Goal: Task Accomplishment & Management: Manage account settings

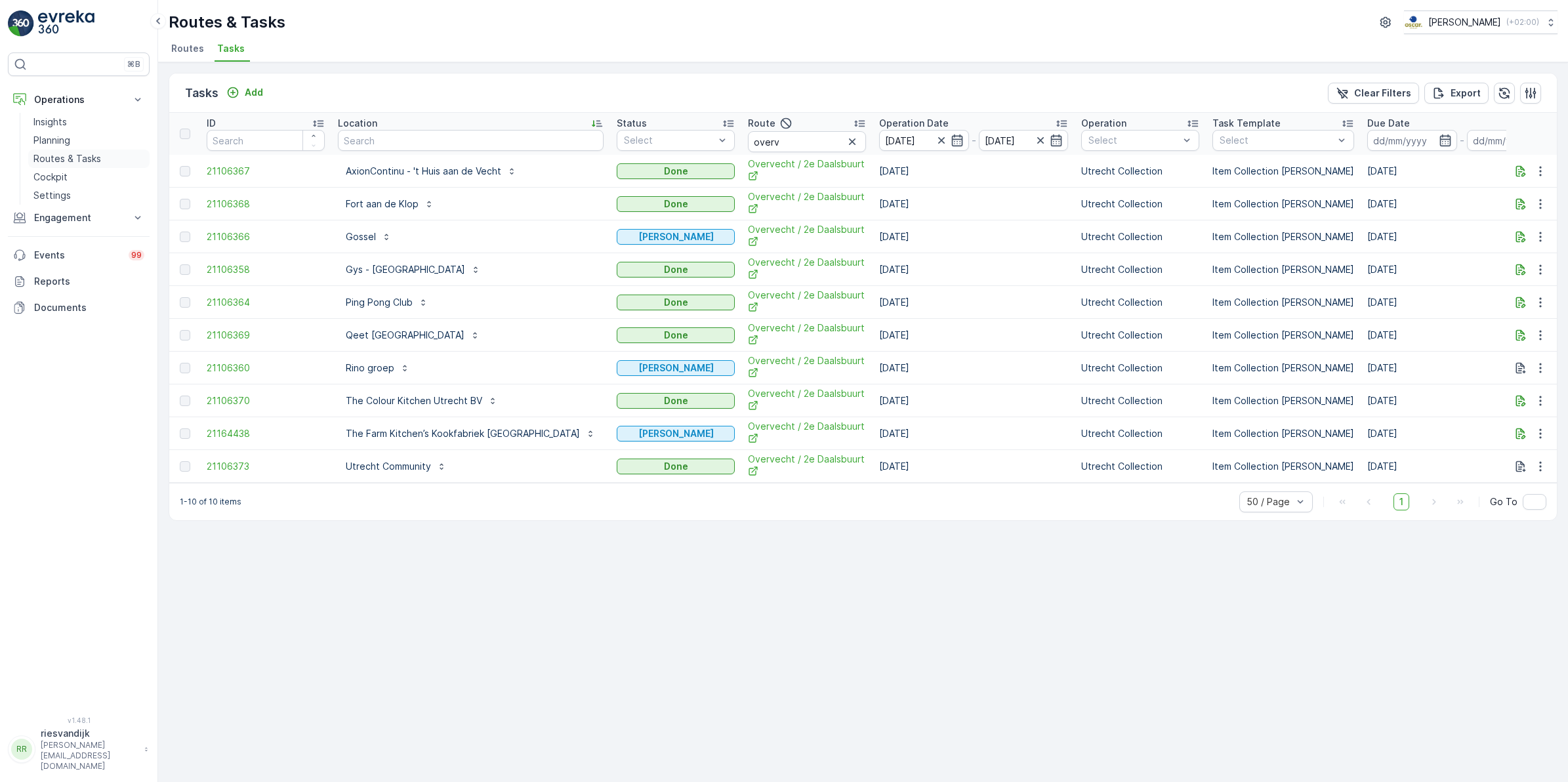
click at [61, 152] on p "Routes & Tasks" at bounding box center [67, 159] width 67 height 13
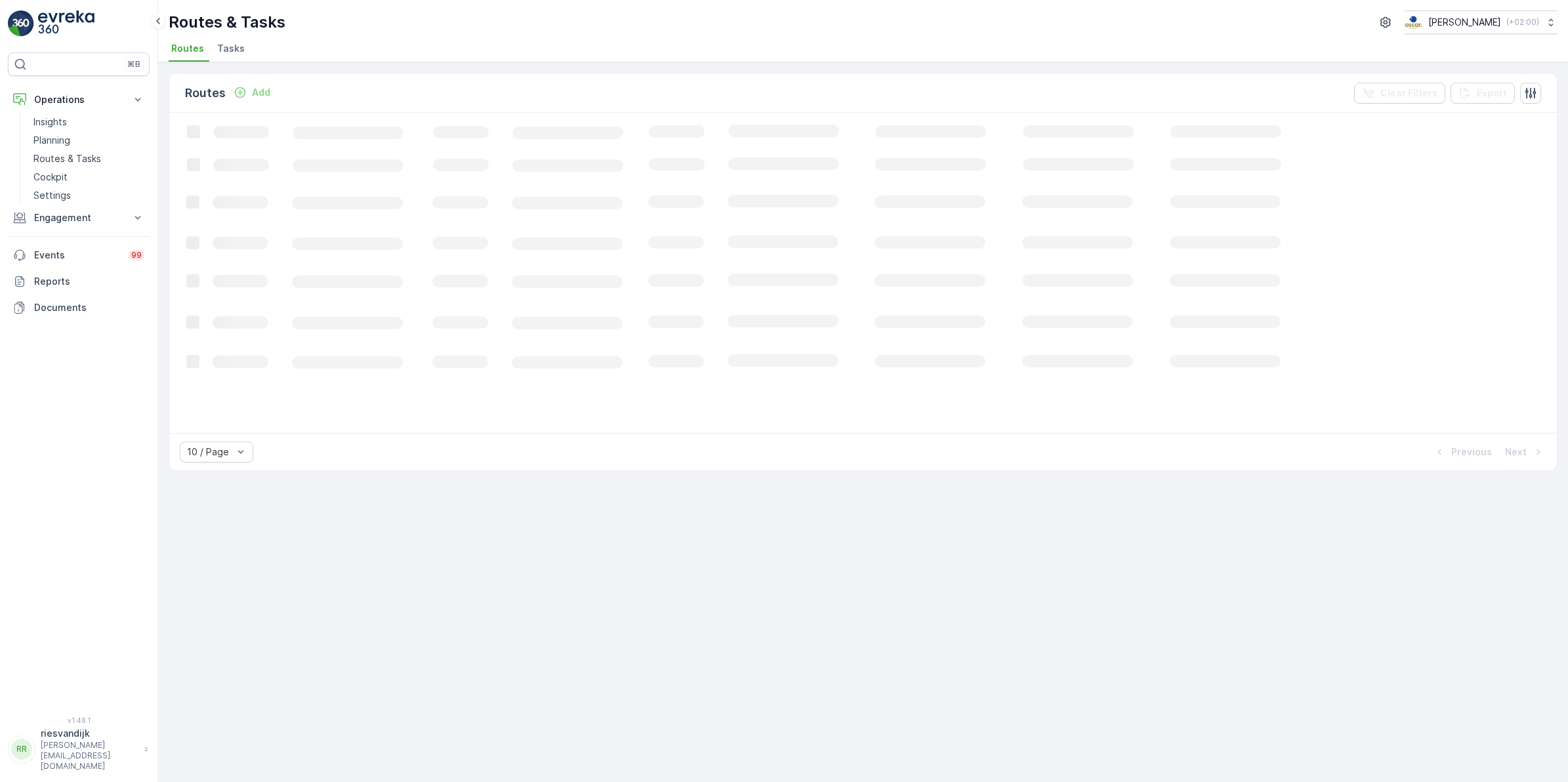
click at [227, 48] on span "Tasks" at bounding box center [231, 48] width 28 height 13
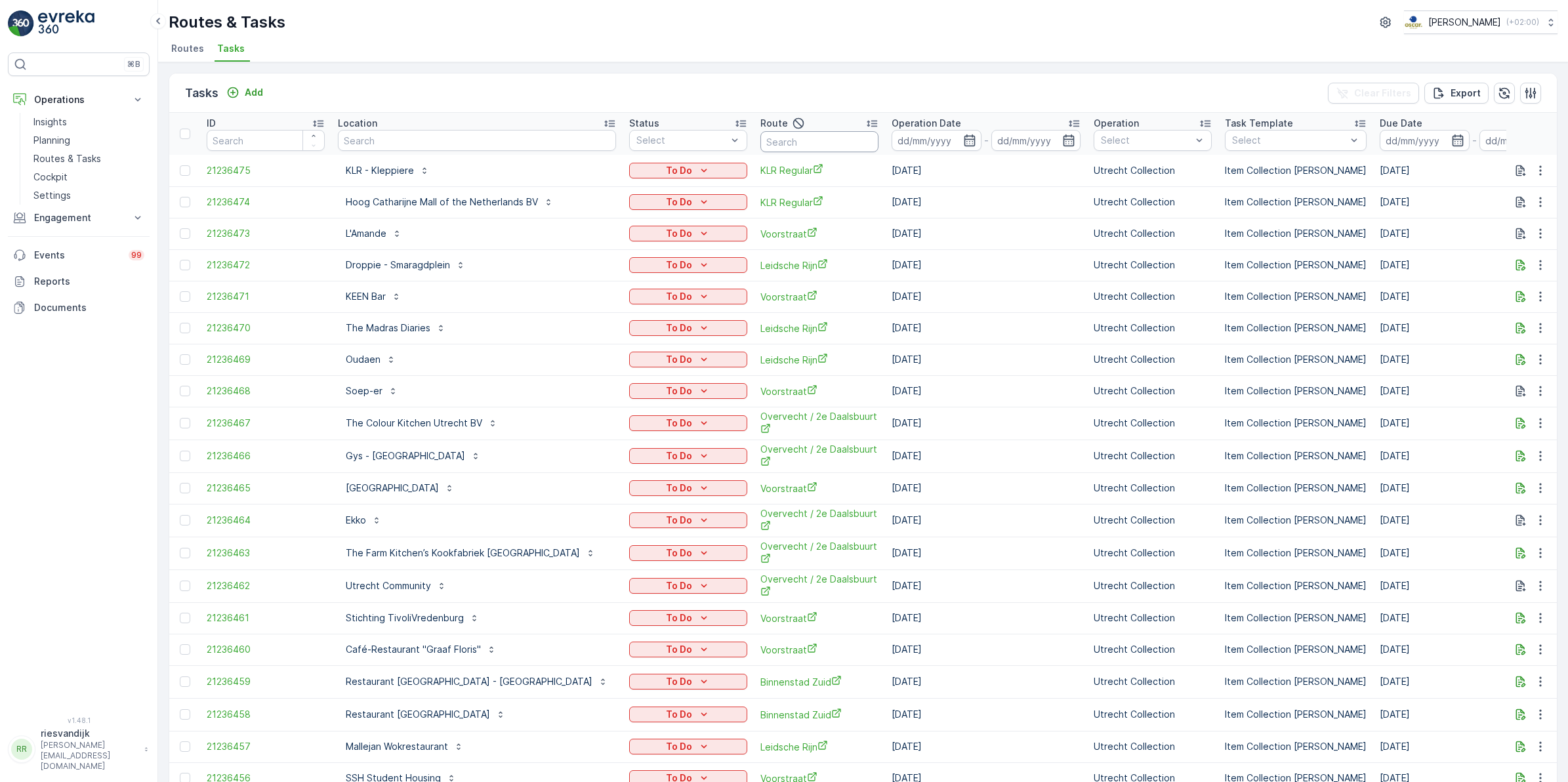
click at [766, 142] on input "text" at bounding box center [820, 142] width 118 height 21
type input "os"
click at [765, 138] on input "os" at bounding box center [820, 142] width 118 height 21
type input "os"
click at [761, 141] on input "os" at bounding box center [820, 142] width 118 height 21
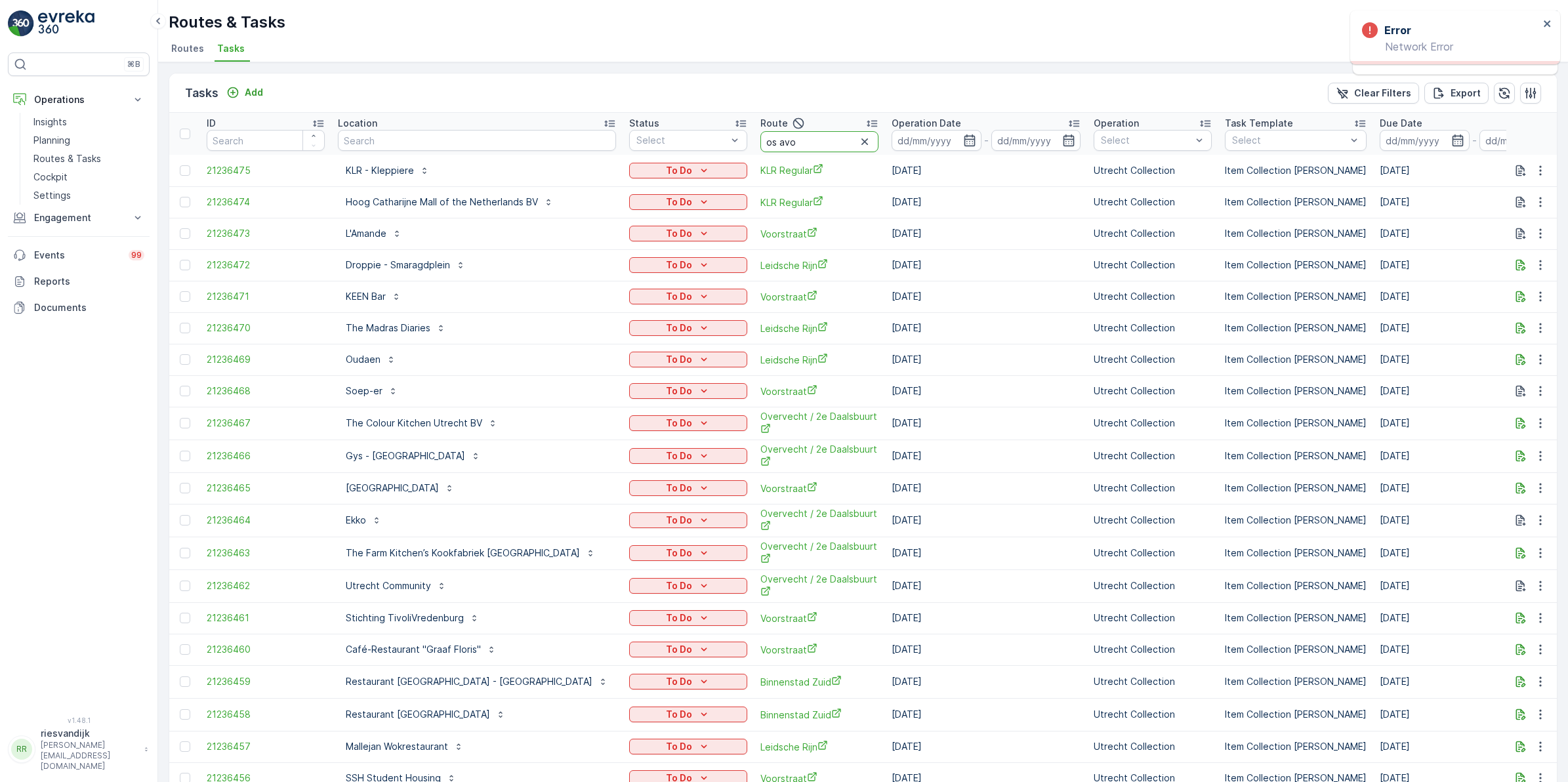
type input "os avon"
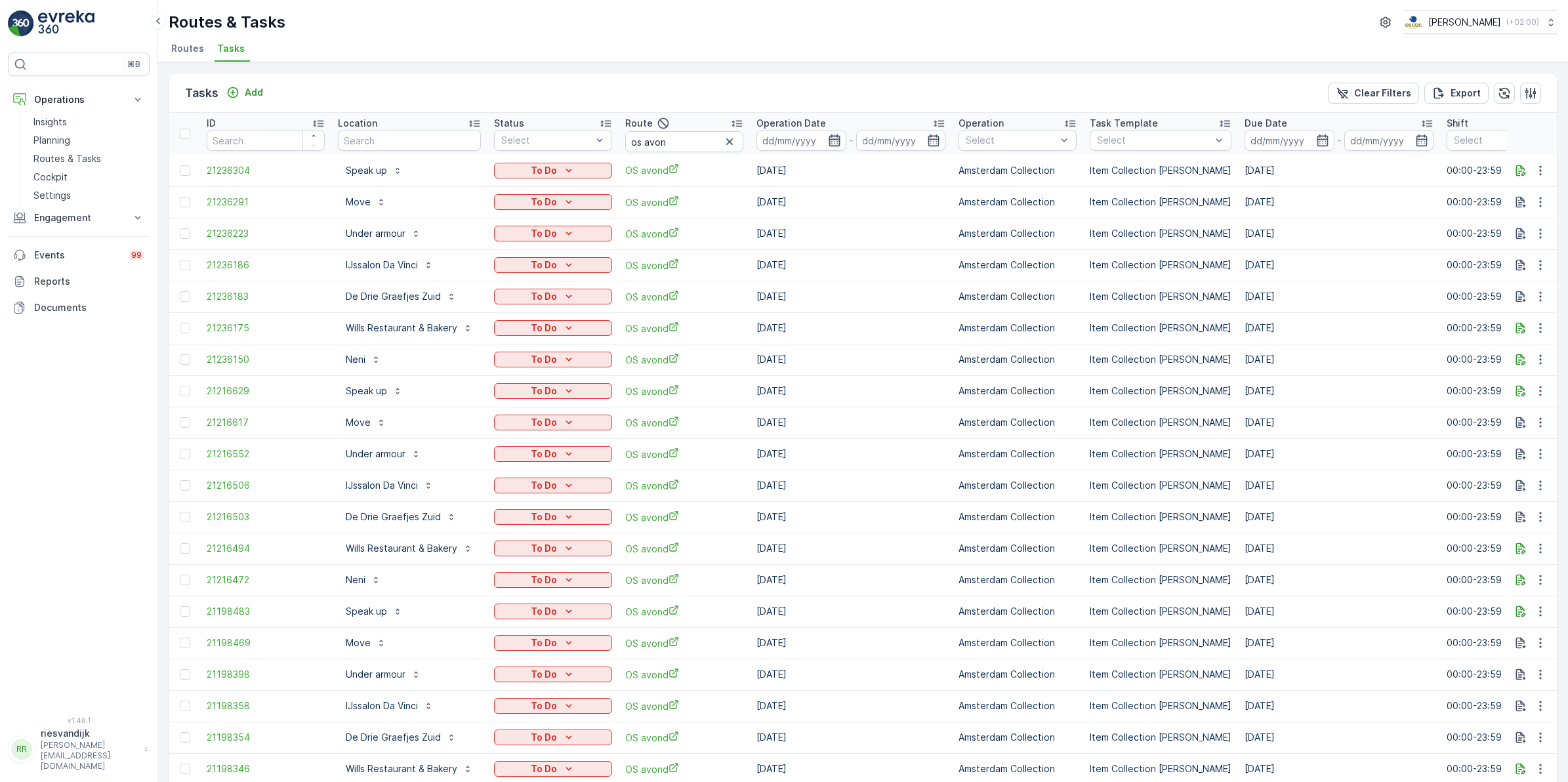
click at [831, 141] on icon "button" at bounding box center [834, 140] width 13 height 13
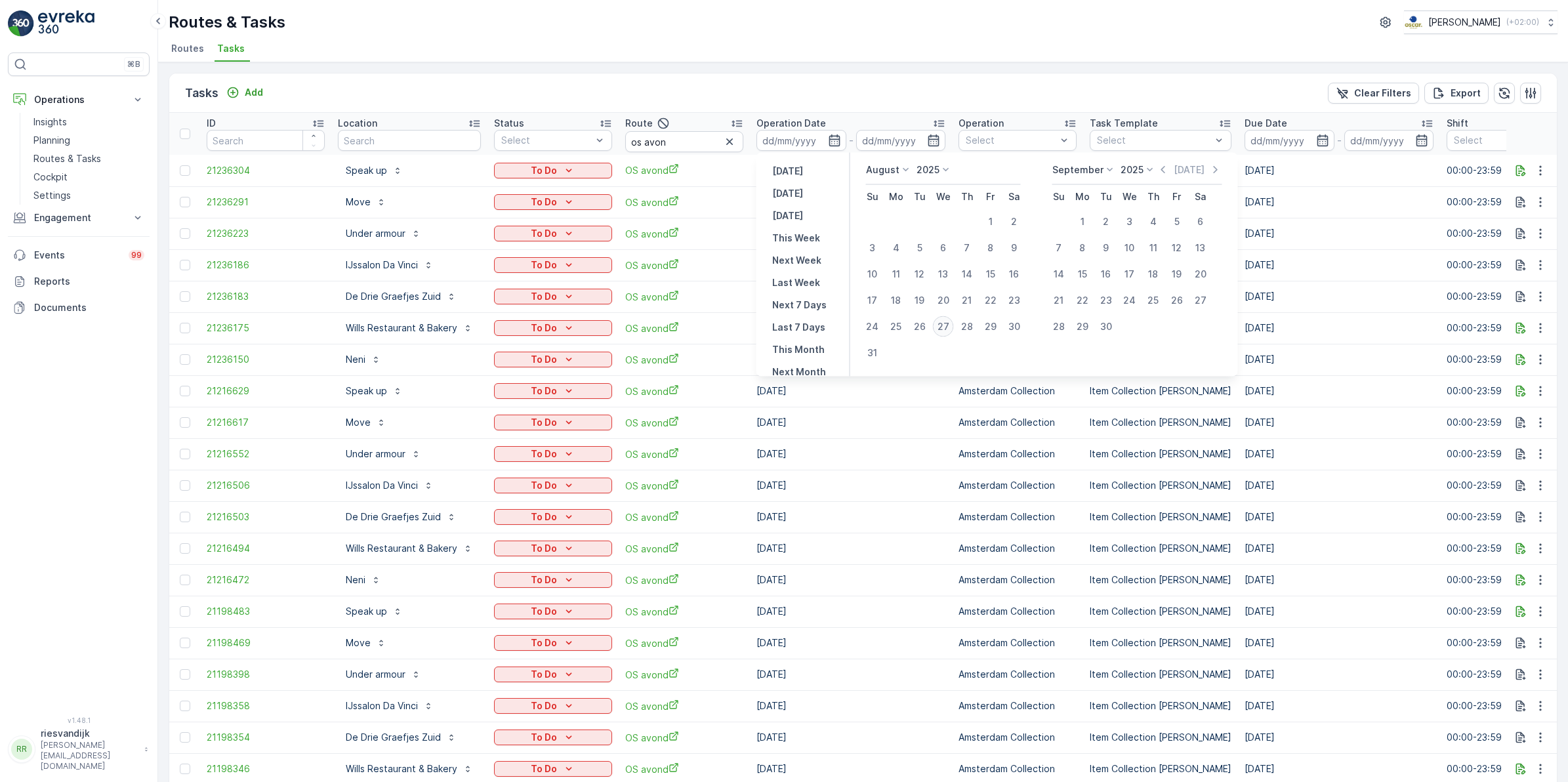
click at [946, 328] on div "27" at bounding box center [943, 327] width 21 height 21
type input "[DATE]"
click at [946, 328] on div "27" at bounding box center [943, 327] width 21 height 21
type input "[DATE]"
click at [946, 328] on div "27" at bounding box center [943, 327] width 21 height 21
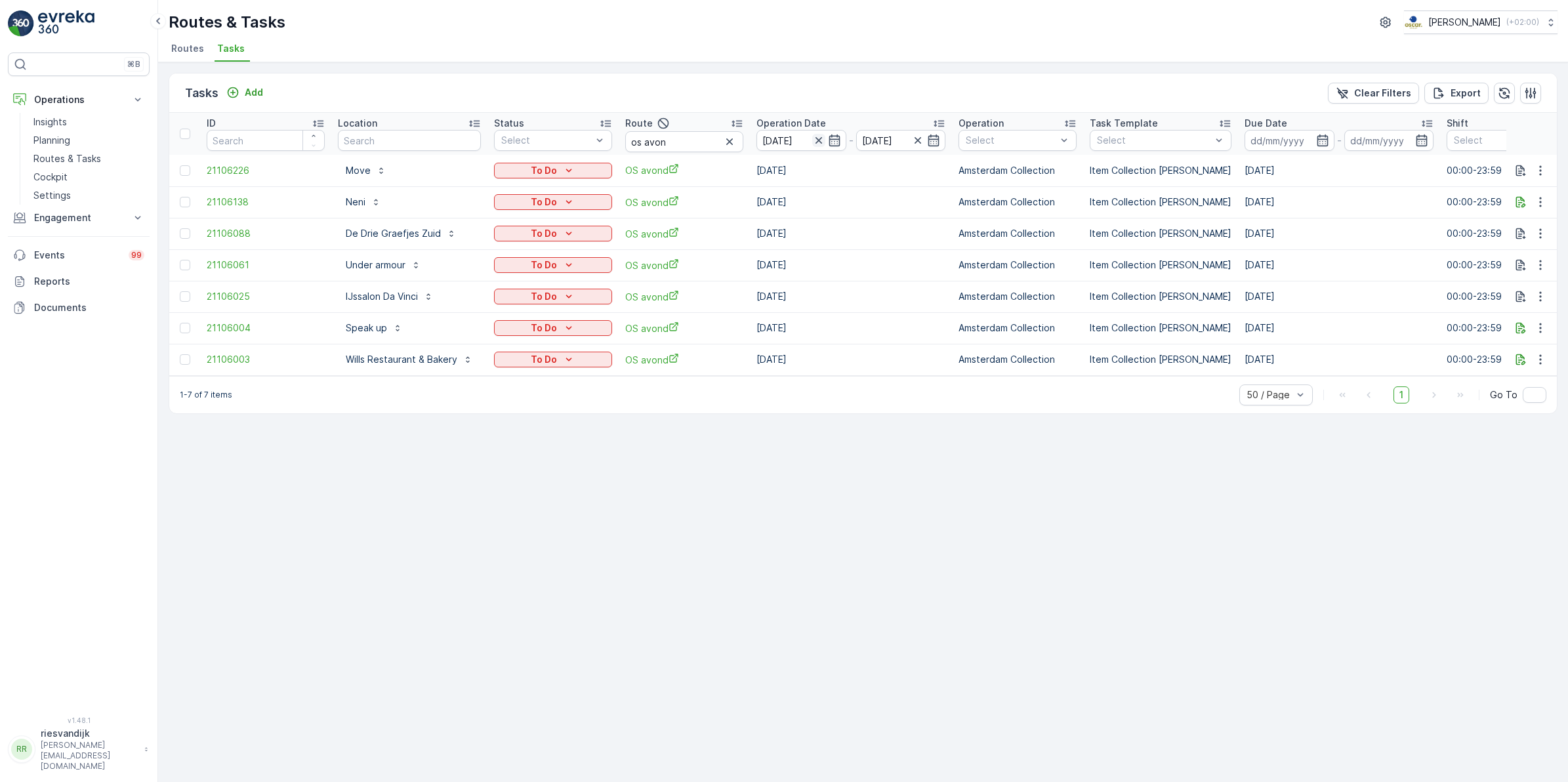
click at [821, 138] on icon "button" at bounding box center [818, 140] width 13 height 13
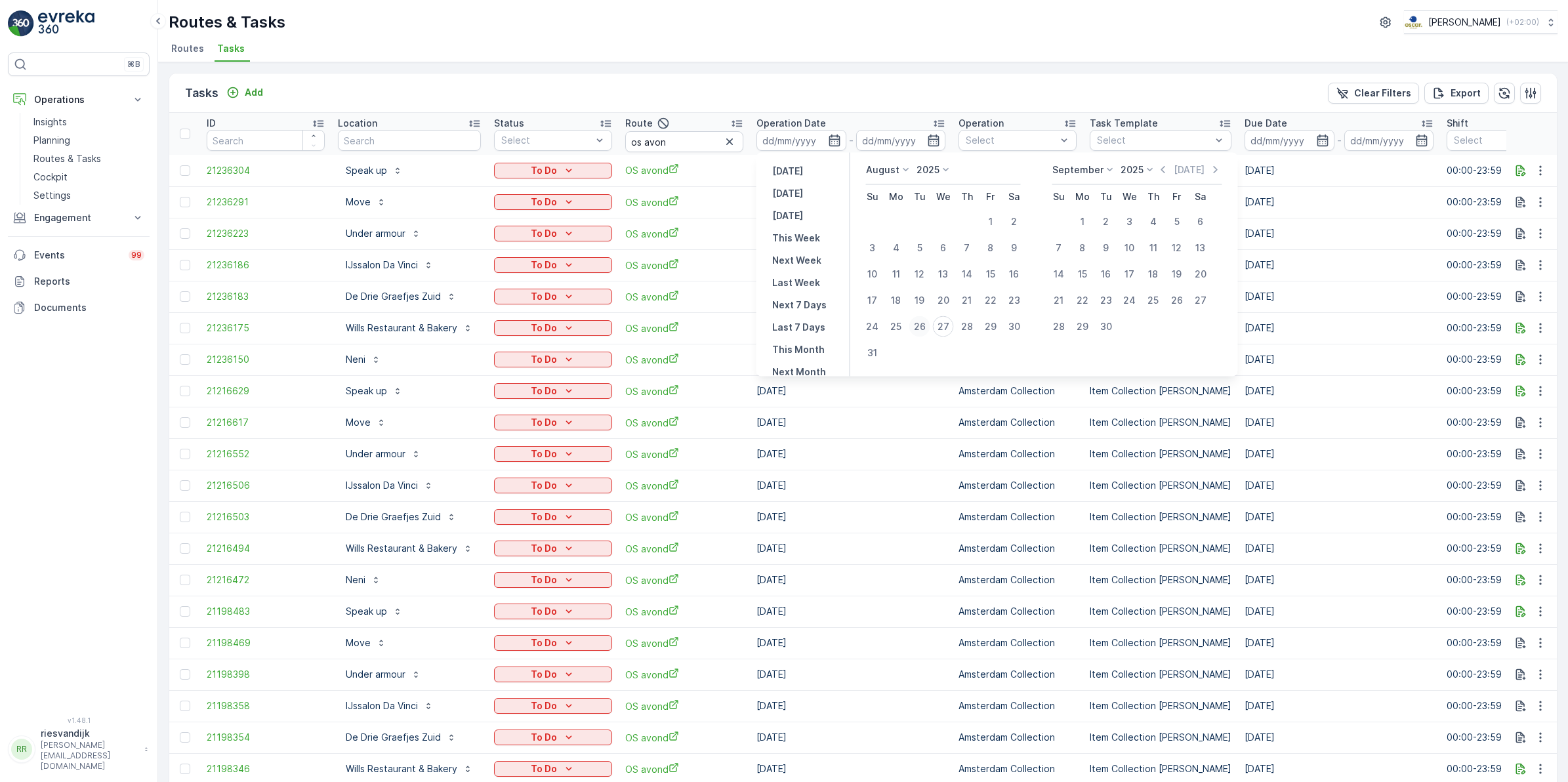
click at [923, 330] on div "26" at bounding box center [919, 327] width 21 height 21
type input "[DATE]"
click at [923, 330] on div "26" at bounding box center [919, 327] width 21 height 21
type input "[DATE]"
click at [923, 330] on div "26" at bounding box center [919, 327] width 21 height 21
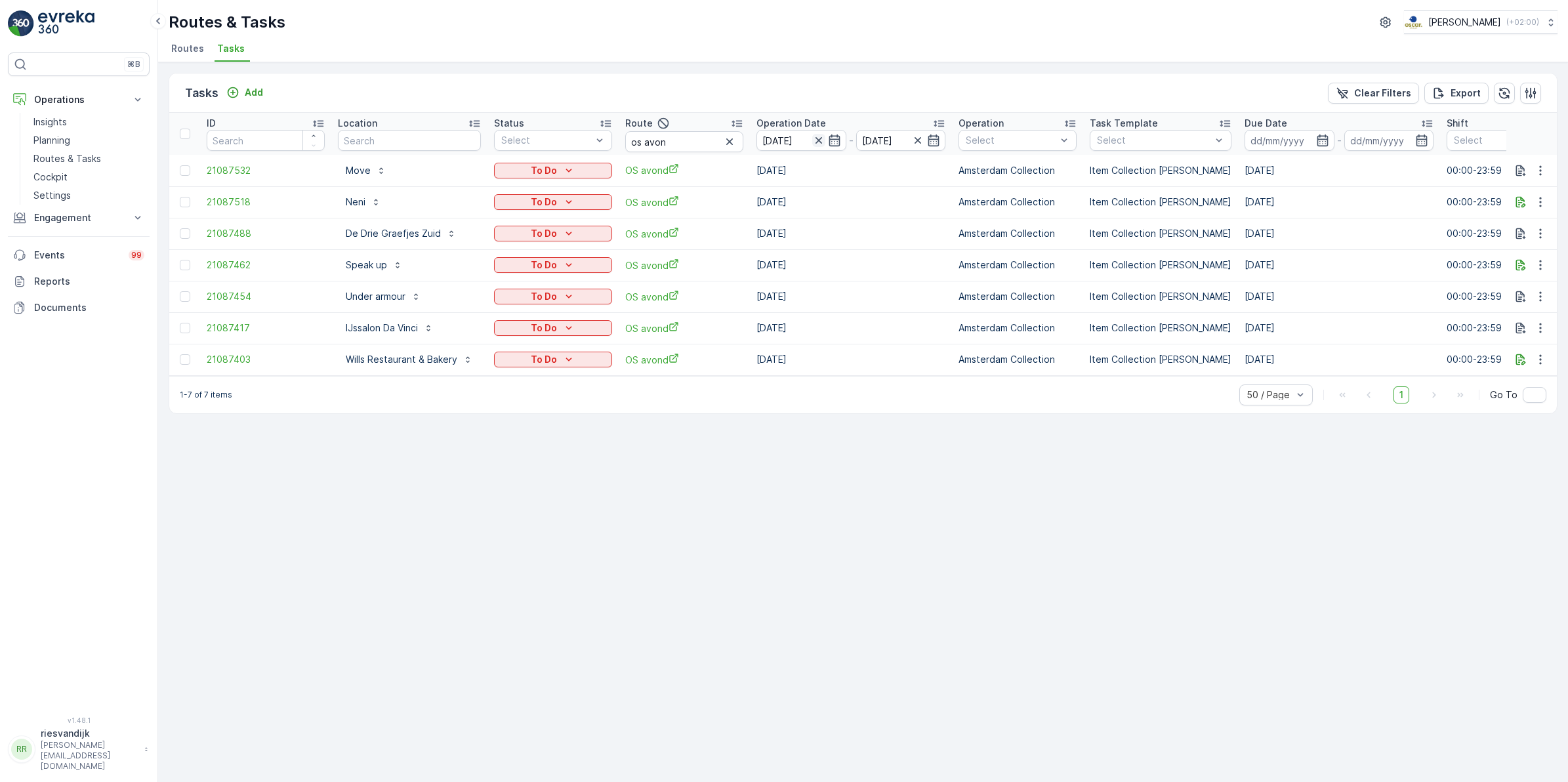
click at [815, 140] on icon "button" at bounding box center [818, 140] width 13 height 13
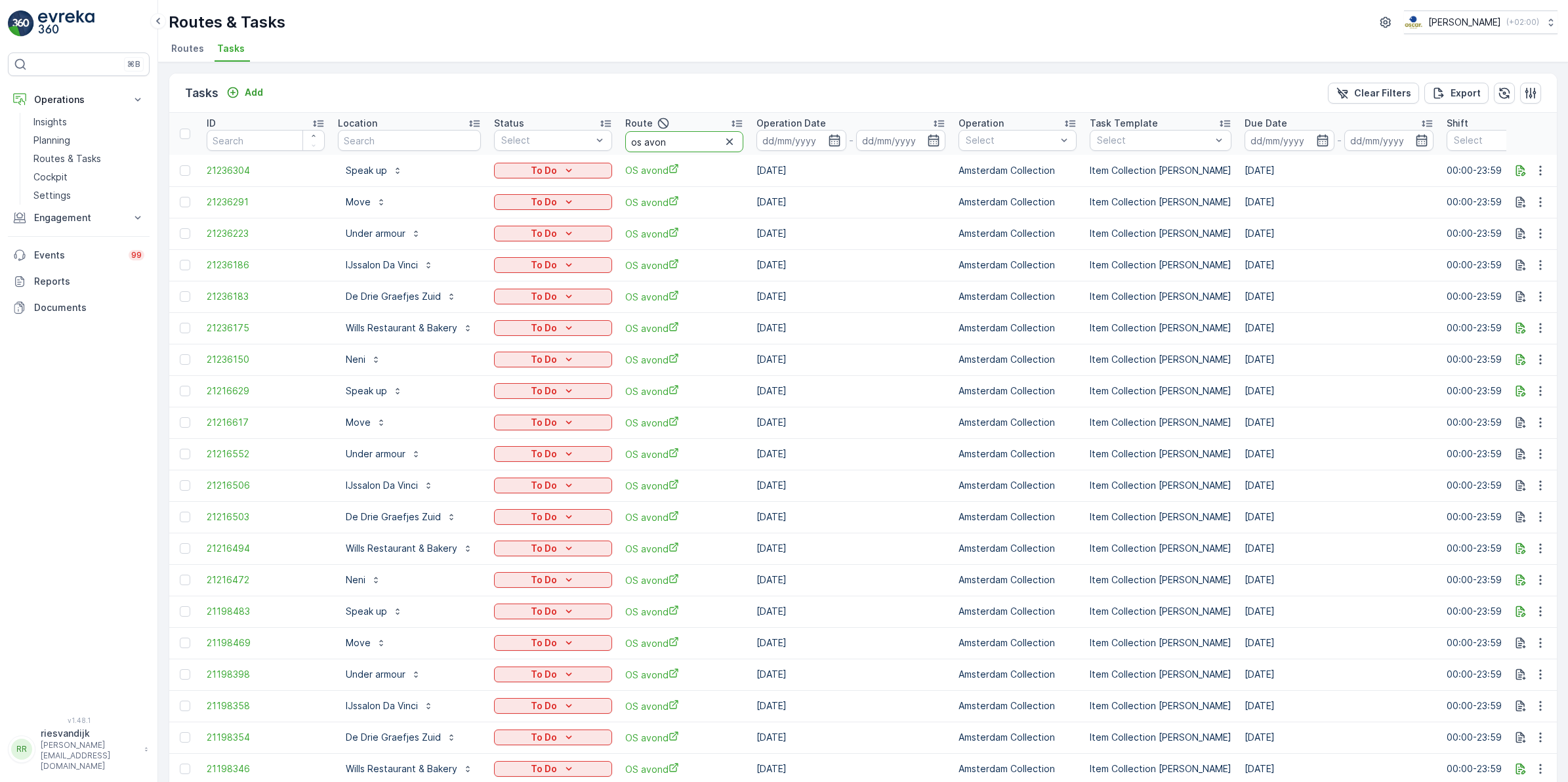
drag, startPoint x: 677, startPoint y: 142, endPoint x: 615, endPoint y: 146, distance: 62.1
click at [615, 146] on tr "ID Location Status Select Route os avon Operation Date - Operation Select Task …" at bounding box center [1194, 133] width 2049 height 42
type input "move"
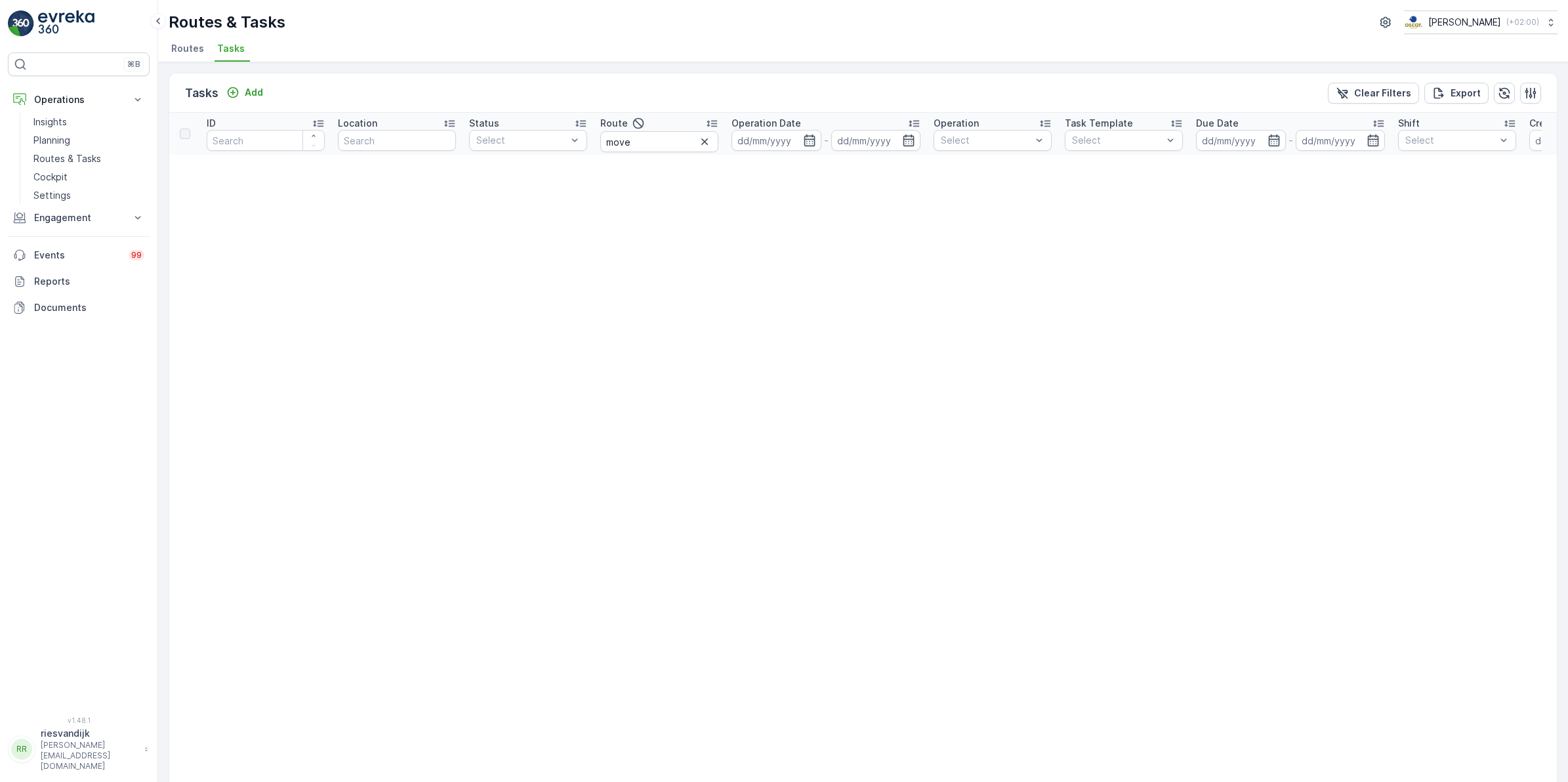
click at [704, 143] on icon "button" at bounding box center [704, 142] width 13 height 13
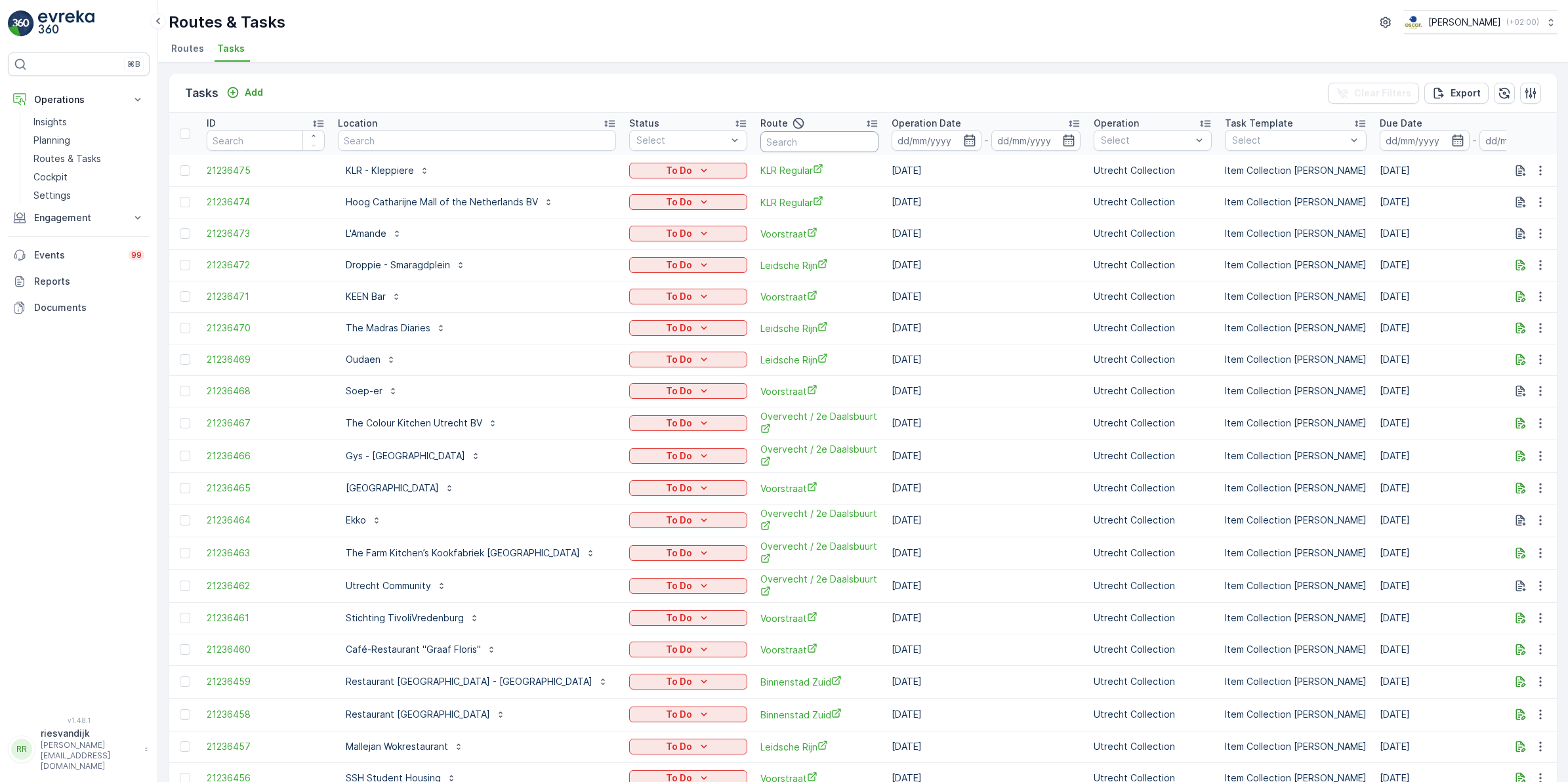
click at [766, 143] on input "text" at bounding box center [820, 142] width 118 height 21
type input "os"
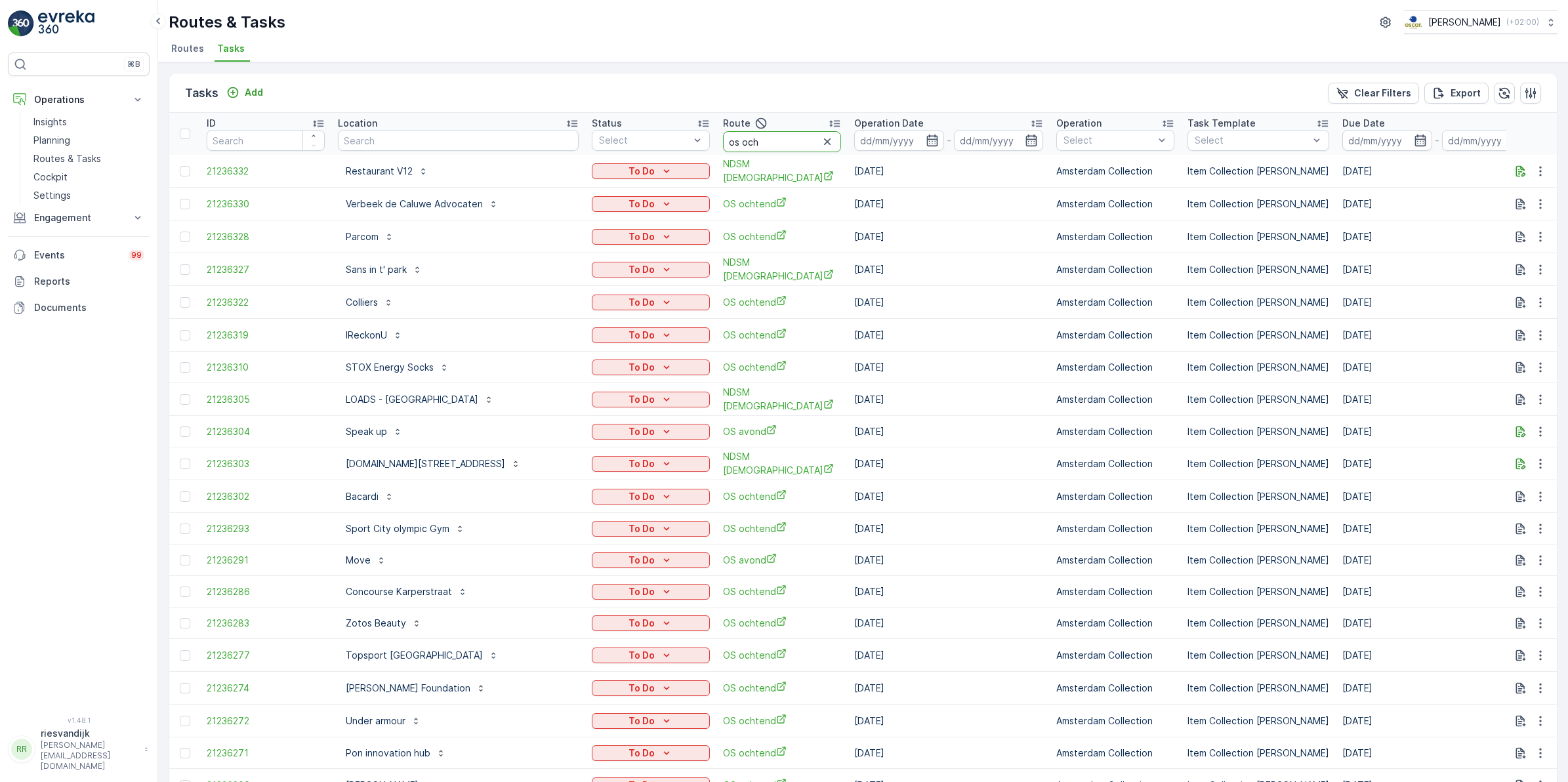
type input "os ocht"
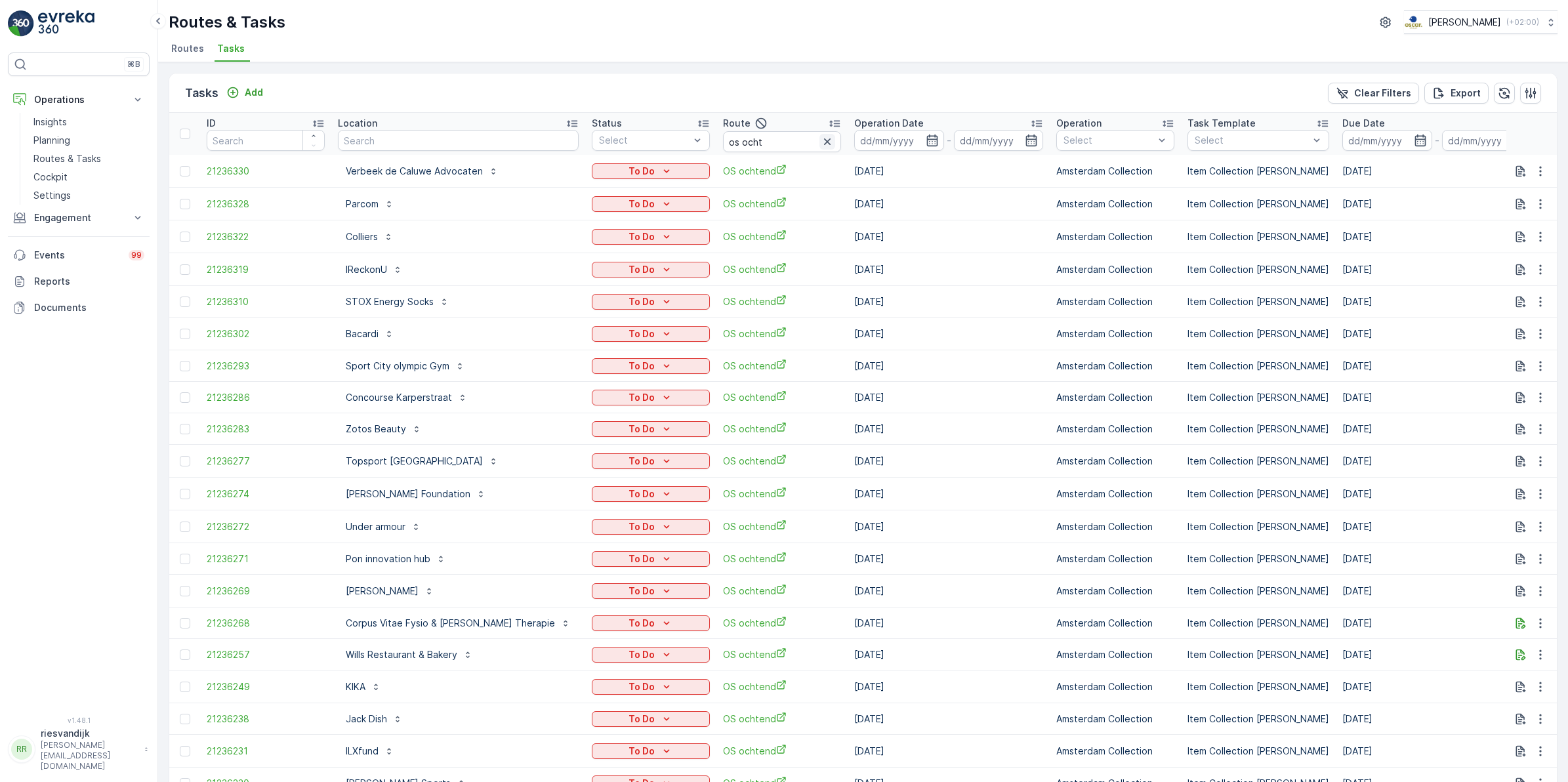
click at [821, 143] on icon "button" at bounding box center [827, 142] width 13 height 13
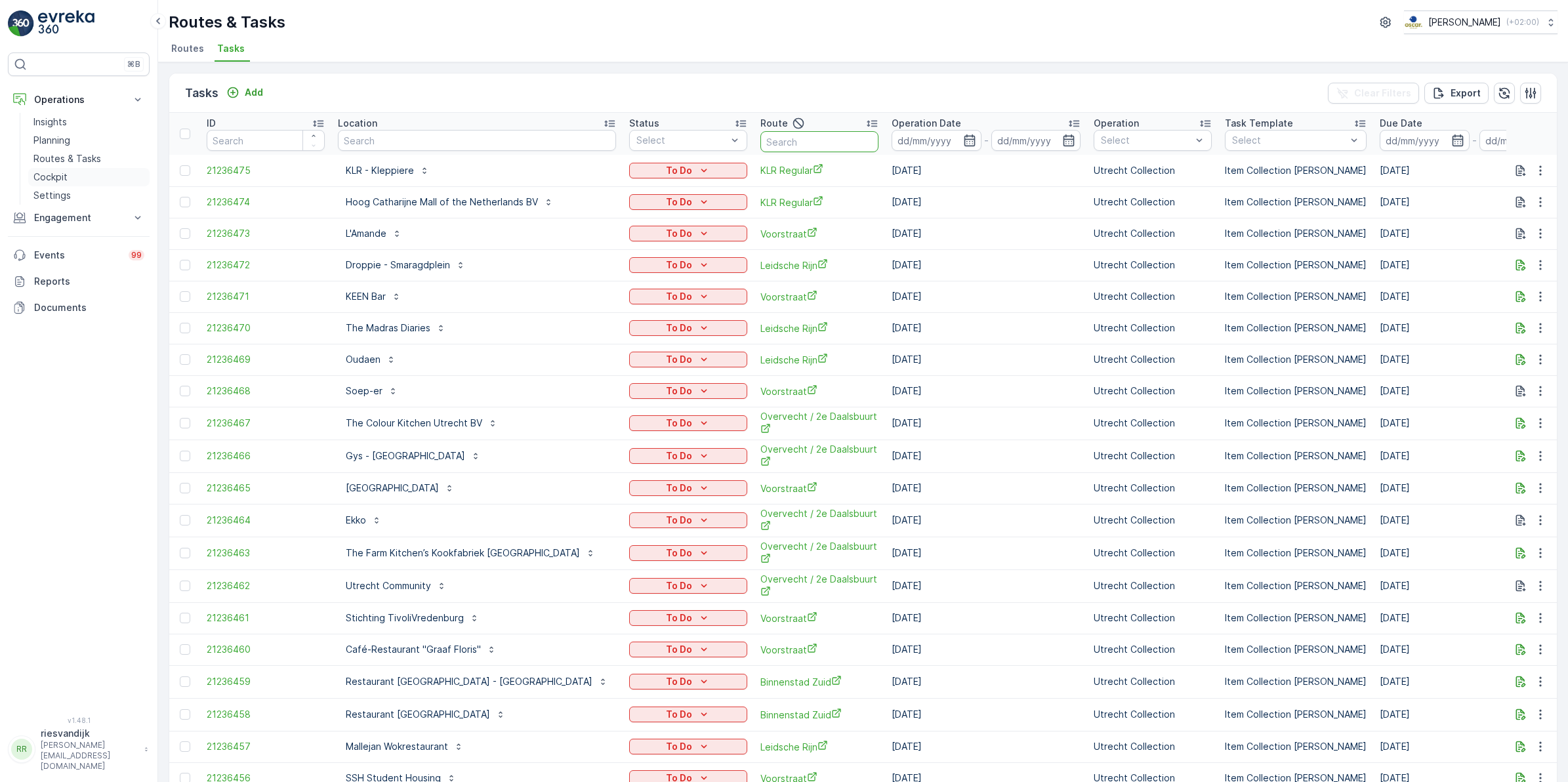
click at [59, 175] on p "Cockpit" at bounding box center [50, 177] width 34 height 13
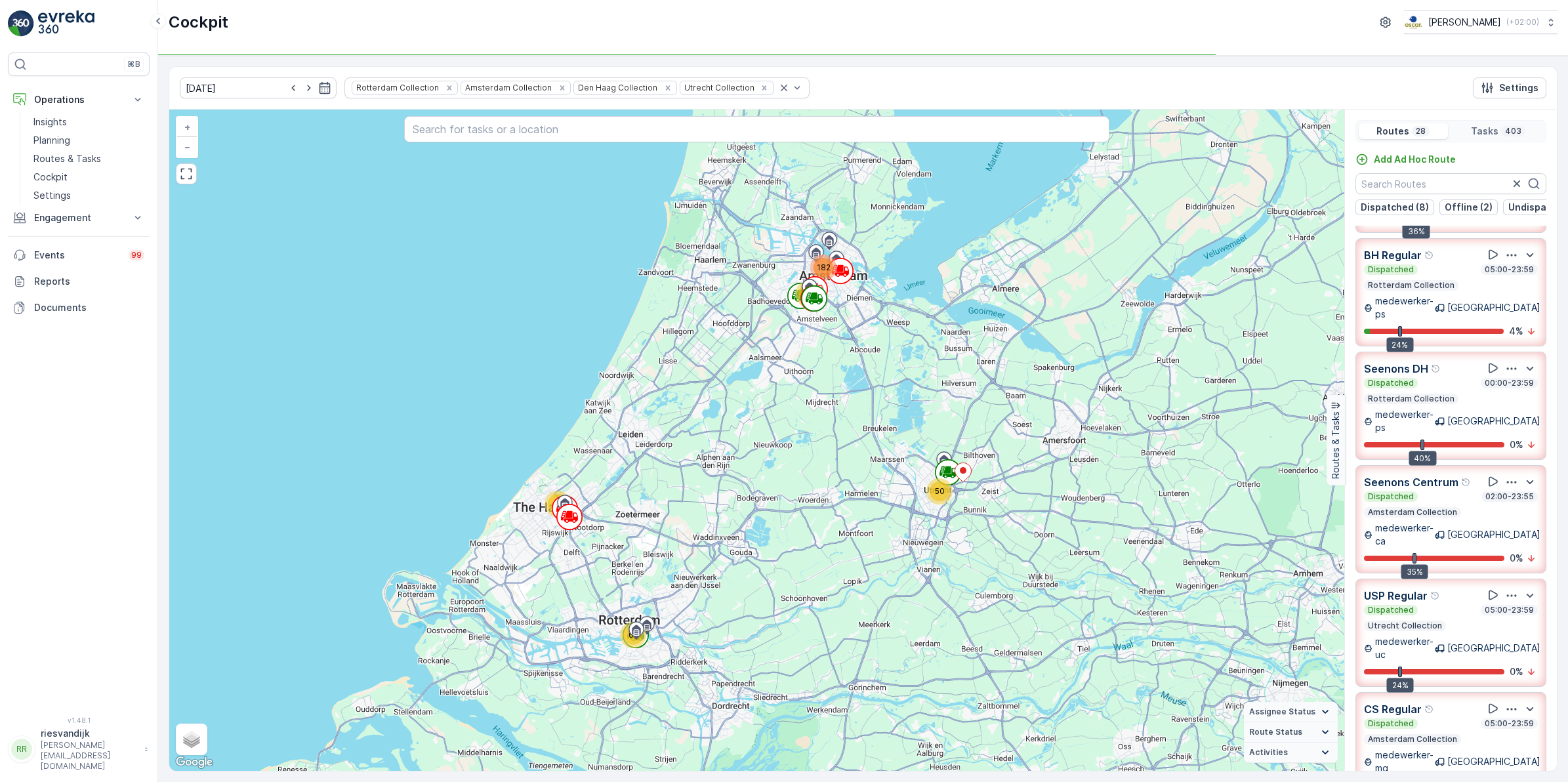
scroll to position [227, 0]
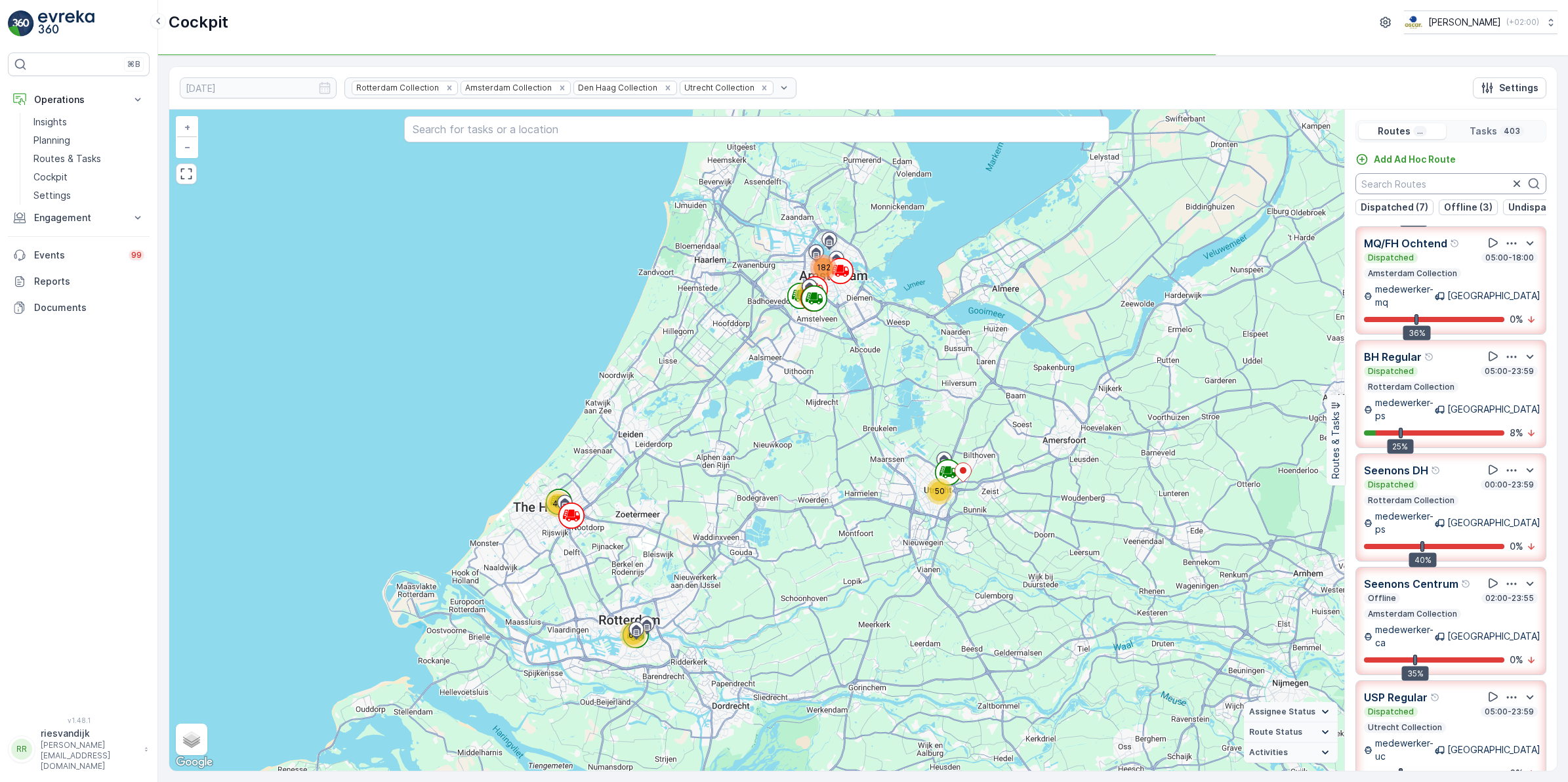
click at [1252, 185] on input "text" at bounding box center [1450, 183] width 191 height 21
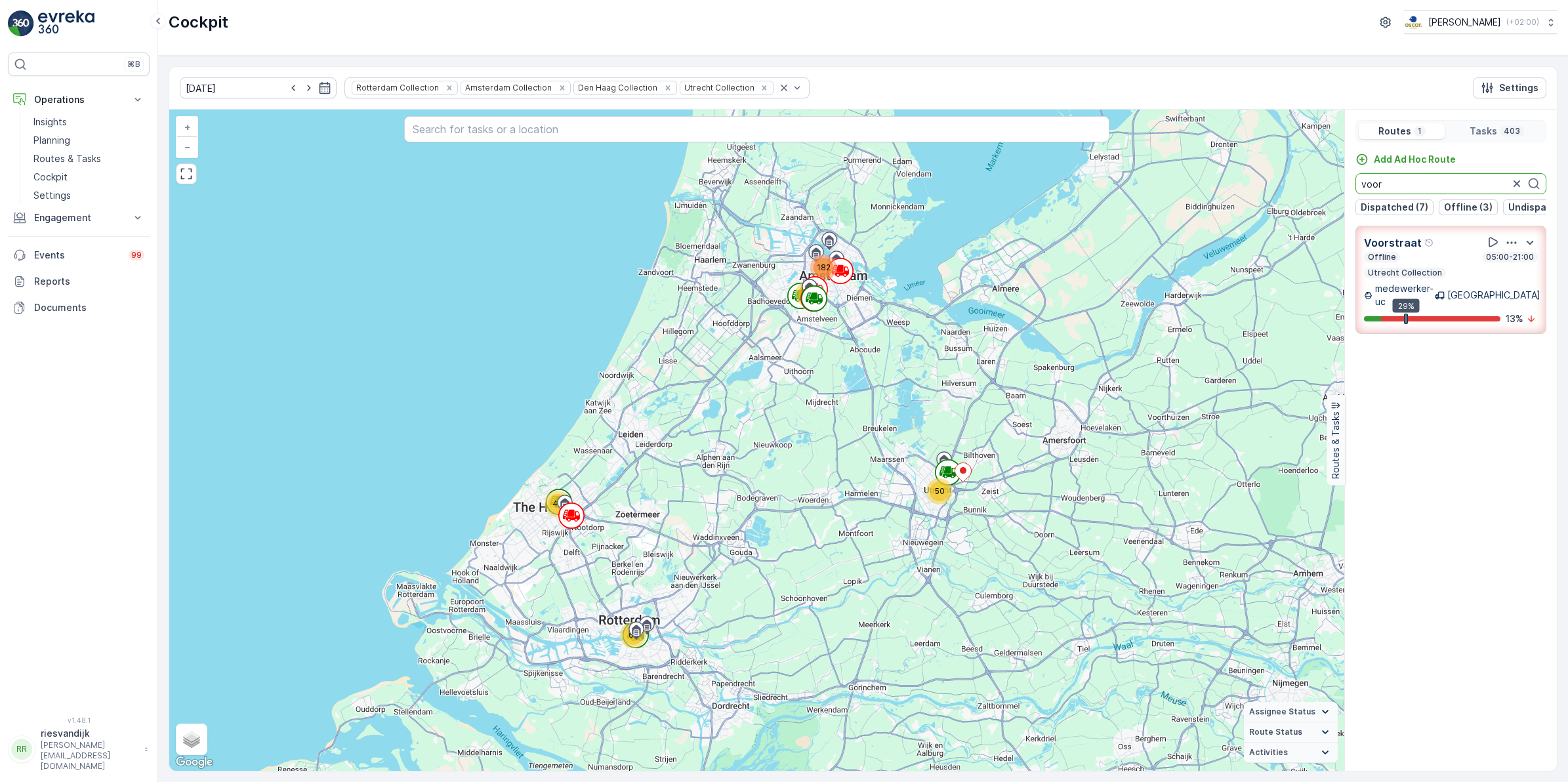
drag, startPoint x: 1434, startPoint y: 186, endPoint x: 1344, endPoint y: 198, distance: 90.8
click at [1252, 198] on div "Add Ad Hoc Route voor Dispatched (7) Offline (3) Undispatched (17) Upcoming (1)" at bounding box center [1450, 183] width 212 height 62
type input "over"
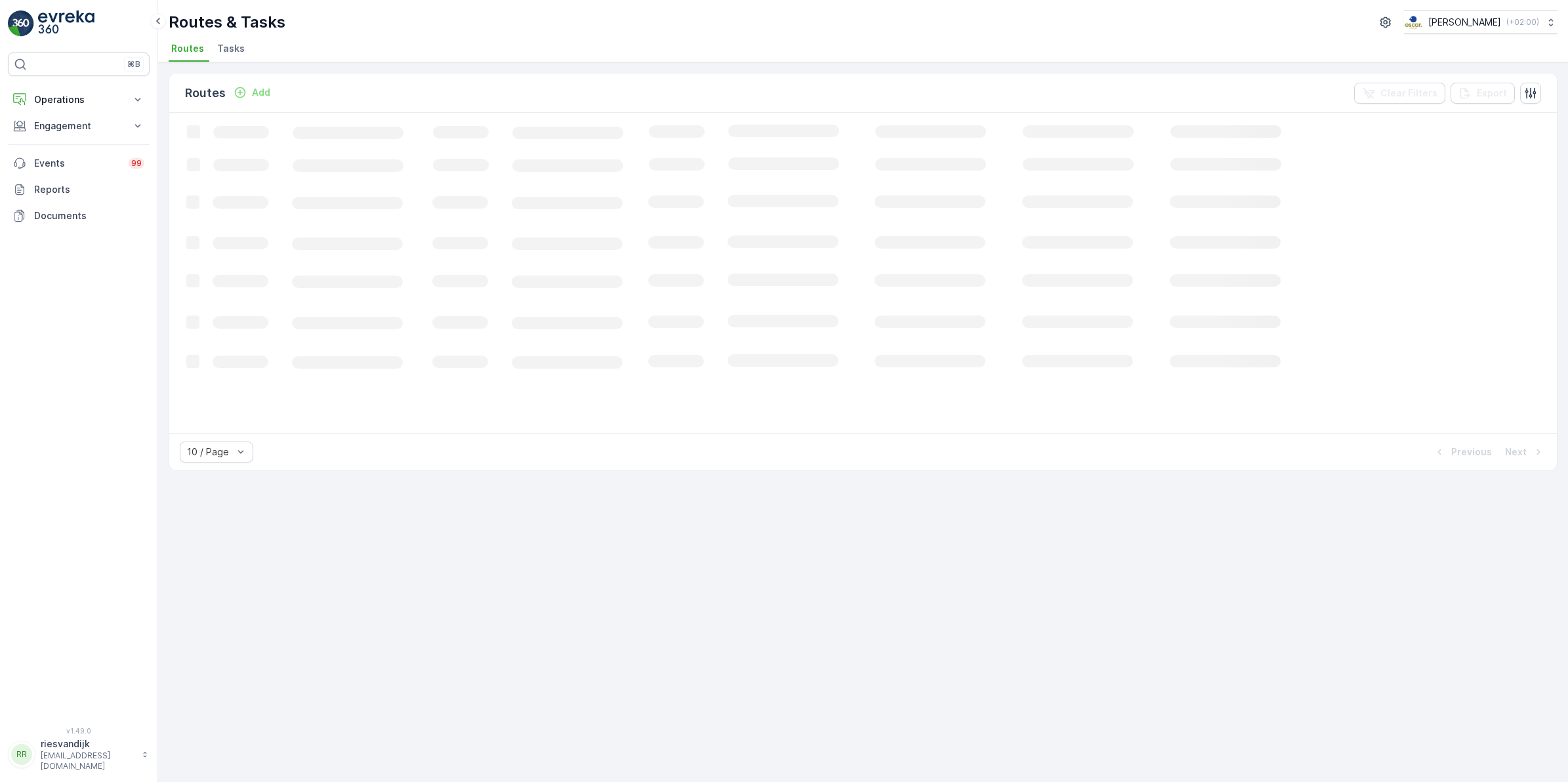
click at [228, 48] on span "Tasks" at bounding box center [231, 48] width 28 height 13
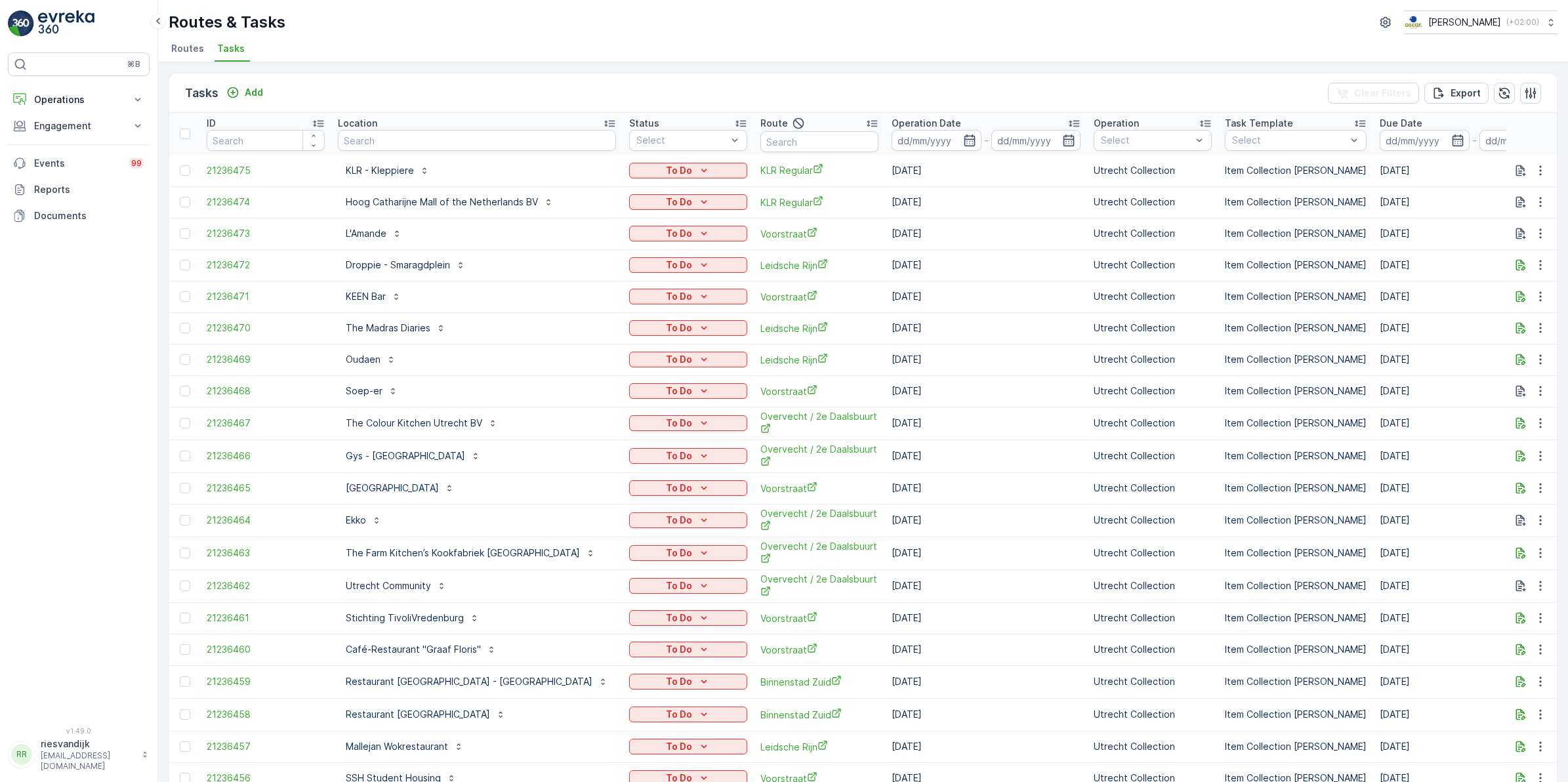
drag, startPoint x: 510, startPoint y: 83, endPoint x: 410, endPoint y: 145, distance: 117.7
click at [410, 145] on input "text" at bounding box center [476, 140] width 278 height 21
type input "cop"
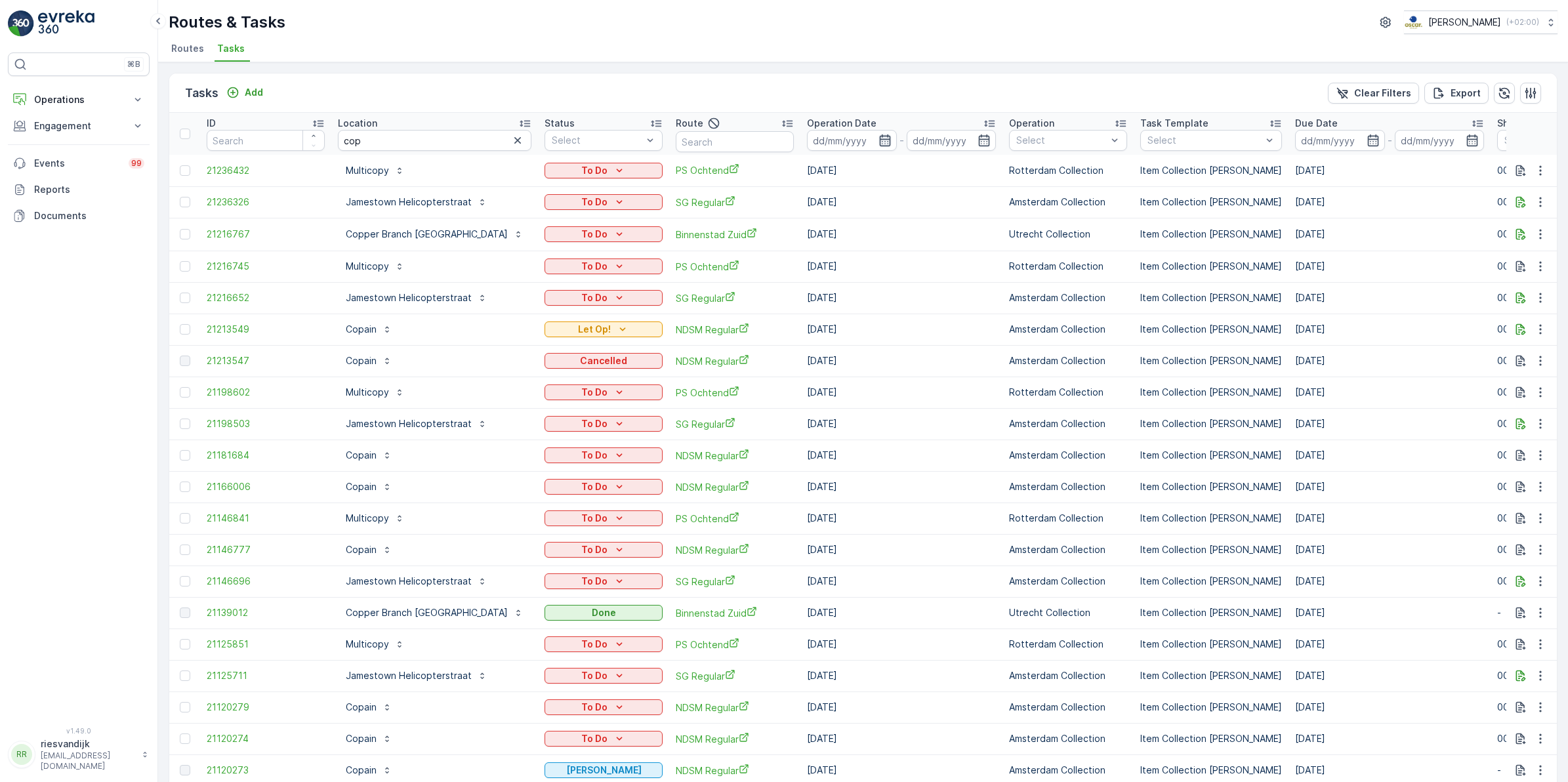
click at [878, 140] on icon "button" at bounding box center [885, 140] width 13 height 13
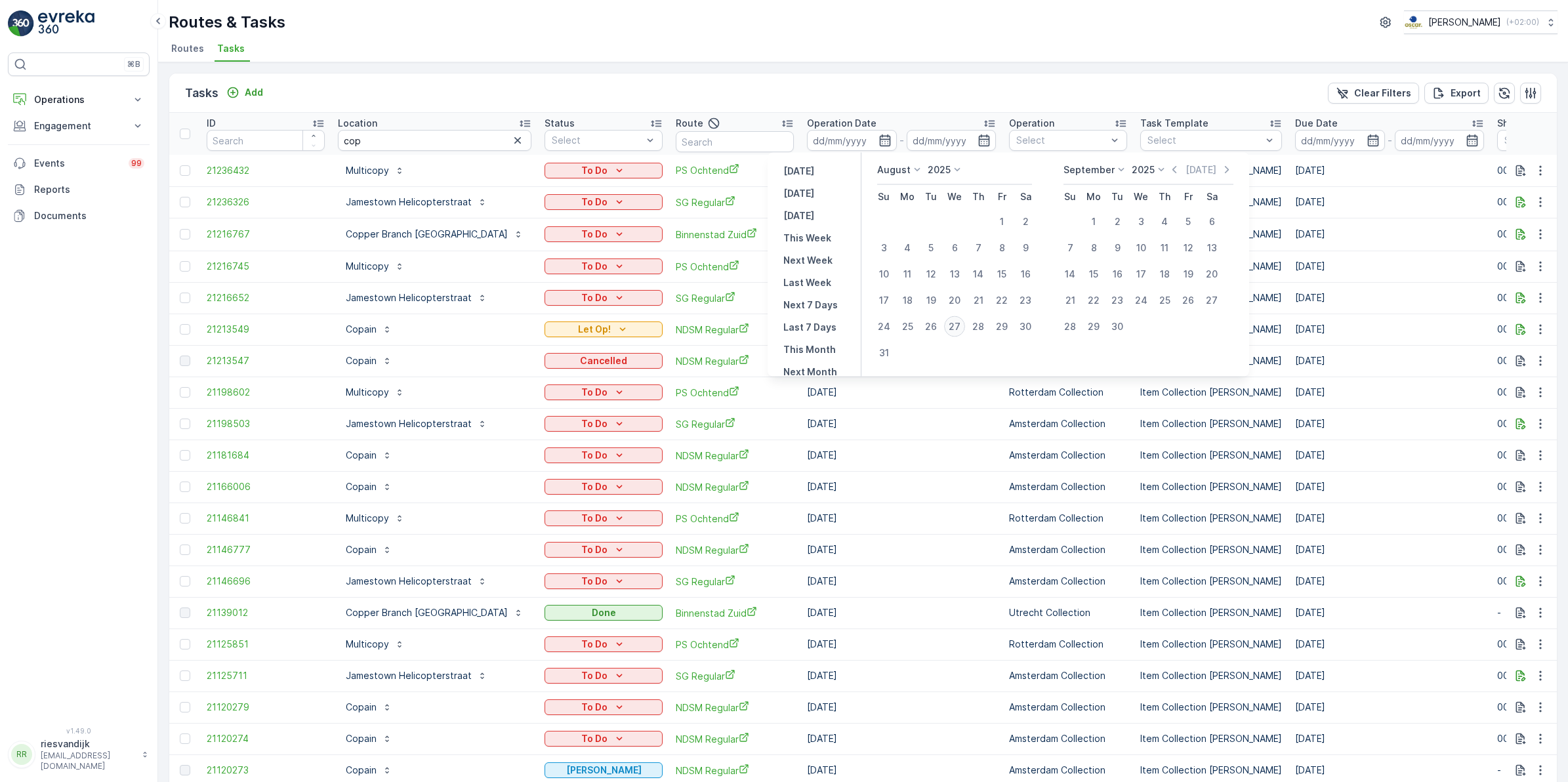
click at [958, 325] on div "27" at bounding box center [954, 327] width 21 height 21
type input "[DATE]"
click at [958, 325] on div "27" at bounding box center [954, 327] width 21 height 21
type input "[DATE]"
click at [958, 325] on div "27" at bounding box center [954, 327] width 21 height 21
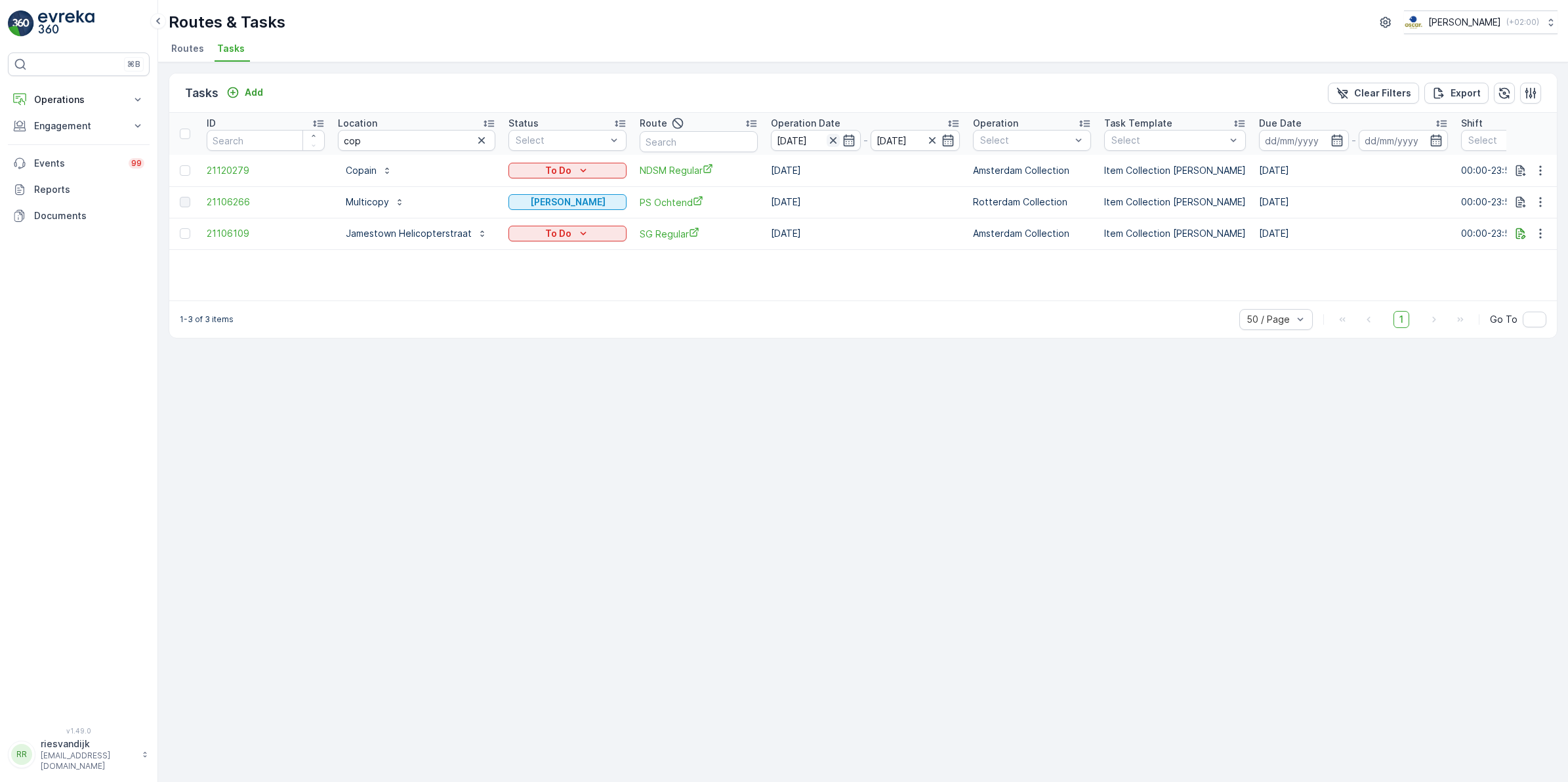
click at [831, 140] on icon "button" at bounding box center [833, 140] width 13 height 13
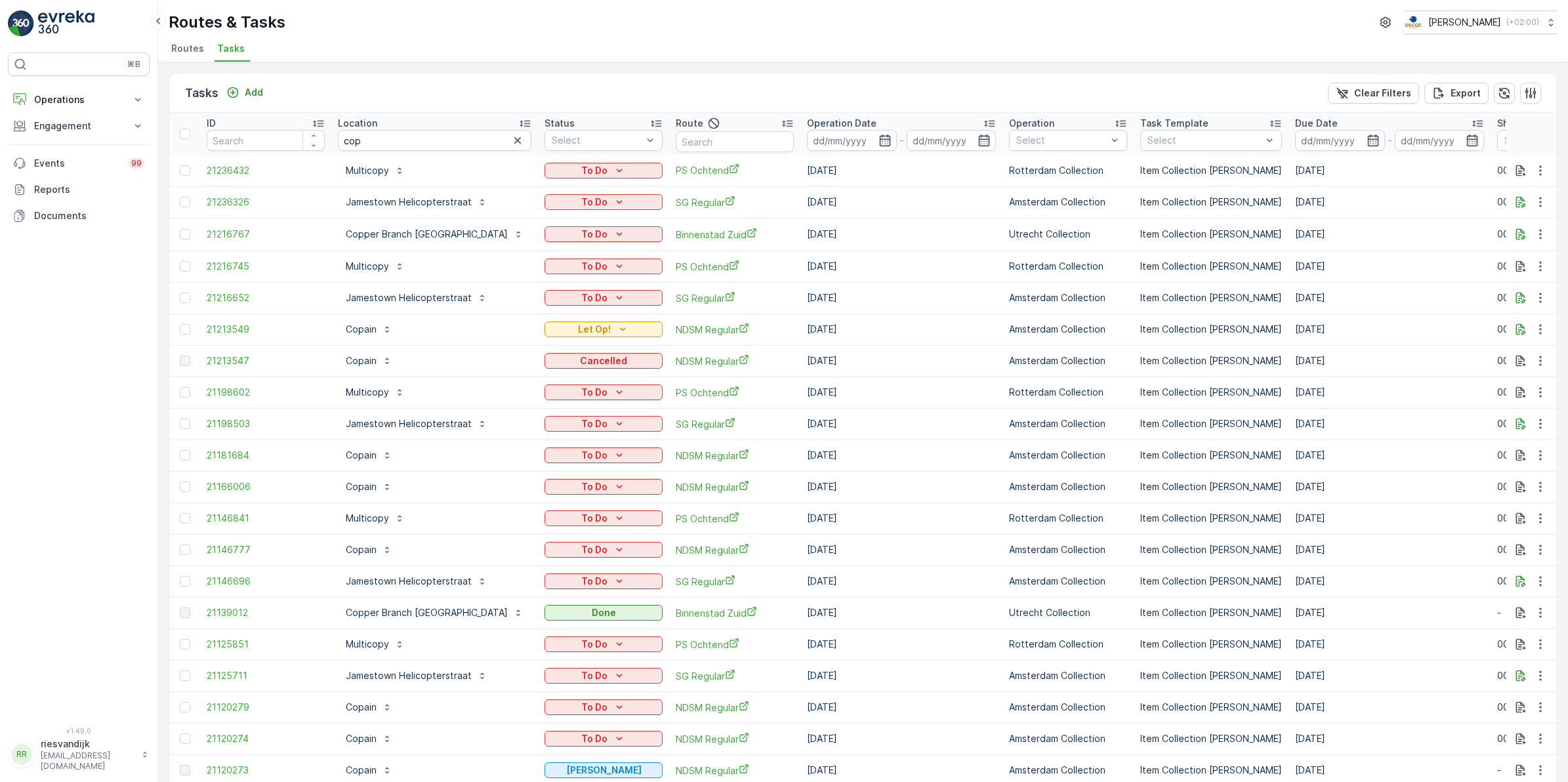
click at [878, 134] on icon "button" at bounding box center [885, 140] width 13 height 13
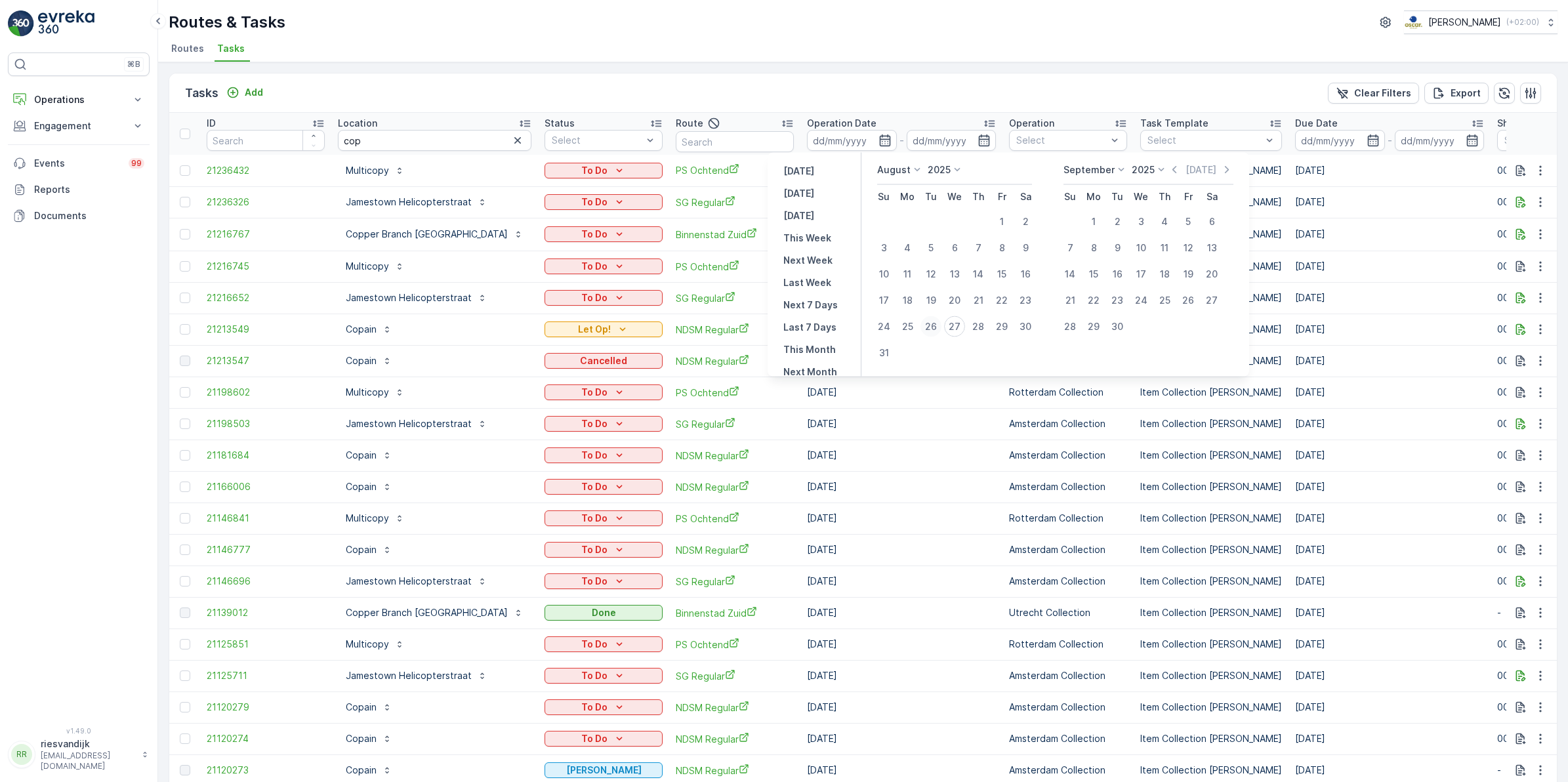
click at [934, 323] on div "26" at bounding box center [931, 327] width 21 height 21
type input "[DATE]"
click at [934, 323] on div "26" at bounding box center [931, 327] width 21 height 21
type input "[DATE]"
click at [934, 323] on div "26" at bounding box center [931, 327] width 21 height 21
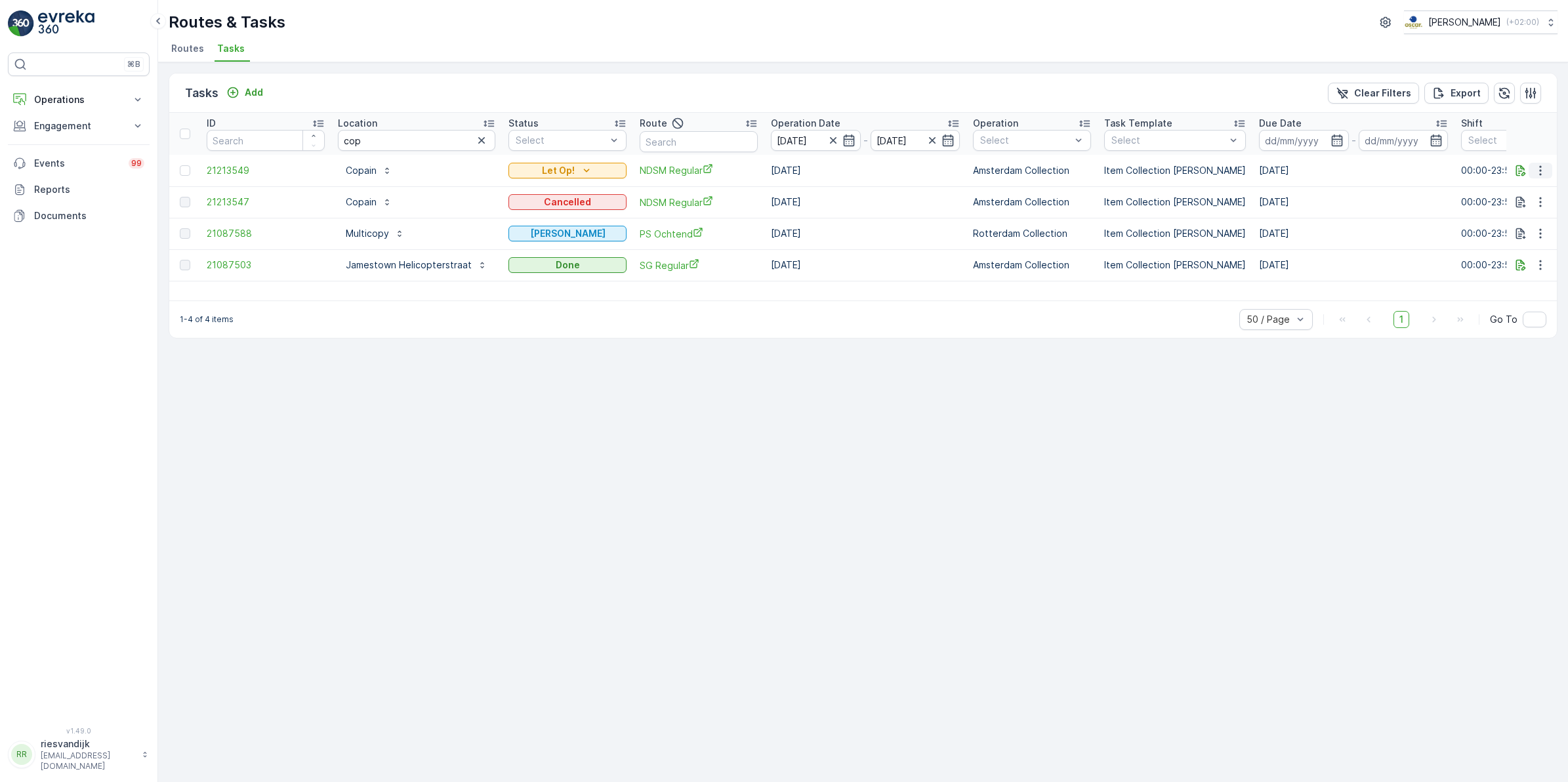
click at [1539, 168] on icon "button" at bounding box center [1540, 170] width 13 height 13
click at [873, 86] on div "Tasks Add Clear Filters Export" at bounding box center [863, 94] width 1388 height 39
click at [580, 165] on icon "Let Op!" at bounding box center [587, 170] width 13 height 13
click at [1525, 164] on icon "button" at bounding box center [1521, 170] width 13 height 13
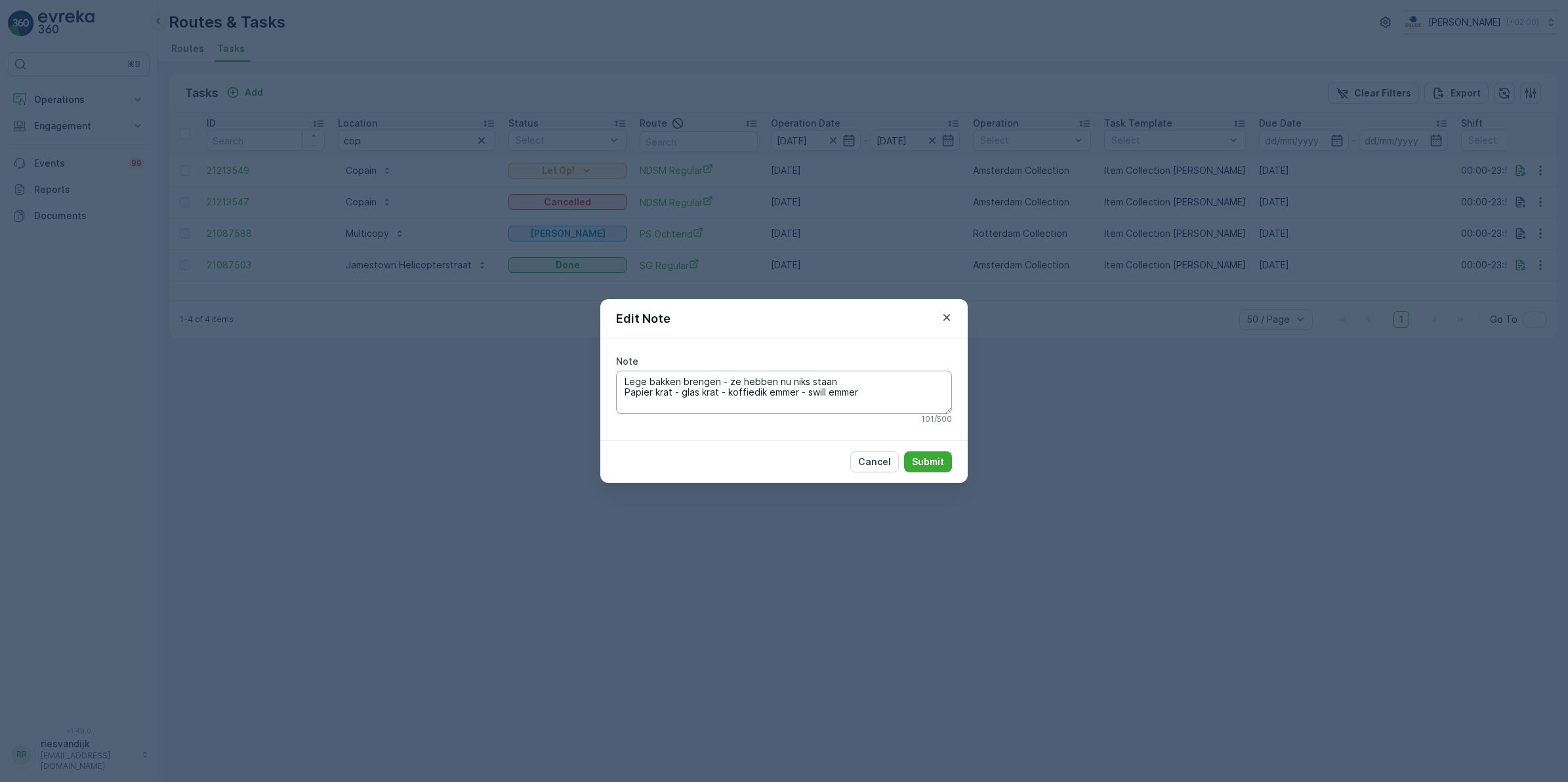
click at [874, 392] on textarea "Lege bakken brengen - ze hebben nu niks staan Papier krat - glas krat - koffied…" at bounding box center [784, 392] width 336 height 43
click at [867, 379] on textarea "Lege bakken brengen - ze hebben nu niks staan Papier krat - glas krat - koffied…" at bounding box center [784, 392] width 336 height 43
click at [949, 319] on icon "button" at bounding box center [946, 317] width 7 height 7
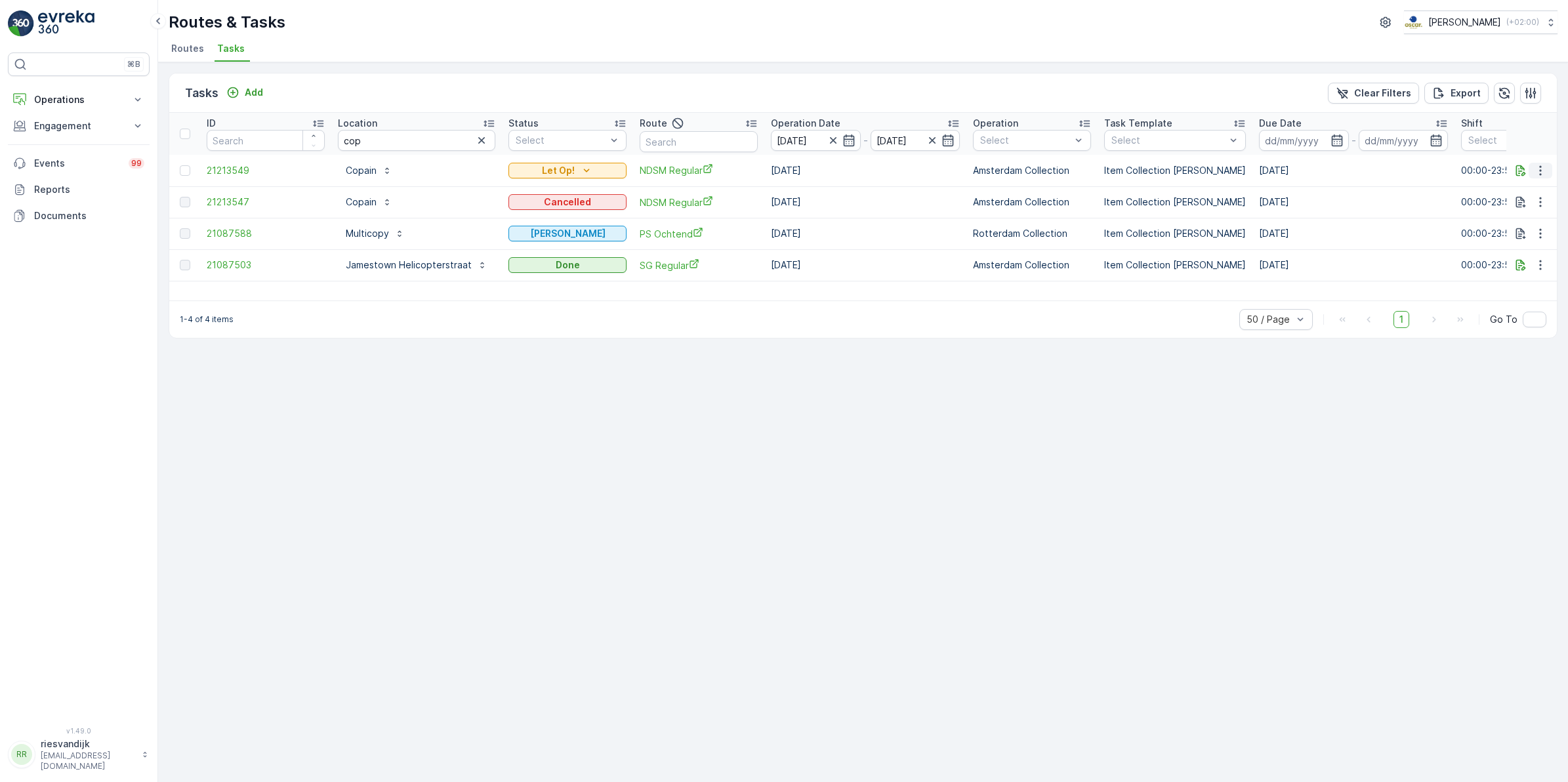
click at [1532, 174] on button "button" at bounding box center [1540, 171] width 23 height 16
click at [1517, 249] on span "Remove from Route" at bounding box center [1518, 245] width 88 height 13
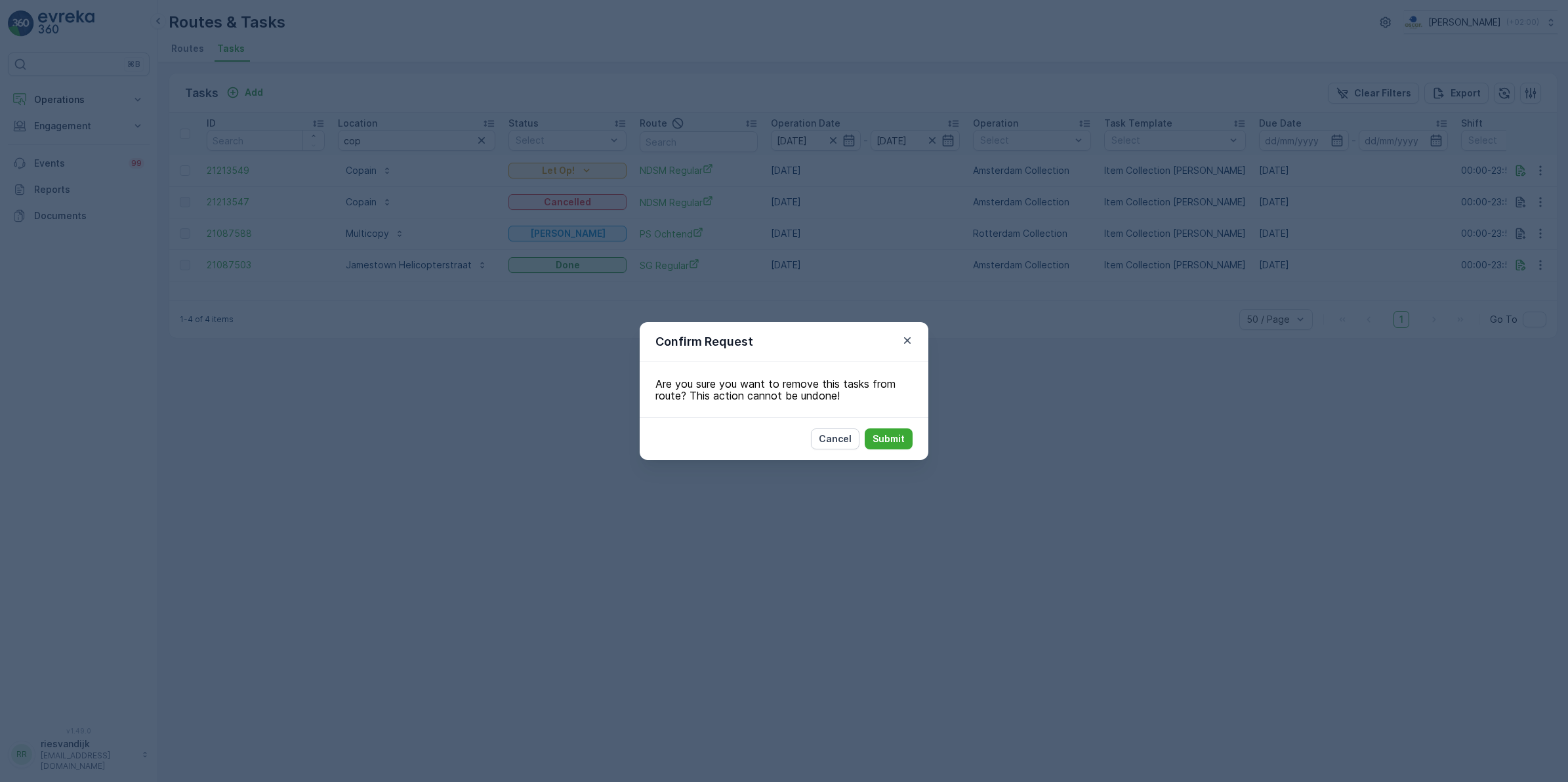
click at [912, 342] on icon "button" at bounding box center [907, 341] width 13 height 13
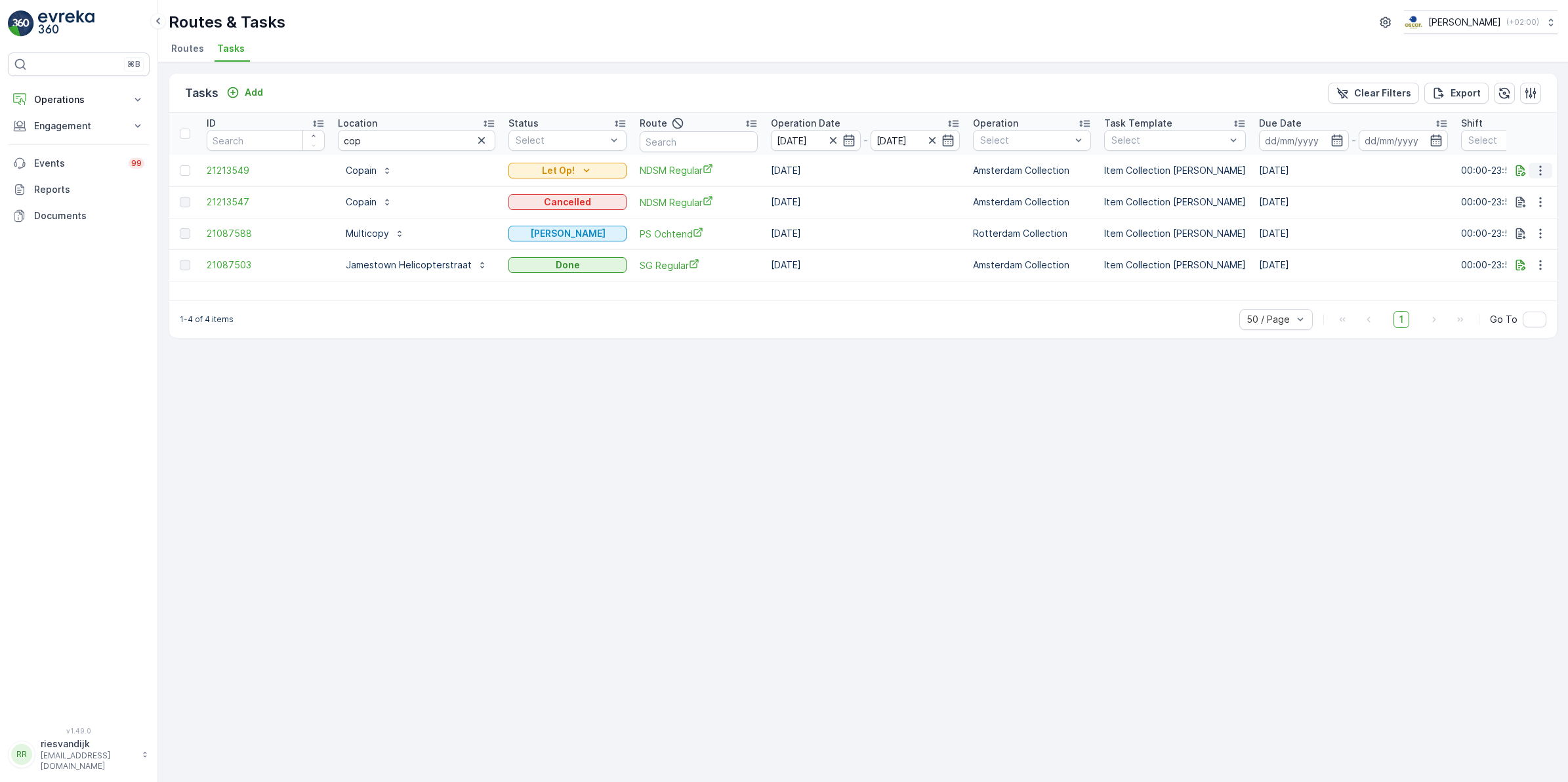
click at [1537, 164] on icon "button" at bounding box center [1540, 170] width 13 height 13
click at [1514, 223] on span "Change Route" at bounding box center [1506, 227] width 64 height 13
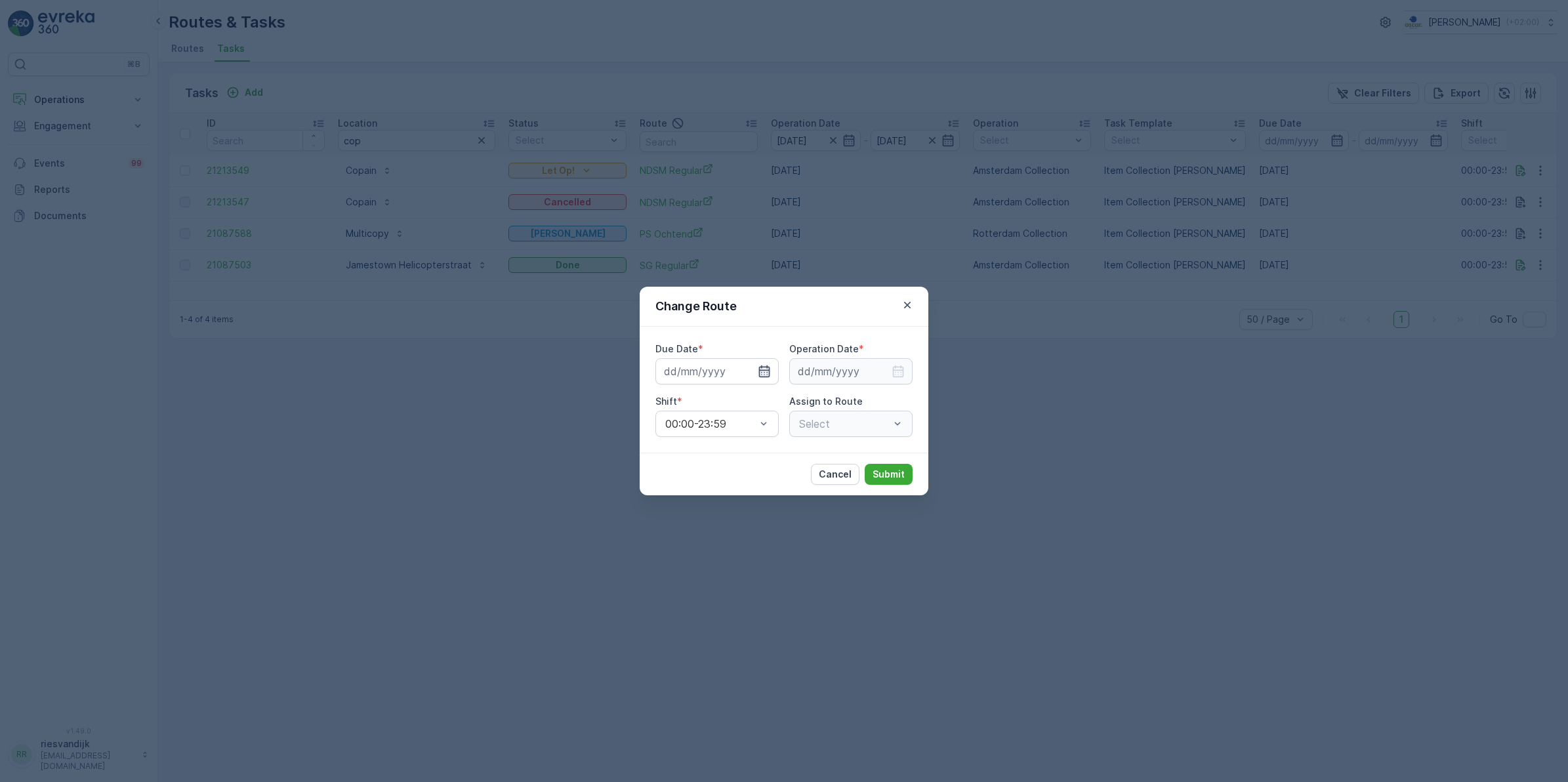
type input "[DATE]"
click at [765, 373] on icon "button" at bounding box center [764, 371] width 13 height 13
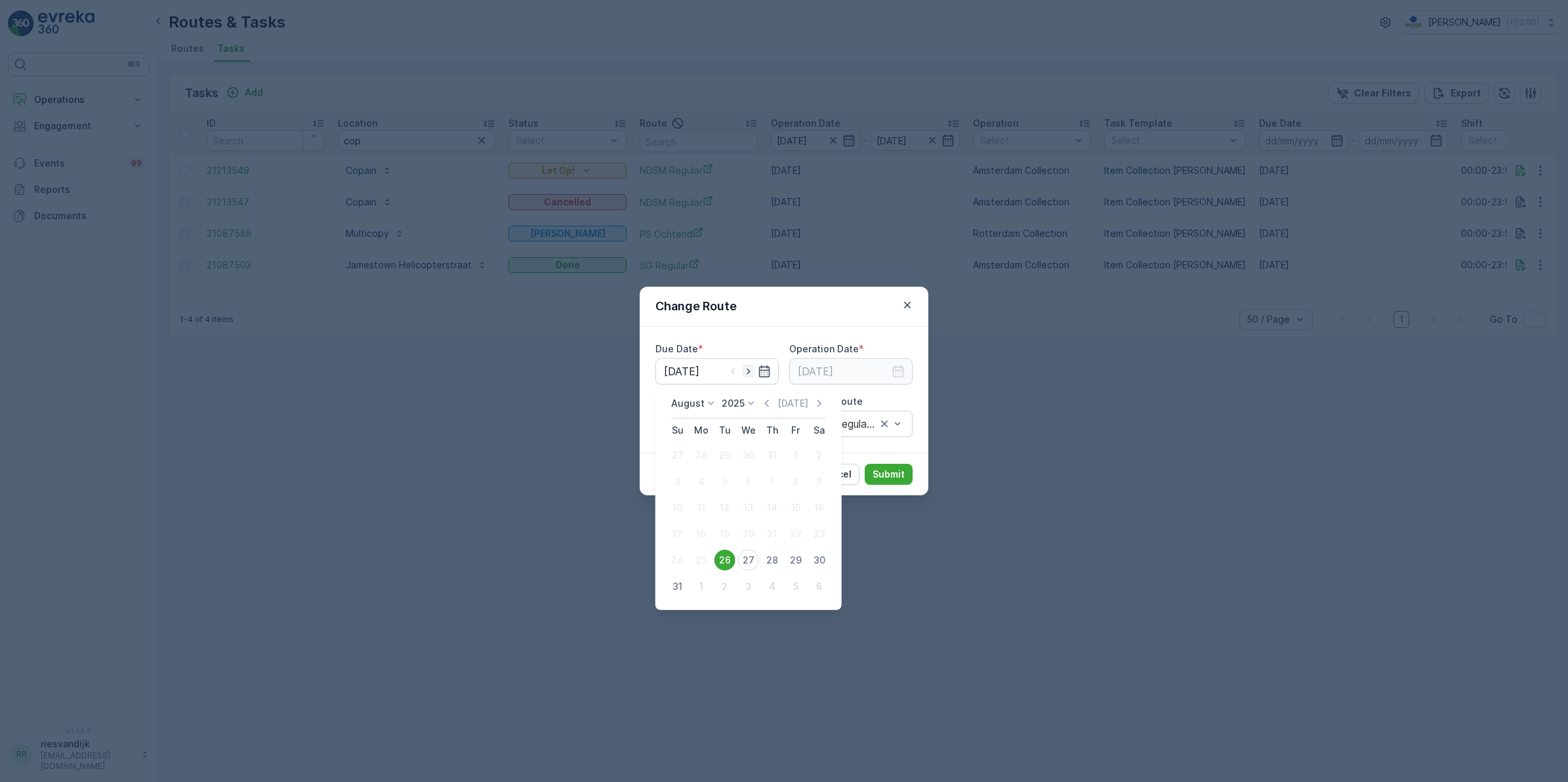
click at [746, 372] on icon "button" at bounding box center [748, 371] width 13 height 13
type input "[DATE]"
click at [886, 374] on input at bounding box center [850, 371] width 123 height 26
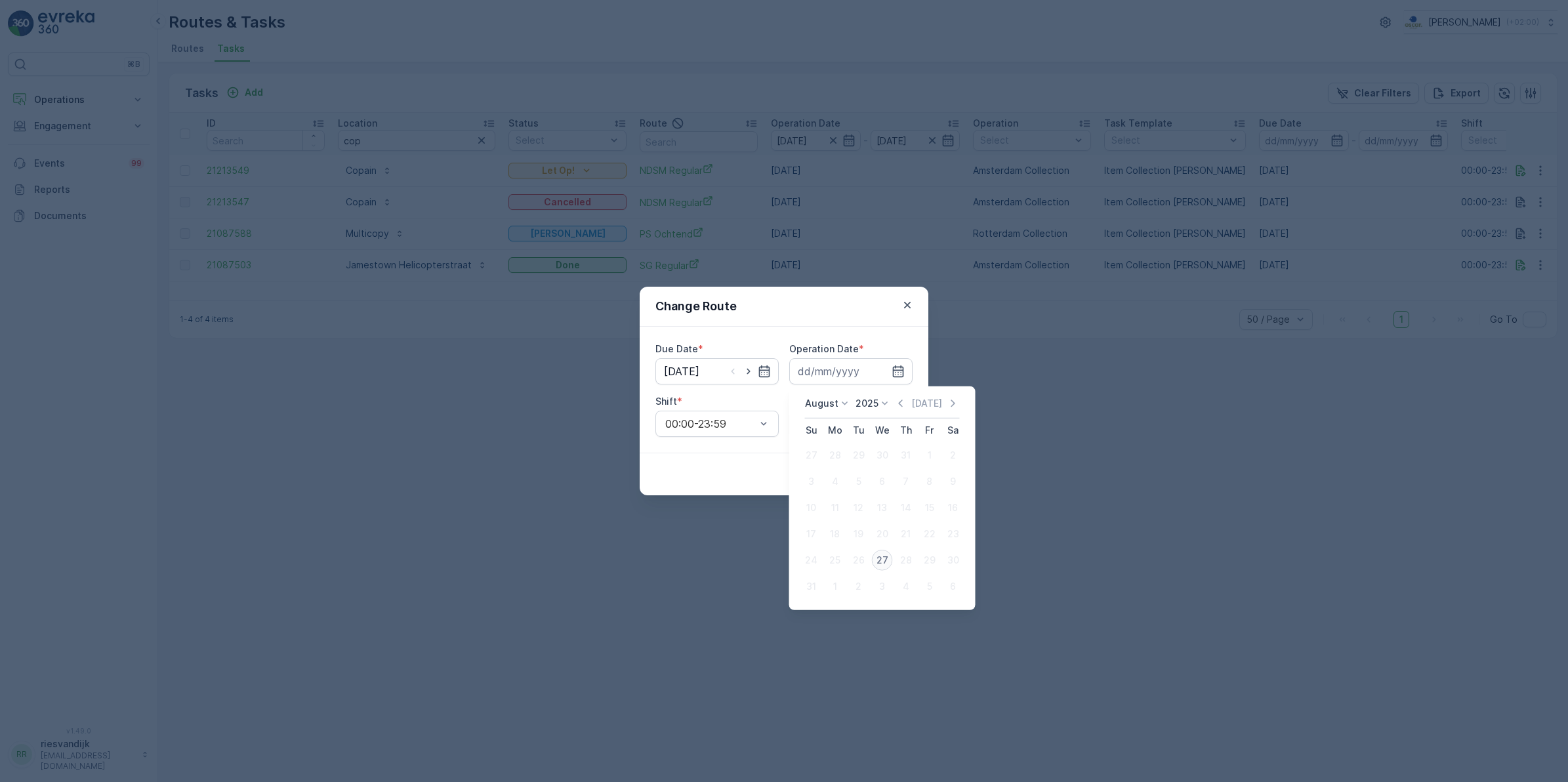
click at [887, 560] on div "27" at bounding box center [882, 560] width 21 height 21
type input "[DATE]"
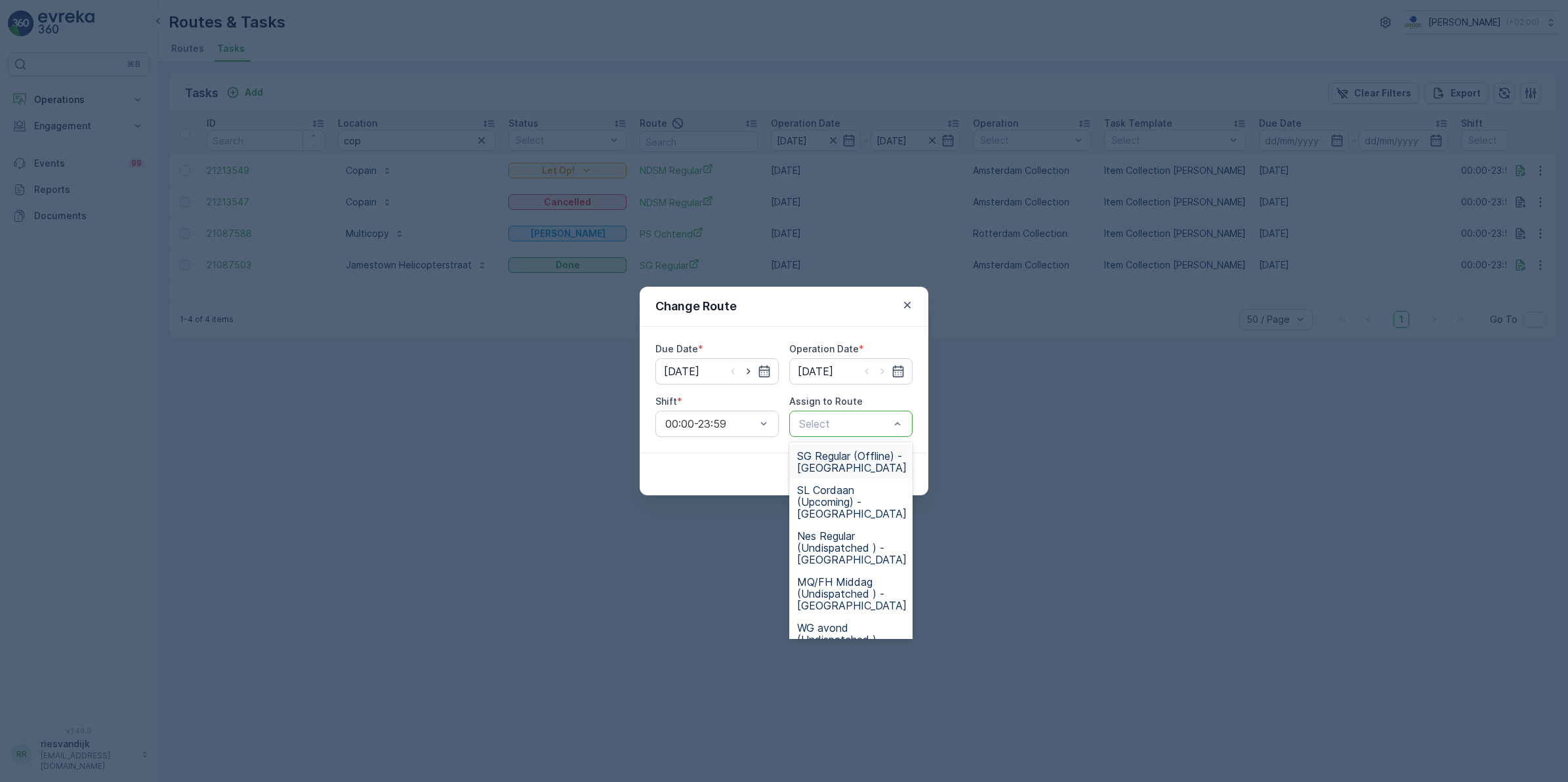
click at [855, 425] on div at bounding box center [844, 424] width 93 height 12
type input "nds"
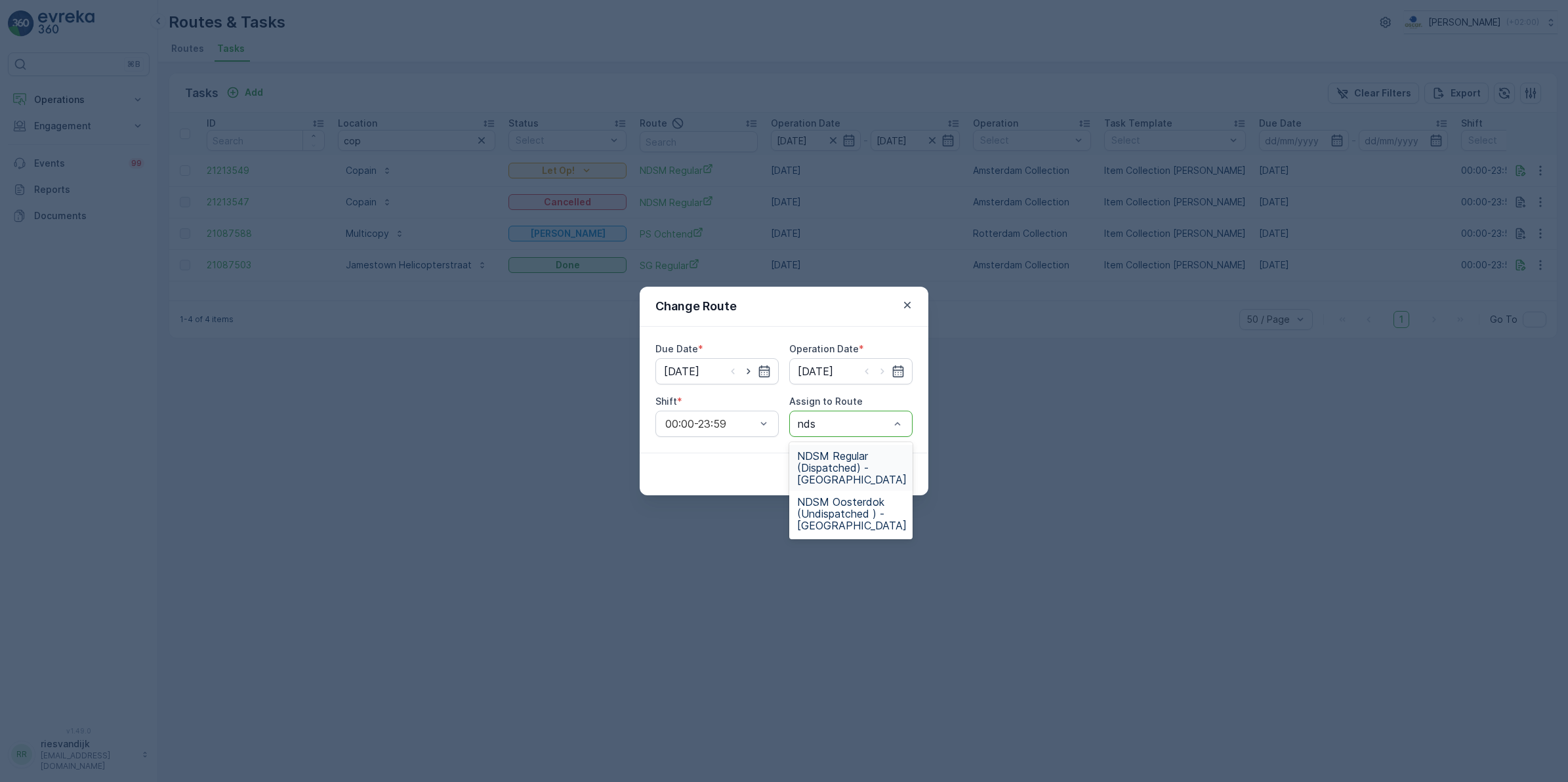
click at [850, 463] on span "NDSM Regular (Dispatched) - [GEOGRAPHIC_DATA]" at bounding box center [852, 468] width 110 height 35
click at [888, 473] on p "Submit" at bounding box center [888, 474] width 32 height 13
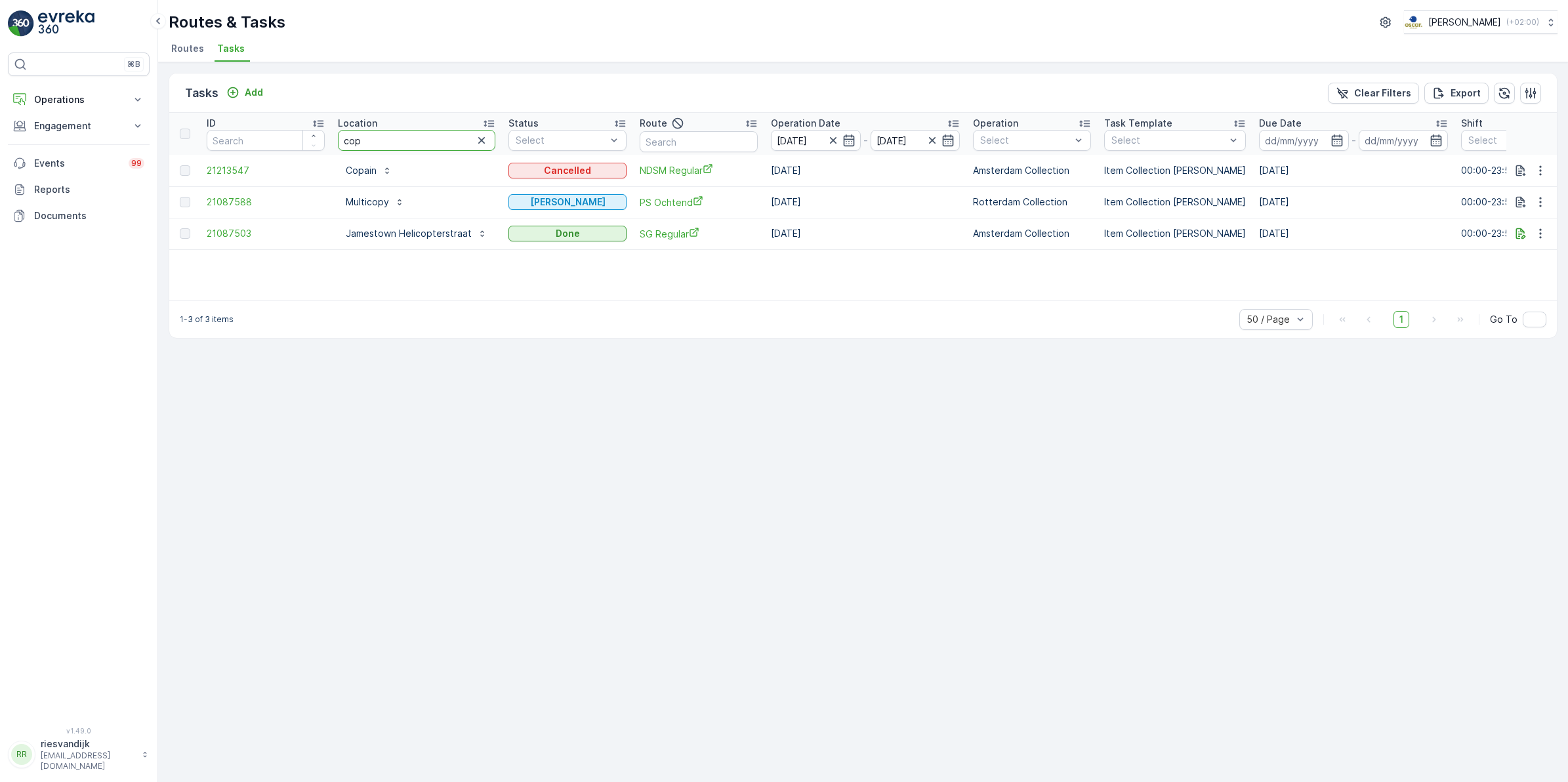
drag, startPoint x: 384, startPoint y: 145, endPoint x: 320, endPoint y: 150, distance: 64.2
click at [320, 150] on tr "ID Location cop Status Select Route Operation Date [DATE] - [DATE] Operation Se…" at bounding box center [1201, 133] width 2063 height 42
type input "gre"
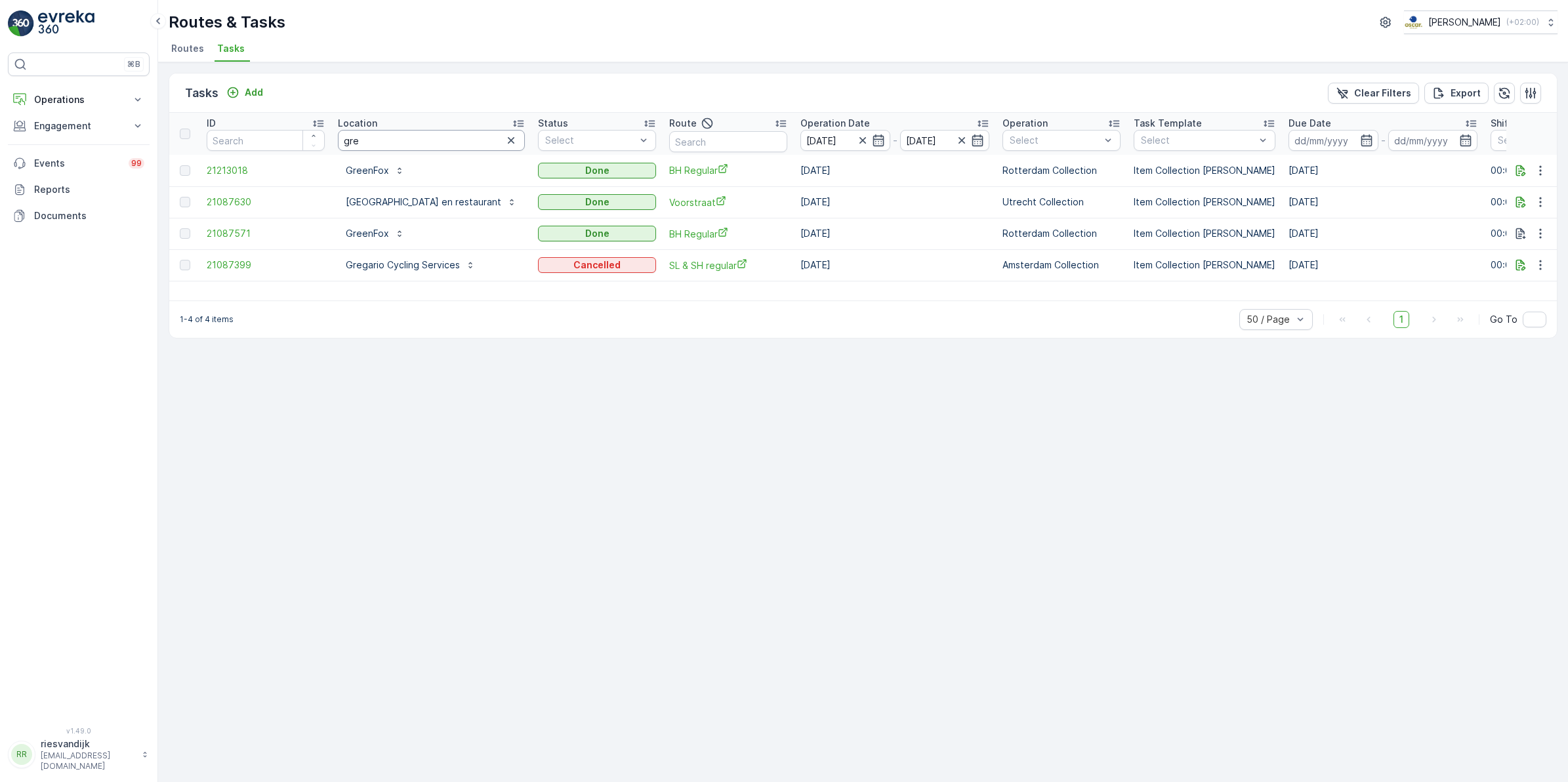
click at [423, 141] on input "gre" at bounding box center [431, 140] width 187 height 21
drag, startPoint x: 395, startPoint y: 145, endPoint x: 330, endPoint y: 143, distance: 65.0
click at [330, 143] on tr "ID Location gre Status Select Route Operation Date [DATE] - [DATE] Operation Se…" at bounding box center [1216, 133] width 2093 height 42
type input "gr"
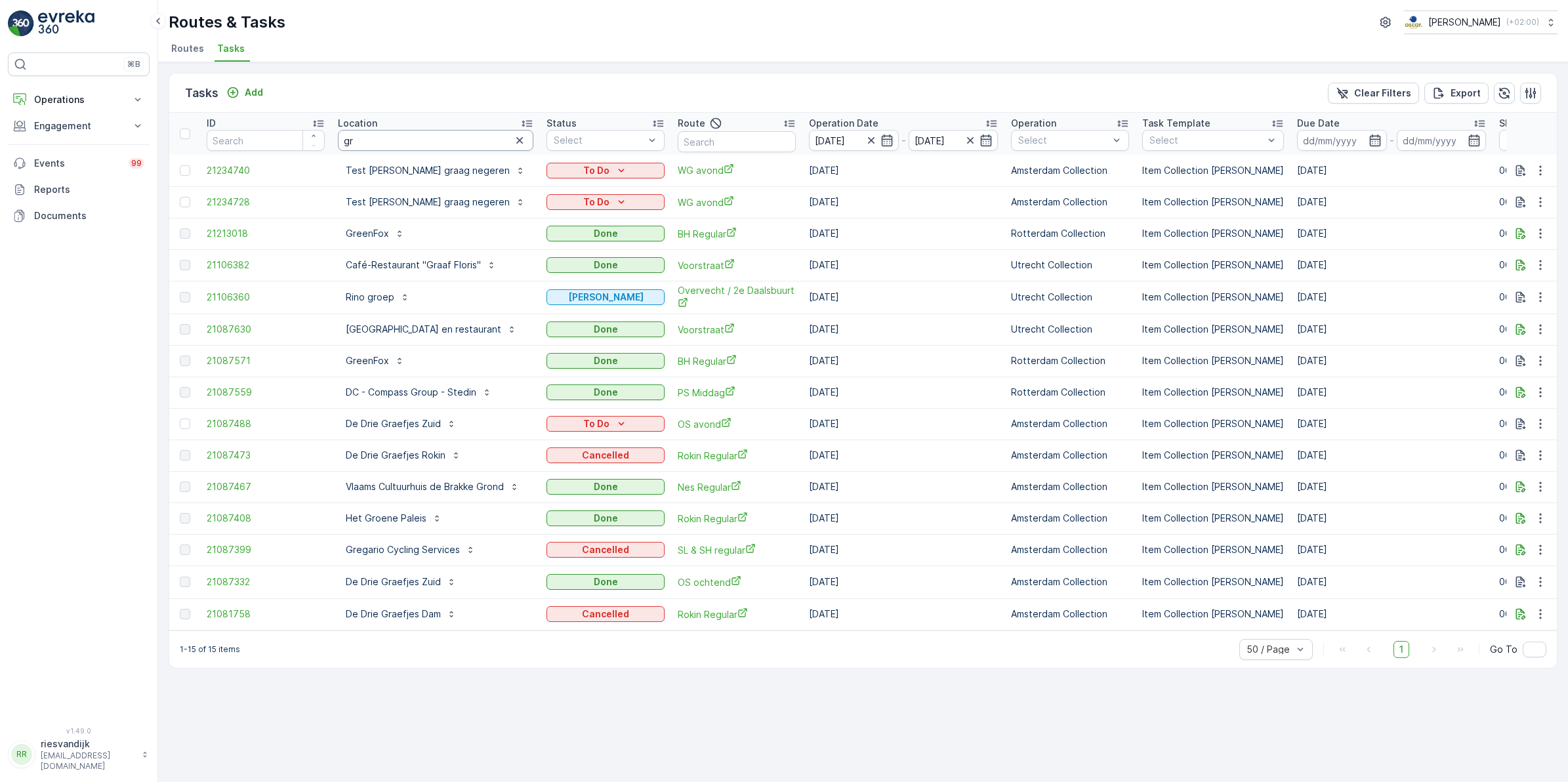
click at [407, 145] on input "gr" at bounding box center [435, 140] width 196 height 21
type input "grega"
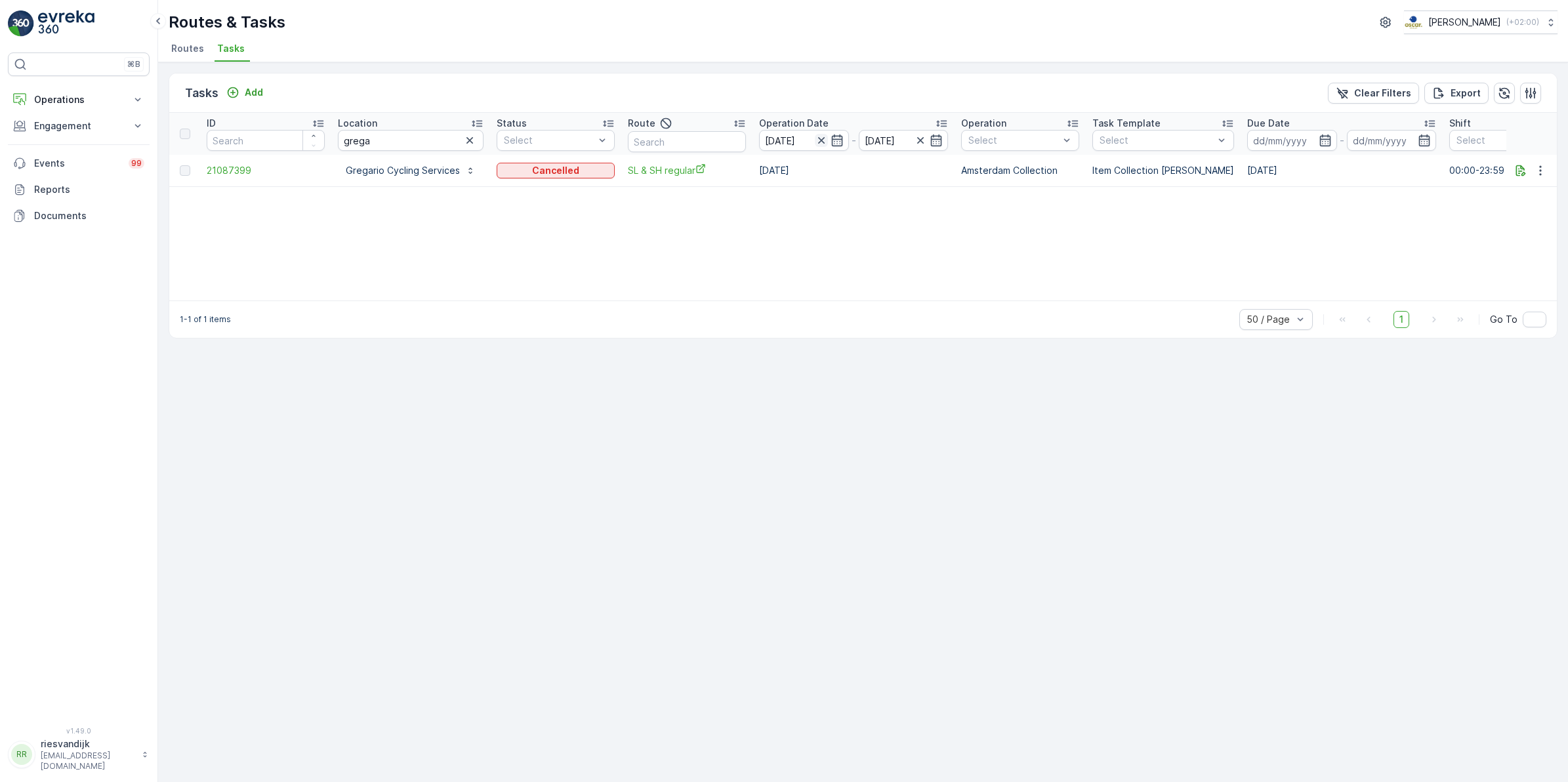
click at [818, 137] on icon "button" at bounding box center [821, 140] width 13 height 13
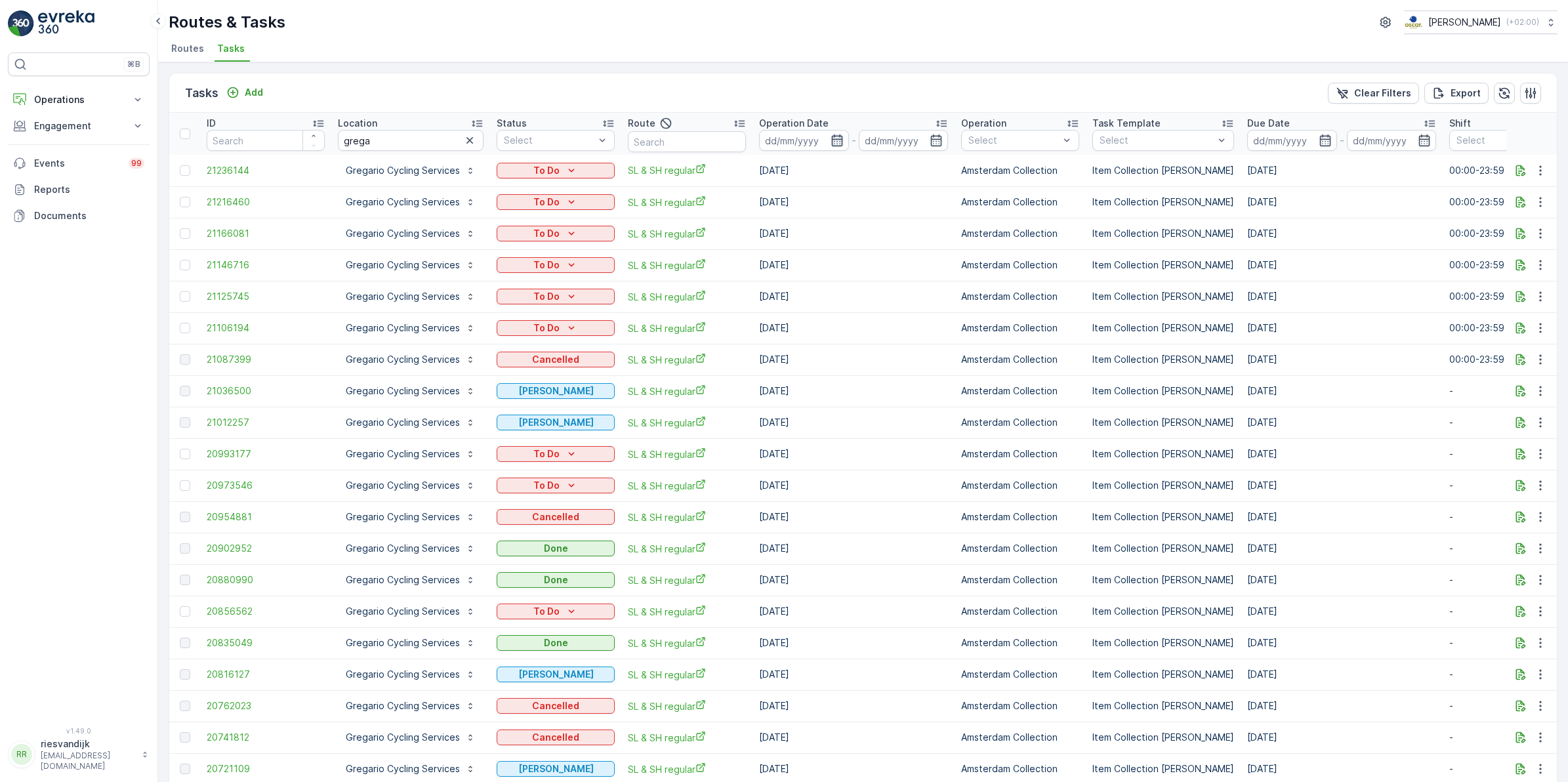
click at [831, 136] on icon "button" at bounding box center [836, 140] width 11 height 12
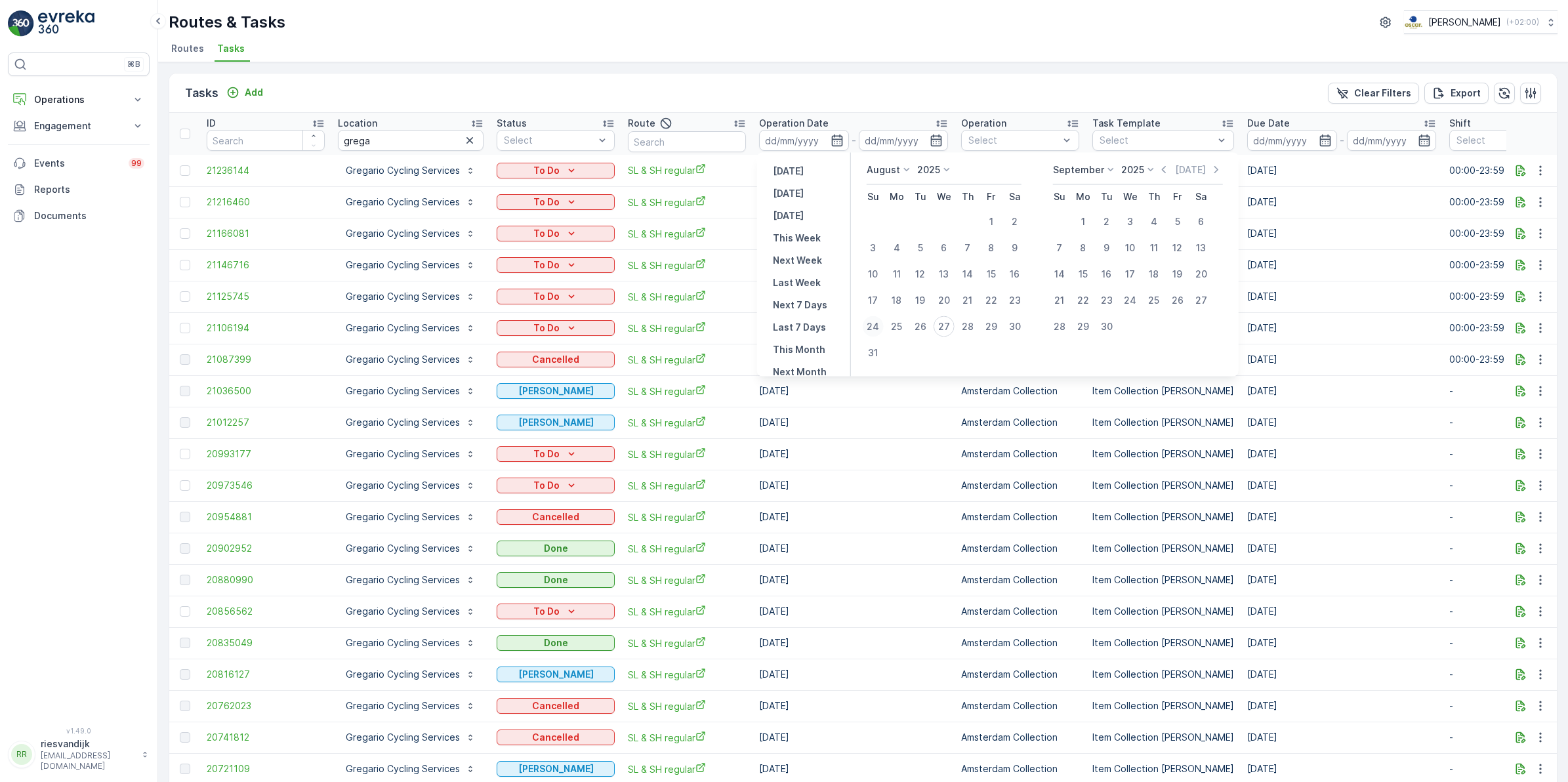
click at [876, 326] on div "24" at bounding box center [873, 327] width 21 height 21
type input "[DATE]"
click at [986, 328] on div "29" at bounding box center [991, 327] width 21 height 21
type input "[DATE]"
drag, startPoint x: 875, startPoint y: 326, endPoint x: 903, endPoint y: 329, distance: 28.2
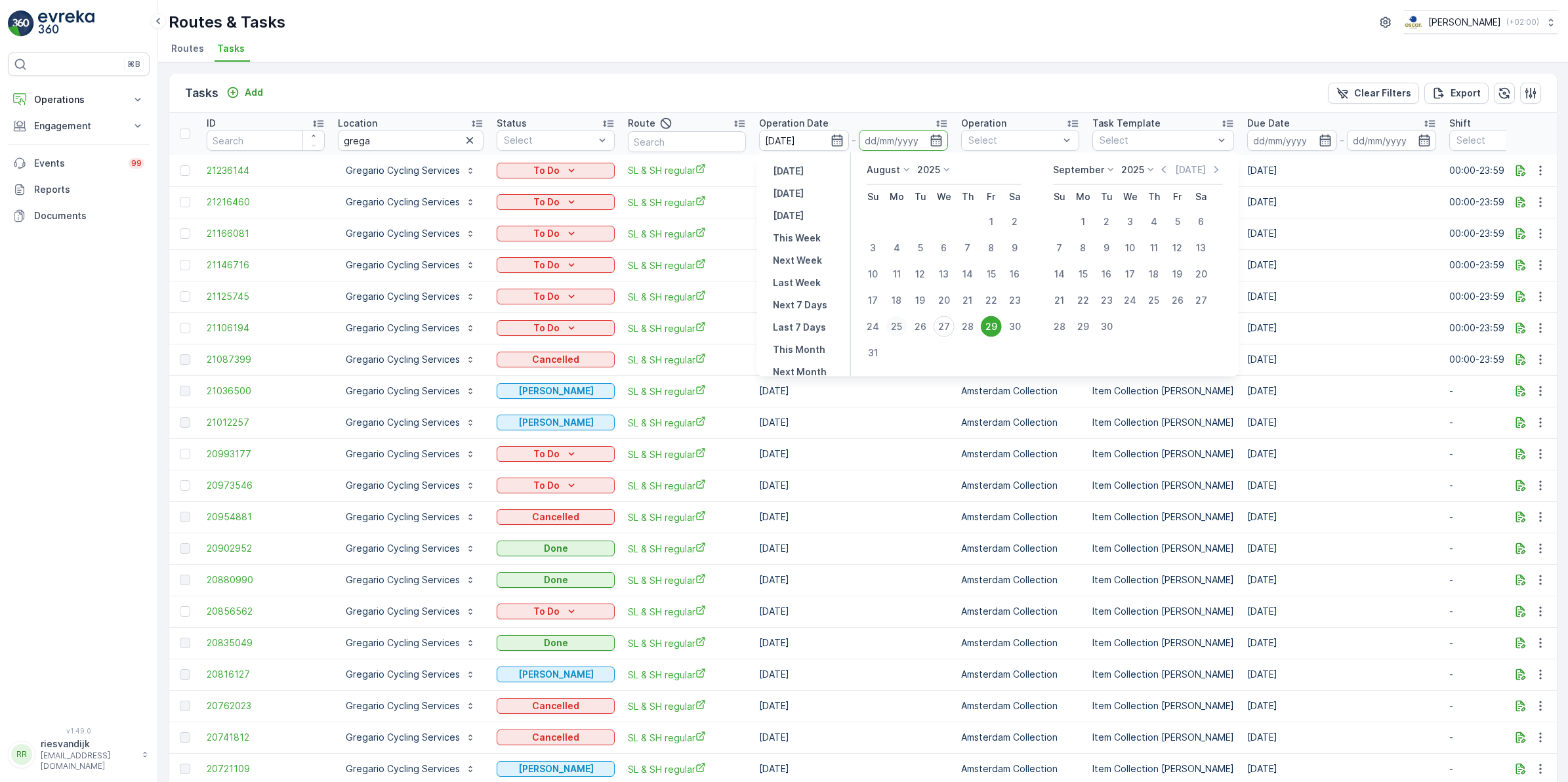
click at [876, 326] on div "24" at bounding box center [873, 327] width 21 height 21
type input "[DATE]"
click at [1018, 327] on div "30" at bounding box center [1014, 327] width 21 height 21
type input "[DATE]"
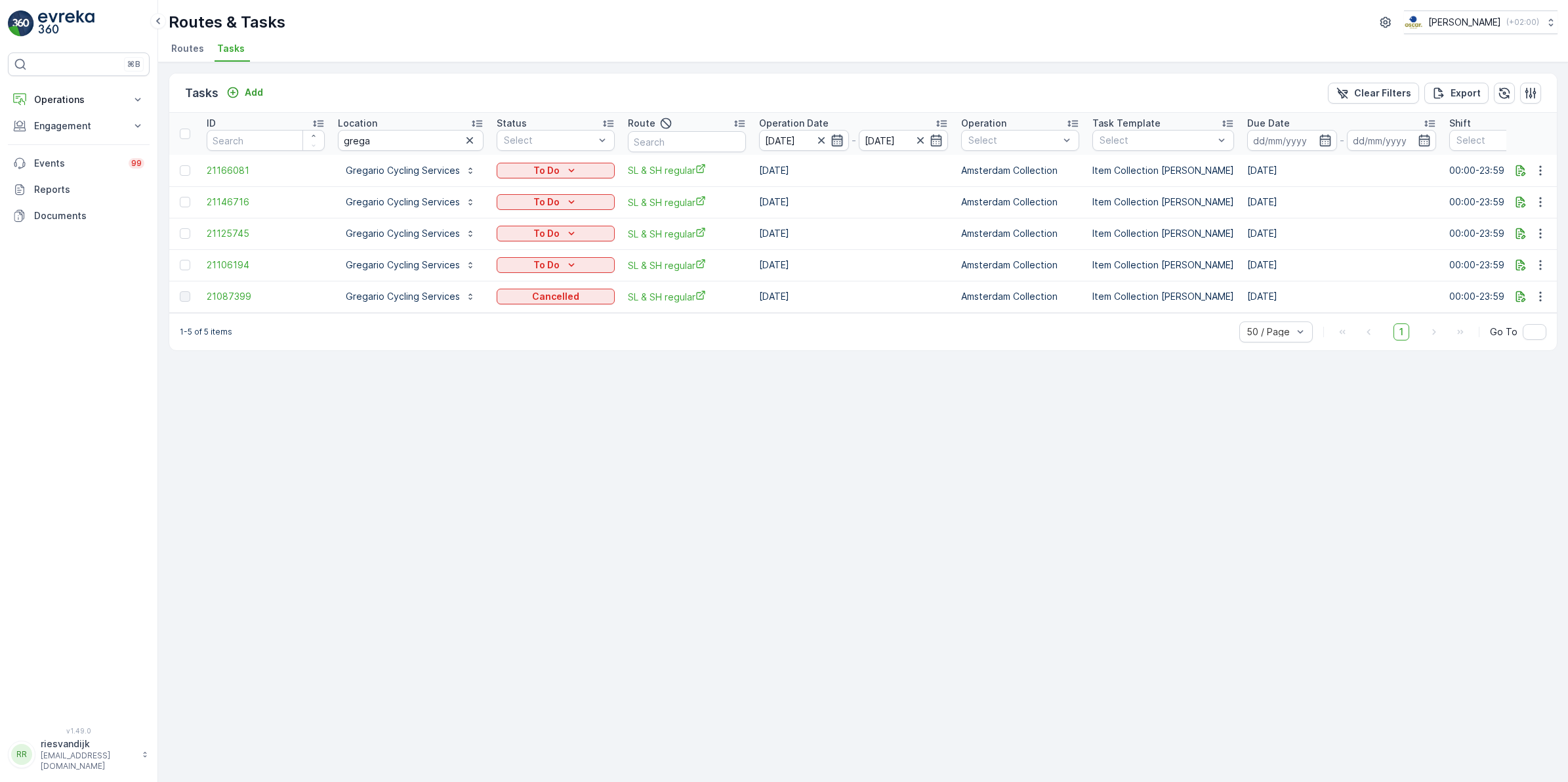
click at [837, 143] on icon "button" at bounding box center [837, 140] width 13 height 13
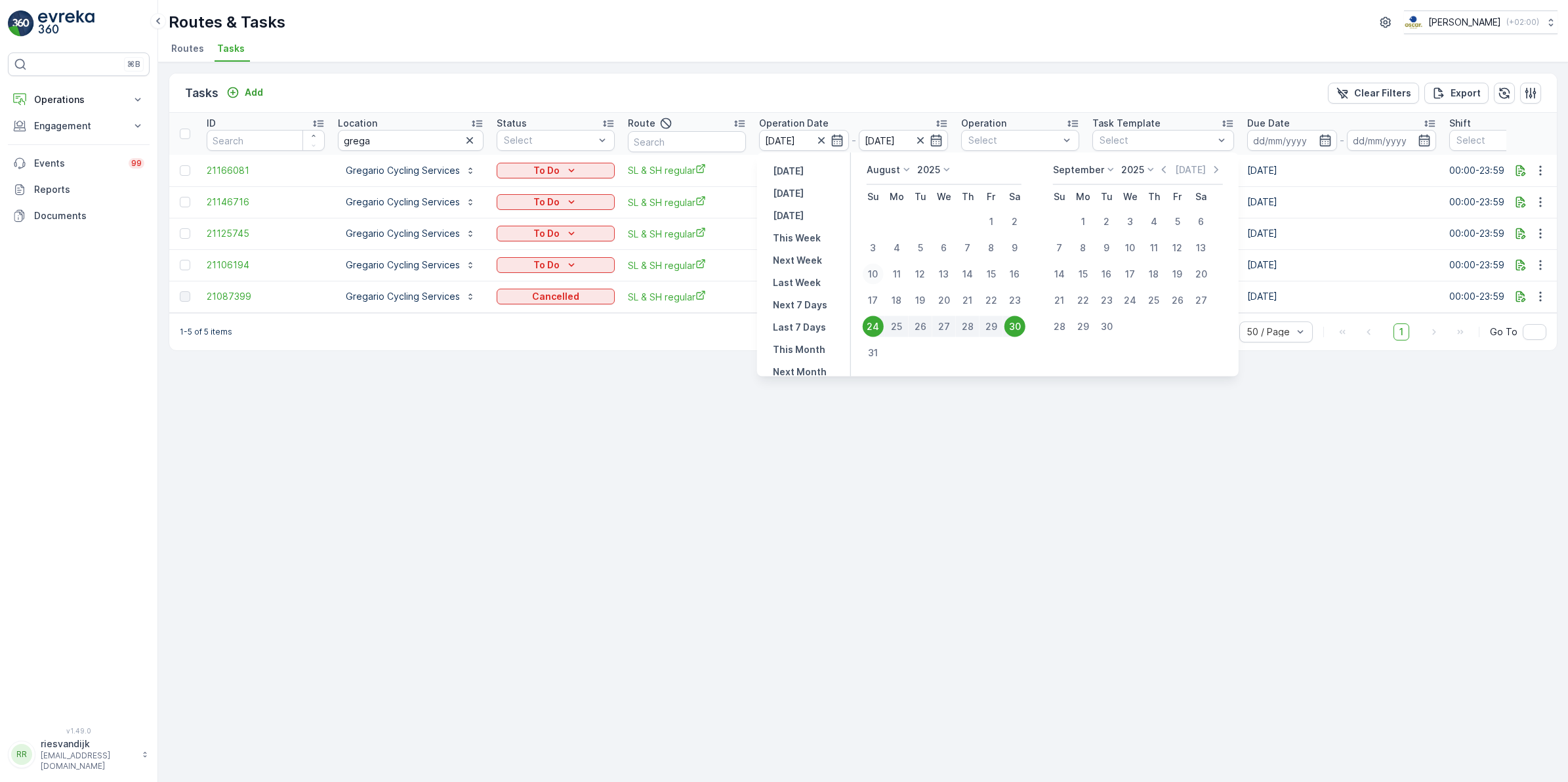
click at [880, 276] on div "10" at bounding box center [873, 274] width 21 height 21
type input "[DATE]"
click at [950, 324] on div "27" at bounding box center [944, 327] width 21 height 21
type input "[DATE]"
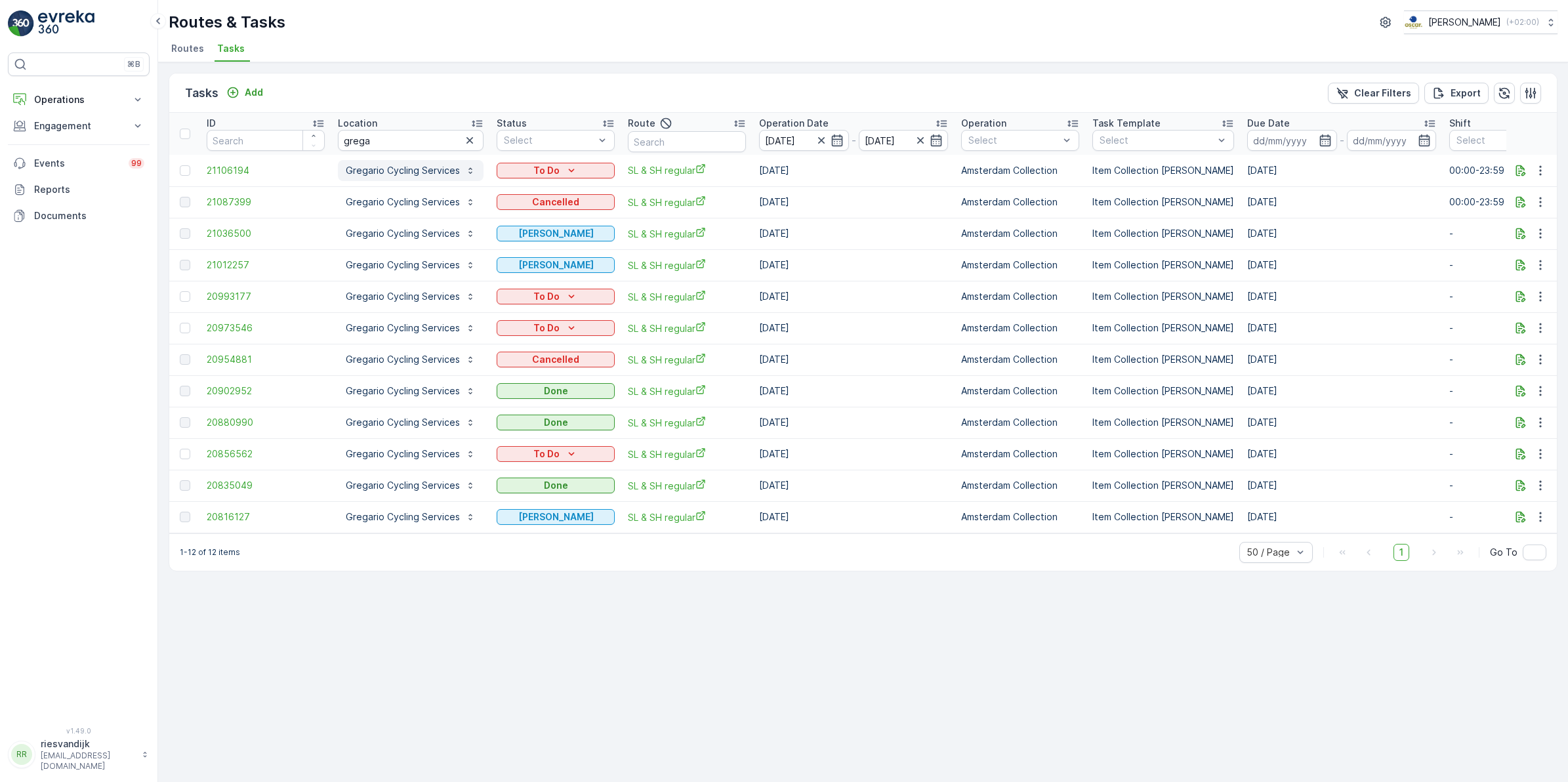
drag, startPoint x: 427, startPoint y: 170, endPoint x: 449, endPoint y: 175, distance: 22.6
click at [427, 170] on p "Gregario Cycling Services" at bounding box center [403, 170] width 114 height 13
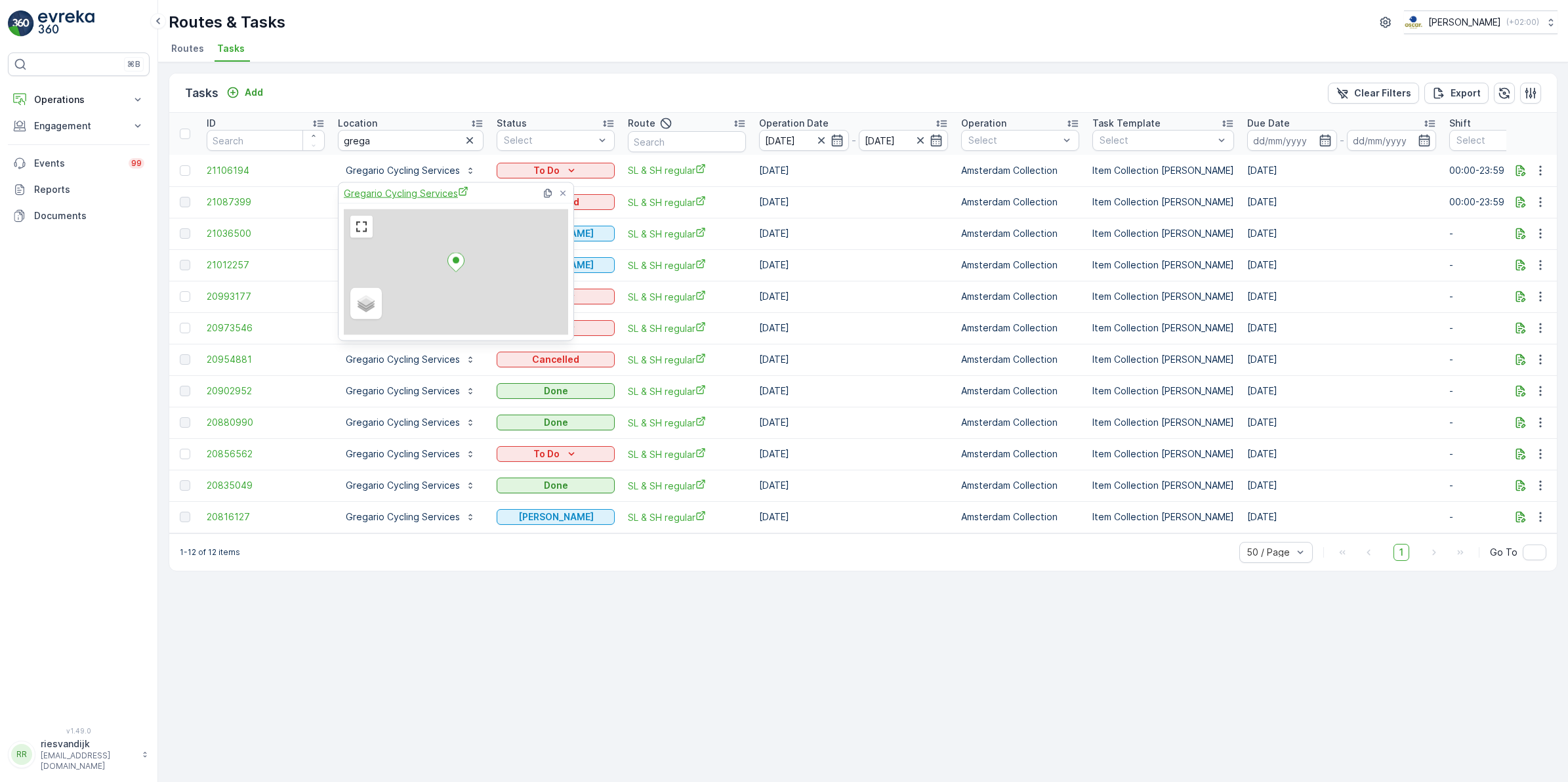
click at [446, 194] on span "Gregario Cycling Services" at bounding box center [406, 193] width 125 height 14
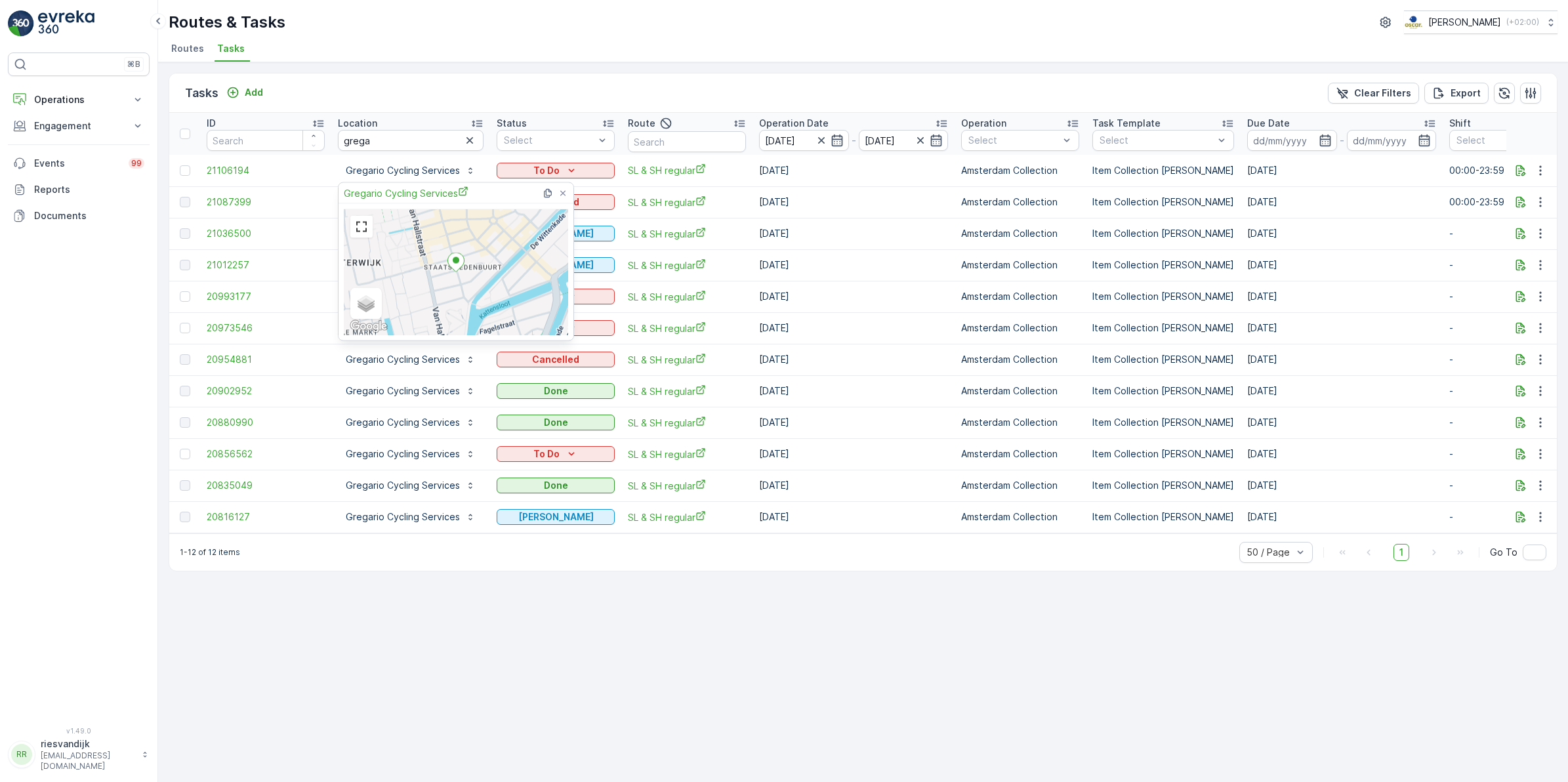
click at [528, 102] on div "Tasks Add Clear Filters Export" at bounding box center [863, 94] width 1388 height 39
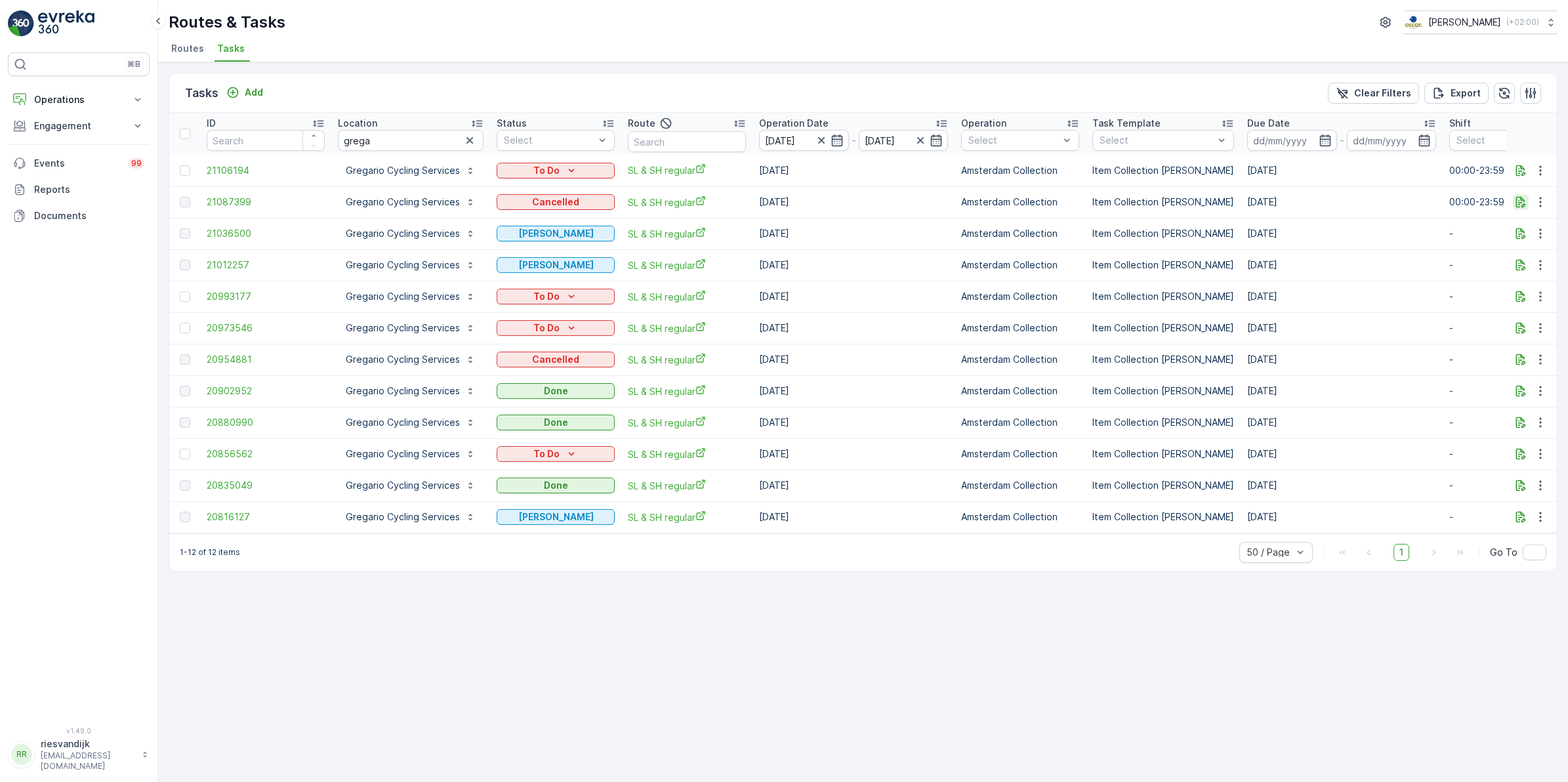
click at [1522, 198] on icon "button" at bounding box center [1521, 202] width 9 height 11
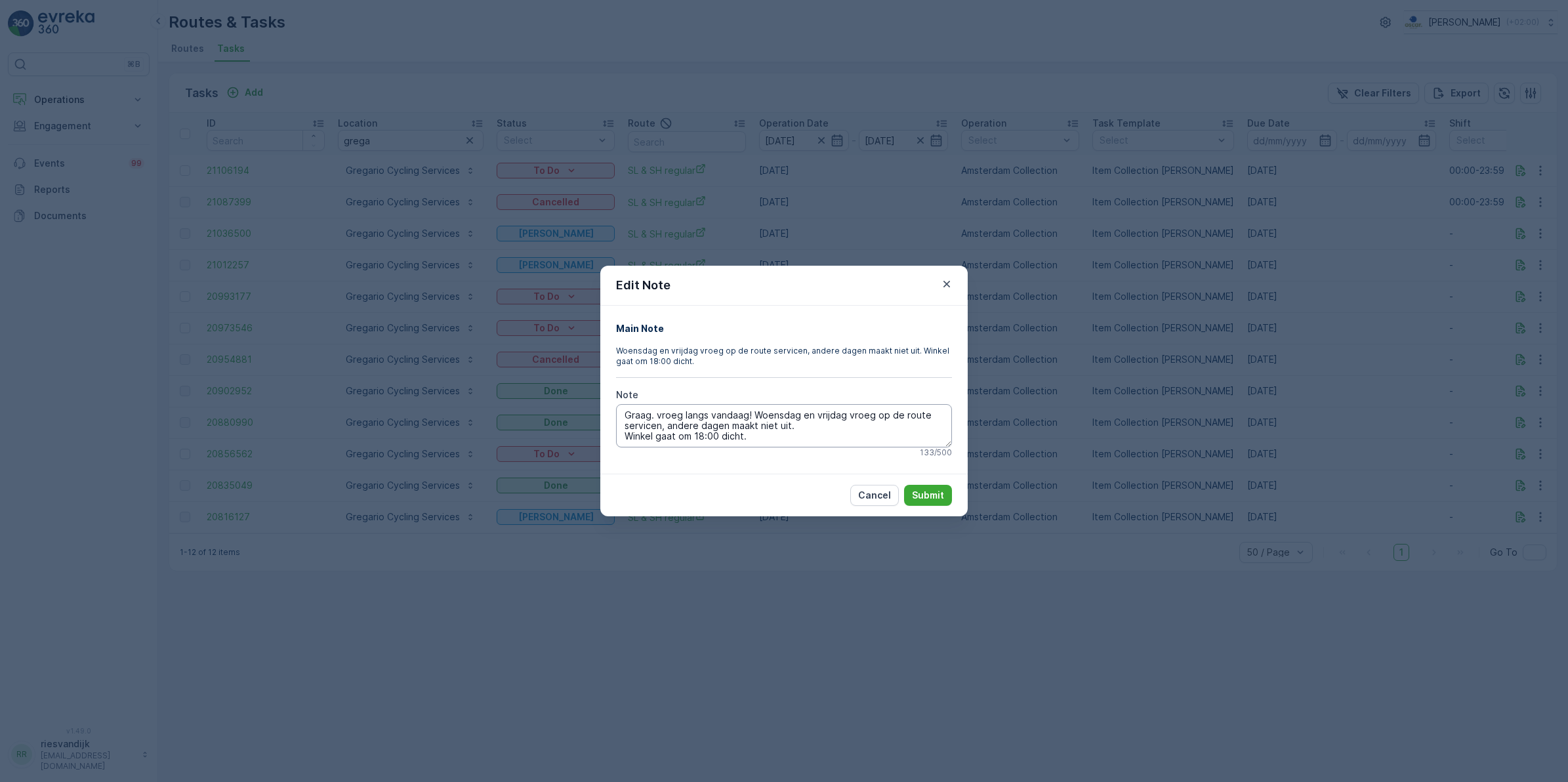
click at [842, 425] on textarea "Graag. vroeg langs vandaag! Woensdag en vrijdag vroeg op de route servicen, and…" at bounding box center [784, 425] width 336 height 43
click at [761, 440] on textarea "Graag. vroeg langs vandaag! Woensdag en vrijdag vroeg op de route servicen, and…" at bounding box center [784, 425] width 336 height 43
click at [945, 287] on icon "button" at bounding box center [947, 284] width 13 height 13
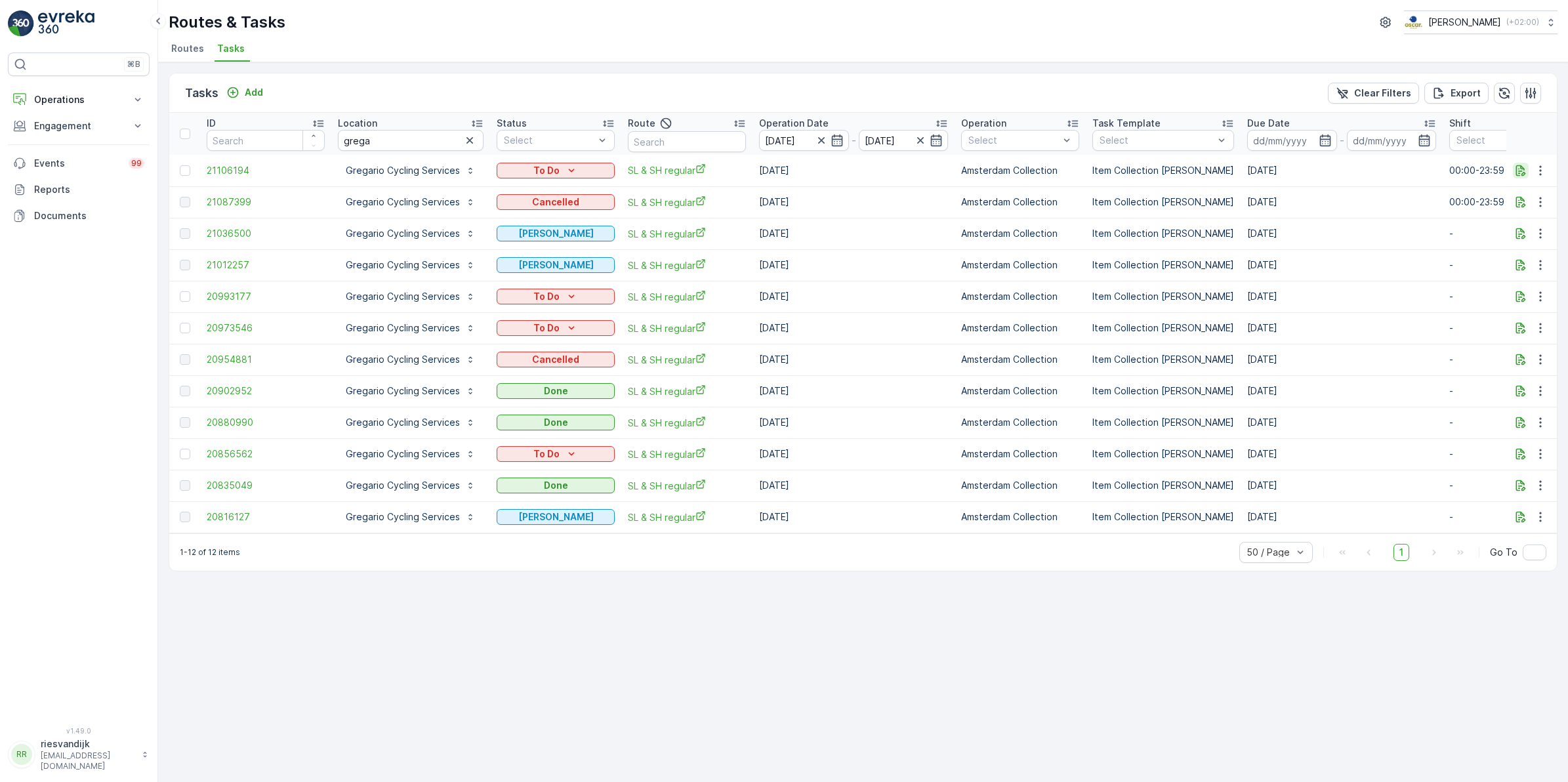
click at [1524, 172] on icon "button" at bounding box center [1521, 170] width 9 height 11
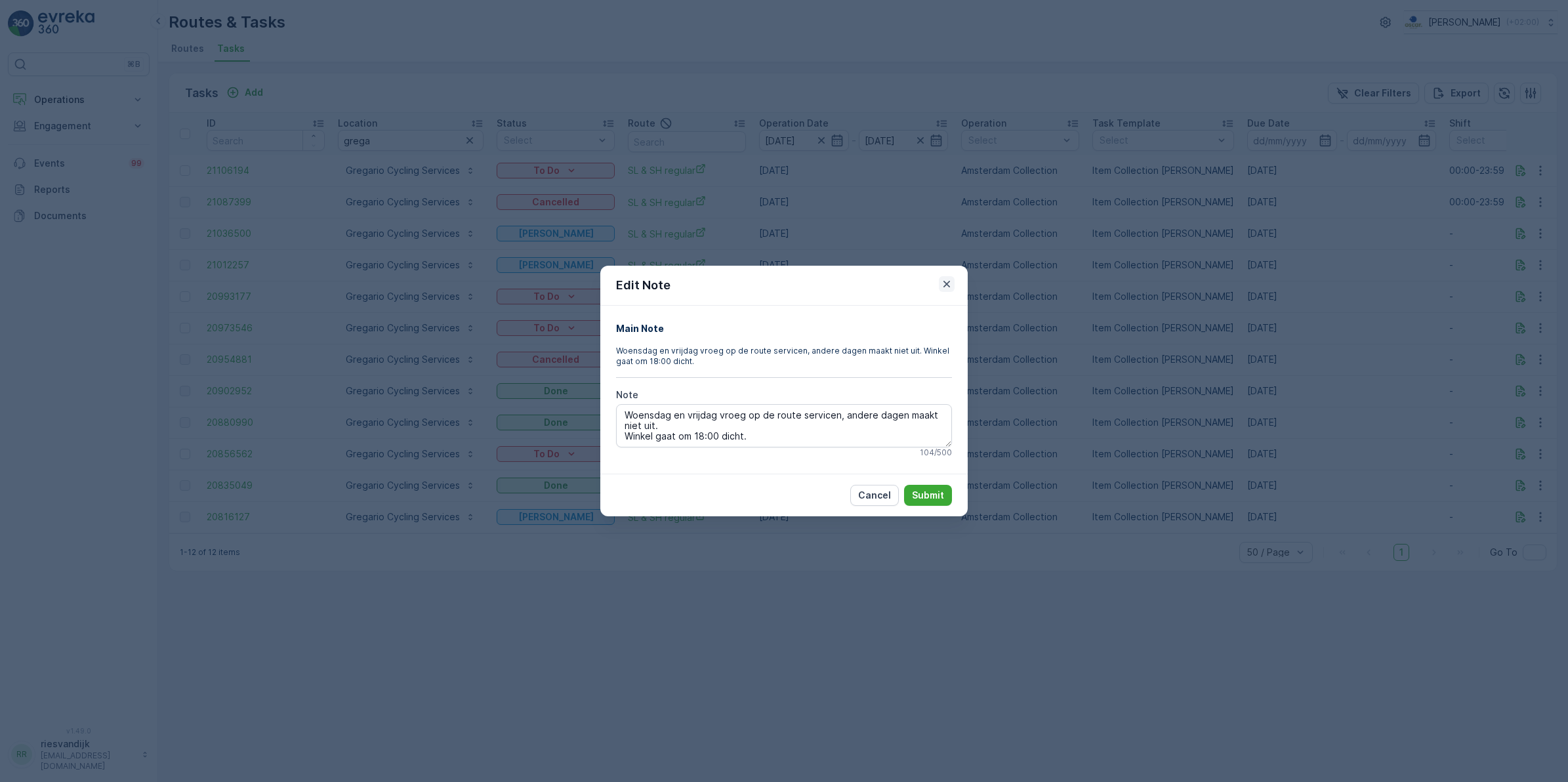
click at [946, 286] on icon "button" at bounding box center [947, 284] width 13 height 13
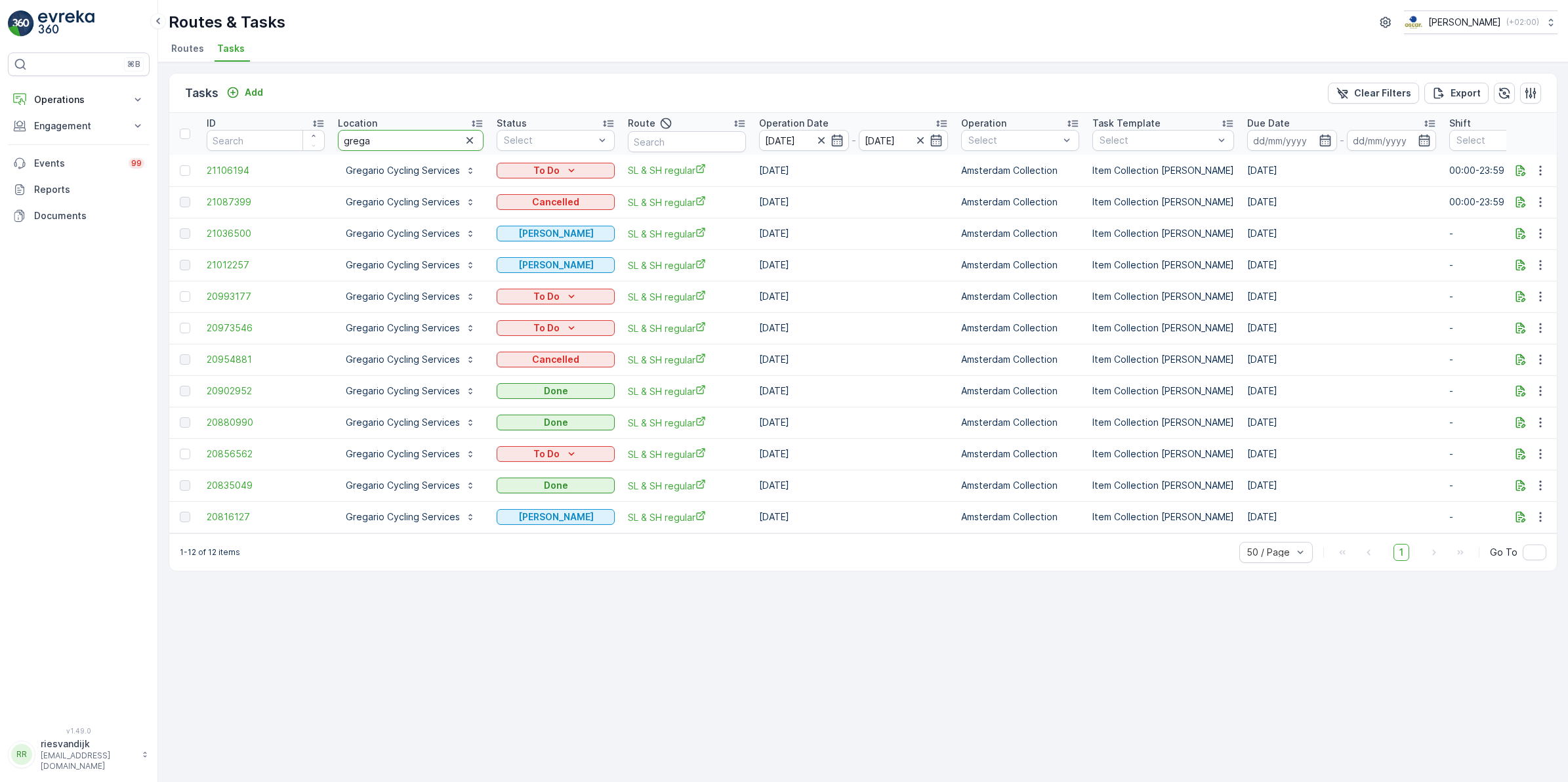
drag, startPoint x: 395, startPoint y: 146, endPoint x: 408, endPoint y: 126, distance: 23.9
click at [297, 145] on tr "ID Location grega Status Select Route Operation Date [DATE] - [DATE] Operation …" at bounding box center [1195, 133] width 2051 height 42
click at [820, 139] on icon "button" at bounding box center [821, 140] width 7 height 7
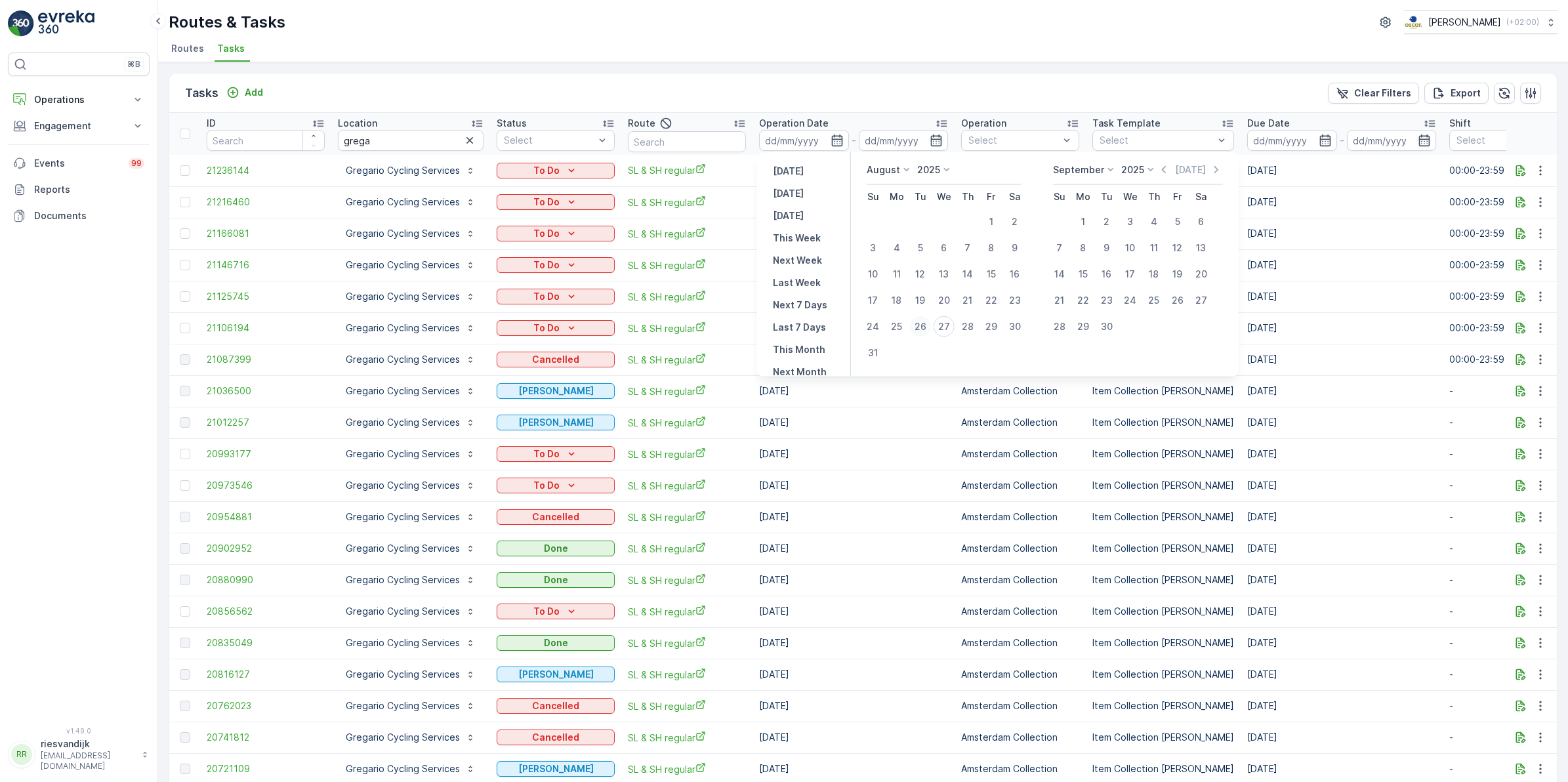
click at [922, 326] on div "26" at bounding box center [920, 327] width 21 height 21
type input "[DATE]"
click at [922, 326] on div "26" at bounding box center [920, 327] width 21 height 21
type input "[DATE]"
click at [922, 326] on div "26" at bounding box center [920, 327] width 21 height 21
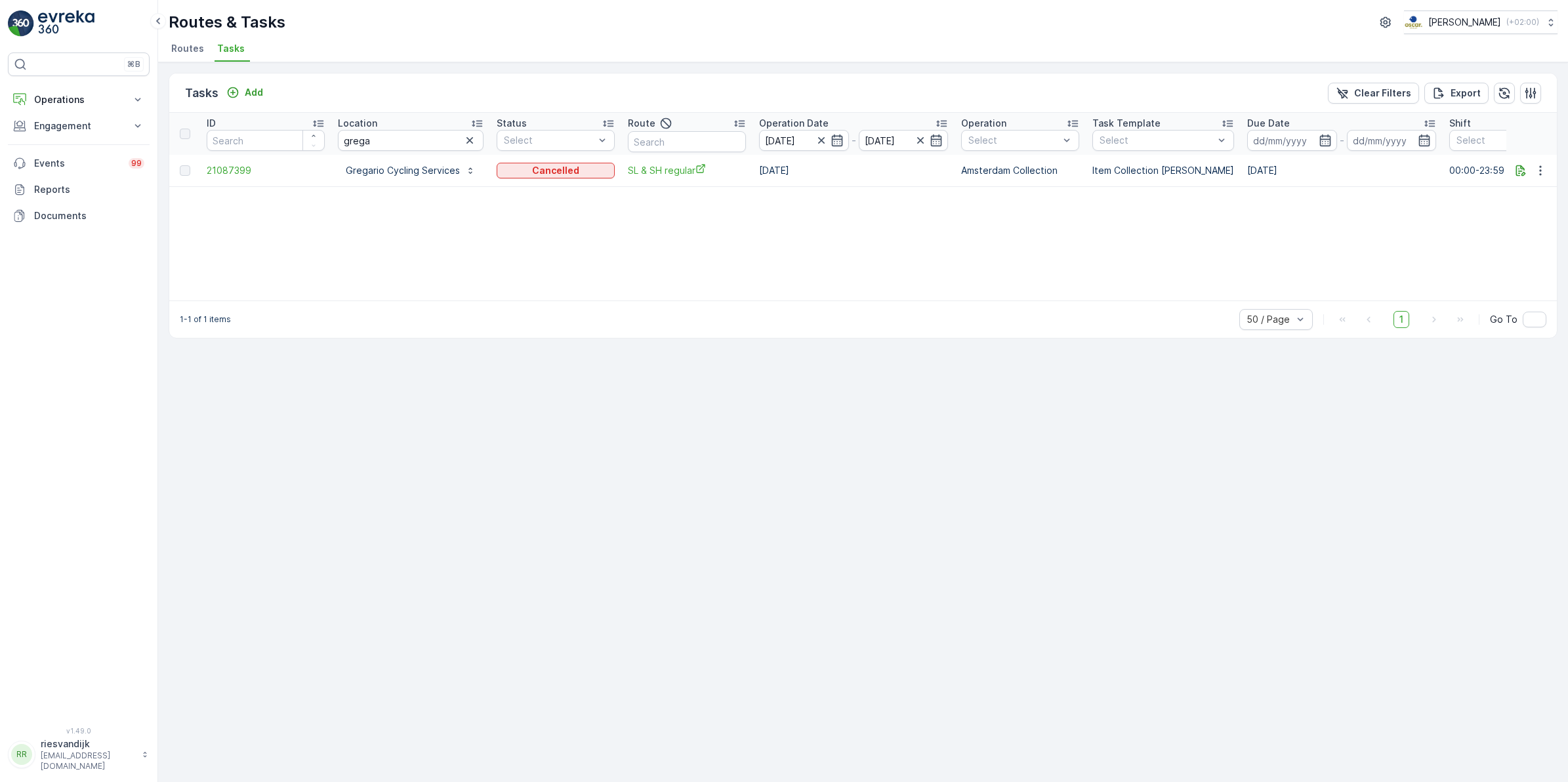
click at [469, 139] on icon "button" at bounding box center [469, 140] width 7 height 7
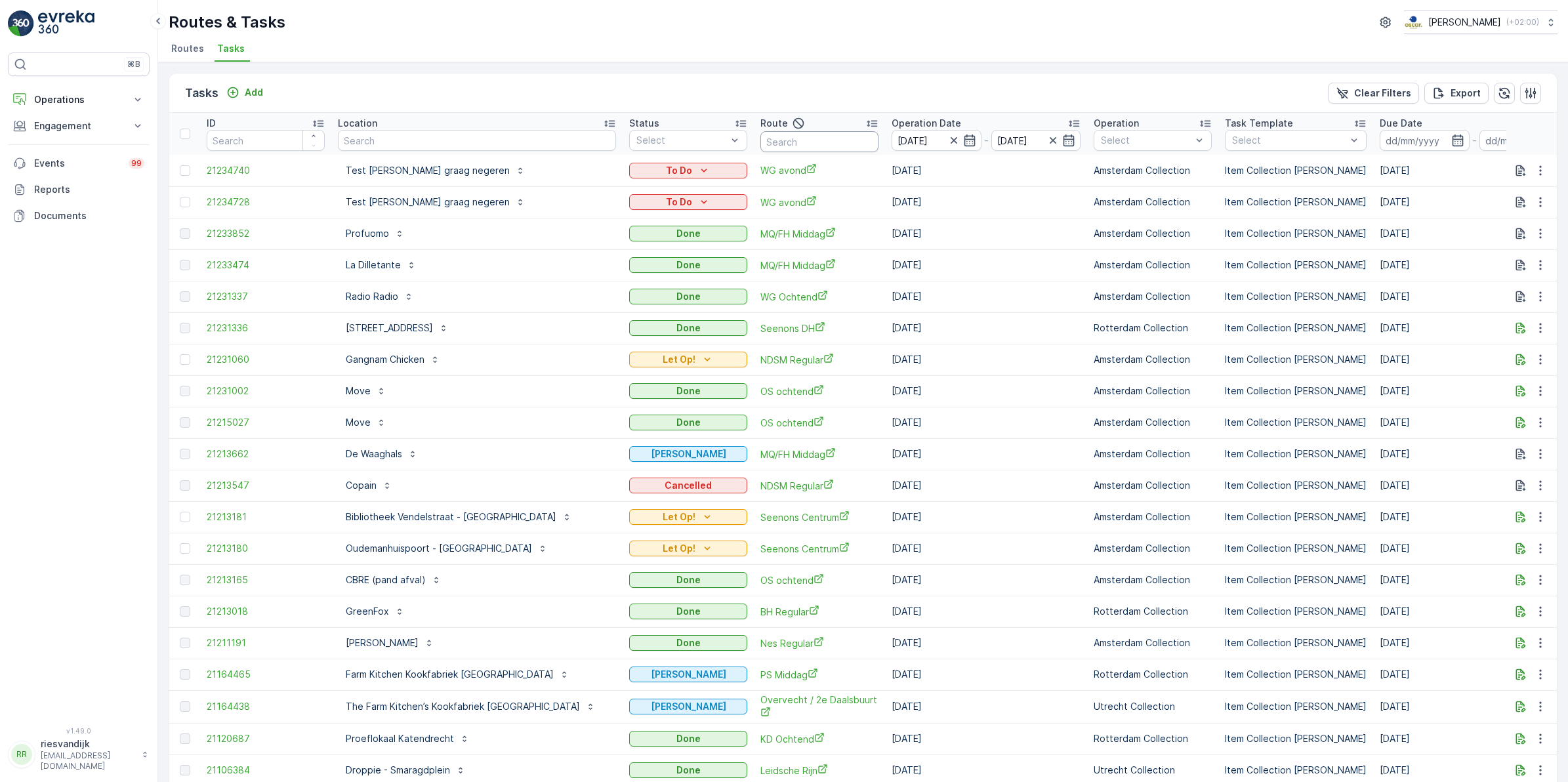
click at [780, 139] on input "text" at bounding box center [820, 142] width 118 height 21
type input "wg"
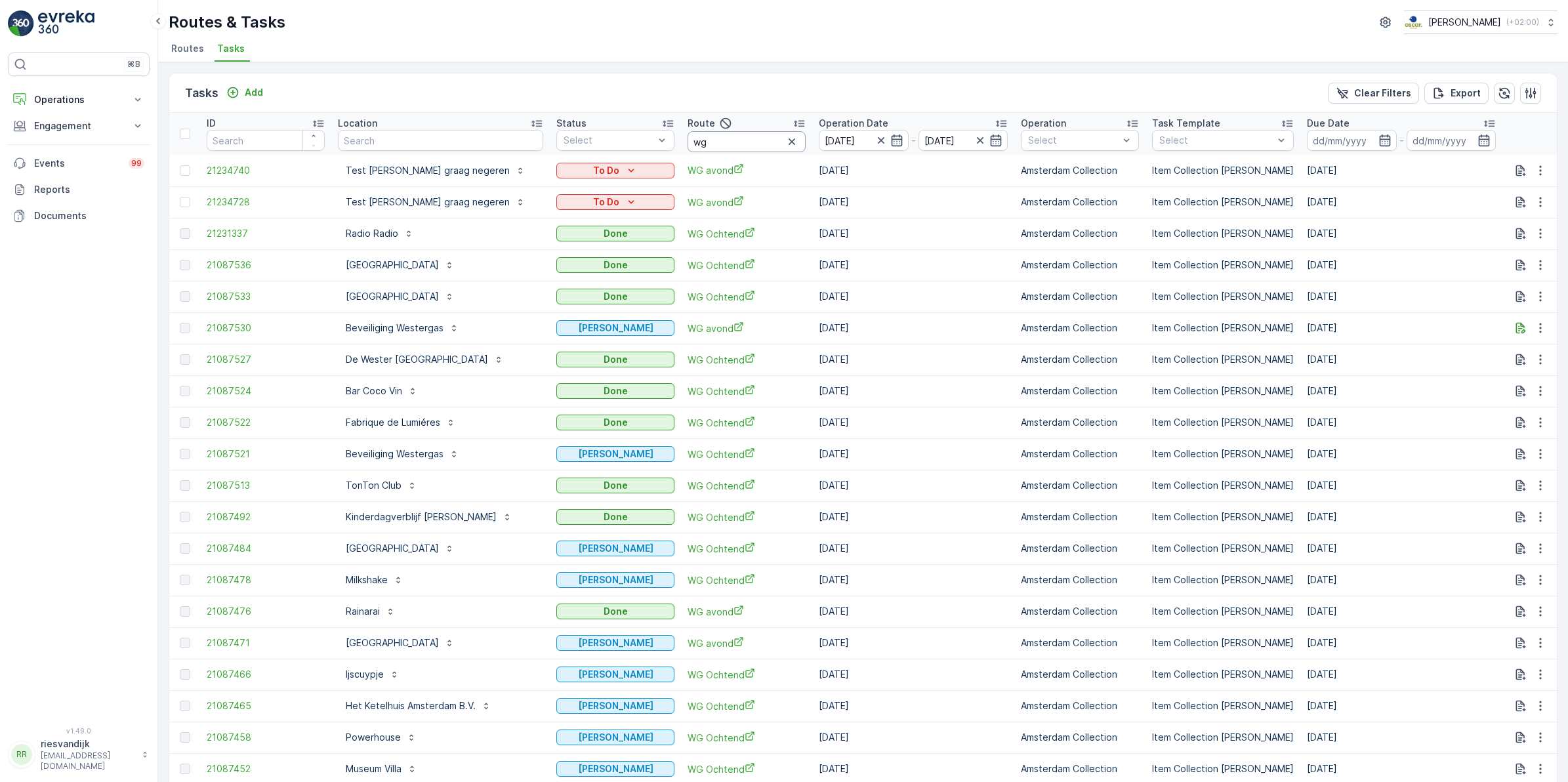
click at [716, 138] on input "wg" at bounding box center [747, 142] width 118 height 21
type input "wg av"
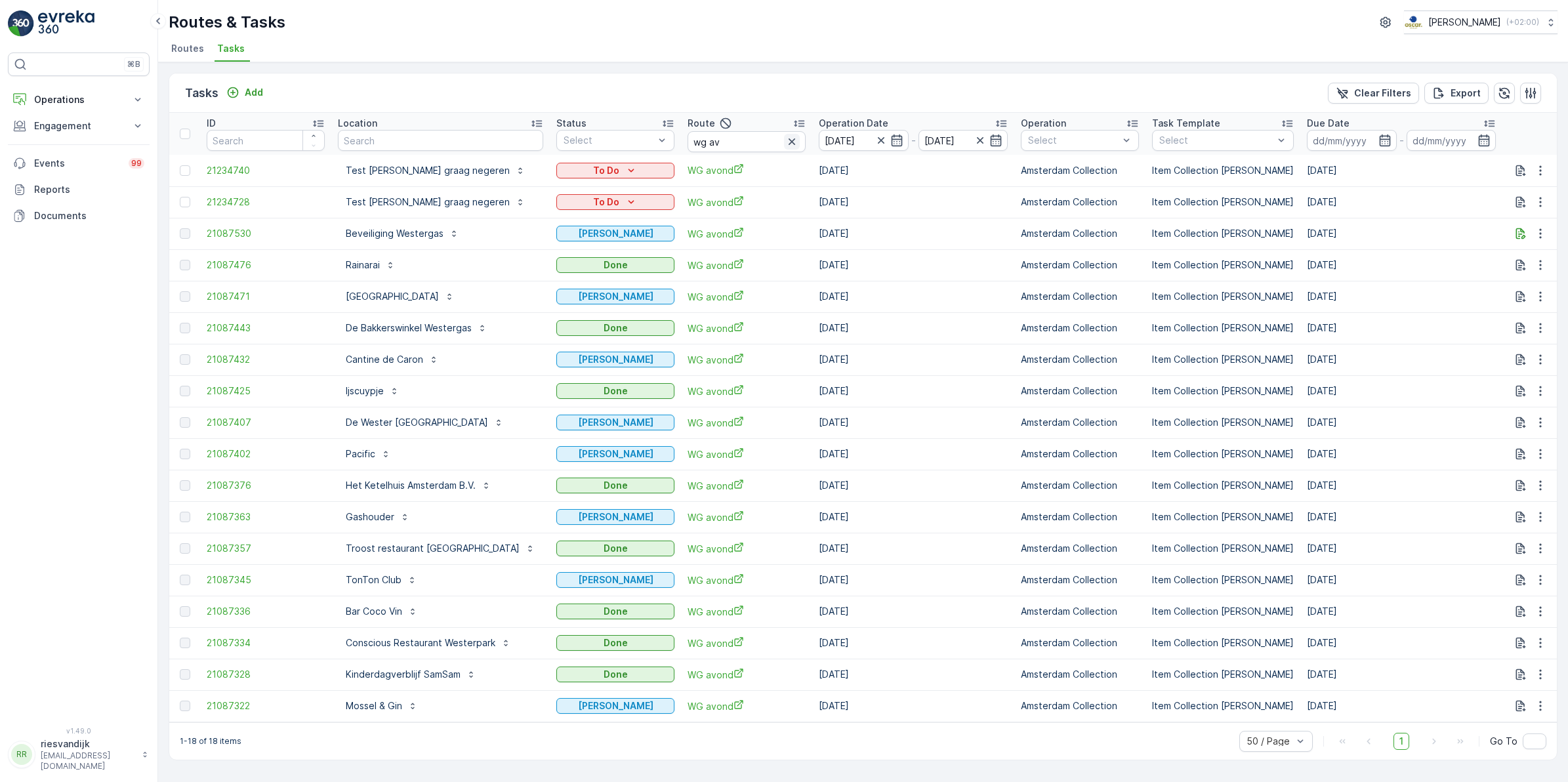
click at [785, 141] on icon "button" at bounding box center [792, 142] width 13 height 13
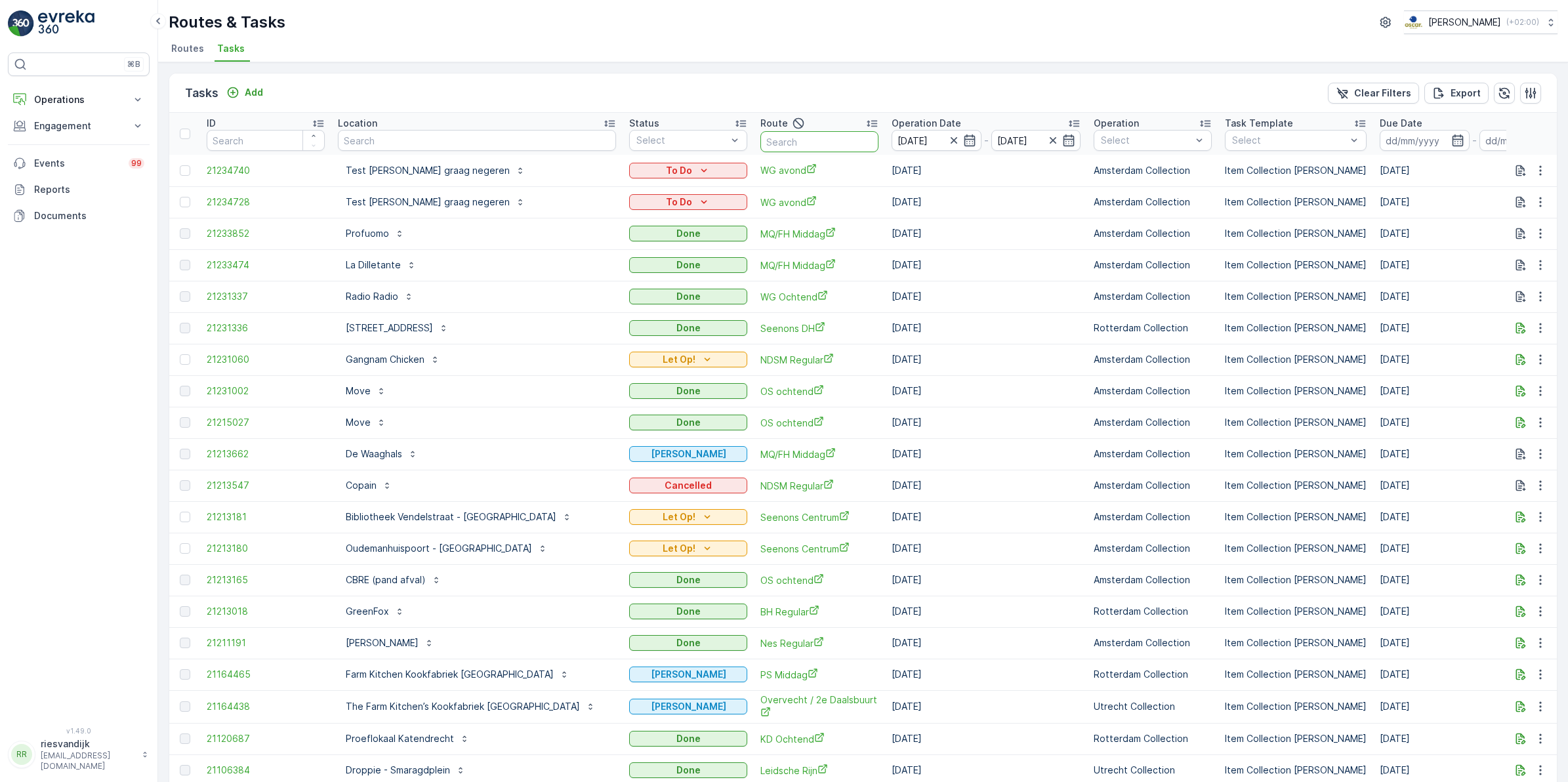
click at [766, 139] on input "text" at bounding box center [820, 142] width 118 height 21
click at [761, 141] on input "text" at bounding box center [820, 142] width 118 height 21
click at [663, 135] on div at bounding box center [681, 140] width 93 height 10
click at [637, 221] on div at bounding box center [642, 218] width 10 height 10
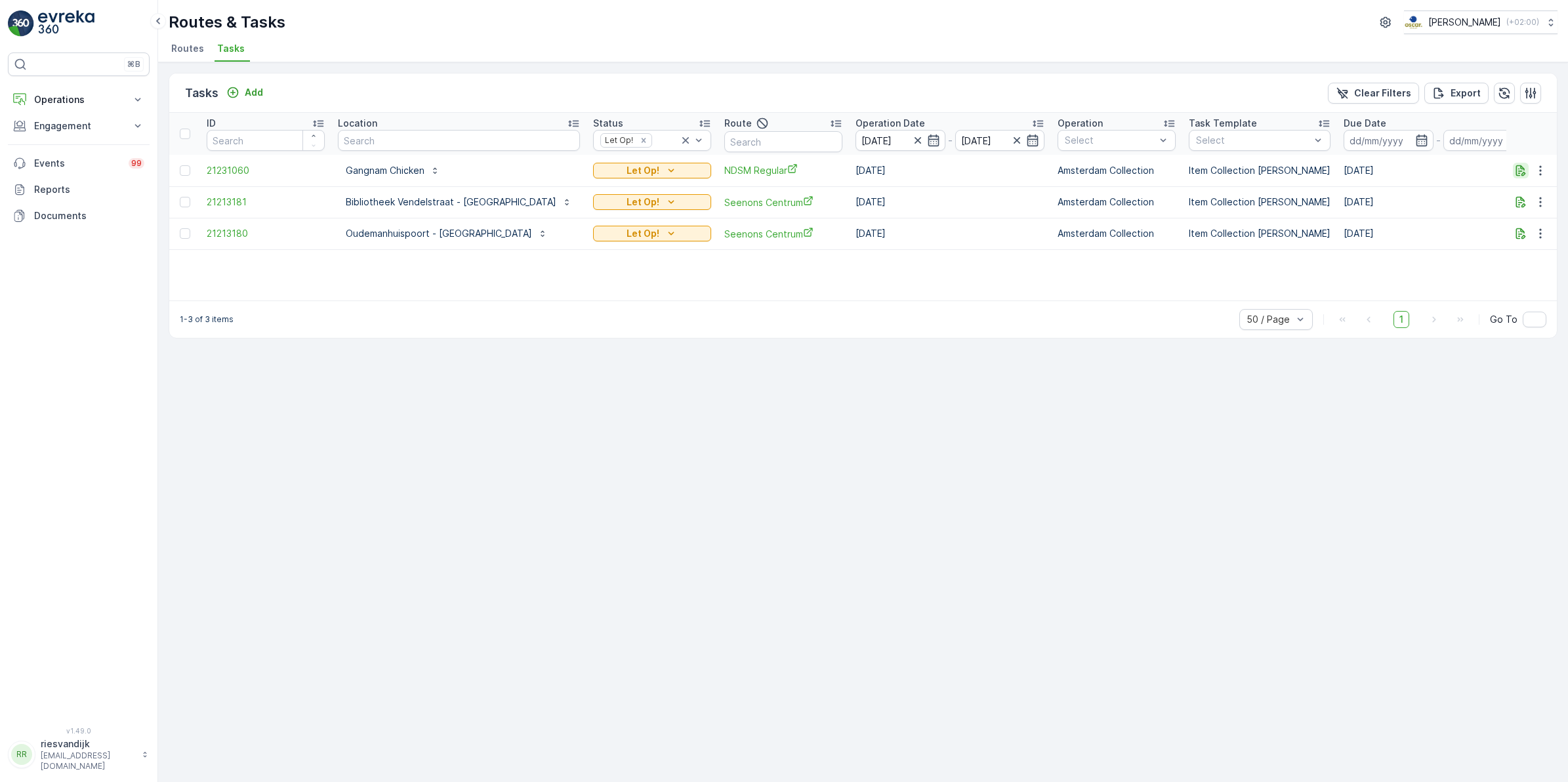
click at [1520, 175] on icon "button" at bounding box center [1521, 170] width 13 height 13
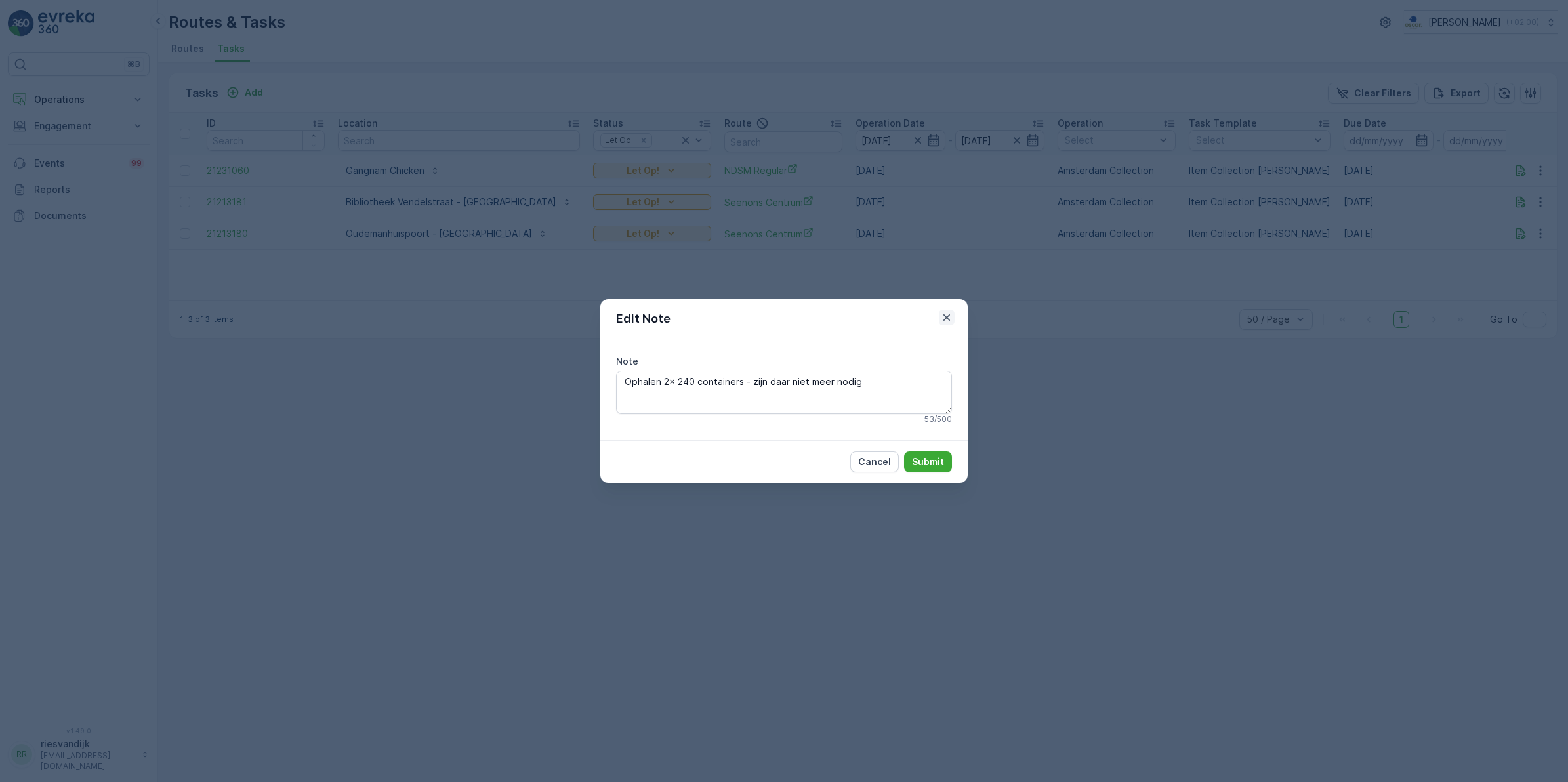
click at [946, 315] on icon "button" at bounding box center [947, 318] width 13 height 13
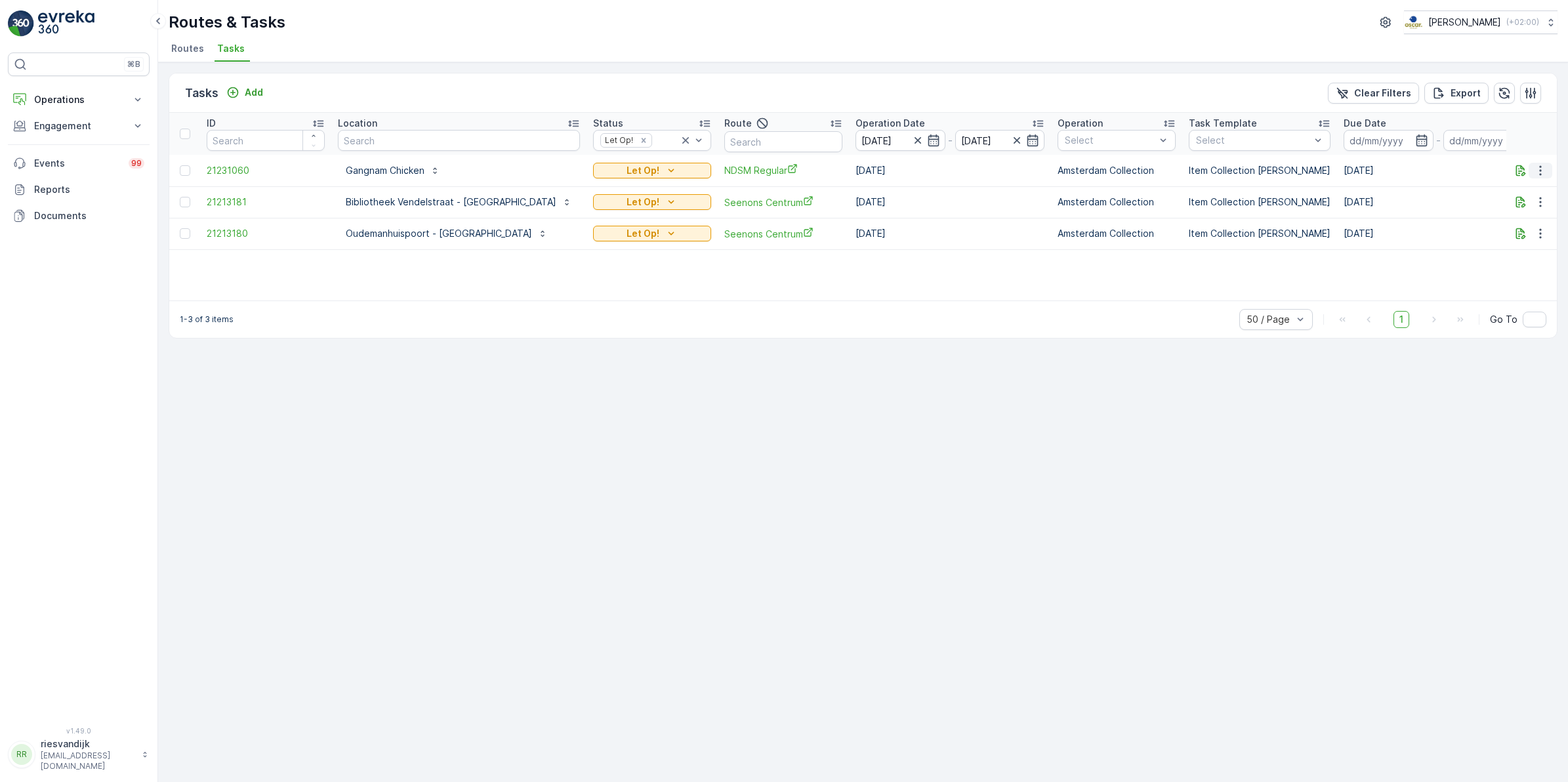
click at [1540, 172] on icon "button" at bounding box center [1540, 170] width 13 height 13
click at [927, 137] on icon "button" at bounding box center [932, 140] width 11 height 12
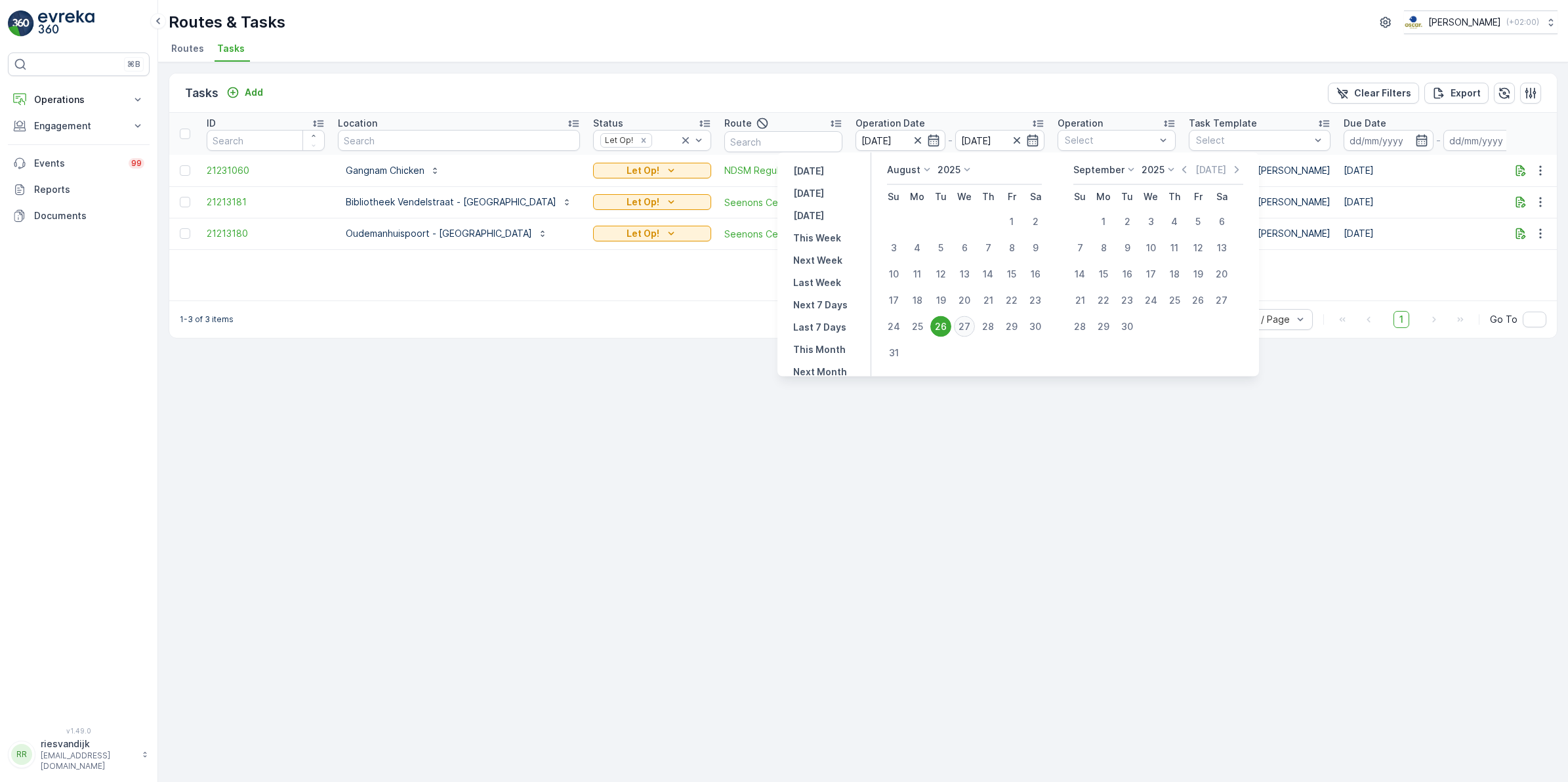
click at [963, 322] on div "27" at bounding box center [964, 327] width 21 height 21
type input "[DATE]"
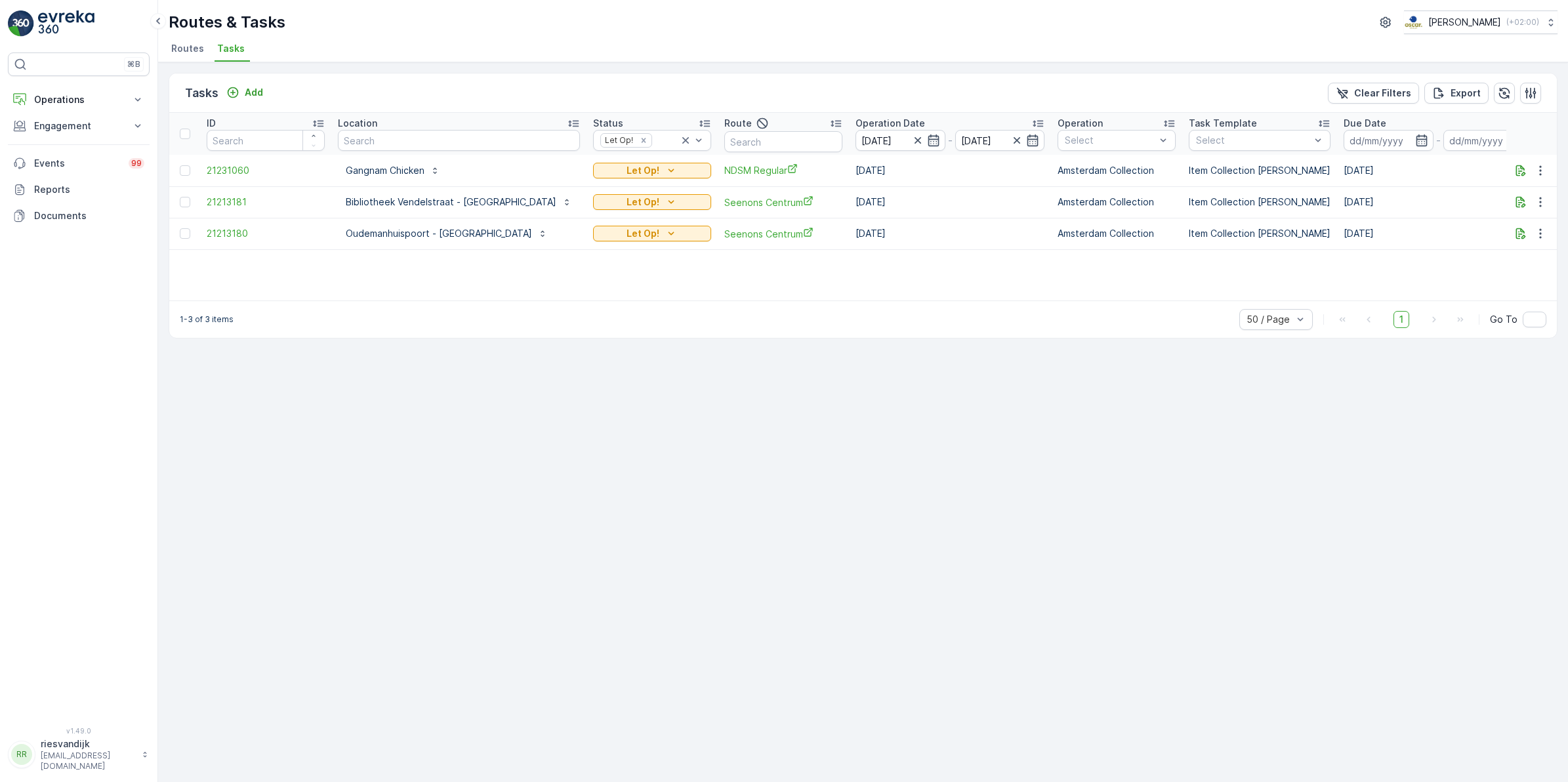
click at [963, 322] on div "1-3 of 3 items 50 / Page 1 Go To" at bounding box center [863, 319] width 1388 height 37
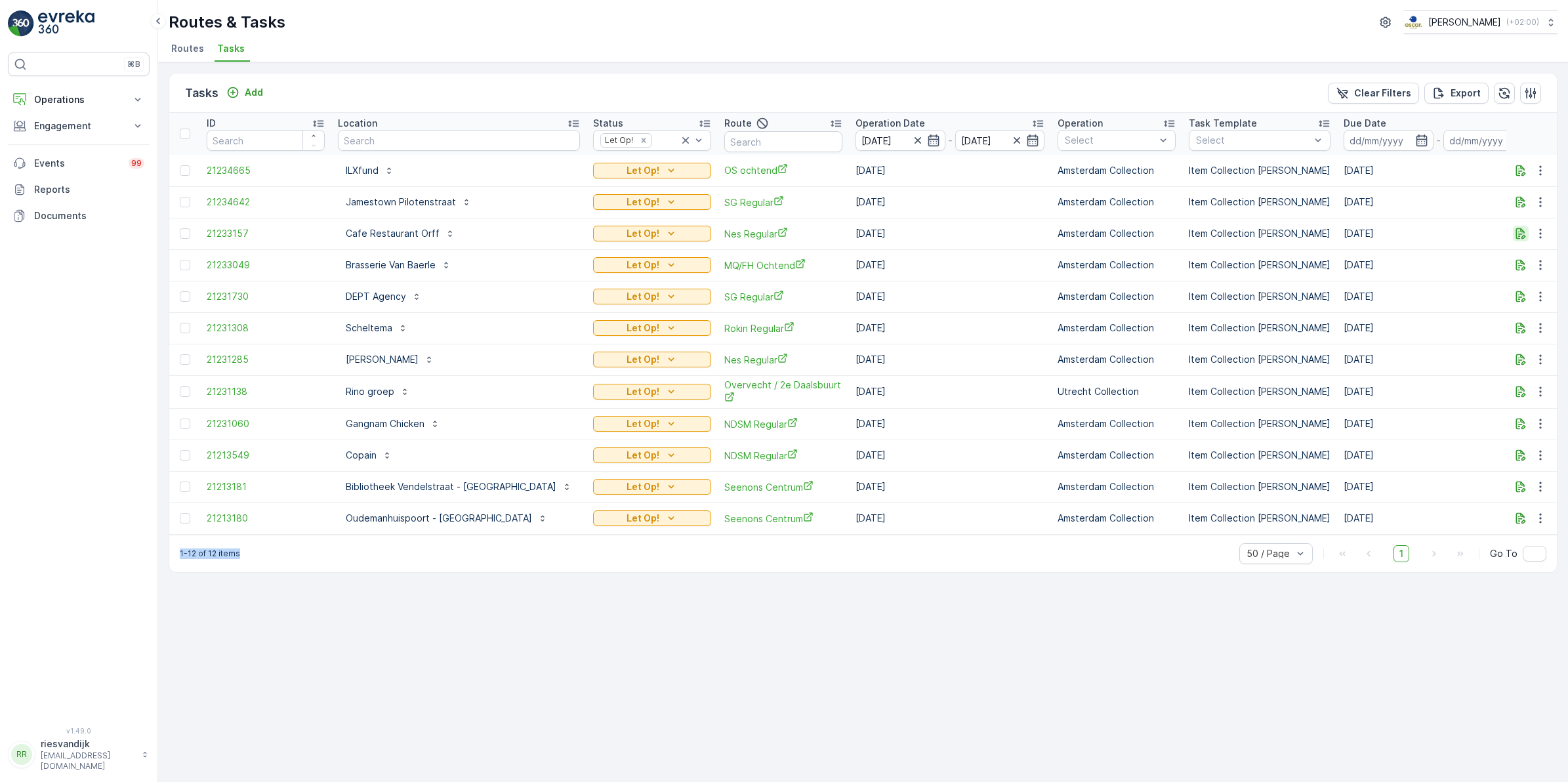
click at [1525, 237] on icon "button" at bounding box center [1521, 233] width 9 height 11
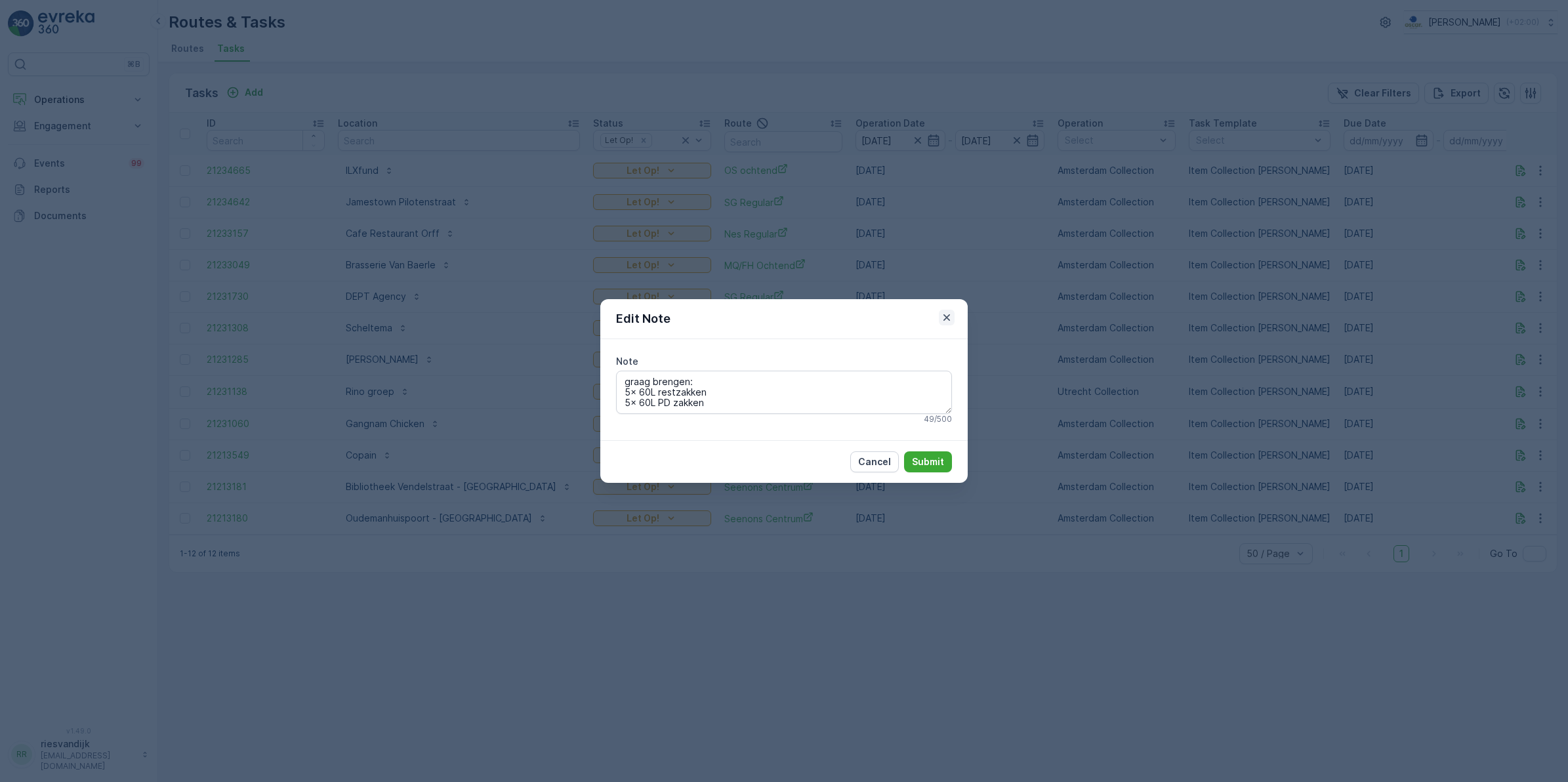
click at [948, 319] on icon "button" at bounding box center [946, 317] width 7 height 7
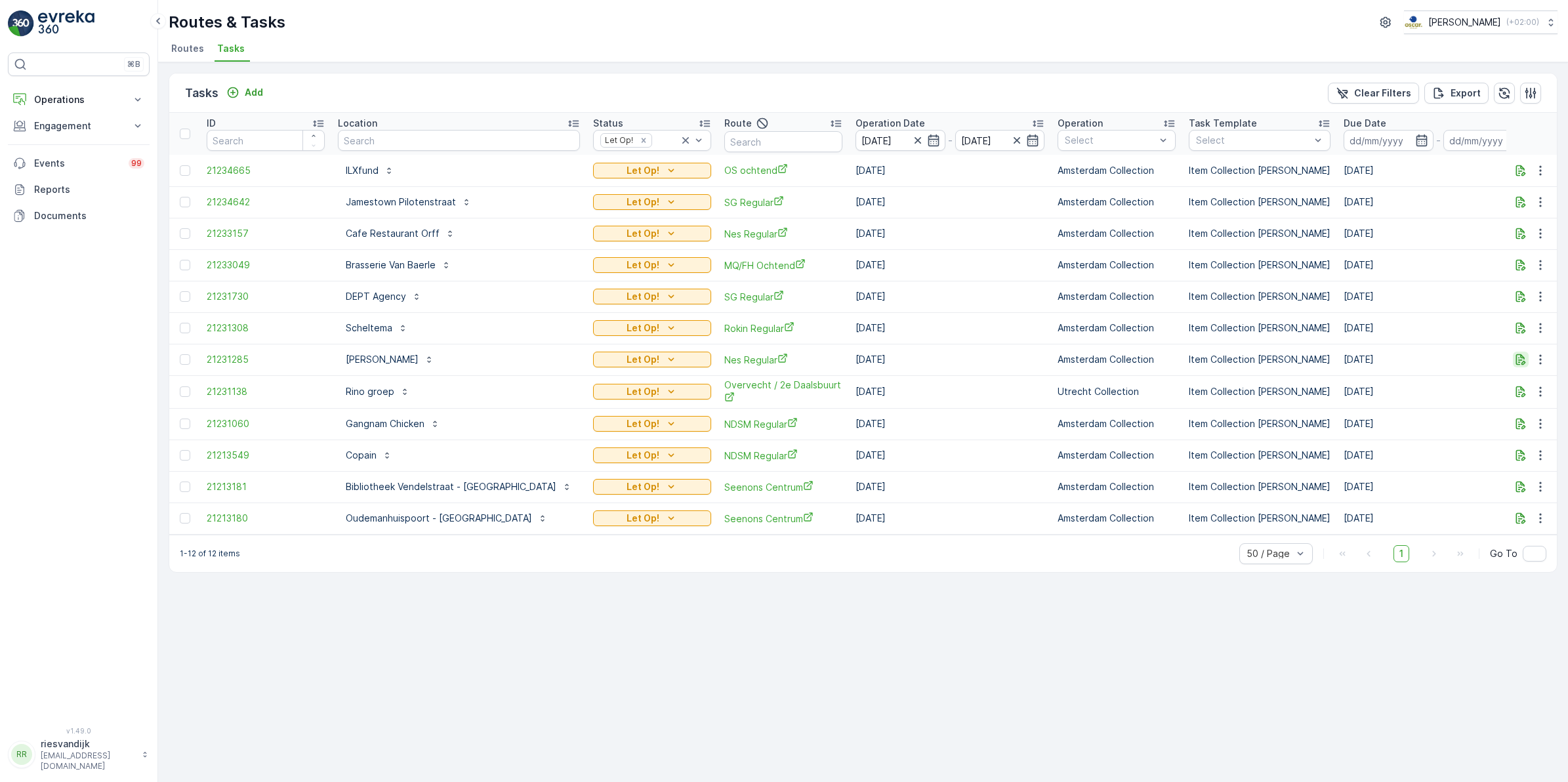
click at [1523, 362] on icon "button" at bounding box center [1521, 360] width 9 height 11
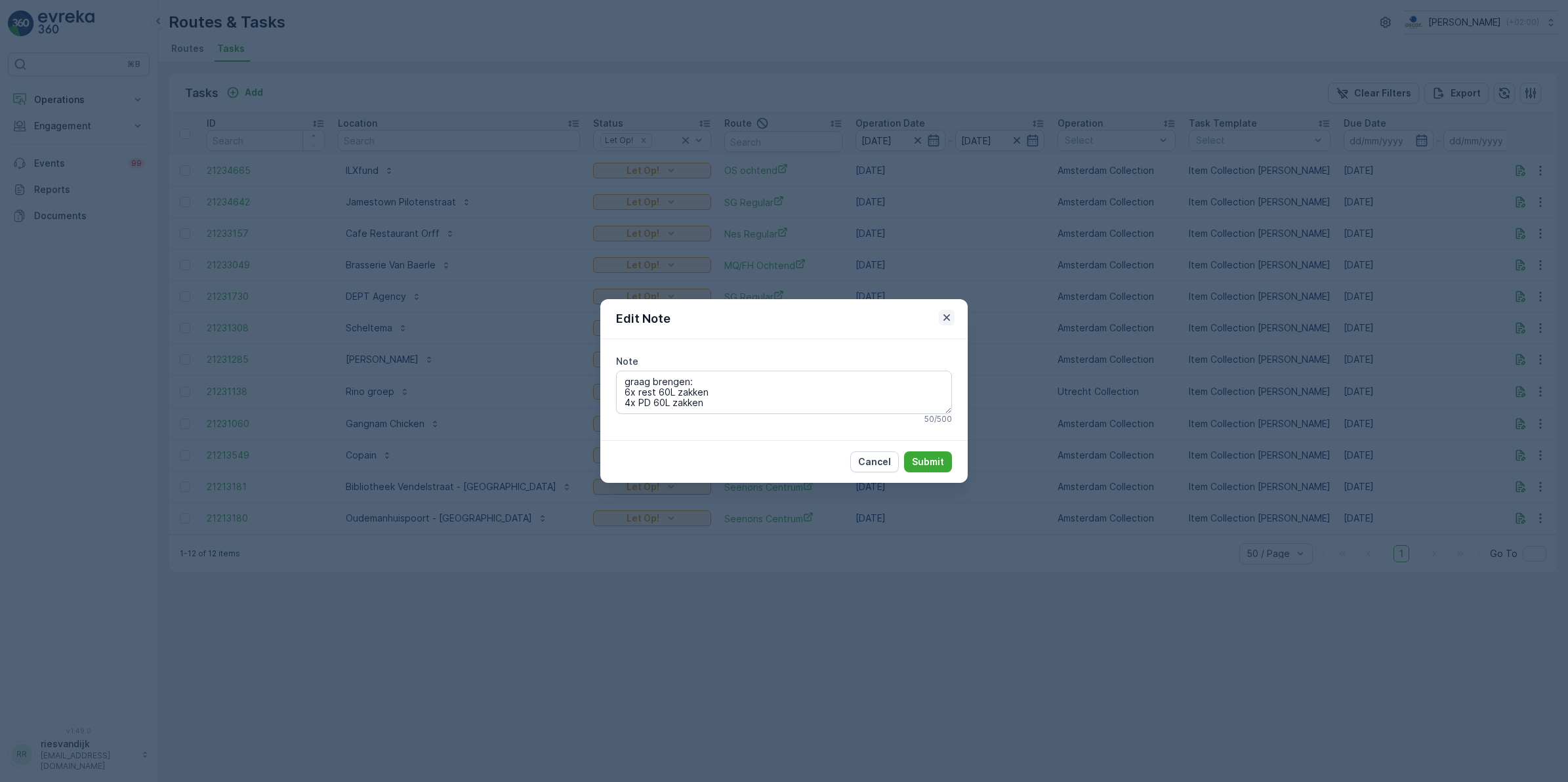
click at [948, 320] on icon "button" at bounding box center [947, 318] width 13 height 13
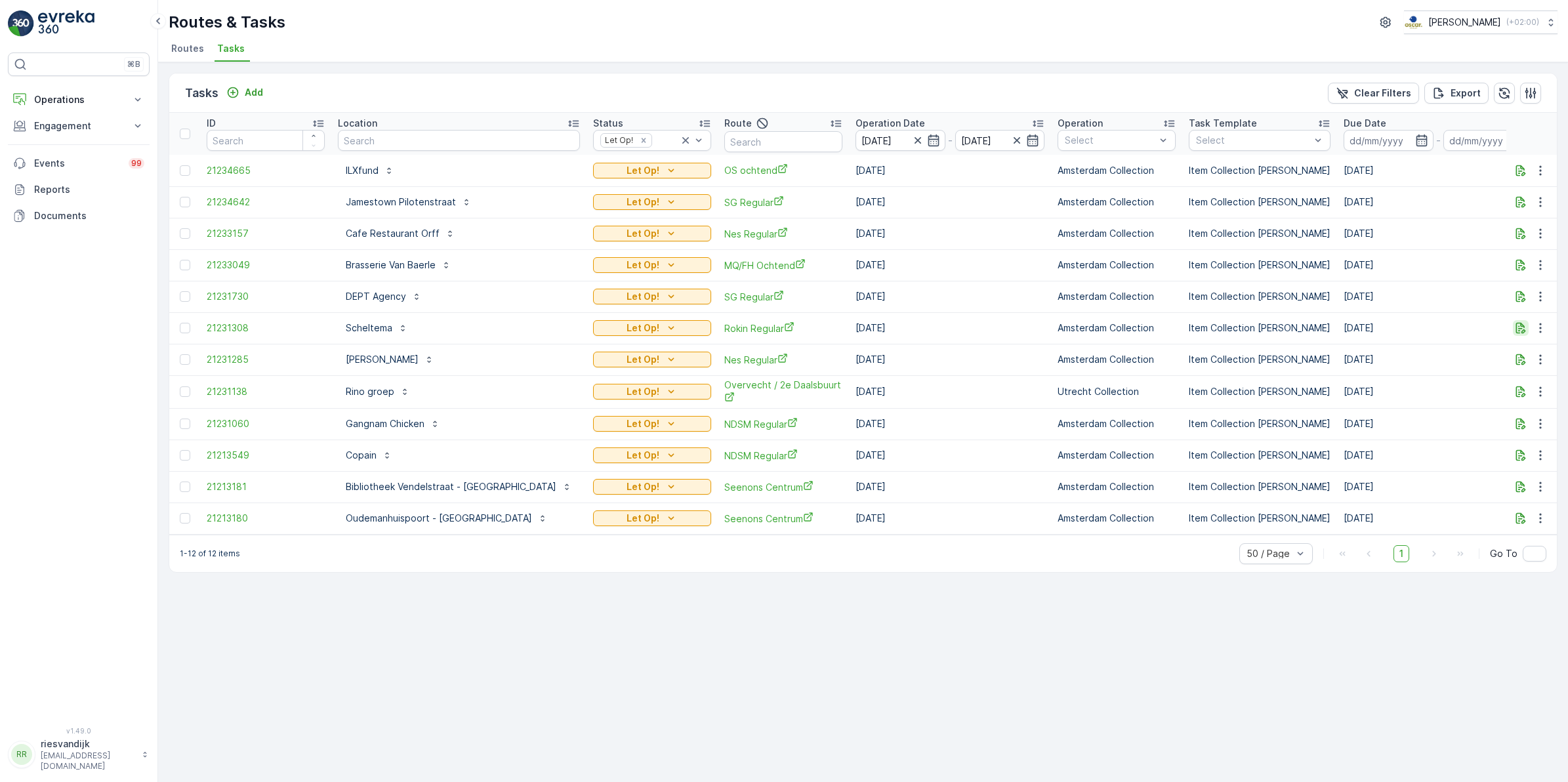
click at [1522, 327] on icon "button" at bounding box center [1521, 328] width 13 height 13
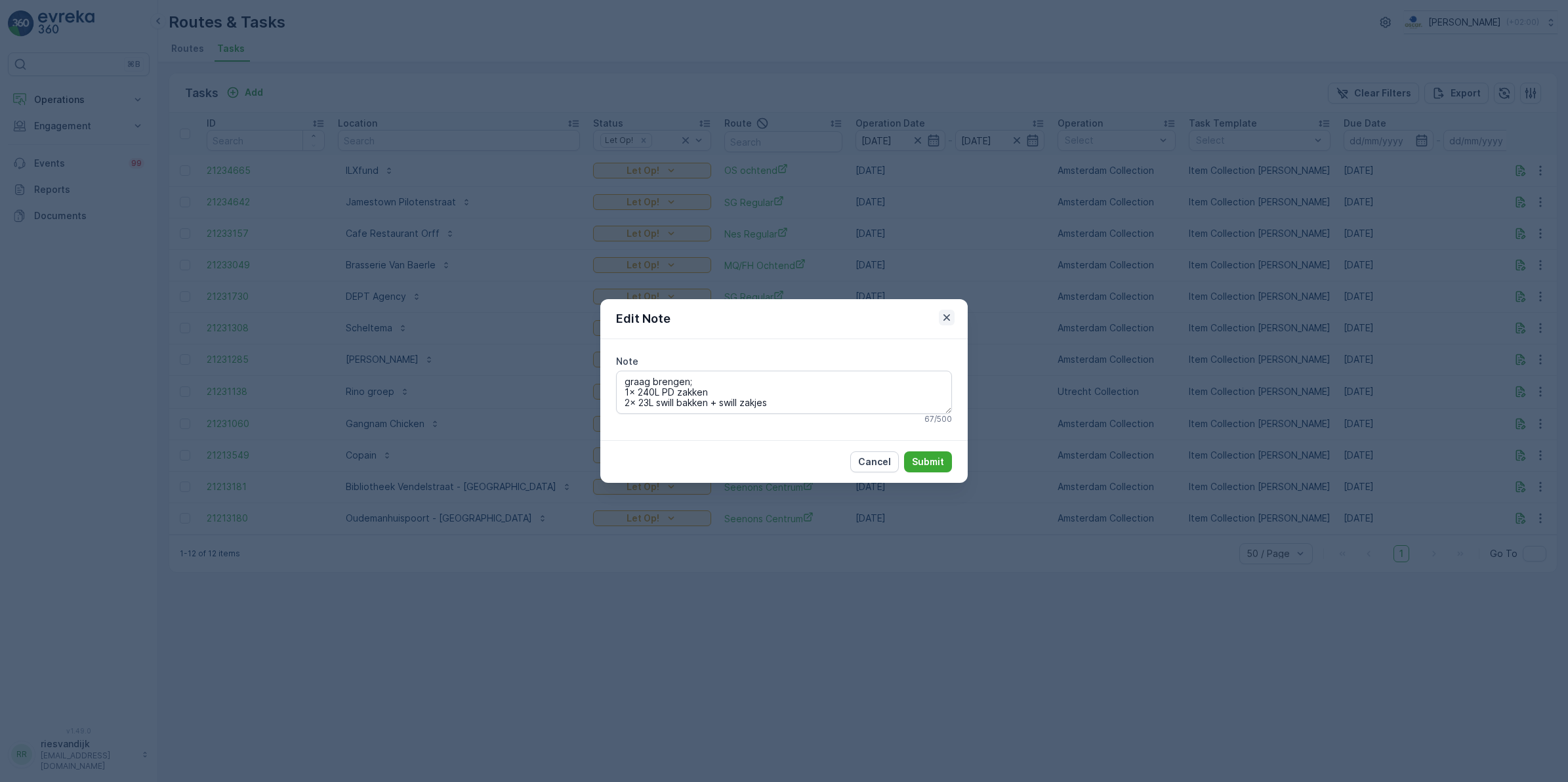
click at [952, 322] on icon "button" at bounding box center [947, 318] width 13 height 13
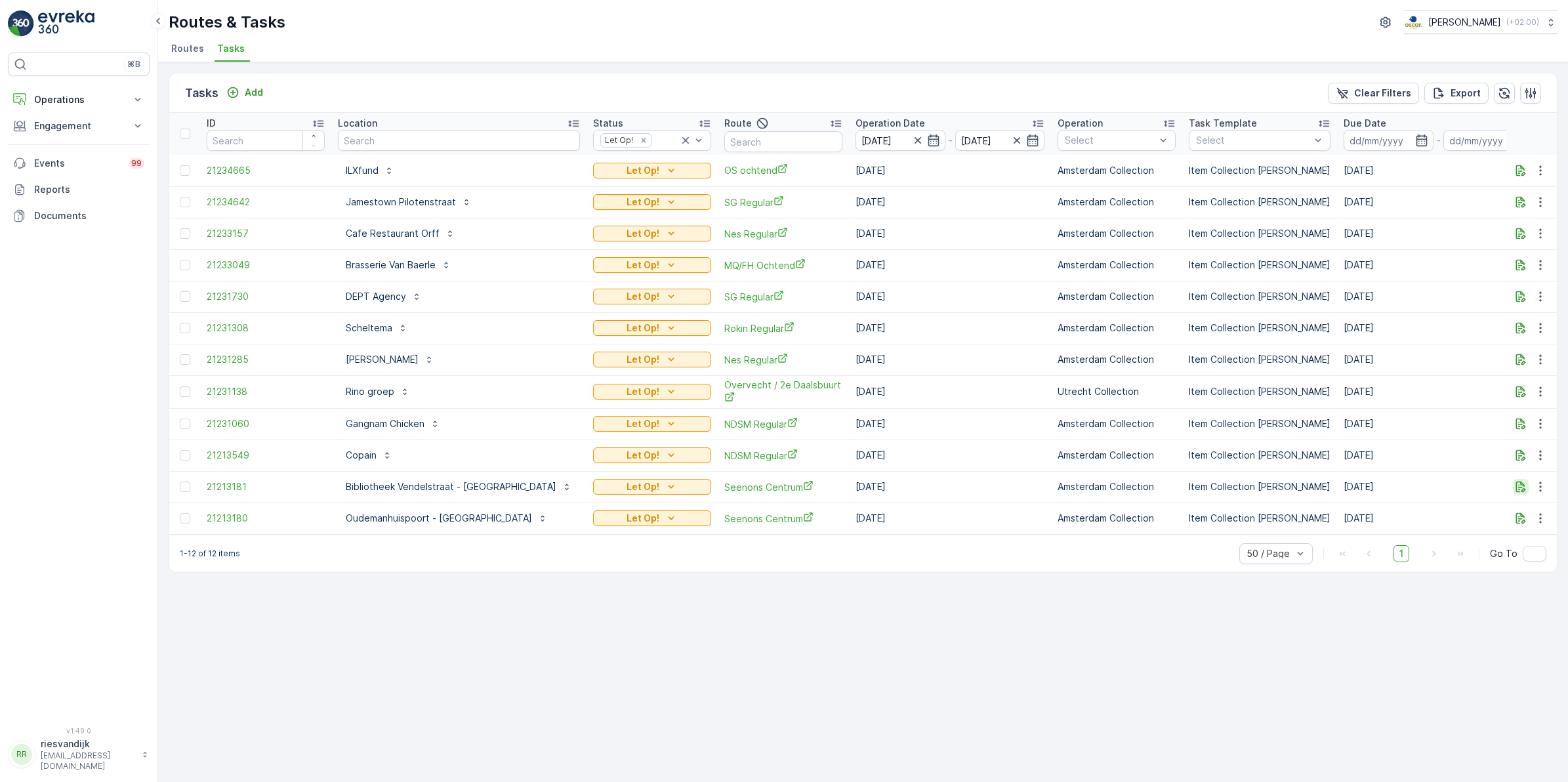
click at [1524, 487] on icon "button" at bounding box center [1521, 487] width 13 height 13
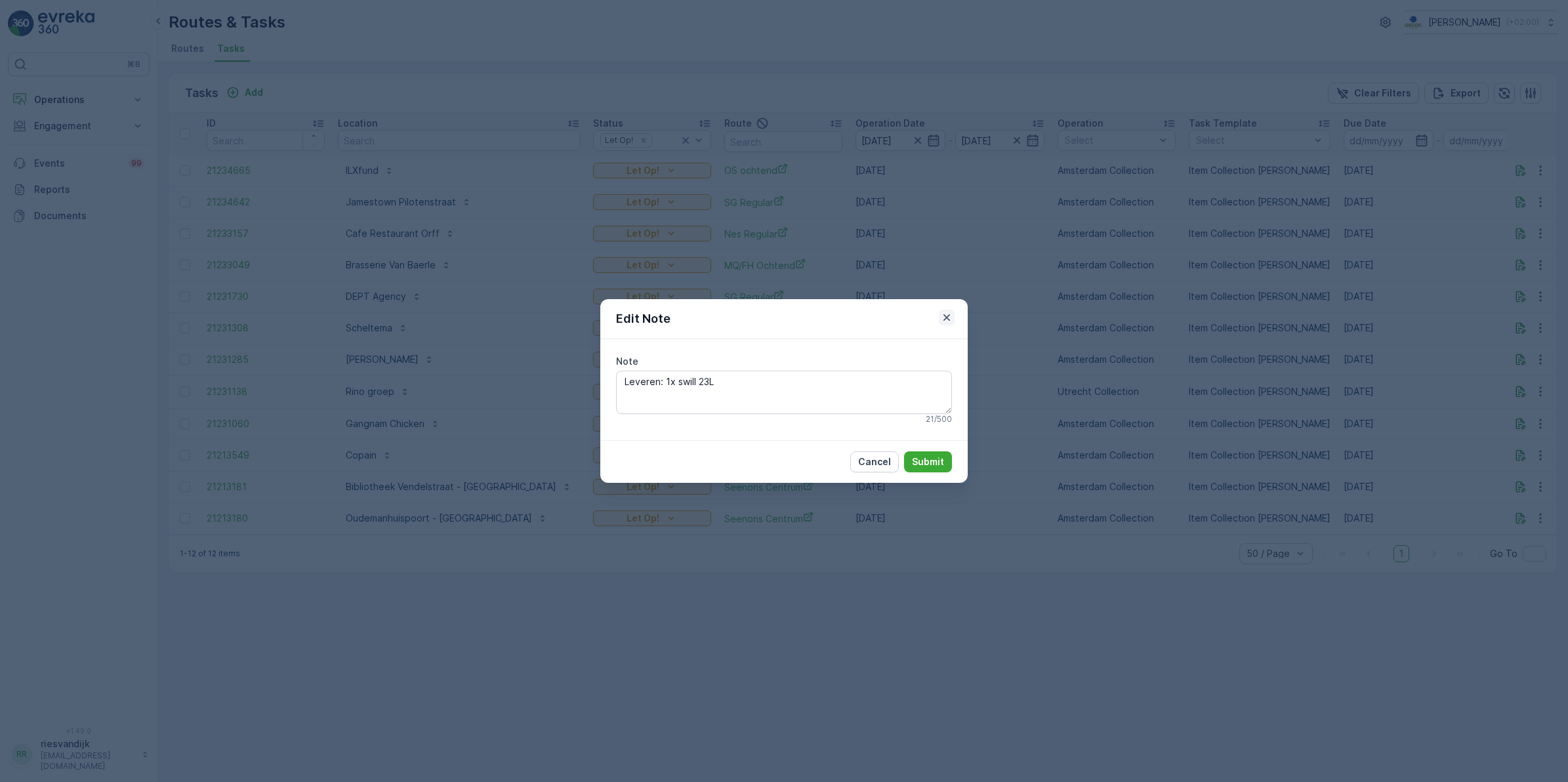
click at [946, 318] on icon "button" at bounding box center [946, 317] width 7 height 7
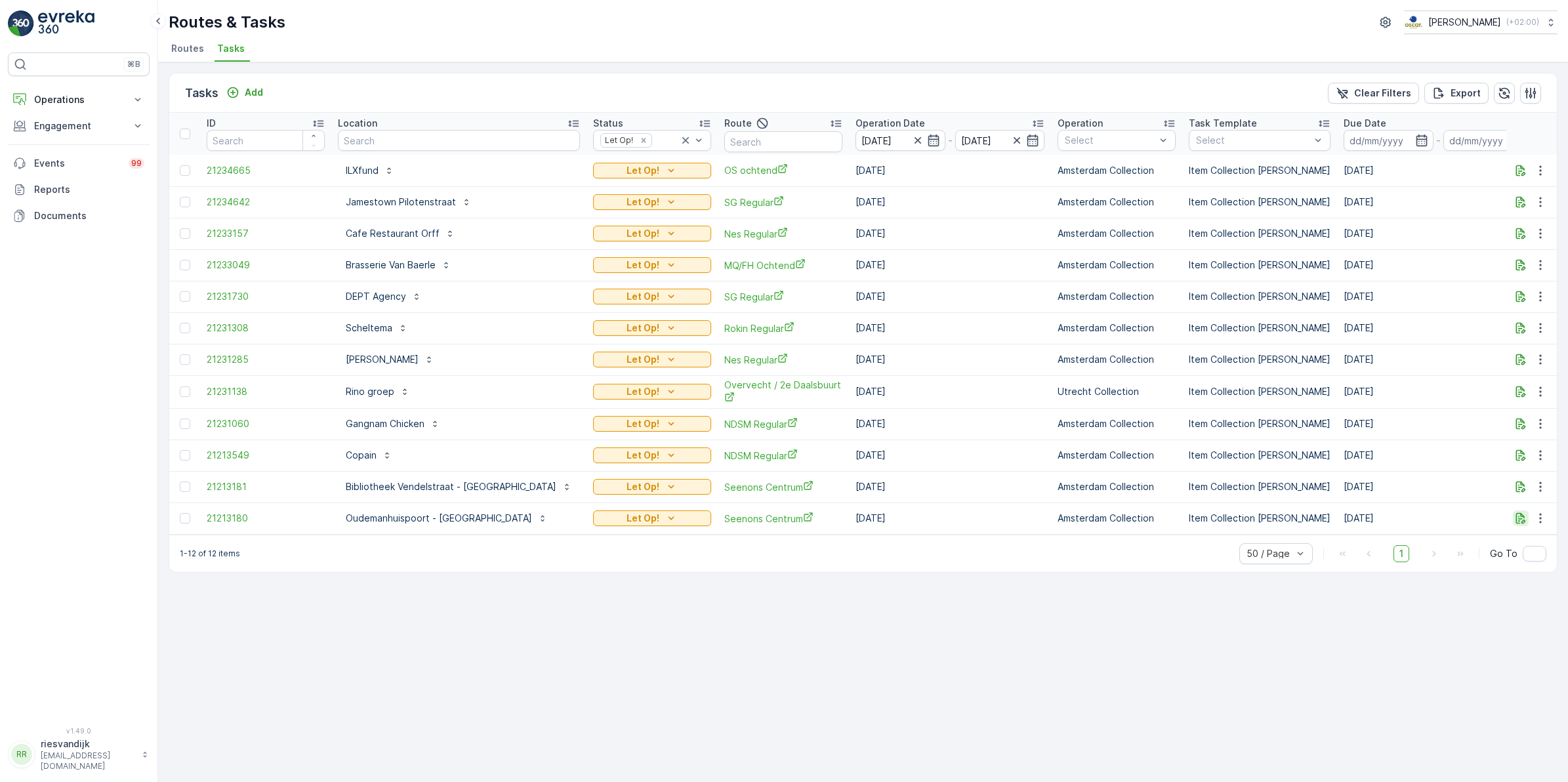
click at [1518, 514] on icon "button" at bounding box center [1521, 518] width 13 height 13
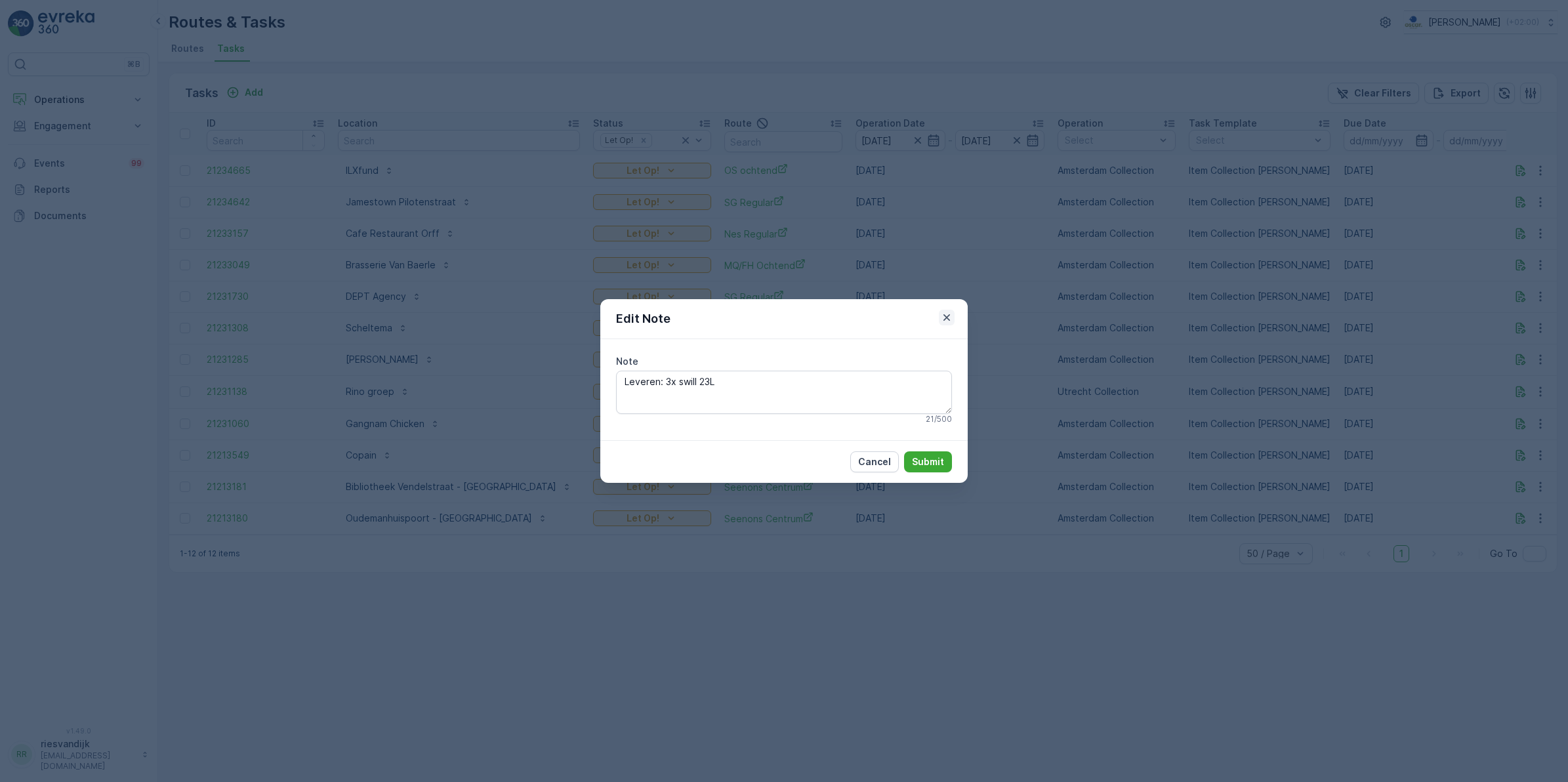
click at [946, 315] on icon "button" at bounding box center [947, 318] width 13 height 13
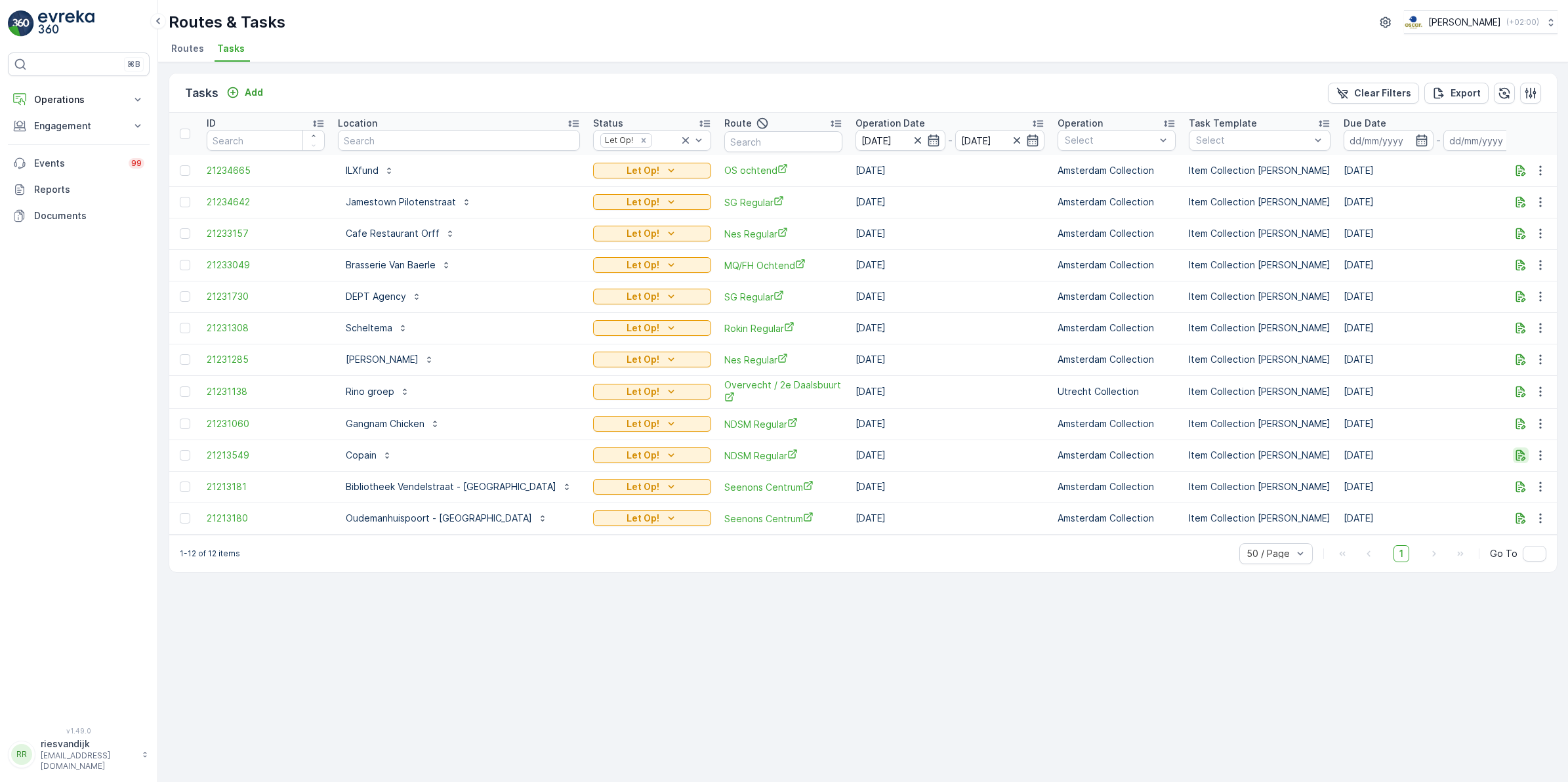
click at [1525, 457] on icon "button" at bounding box center [1521, 455] width 13 height 13
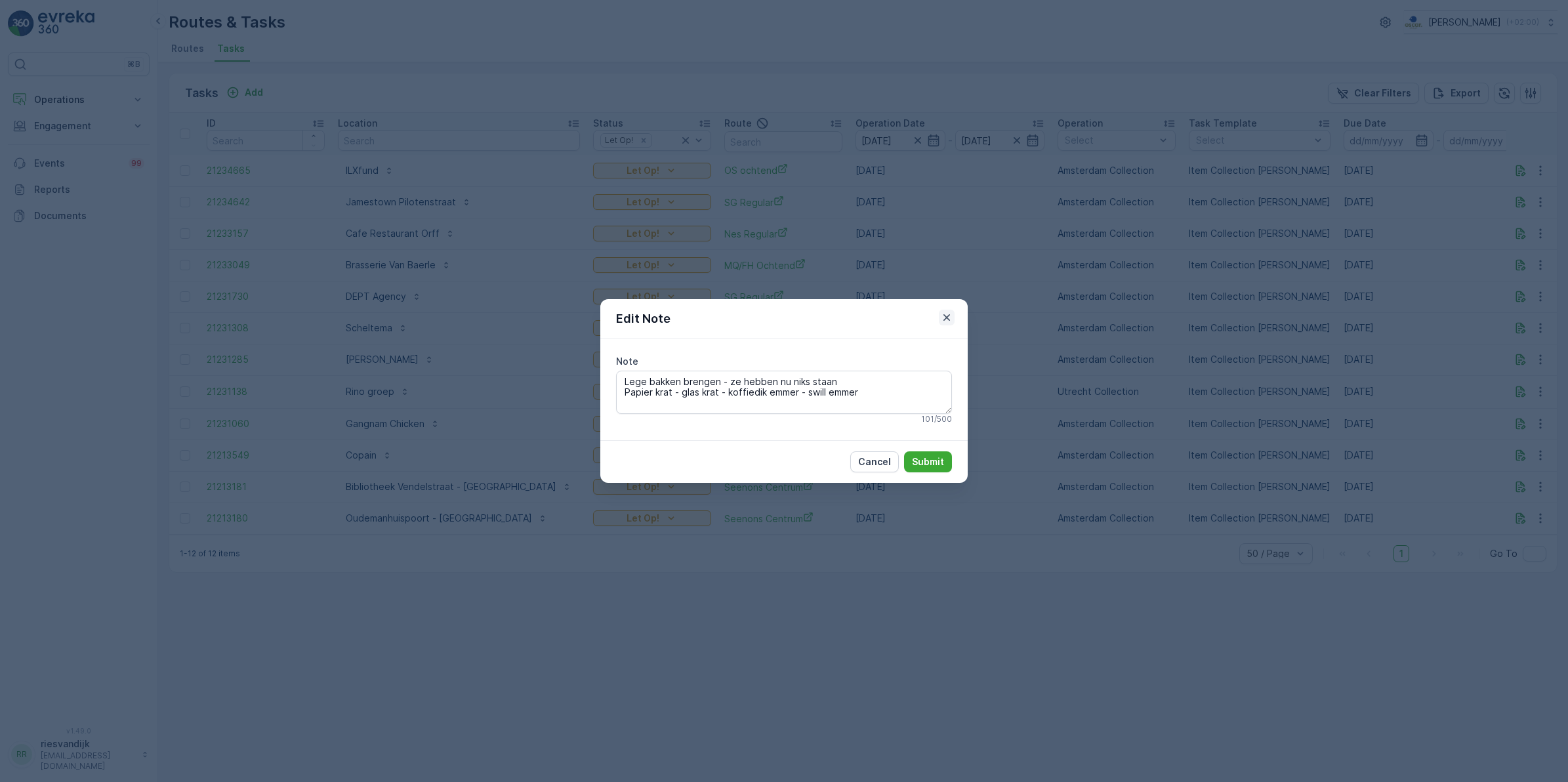
click at [941, 317] on icon "button" at bounding box center [947, 318] width 13 height 13
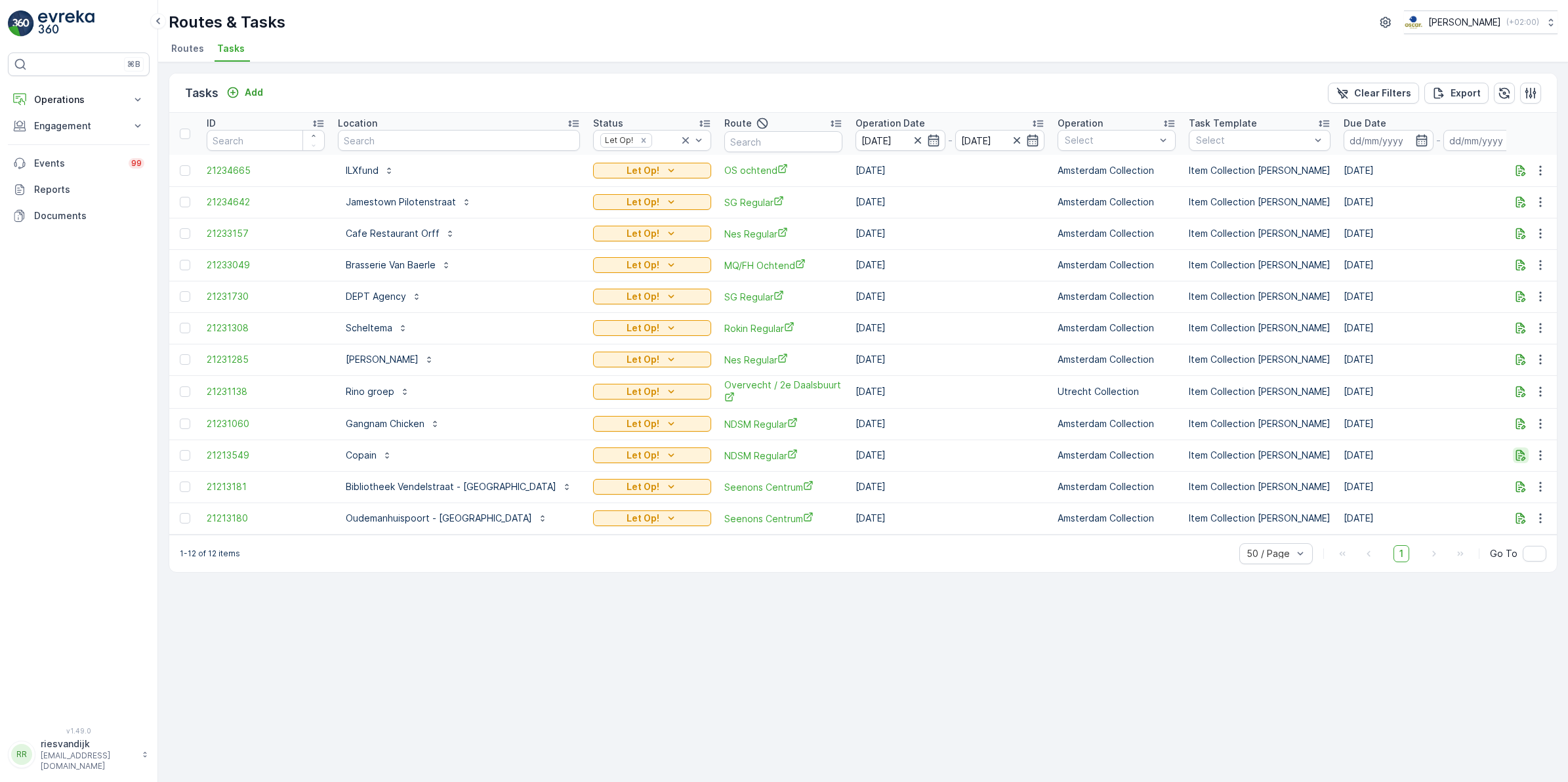
click at [1520, 454] on icon "button" at bounding box center [1521, 455] width 13 height 13
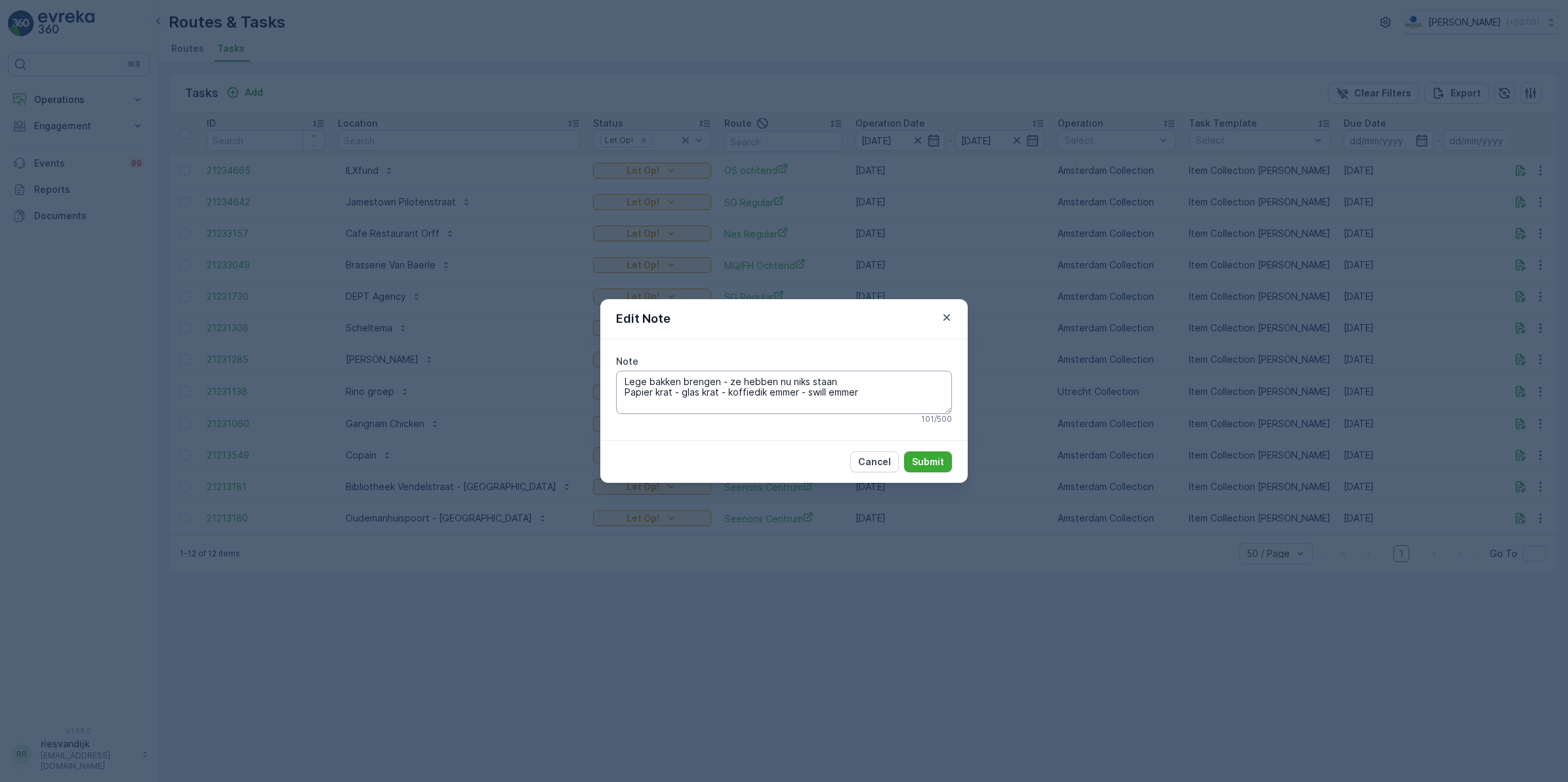
click at [677, 394] on textarea "Lege bakken brengen - ze hebben nu niks staan Papier krat - glas krat - koffied…" at bounding box center [784, 392] width 336 height 43
type textarea "Lege bakken brengen - ze hebben nu niks staan Papier krat - glas krat - koffied…"
click at [945, 319] on icon "button" at bounding box center [946, 317] width 7 height 7
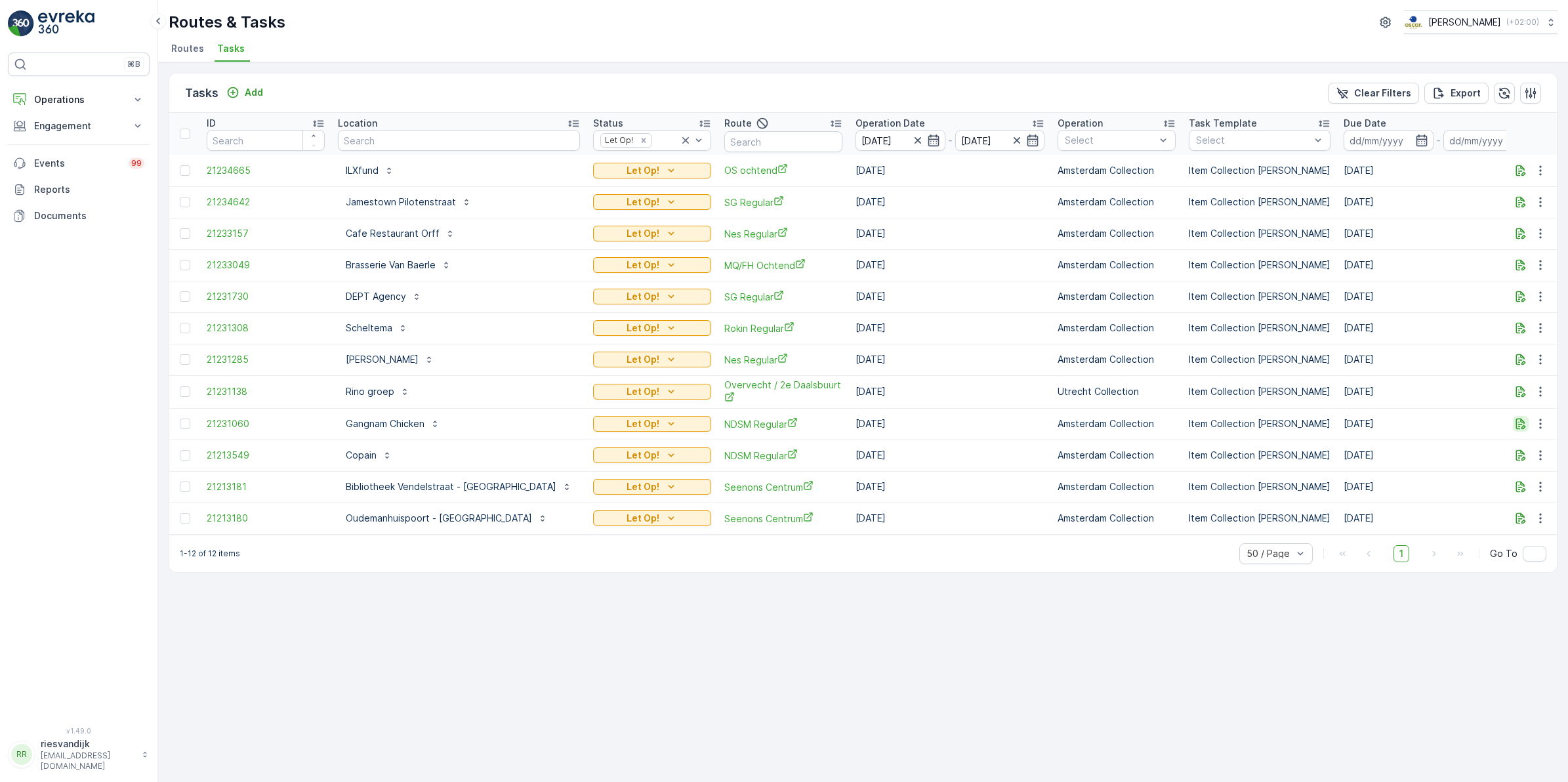
click at [1520, 430] on icon "button" at bounding box center [1521, 424] width 13 height 13
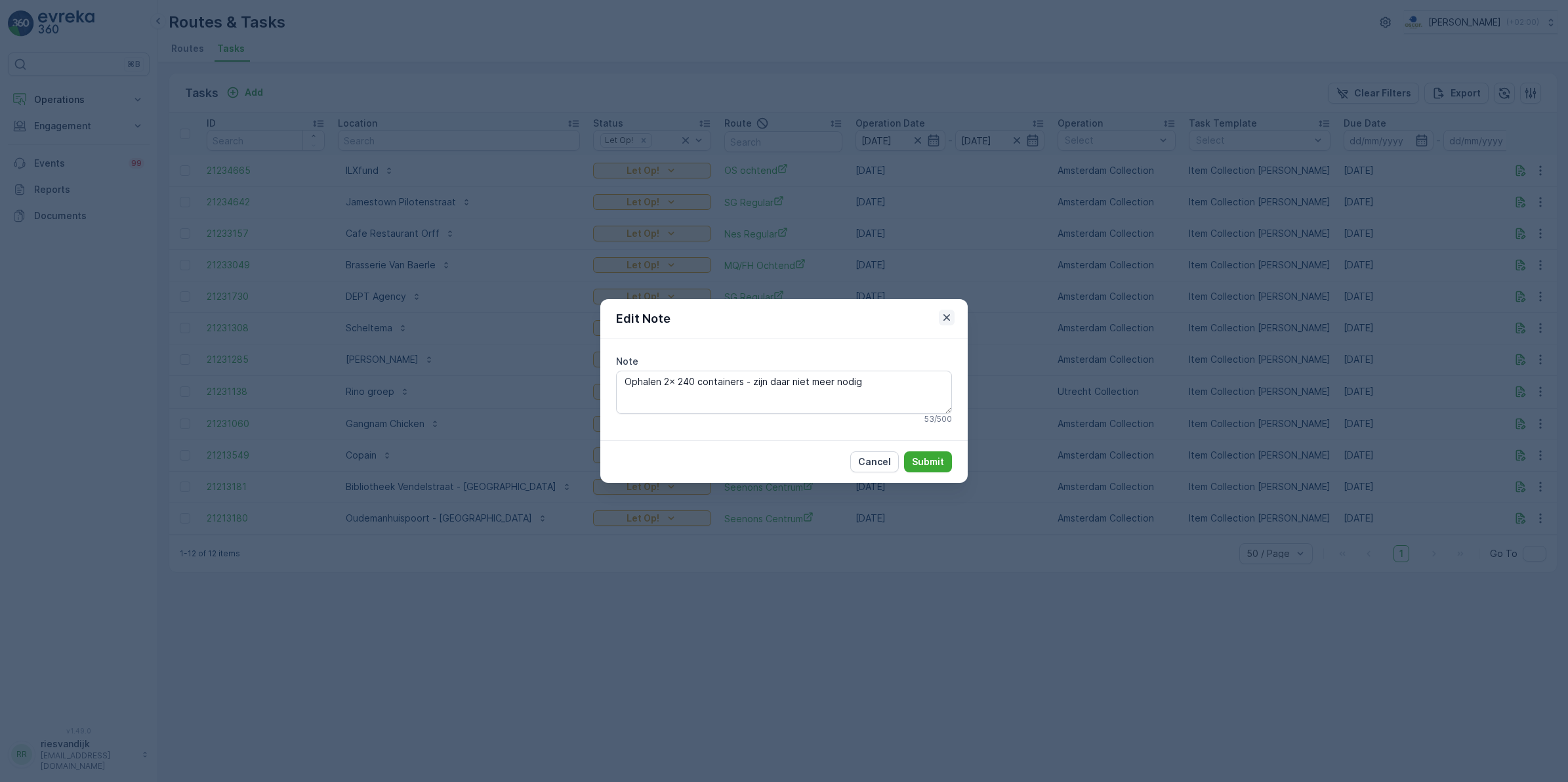
click at [951, 319] on icon "button" at bounding box center [947, 318] width 13 height 13
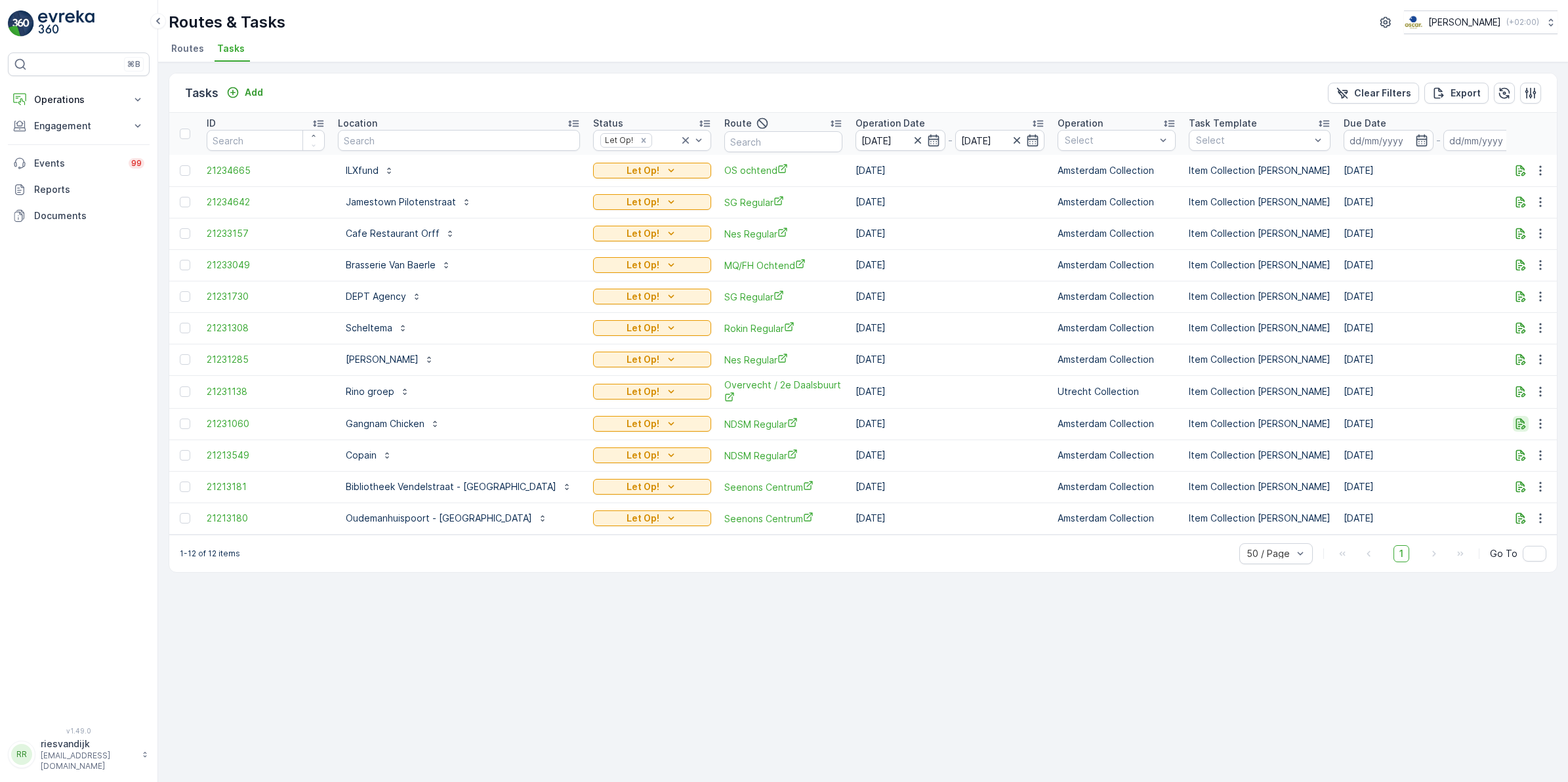
click at [1512, 425] on button "button" at bounding box center [1521, 424] width 16 height 16
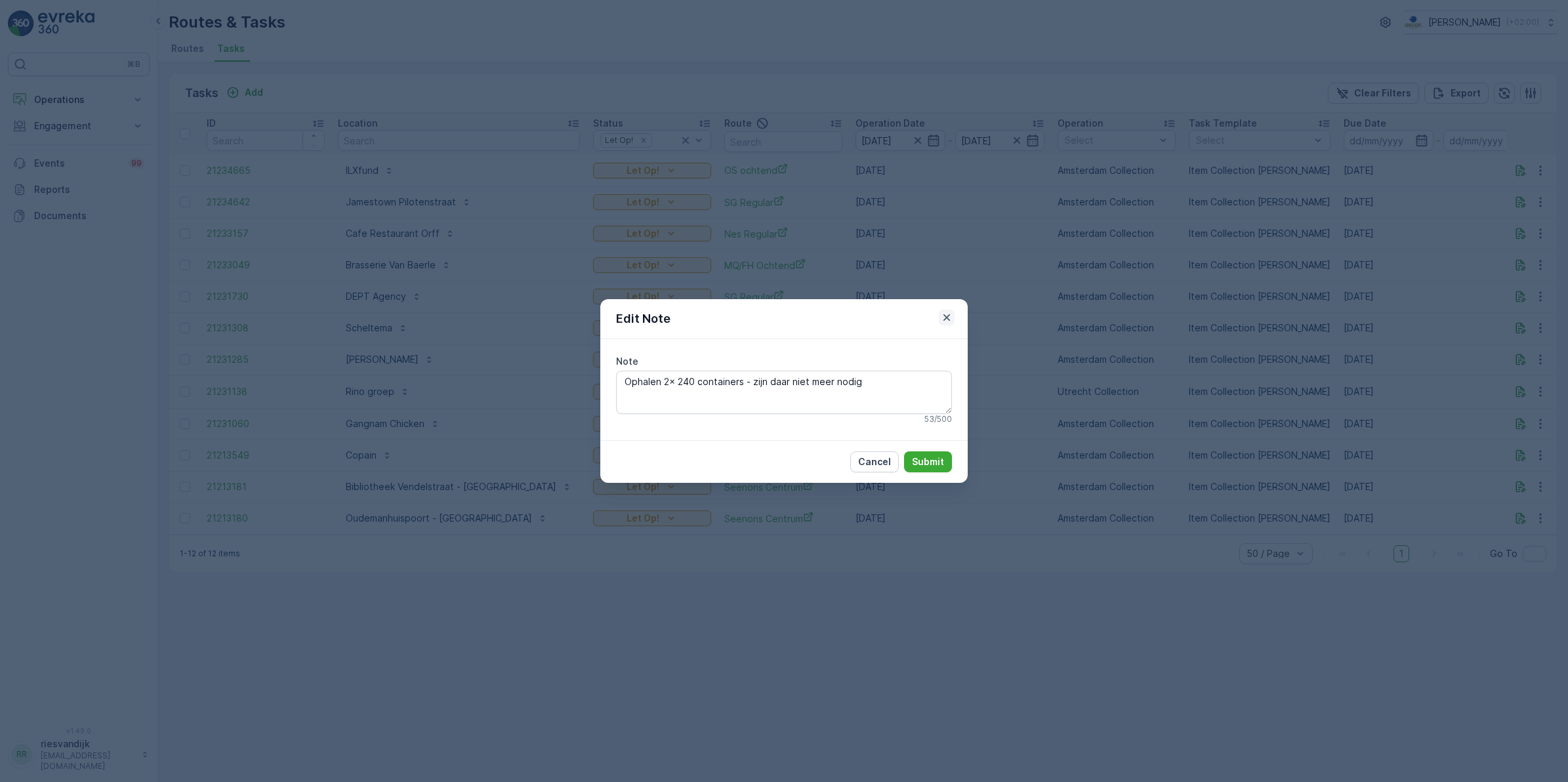
click at [948, 318] on icon "button" at bounding box center [946, 317] width 7 height 7
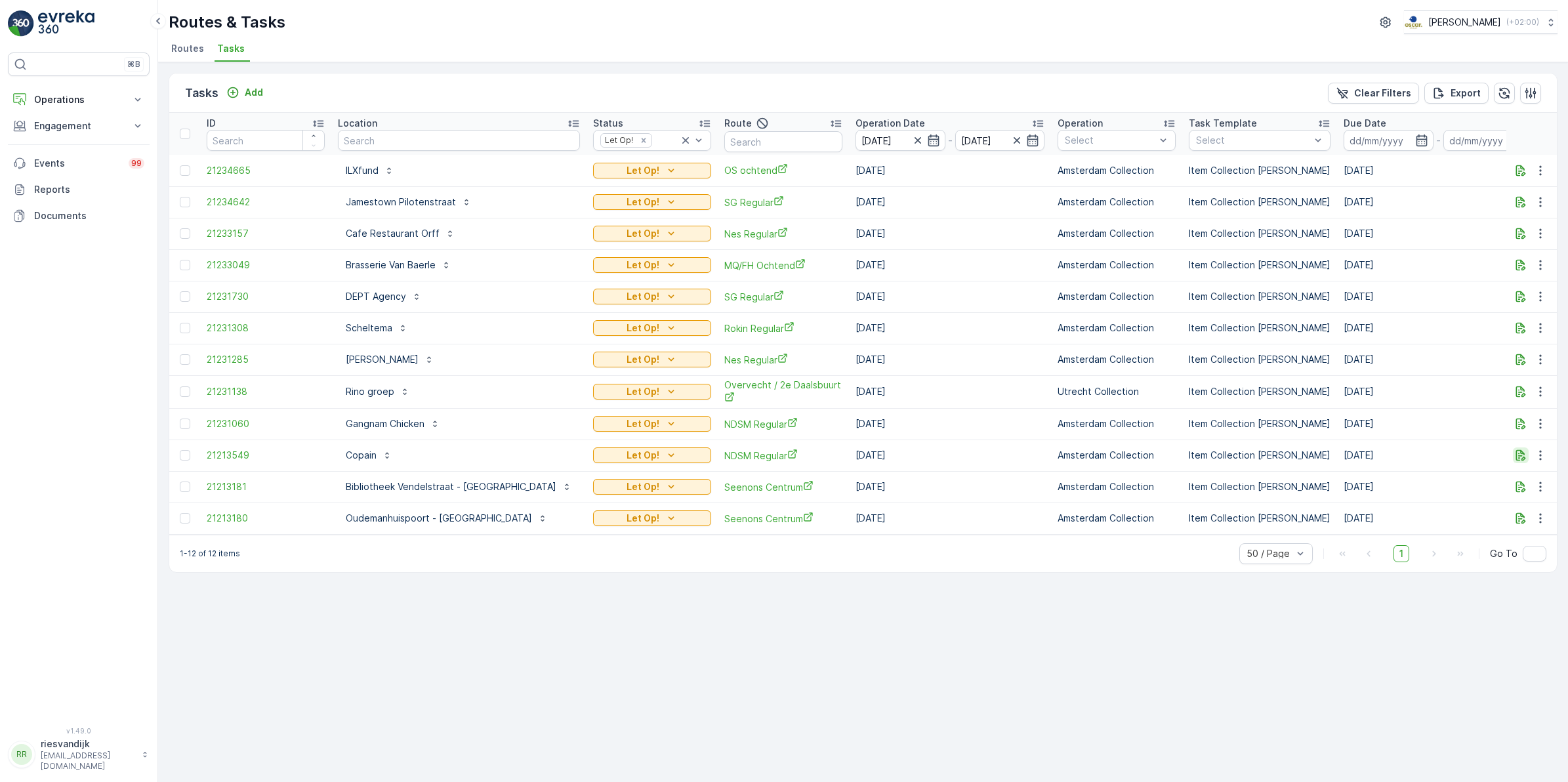
click at [1512, 453] on button "button" at bounding box center [1521, 455] width 16 height 16
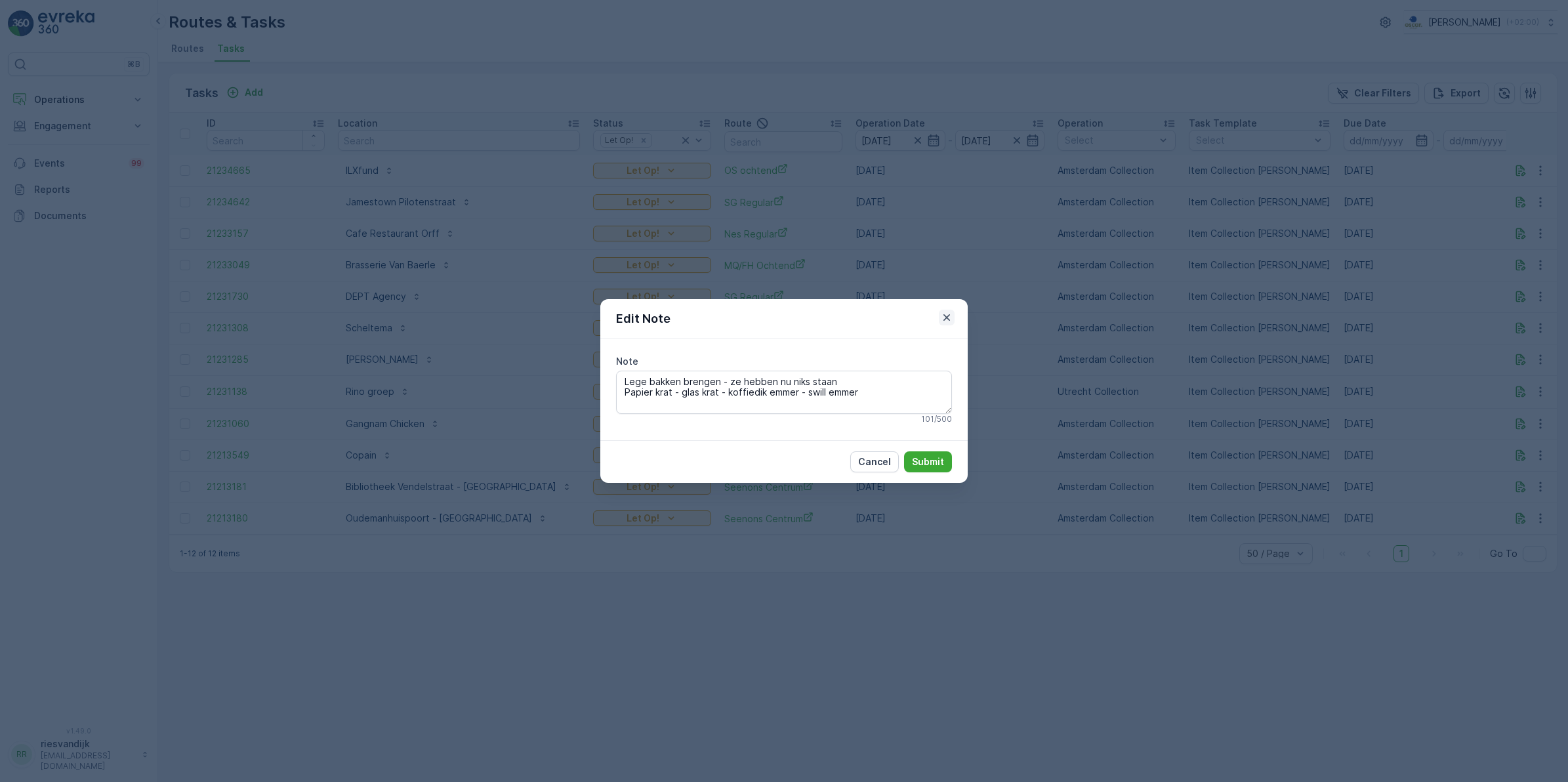
click at [948, 311] on icon "button" at bounding box center [947, 318] width 13 height 13
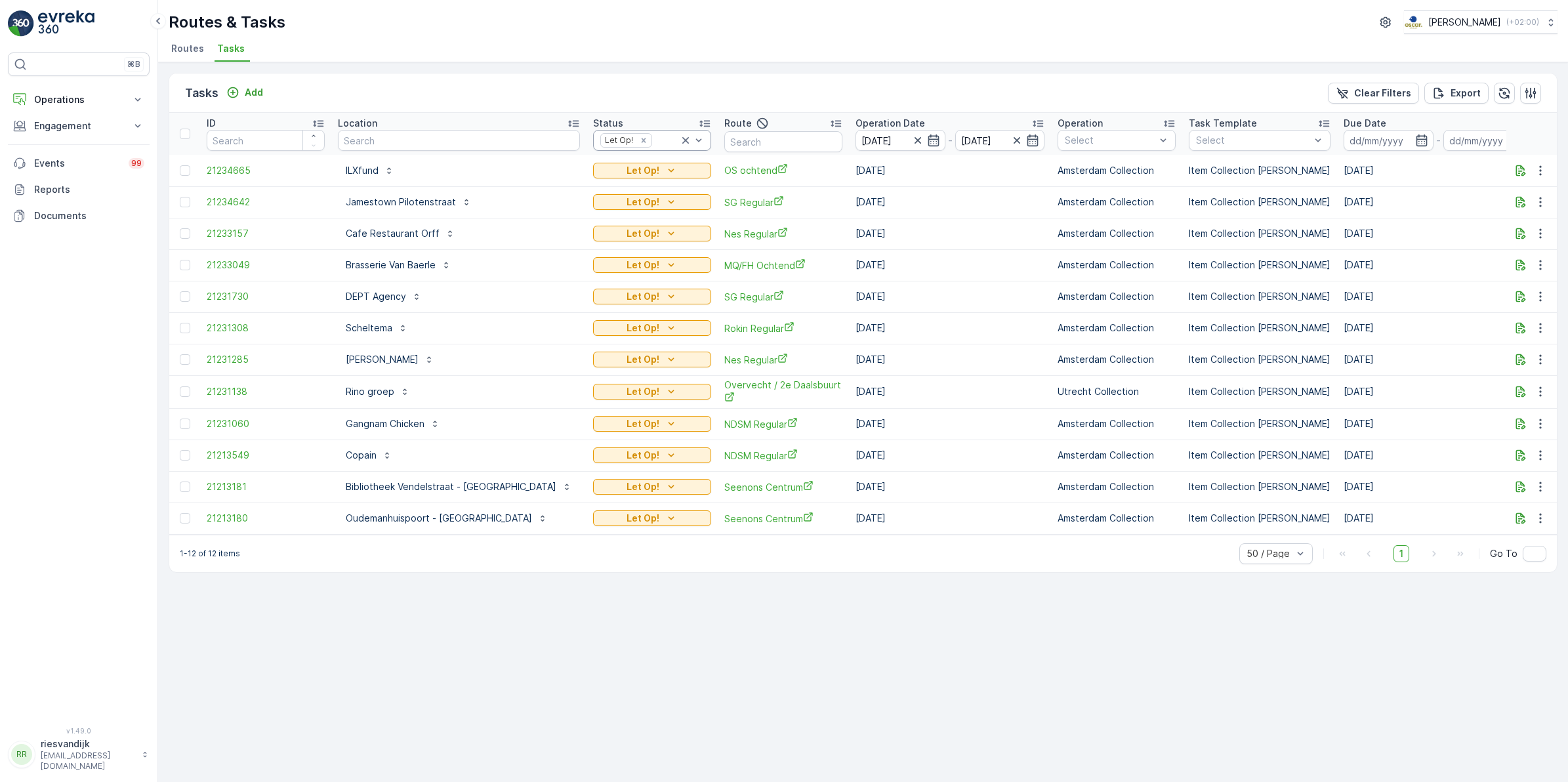
click at [682, 143] on icon at bounding box center [685, 140] width 7 height 7
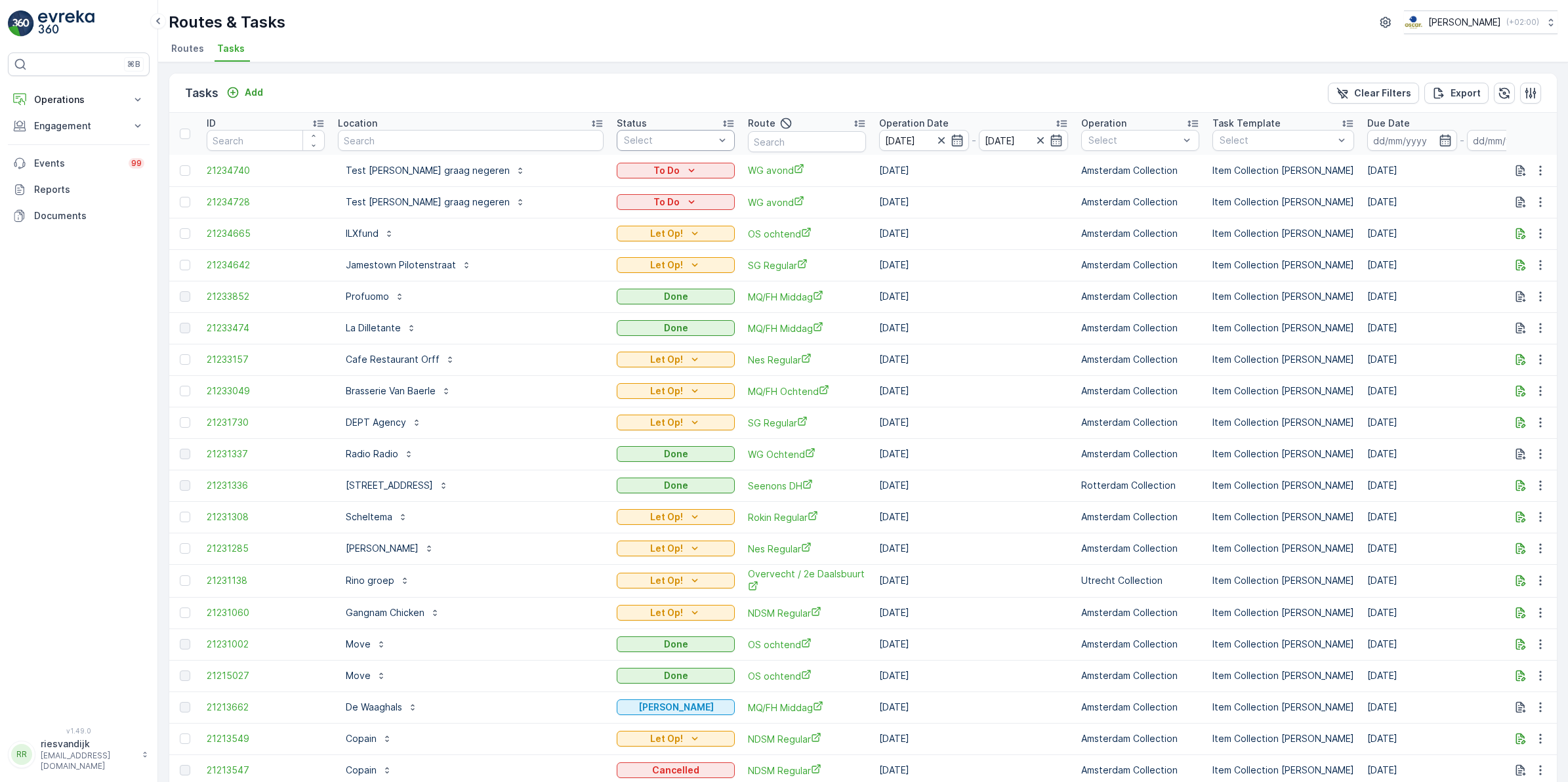
click at [651, 139] on div at bounding box center [669, 140] width 93 height 10
click at [625, 219] on div at bounding box center [630, 218] width 10 height 10
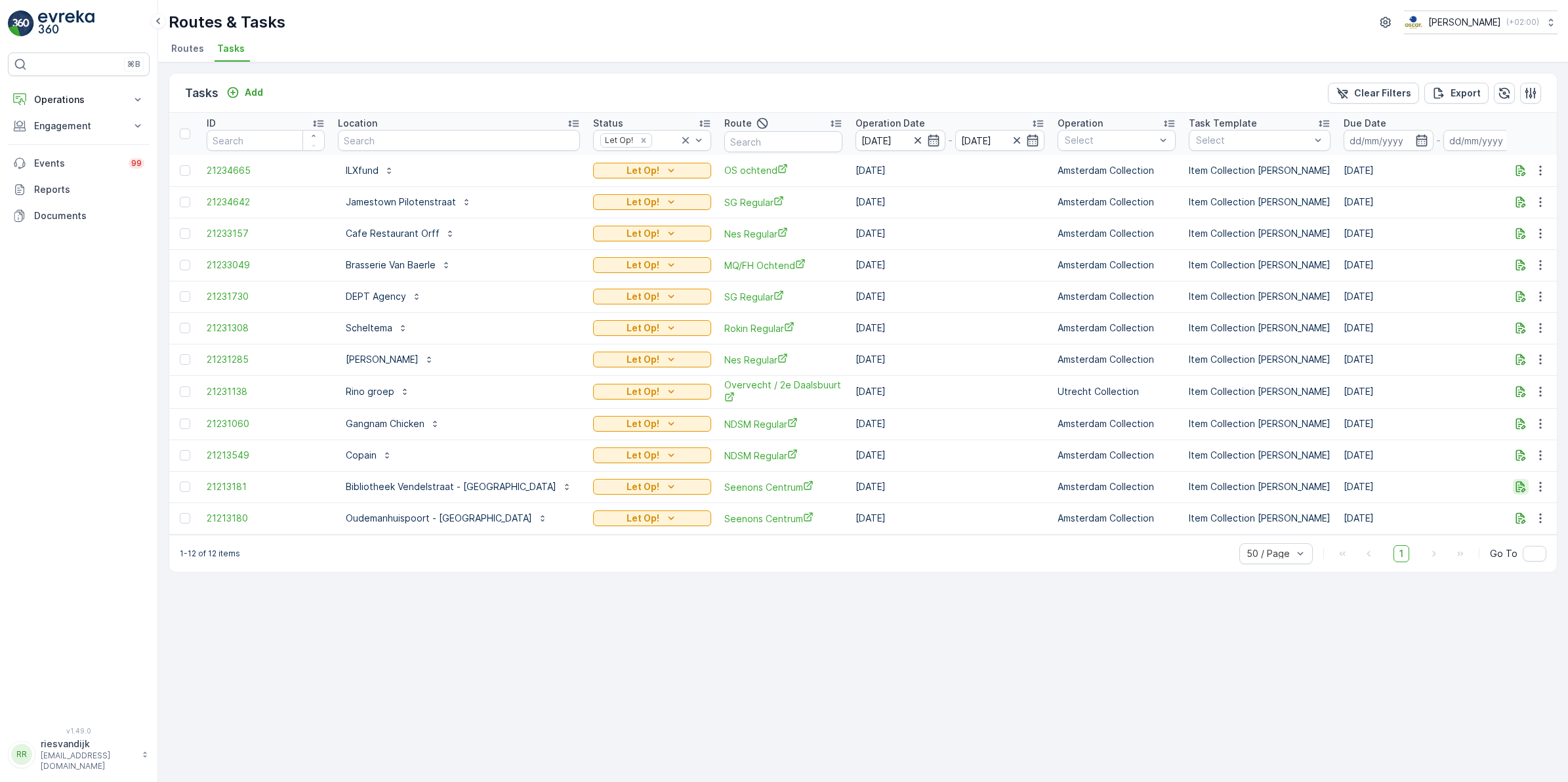
click at [1521, 487] on icon "button" at bounding box center [1521, 487] width 9 height 11
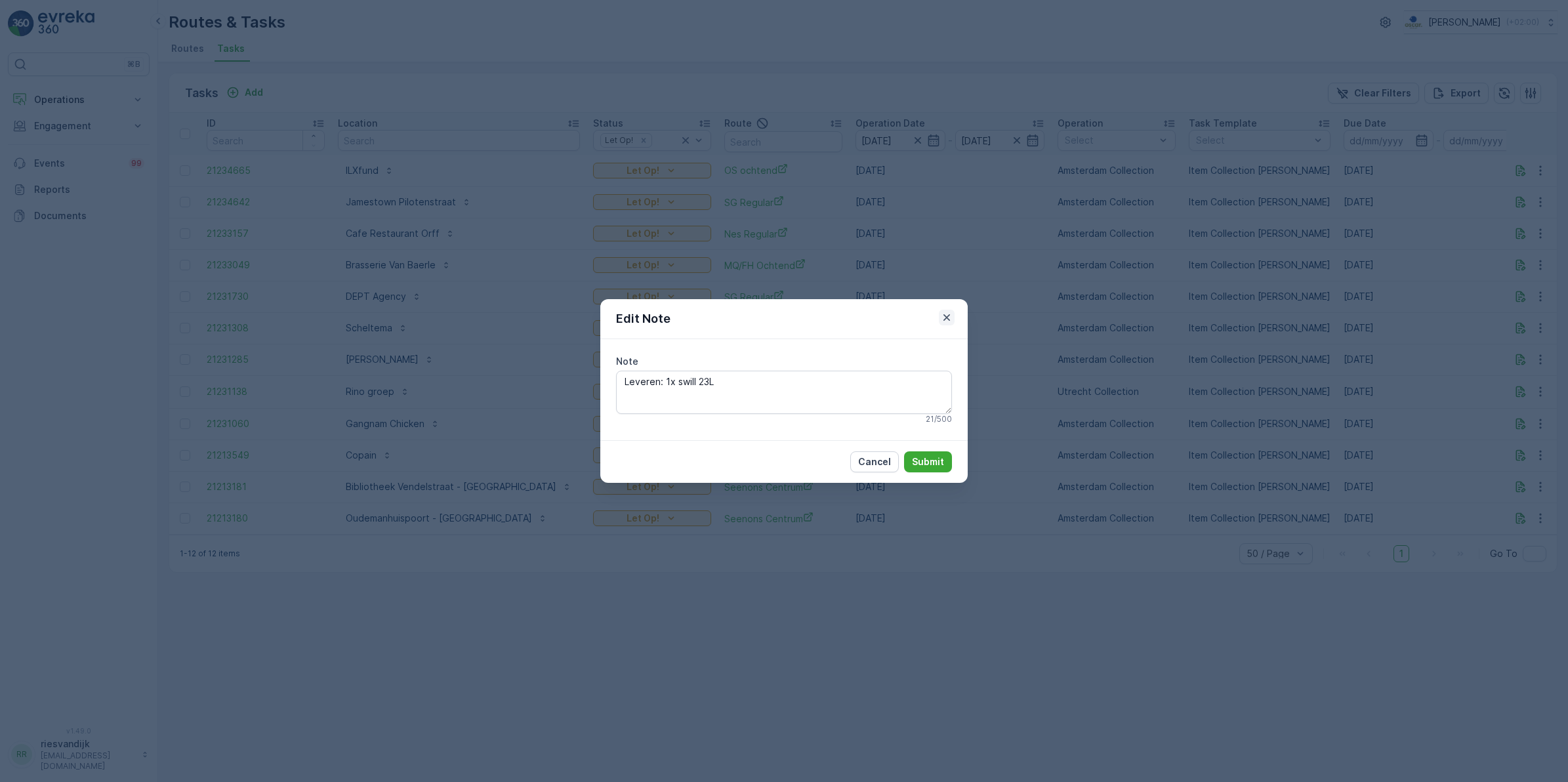
click at [948, 316] on icon "button" at bounding box center [946, 317] width 7 height 7
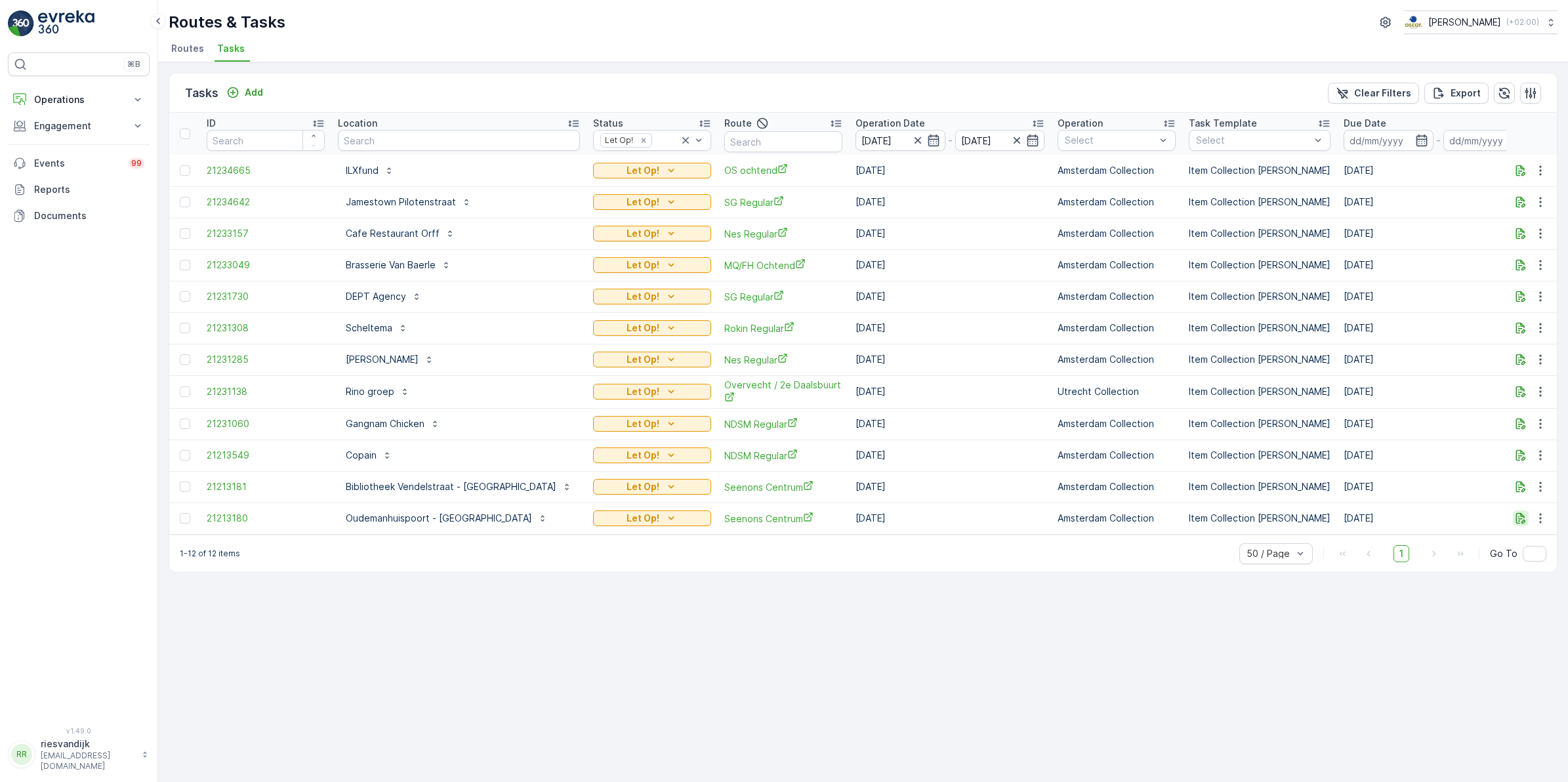
click at [1521, 515] on icon "button" at bounding box center [1521, 518] width 13 height 13
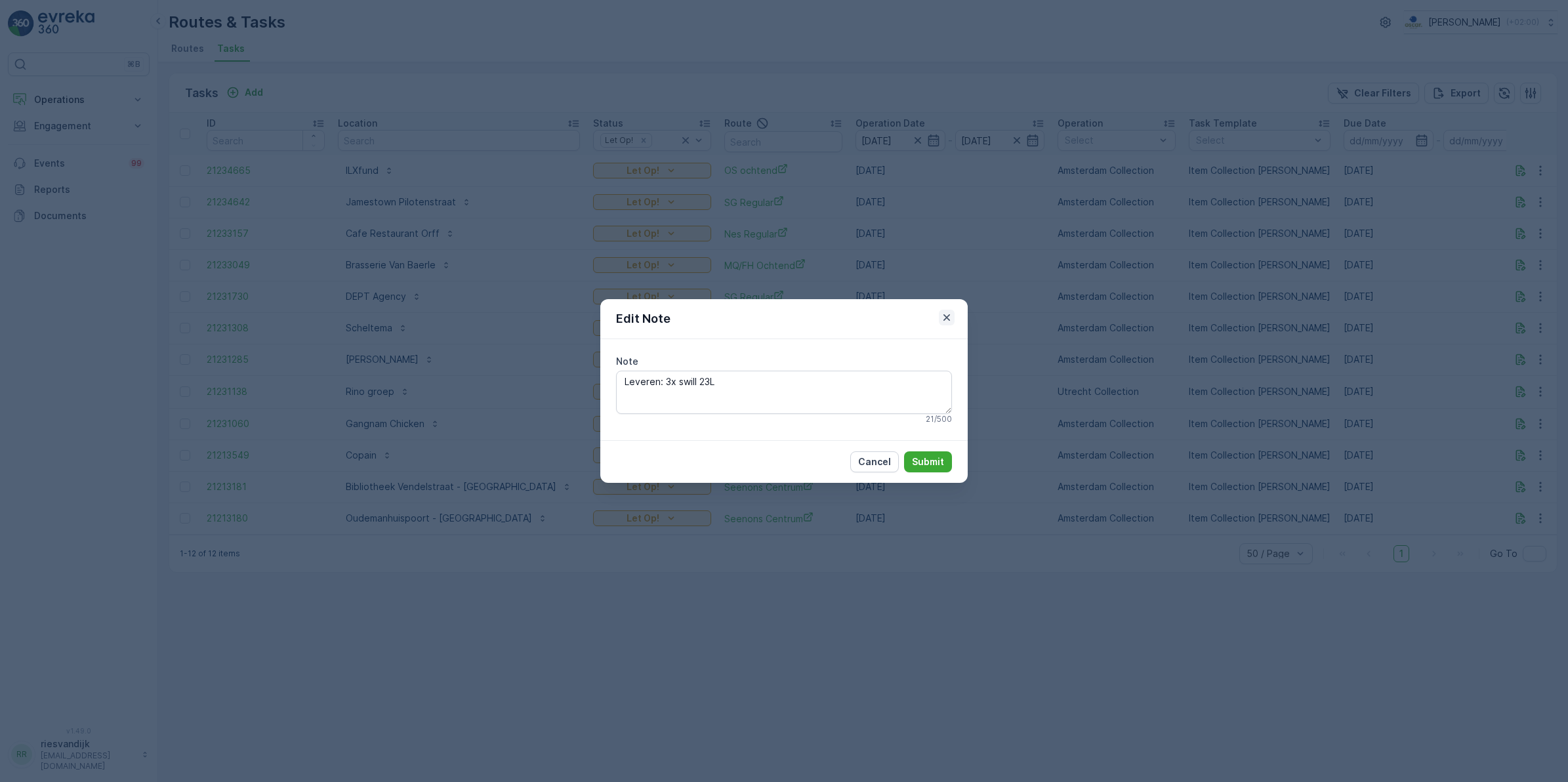
click at [940, 316] on icon "button" at bounding box center [947, 318] width 13 height 13
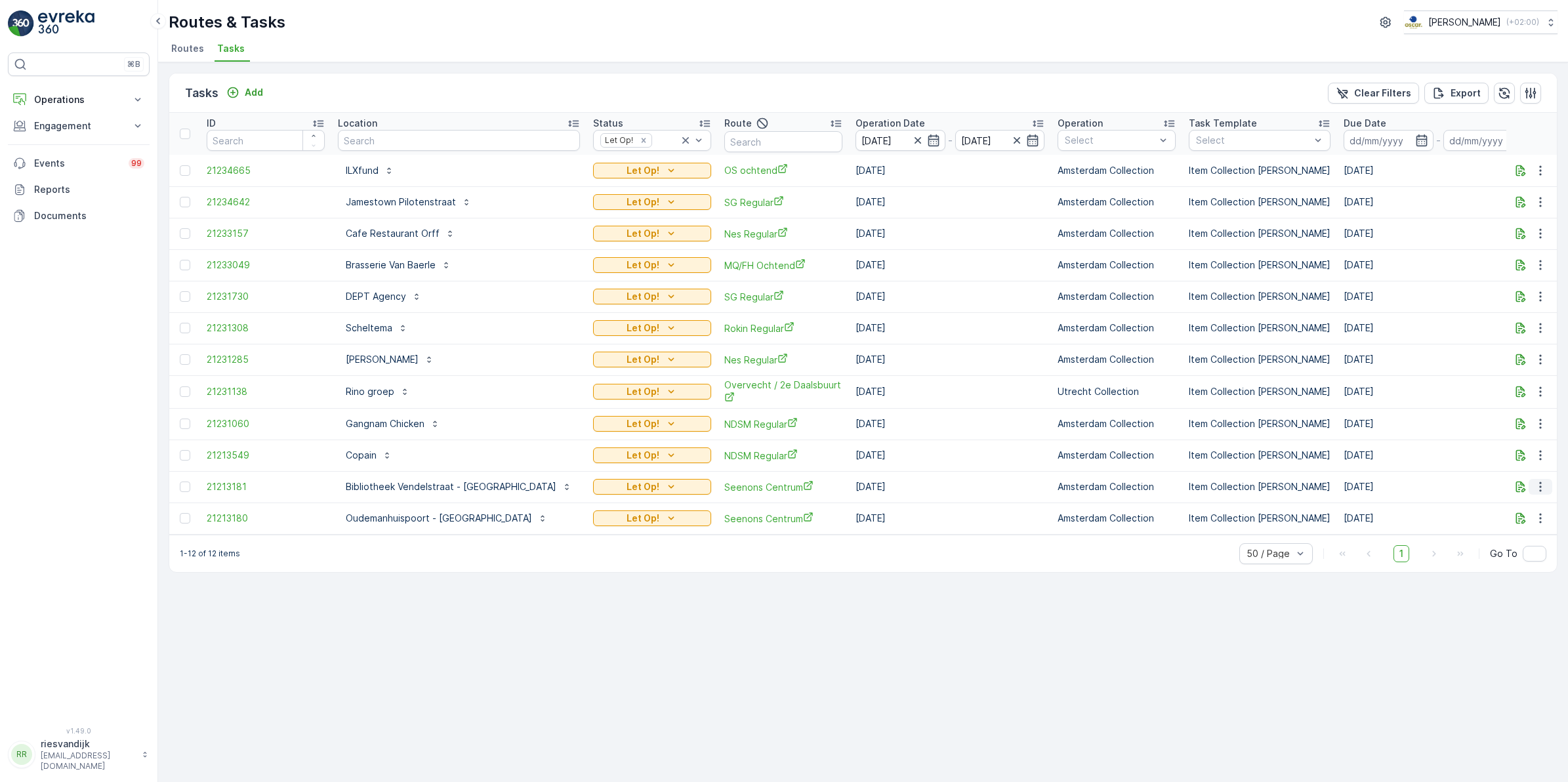
click at [1543, 492] on icon "button" at bounding box center [1540, 487] width 13 height 13
click at [1520, 489] on icon "button" at bounding box center [1521, 487] width 13 height 13
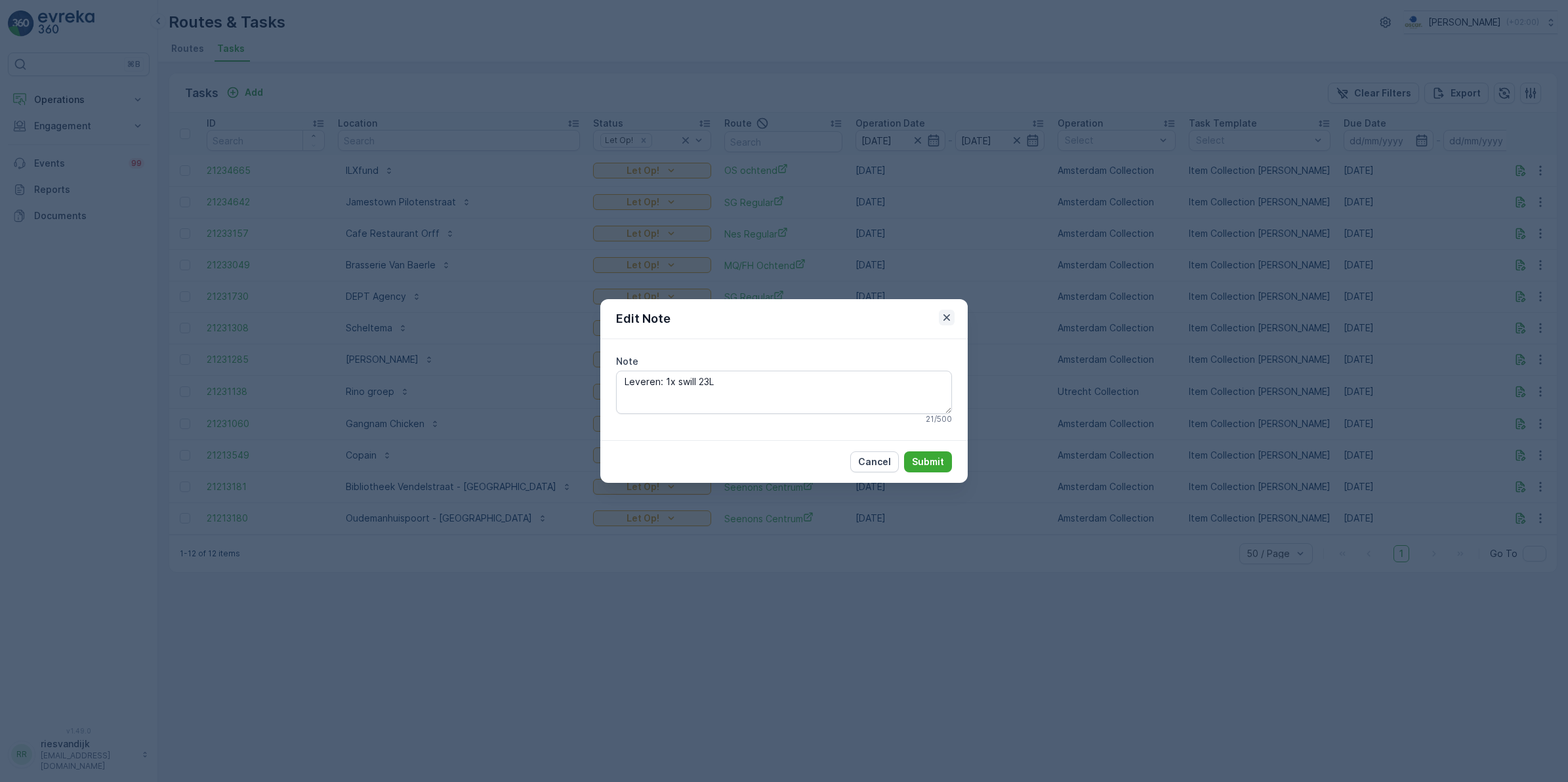
click at [952, 314] on icon "button" at bounding box center [947, 318] width 13 height 13
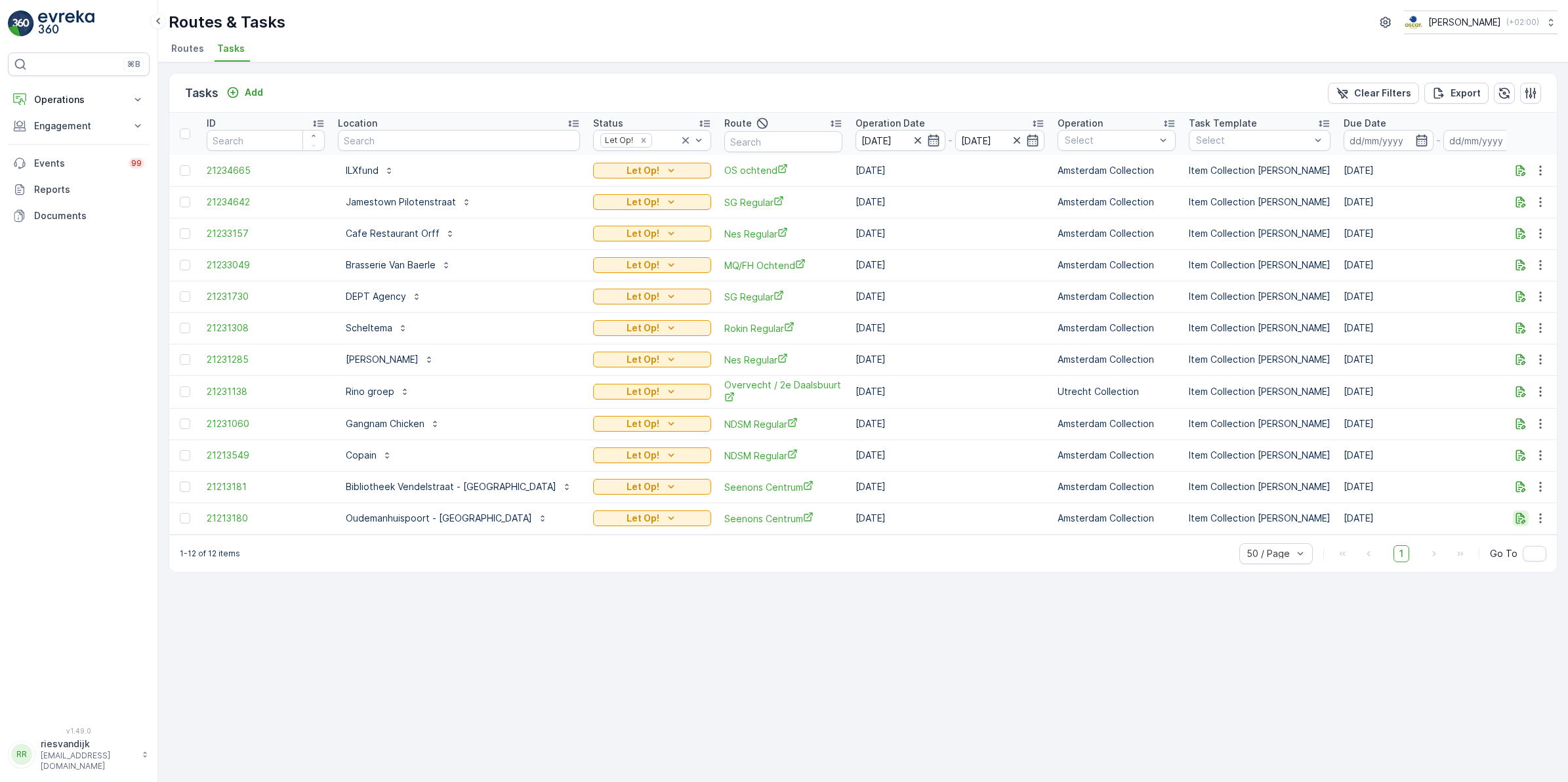
click at [1518, 517] on icon "button" at bounding box center [1521, 518] width 13 height 13
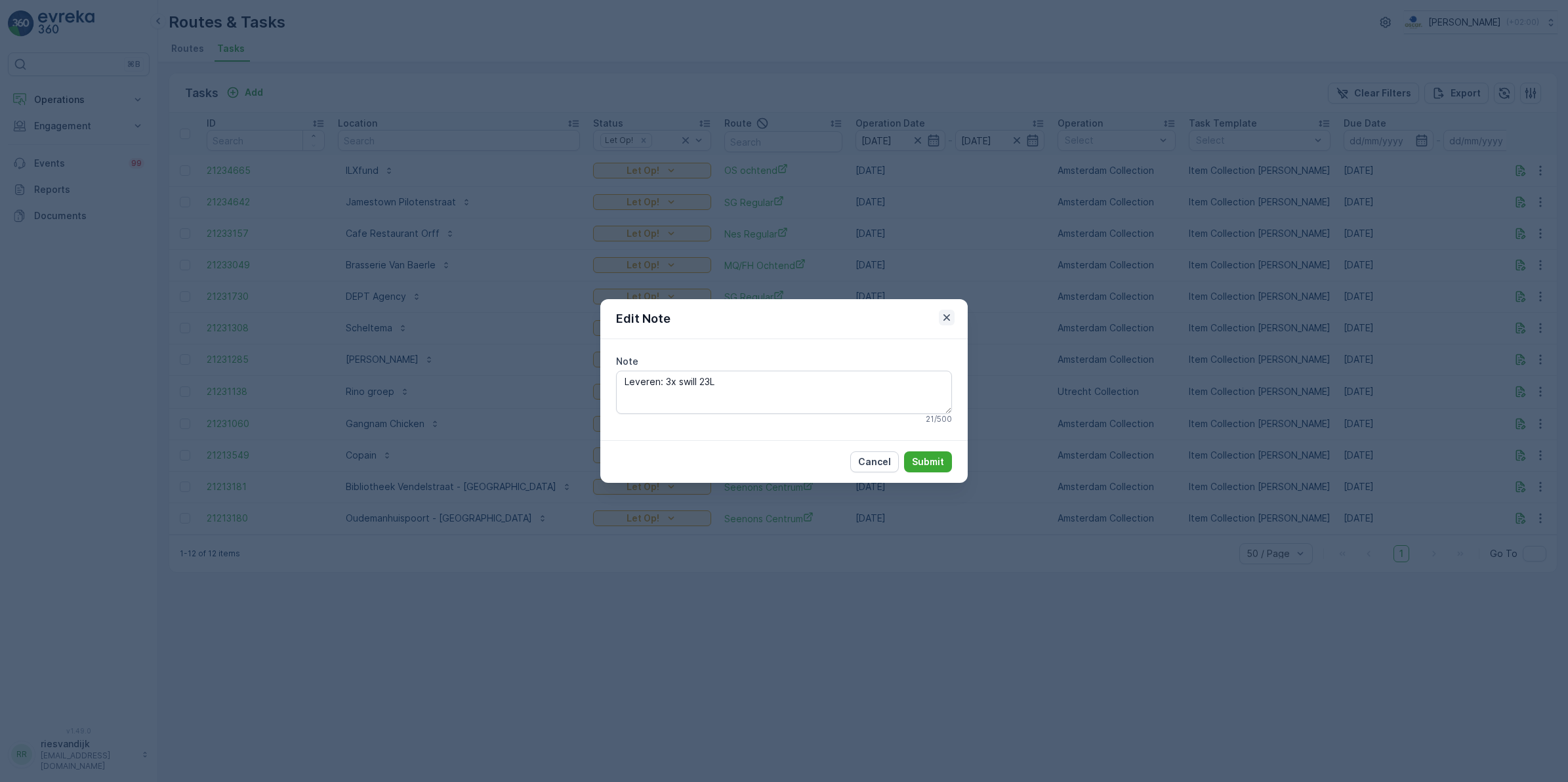
click at [946, 316] on icon "button" at bounding box center [947, 318] width 13 height 13
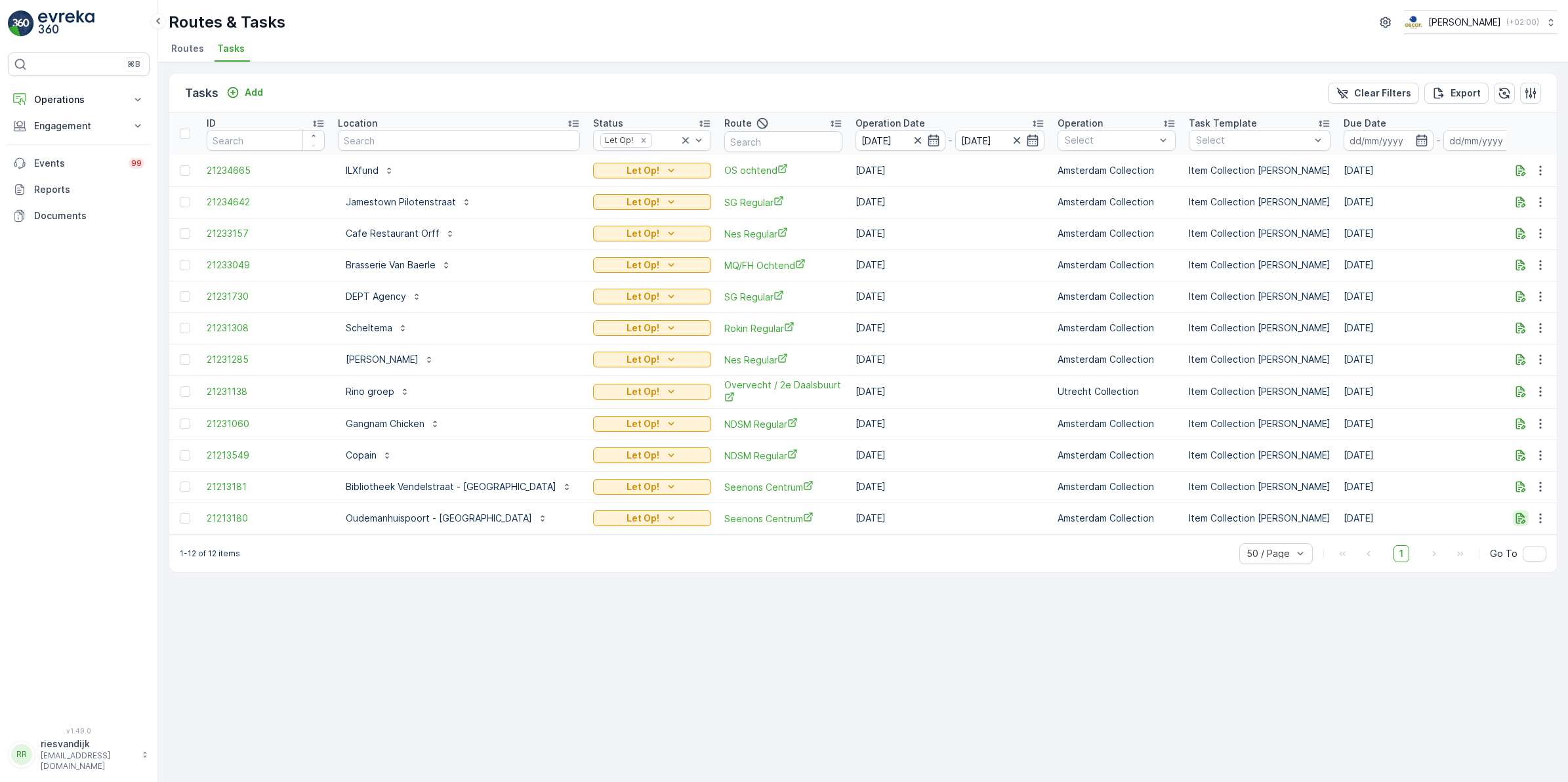
click at [1523, 512] on icon "button" at bounding box center [1521, 518] width 13 height 13
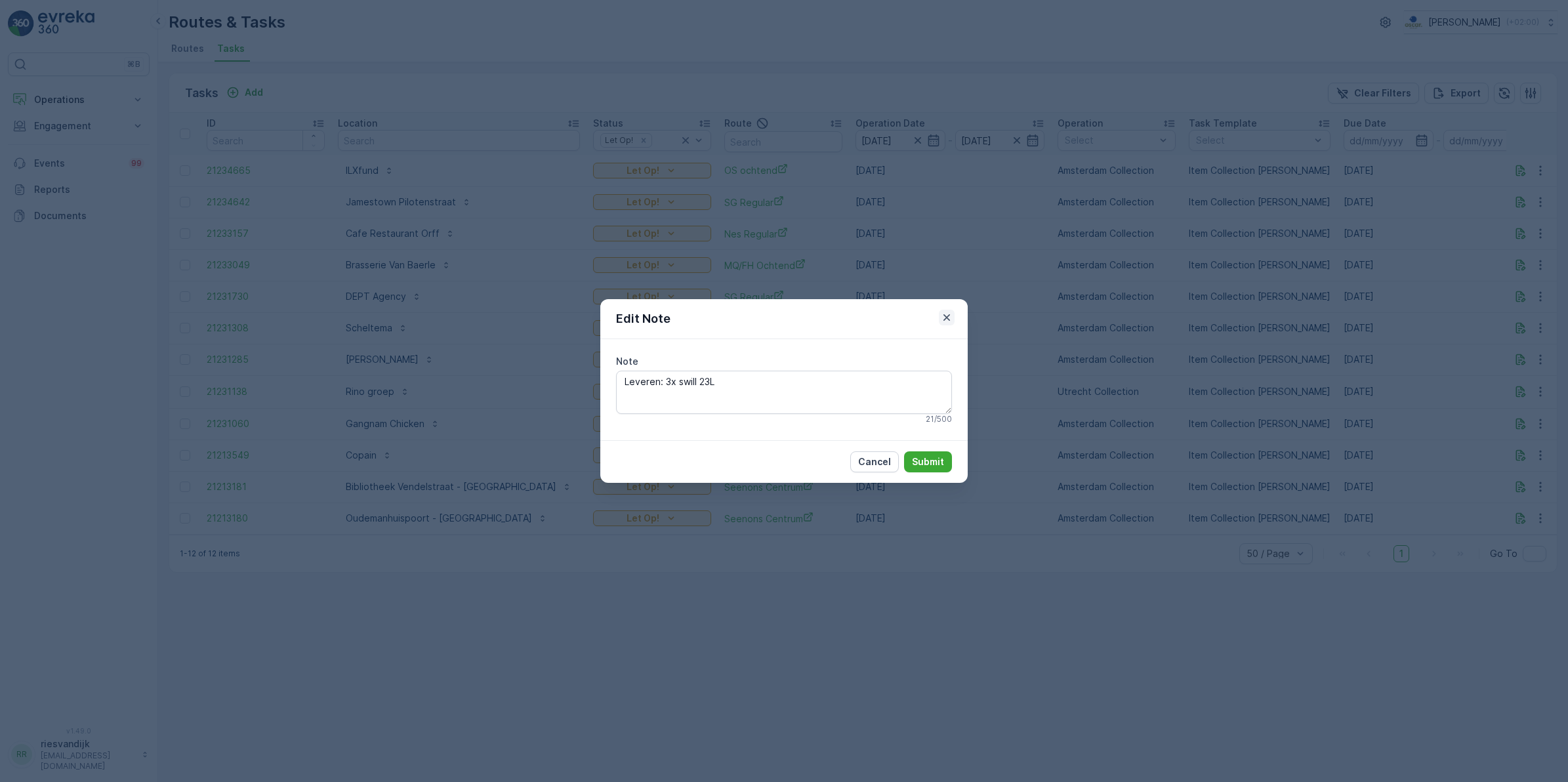
click at [951, 322] on icon "button" at bounding box center [947, 318] width 13 height 13
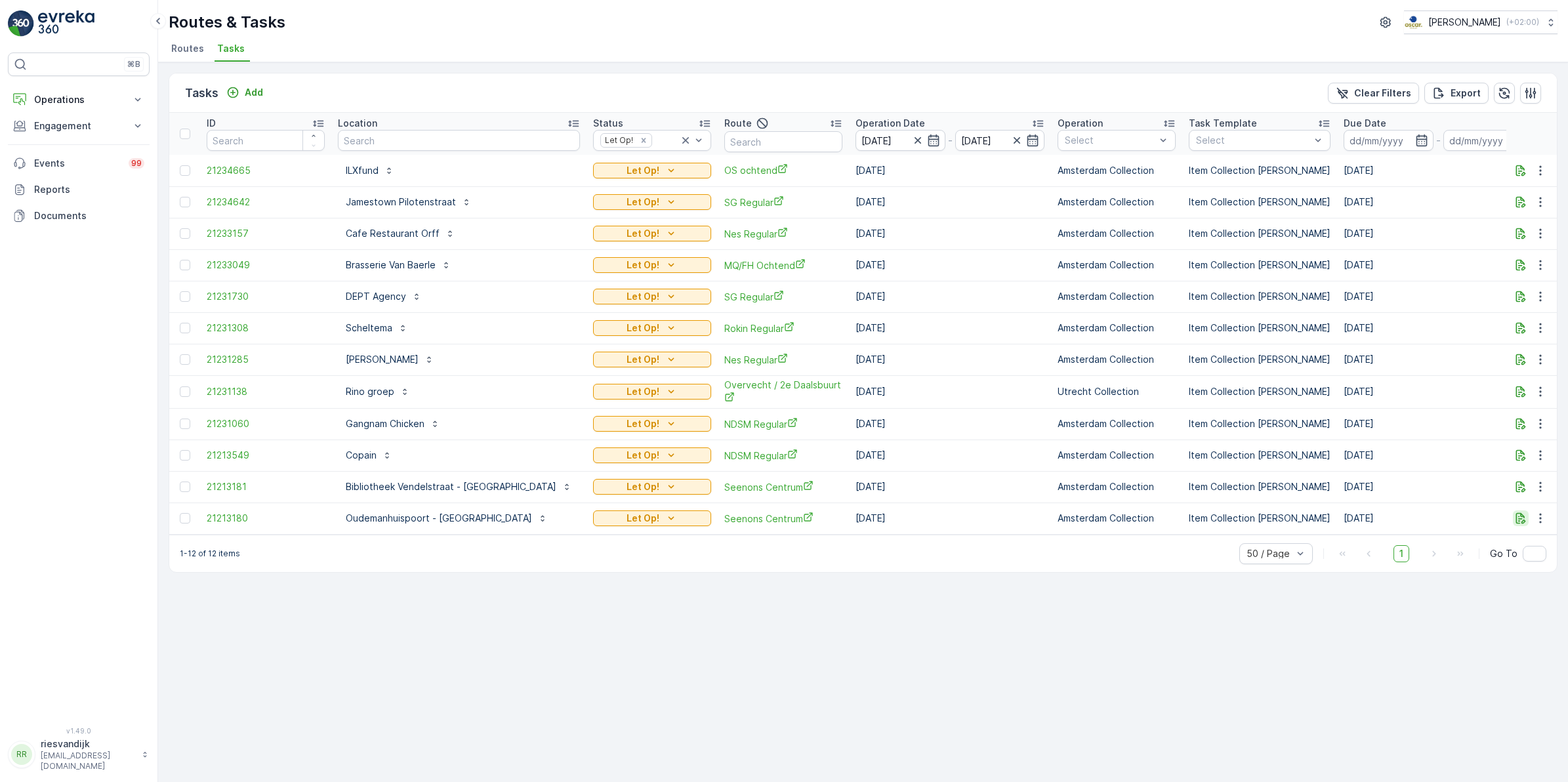
click at [1522, 523] on icon "button" at bounding box center [1521, 518] width 9 height 11
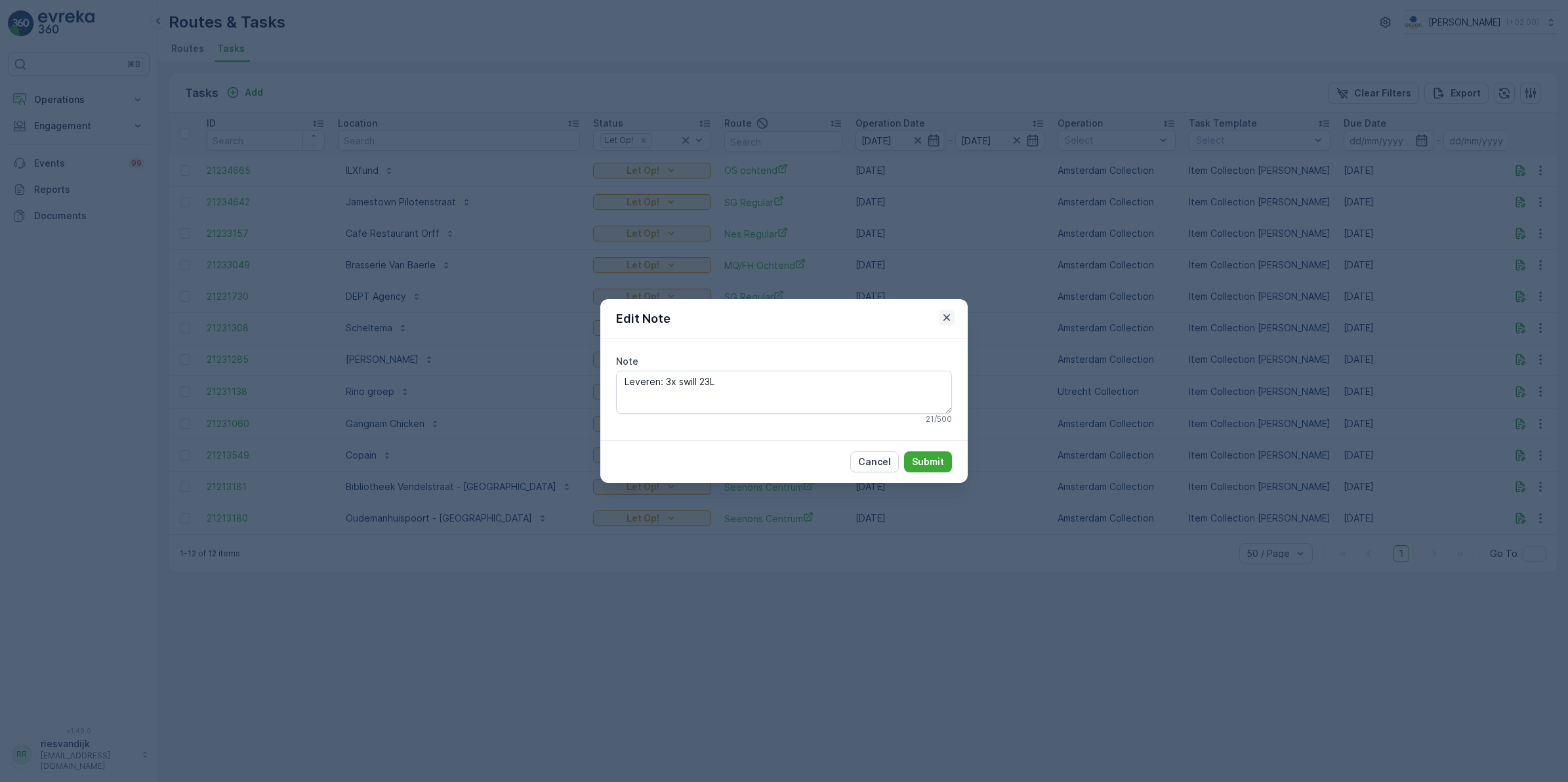
click at [946, 316] on icon "button" at bounding box center [946, 317] width 7 height 7
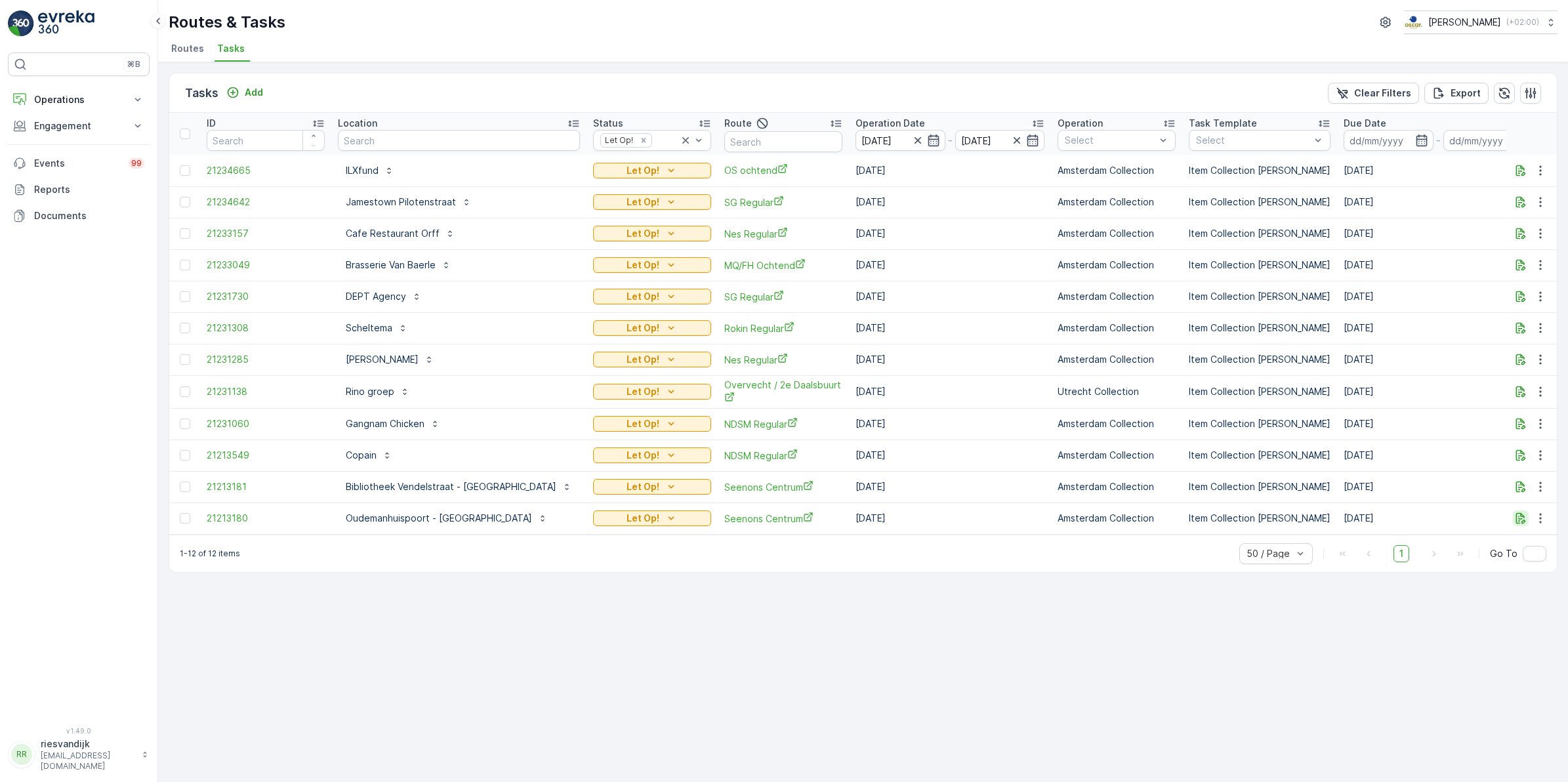
click at [1522, 517] on icon "button" at bounding box center [1521, 518] width 13 height 13
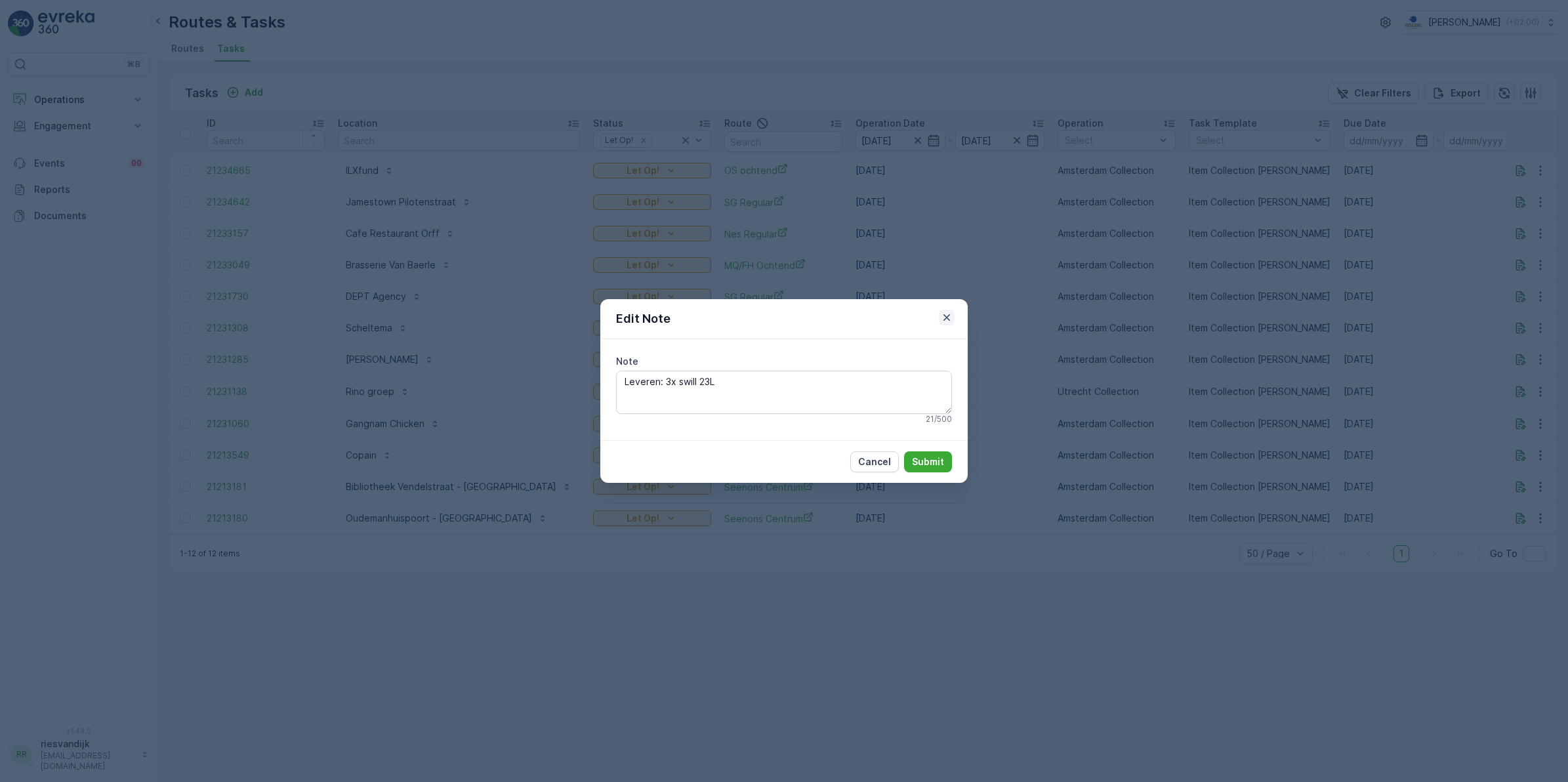
click at [946, 315] on icon "button" at bounding box center [947, 318] width 13 height 13
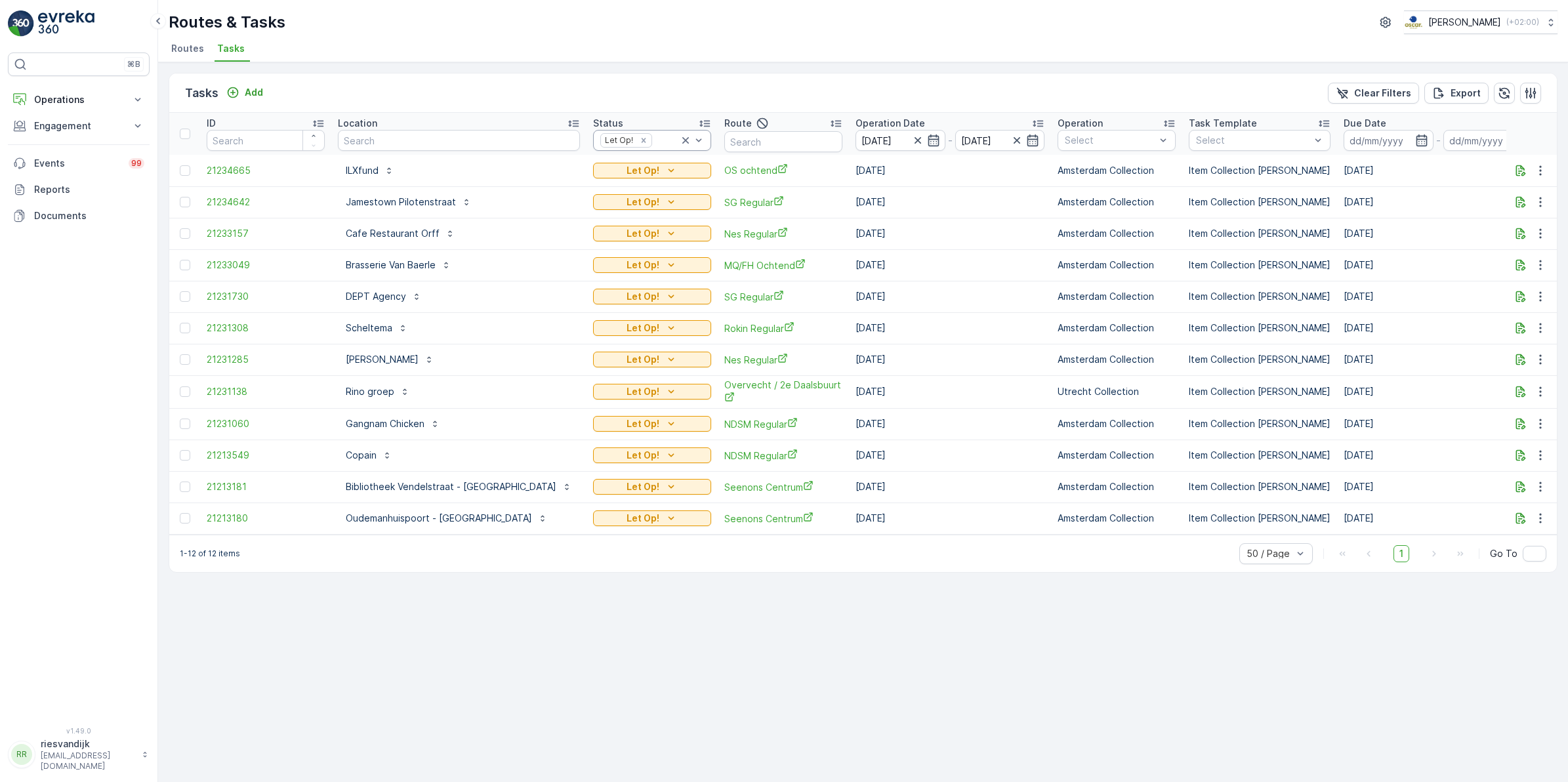
click at [679, 141] on icon at bounding box center [685, 140] width 13 height 13
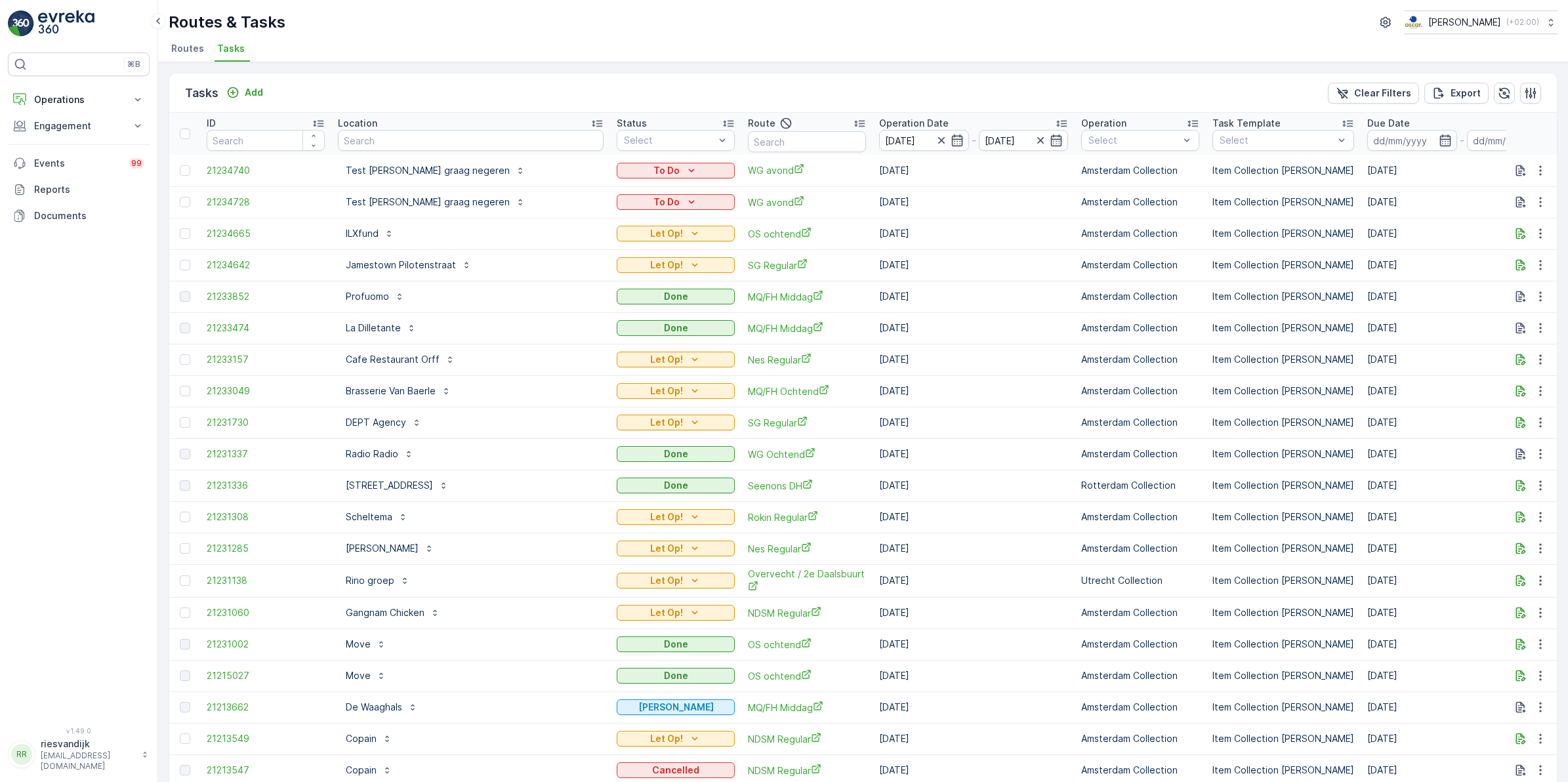
click at [799, 140] on input "text" at bounding box center [807, 142] width 118 height 21
type input "rokin"
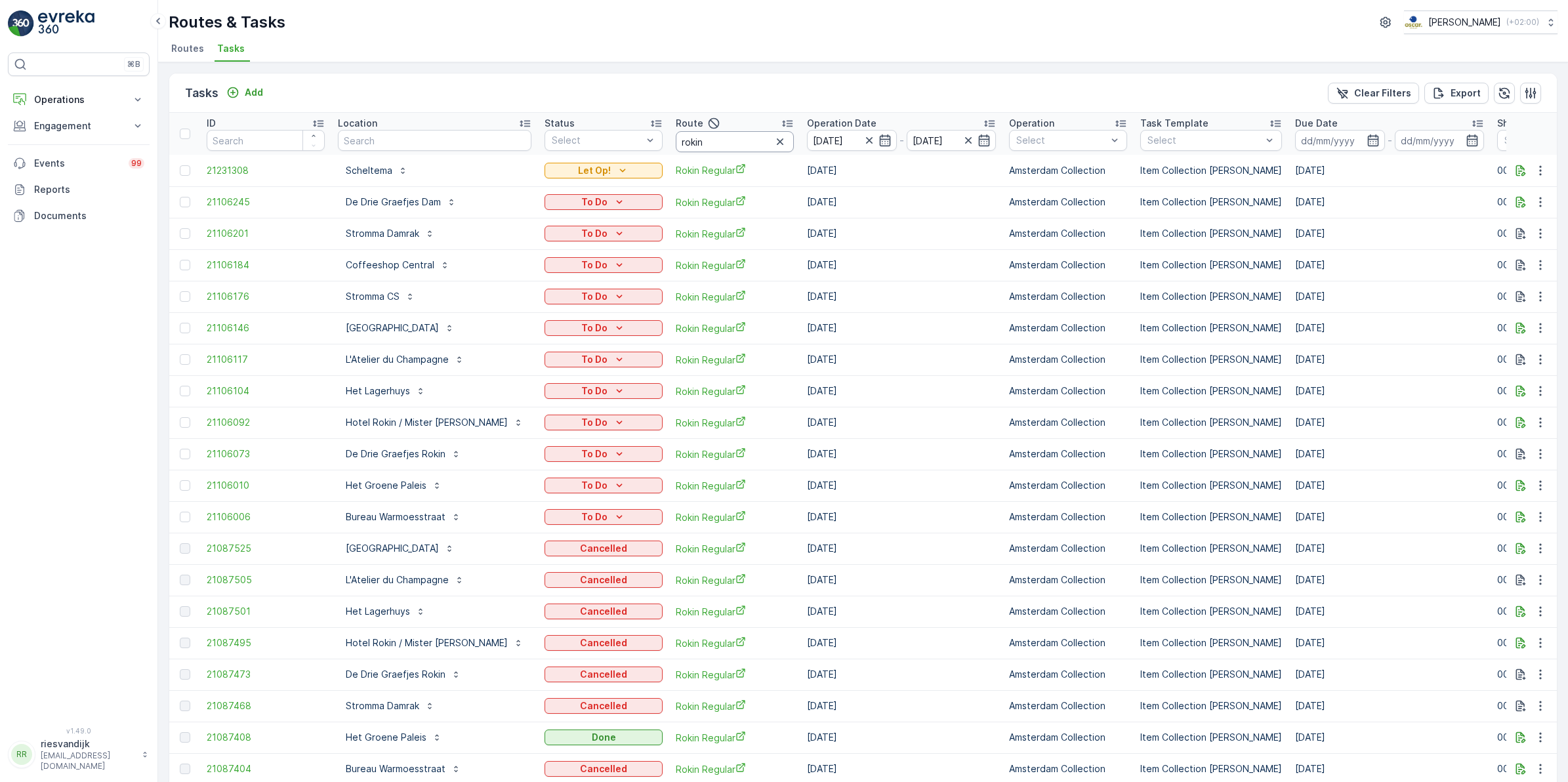
click at [703, 138] on input "rokin" at bounding box center [735, 142] width 118 height 21
click at [879, 139] on icon "button" at bounding box center [884, 140] width 11 height 12
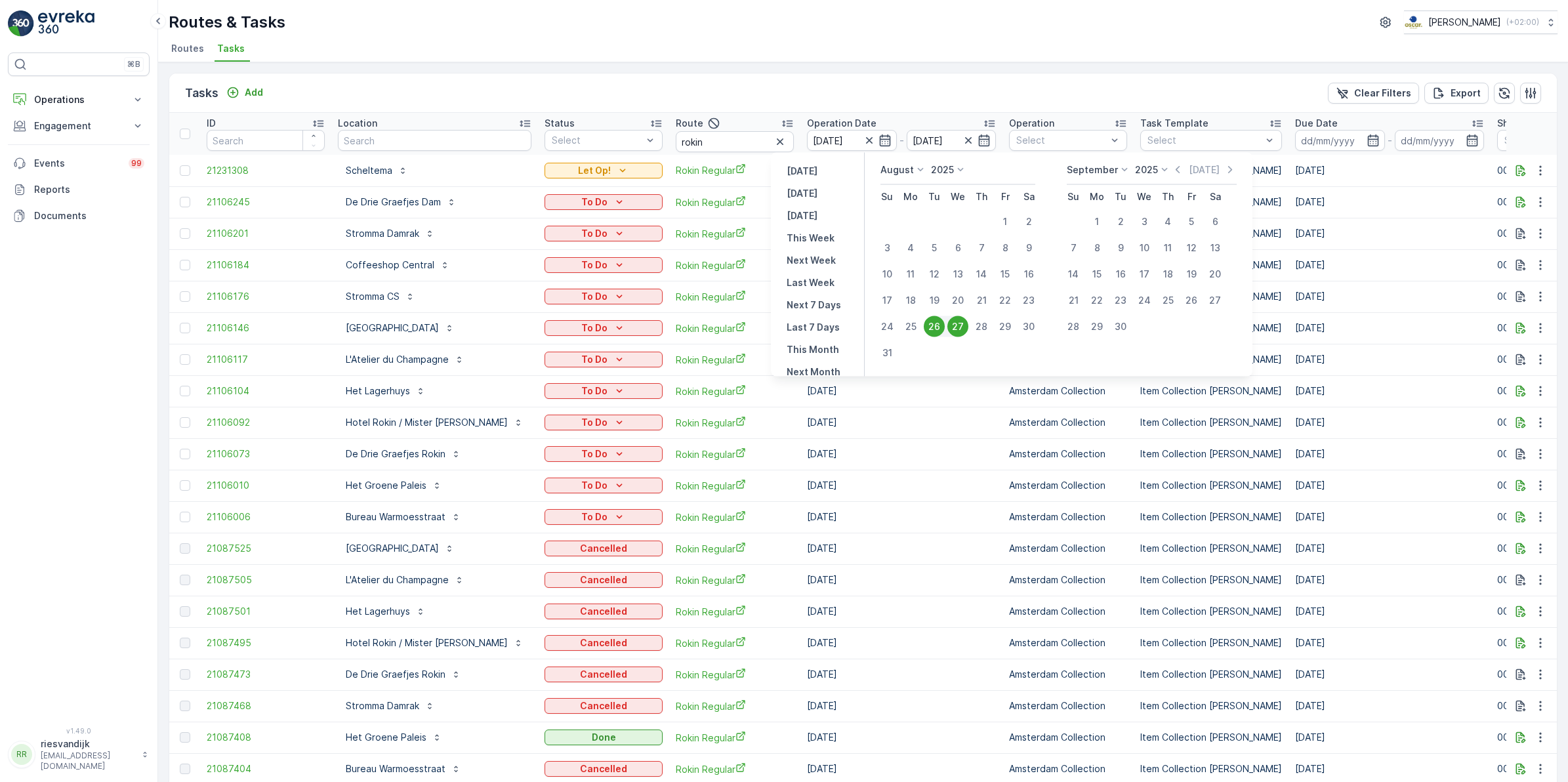
click at [943, 322] on div "26" at bounding box center [934, 327] width 21 height 21
type input "26.08.2025"
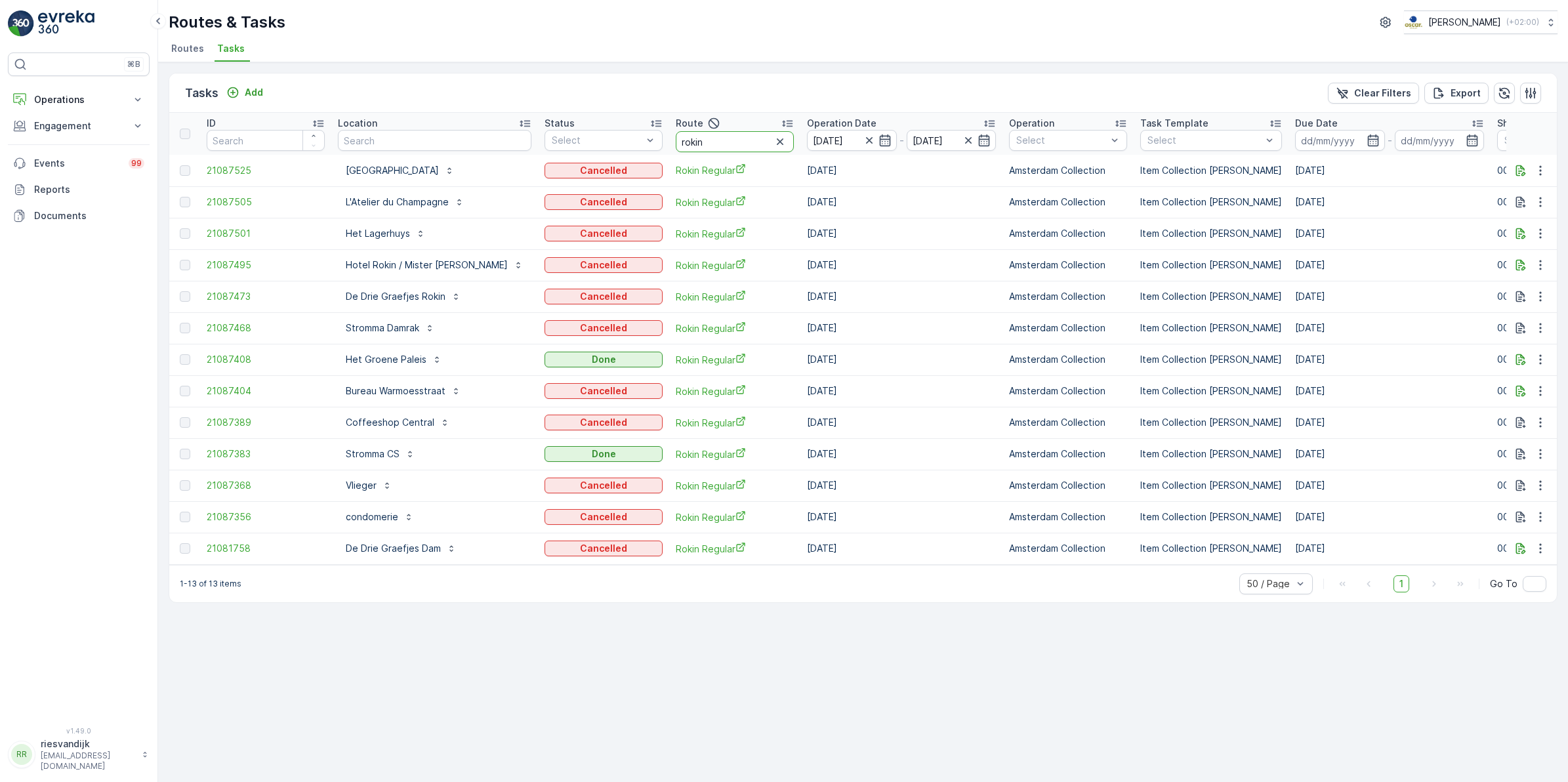
drag, startPoint x: 688, startPoint y: 143, endPoint x: 605, endPoint y: 151, distance: 83.4
click at [606, 150] on tr "ID Location Status Select Route rokin Operation Date 26.08.2025 - 26.08.2025 Op…" at bounding box center [1219, 133] width 2099 height 42
click at [879, 140] on icon "button" at bounding box center [884, 140] width 11 height 12
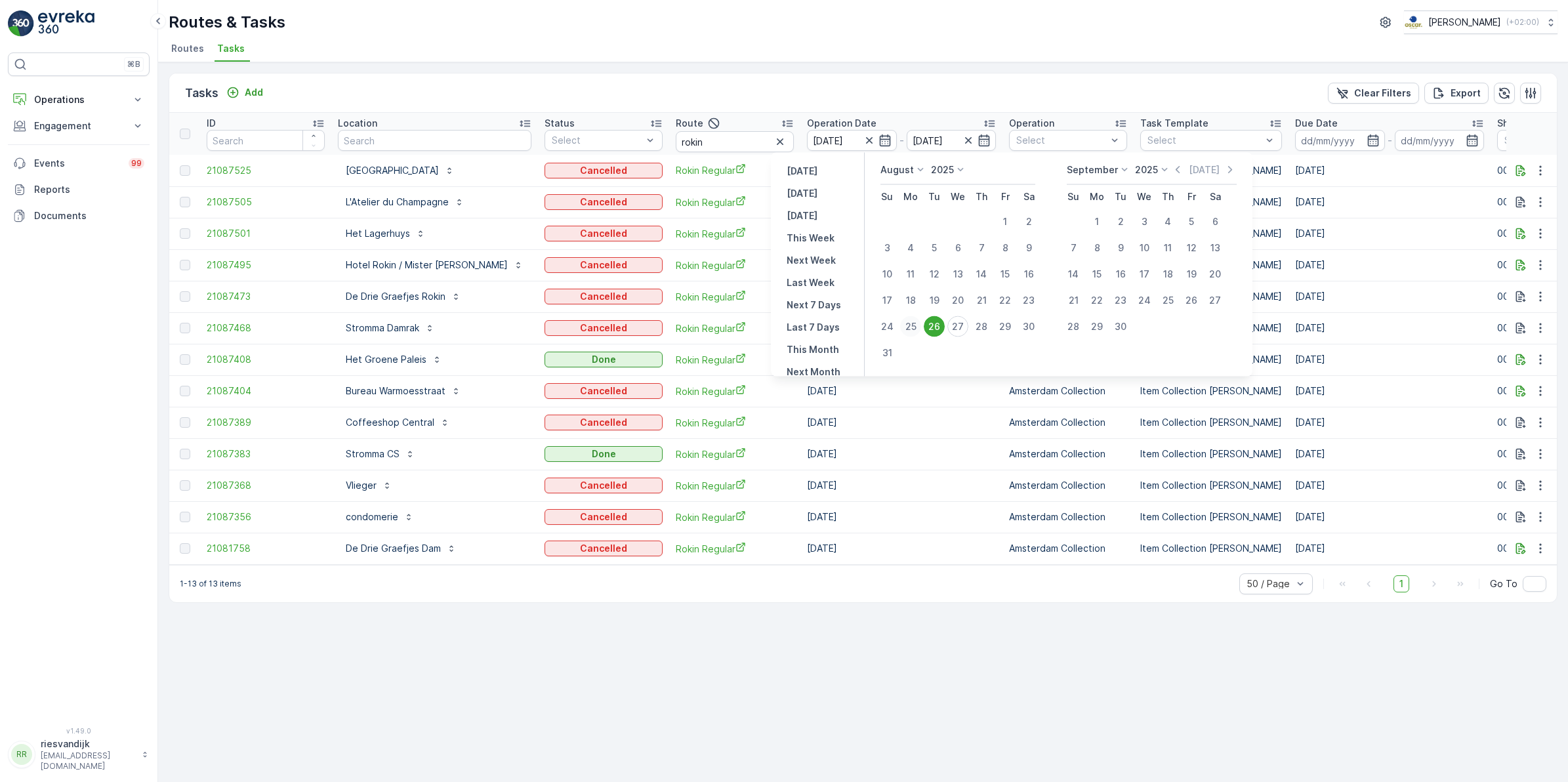
click at [916, 327] on div "25" at bounding box center [910, 327] width 21 height 21
type input "25.08.2025"
click at [916, 327] on div "25" at bounding box center [910, 327] width 21 height 21
type input "25.08.2025"
click at [916, 327] on td "26.08.2025" at bounding box center [901, 327] width 202 height 31
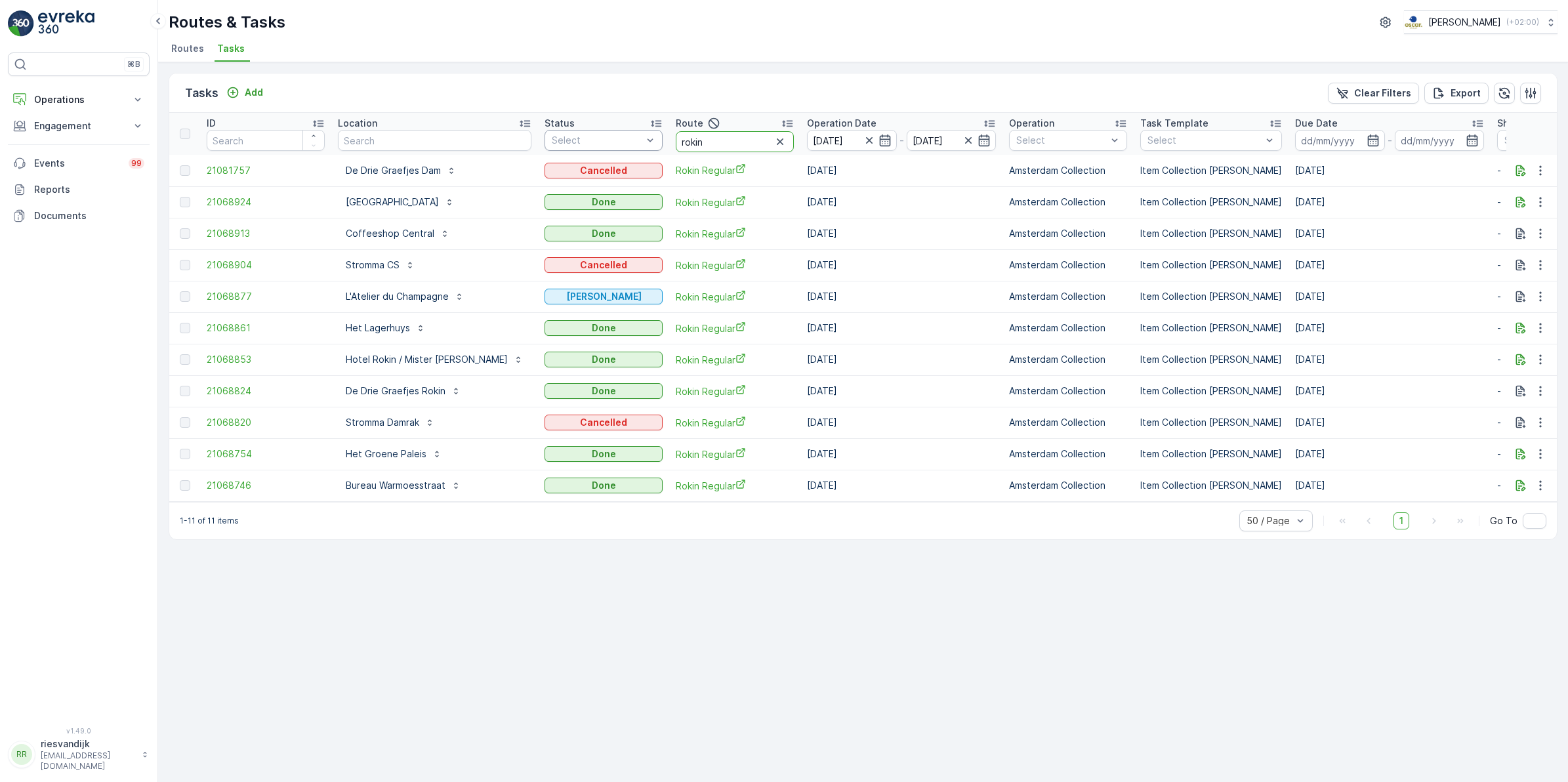
drag, startPoint x: 707, startPoint y: 145, endPoint x: 618, endPoint y: 151, distance: 89.2
click at [619, 151] on tr "ID Location Status Select Route rokin Operation Date 25.08.2025 - 25.08.2025 Op…" at bounding box center [1219, 133] width 2099 height 42
type input "nes"
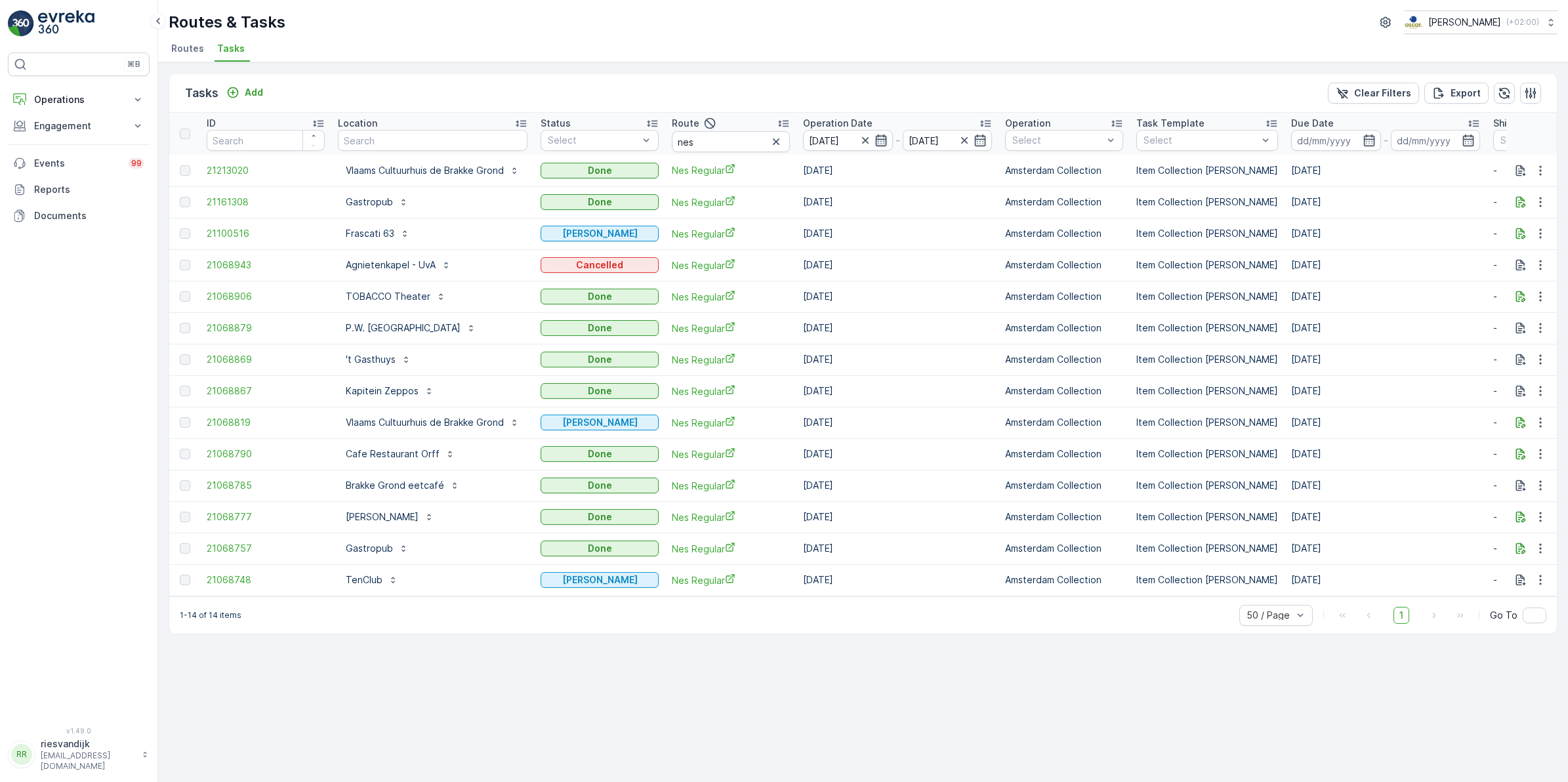
click at [883, 143] on icon "button" at bounding box center [881, 140] width 13 height 13
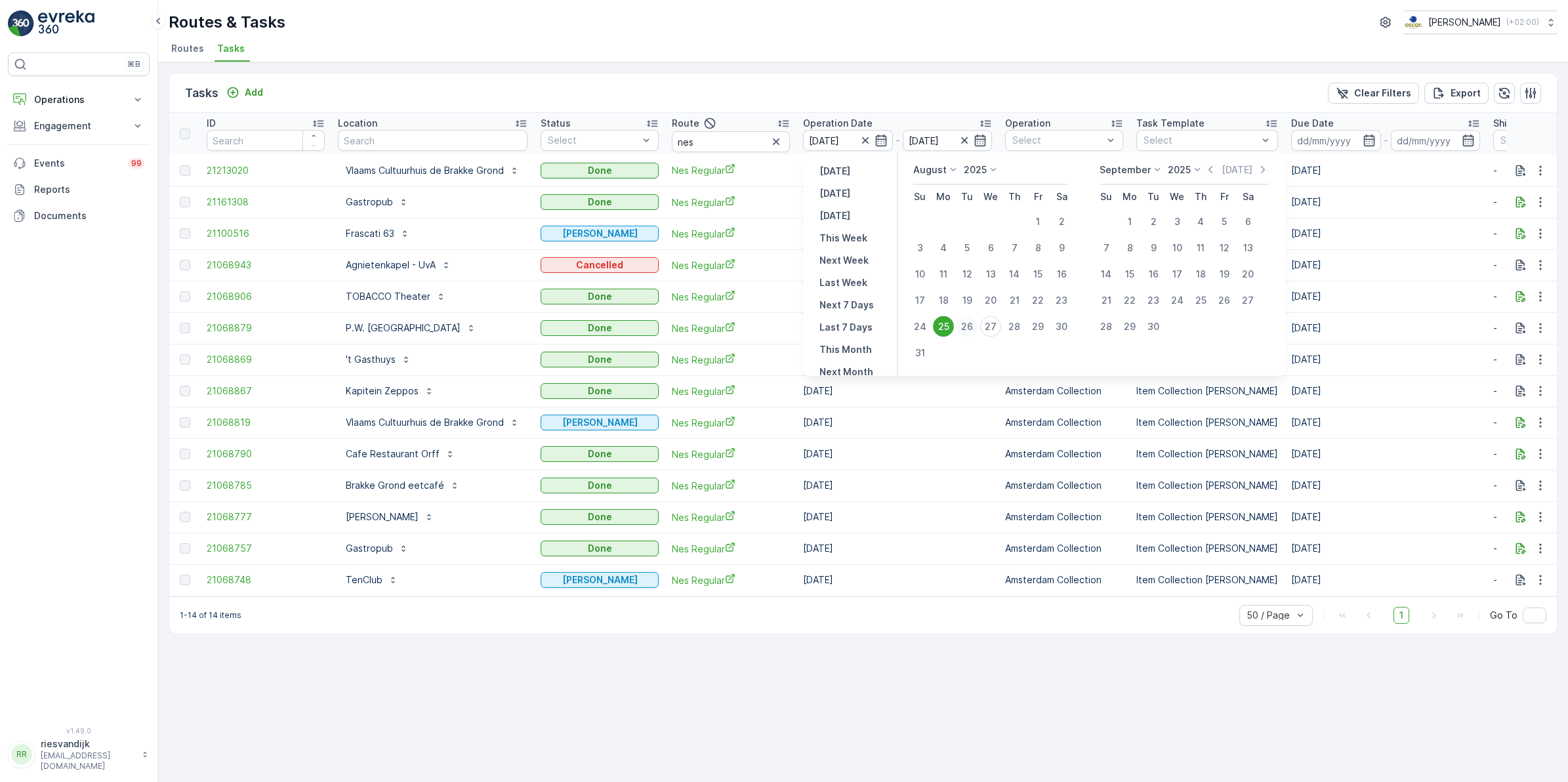
click at [962, 328] on div "26" at bounding box center [967, 327] width 21 height 21
type input "26.08.2025"
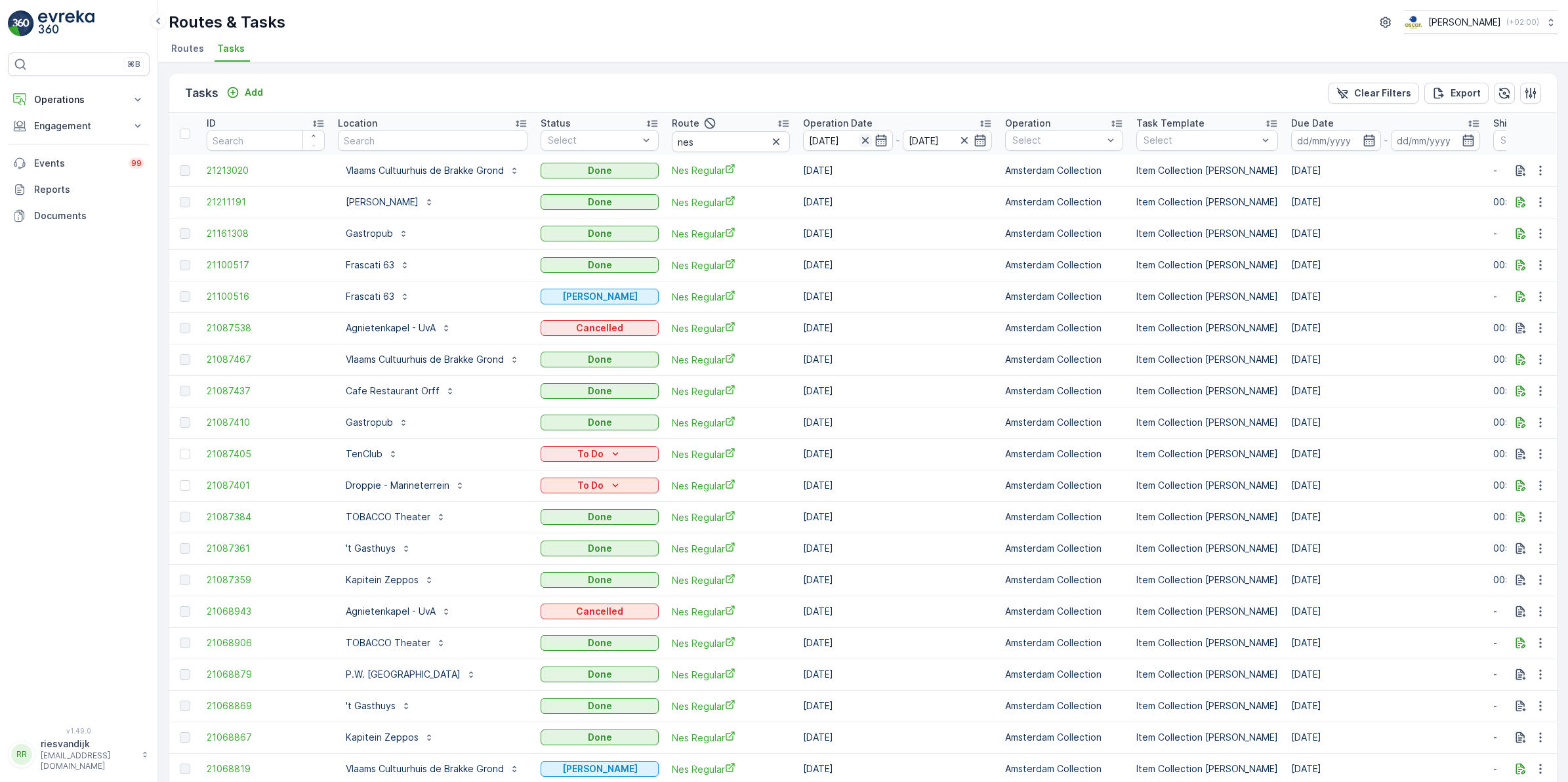
click at [866, 145] on icon "button" at bounding box center [865, 140] width 13 height 13
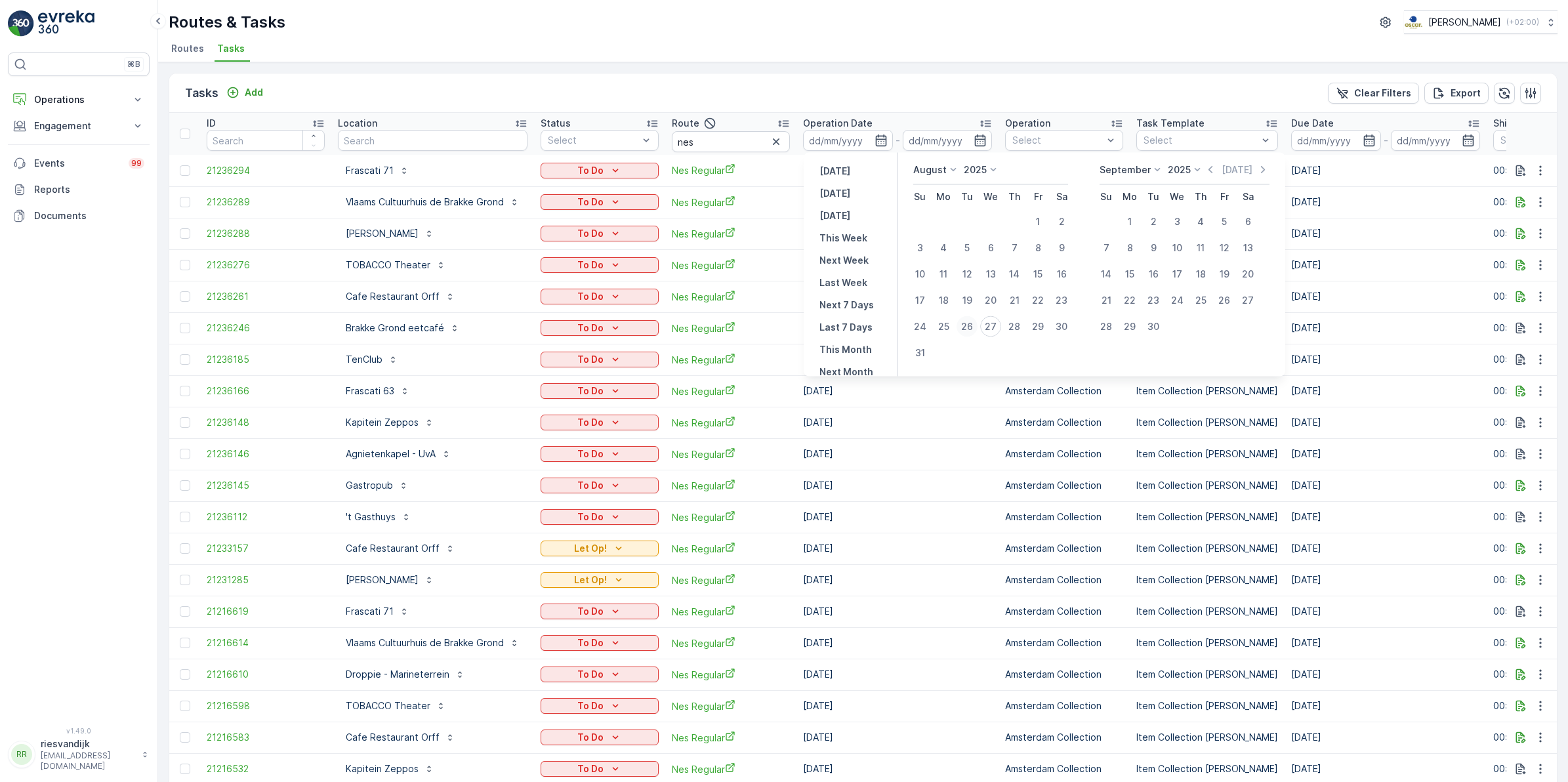
click at [972, 325] on div "26" at bounding box center [967, 327] width 21 height 21
type input "26.08.2025"
click at [972, 325] on div "26" at bounding box center [967, 327] width 21 height 21
type input "26.08.2025"
click at [972, 325] on div "26" at bounding box center [967, 327] width 21 height 21
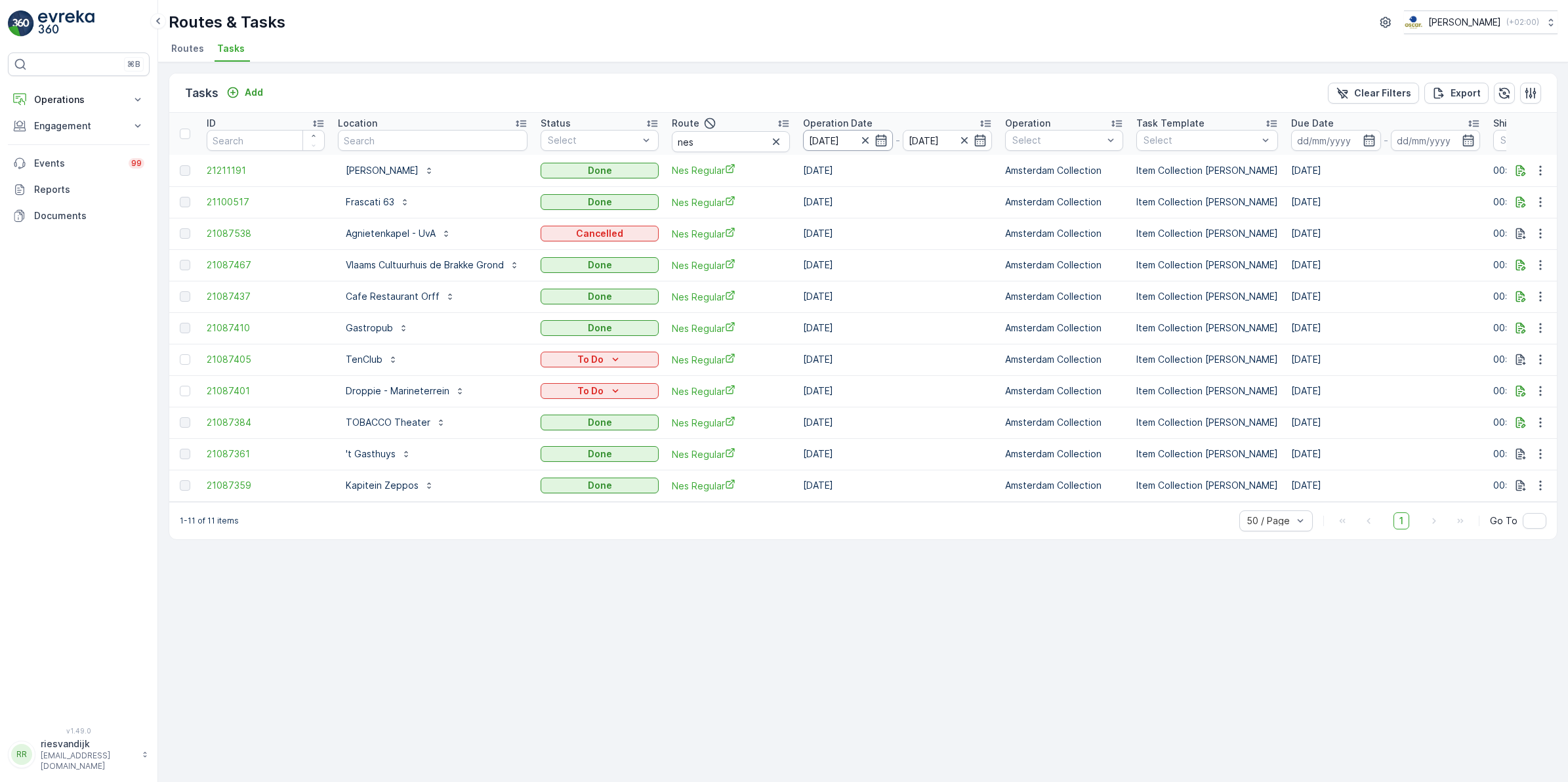
drag, startPoint x: 780, startPoint y: 142, endPoint x: 821, endPoint y: 142, distance: 41.0
click at [780, 142] on icon "button" at bounding box center [776, 142] width 13 height 13
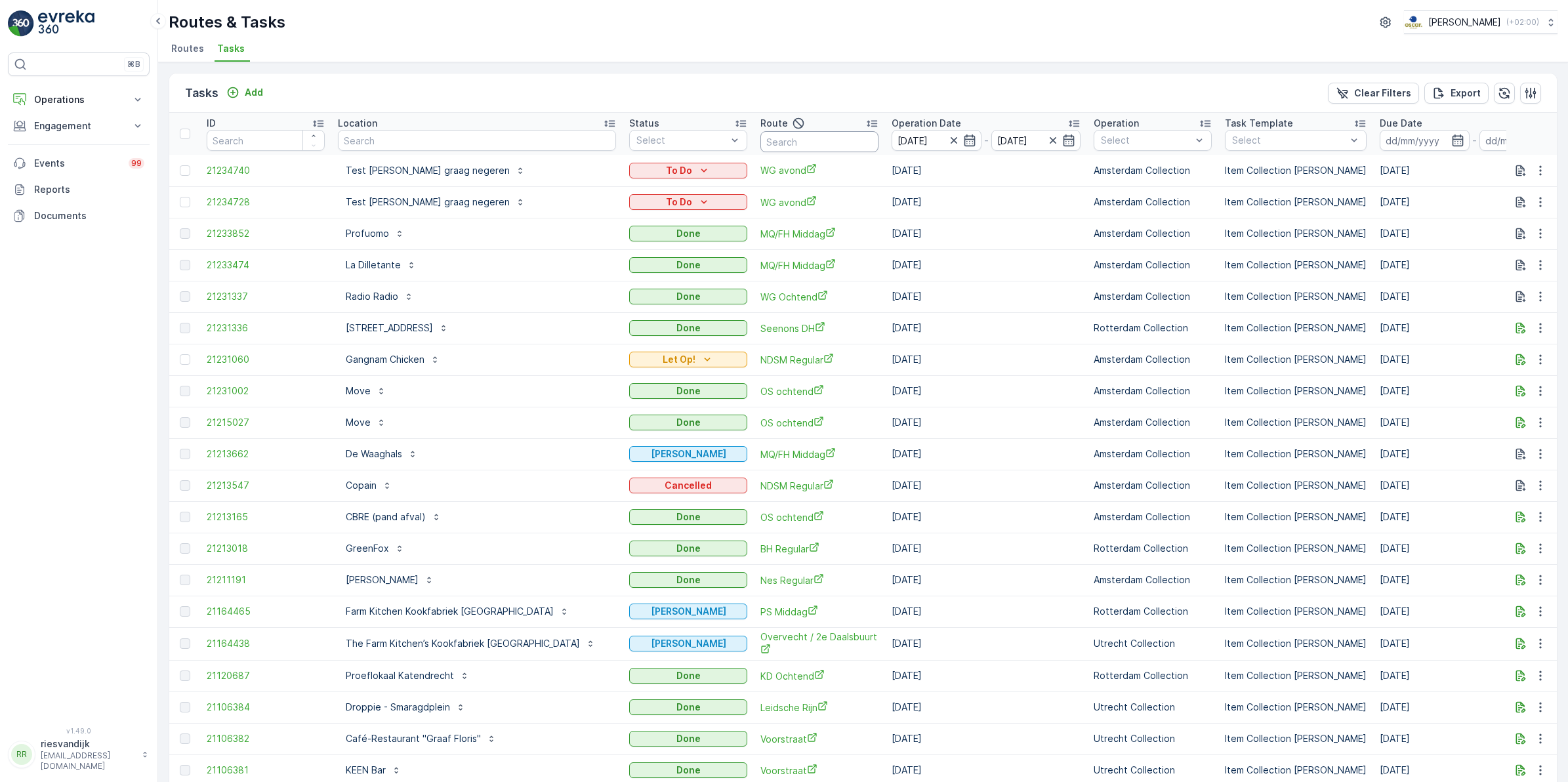
click at [761, 141] on input "text" at bounding box center [820, 142] width 118 height 21
click at [502, 148] on input "text" at bounding box center [476, 140] width 278 height 21
type input "zwarte r"
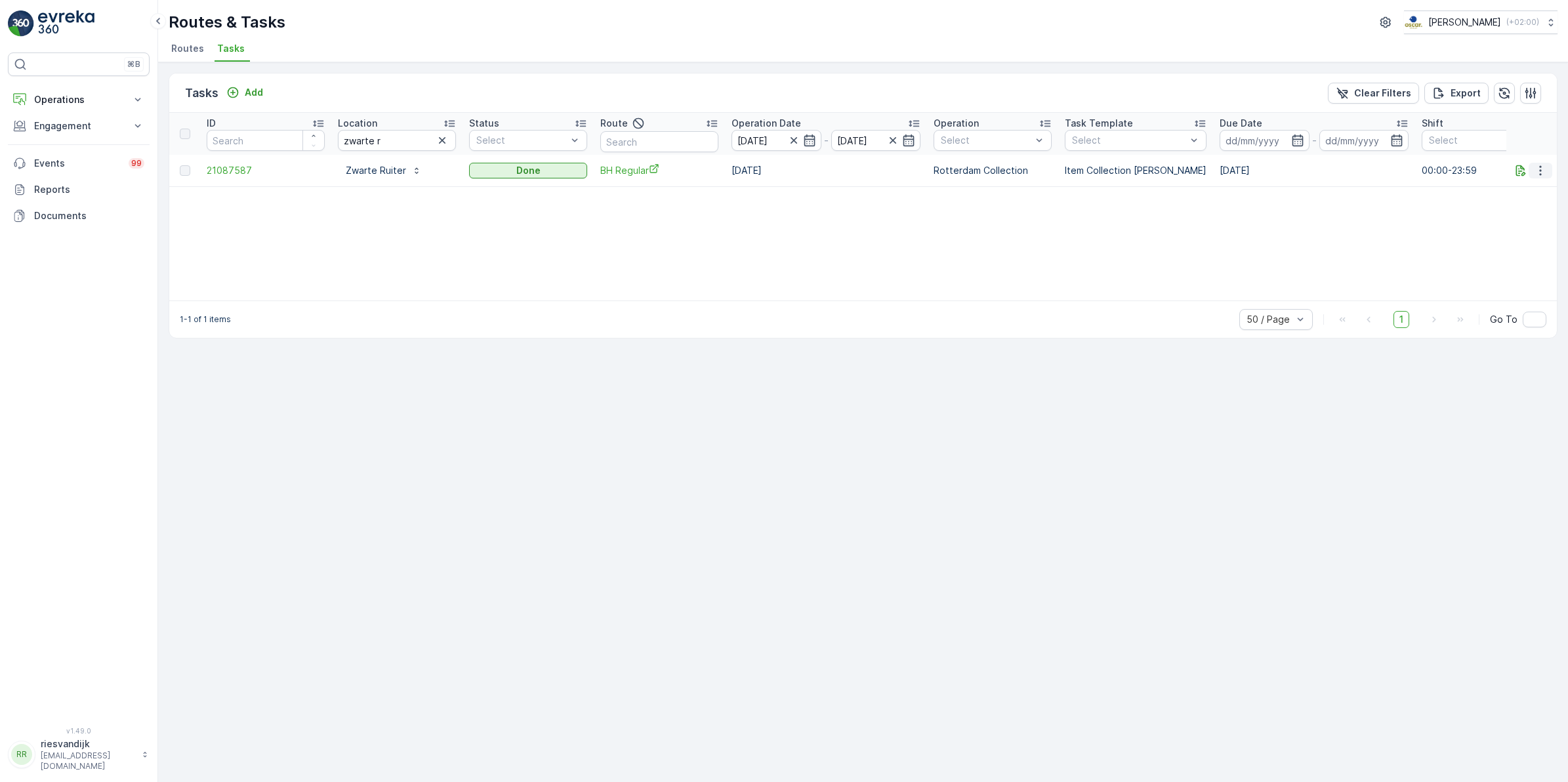
click at [1542, 171] on icon "button" at bounding box center [1540, 170] width 13 height 13
click at [1513, 205] on span "History" at bounding box center [1502, 208] width 31 height 13
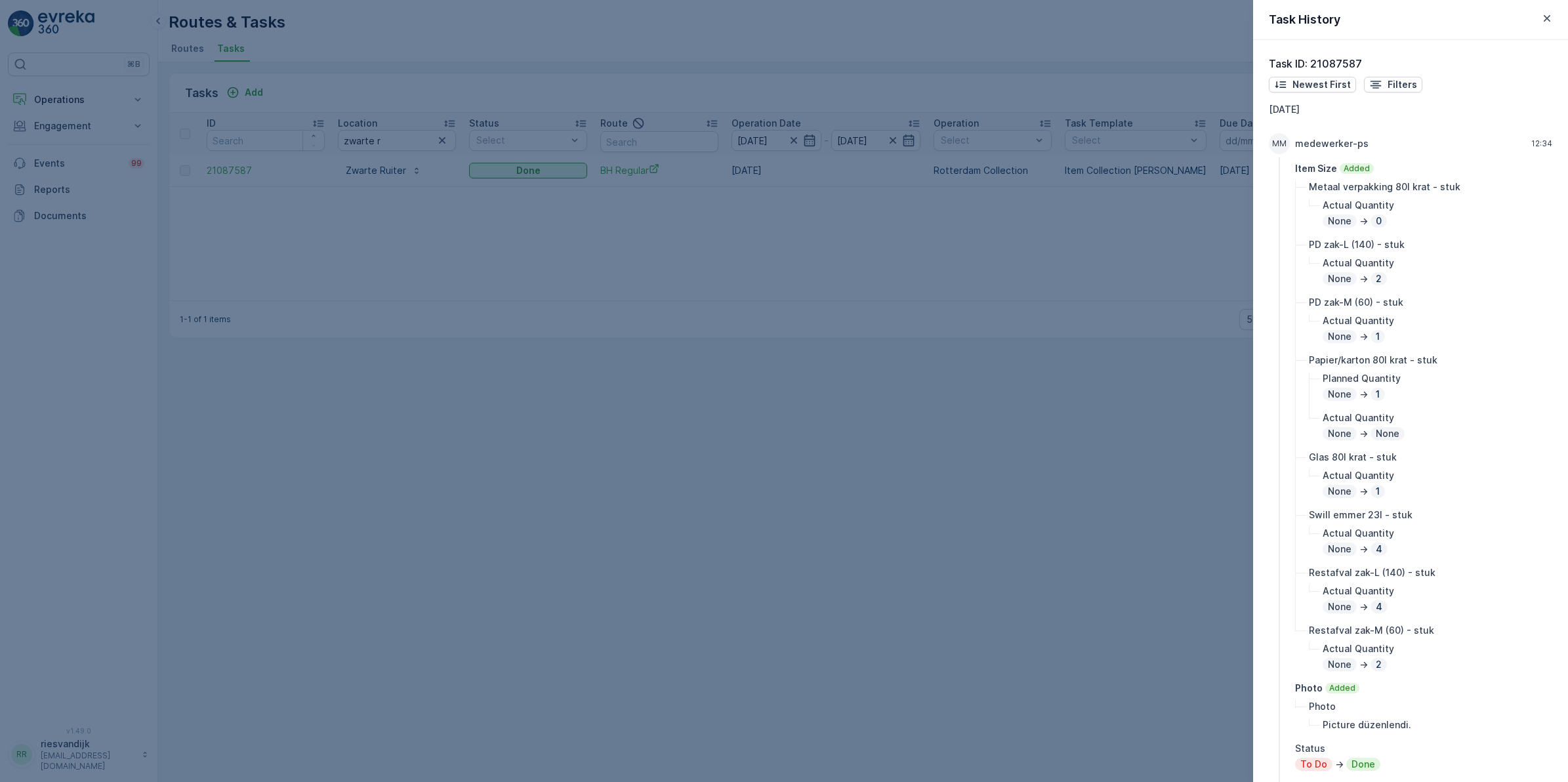
click at [932, 651] on div at bounding box center [784, 391] width 1568 height 782
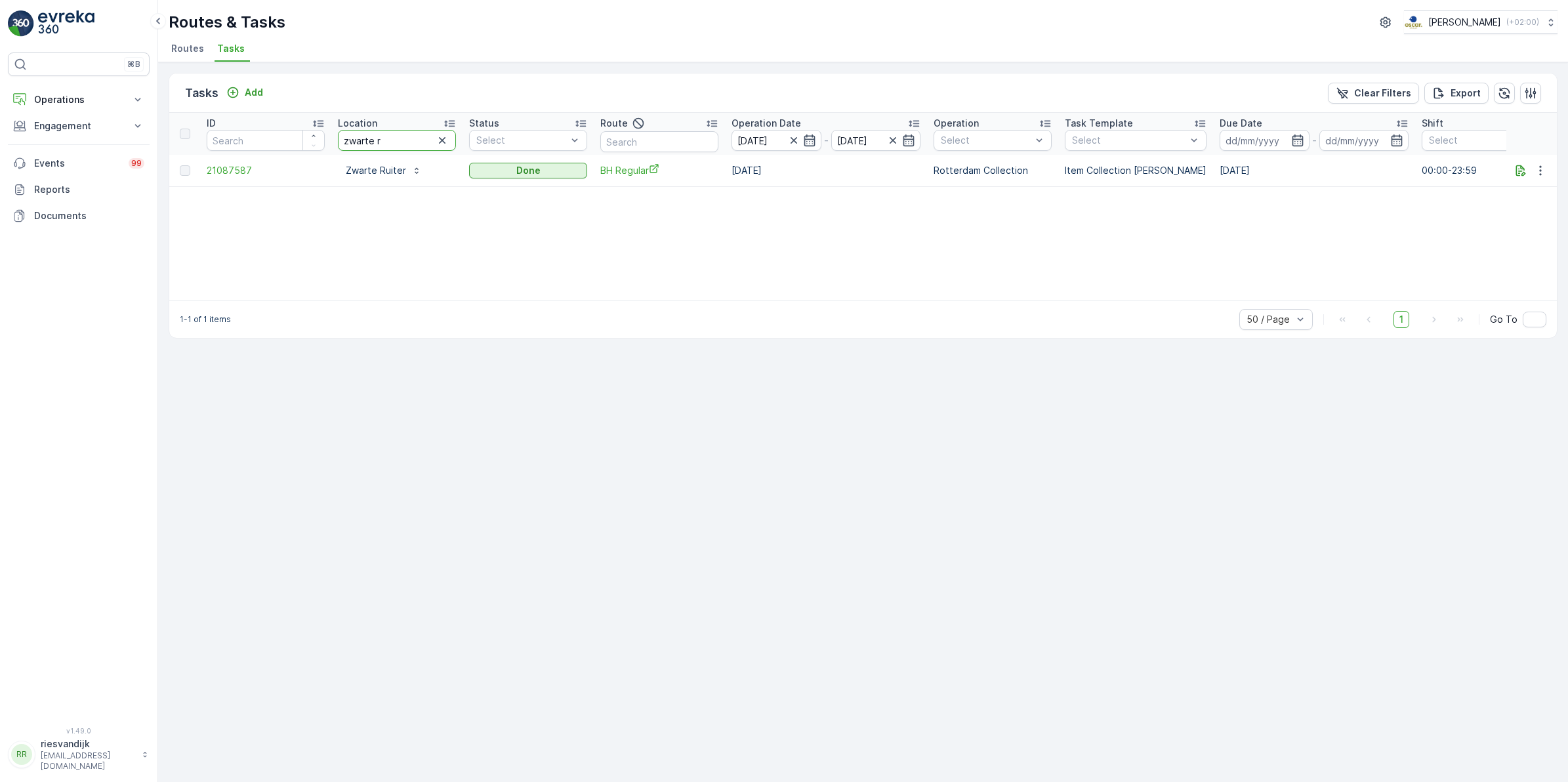
click at [312, 145] on tr "ID Location zwarte r Status Select Route Operation Date 26.08.2025 - 26.08.2025…" at bounding box center [1181, 133] width 2024 height 42
type input "george"
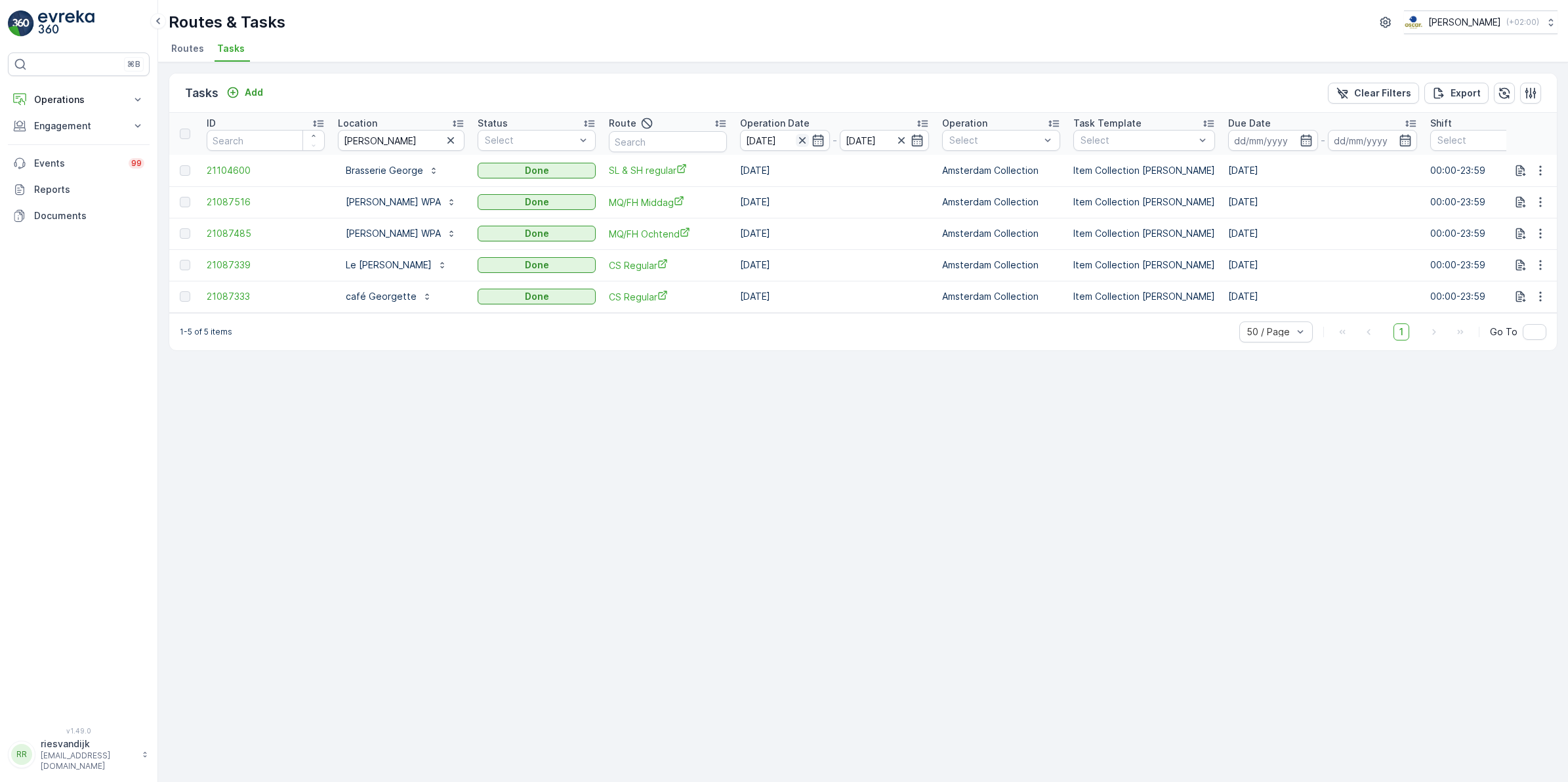
click at [796, 138] on icon "button" at bounding box center [802, 140] width 13 height 13
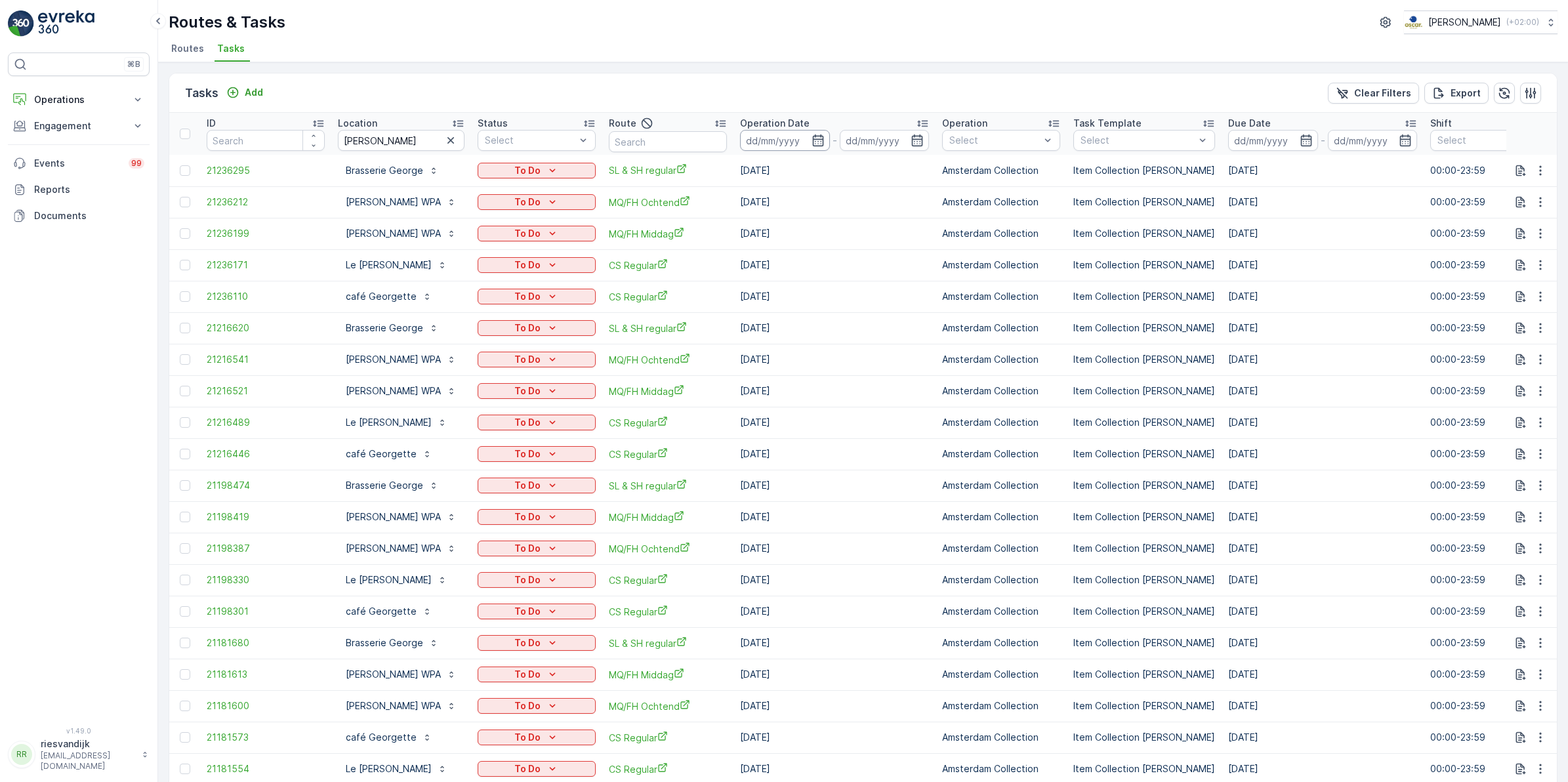
click at [812, 137] on icon "button" at bounding box center [818, 140] width 13 height 13
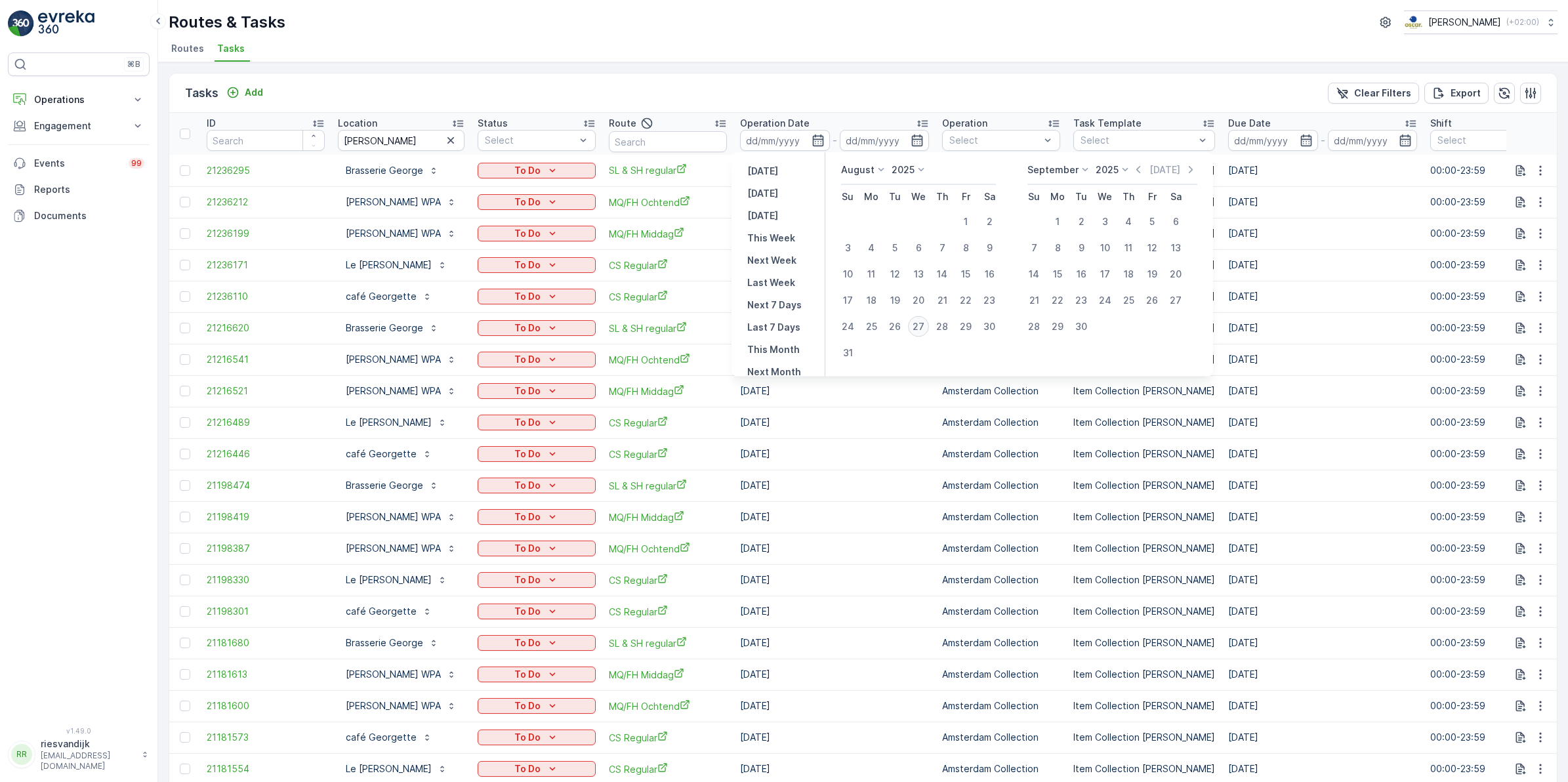
click at [916, 324] on div "27" at bounding box center [918, 327] width 21 height 21
type input "[DATE]"
click at [916, 324] on div "27" at bounding box center [918, 327] width 21 height 21
type input "[DATE]"
click at [916, 324] on div "27" at bounding box center [918, 327] width 21 height 21
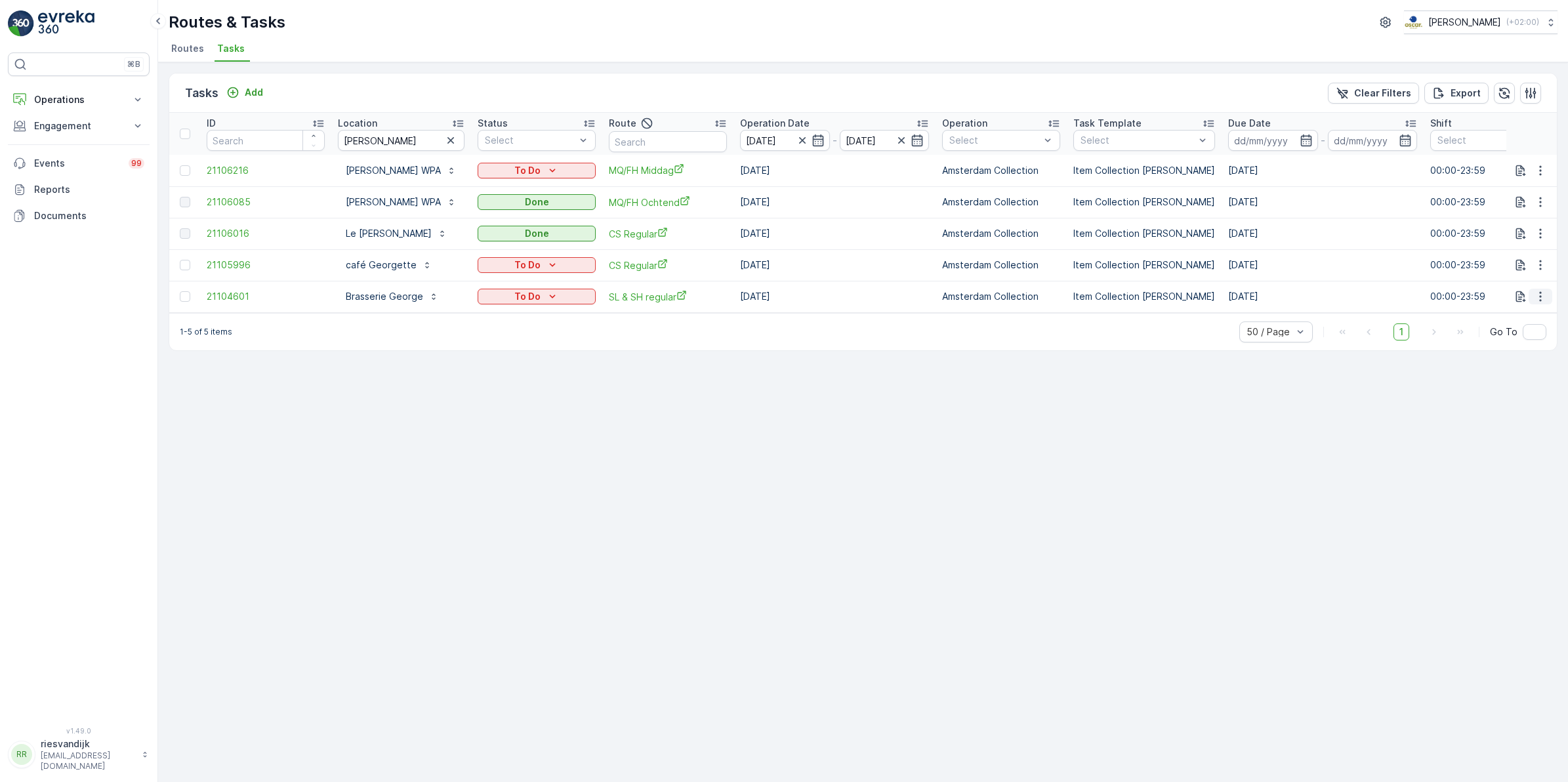
click at [1545, 299] on icon "button" at bounding box center [1540, 297] width 13 height 13
click at [248, 88] on p "Add" at bounding box center [254, 93] width 18 height 13
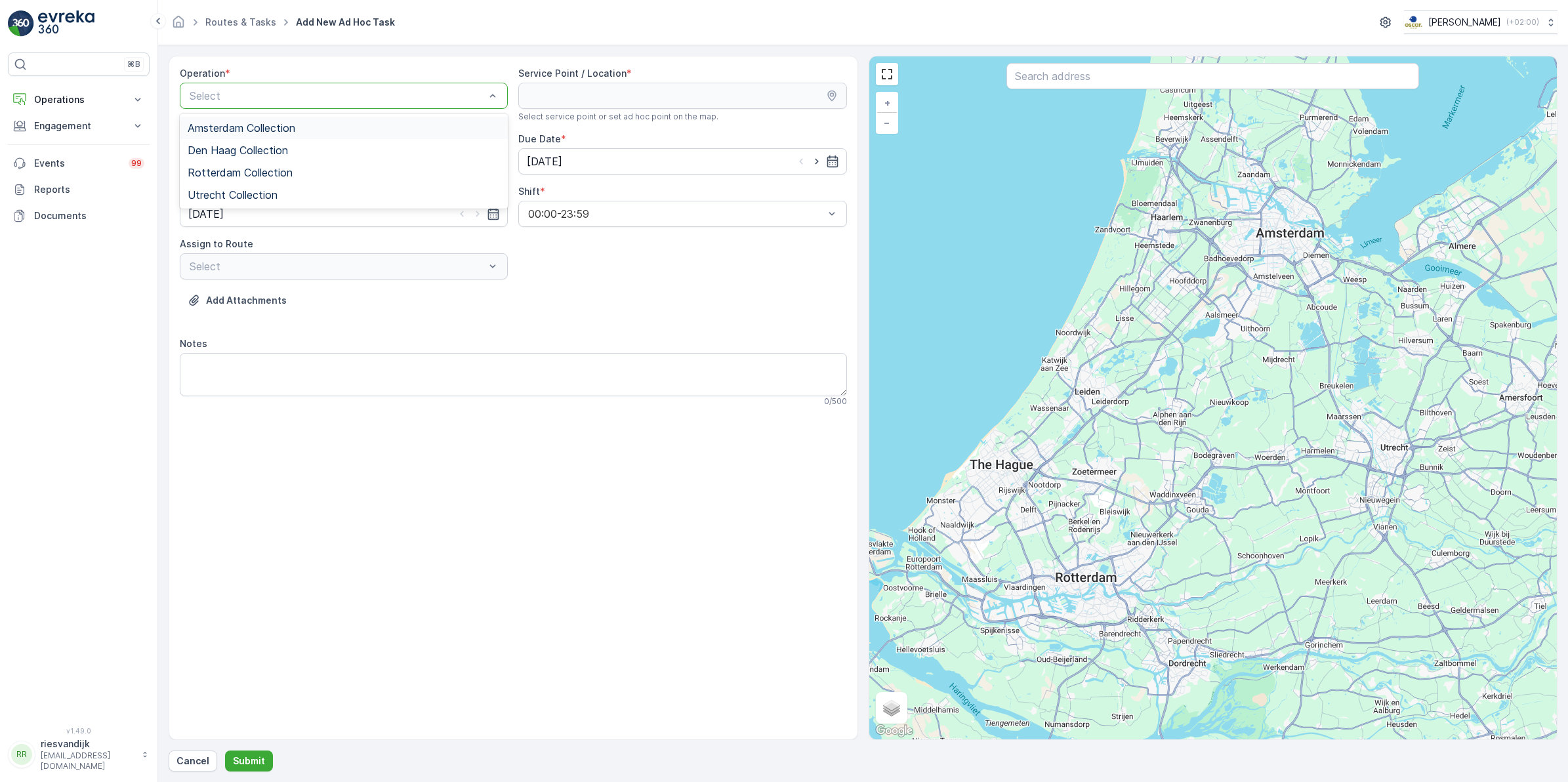
click at [286, 132] on span "Amsterdam Collection" at bounding box center [241, 128] width 107 height 12
click at [1165, 82] on input "text" at bounding box center [1212, 76] width 413 height 26
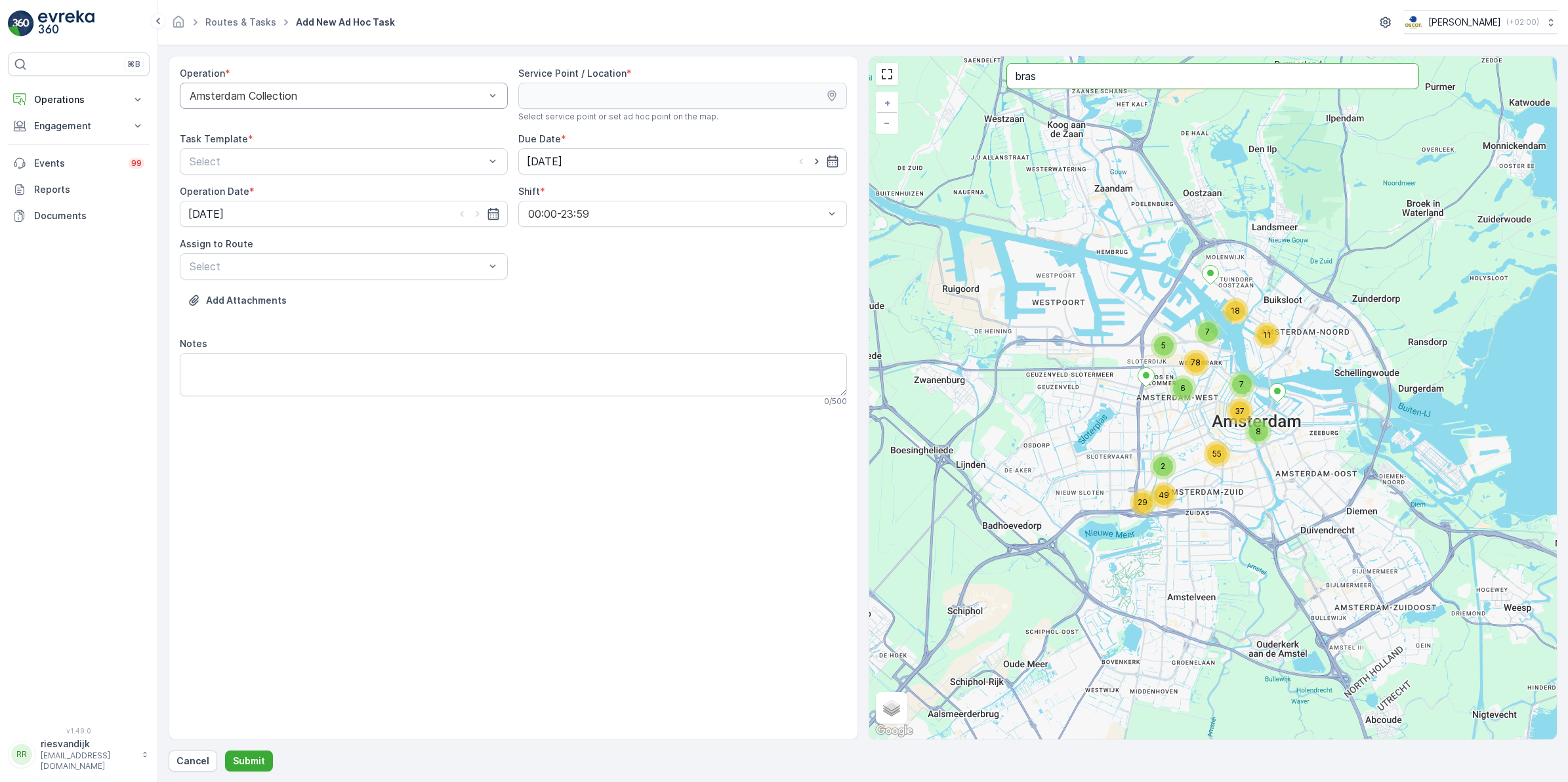
type input "bras"
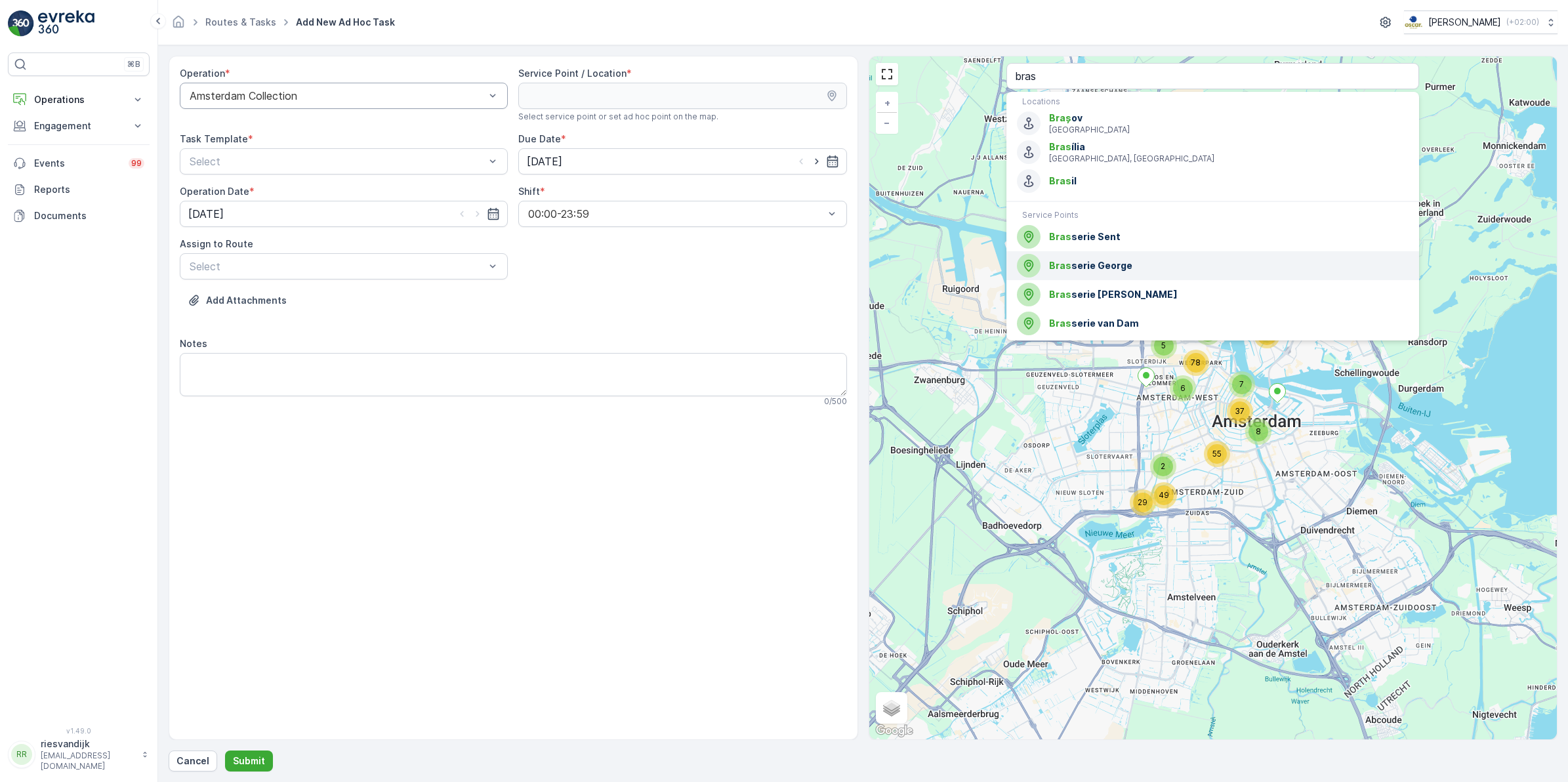
click at [1175, 260] on span "Bras serie George" at bounding box center [1229, 266] width 359 height 13
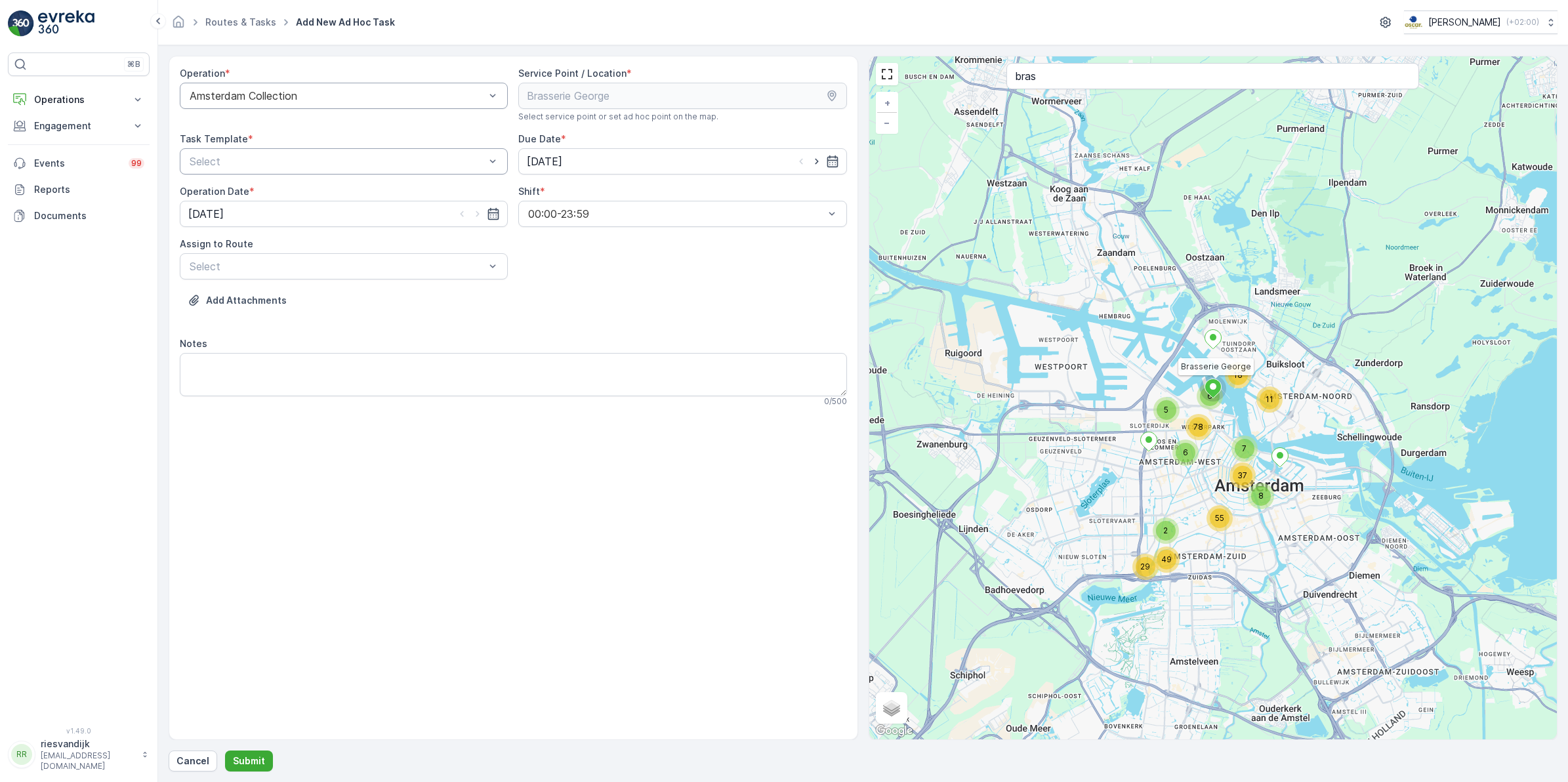
click at [359, 159] on div at bounding box center [338, 162] width 298 height 12
click at [286, 192] on span "Item Collection [PERSON_NAME]" at bounding box center [270, 194] width 165 height 12
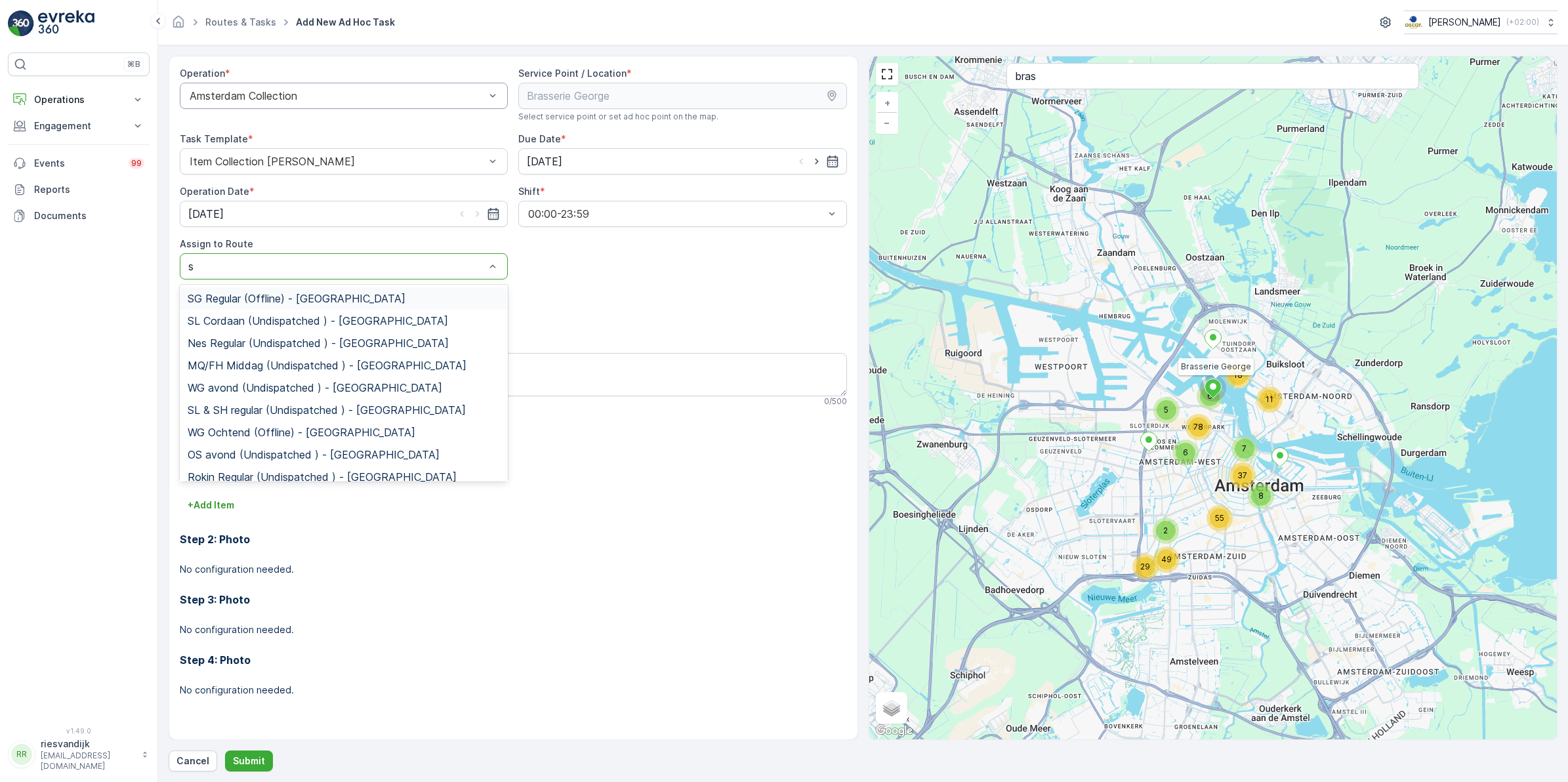
type input "sl"
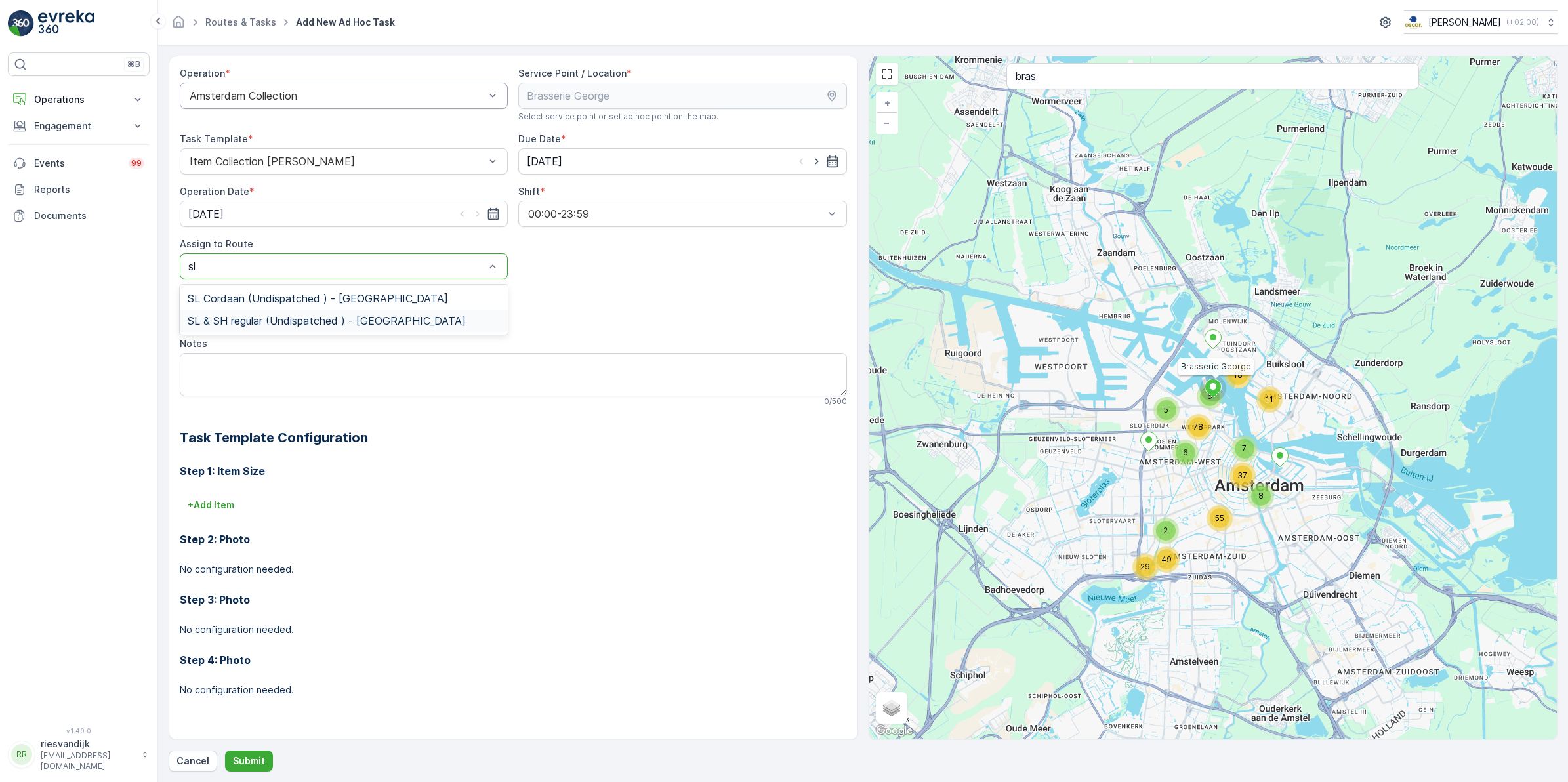
drag, startPoint x: 264, startPoint y: 317, endPoint x: 266, endPoint y: 329, distance: 12.2
click at [266, 317] on span "SL & SH regular (Undispatched ) - Amsterdam" at bounding box center [327, 321] width 278 height 12
click at [240, 373] on textarea "Notes" at bounding box center [513, 374] width 667 height 43
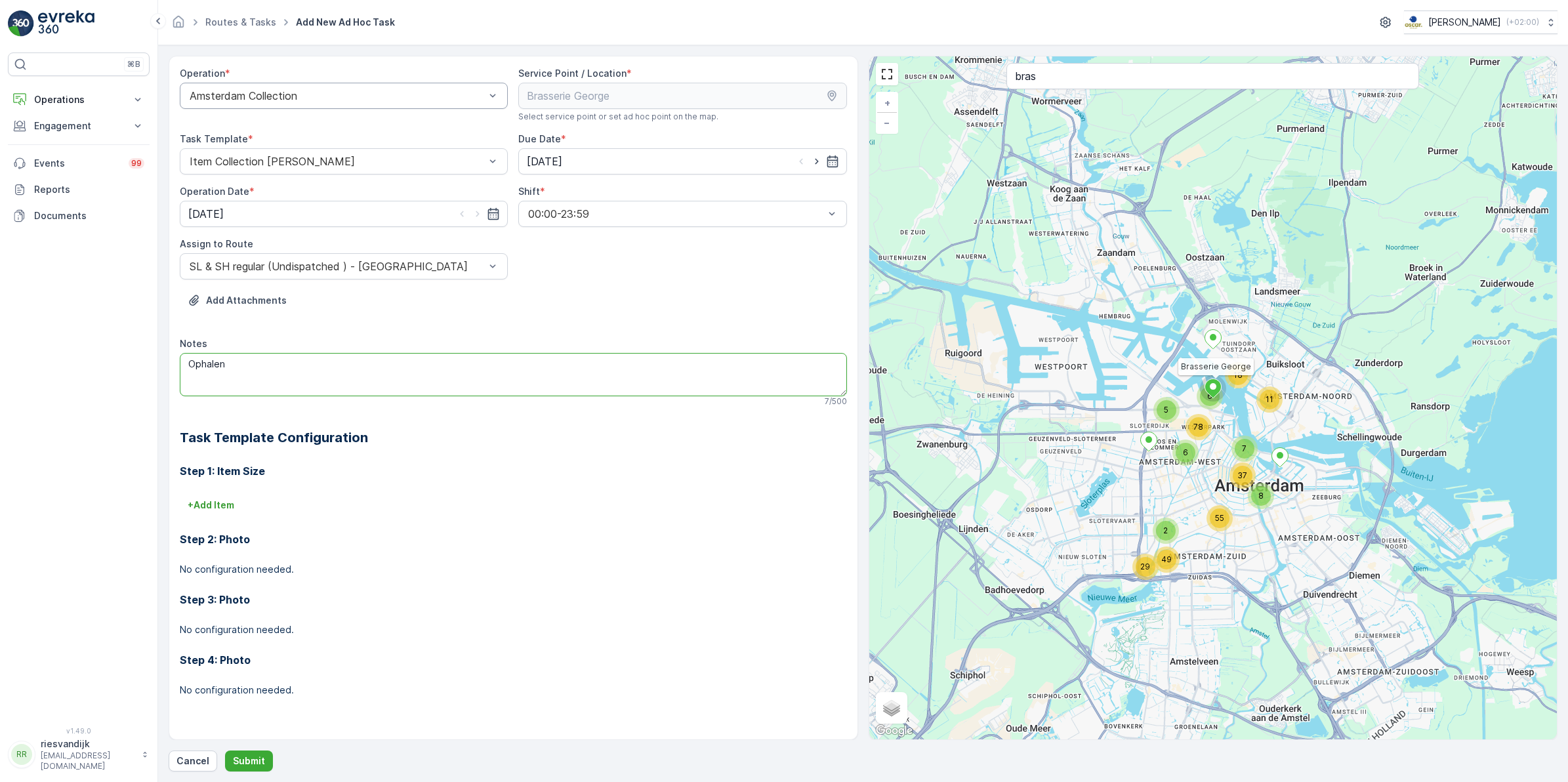
click at [326, 376] on textarea "Ophalen" at bounding box center [513, 374] width 667 height 43
type textarea "O"
click at [422, 365] on textarea "Wisselen: swill en PD container zitten vol met glas en ophalen 2x volle 240L re…" at bounding box center [513, 374] width 667 height 43
type textarea "Wisselen: swill en PD container zitten vol met glas en Ophalen 2x volle 240L re…"
click at [258, 753] on button "Submit" at bounding box center [249, 761] width 48 height 21
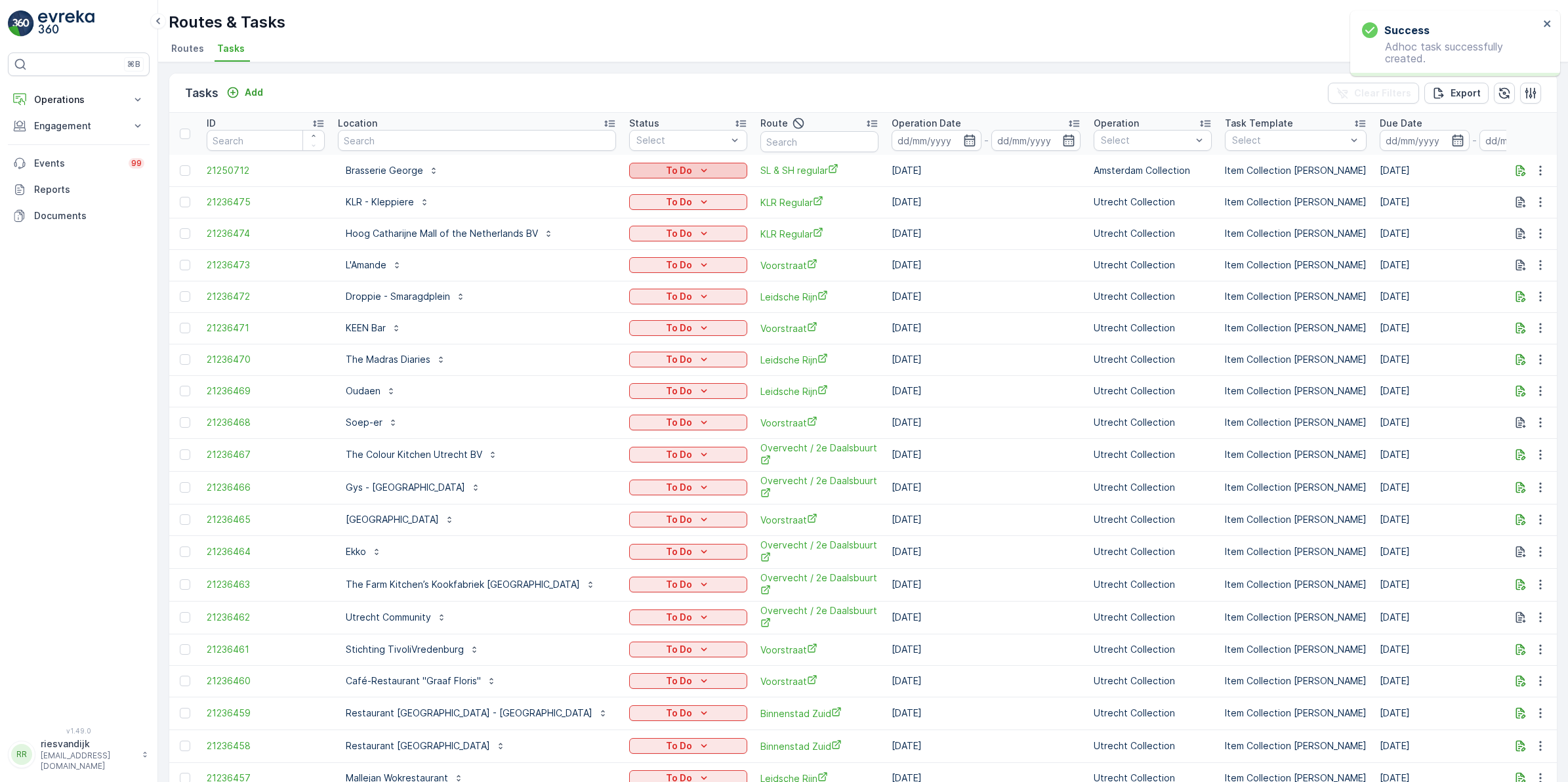
click at [638, 172] on div "To Do" at bounding box center [688, 170] width 107 height 13
click at [595, 184] on span "Let Op!" at bounding box center [596, 189] width 33 height 13
click at [390, 145] on input "text" at bounding box center [476, 140] width 278 height 21
type input "bar bet"
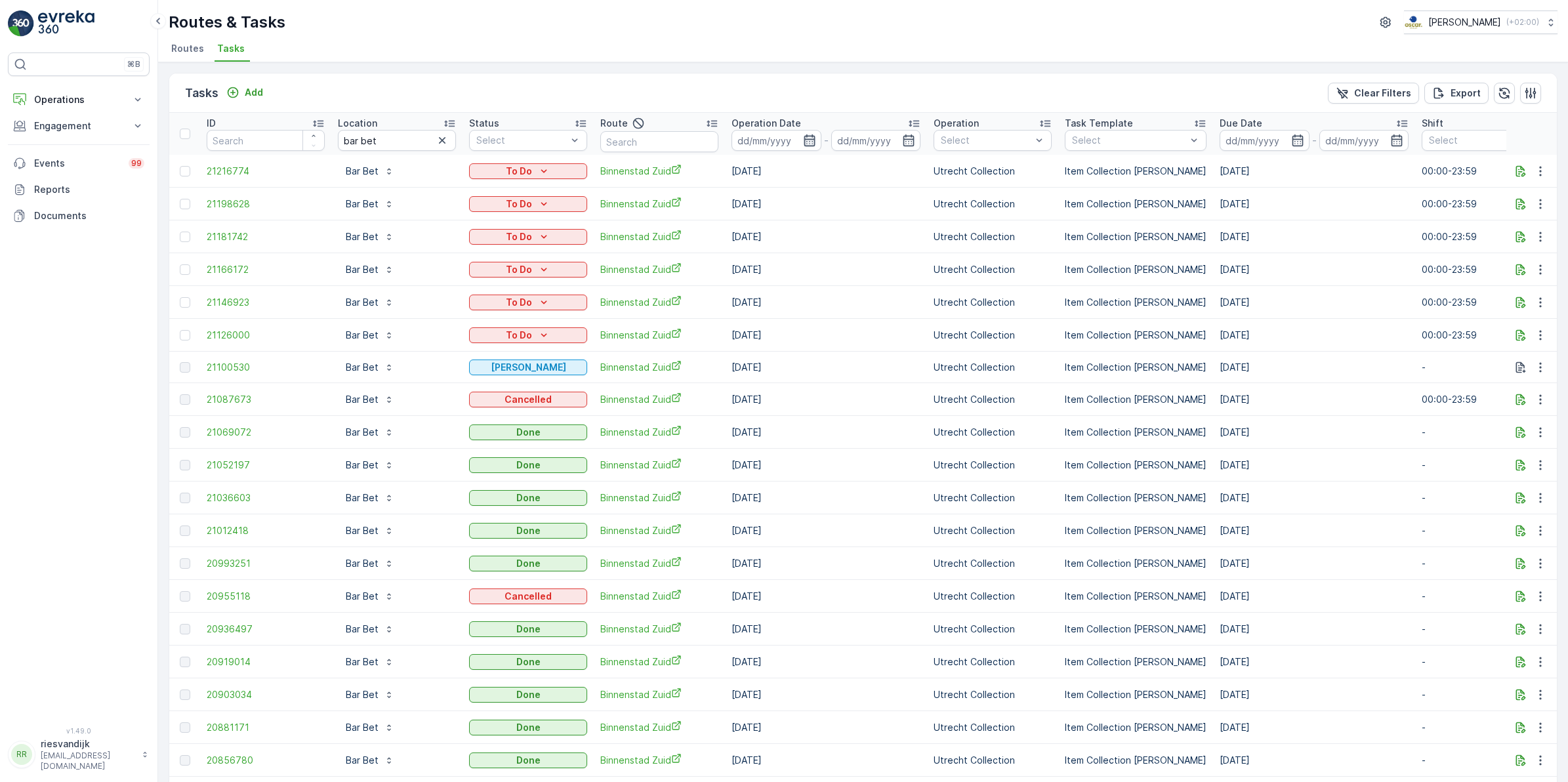
click at [810, 139] on icon "button" at bounding box center [809, 140] width 11 height 12
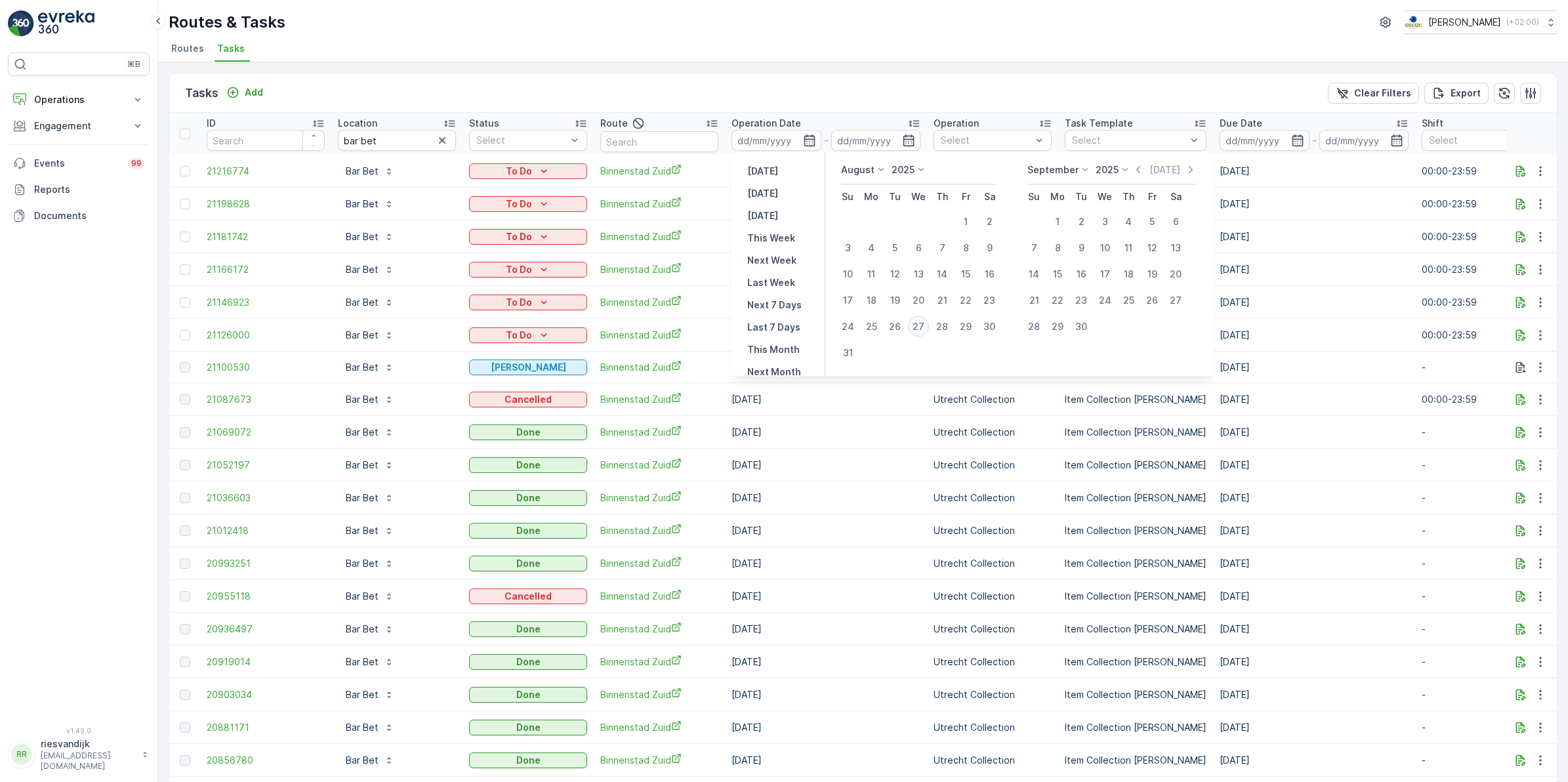
click at [916, 325] on div "27" at bounding box center [918, 327] width 21 height 21
type input "[DATE]"
click at [916, 325] on div "27" at bounding box center [918, 327] width 21 height 21
type input "[DATE]"
click at [916, 325] on div "27" at bounding box center [918, 327] width 21 height 21
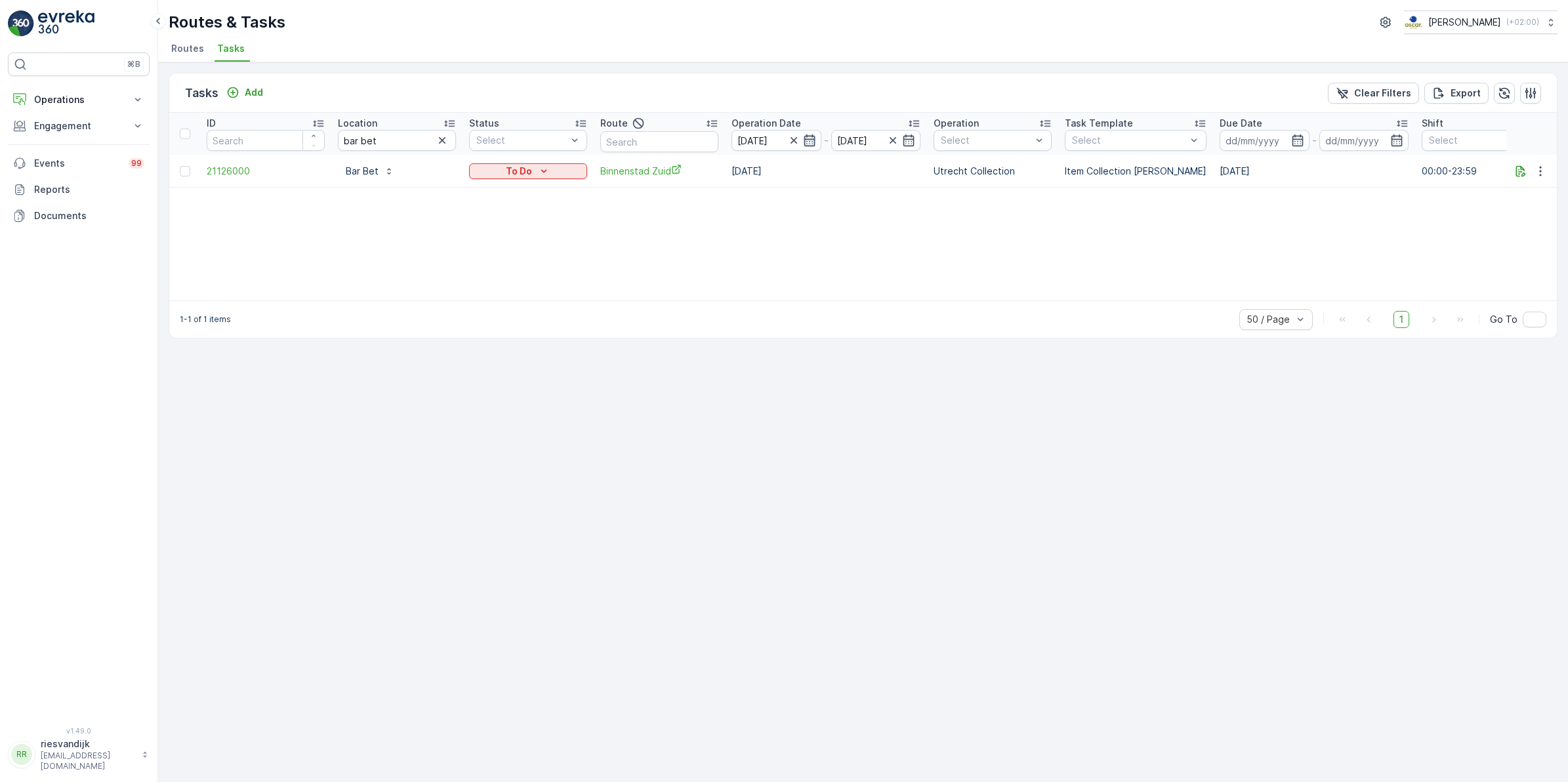
click at [807, 141] on icon "button" at bounding box center [810, 140] width 13 height 13
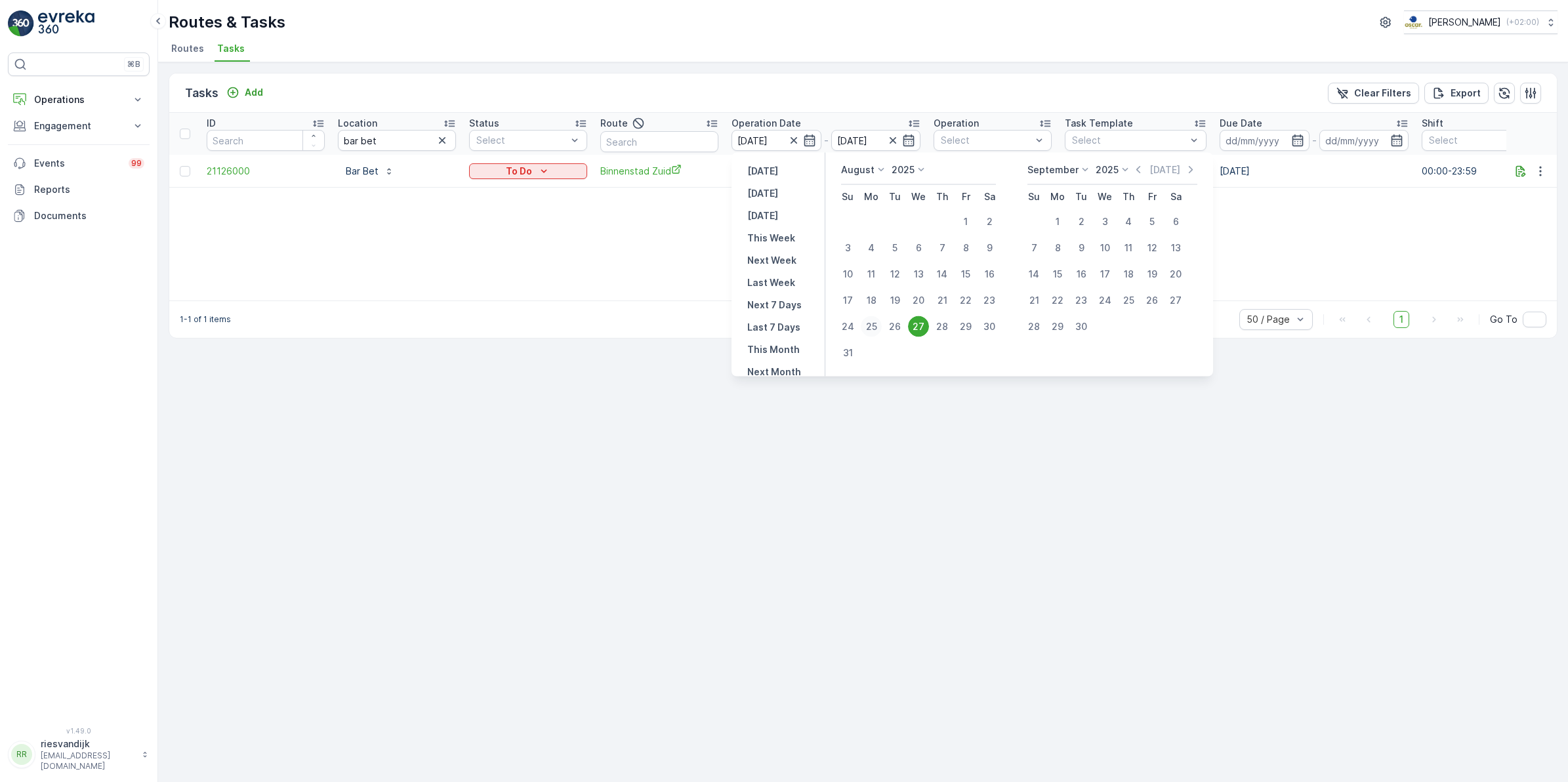
click at [870, 327] on div "25" at bounding box center [871, 327] width 21 height 21
type input "25.08.2025"
click at [870, 327] on div "25" at bounding box center [871, 327] width 21 height 21
type input "25.08.2025"
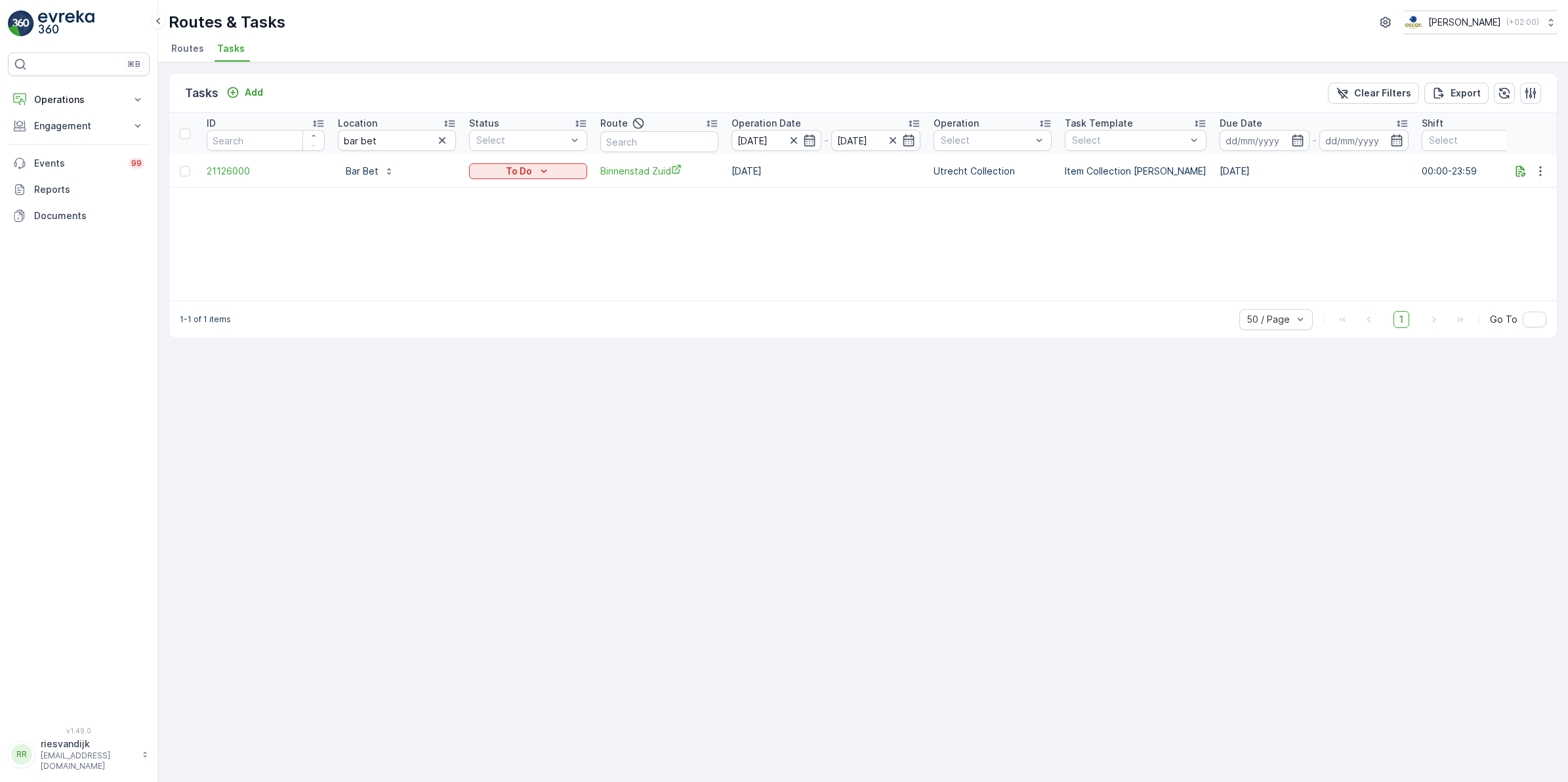
click at [870, 327] on div "1-1 of 1 items 50 / Page 1 Go To" at bounding box center [863, 319] width 1388 height 37
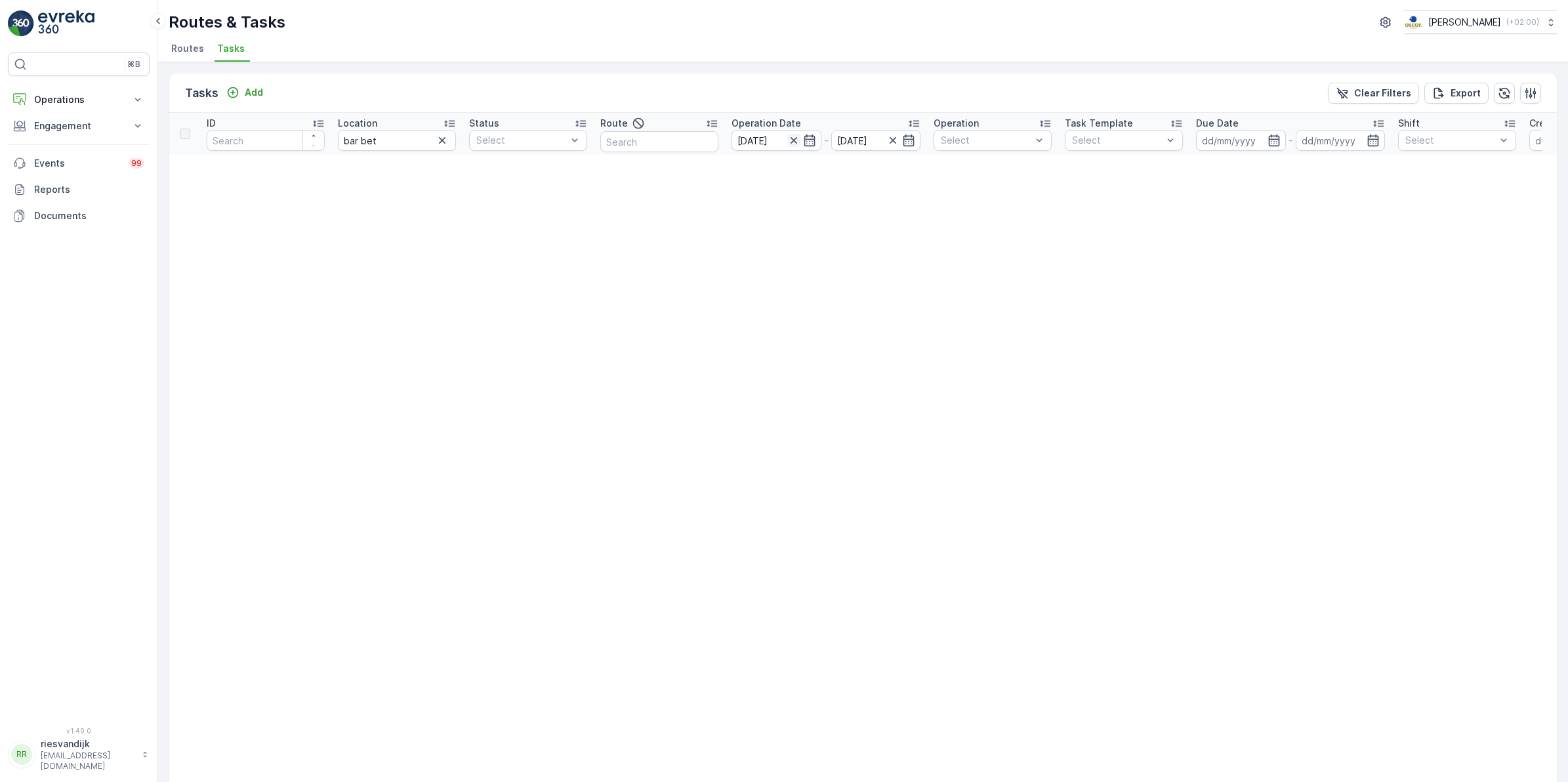
click at [795, 140] on icon "button" at bounding box center [793, 140] width 13 height 13
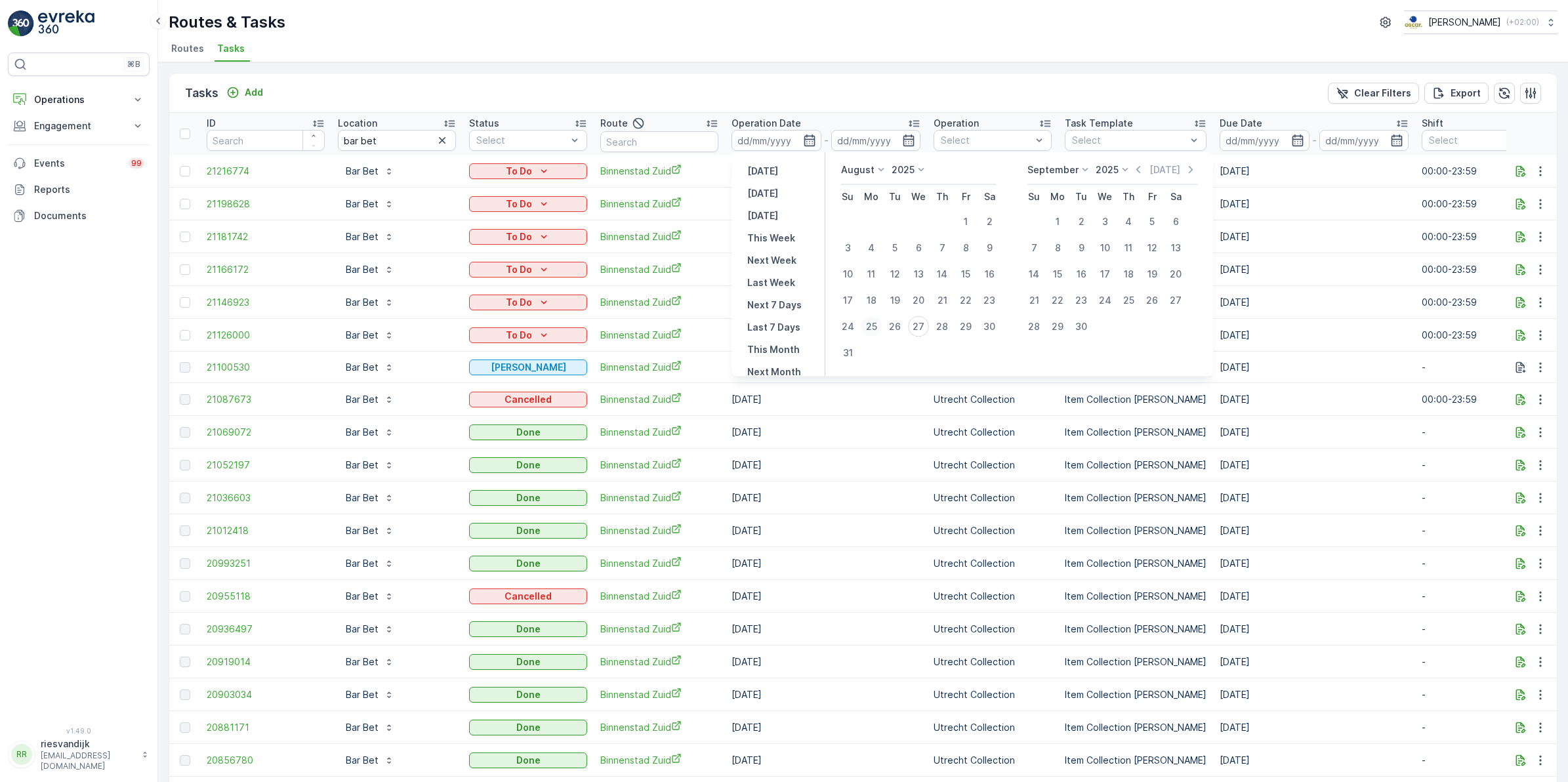
click at [873, 330] on div "25" at bounding box center [871, 327] width 21 height 21
type input "25.08.2025"
click at [992, 327] on div "30" at bounding box center [989, 327] width 21 height 21
type input "30.08.2025"
click at [876, 327] on div "25" at bounding box center [871, 327] width 21 height 21
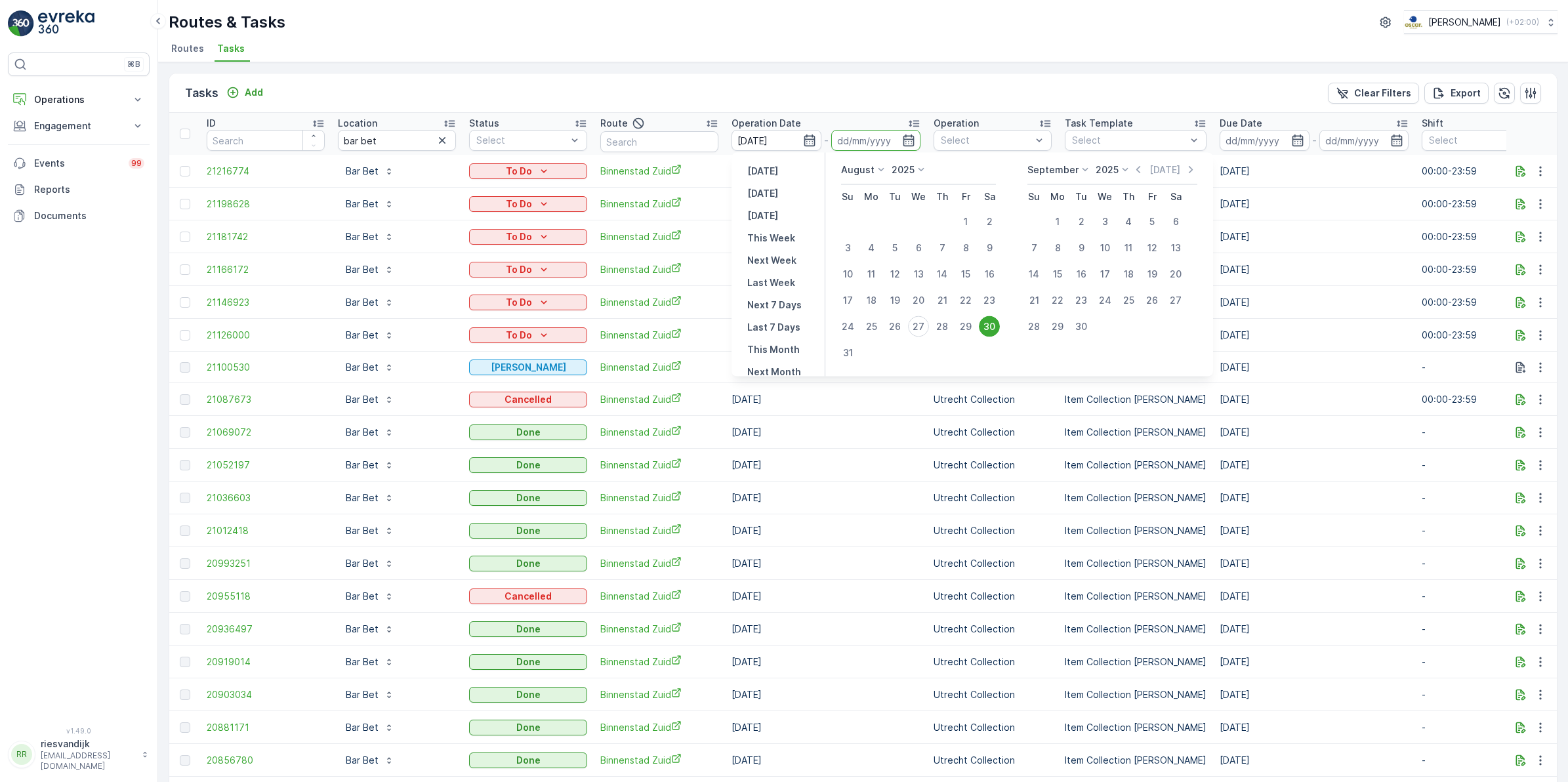
type input "25.08.2025"
click at [991, 324] on div "30" at bounding box center [989, 327] width 21 height 21
type input "30.08.2025"
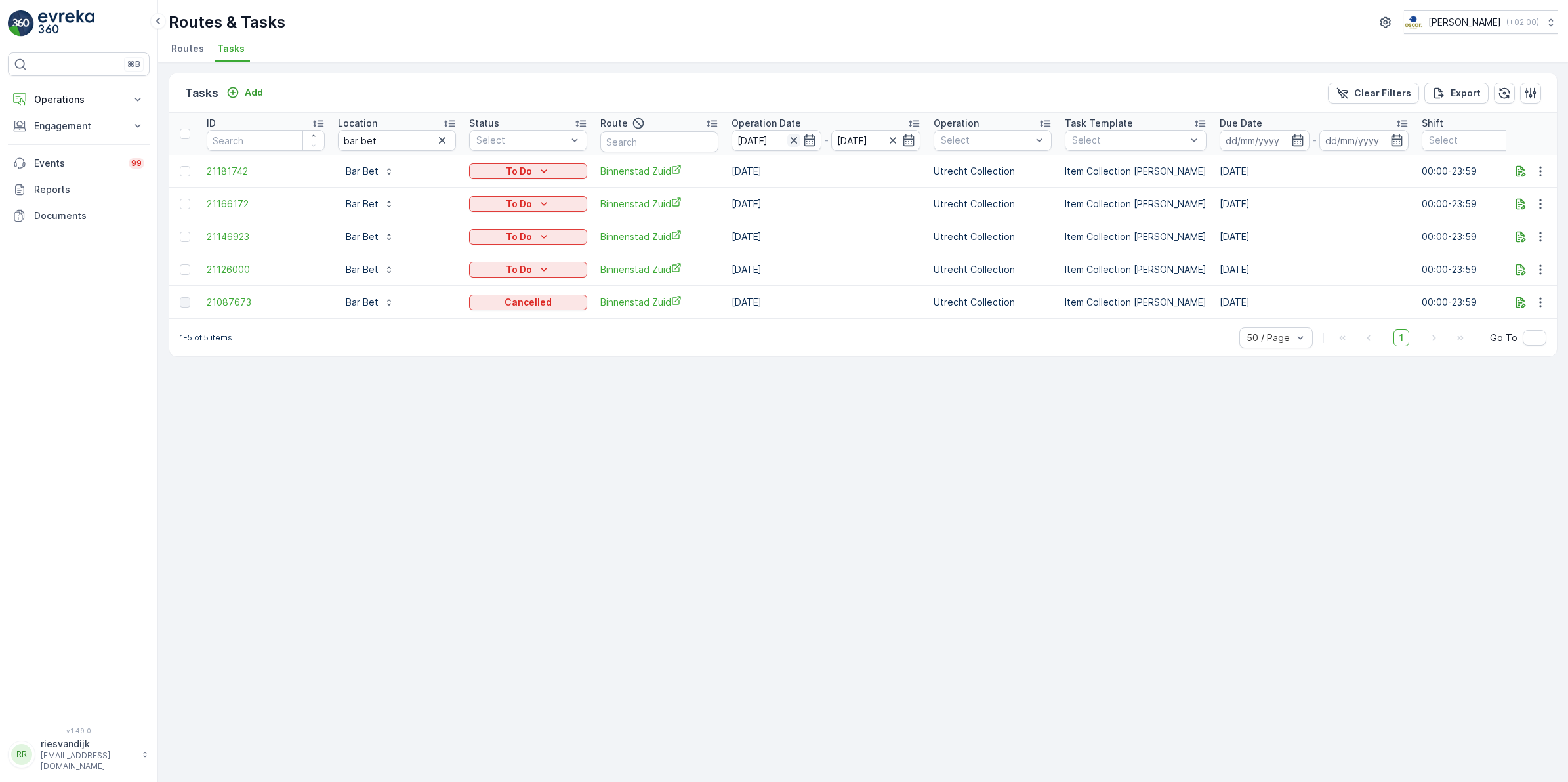
click at [796, 140] on icon "button" at bounding box center [793, 140] width 13 height 13
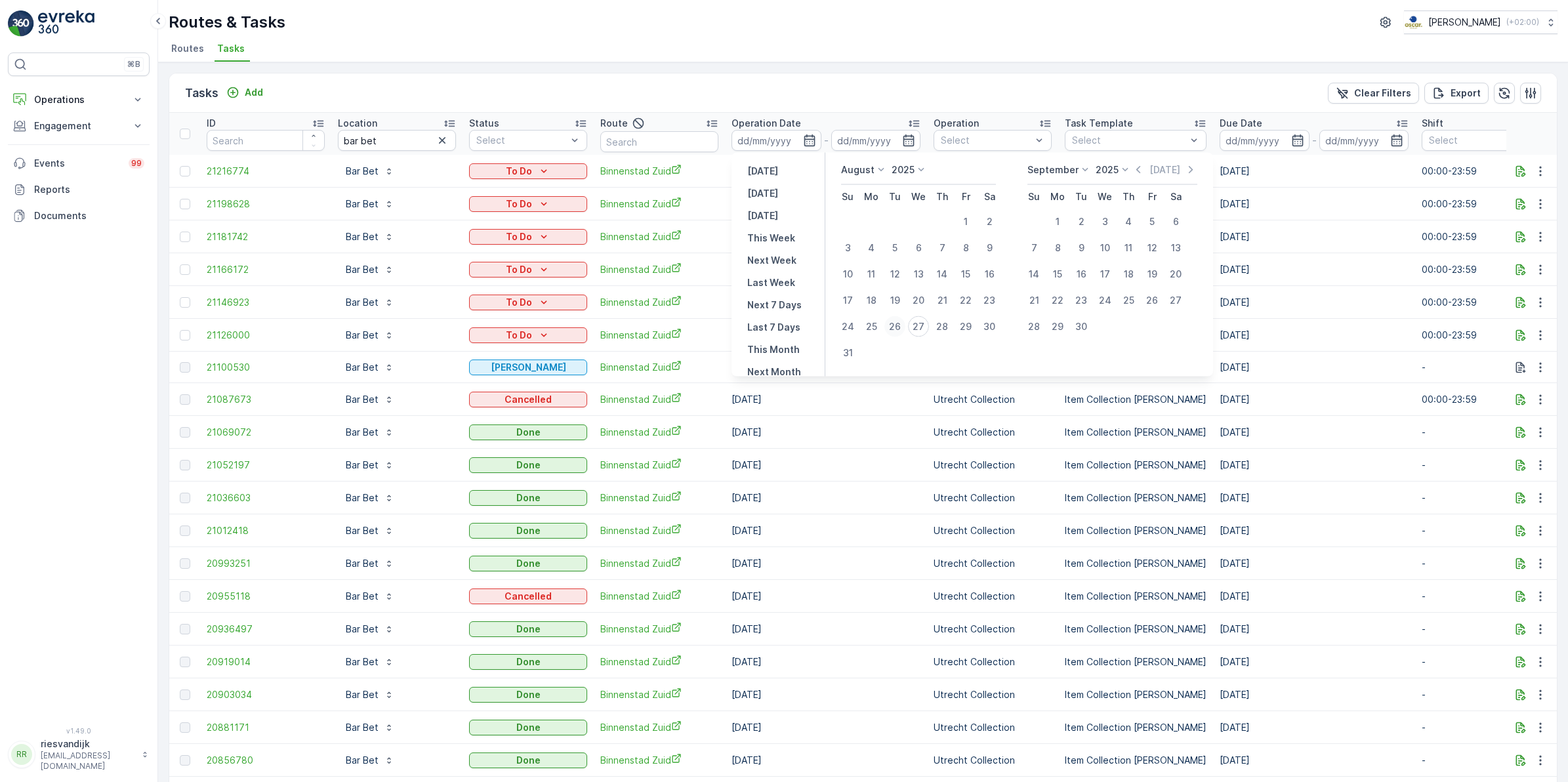
click at [903, 325] on div "26" at bounding box center [894, 327] width 21 height 21
type input "26.08.2025"
click at [903, 325] on div "26" at bounding box center [894, 327] width 21 height 21
type input "26.08.2025"
click at [903, 325] on div "26" at bounding box center [894, 327] width 21 height 21
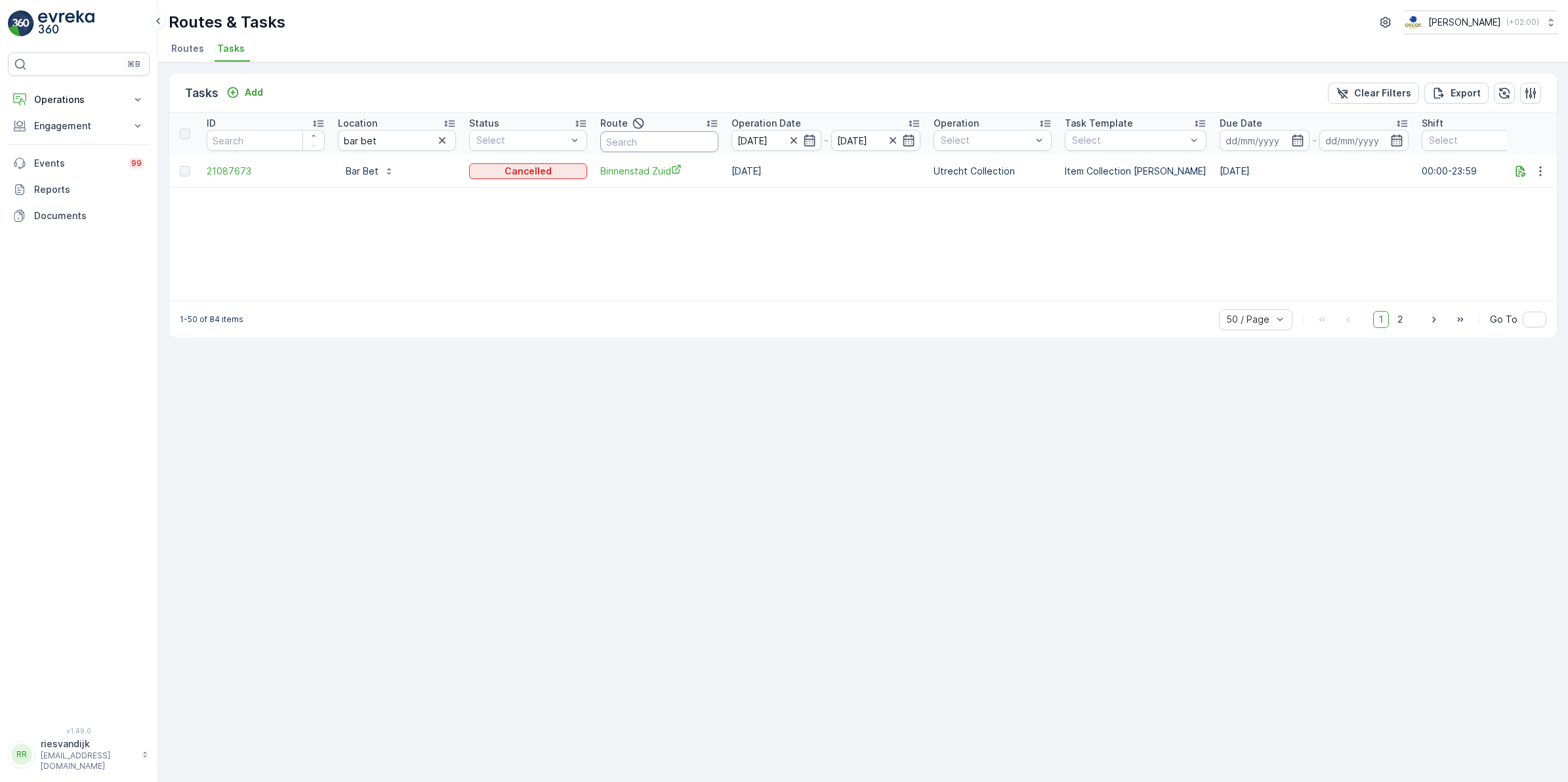
click at [627, 133] on input "text" at bounding box center [659, 142] width 118 height 21
type input "binnen"
click at [445, 141] on icon "button" at bounding box center [442, 140] width 13 height 13
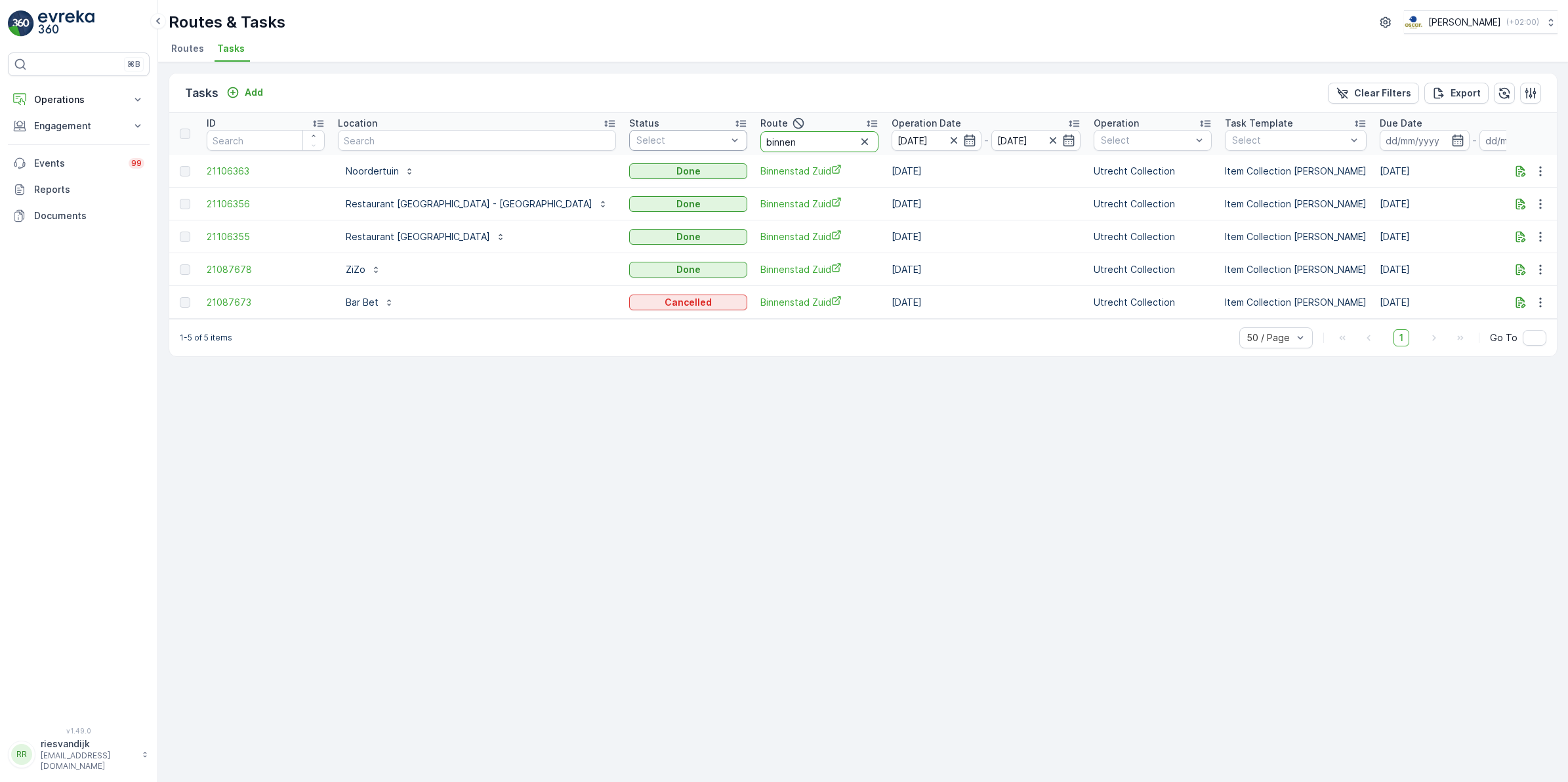
drag, startPoint x: 758, startPoint y: 142, endPoint x: 654, endPoint y: 139, distance: 104.0
click at [654, 139] on tr "ID Location Status Select Route binnen Operation Date 26.08.2025 - 26.08.2025 O…" at bounding box center [1261, 133] width 2184 height 42
type input "over"
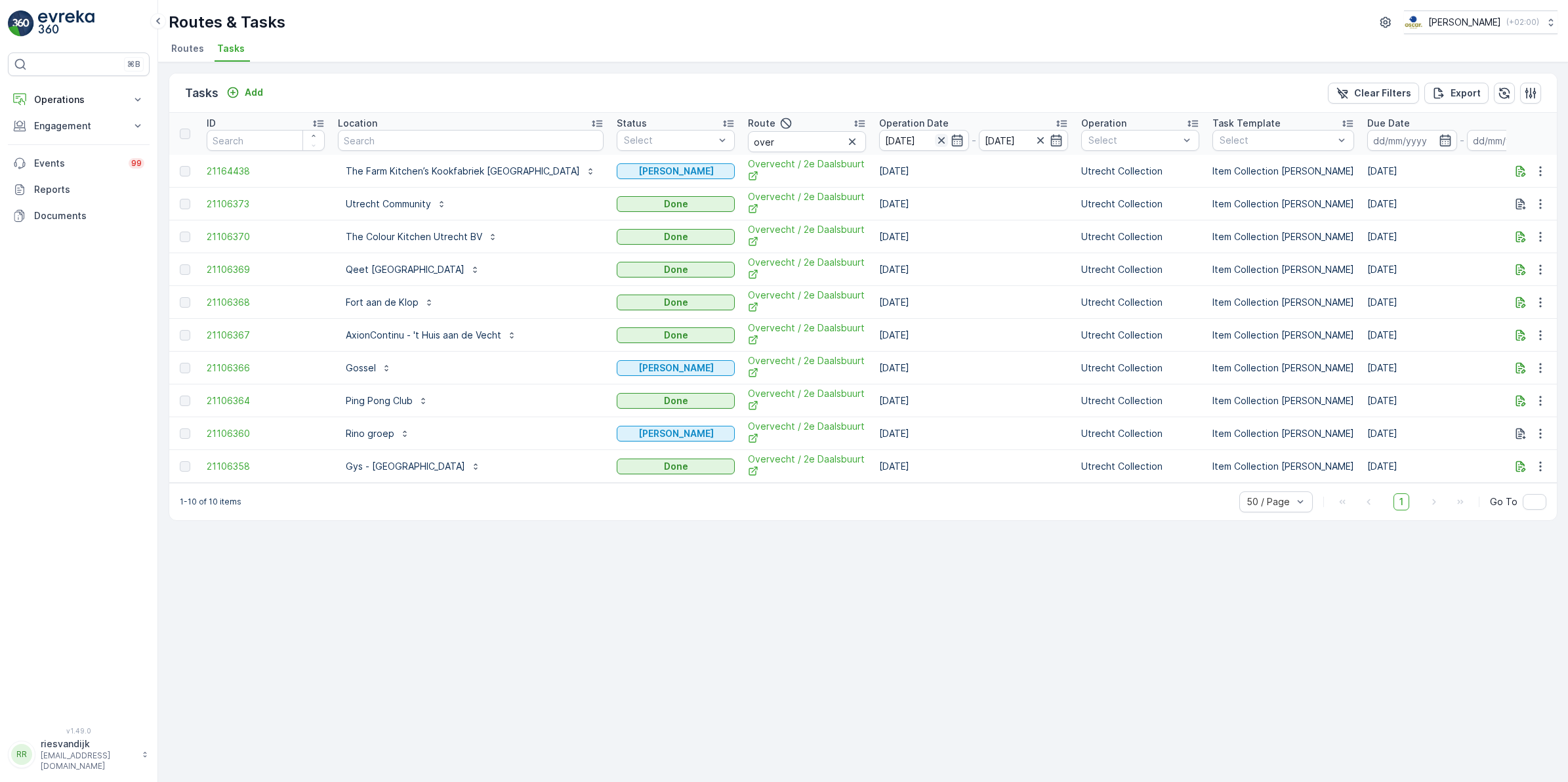
click at [935, 142] on icon "button" at bounding box center [941, 140] width 13 height 13
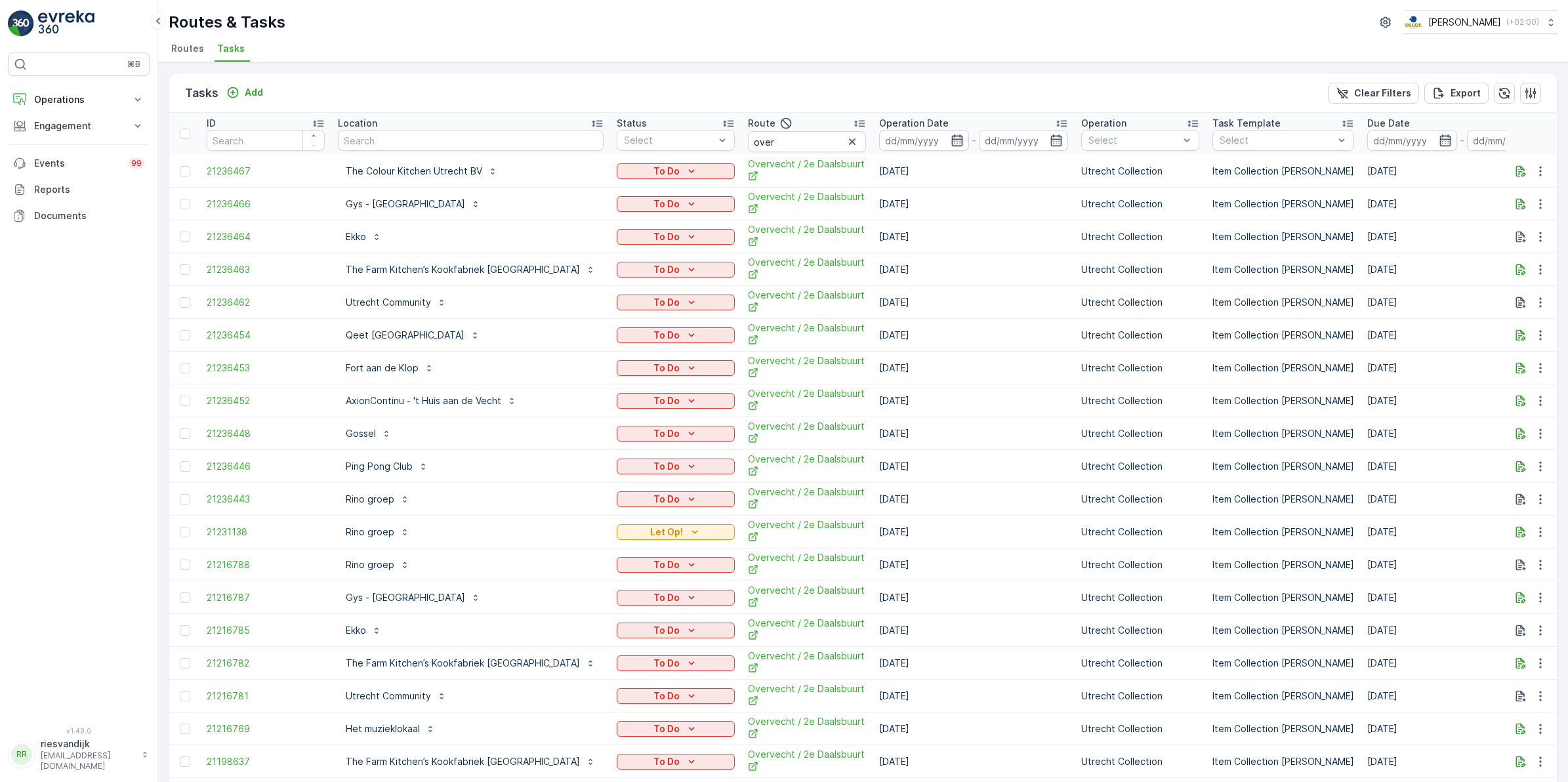
click at [951, 137] on icon "button" at bounding box center [957, 140] width 13 height 13
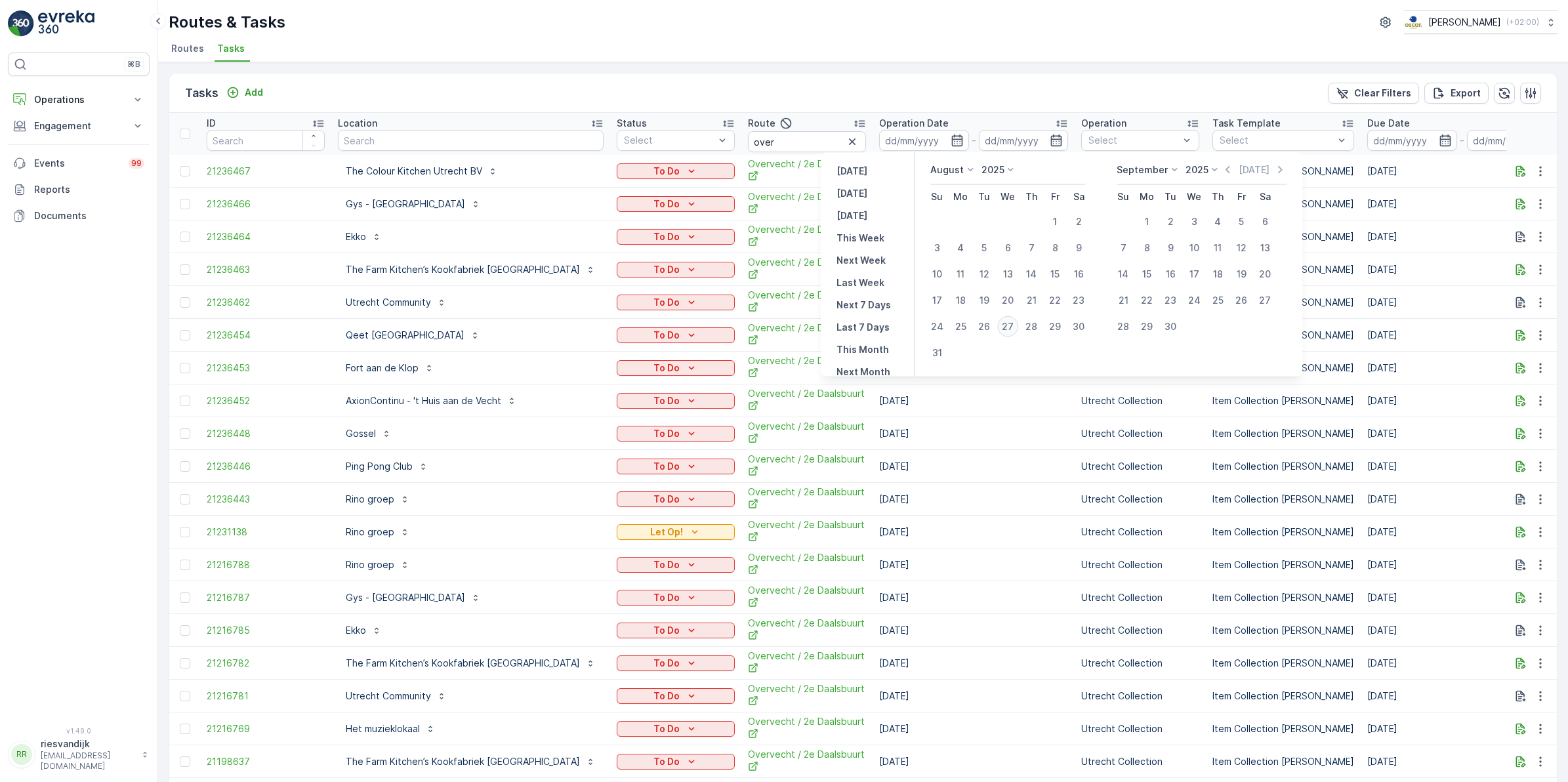
click at [1012, 325] on div "27" at bounding box center [1008, 327] width 21 height 21
type input "[DATE]"
click at [1012, 325] on div "27" at bounding box center [1008, 327] width 21 height 21
type input "[DATE]"
click at [1012, 325] on div "27" at bounding box center [1008, 327] width 21 height 21
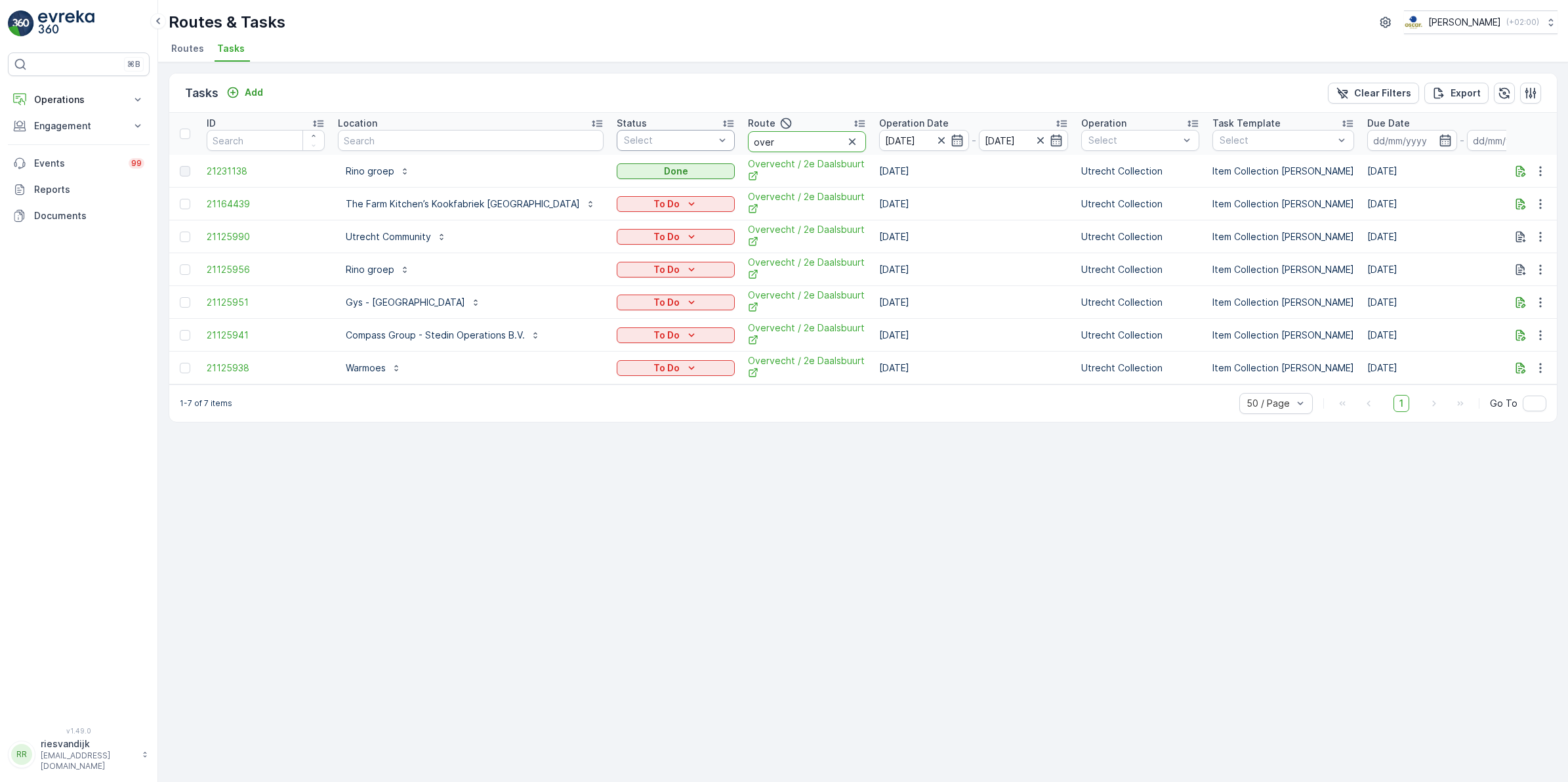
drag, startPoint x: 716, startPoint y: 140, endPoint x: 676, endPoint y: 141, distance: 40.0
click at [676, 141] on tr "ID Location Status Select Route over Operation Date 27.08.2025 - 27.08.2025 Ope…" at bounding box center [1255, 133] width 2172 height 42
type input "troo"
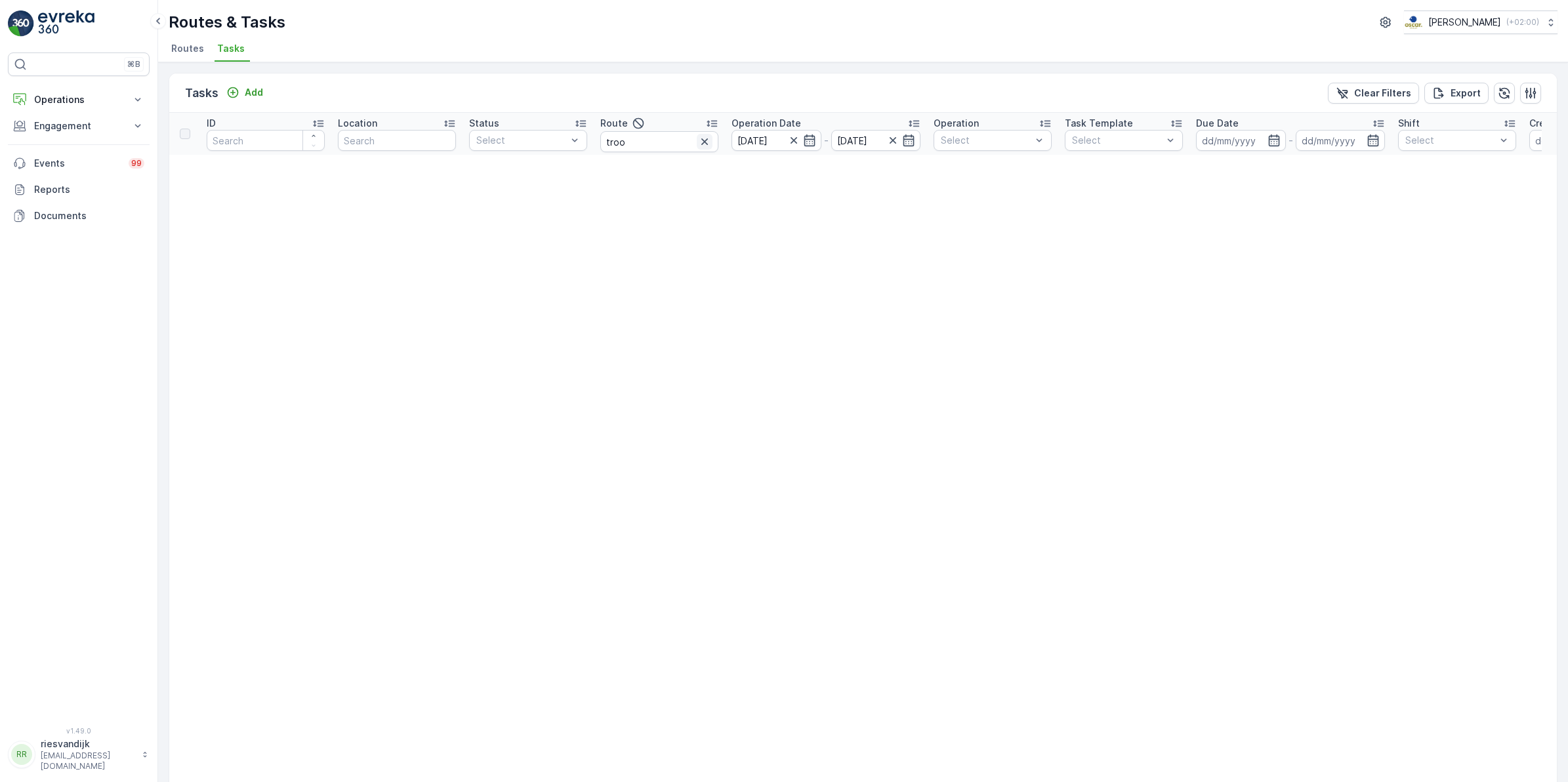
click at [701, 145] on icon "button" at bounding box center [704, 142] width 13 height 13
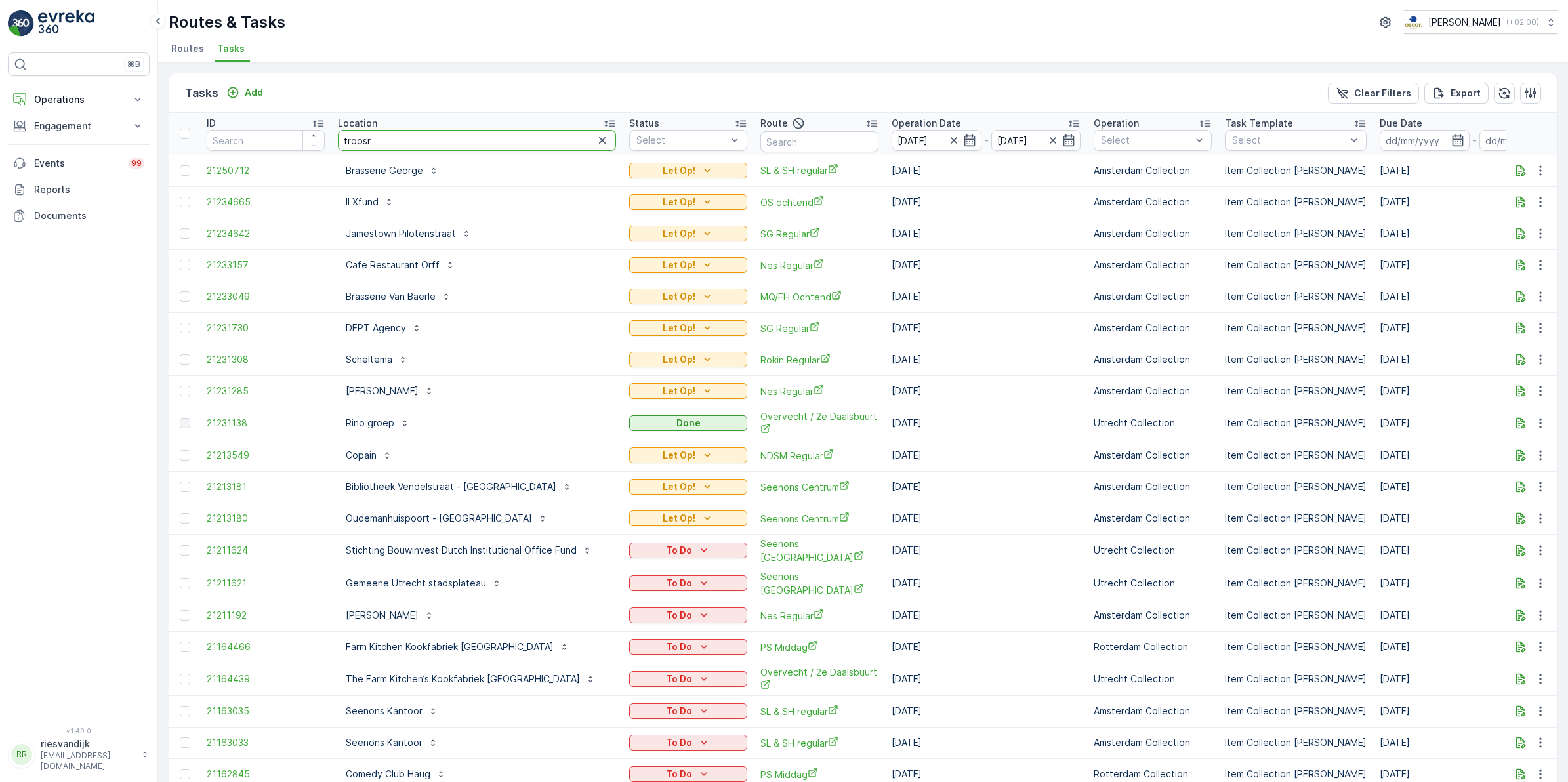
type input "troos"
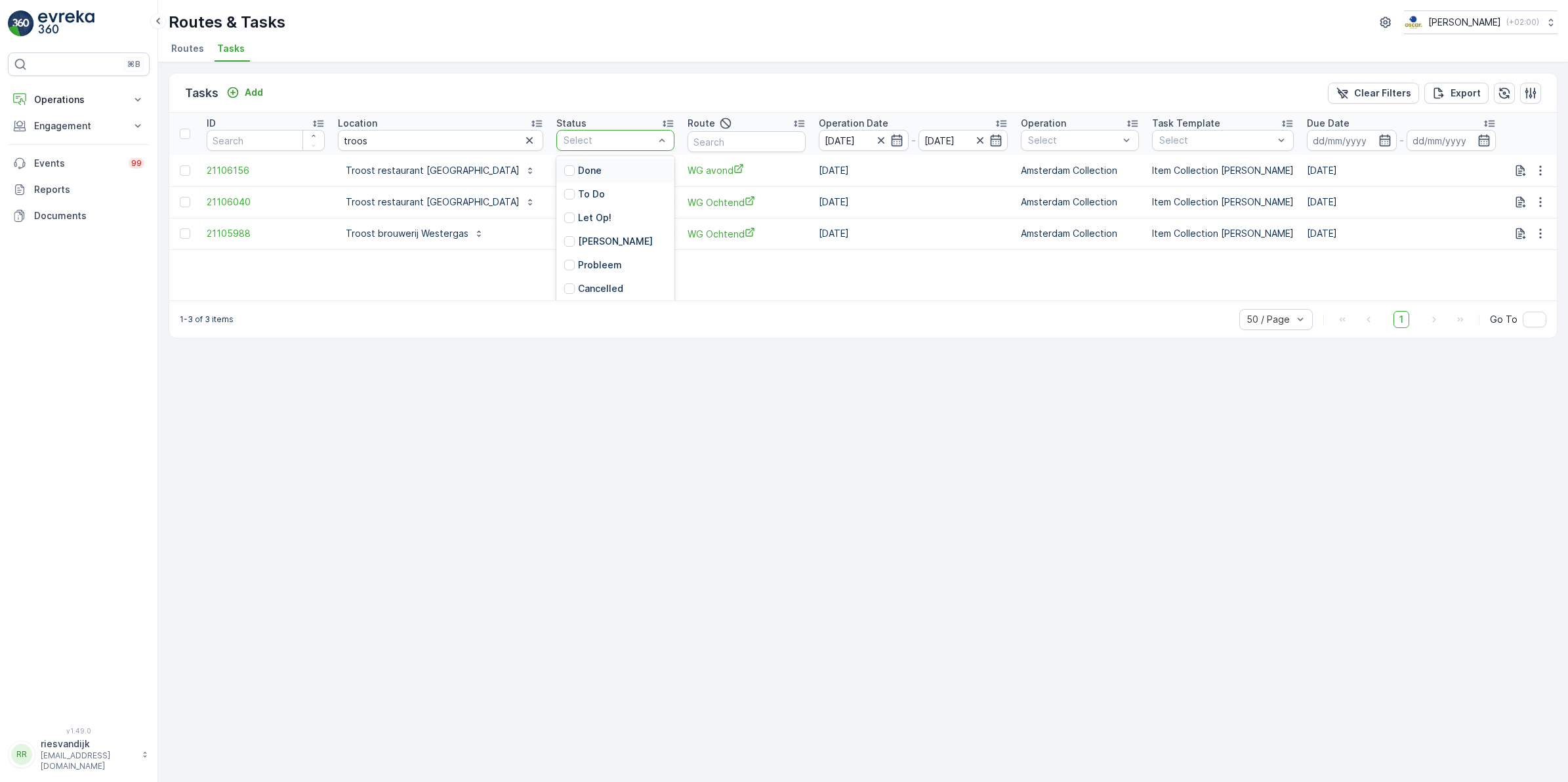
click at [834, 86] on div "Tasks Add Clear Filters Export" at bounding box center [863, 94] width 1388 height 39
click at [875, 141] on icon "button" at bounding box center [881, 140] width 13 height 13
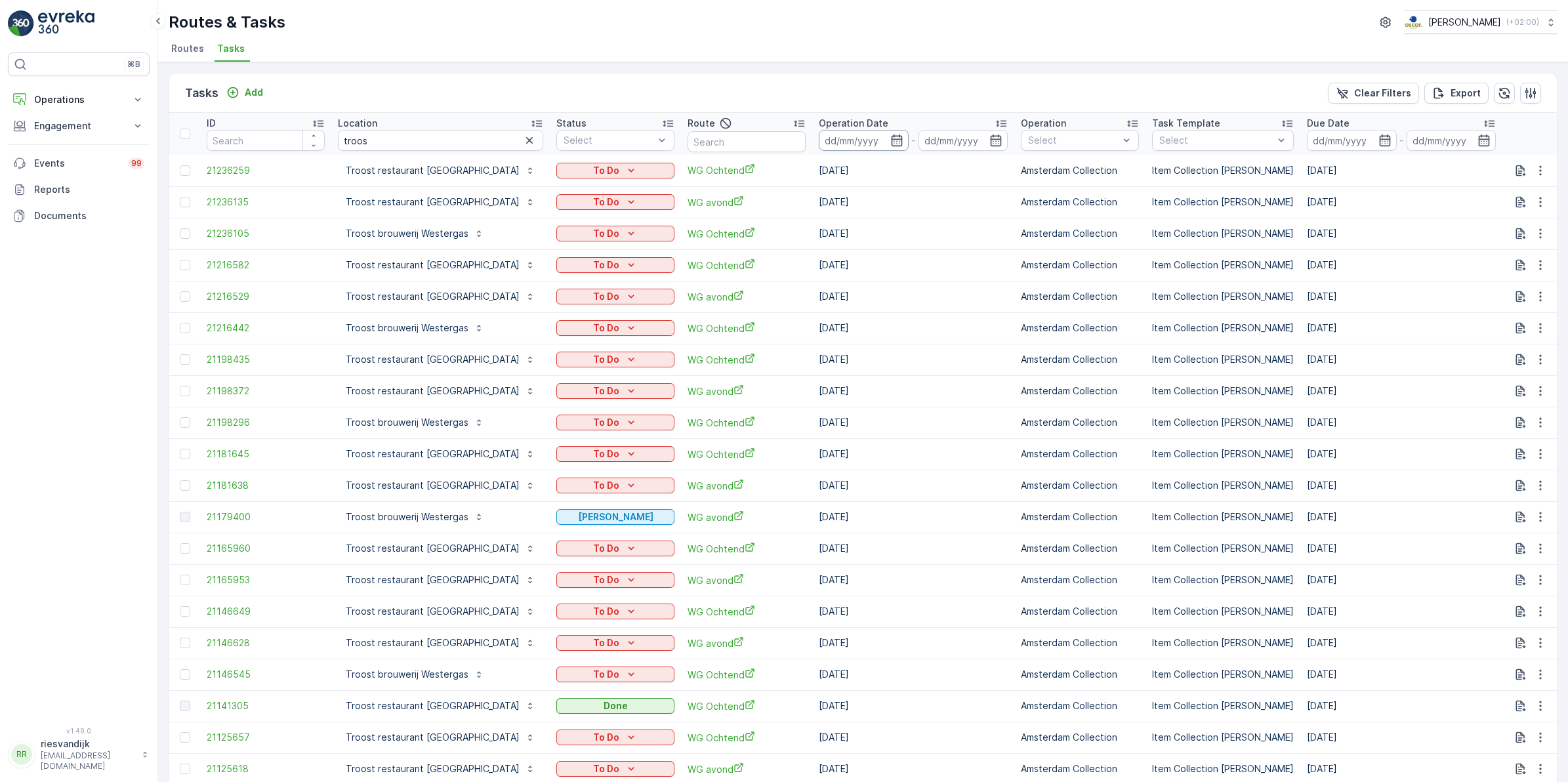
click at [890, 141] on icon "button" at bounding box center [897, 140] width 13 height 13
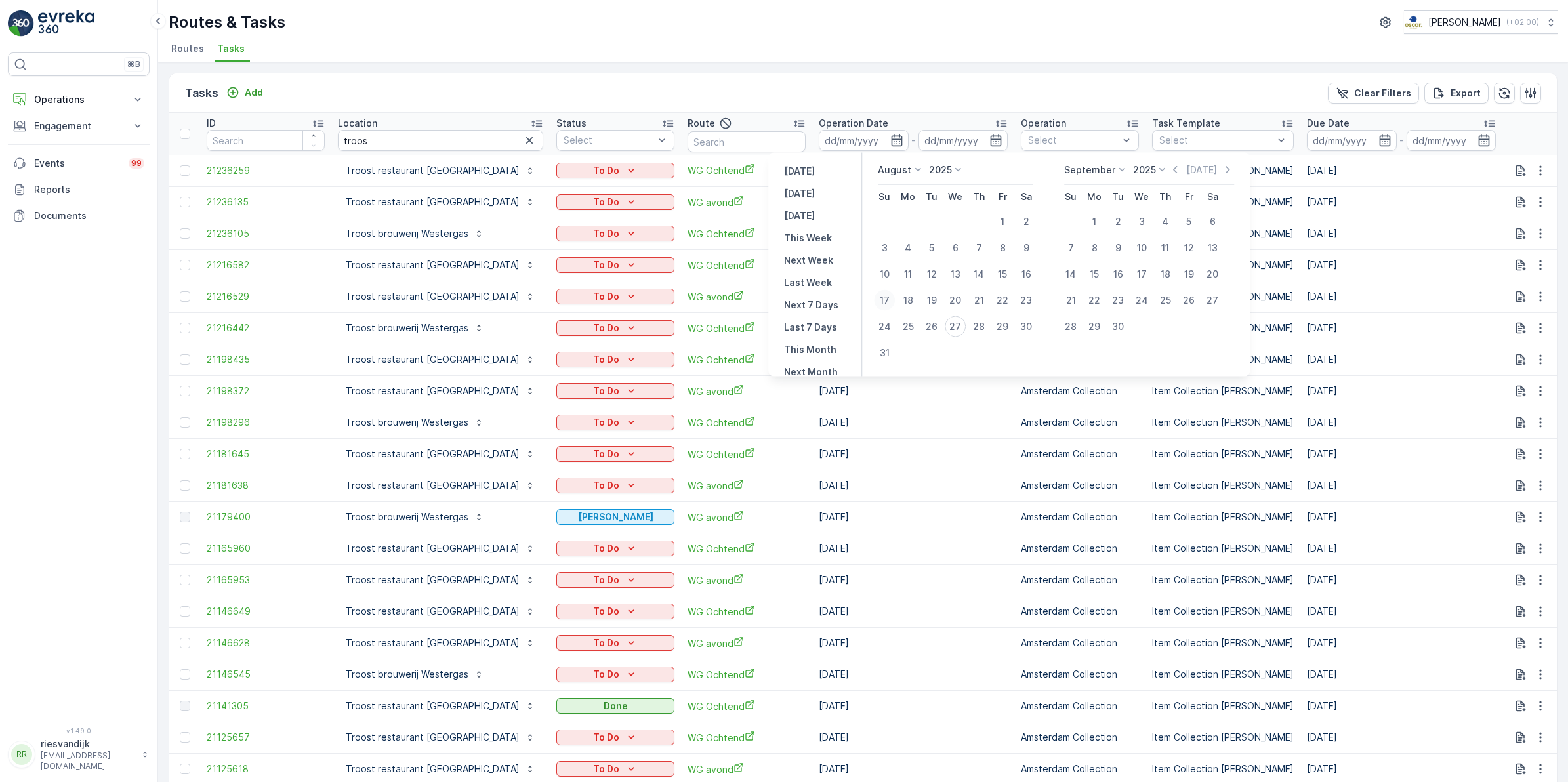
click at [886, 300] on div "17" at bounding box center [884, 300] width 21 height 21
type input "17.08.2025"
click at [1005, 324] on div "29" at bounding box center [1002, 327] width 21 height 21
type input "29.08.2025"
click at [889, 298] on div "17" at bounding box center [884, 300] width 21 height 21
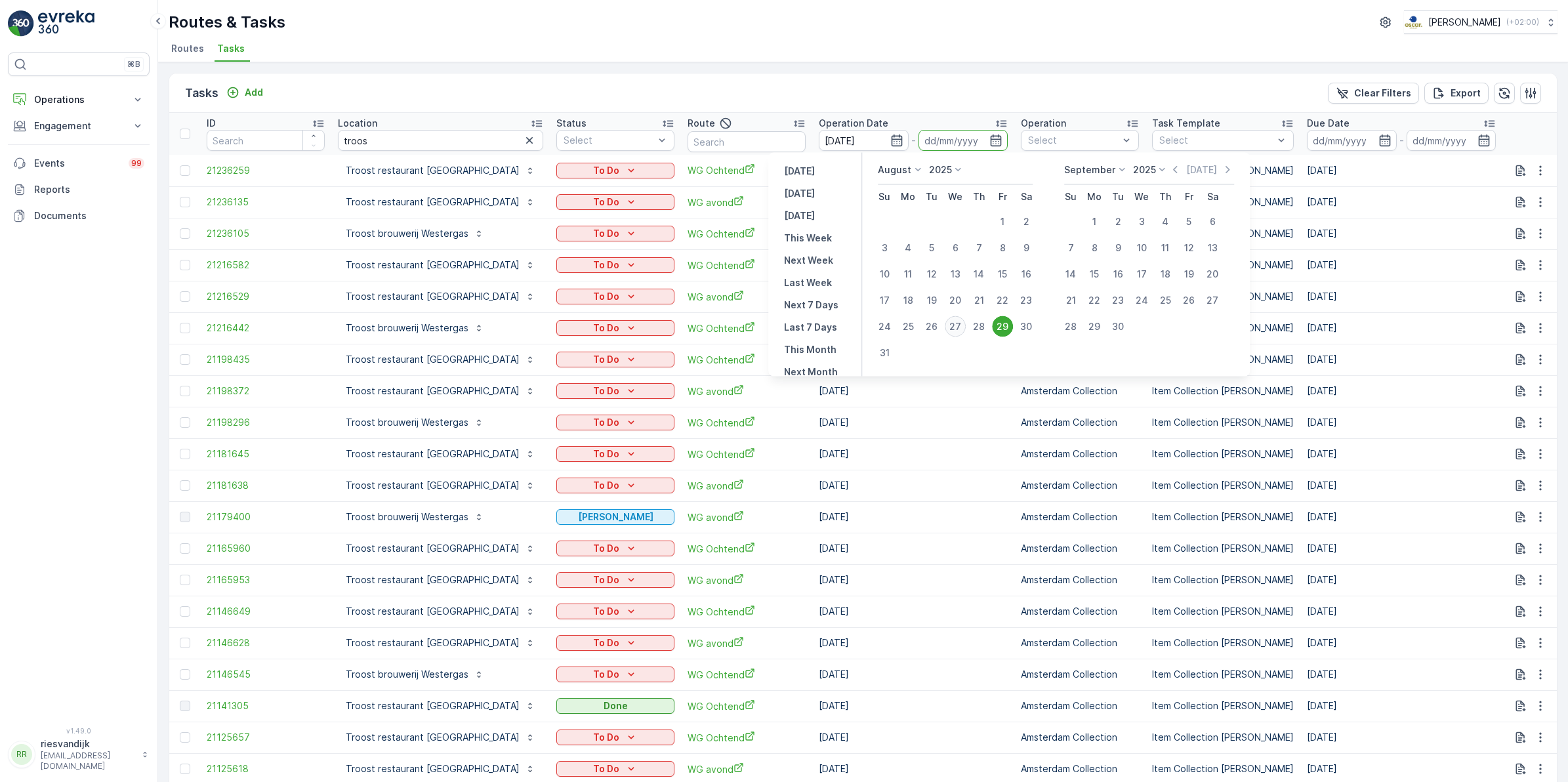
type input "17.08.2025"
click at [1008, 325] on div "29" at bounding box center [1002, 327] width 21 height 21
type input "29.08.2025"
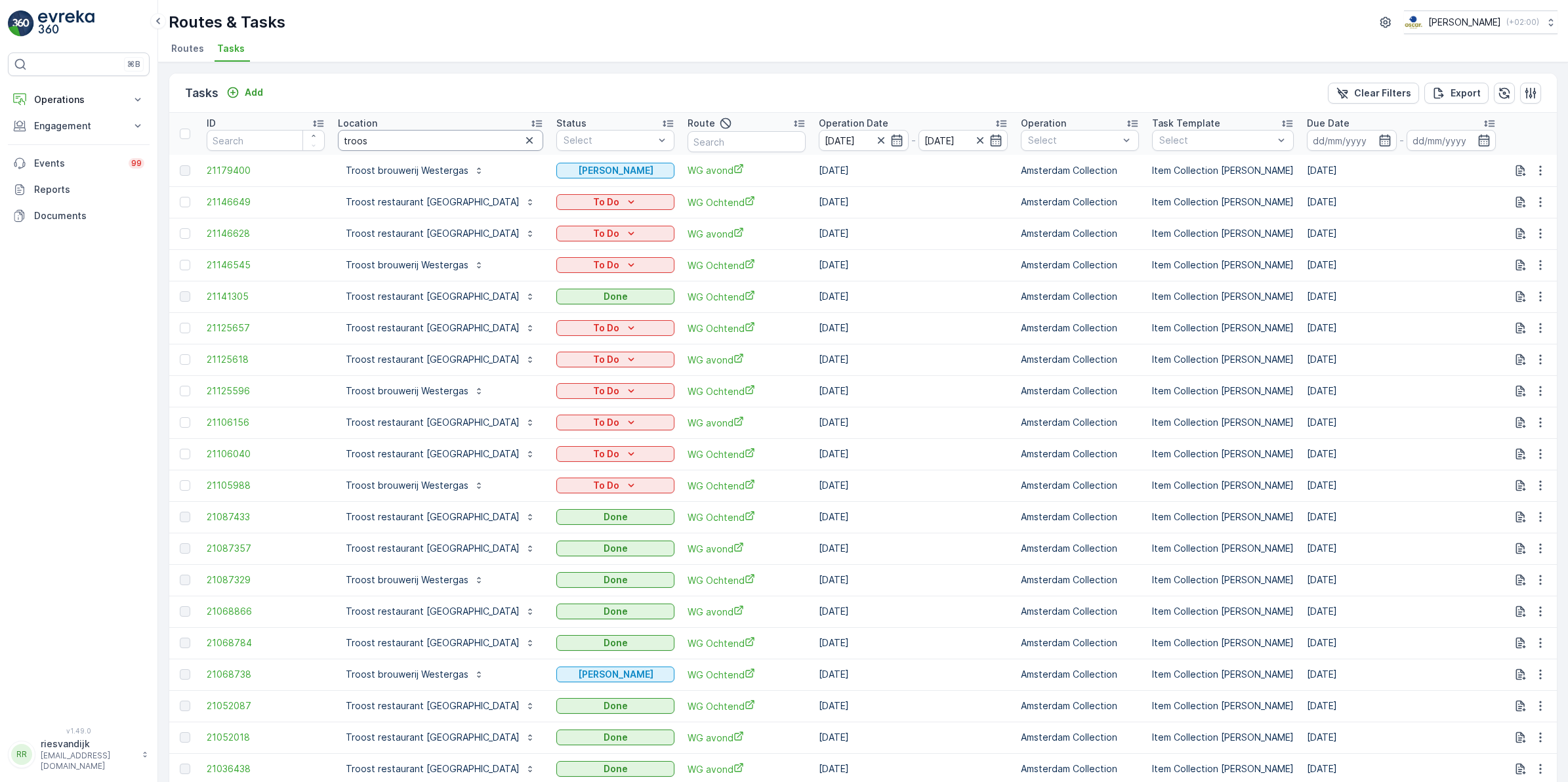
click at [411, 139] on input "troos" at bounding box center [440, 140] width 205 height 21
type input "troost br"
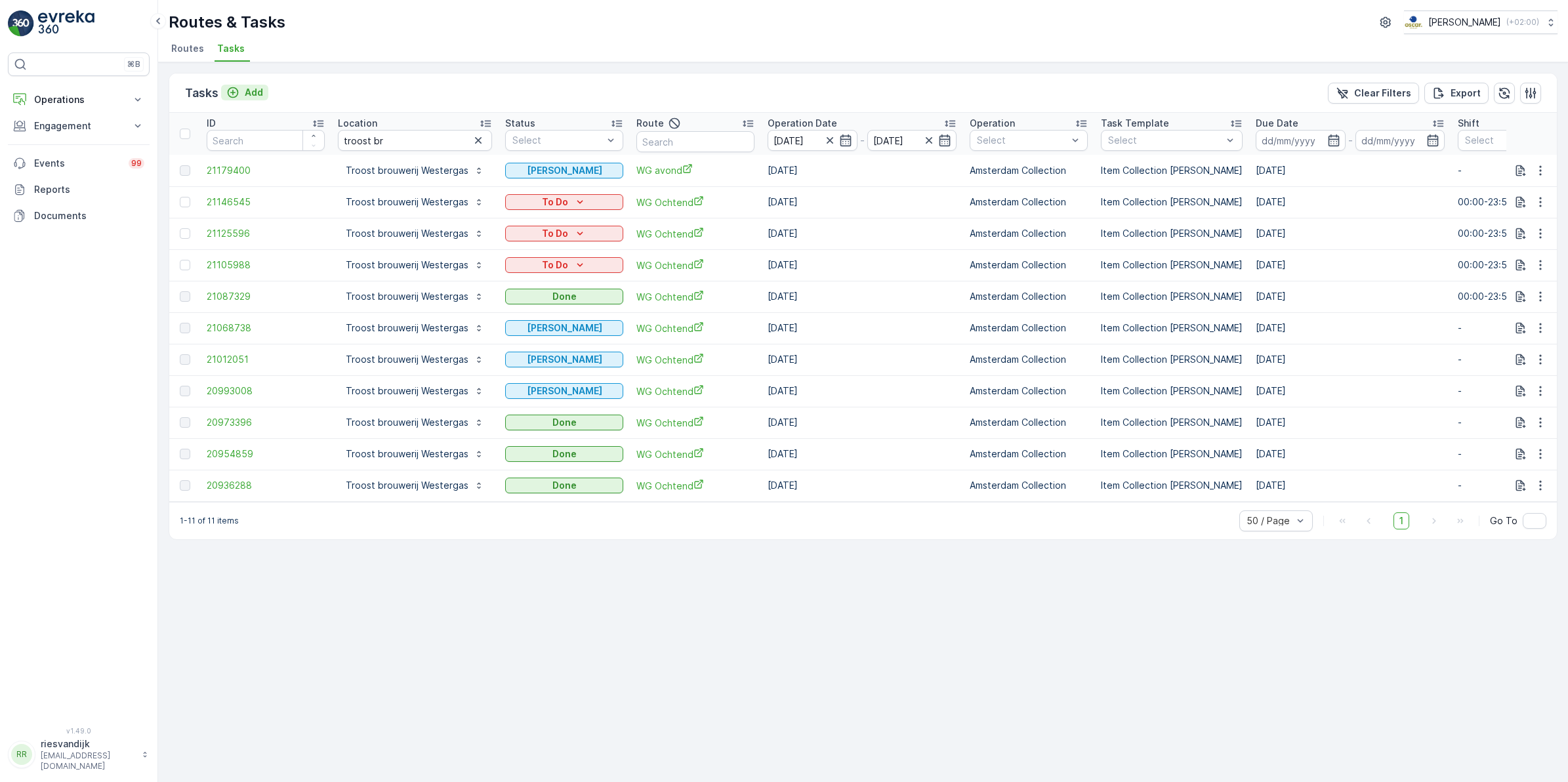
click at [251, 86] on p "Add" at bounding box center [254, 93] width 18 height 13
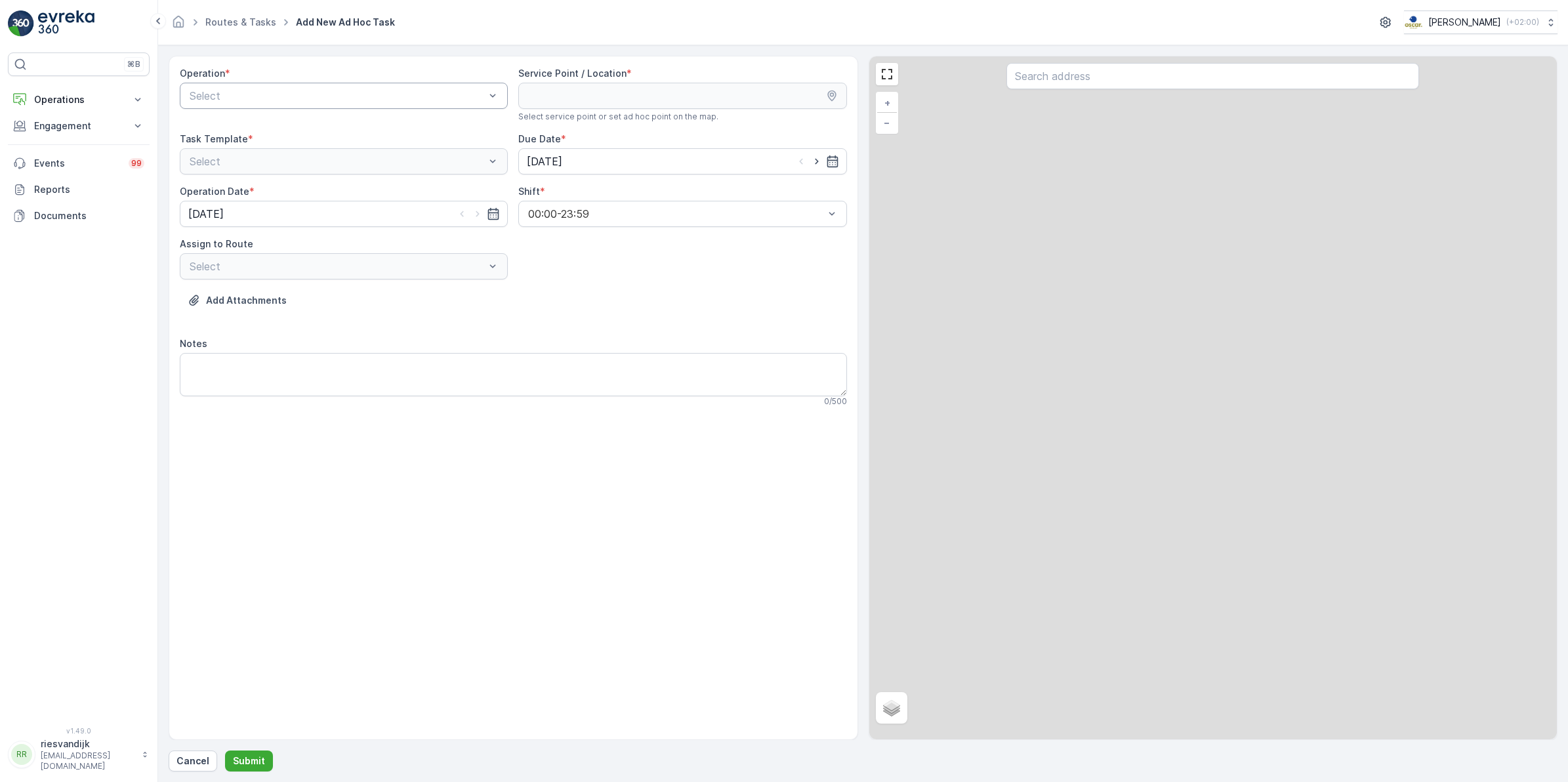
click at [325, 94] on div at bounding box center [338, 96] width 298 height 12
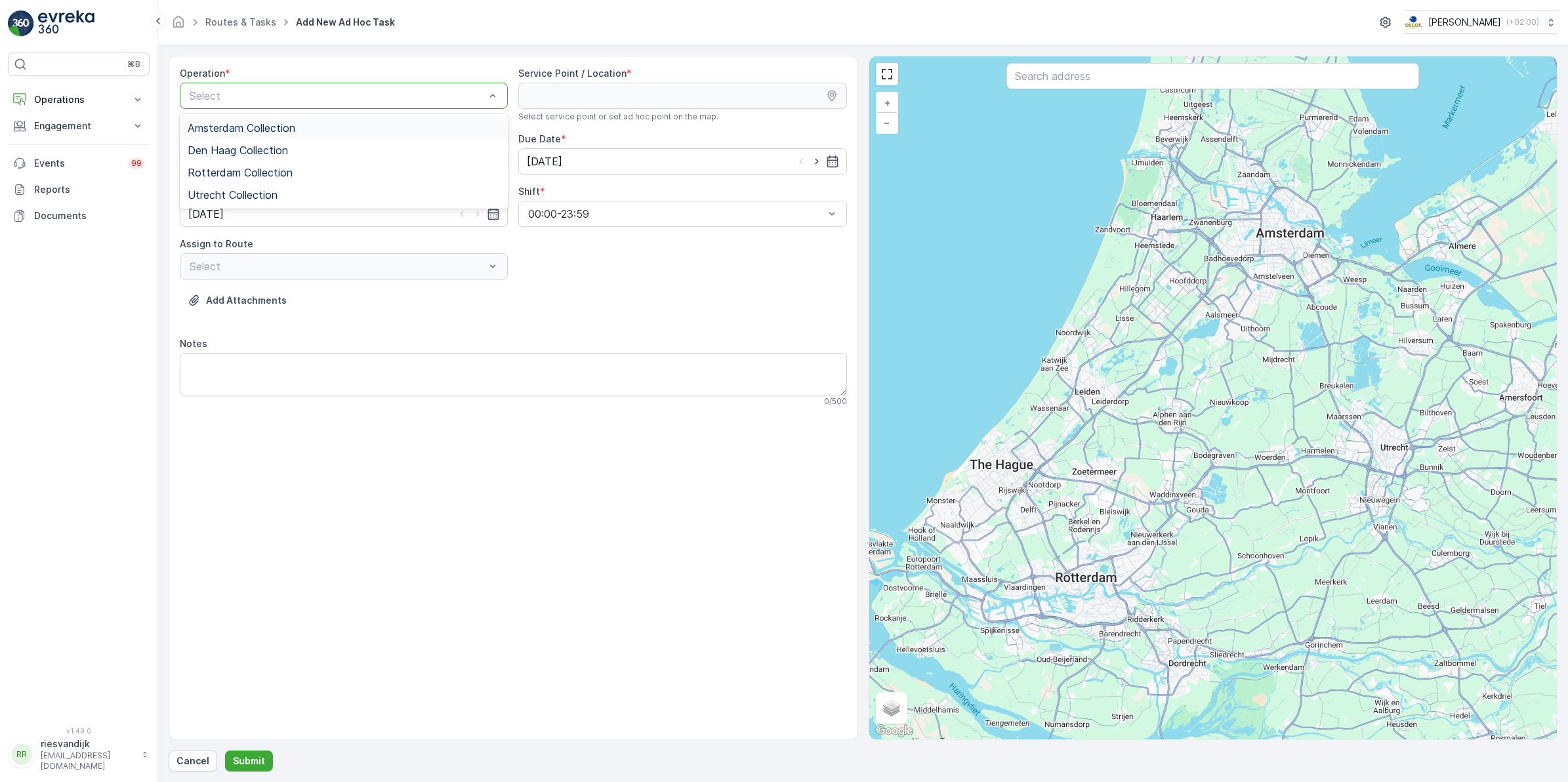
click at [251, 121] on div "Amsterdam Collection" at bounding box center [343, 128] width 328 height 23
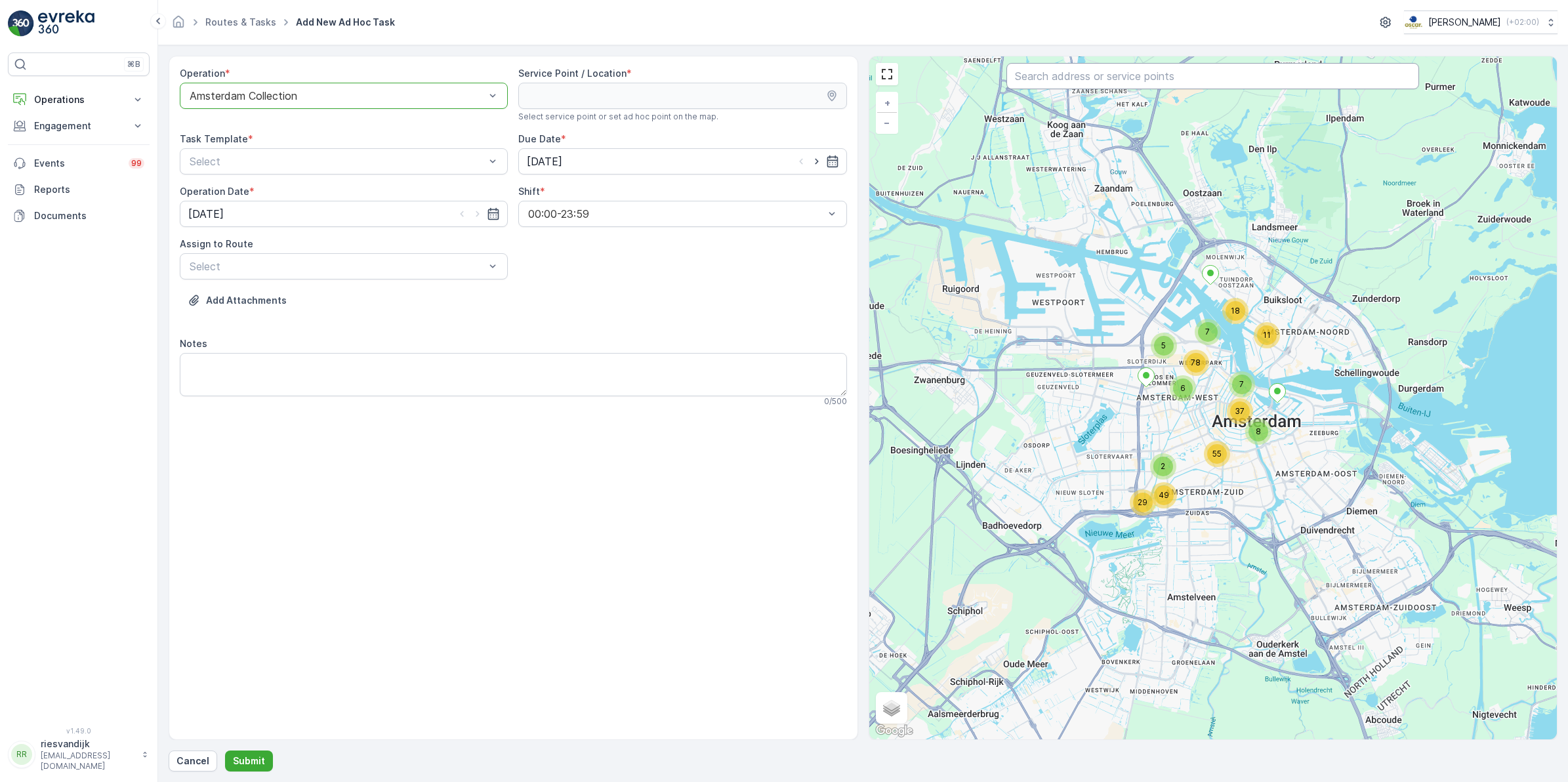
click at [1079, 75] on input "text" at bounding box center [1212, 76] width 413 height 26
type input "troost"
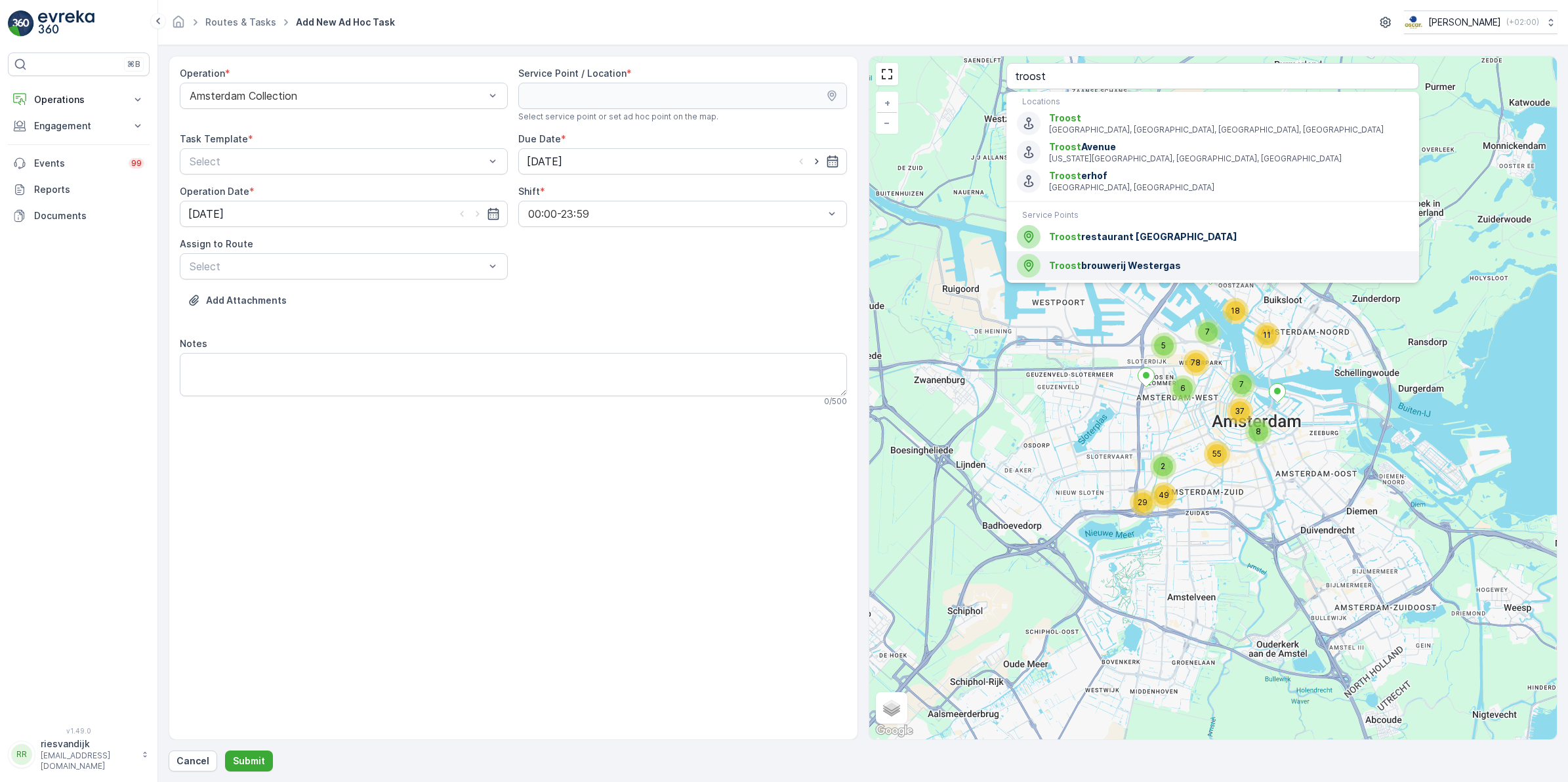
click at [1127, 267] on span "Troost brouwerij Westergas" at bounding box center [1229, 266] width 359 height 13
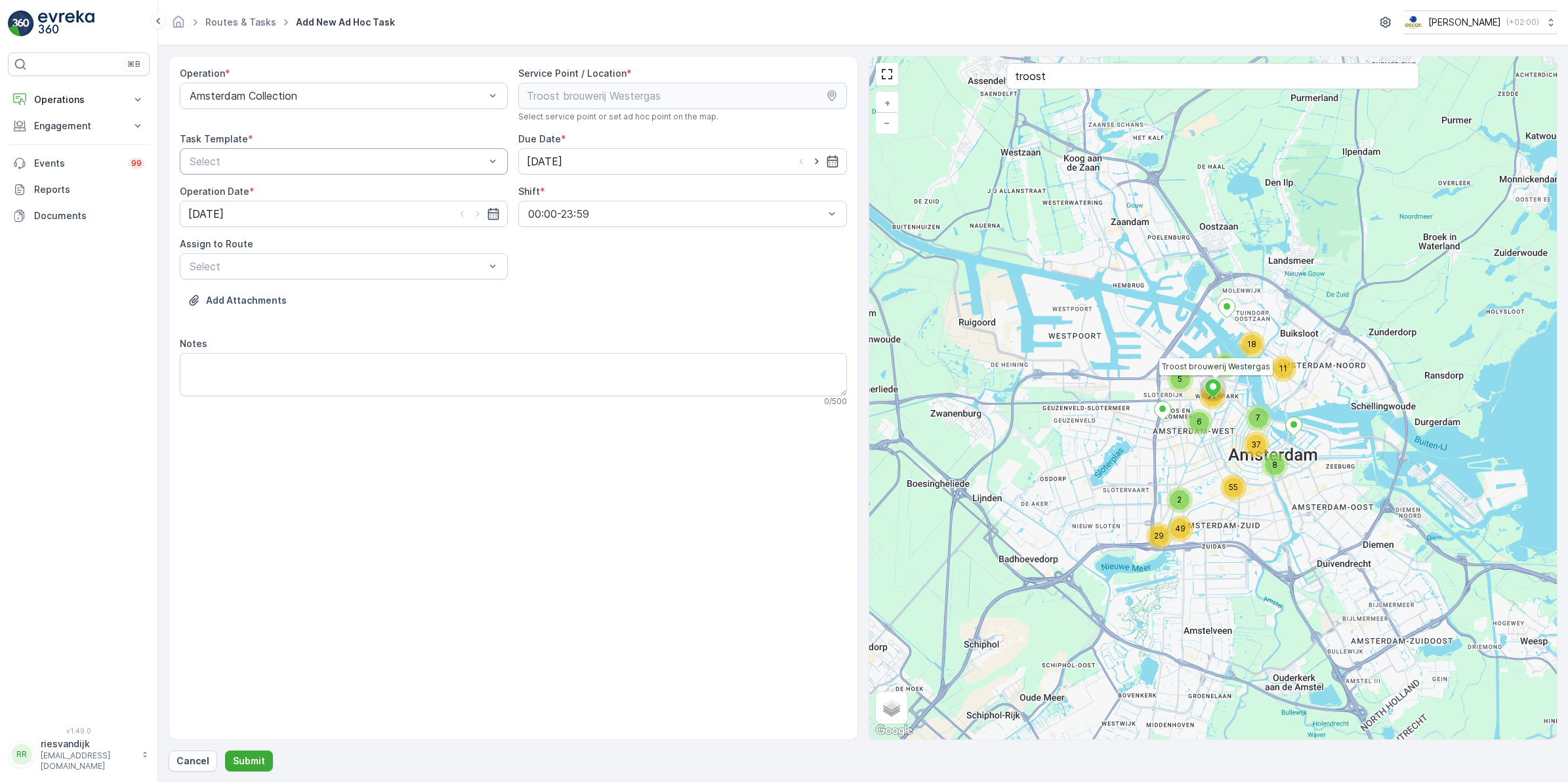
click at [296, 170] on div "Select" at bounding box center [343, 162] width 328 height 26
click at [283, 188] on span "Item Collection [PERSON_NAME]" at bounding box center [270, 194] width 165 height 12
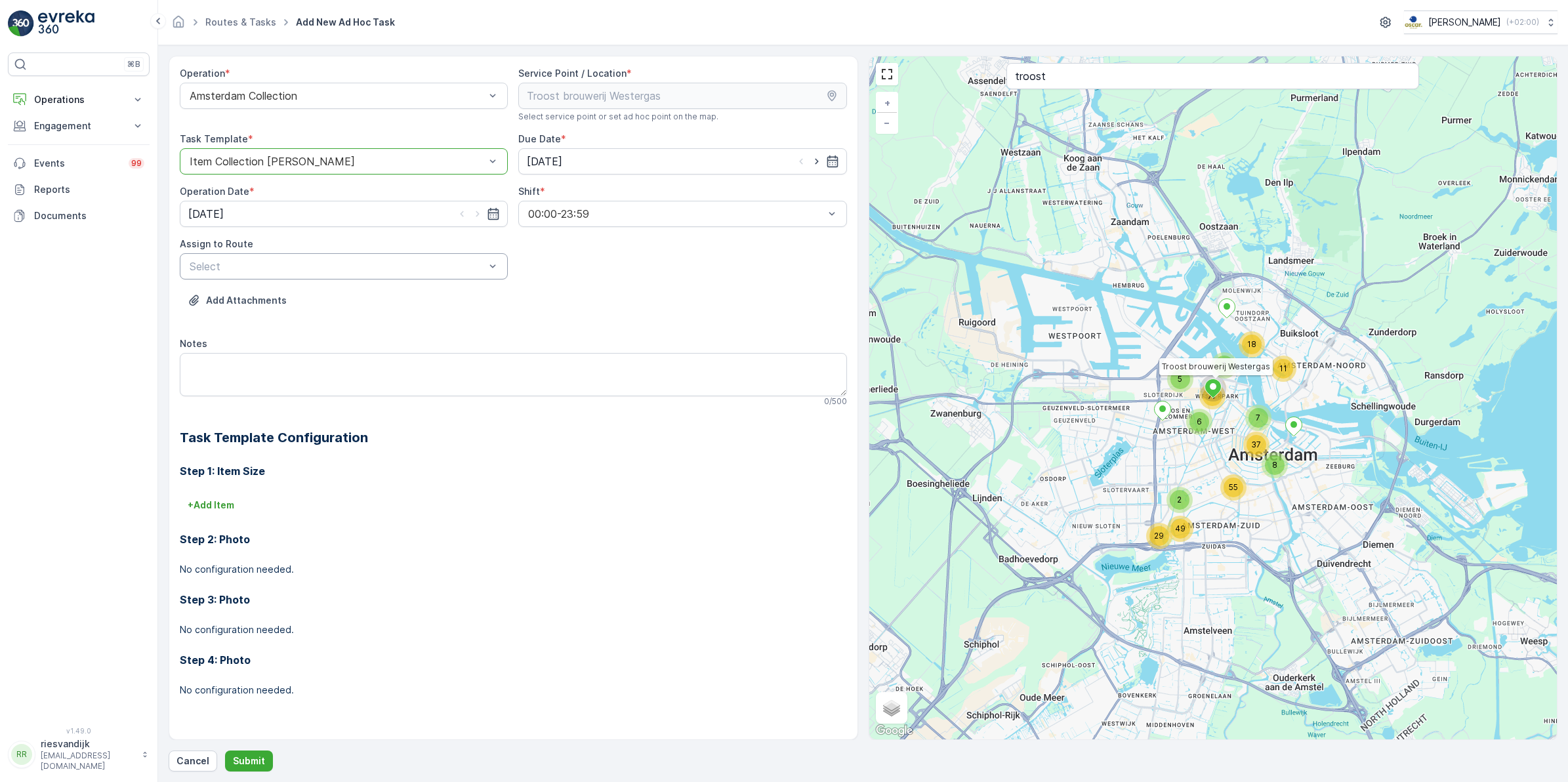
click at [311, 267] on div at bounding box center [338, 266] width 298 height 12
type input "wg"
click at [267, 323] on span "WG Ochtend (Dispatched) - Amsterdam" at bounding box center [313, 321] width 251 height 12
click at [245, 364] on textarea "Notes" at bounding box center [513, 374] width 667 height 43
drag, startPoint x: 261, startPoint y: 365, endPoint x: 138, endPoint y: 369, distance: 123.1
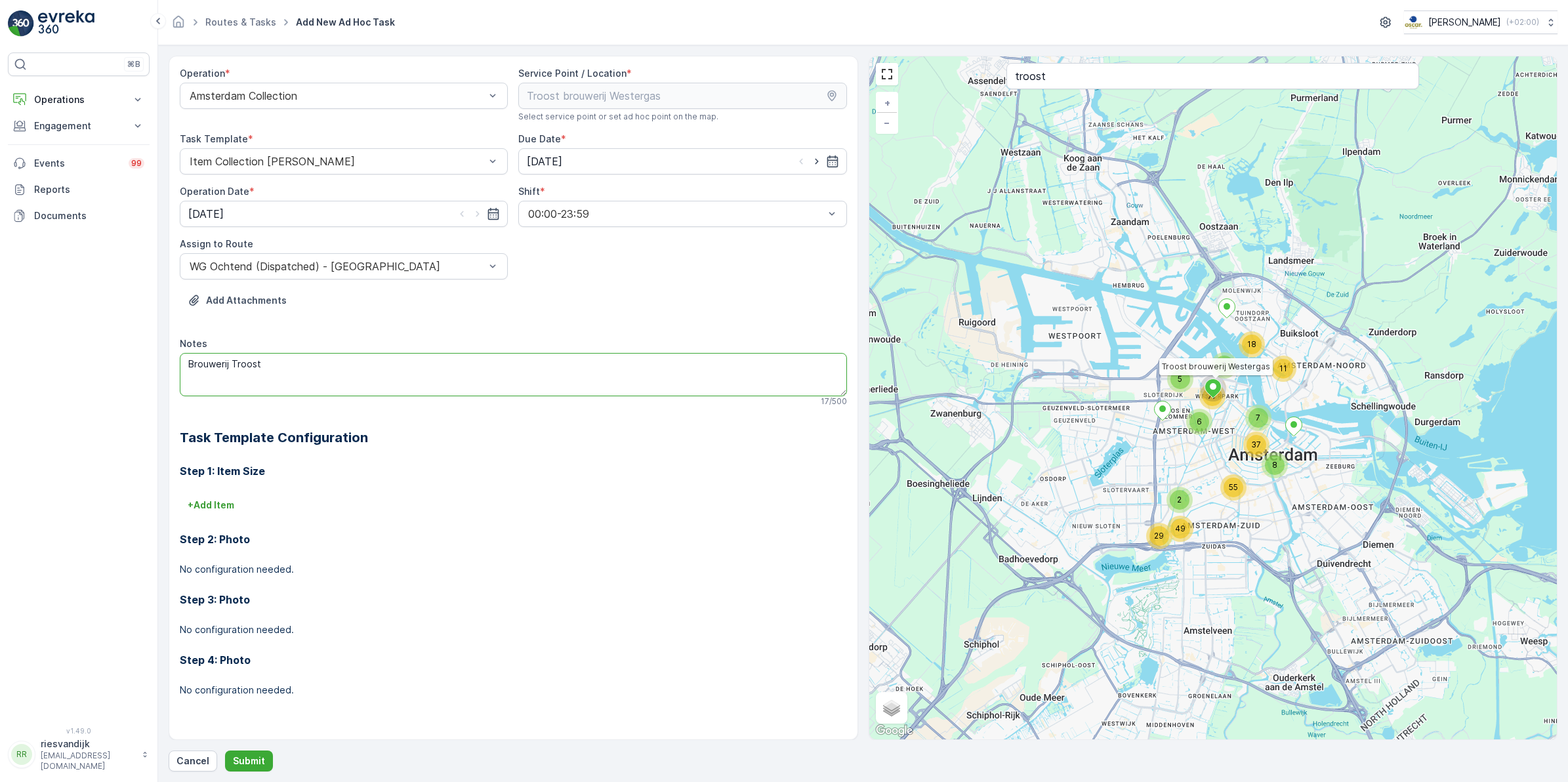
click at [138, 369] on div "⌘B Operations Insights Planning Routes & Tasks Cockpit Settings Engagement Insi…" at bounding box center [784, 391] width 1568 height 782
type textarea "Leveren 4x Rest, 2x PD"
click at [253, 758] on p "Submit" at bounding box center [249, 761] width 32 height 13
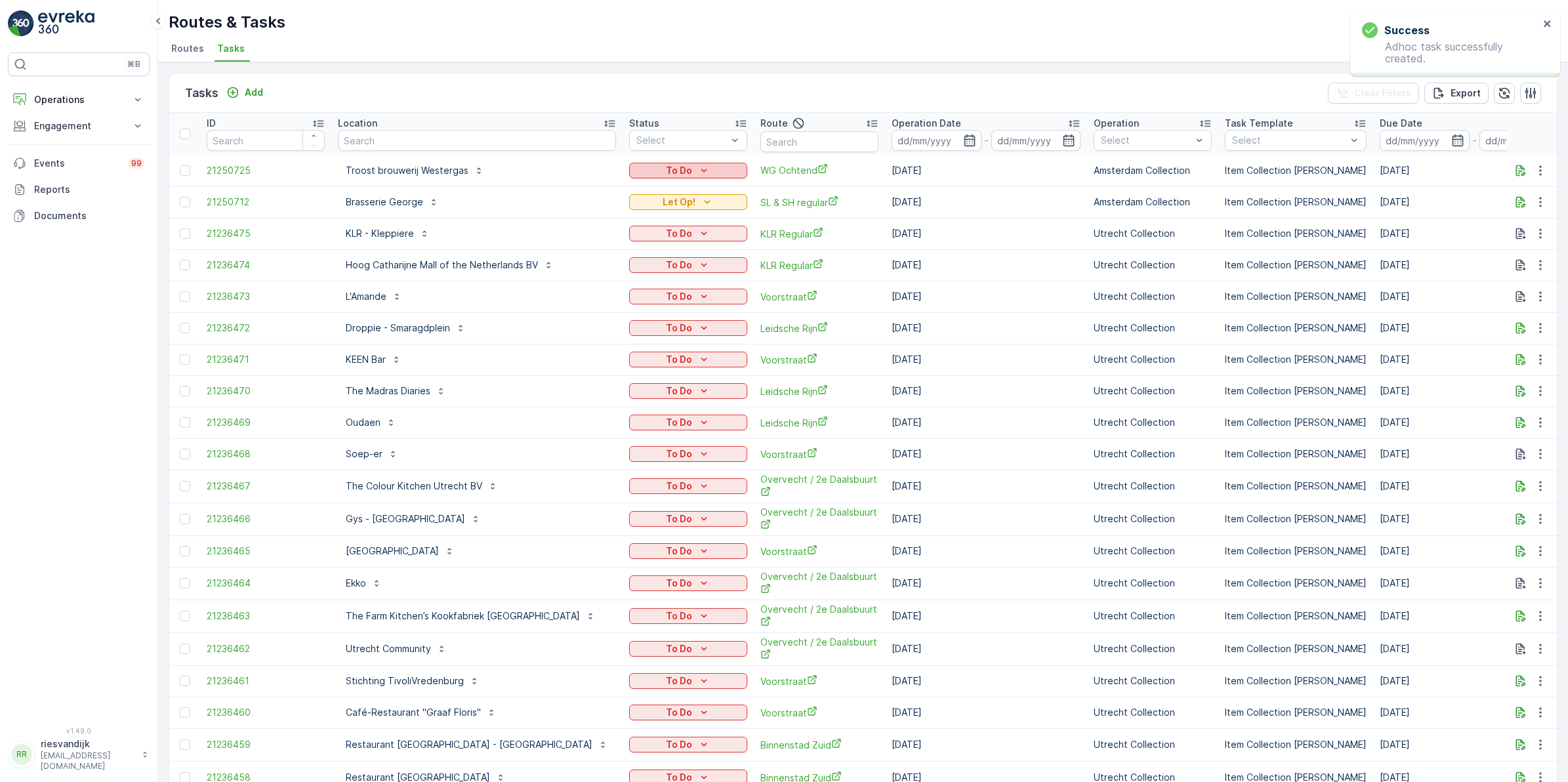
click at [666, 174] on p "To Do" at bounding box center [679, 170] width 26 height 13
click at [602, 187] on span "Let Op!" at bounding box center [596, 189] width 33 height 13
click at [761, 140] on input "text" at bounding box center [820, 142] width 118 height 21
type input "seenons"
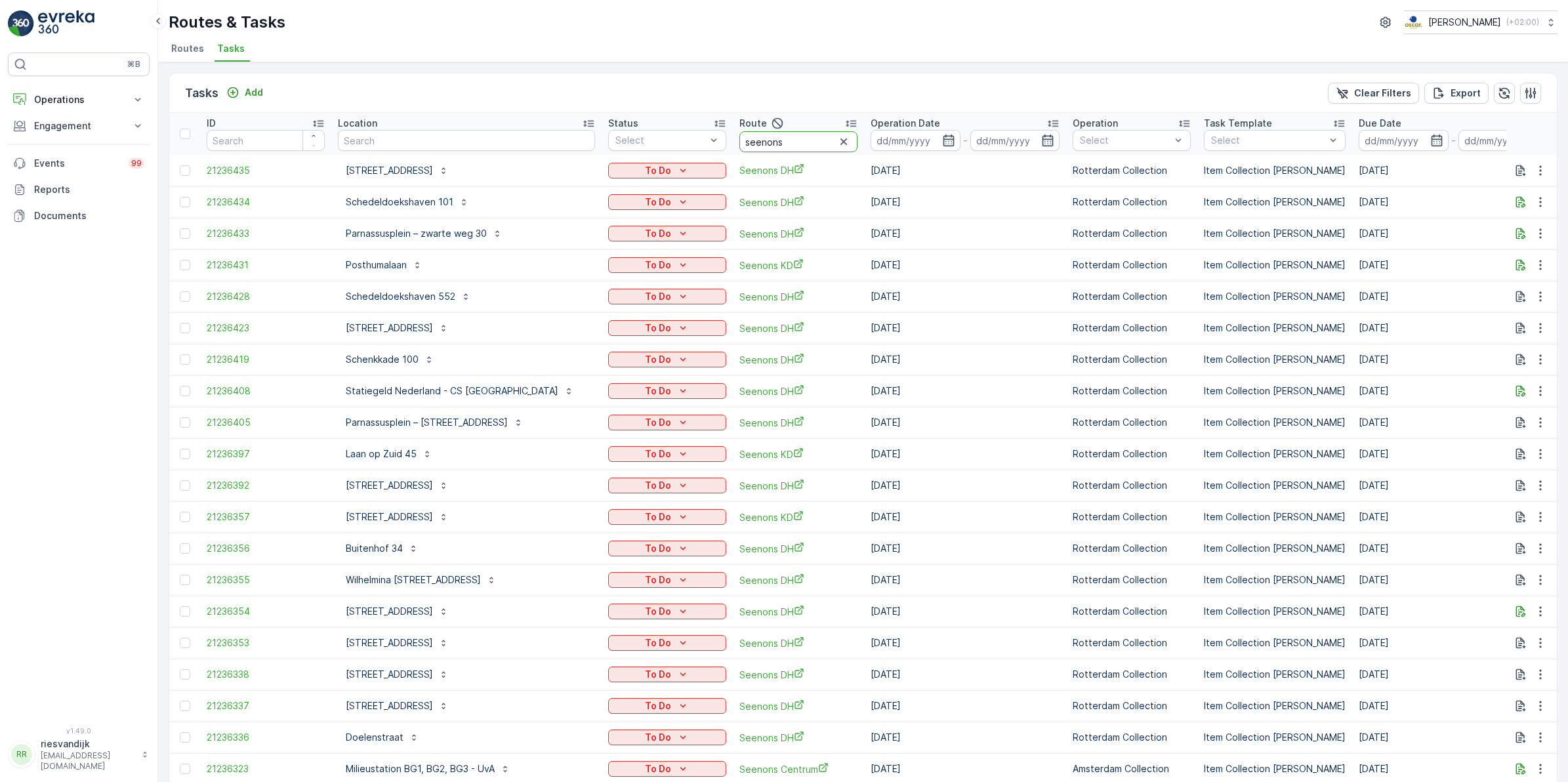
type input "seenons c"
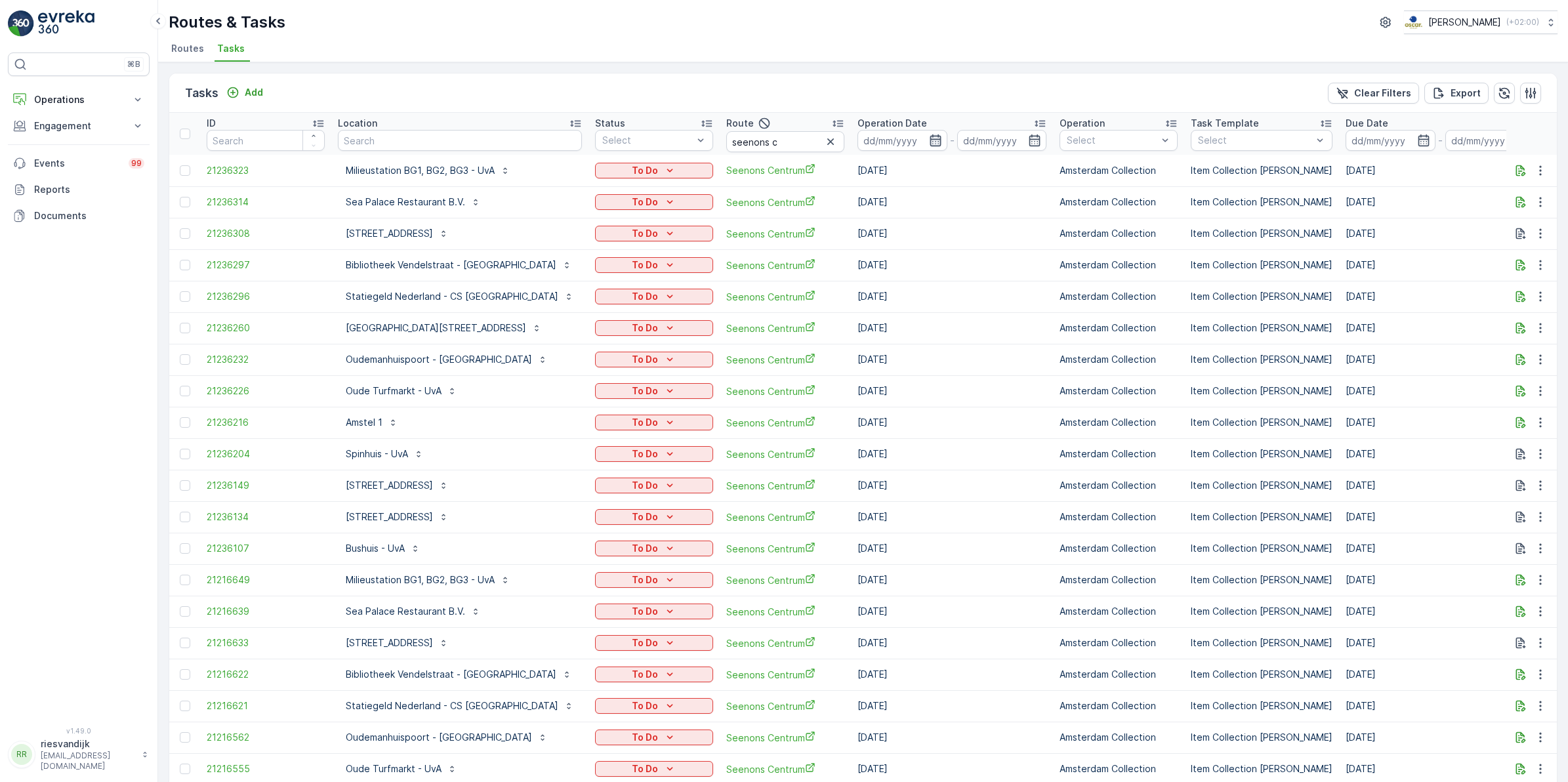
click at [929, 137] on icon "button" at bounding box center [935, 140] width 13 height 13
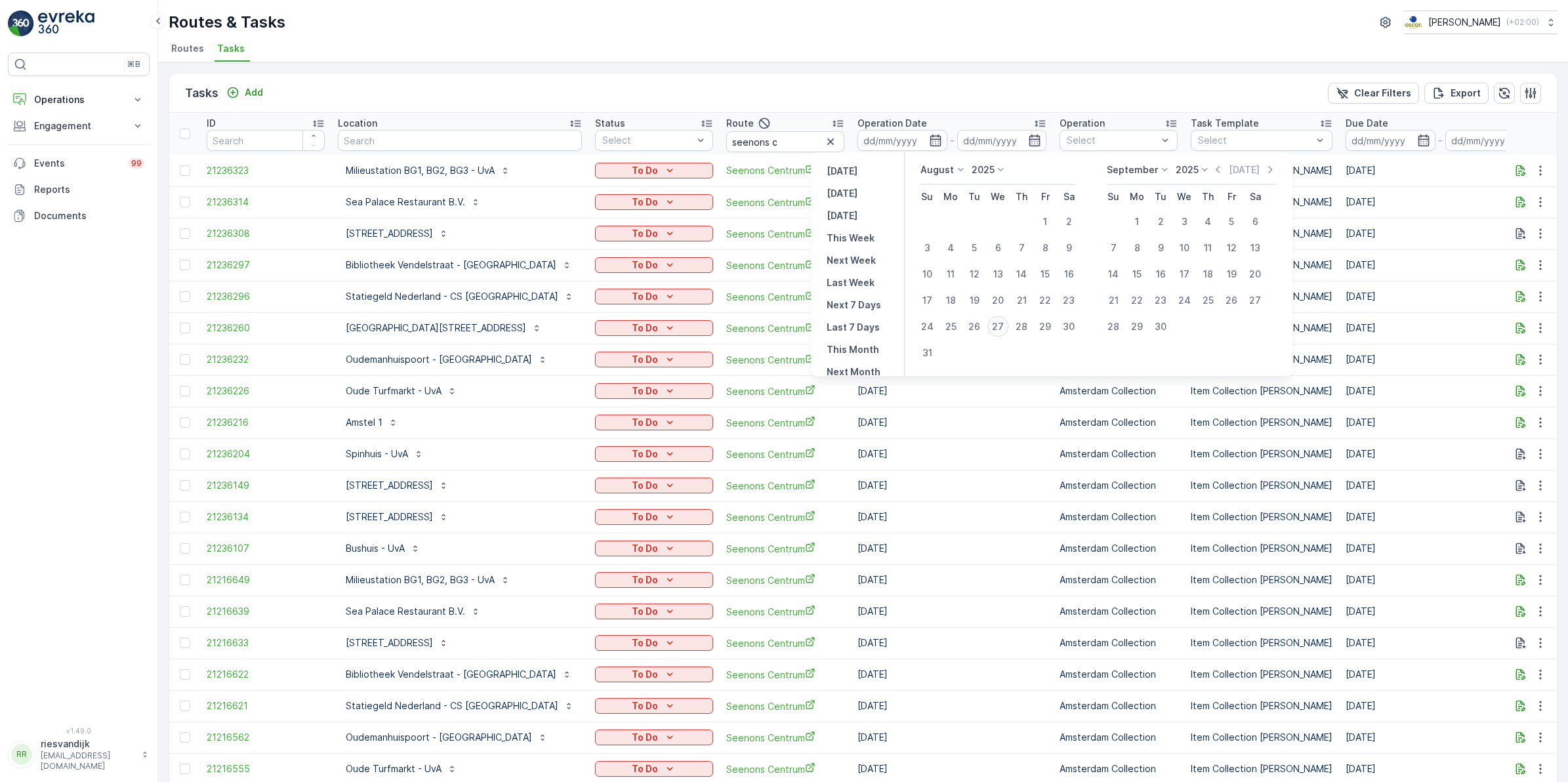
click at [995, 327] on div "27" at bounding box center [997, 327] width 21 height 21
type input "[DATE]"
click at [995, 327] on div "27" at bounding box center [997, 327] width 21 height 21
type input "[DATE]"
click at [995, 327] on div "27" at bounding box center [997, 327] width 21 height 21
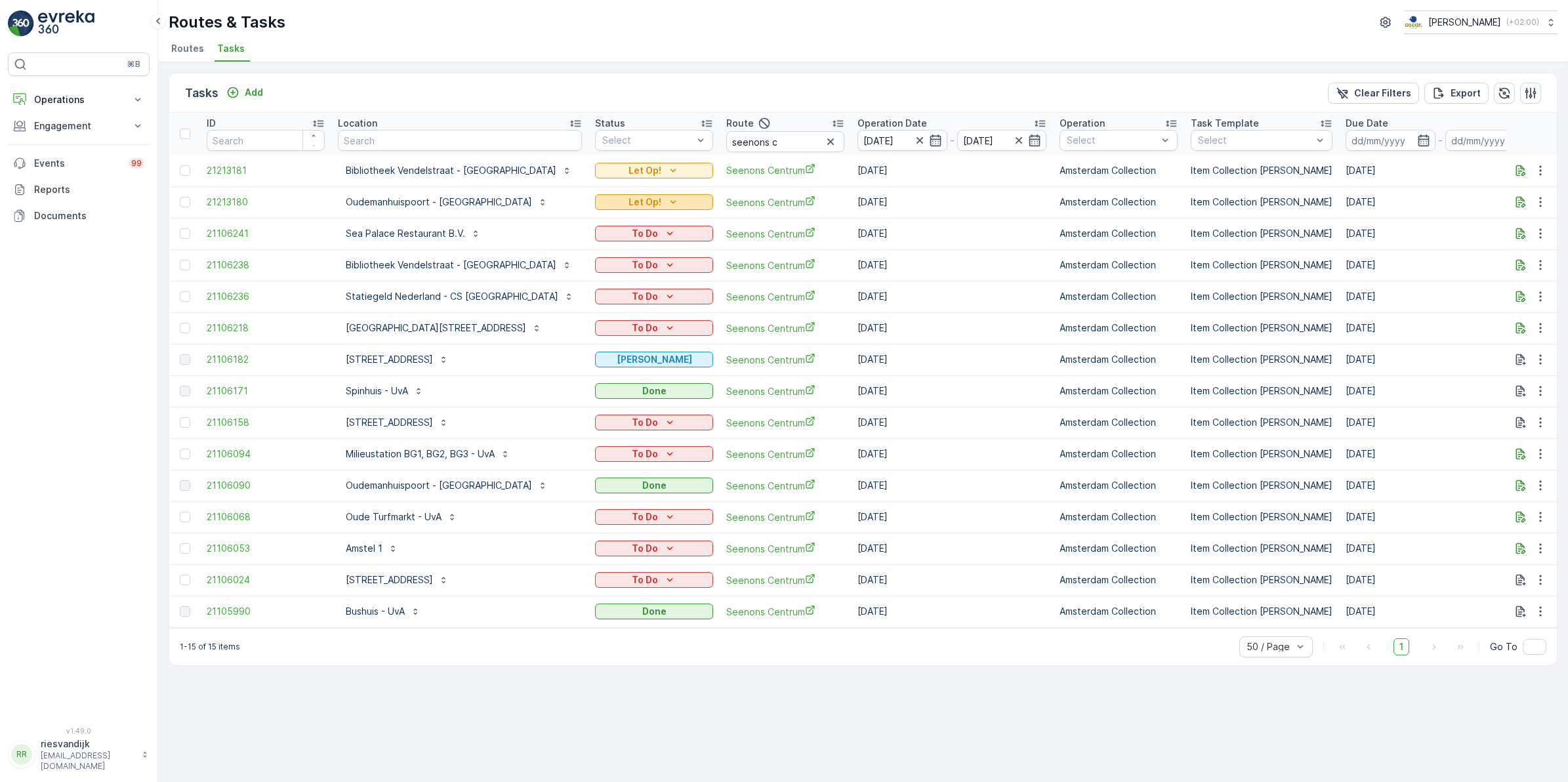
click at [615, 200] on div "Let Op!" at bounding box center [653, 202] width 107 height 13
click at [639, 77] on div "Tasks Add Clear Filters Export" at bounding box center [863, 94] width 1388 height 39
click at [913, 140] on icon "button" at bounding box center [920, 140] width 13 height 13
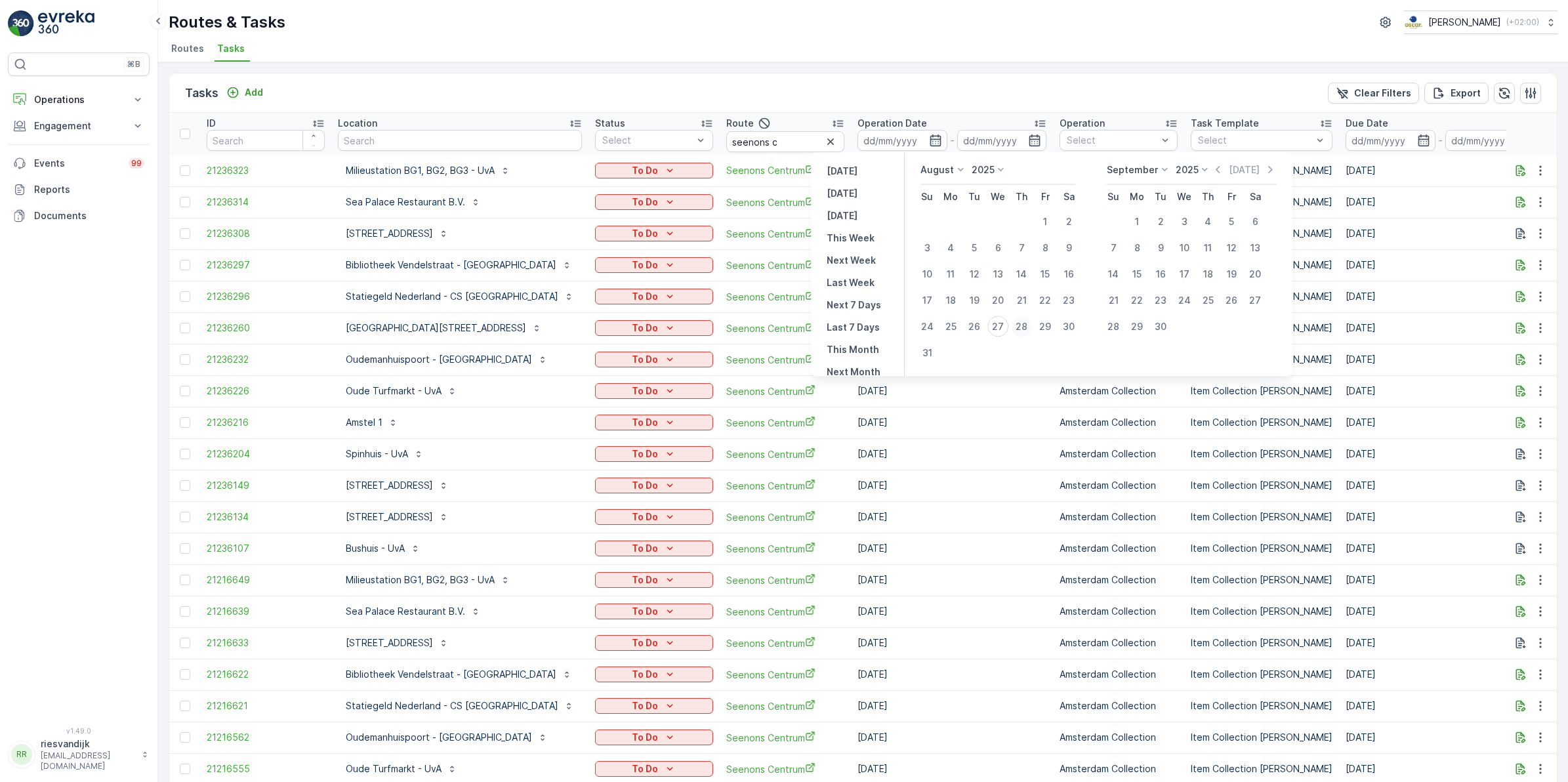
click at [1025, 324] on div "28" at bounding box center [1021, 327] width 21 height 21
type input "[DATE]"
click at [1025, 324] on div "28" at bounding box center [1021, 327] width 21 height 21
type input "[DATE]"
click at [1025, 324] on div "28" at bounding box center [1021, 327] width 21 height 21
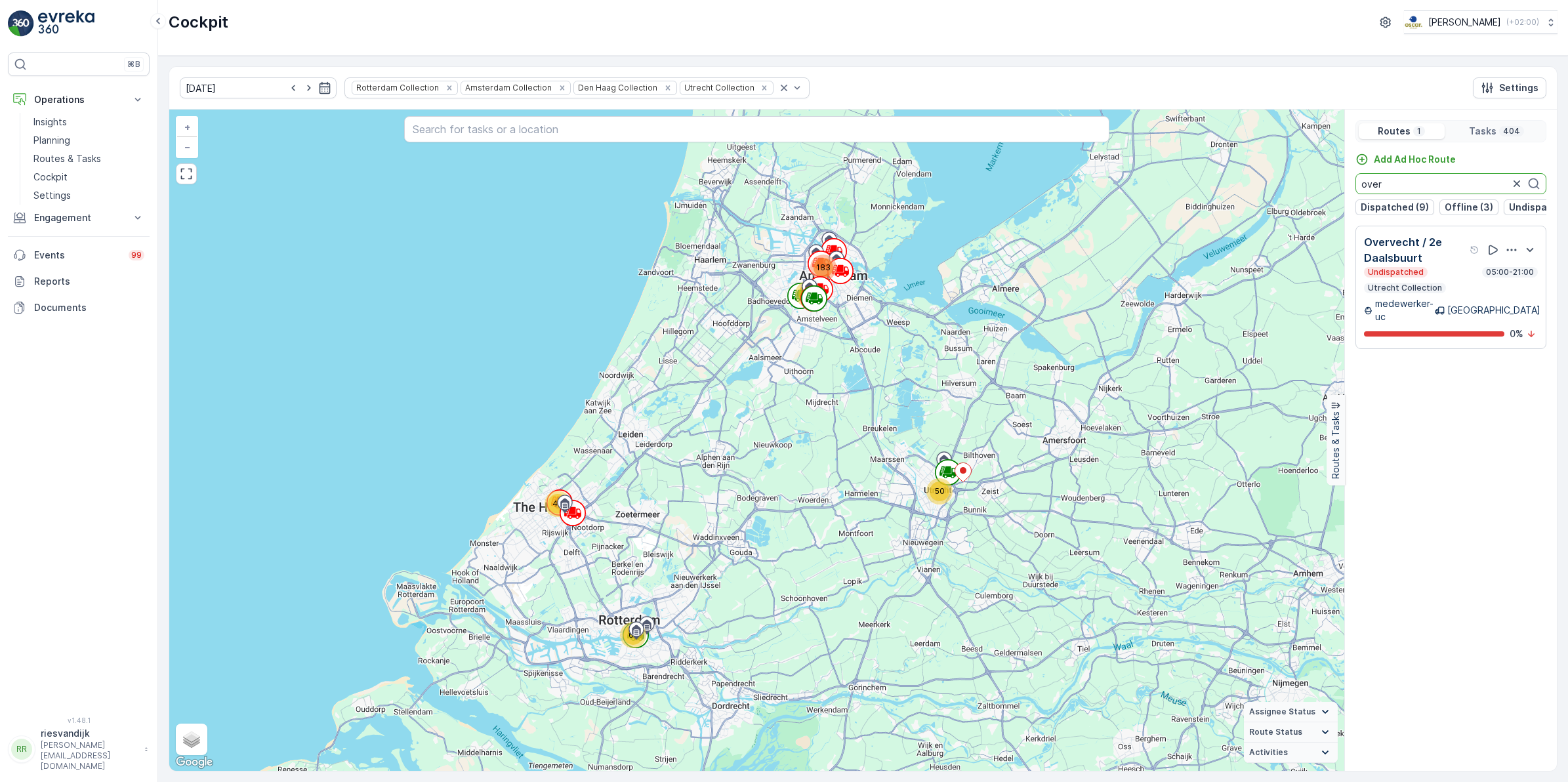
drag, startPoint x: 1398, startPoint y: 185, endPoint x: 1316, endPoint y: 191, distance: 82.2
click at [1316, 191] on div "40 65 50 183 65 + − Satellite Roadmap Terrain Hybrid Leaflet Keyboard shortcuts…" at bounding box center [863, 440] width 1388 height 661
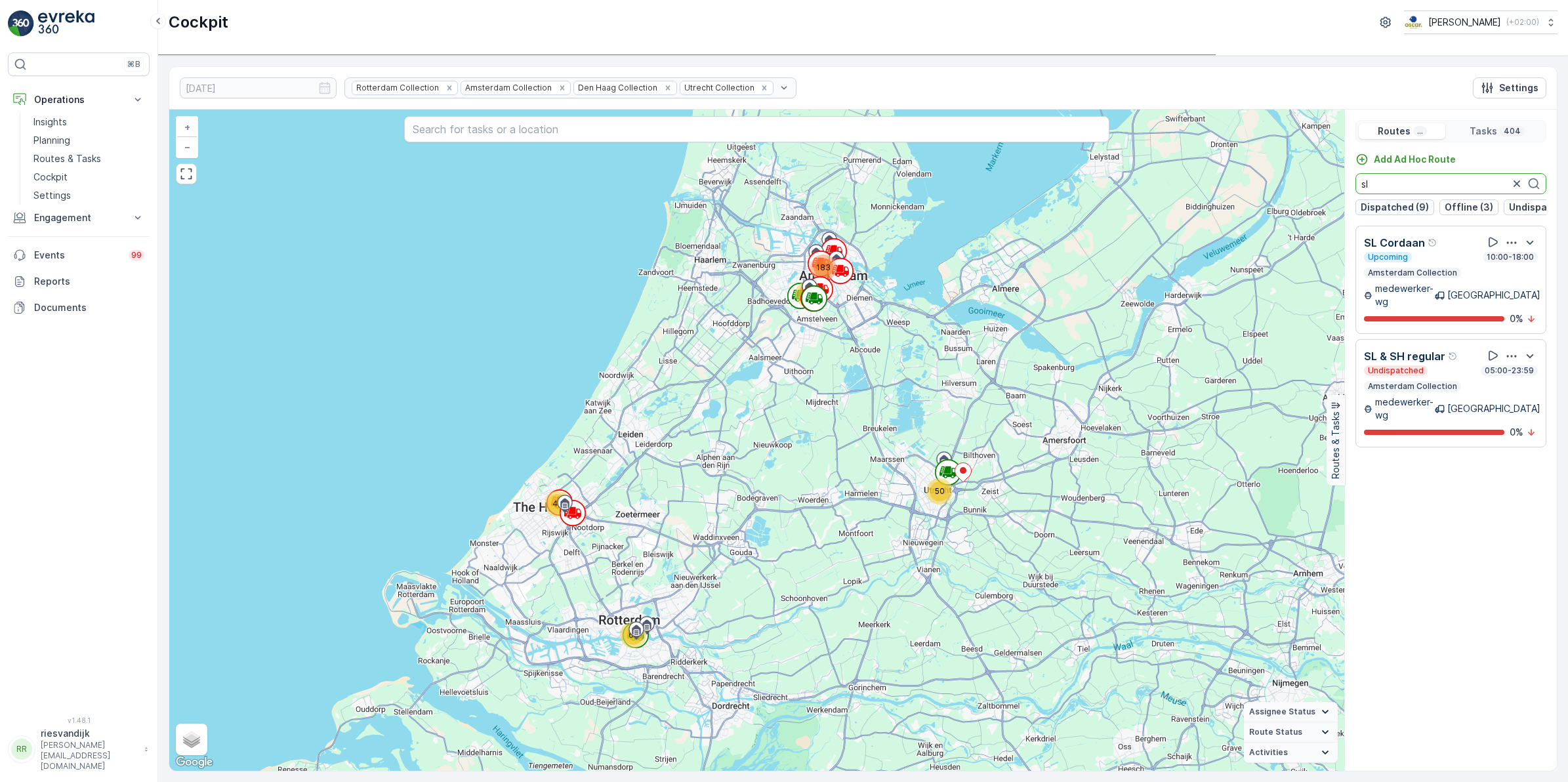
type input "s"
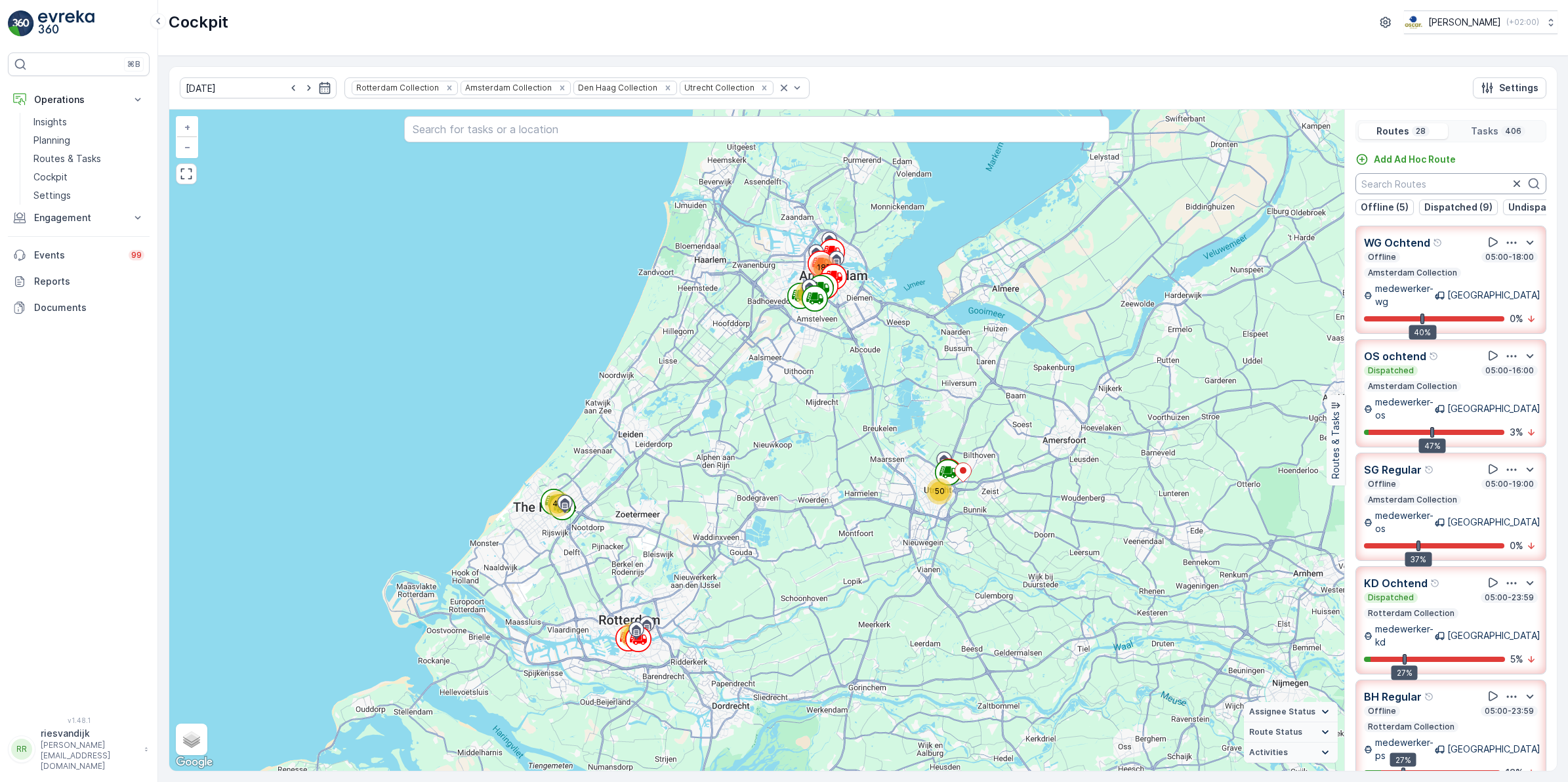
click at [1460, 176] on input "text" at bounding box center [1450, 183] width 191 height 21
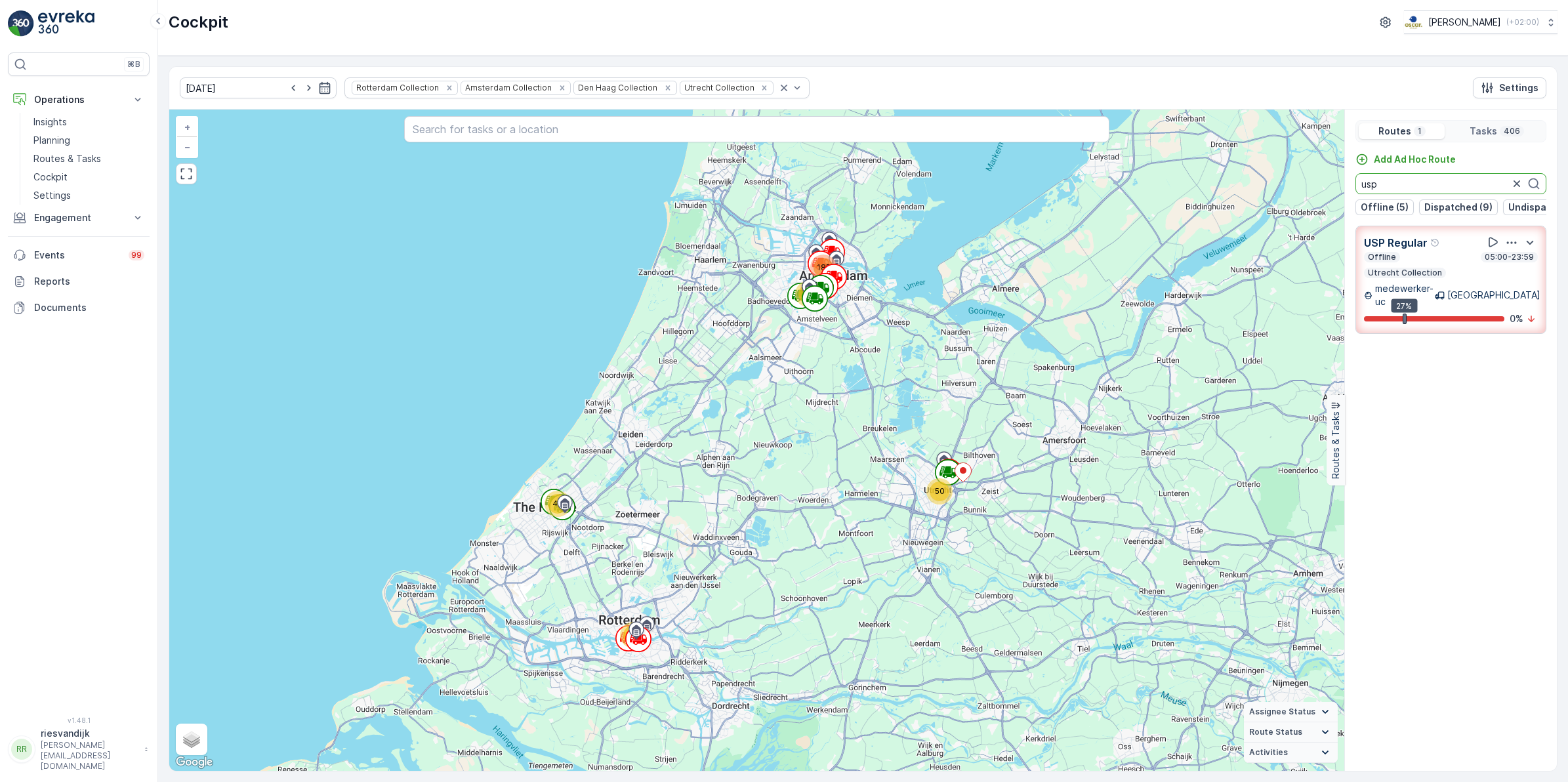
type input "usp"
click at [1514, 183] on icon "button" at bounding box center [1516, 183] width 7 height 7
type input "voor"
click at [1414, 188] on input "voor" at bounding box center [1450, 183] width 191 height 21
click at [286, 83] on icon "button" at bounding box center [293, 88] width 13 height 13
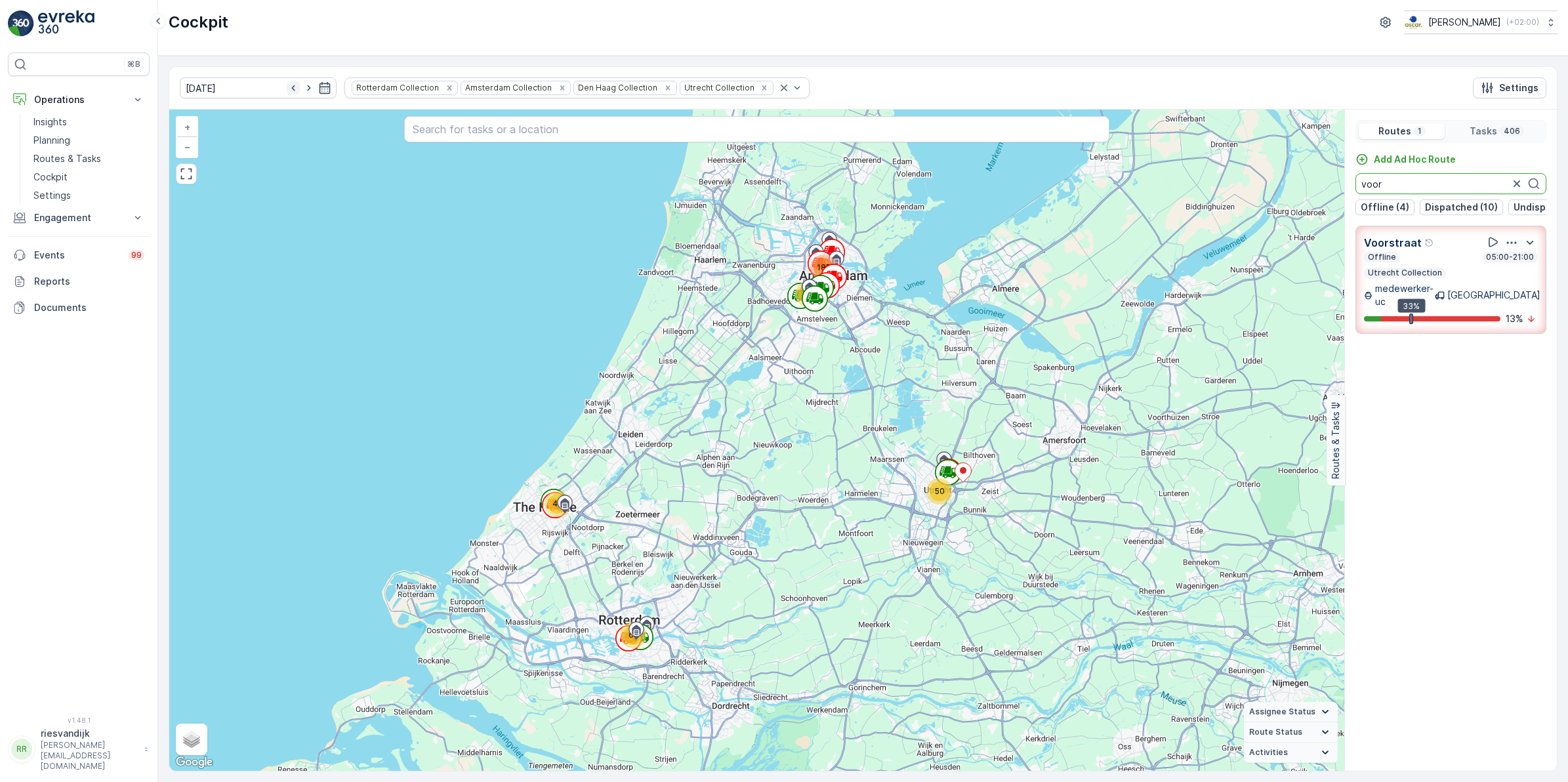
type input "[DATE]"
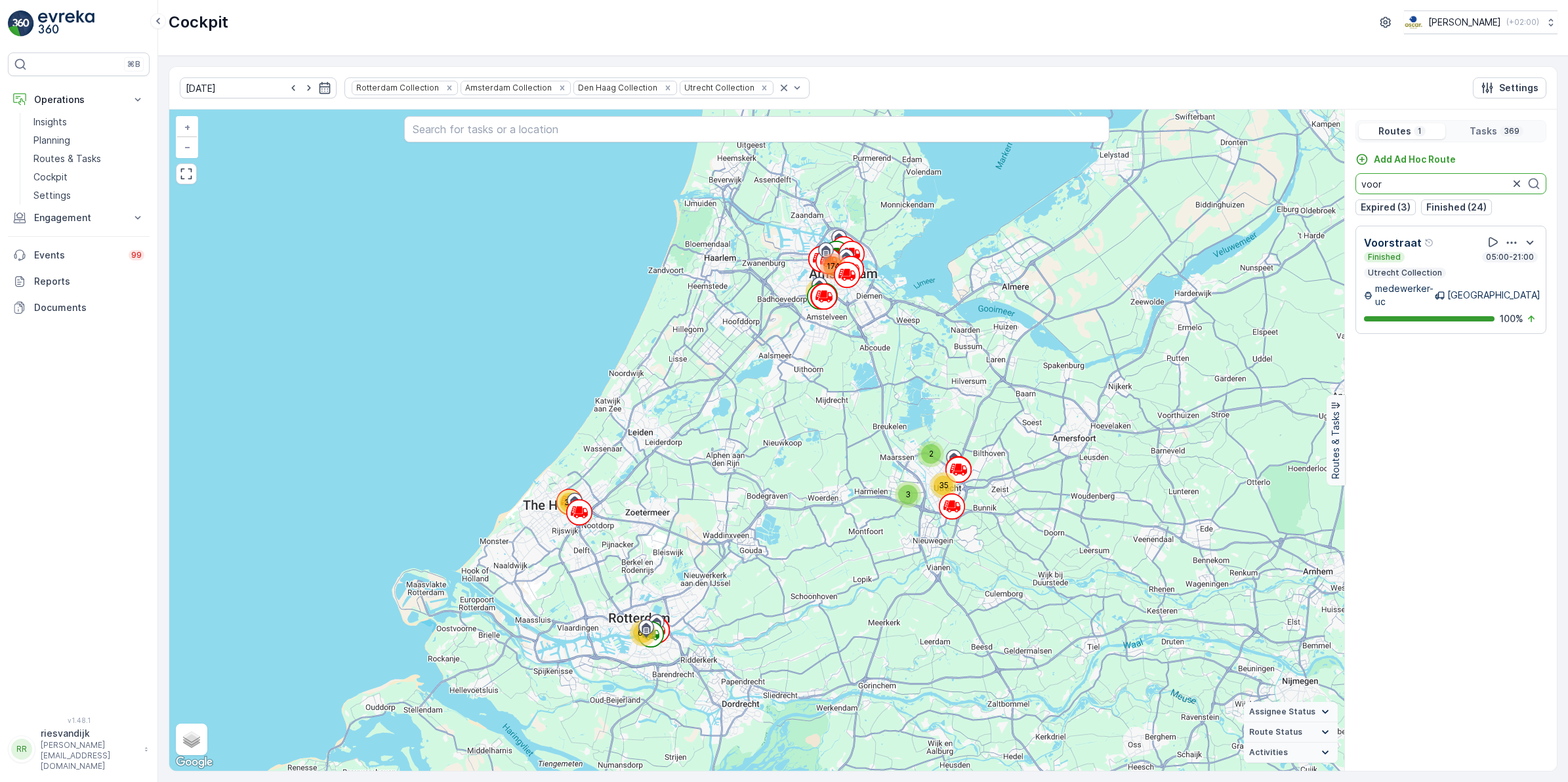
click at [1412, 186] on input "voor" at bounding box center [1450, 183] width 191 height 21
click at [1404, 276] on p "Utrecht Collection" at bounding box center [1404, 273] width 77 height 10
click at [1404, 251] on p "Voorstraat" at bounding box center [1392, 243] width 58 height 16
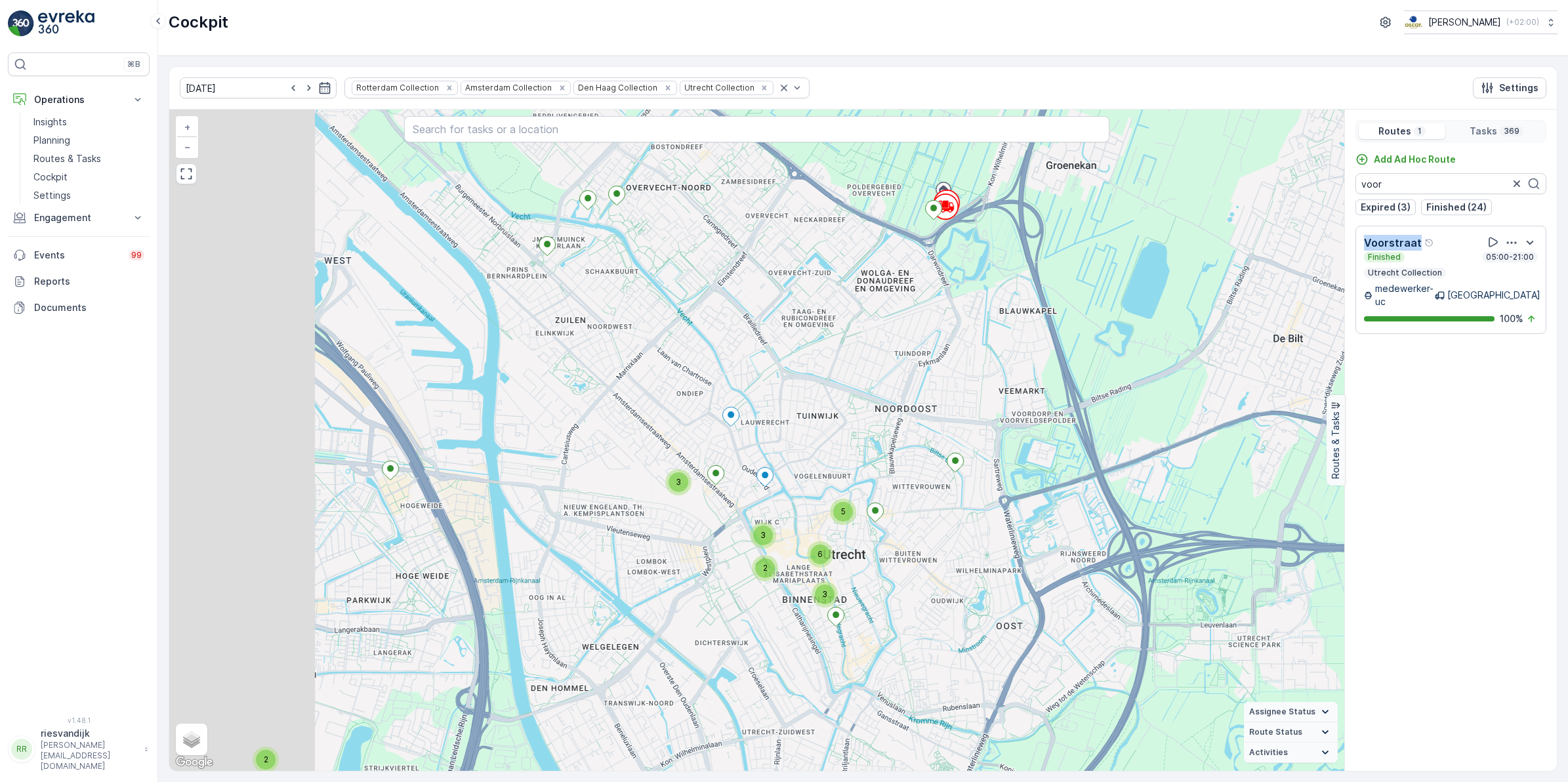
drag, startPoint x: 563, startPoint y: 435, endPoint x: 843, endPoint y: 440, distance: 280.0
click at [843, 440] on div "2 2 3 2 3 5 3 6 2 3 4 6 3 3 3 2 2 19 3 2 3 3 2 17 11 23 2 4 6 3 19 2 3 10 2 3 1…" at bounding box center [757, 440] width 1175 height 661
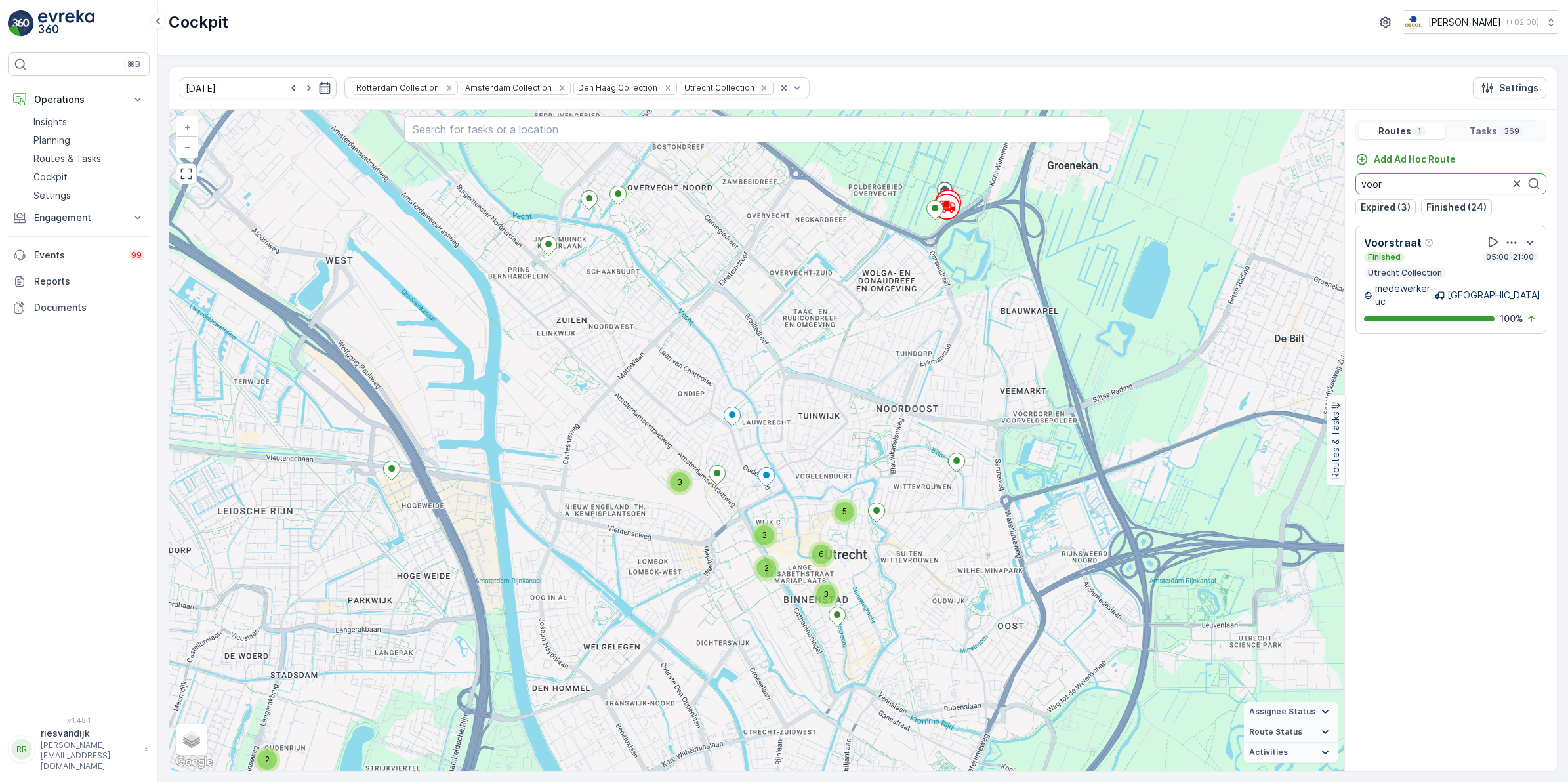
drag, startPoint x: 1396, startPoint y: 186, endPoint x: 1306, endPoint y: 190, distance: 90.1
click at [1306, 189] on div "2 2 3 2 3 5 3 6 2 3 4 6 3 3 3 2 2 19 3 2 3 3 2 17 11 23 2 4 6 3 19 2 3 10 2 3 1…" at bounding box center [863, 440] width 1388 height 661
click at [1385, 178] on input "le" at bounding box center [1450, 183] width 191 height 21
click at [1441, 269] on div "Finished 05:00-21:00 Utrecht Collection" at bounding box center [1450, 265] width 174 height 26
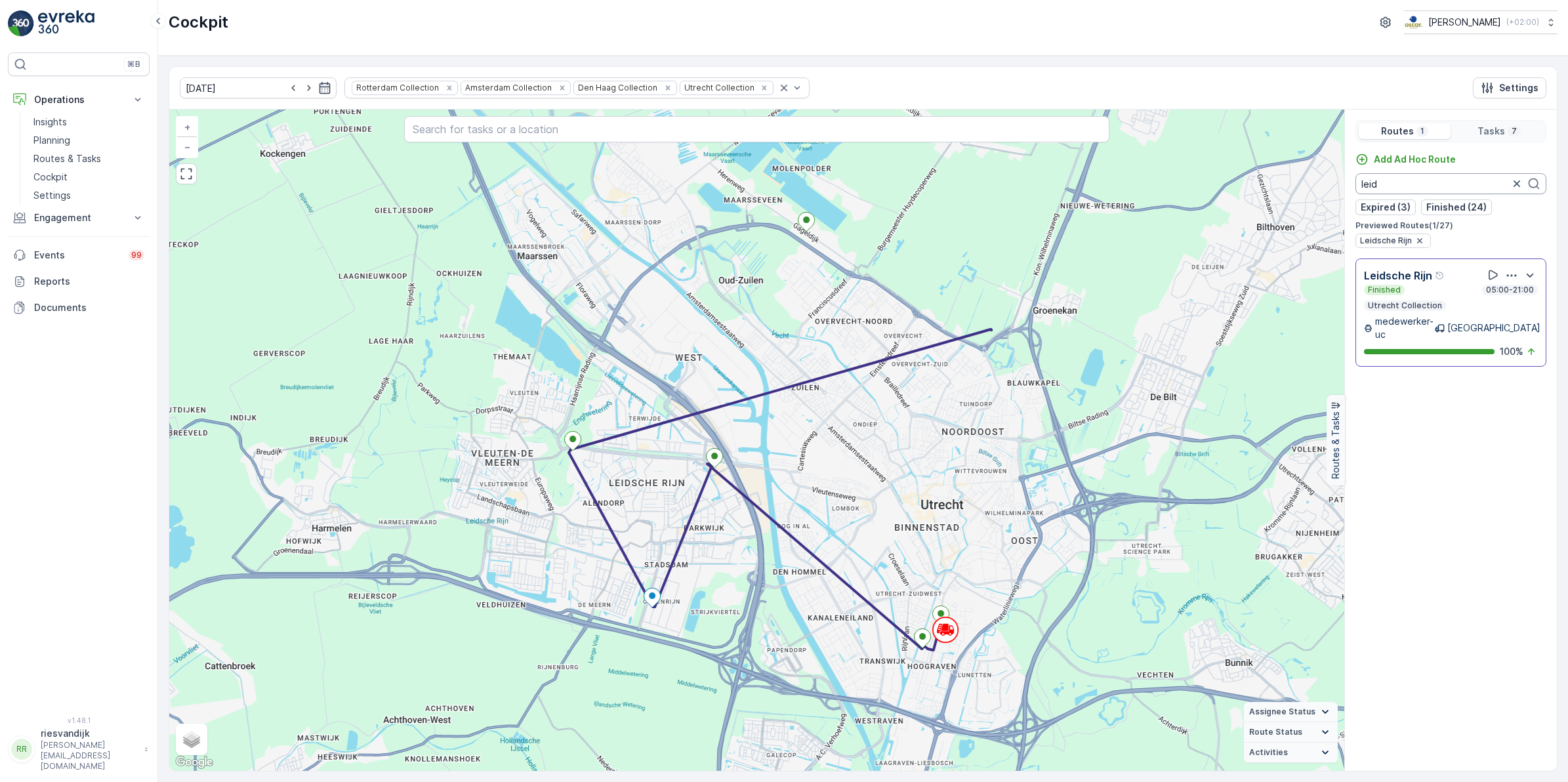
click at [1451, 186] on input "leid" at bounding box center [1450, 183] width 191 height 21
drag, startPoint x: 1389, startPoint y: 186, endPoint x: 1339, endPoint y: 188, distance: 50.0
click at [1339, 188] on div "+ − Satellite Roadmap Terrain Hybrid Leaflet Keyboard shortcuts Map Data Map da…" at bounding box center [863, 440] width 1388 height 661
type input "voor"
click at [1428, 298] on div "Finished 05:00-21:00 Utrecht Collection" at bounding box center [1450, 298] width 174 height 26
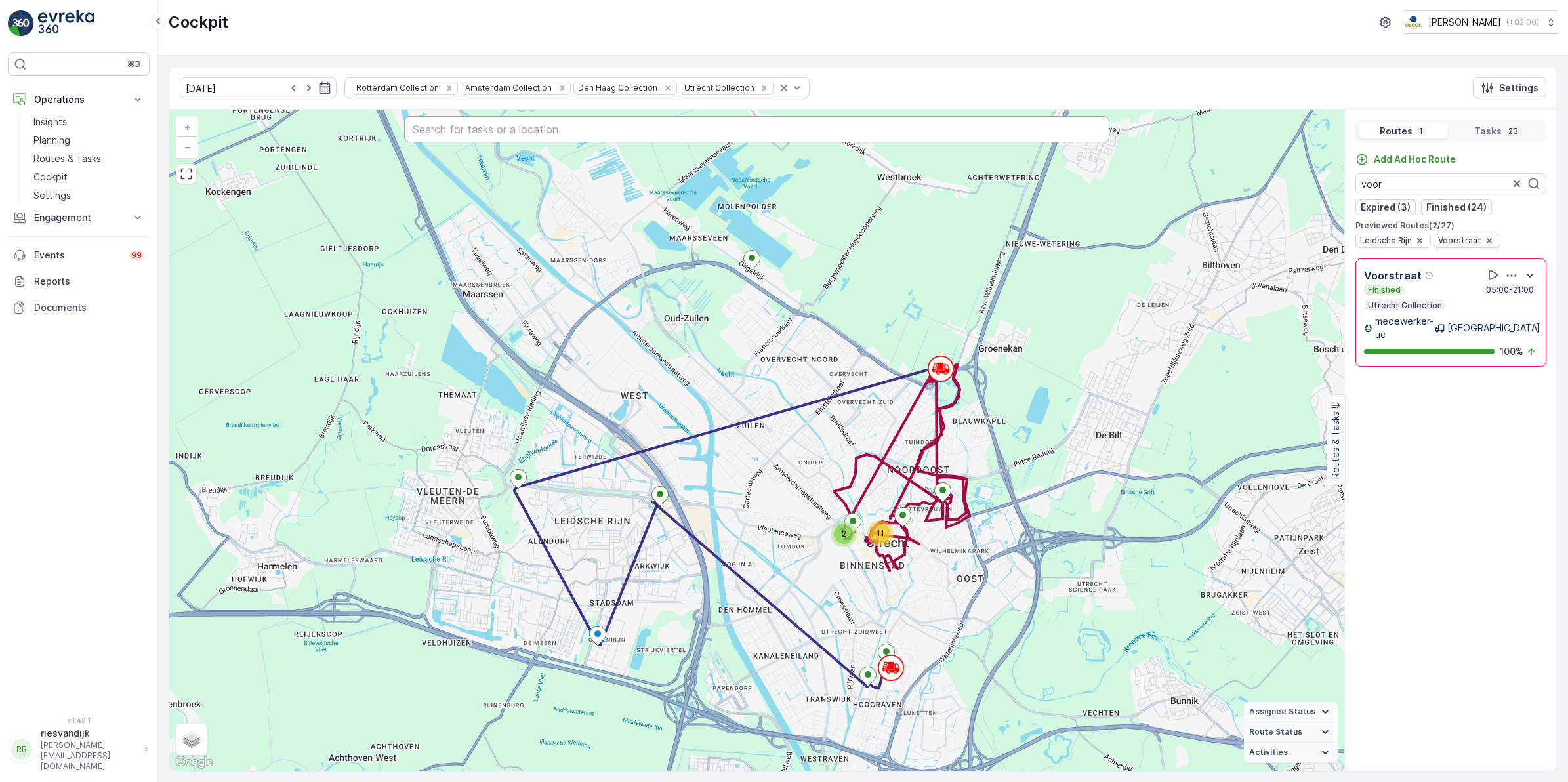
click at [530, 126] on input "text" at bounding box center [756, 129] width 705 height 26
type input "droppie"
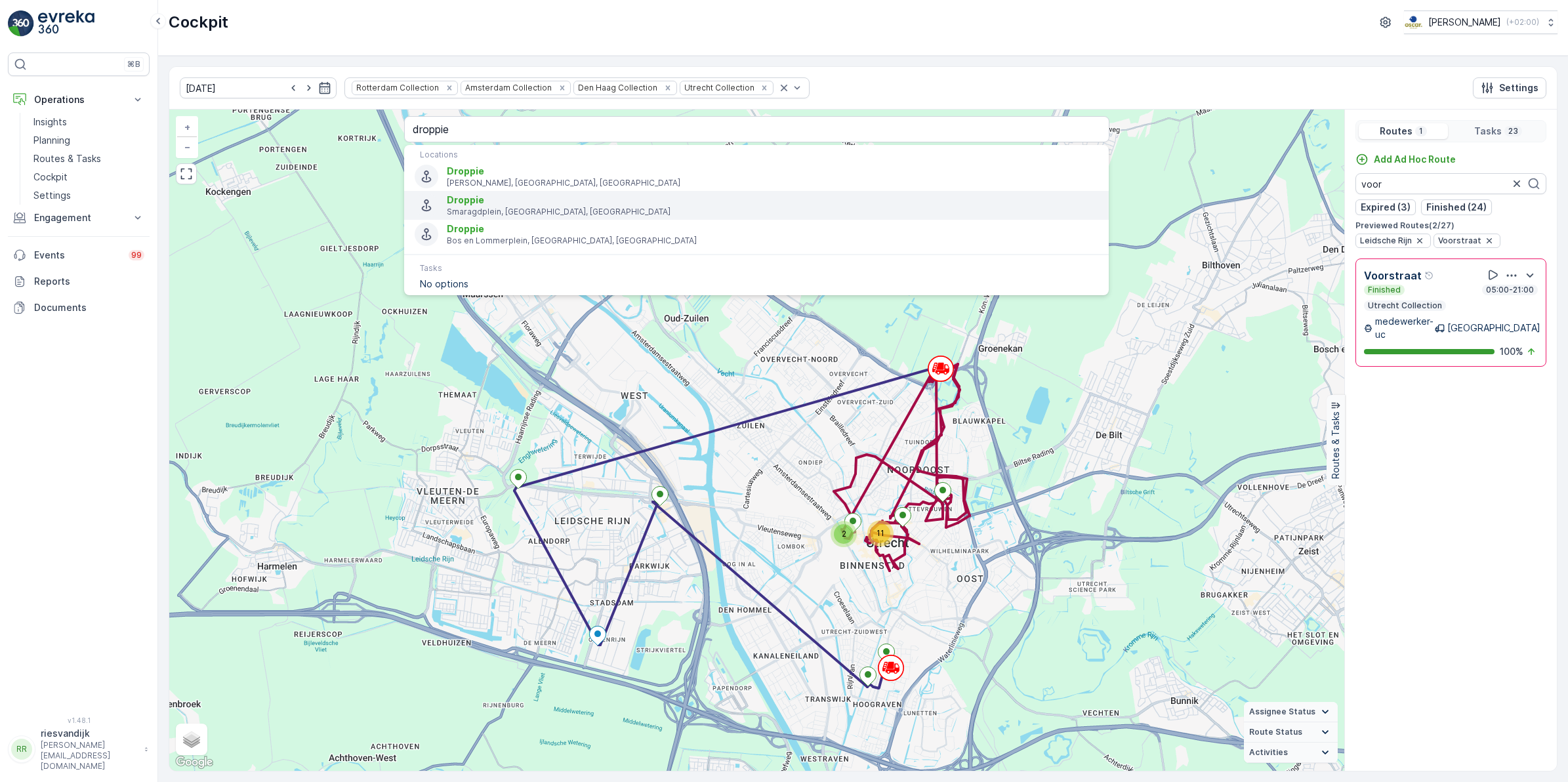
click at [588, 205] on span "Droppie" at bounding box center [772, 200] width 651 height 13
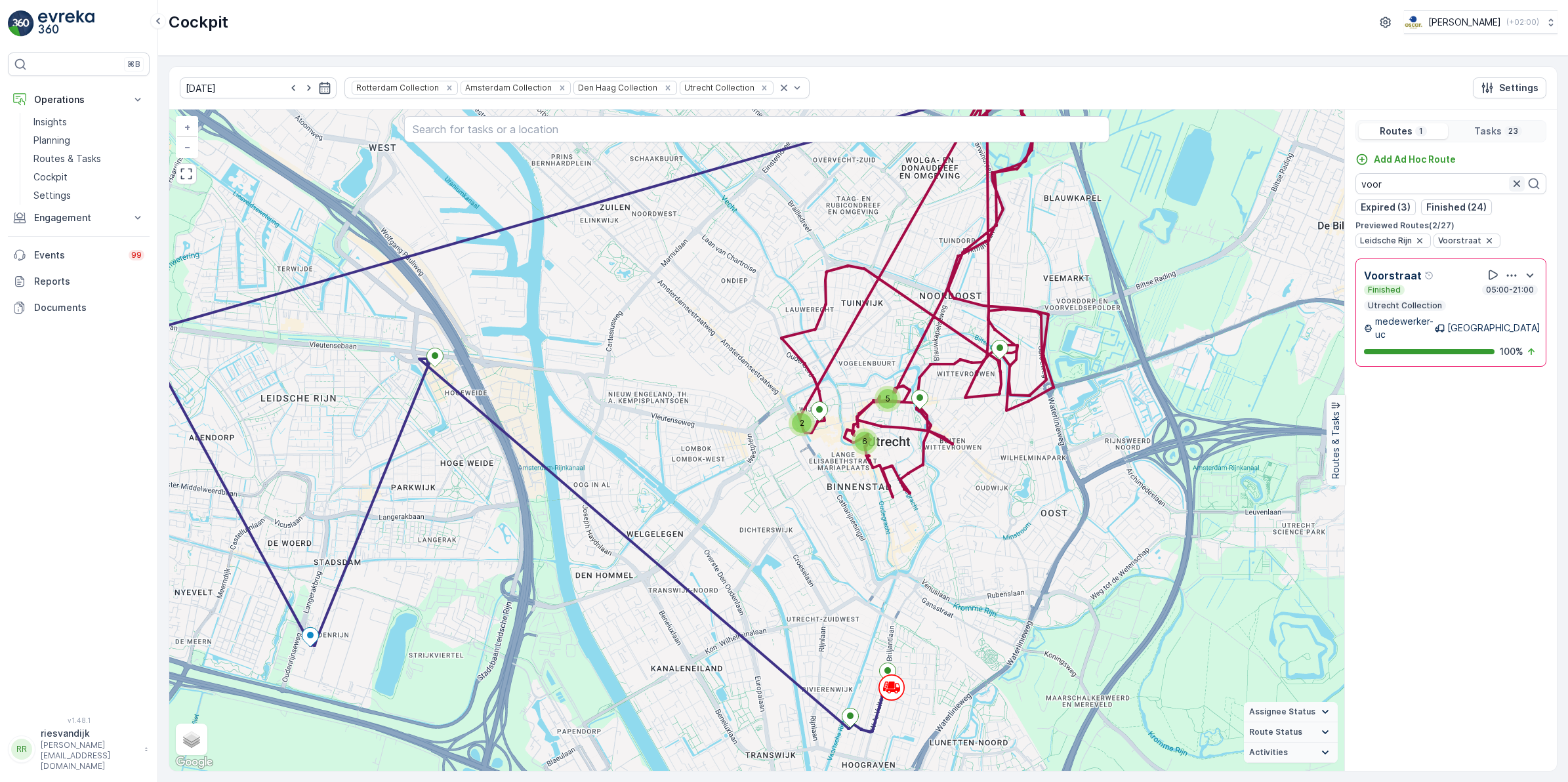
click at [1512, 183] on icon "button" at bounding box center [1517, 183] width 13 height 13
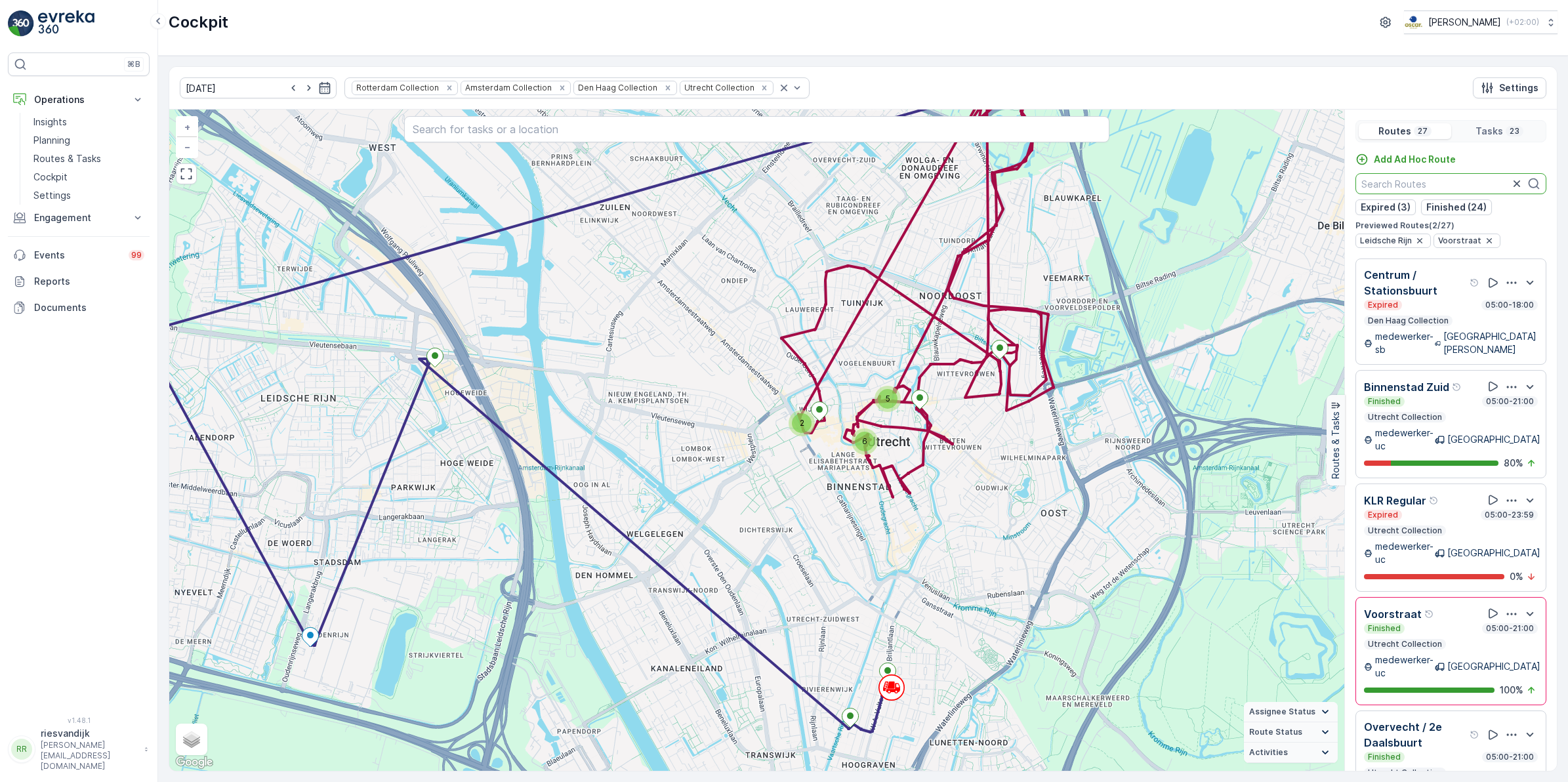
click at [1444, 183] on input "text" at bounding box center [1450, 183] width 191 height 21
click at [1415, 186] on input "text" at bounding box center [1450, 183] width 191 height 21
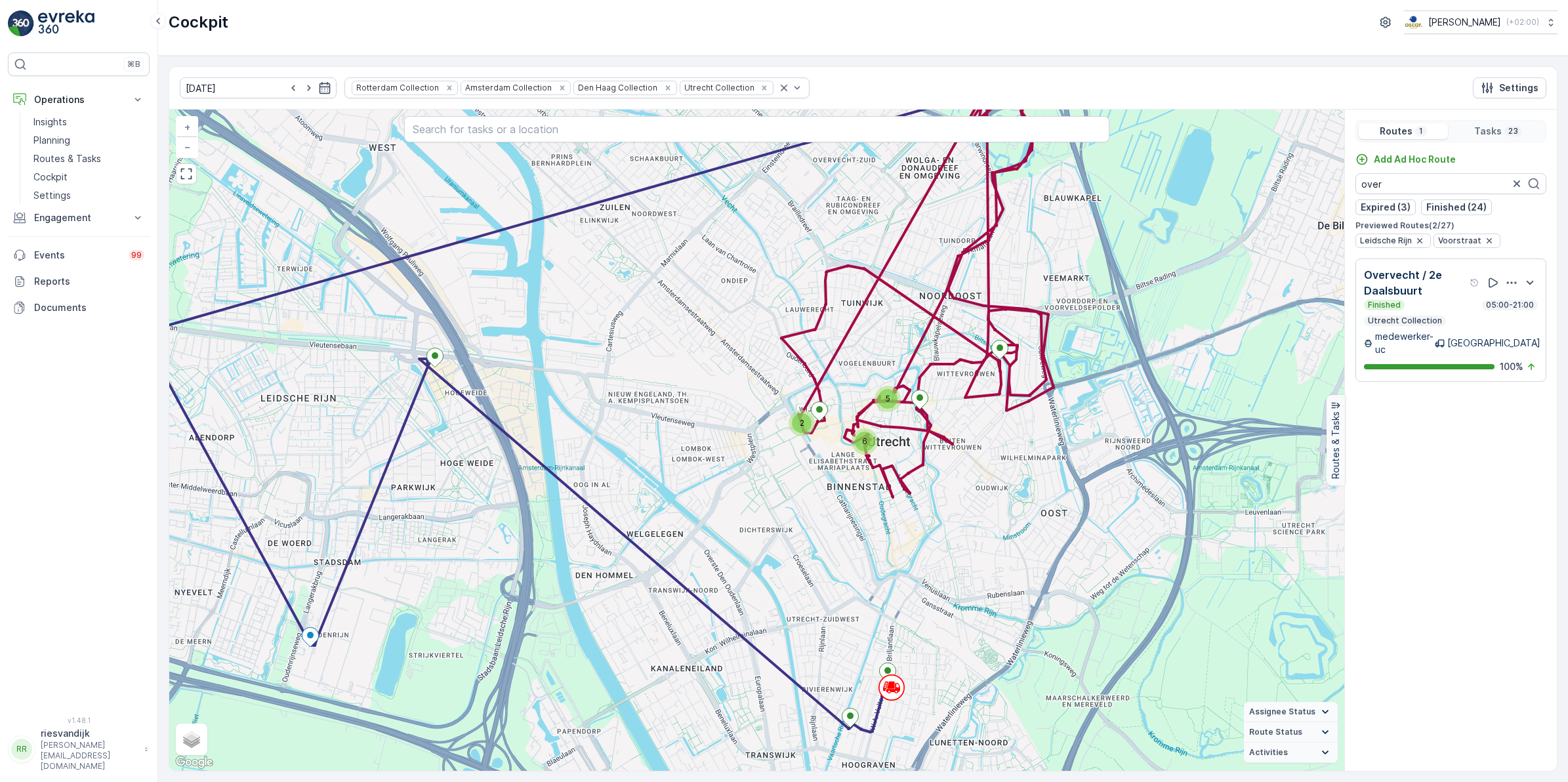
click at [1457, 311] on div "Finished 05:00-21:00" at bounding box center [1450, 305] width 174 height 10
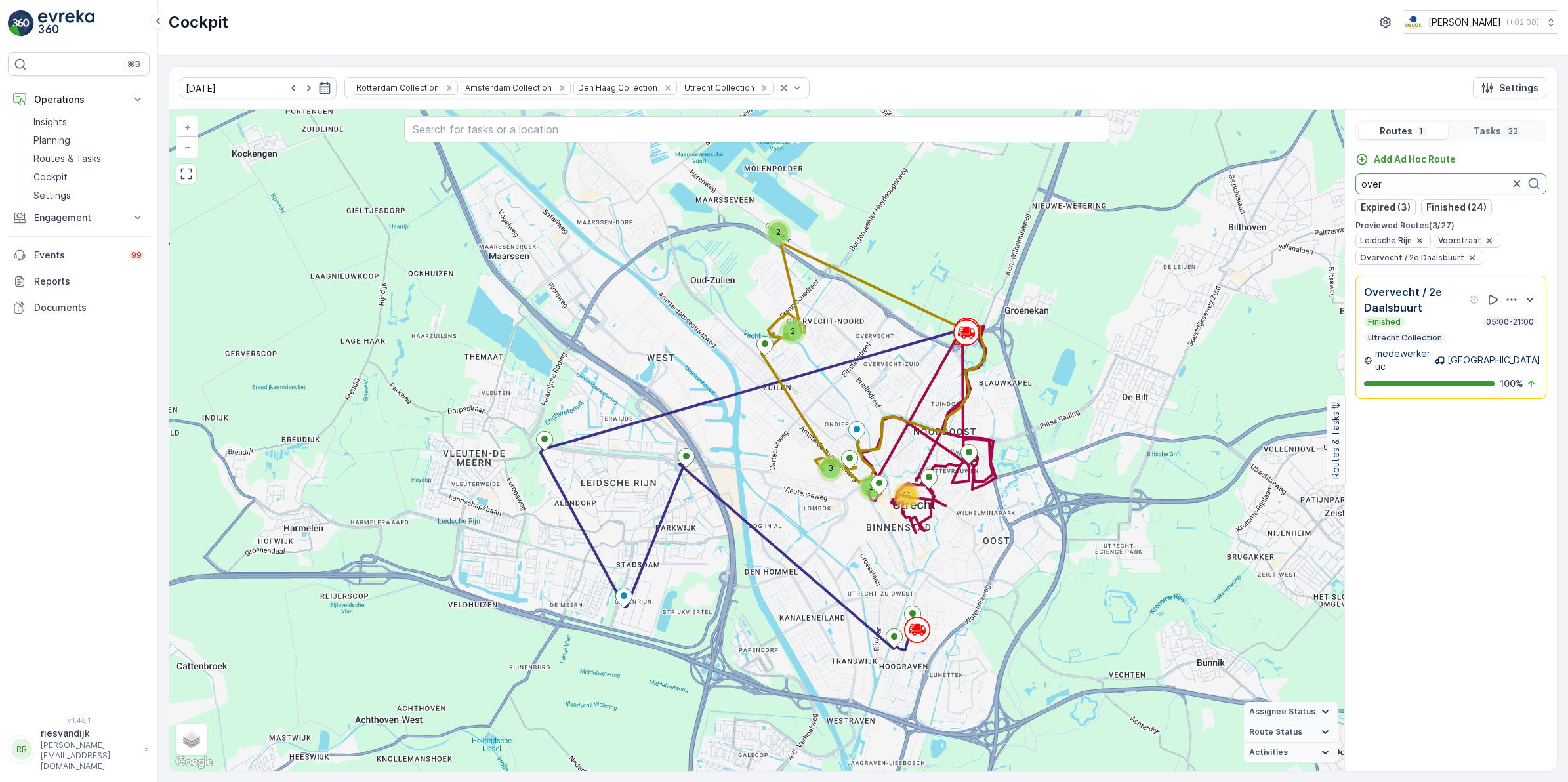
drag, startPoint x: 1391, startPoint y: 187, endPoint x: 1344, endPoint y: 192, distance: 47.3
click at [1344, 192] on div "Routes 1 Tasks 33 Add Ad Hoc Route over Expired (3) Finished (24) Previewed Rou…" at bounding box center [1450, 440] width 213 height 661
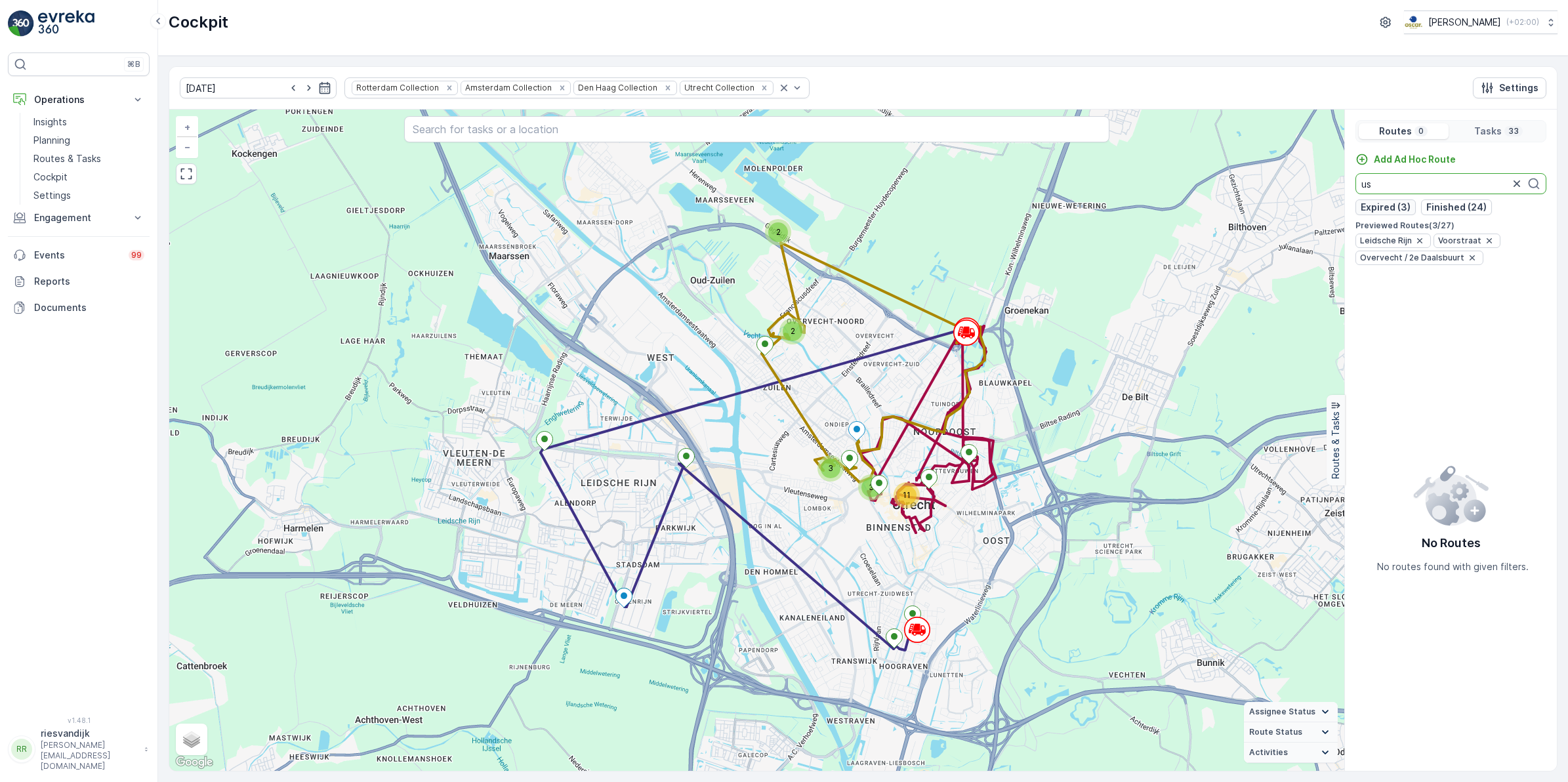
type input "u"
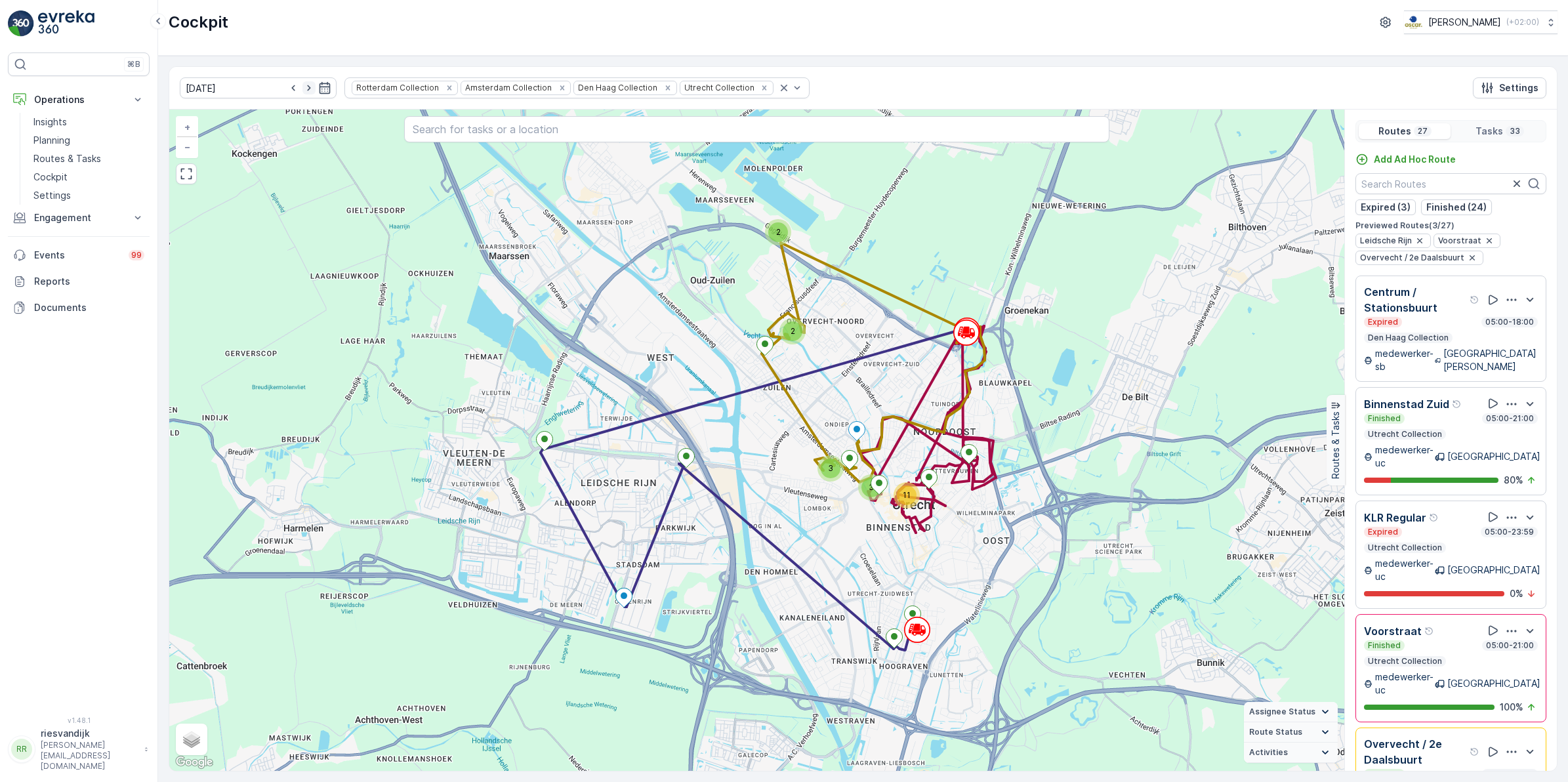
click at [302, 87] on icon "button" at bounding box center [309, 88] width 13 height 13
type input "[DATE]"
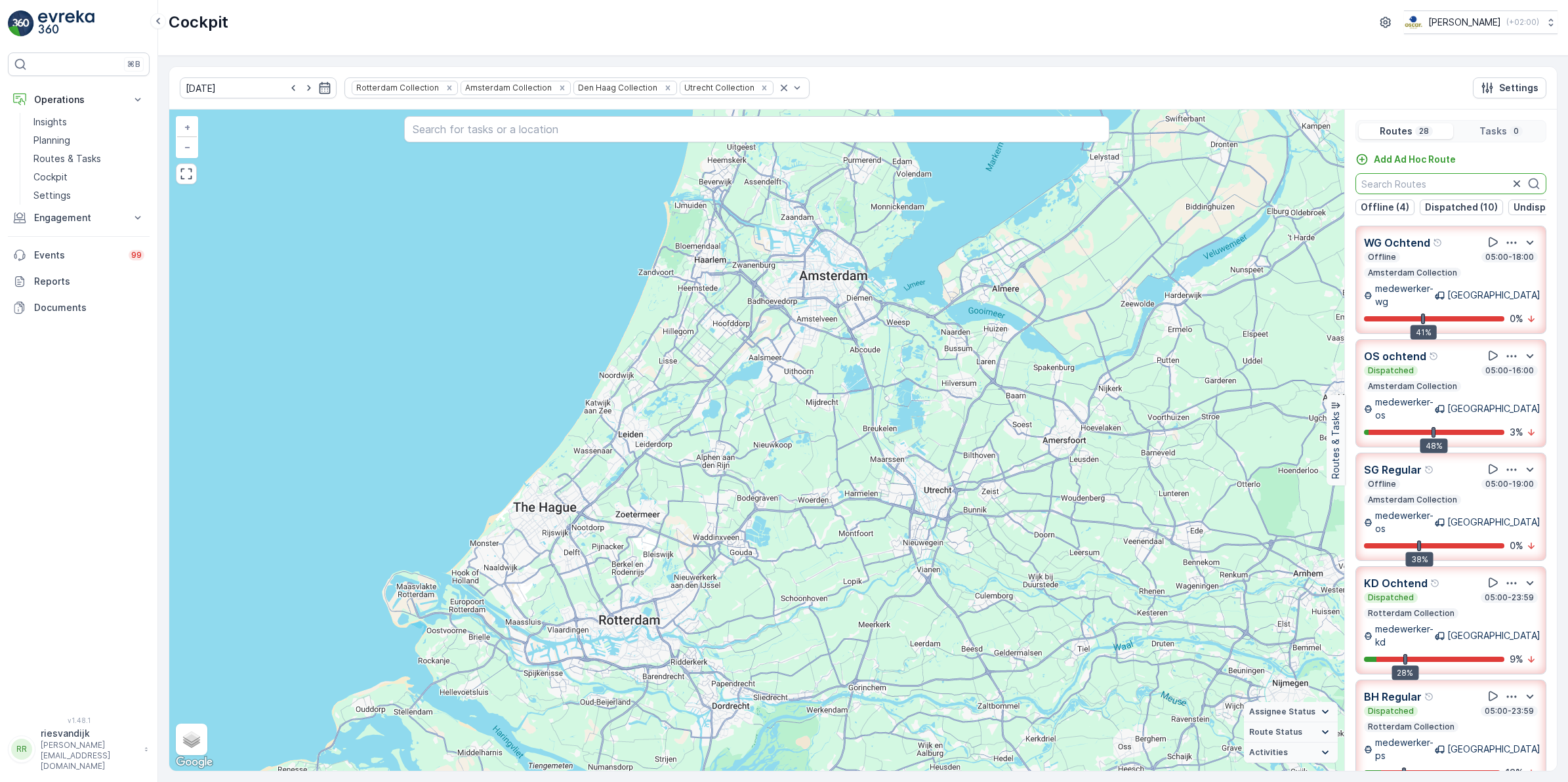
click at [1453, 188] on input "text" at bounding box center [1450, 183] width 191 height 21
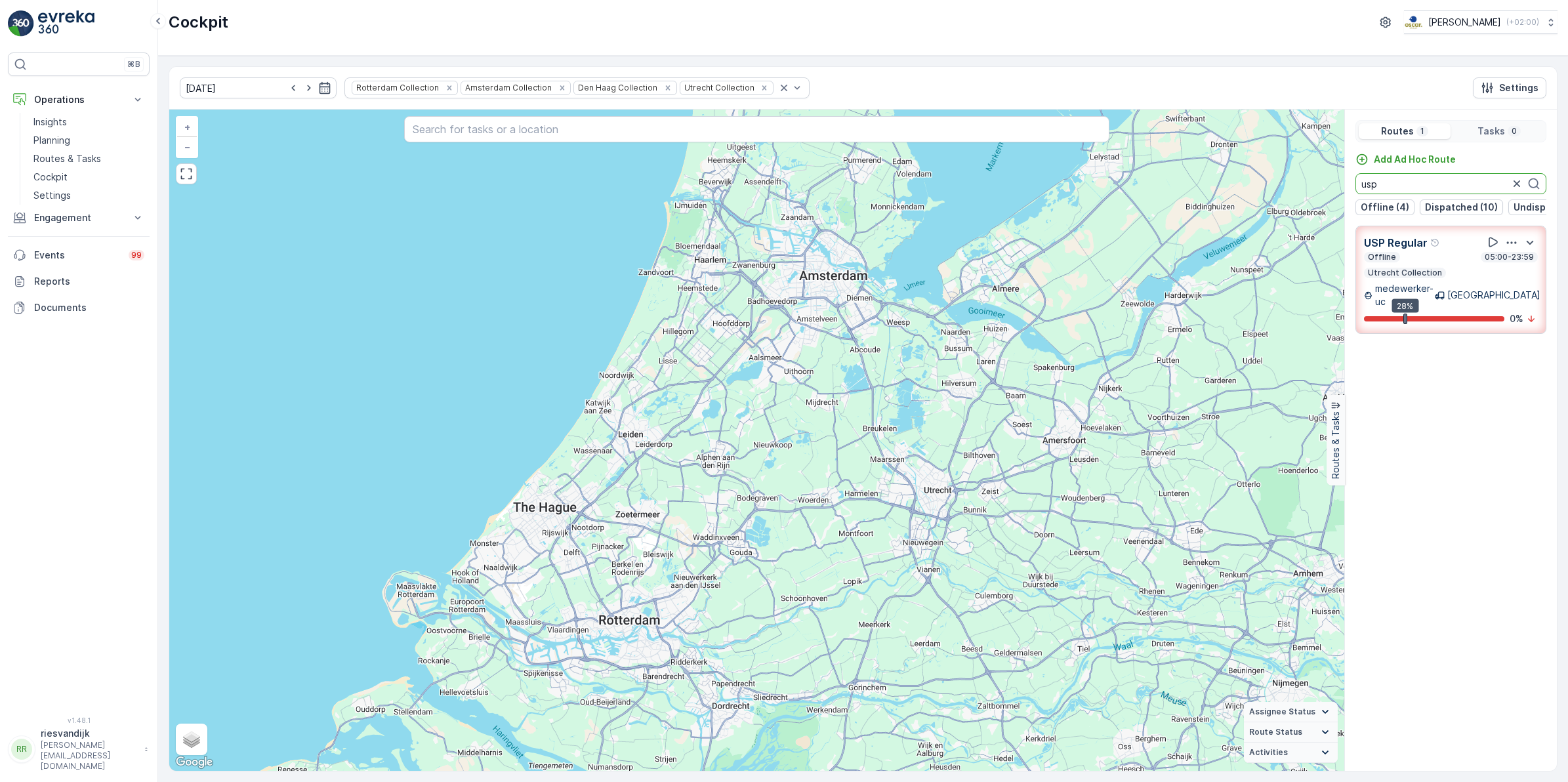
type input "usp"
click at [1450, 273] on div "Offline 05:00-23:59 Utrecht Collection" at bounding box center [1450, 265] width 174 height 26
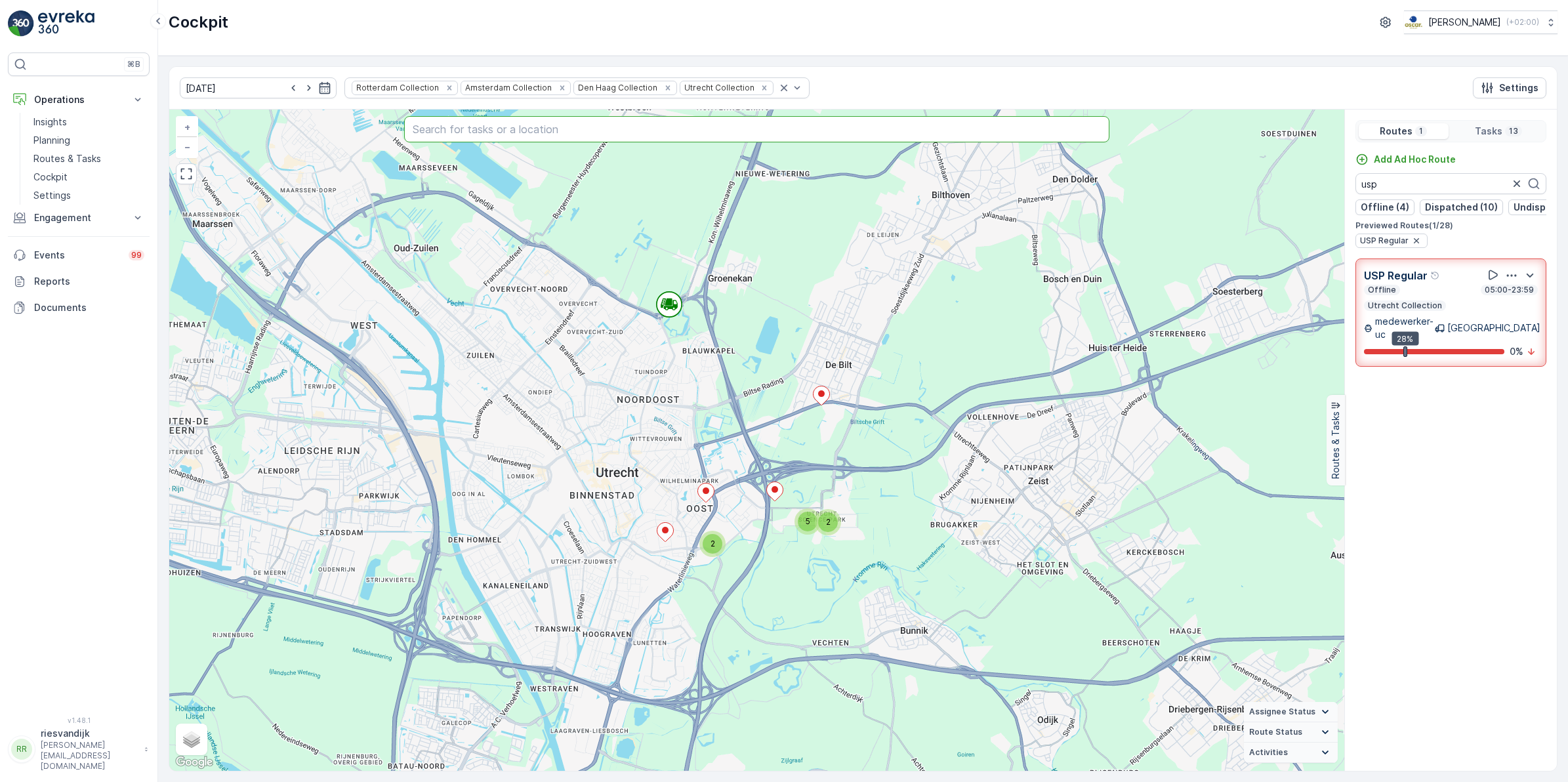
click at [498, 128] on input "text" at bounding box center [756, 129] width 705 height 26
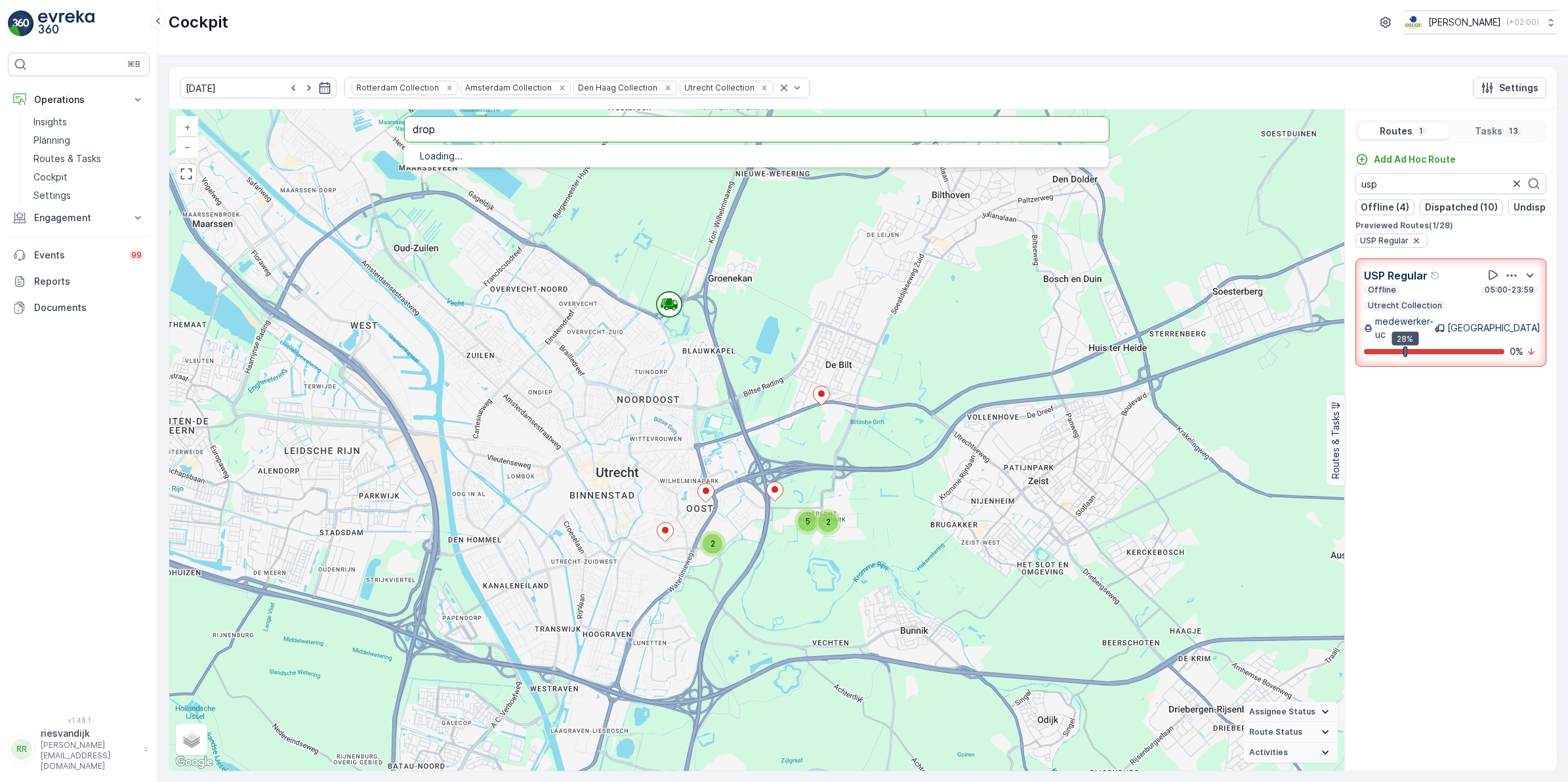
type input "drop"
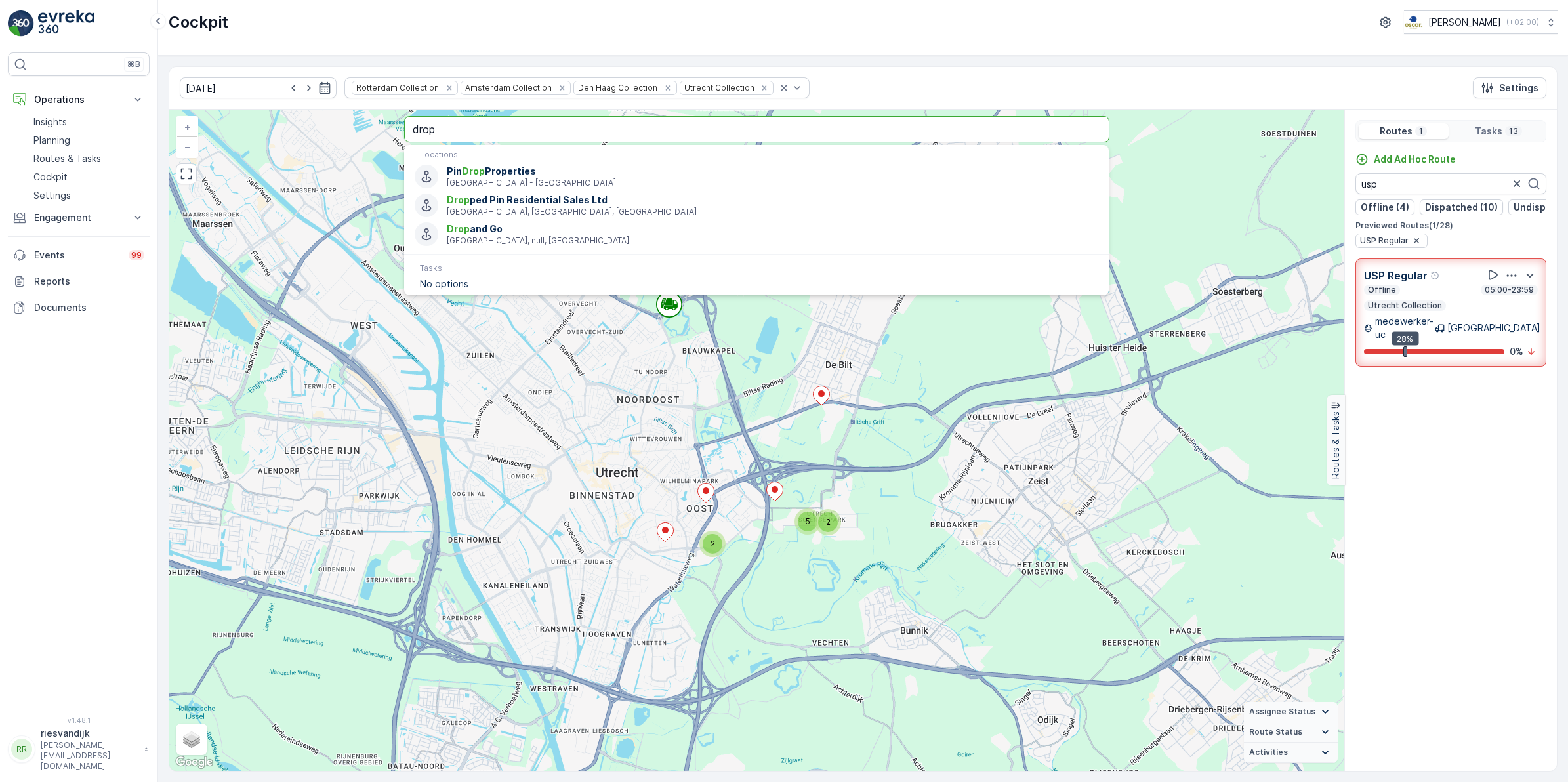
click at [522, 138] on input "drop" at bounding box center [756, 129] width 705 height 26
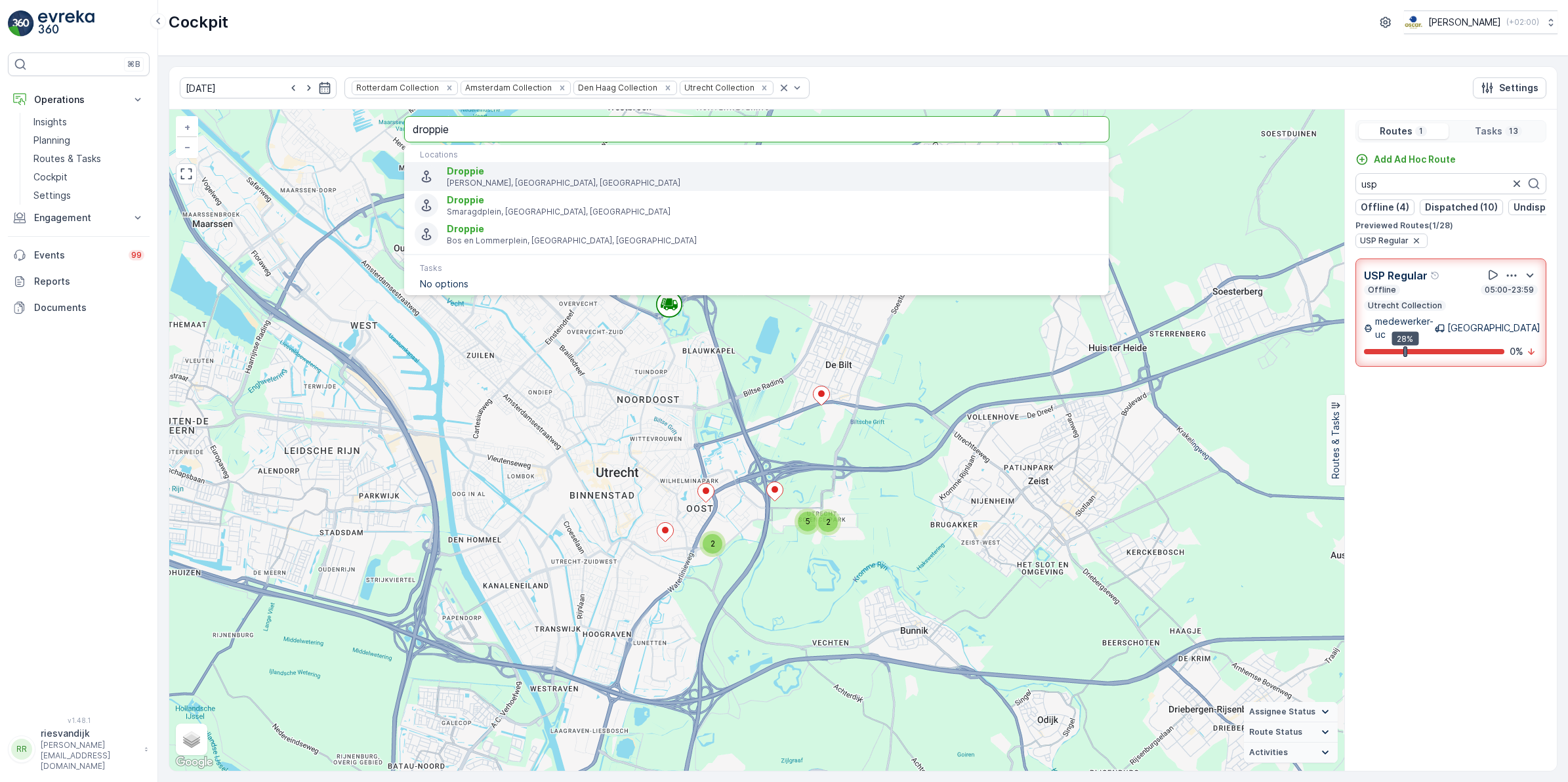
type input "droppie"
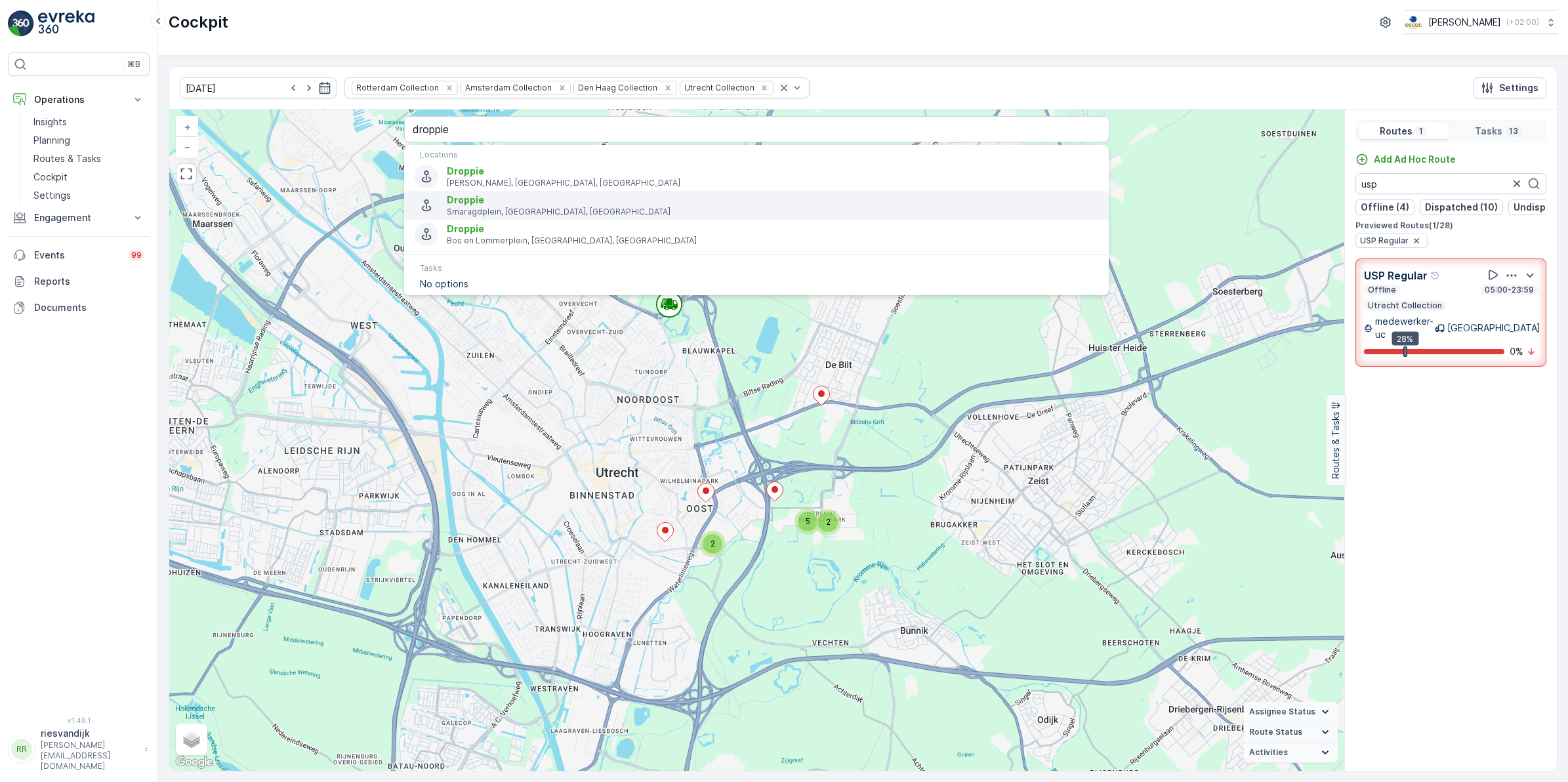
click at [617, 205] on span "Droppie" at bounding box center [772, 200] width 651 height 13
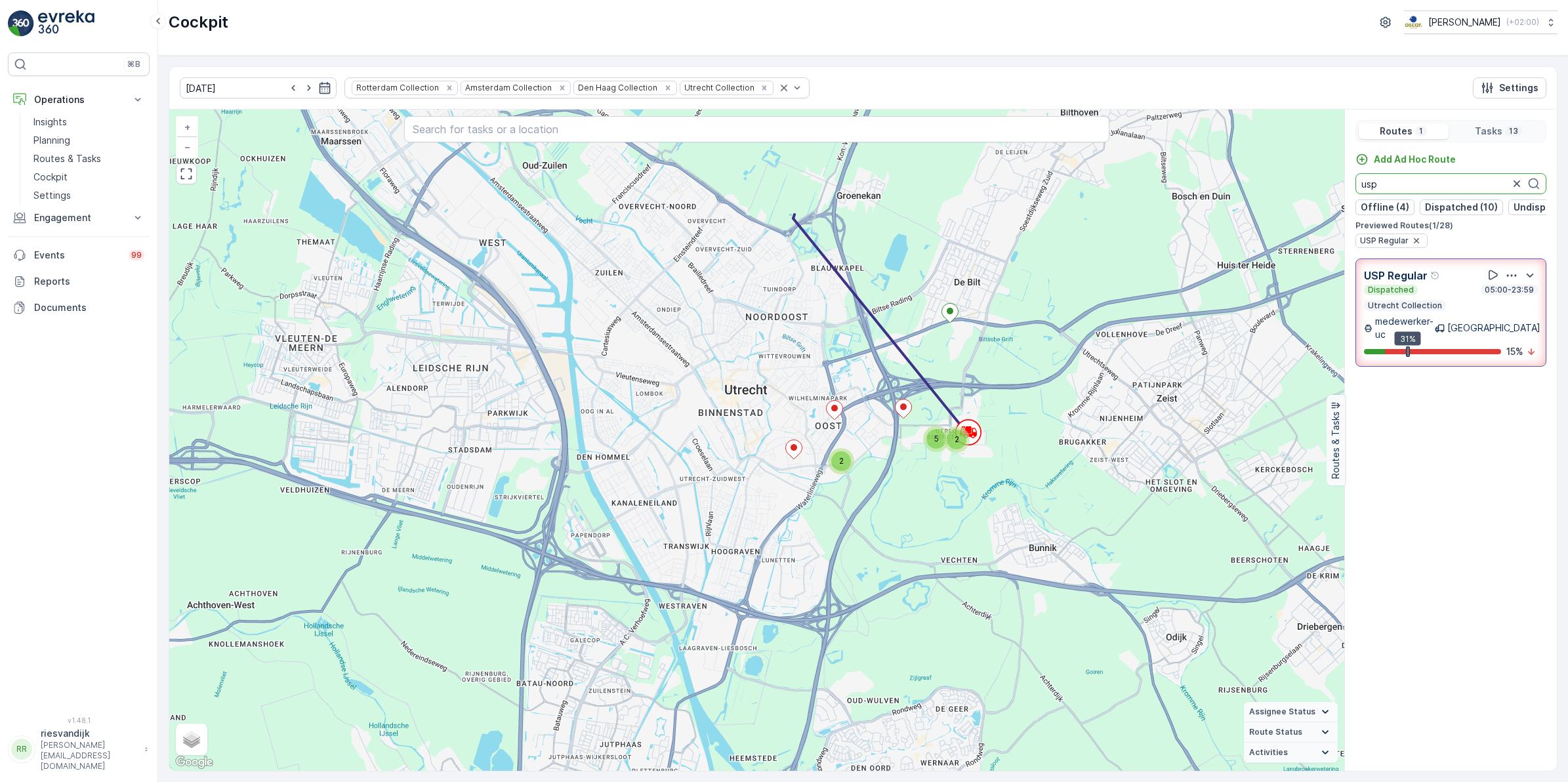
click at [1398, 183] on input "usp" at bounding box center [1450, 183] width 191 height 21
drag, startPoint x: 1391, startPoint y: 178, endPoint x: 1299, endPoint y: 189, distance: 92.7
click at [1299, 189] on div "2 2 5 + − Satellite Roadmap Terrain Hybrid Leaflet Keyboard shortcuts Map Data …" at bounding box center [863, 440] width 1388 height 661
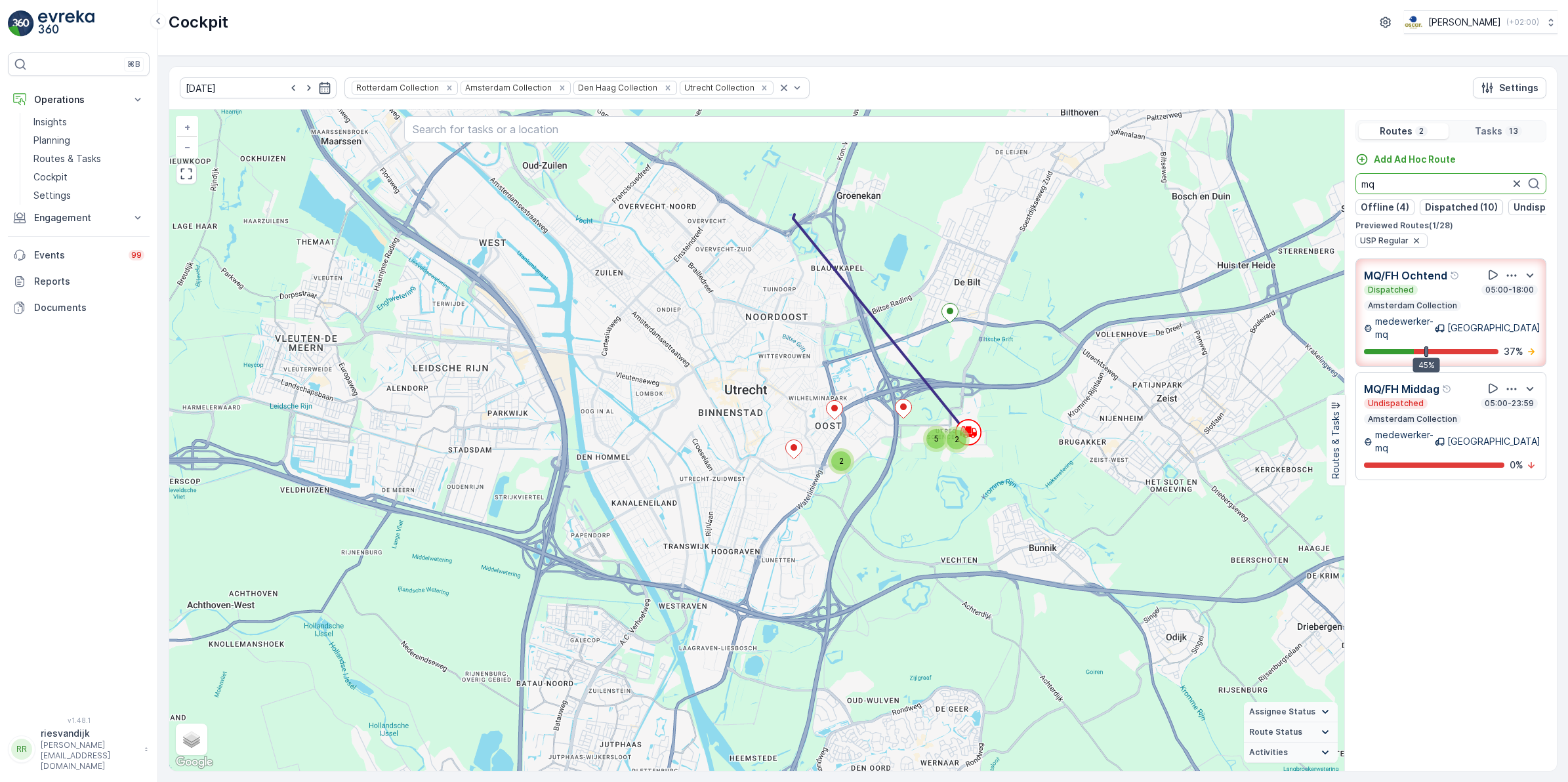
type input "mq"
click at [1461, 402] on div "Undispatched 05:00-23:59" at bounding box center [1450, 403] width 174 height 10
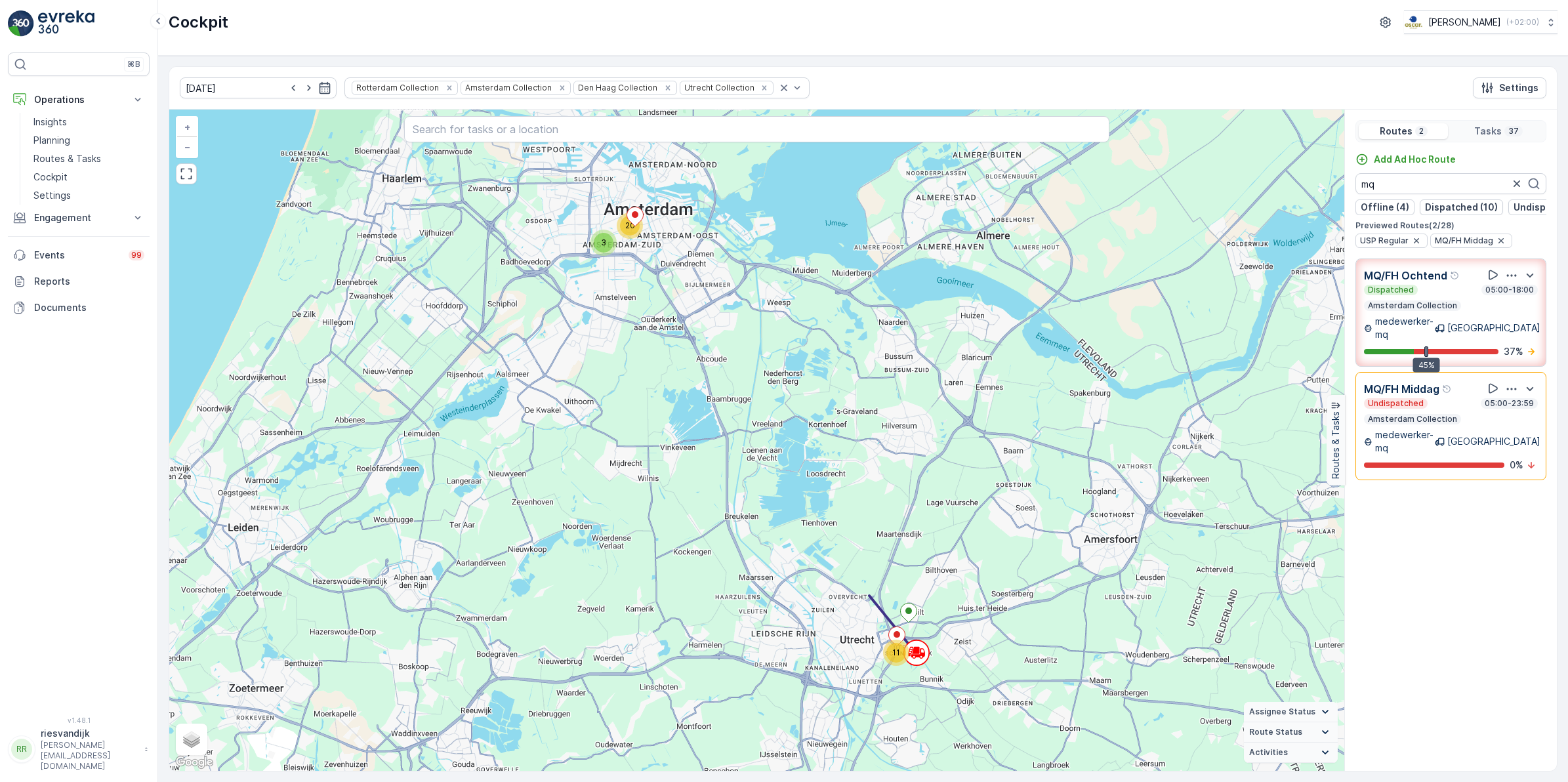
click at [1453, 404] on div "Undispatched 05:00-23:59" at bounding box center [1450, 403] width 174 height 10
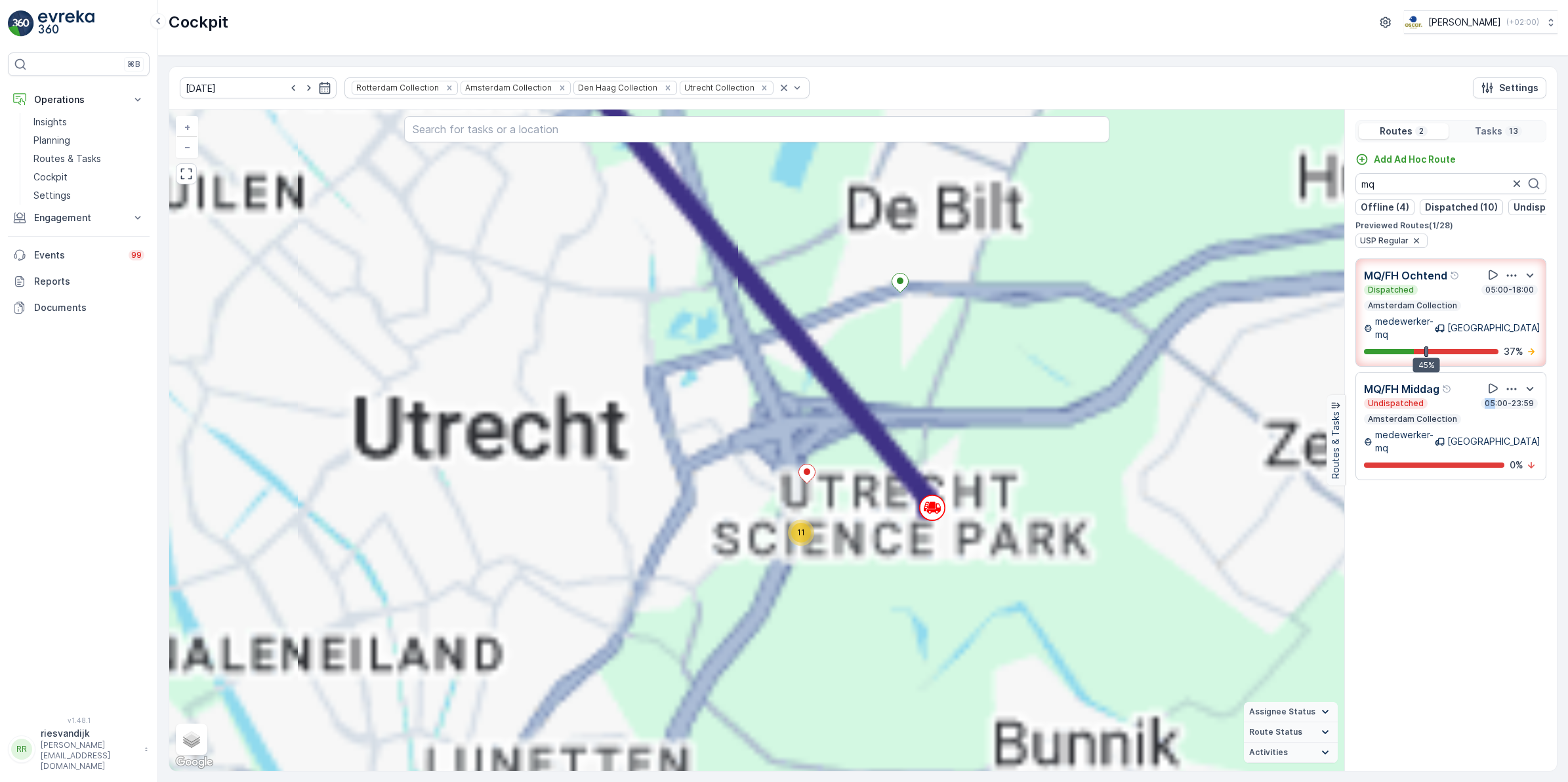
click at [1453, 404] on div "Undispatched 05:00-23:59" at bounding box center [1450, 403] width 174 height 10
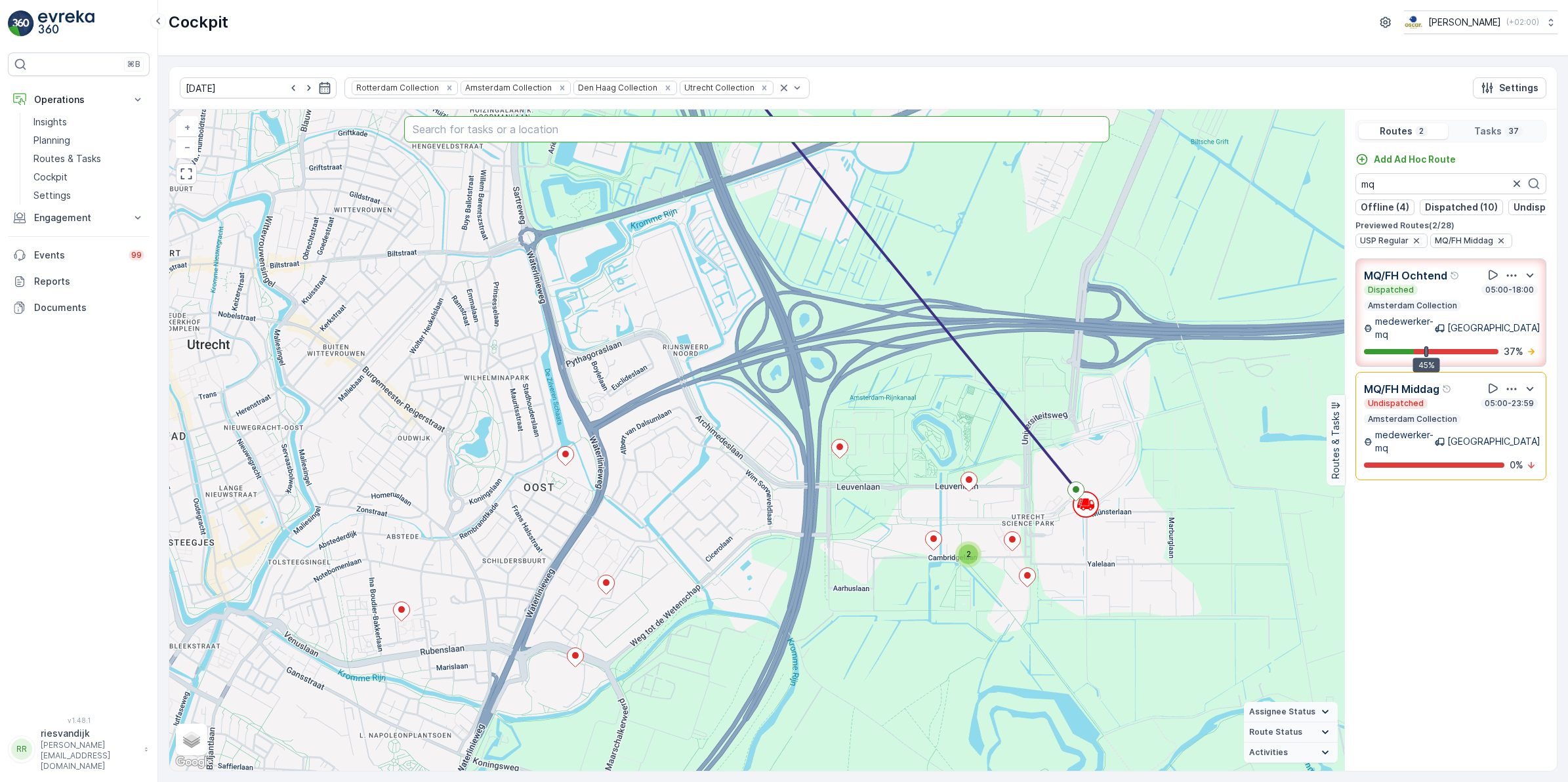
click at [456, 126] on input "text" at bounding box center [756, 129] width 705 height 26
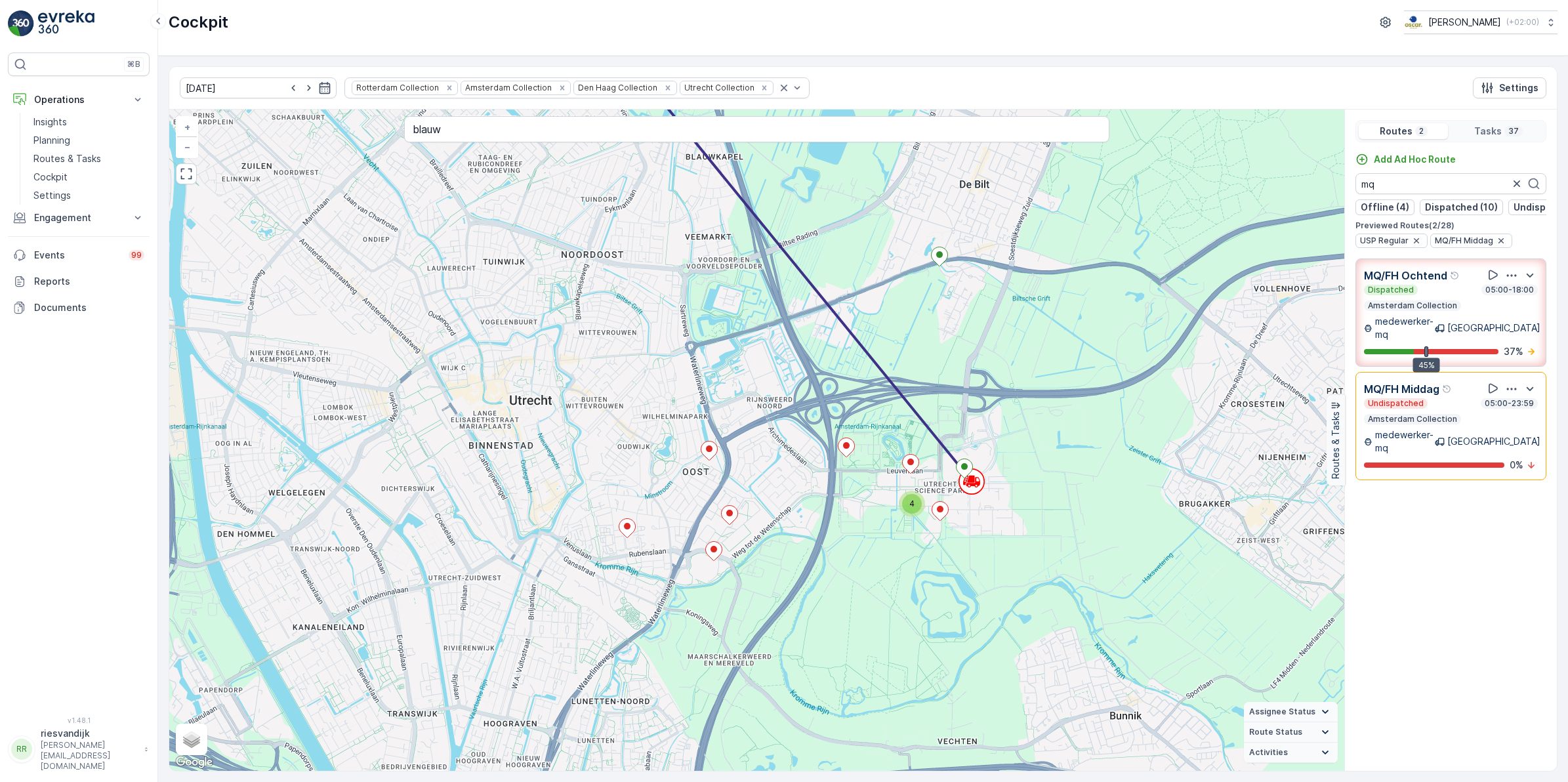
drag, startPoint x: 762, startPoint y: 428, endPoint x: 794, endPoint y: 585, distance: 160.2
click at [793, 604] on div "2 2 3 2 9 4 + − Satellite Roadmap Terrain Hybrid Leaflet Keyboard shortcuts Map…" at bounding box center [757, 440] width 1175 height 661
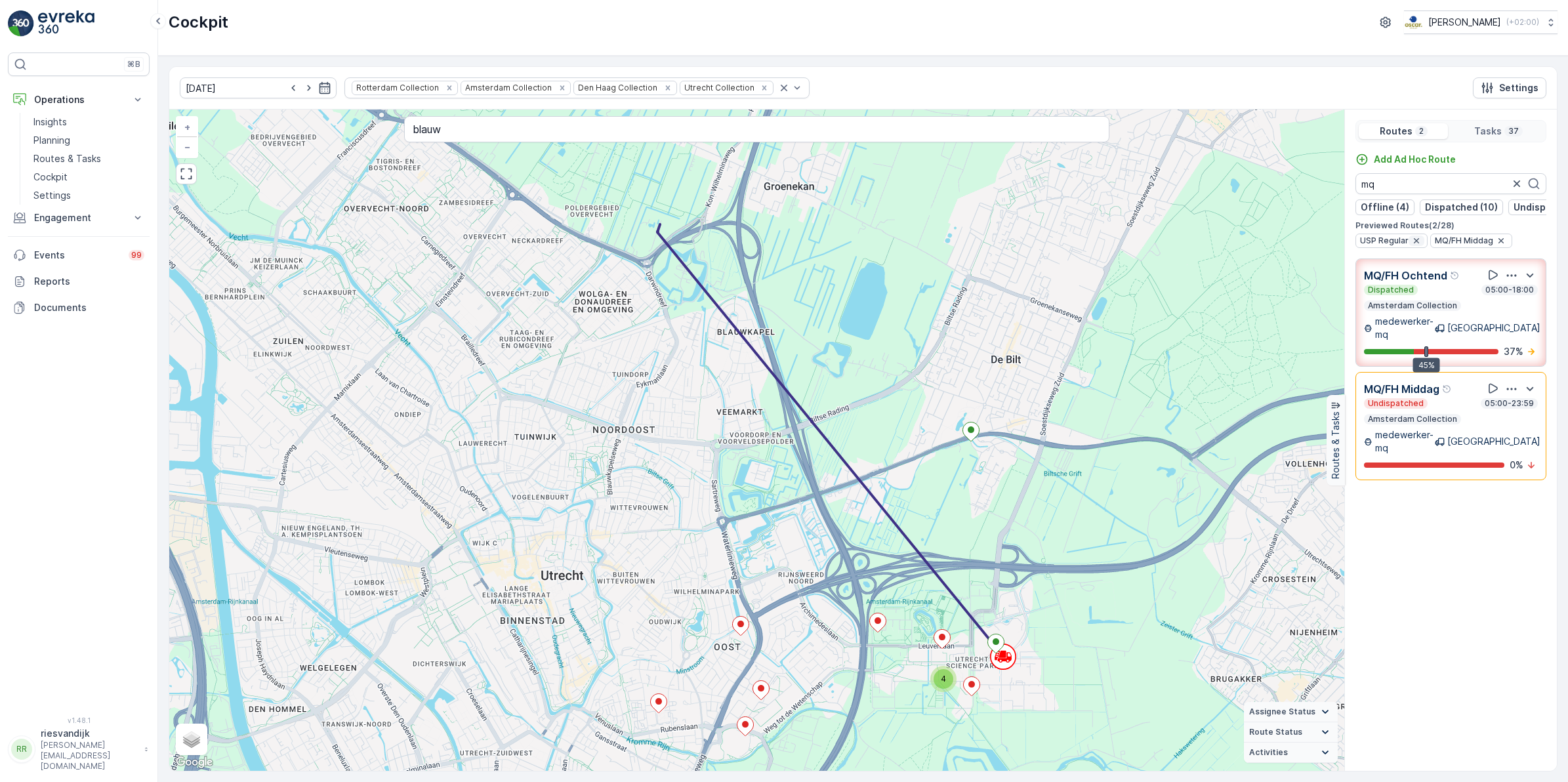
click at [1415, 243] on icon "button" at bounding box center [1416, 240] width 5 height 5
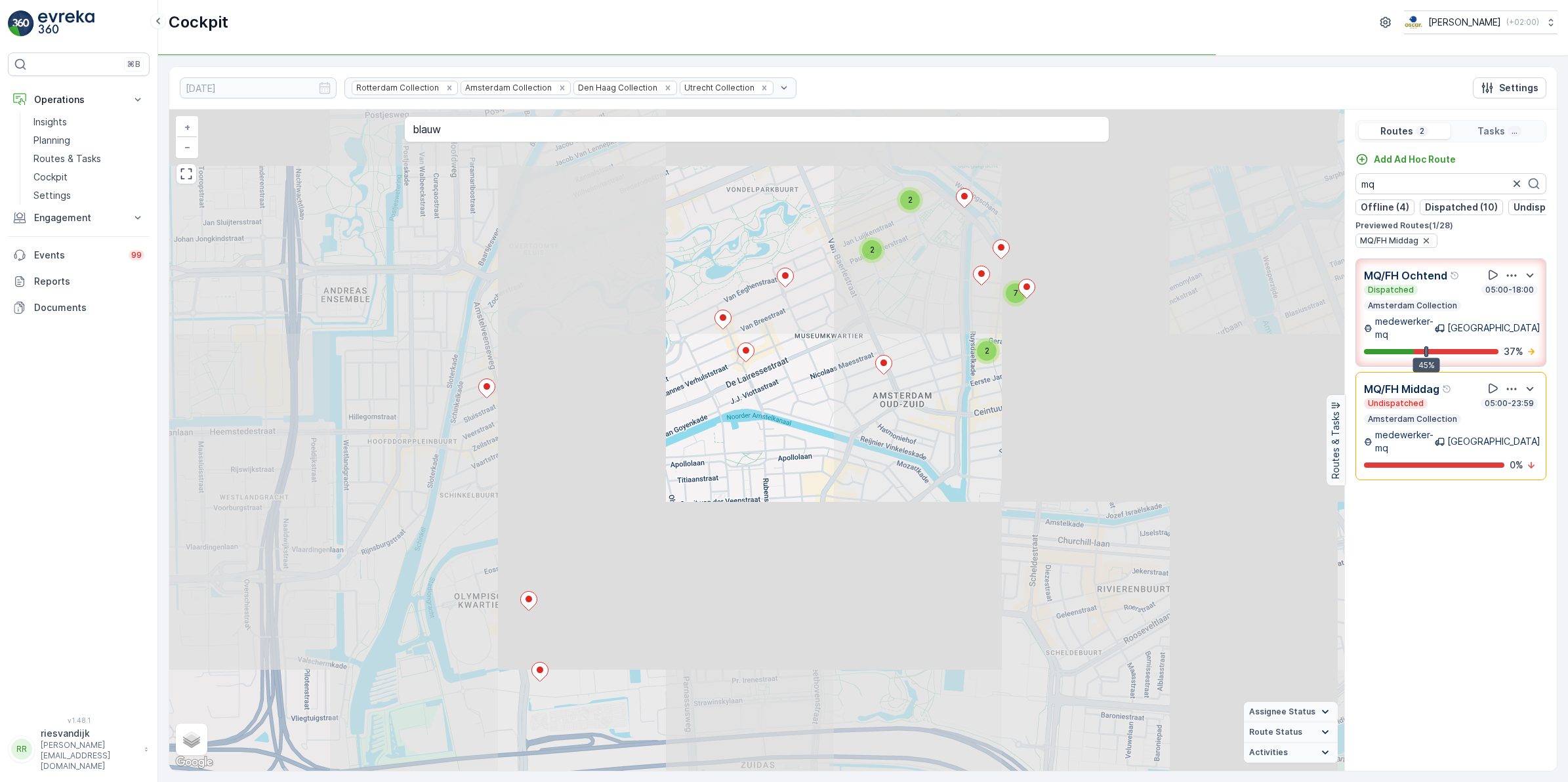
click at [1454, 418] on div "Amsterdam Collection" at bounding box center [1412, 419] width 97 height 10
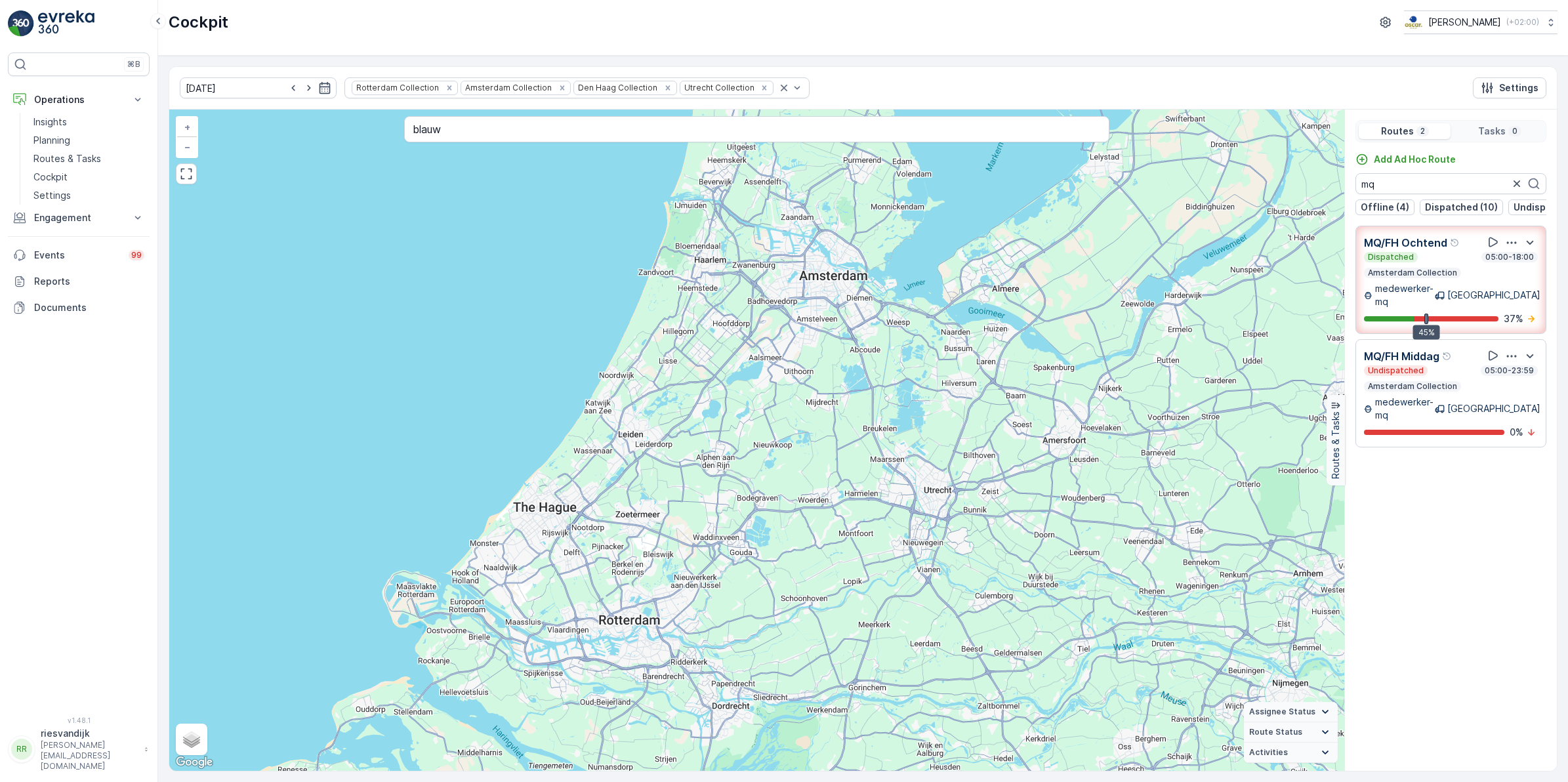
click at [1441, 369] on div "Undispatched 05:00-23:59" at bounding box center [1450, 371] width 174 height 10
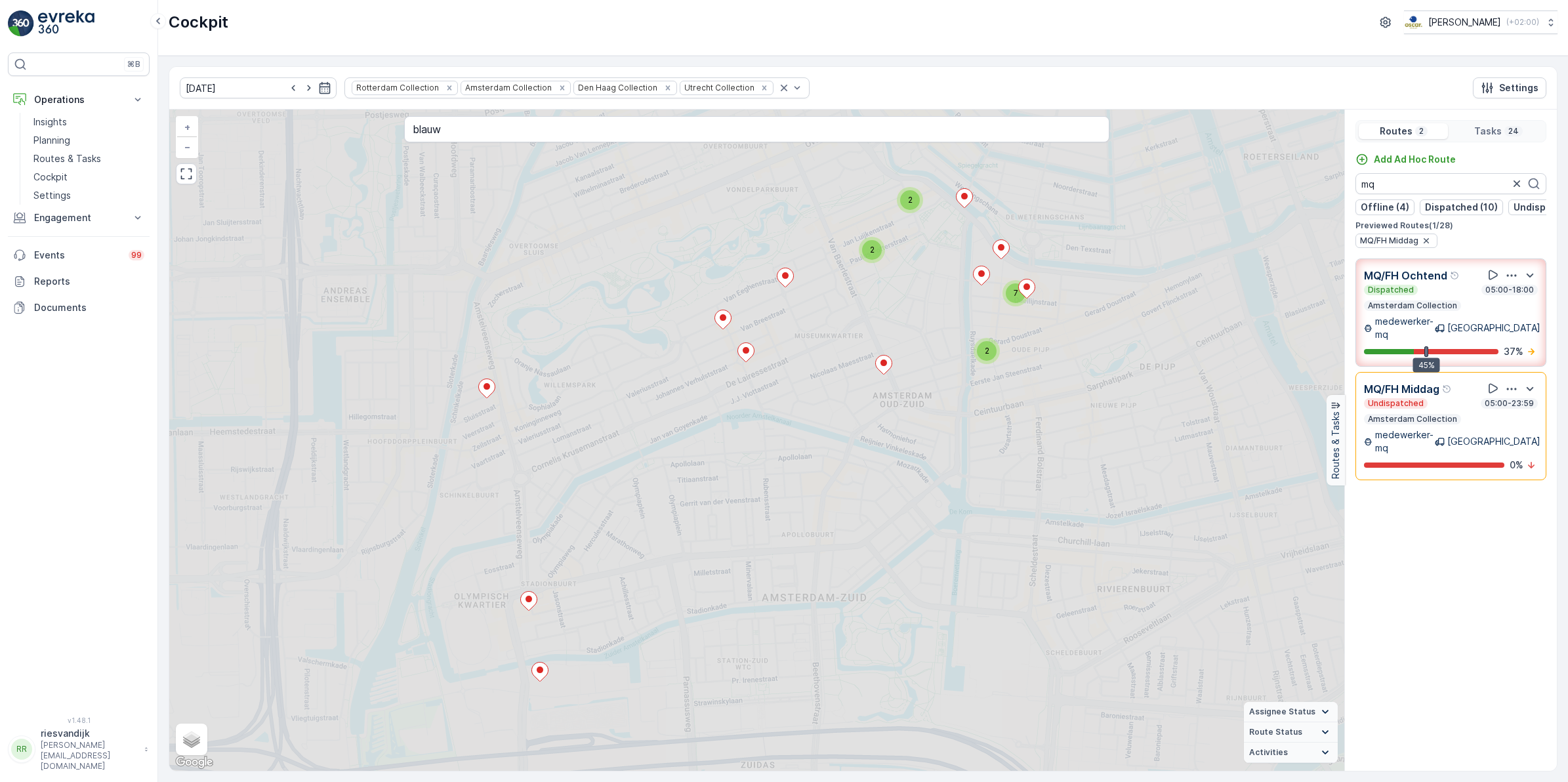
click at [1441, 372] on div "MQ/FH Middag Undispatched 05:00-23:59 Amsterdam Collection medewerker-mq Amster…" at bounding box center [1450, 426] width 191 height 108
click at [1441, 398] on div "Undispatched 05:00-23:59" at bounding box center [1450, 403] width 174 height 10
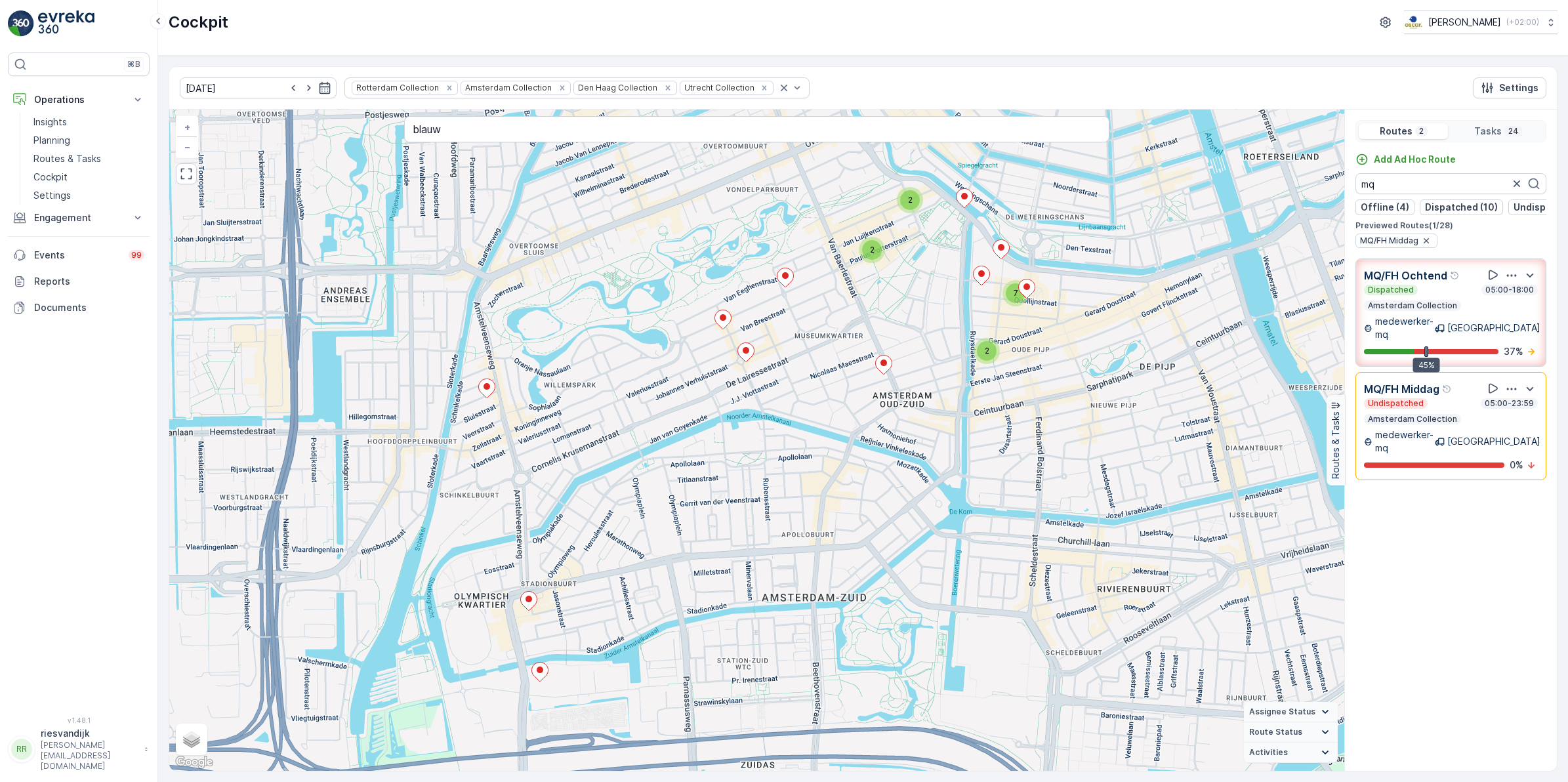
drag, startPoint x: 1441, startPoint y: 369, endPoint x: 1445, endPoint y: 395, distance: 26.3
click at [1445, 395] on div "MQ/FH Middag" at bounding box center [1407, 389] width 88 height 16
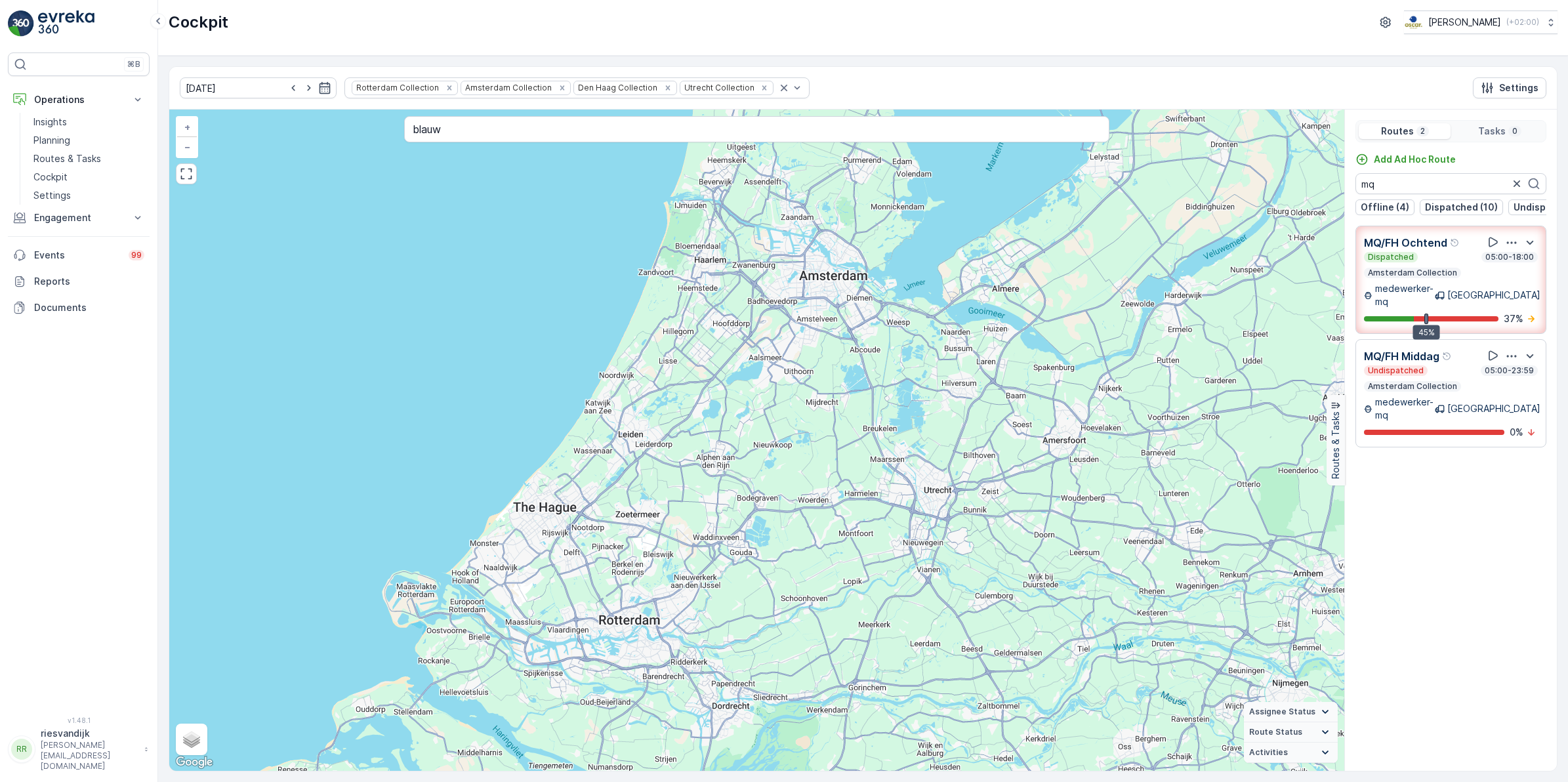
click at [1444, 375] on div "Undispatched 05:00-23:59" at bounding box center [1450, 371] width 174 height 10
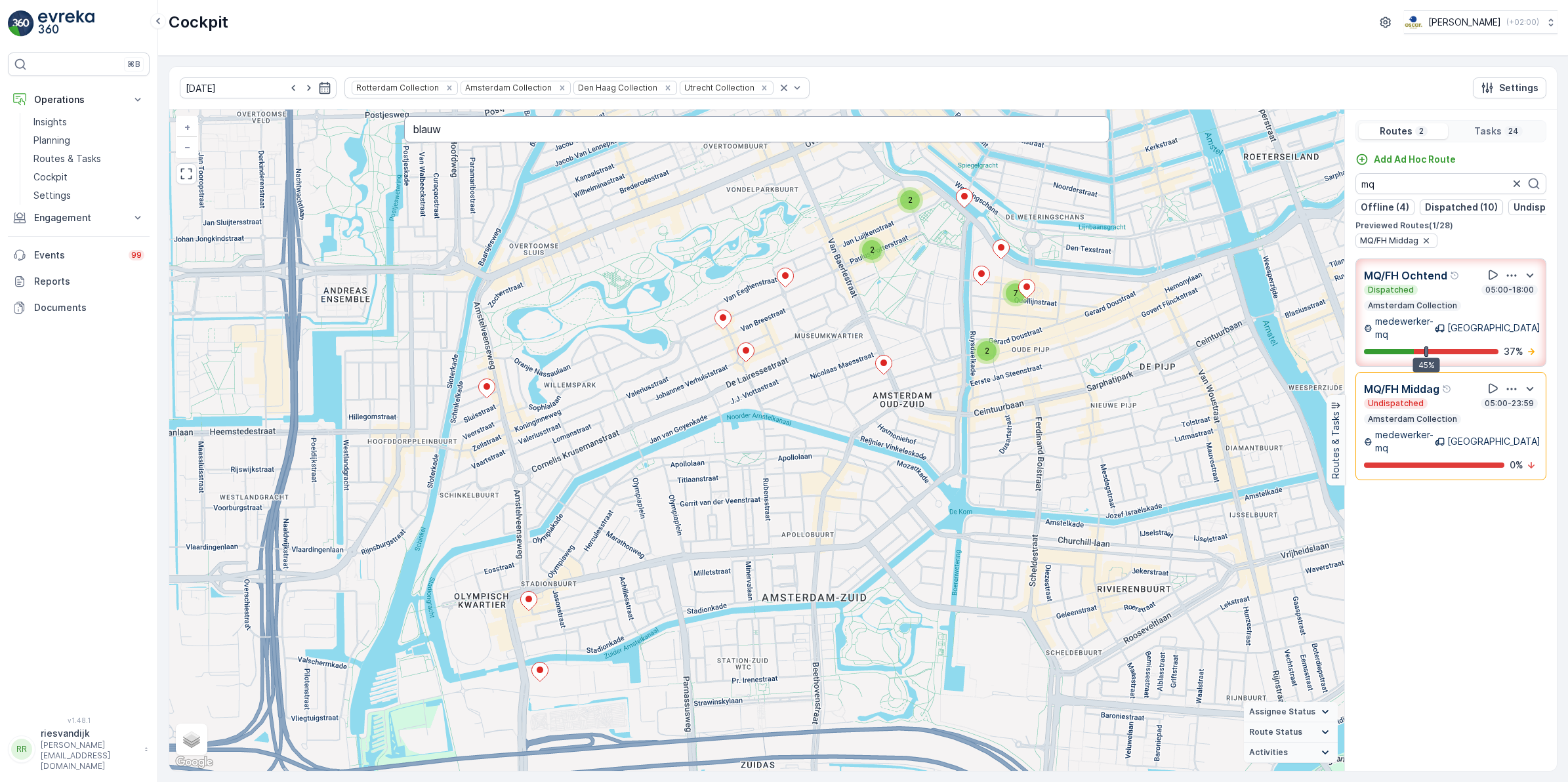
click at [712, 132] on input "blauw" at bounding box center [756, 129] width 705 height 26
type input "blauw"
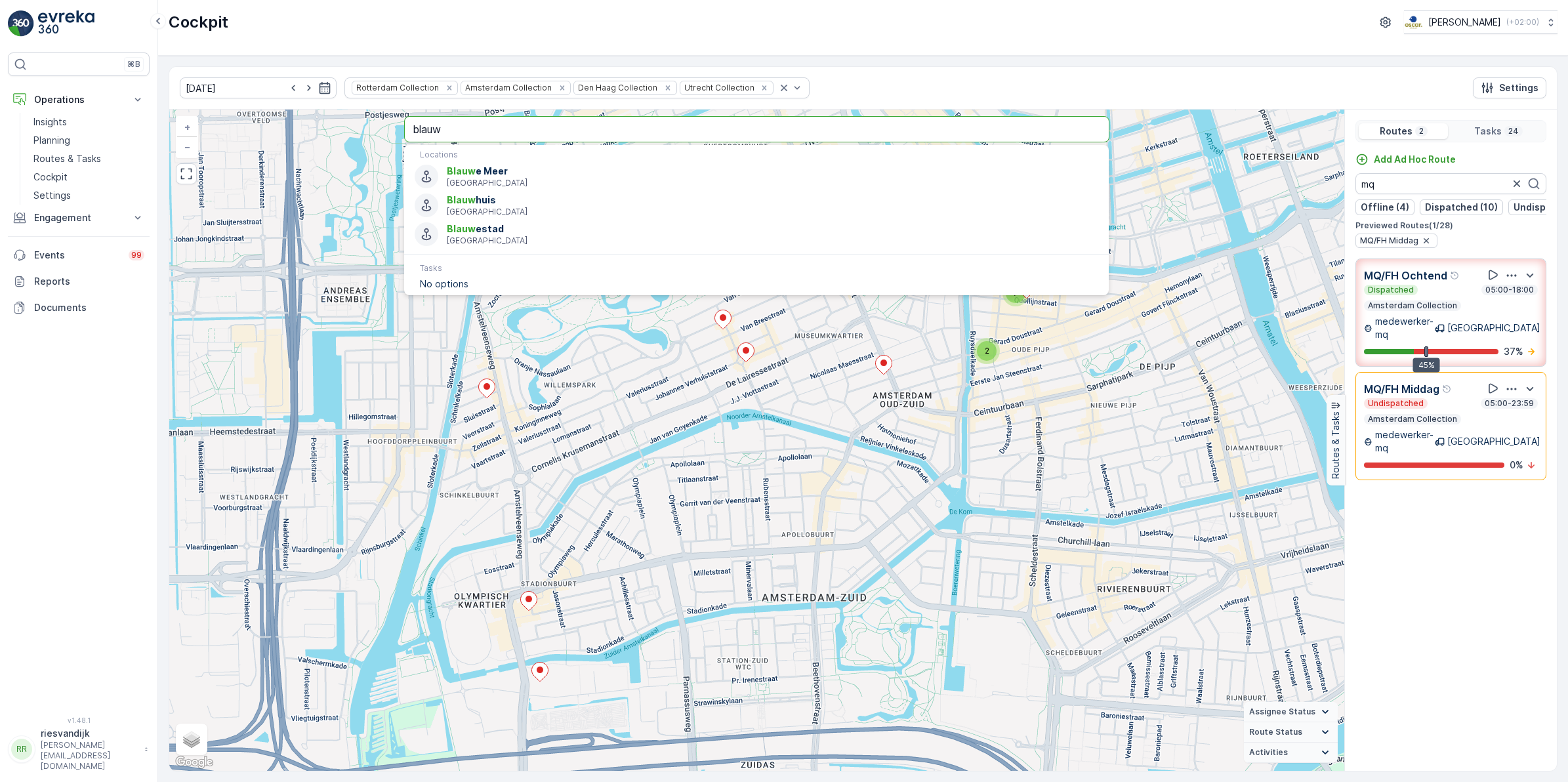
drag, startPoint x: 448, startPoint y: 132, endPoint x: 377, endPoint y: 133, distance: 71.0
click at [381, 133] on div "2 2 7 2 + − Satellite Roadmap Terrain Hybrid Leaflet Keyboard shortcuts Map Dat…" at bounding box center [757, 440] width 1175 height 661
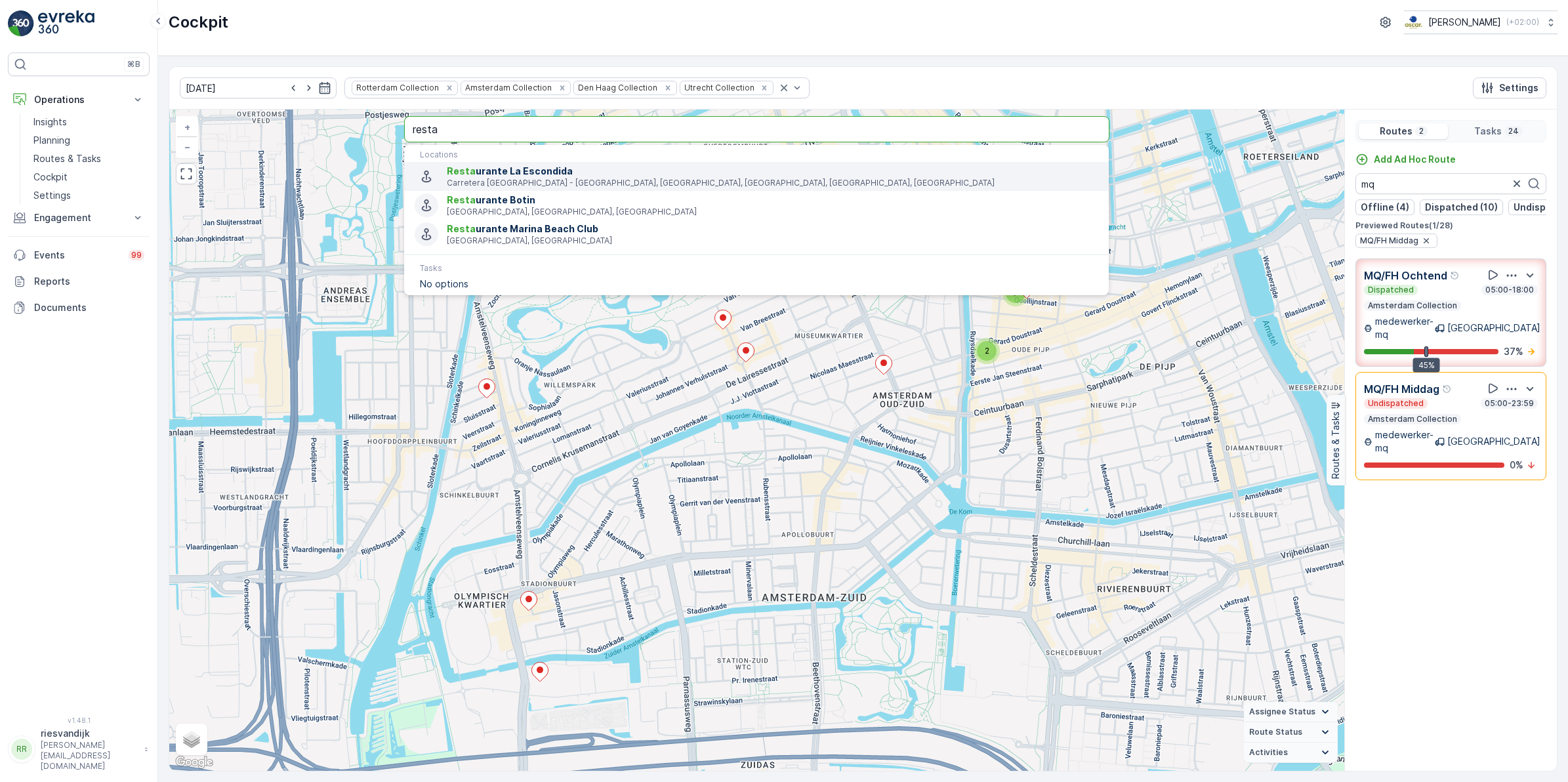
type input "resta"
drag, startPoint x: 441, startPoint y: 126, endPoint x: 395, endPoint y: 128, distance: 46.0
click at [395, 126] on div "2 2 7 2 + − Satellite Roadmap Terrain Hybrid Leaflet Keyboard shortcuts Map Dat…" at bounding box center [757, 440] width 1175 height 661
click at [933, 83] on div "27.08.2025 Rotterdam Collection Amsterdam Collection Den Haag Collection Utrech…" at bounding box center [863, 88] width 1388 height 42
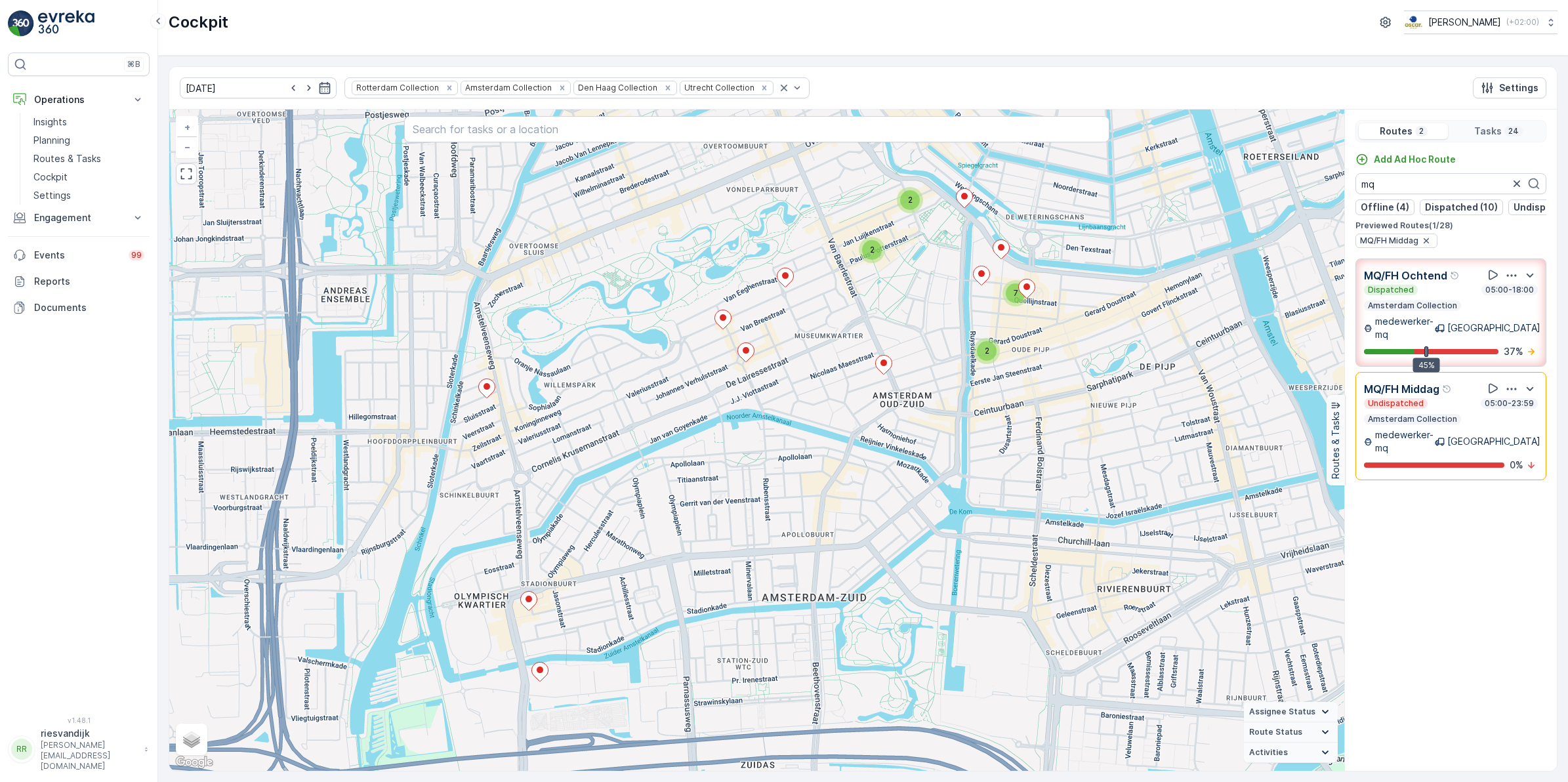
click at [1442, 395] on div "MQ/FH Middag" at bounding box center [1407, 389] width 88 height 16
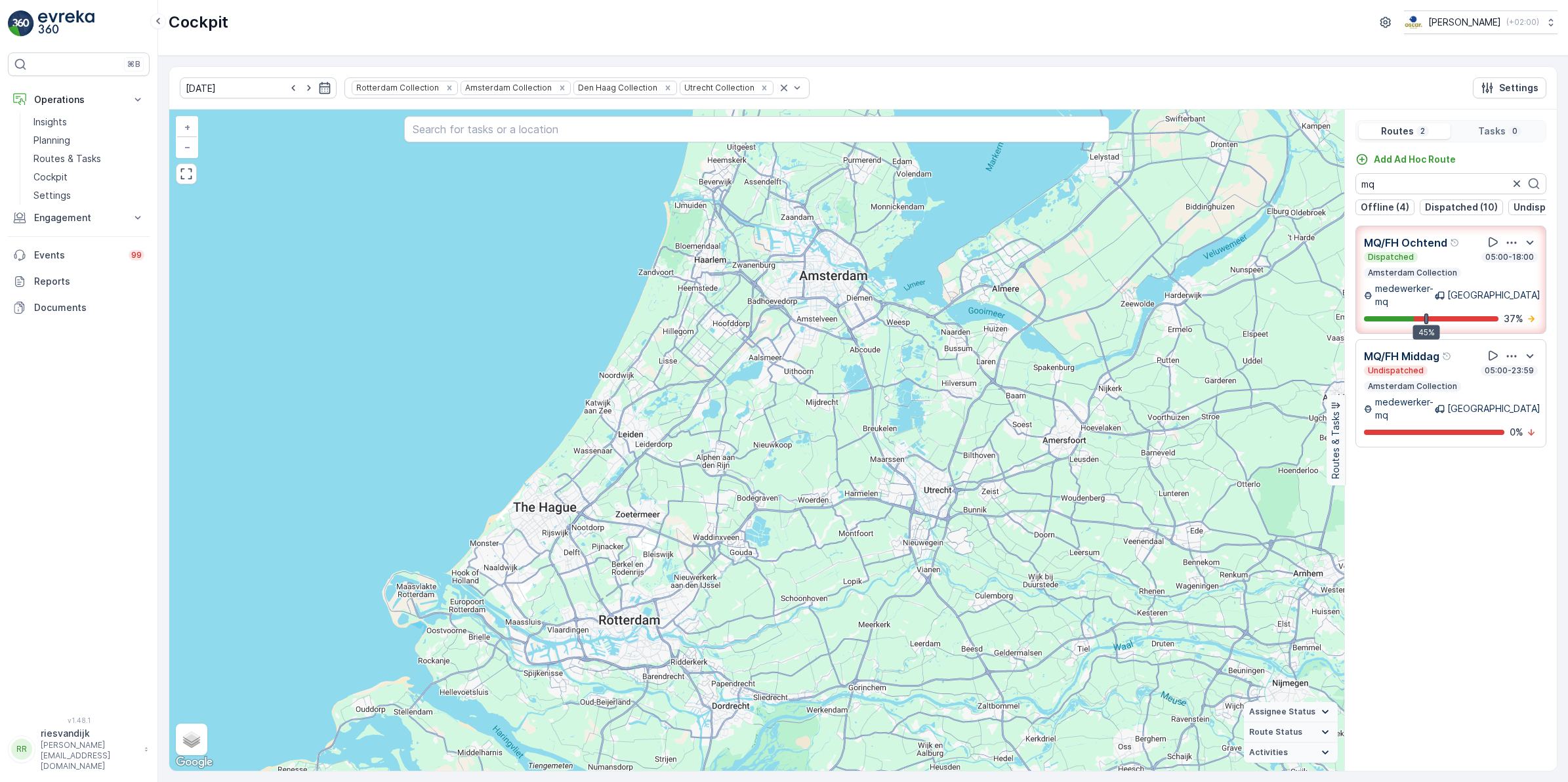
click at [1447, 381] on p "Amsterdam Collection" at bounding box center [1412, 387] width 92 height 10
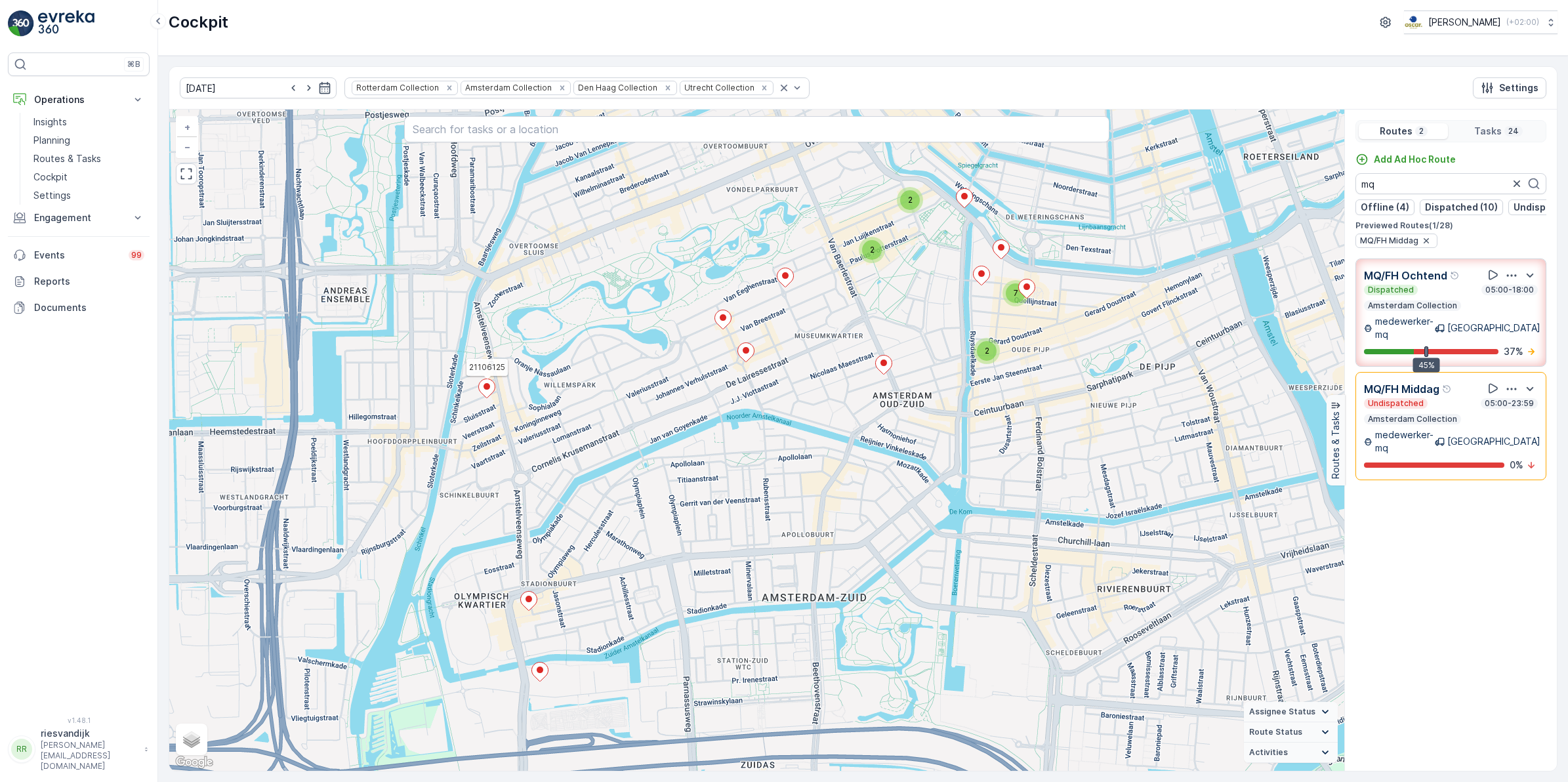
click at [487, 392] on icon at bounding box center [487, 389] width 16 height 19
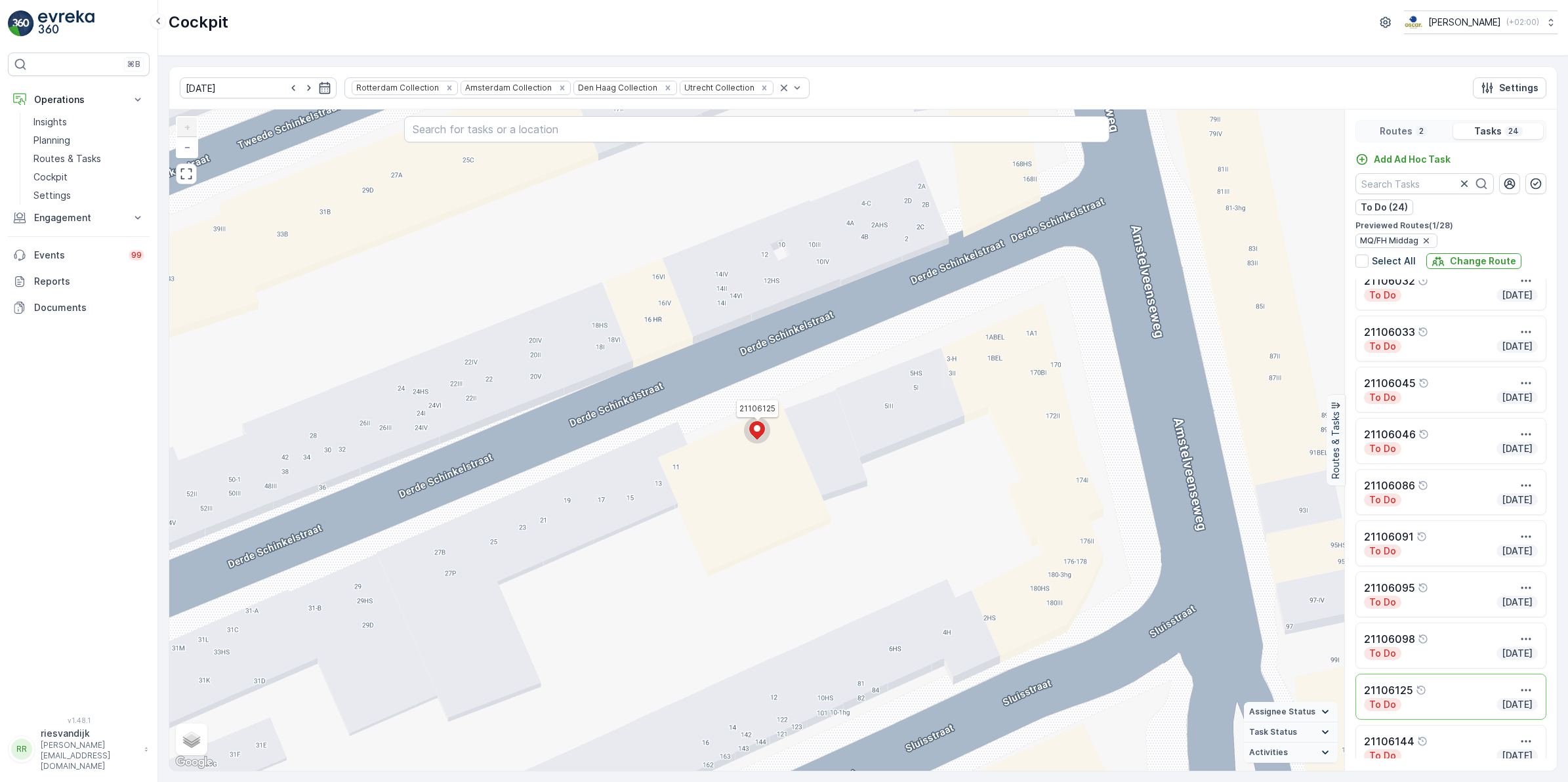
scroll to position [246, 0]
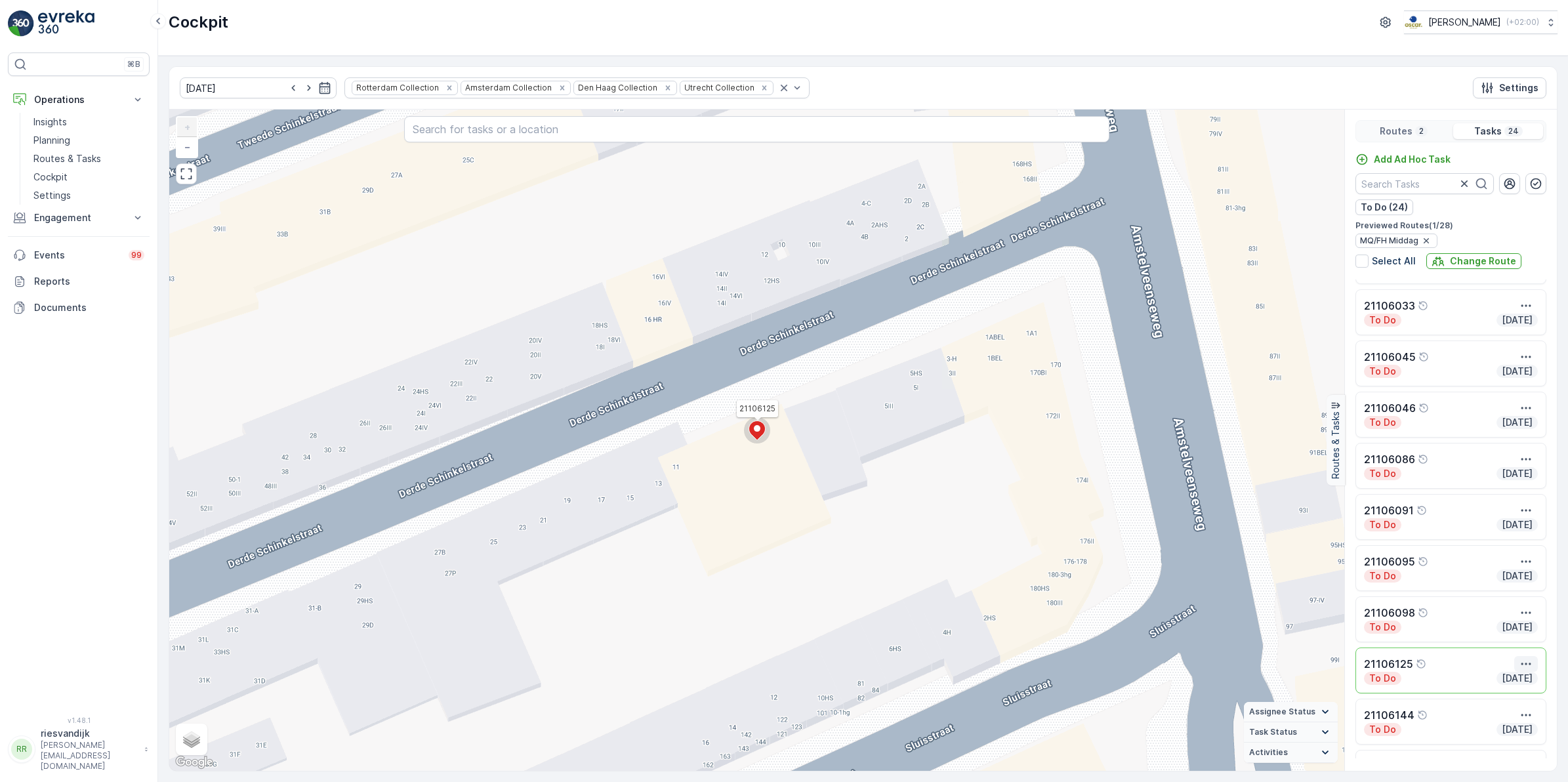
click at [1522, 663] on icon "button" at bounding box center [1526, 664] width 13 height 13
click at [1513, 686] on span "See More Details" at bounding box center [1502, 684] width 76 height 13
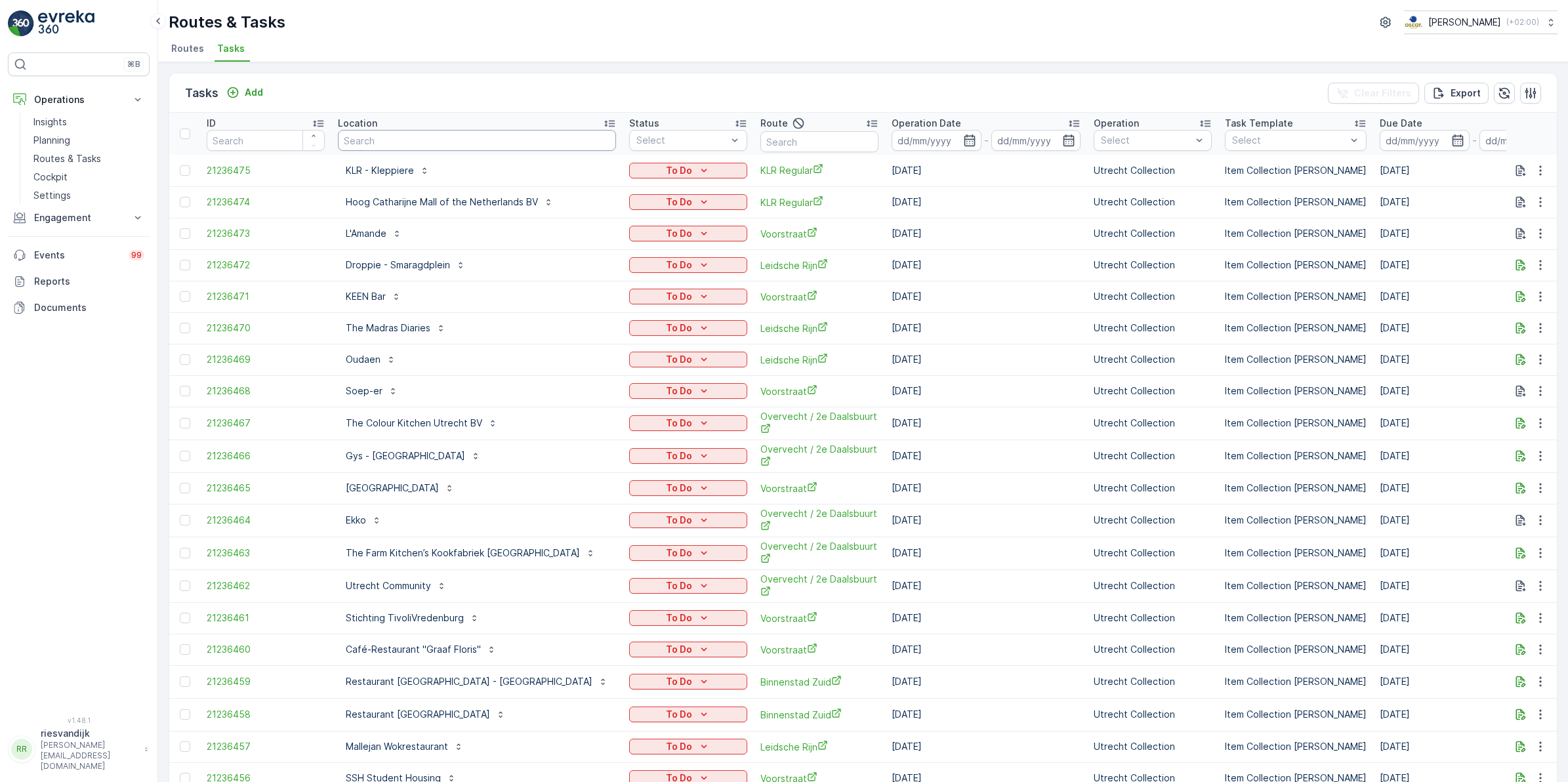
click at [446, 145] on input "text" at bounding box center [476, 140] width 278 height 21
type input "george"
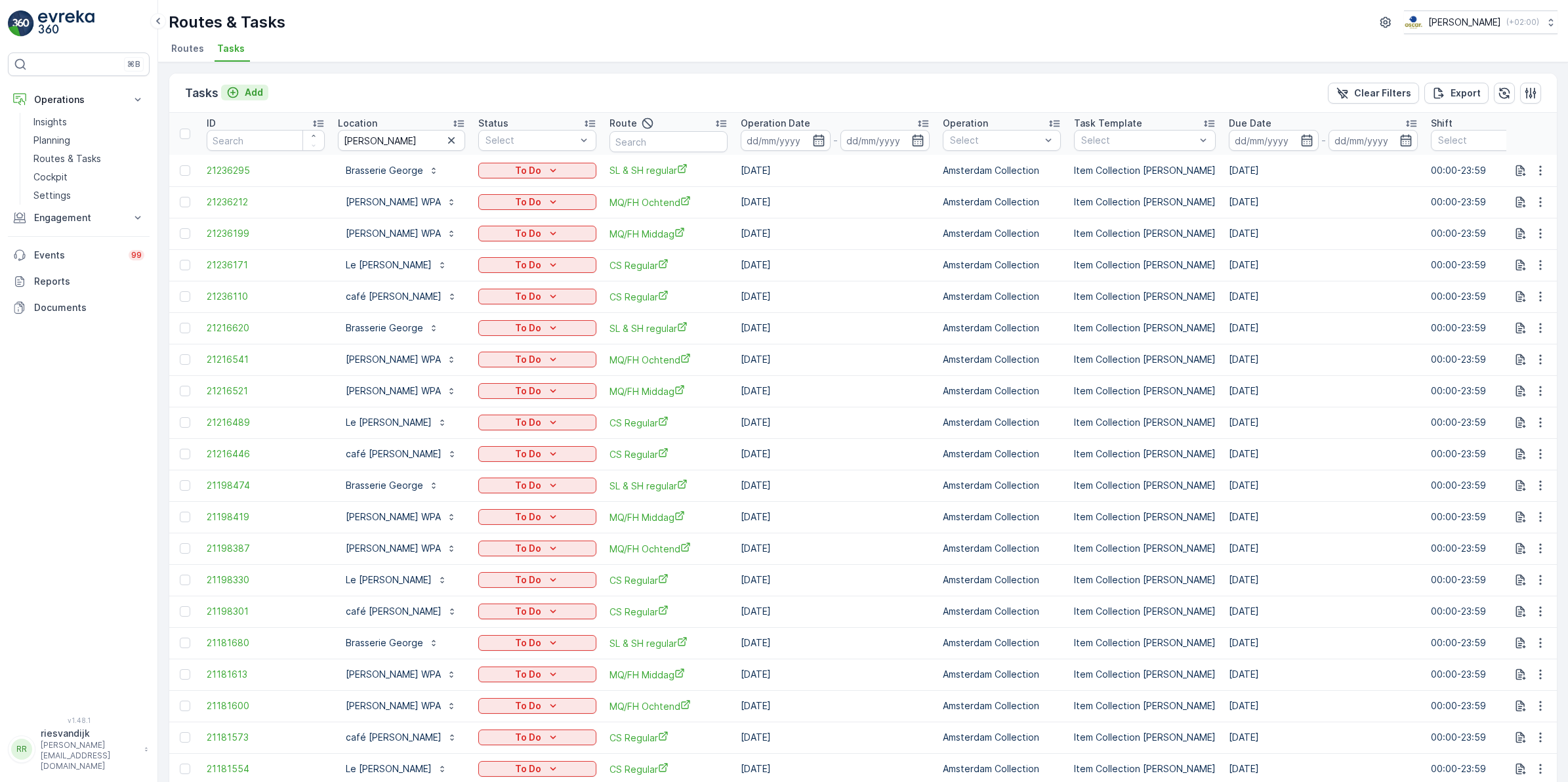
click at [247, 86] on p "Add" at bounding box center [254, 93] width 18 height 13
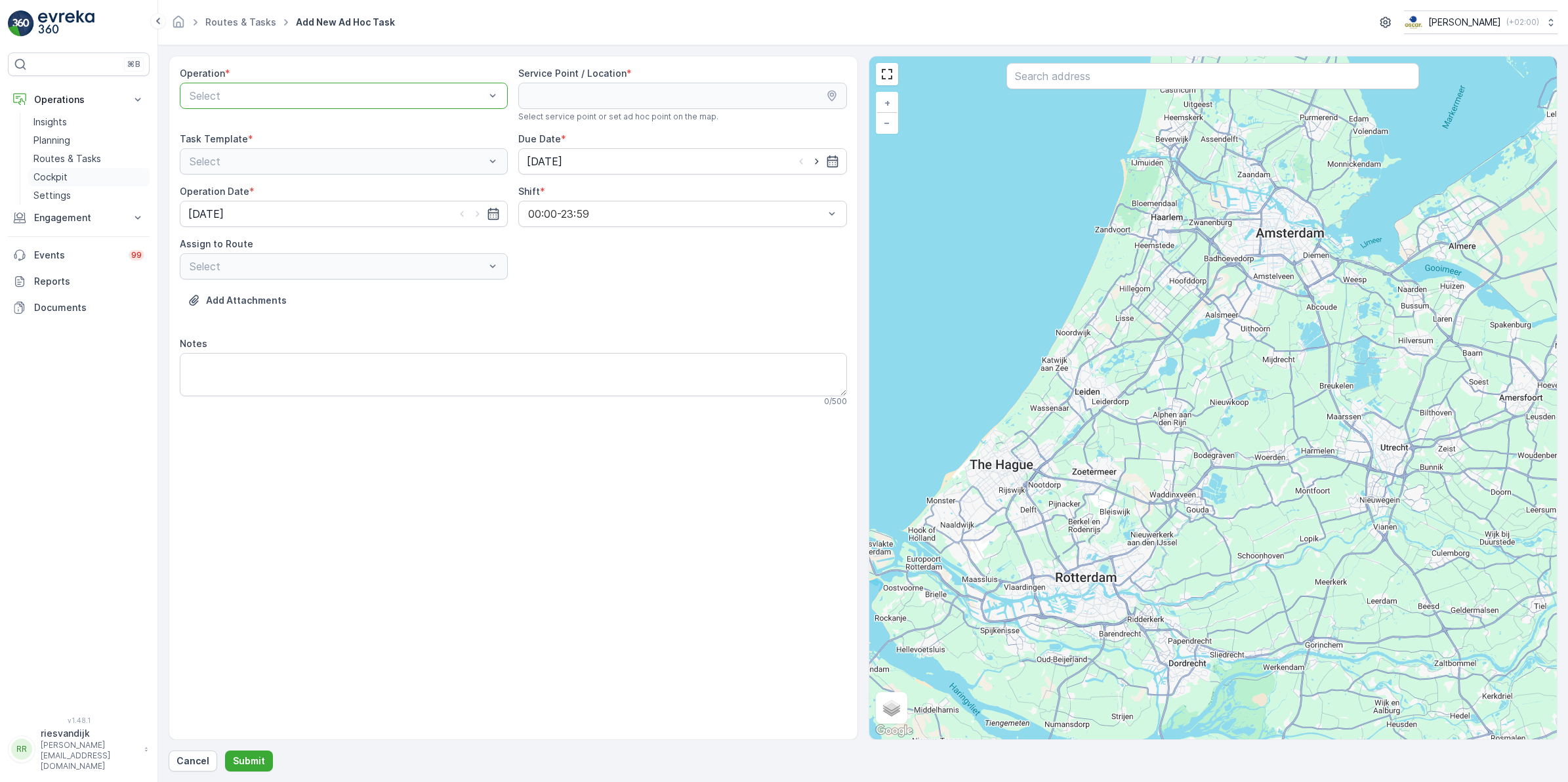
click at [56, 174] on p "Cockpit" at bounding box center [50, 177] width 34 height 13
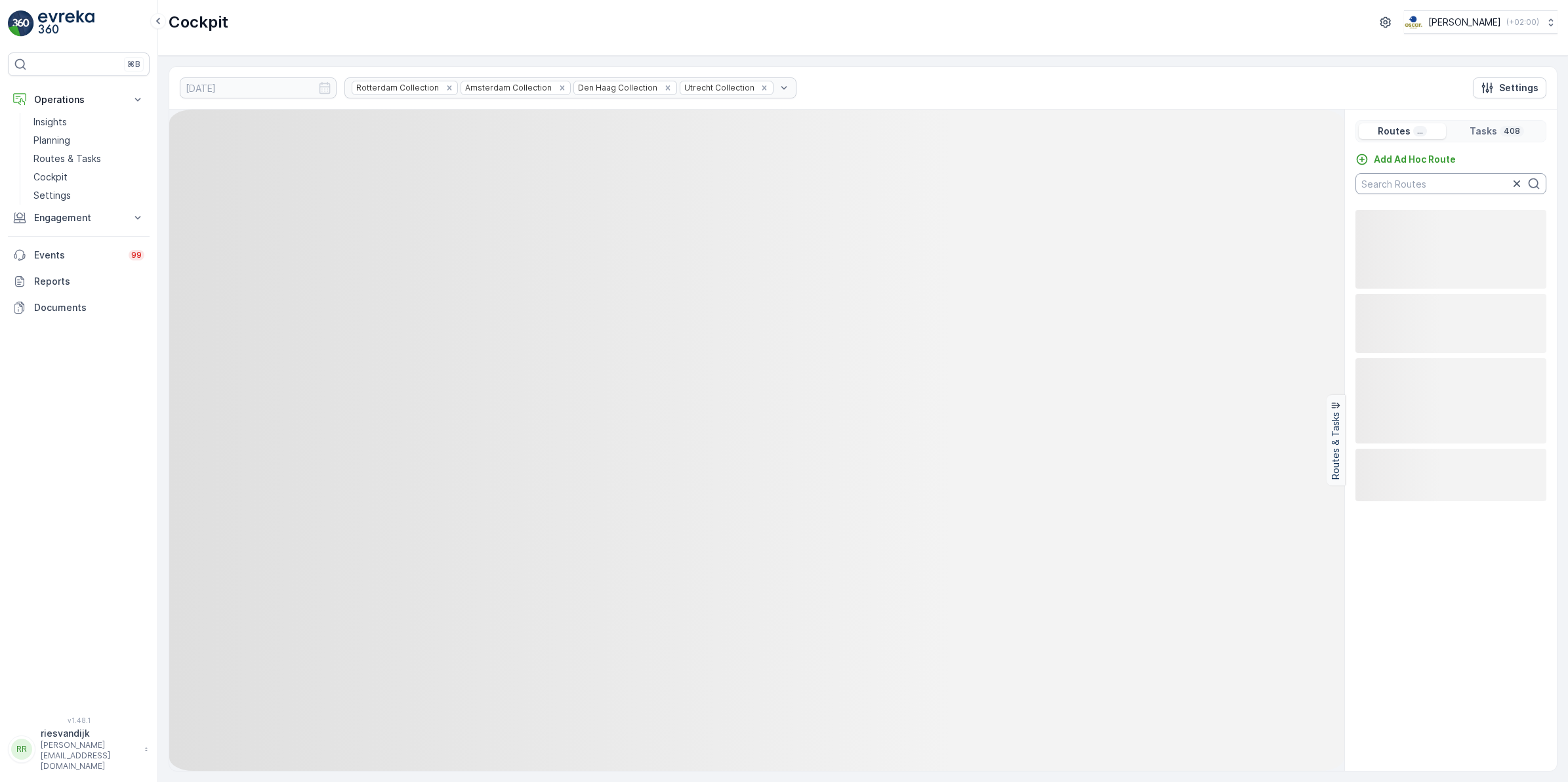
click at [1441, 191] on input "text" at bounding box center [1450, 183] width 191 height 21
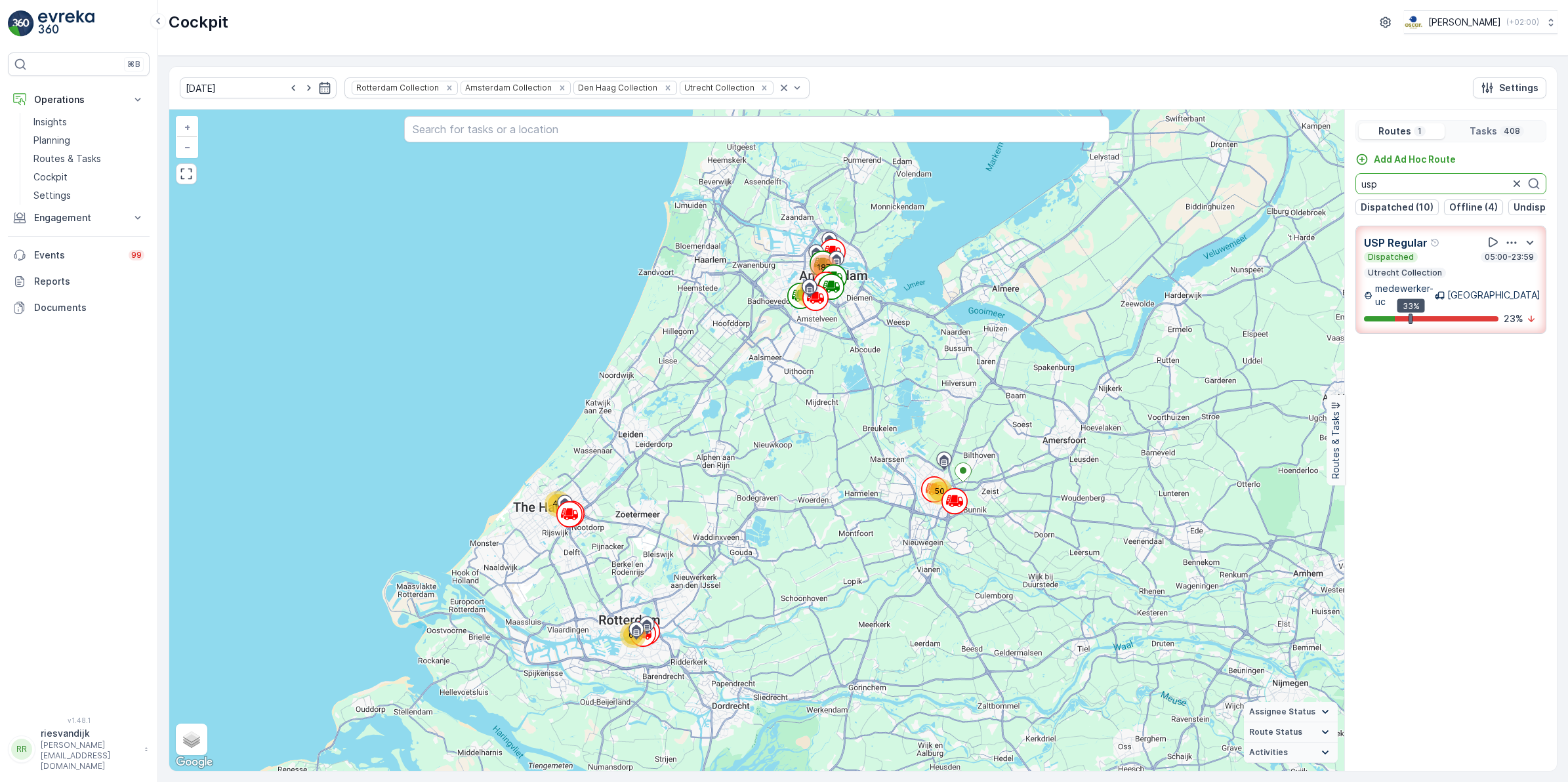
click at [1428, 262] on div "Dispatched 05:00-23:59" at bounding box center [1450, 257] width 174 height 10
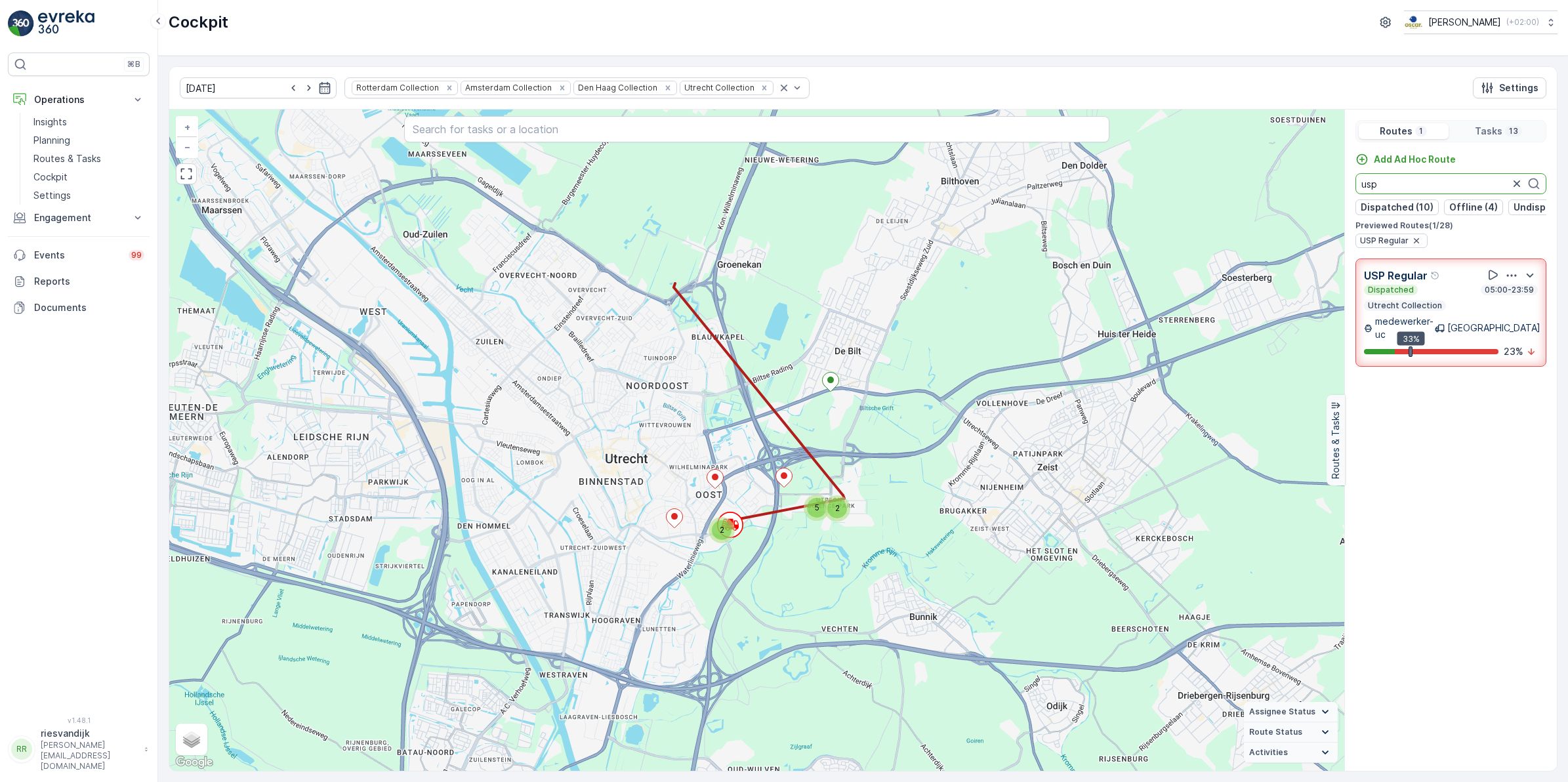
drag, startPoint x: 1434, startPoint y: 184, endPoint x: 1343, endPoint y: 189, distance: 91.1
click at [1343, 189] on div "2 2 5 + − Satellite Roadmap Terrain Hybrid Leaflet Keyboard shortcuts Map Data …" at bounding box center [863, 440] width 1388 height 661
drag, startPoint x: 1401, startPoint y: 181, endPoint x: 1326, endPoint y: 189, distance: 75.4
click at [1326, 189] on div "2 2 5 + − Satellite Roadmap Terrain Hybrid Leaflet Keyboard shortcuts Map Data …" at bounding box center [863, 440] width 1388 height 661
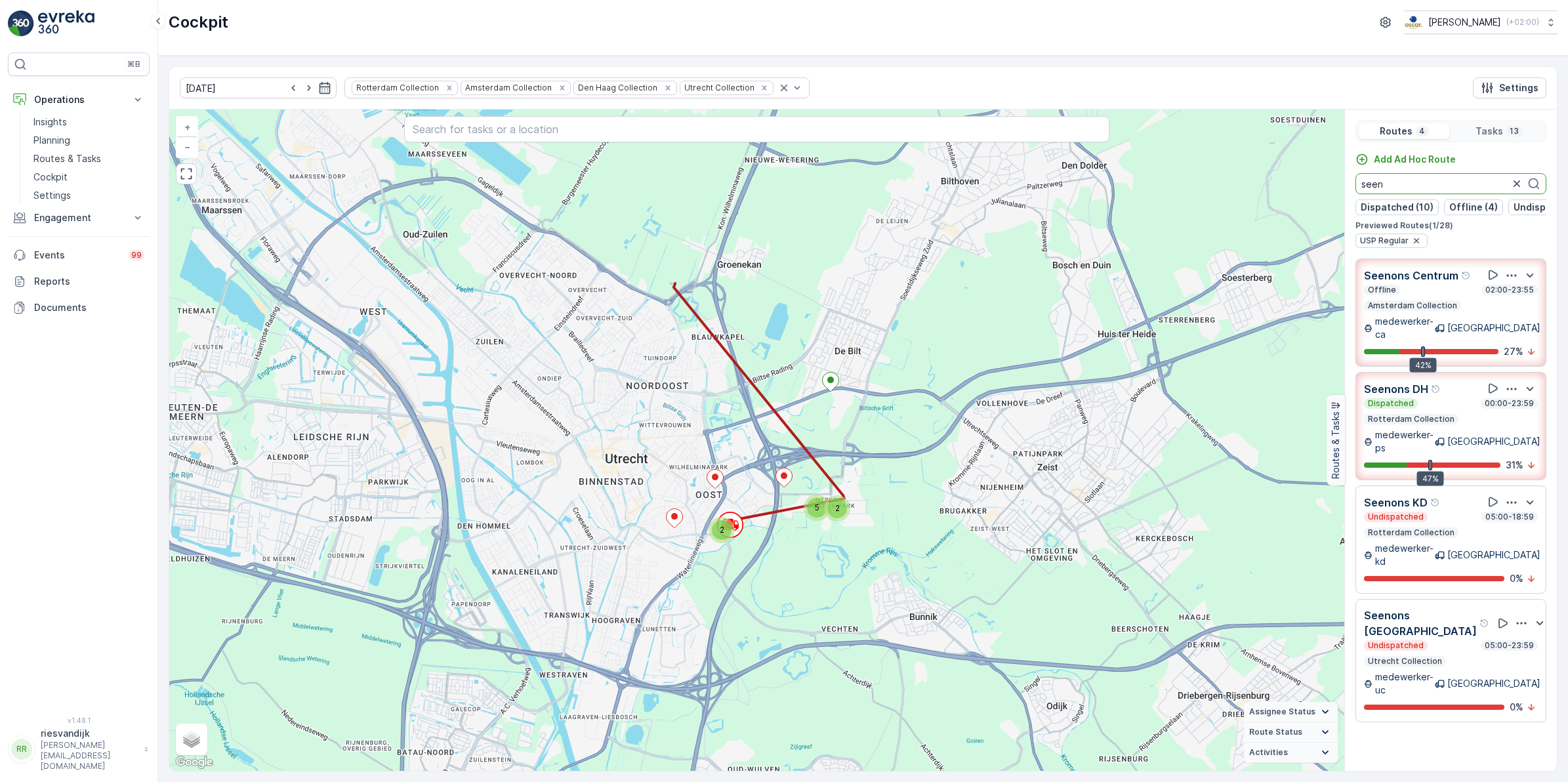
type input "seen"
click at [1448, 640] on div "Undispatched 05:00-23:59" at bounding box center [1450, 645] width 174 height 10
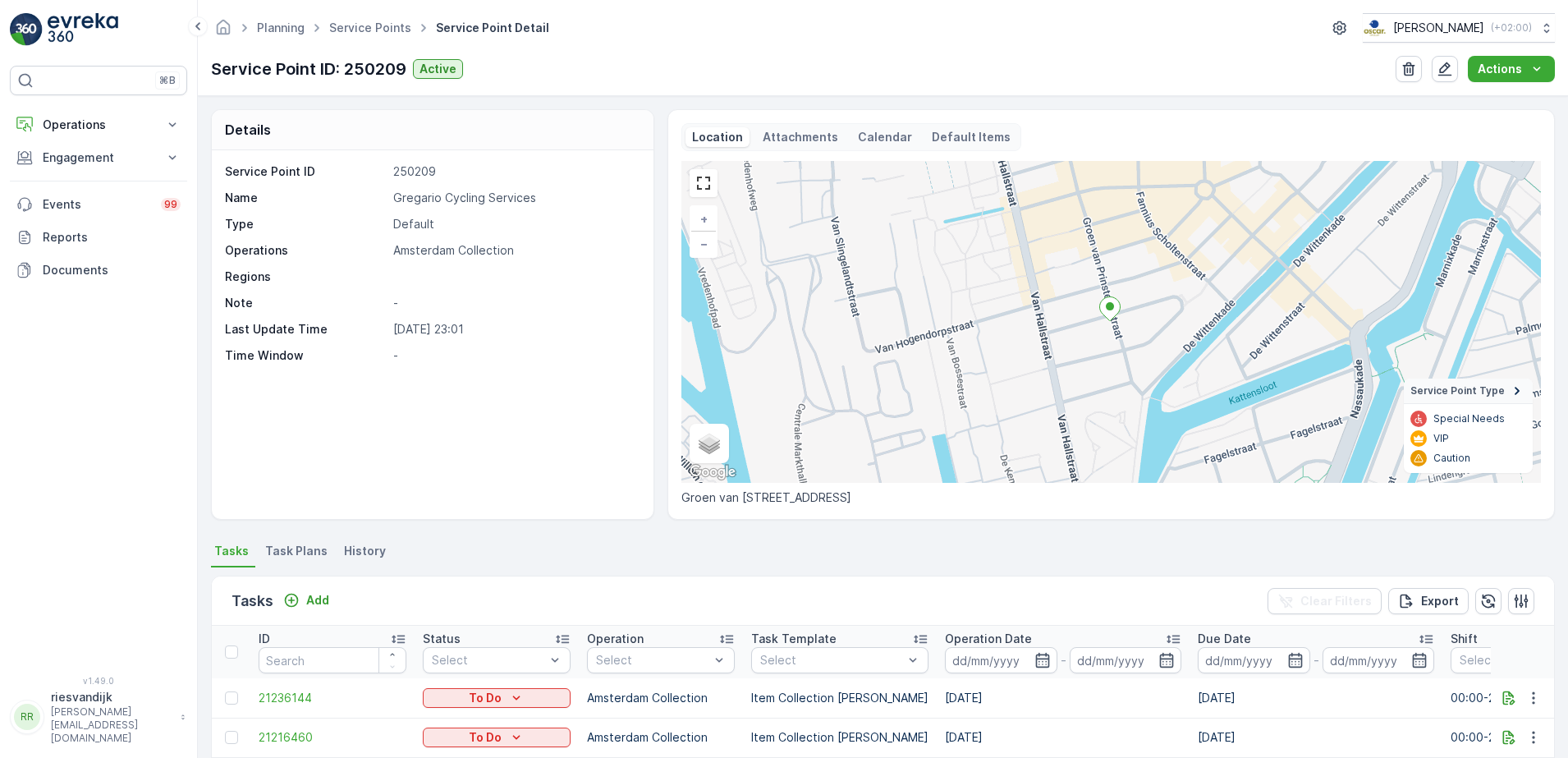
click at [52, 33] on img at bounding box center [82, 29] width 70 height 33
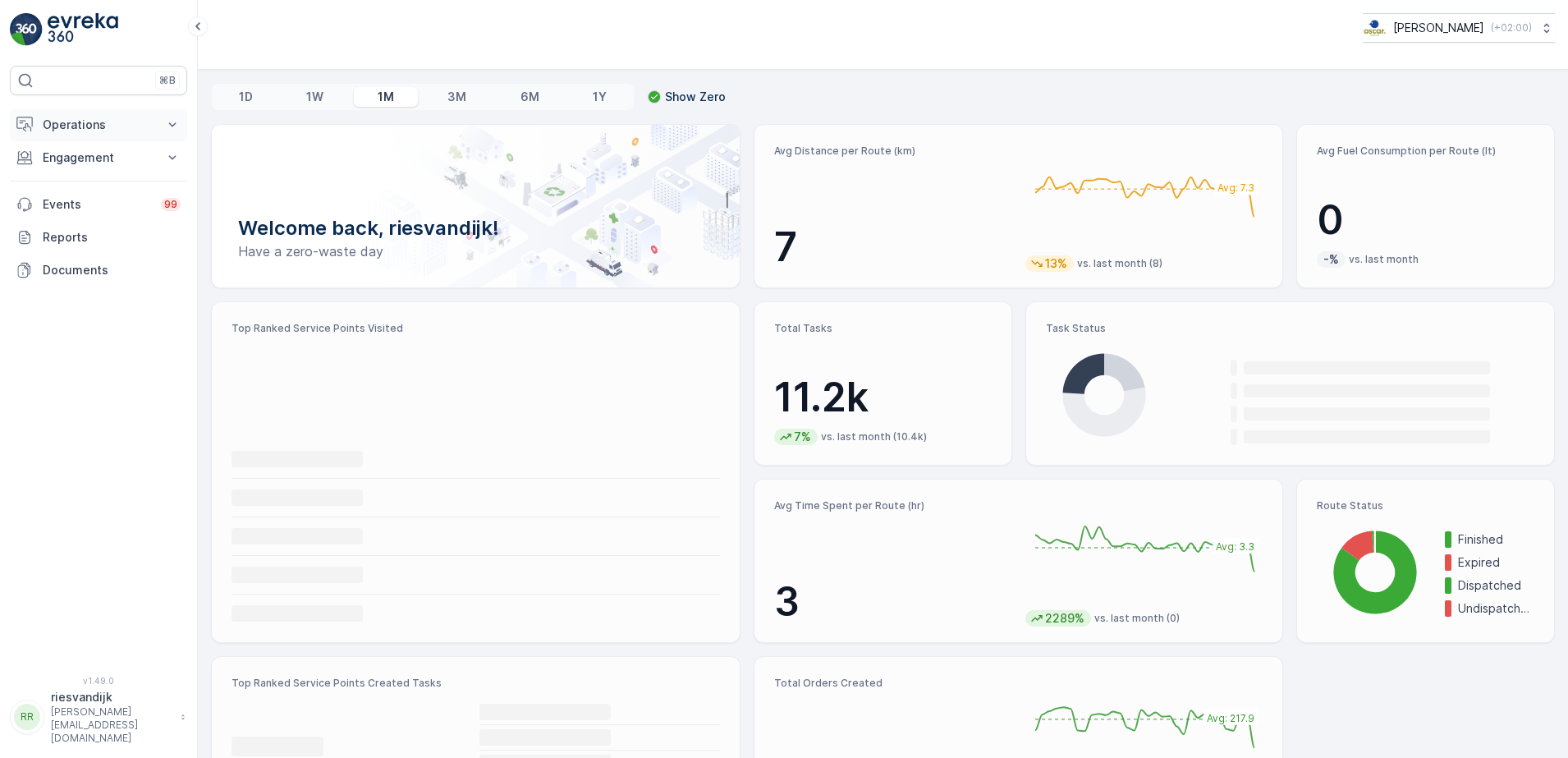
click at [92, 123] on p "Operations" at bounding box center [99, 124] width 112 height 16
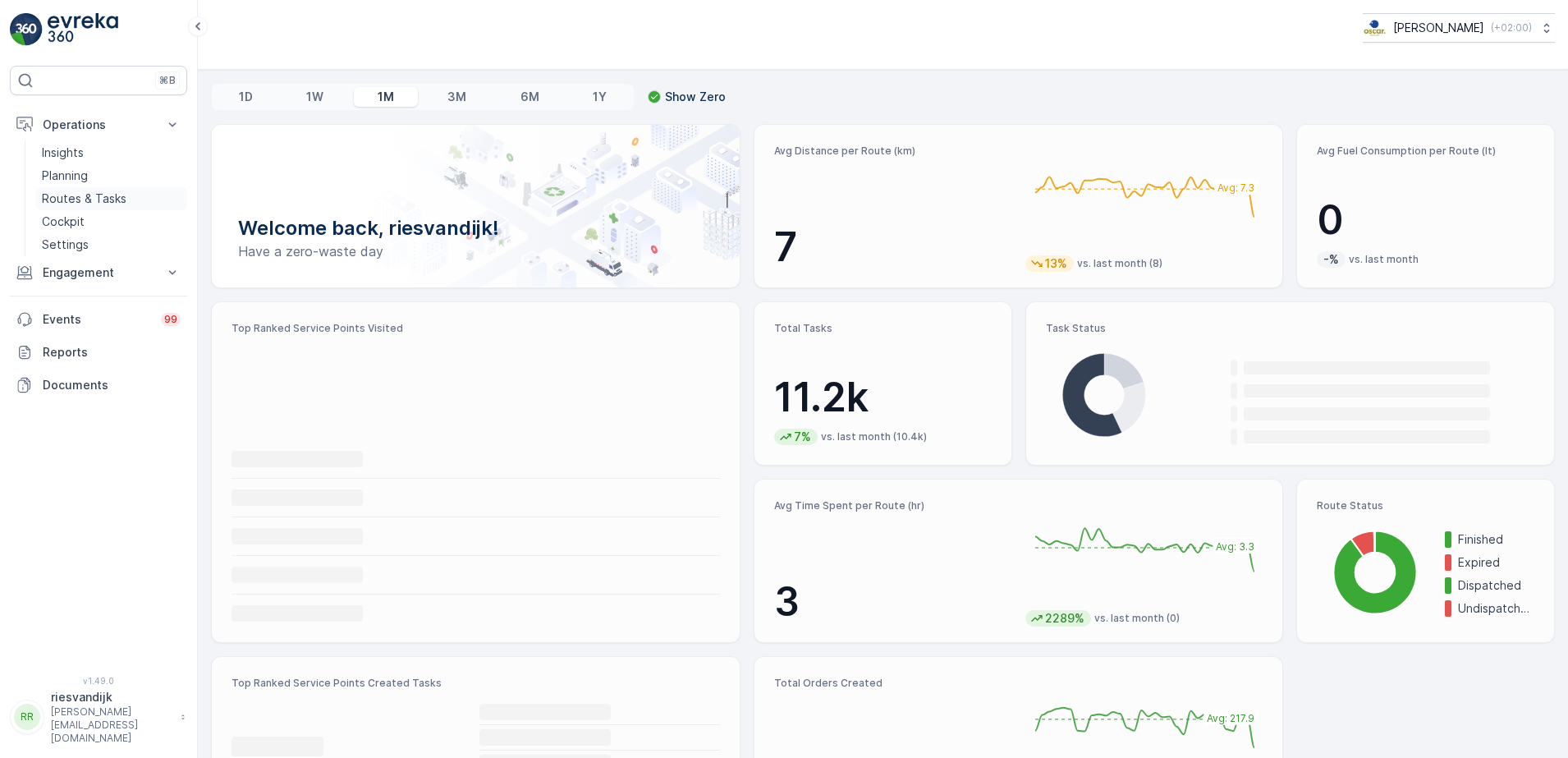
click at [65, 197] on p "Routes & Tasks" at bounding box center [84, 198] width 84 height 16
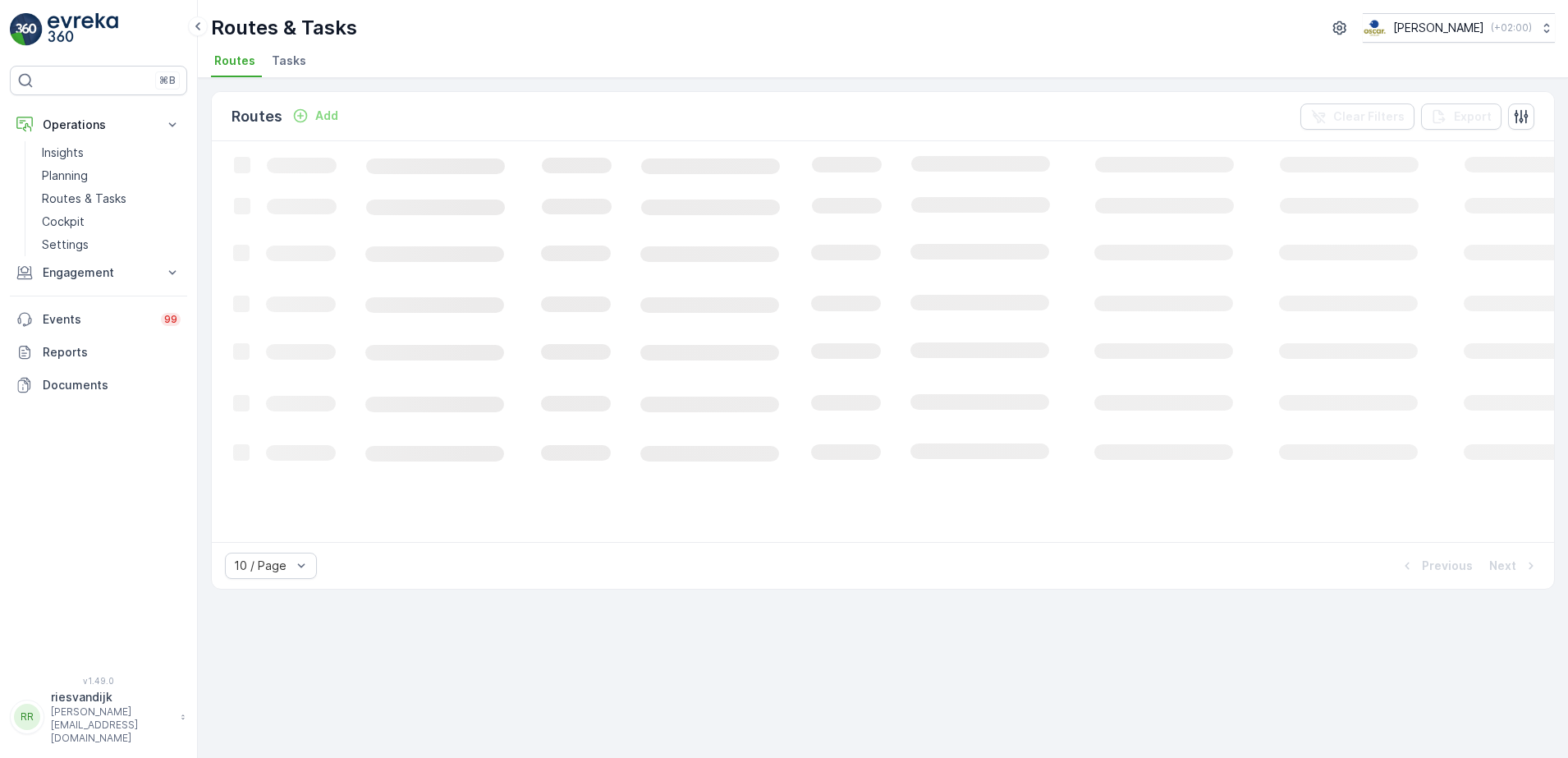
click at [280, 61] on span "Tasks" at bounding box center [289, 60] width 35 height 16
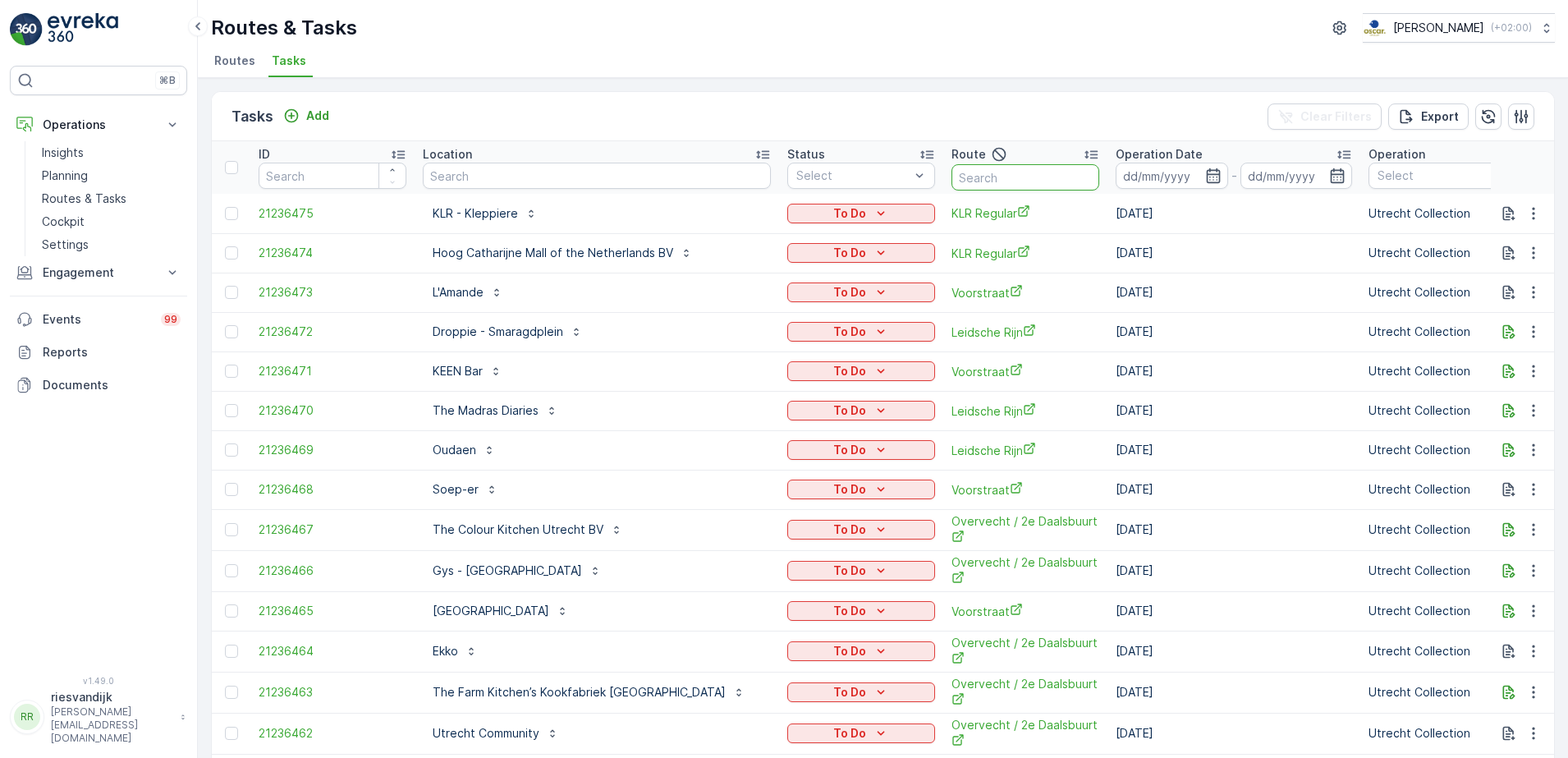
click at [952, 176] on input "text" at bounding box center [1026, 177] width 148 height 27
click at [857, 177] on div "Select" at bounding box center [861, 176] width 148 height 27
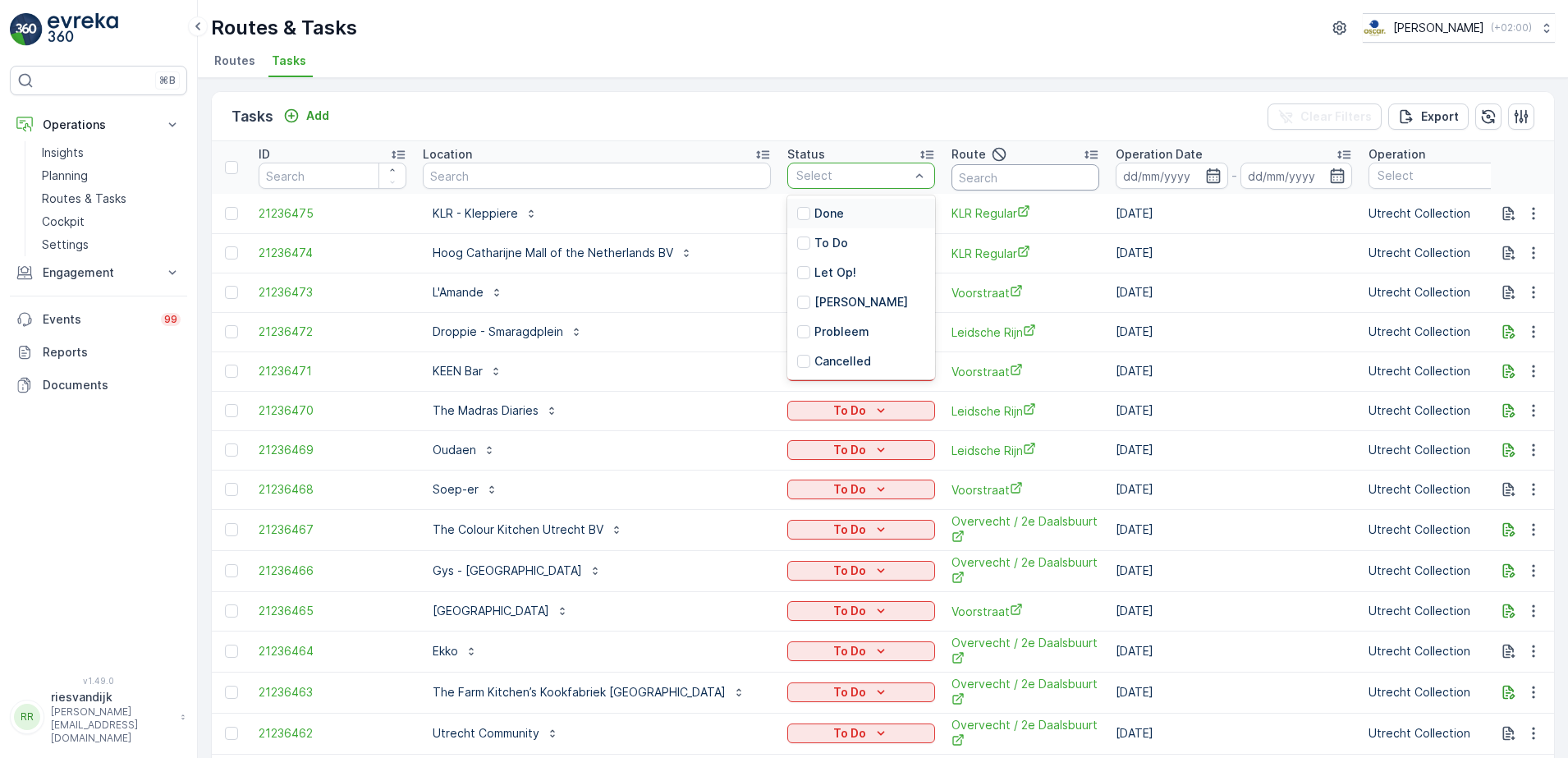
click at [979, 176] on input "text" at bounding box center [1026, 177] width 148 height 27
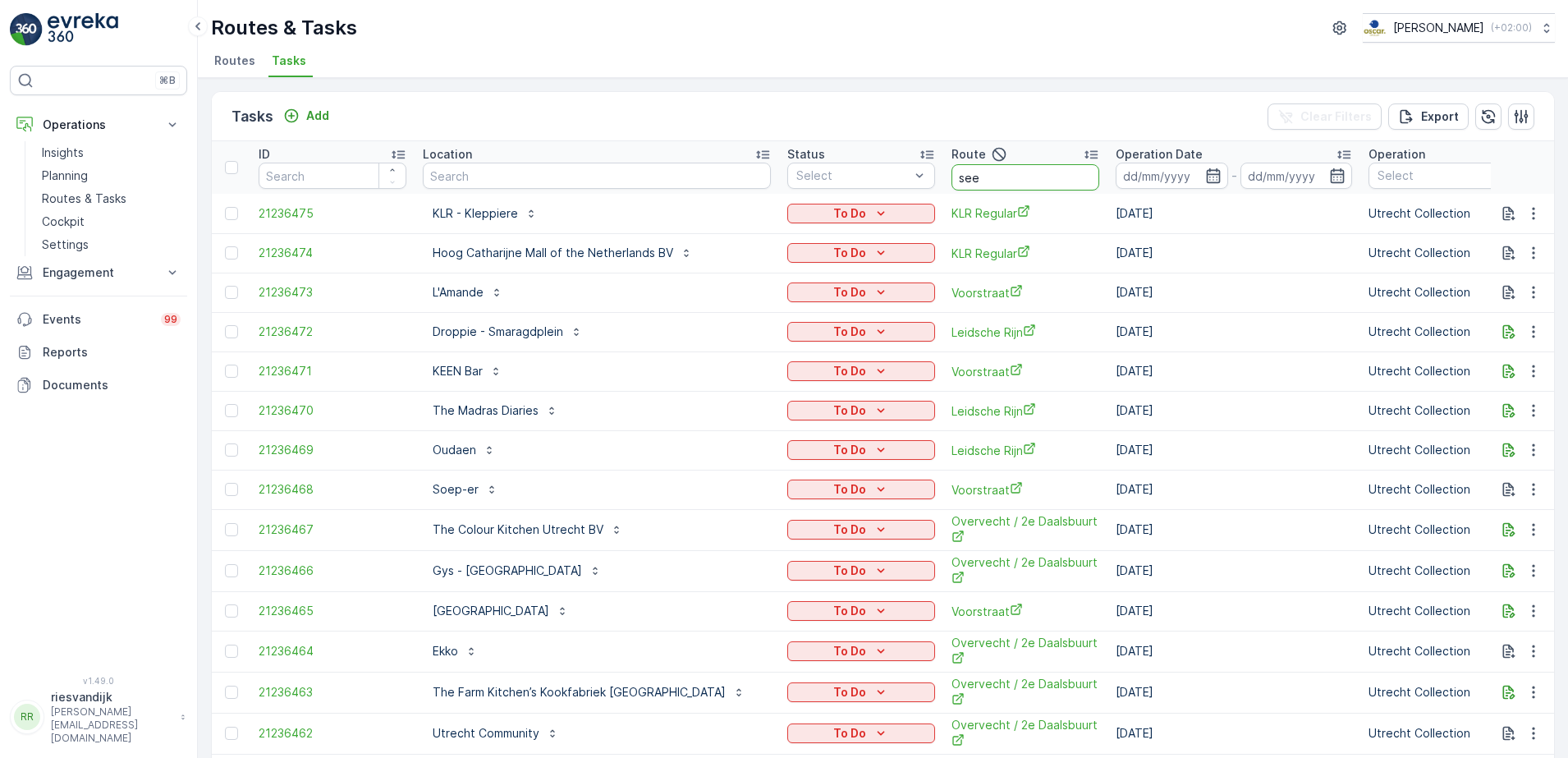
type input "seen"
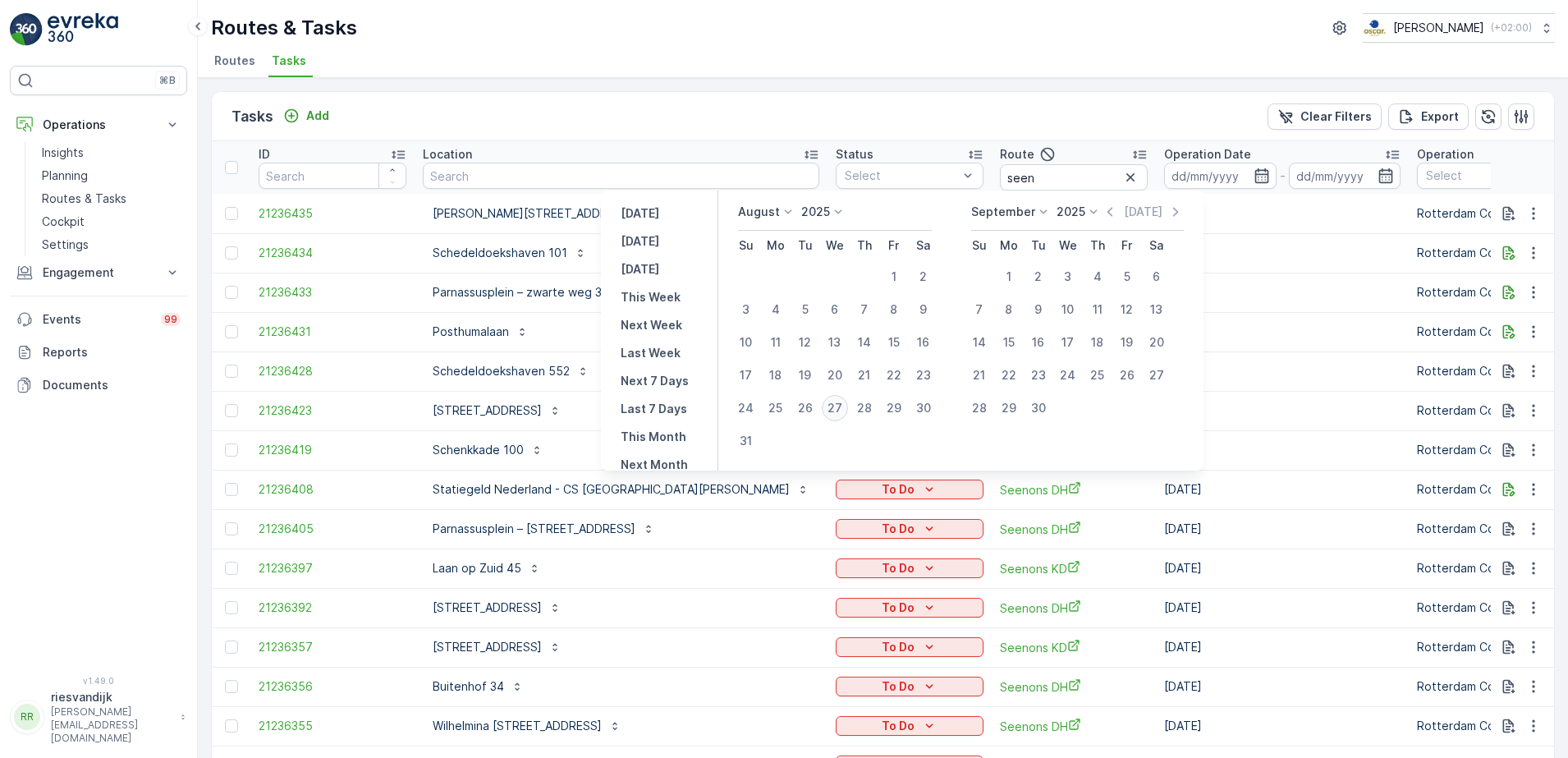
click at [841, 410] on div "27" at bounding box center [835, 408] width 27 height 27
type input "[DATE]"
click at [841, 410] on div "27" at bounding box center [835, 408] width 27 height 27
type input "[DATE]"
click at [841, 410] on div "27" at bounding box center [835, 408] width 27 height 27
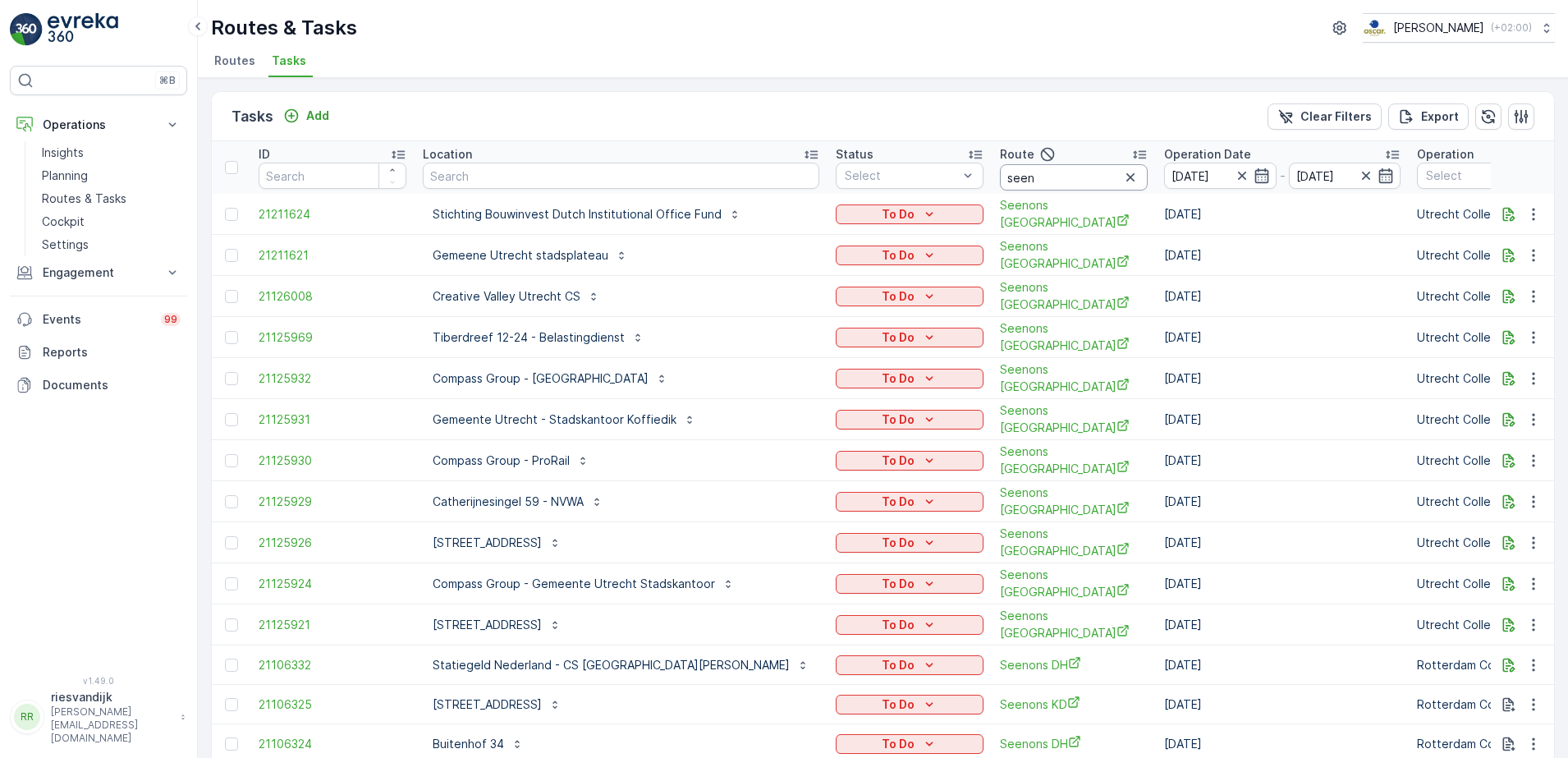
click at [999, 181] on input "seen" at bounding box center [1073, 177] width 148 height 27
type input "seenons c"
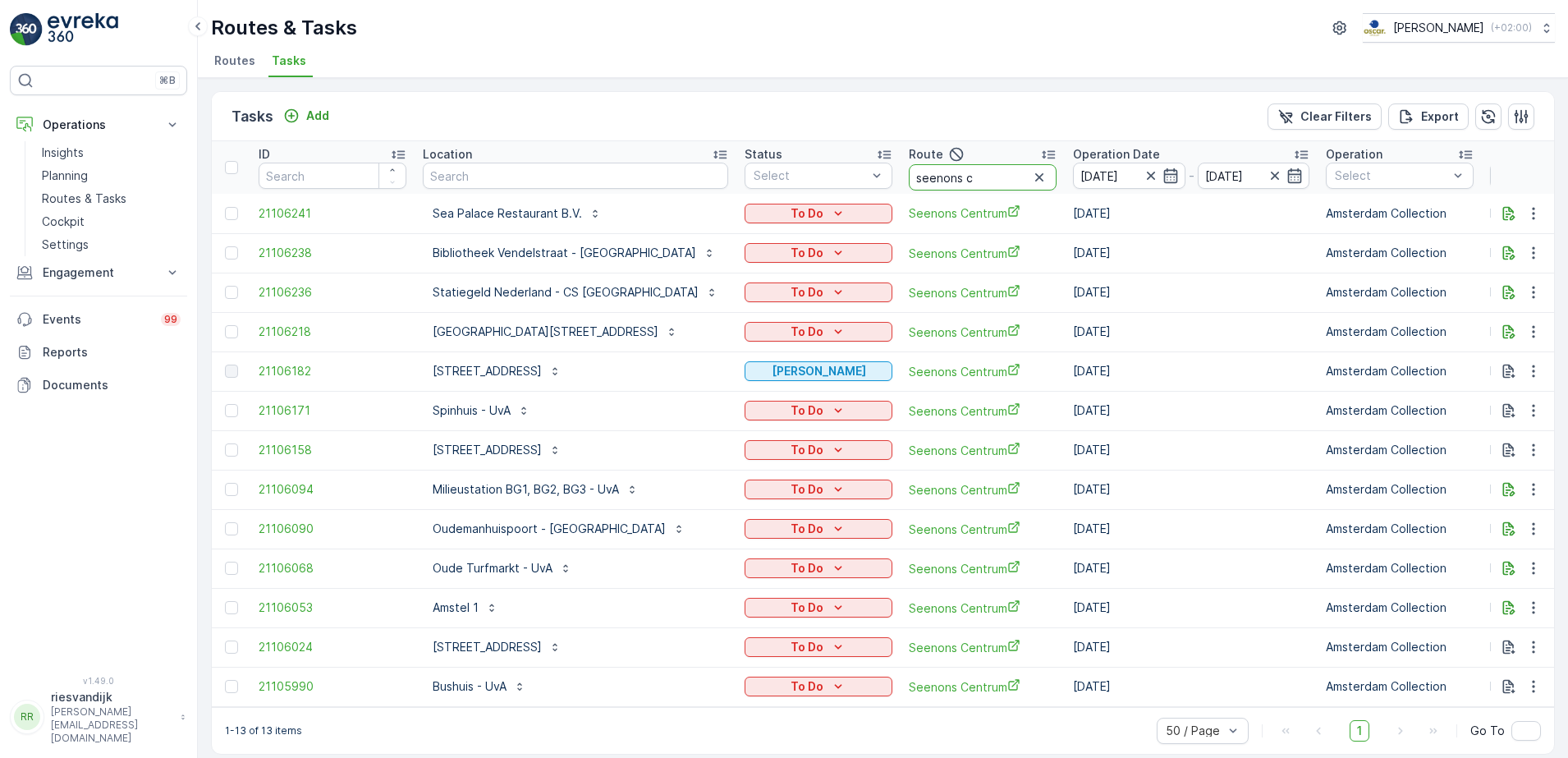
click at [951, 179] on input "seenons c" at bounding box center [983, 177] width 148 height 27
click at [1143, 176] on icon "button" at bounding box center [1151, 176] width 16 height 16
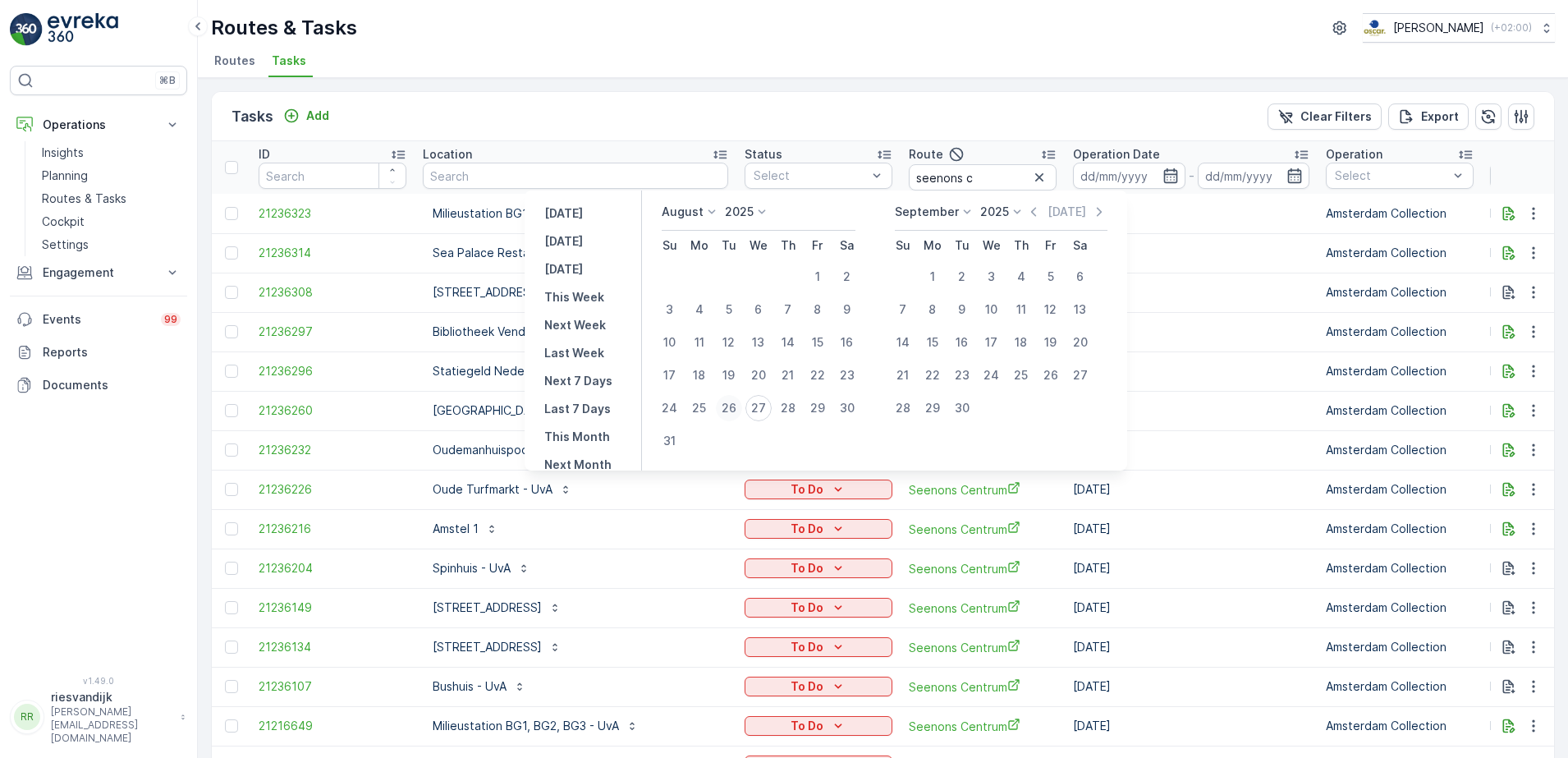
click at [735, 406] on div "26" at bounding box center [729, 408] width 27 height 27
type input "[DATE]"
click at [735, 406] on div "26" at bounding box center [729, 408] width 27 height 27
type input "[DATE]"
click at [735, 406] on div "26" at bounding box center [729, 408] width 27 height 27
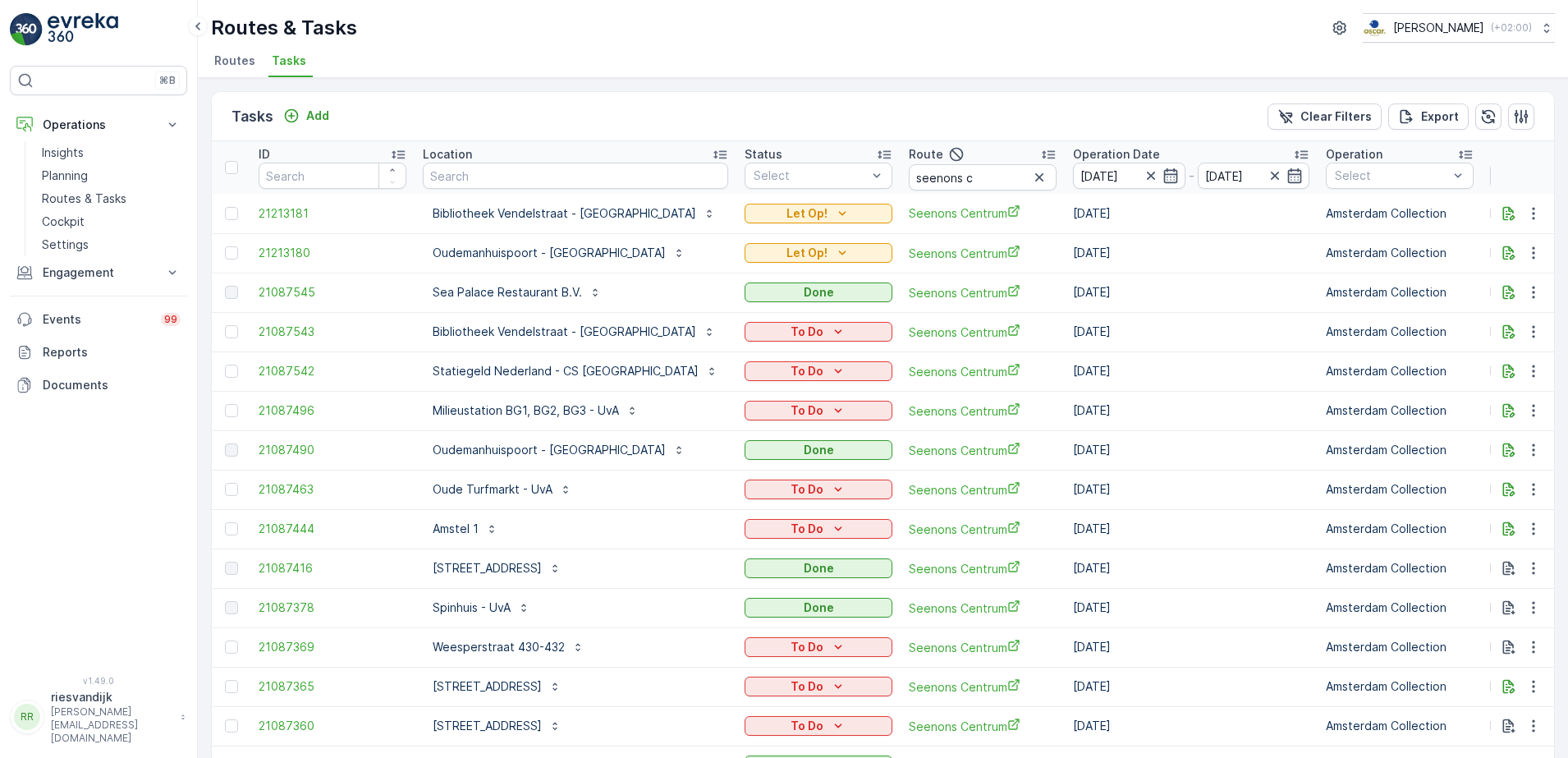
scroll to position [97, 0]
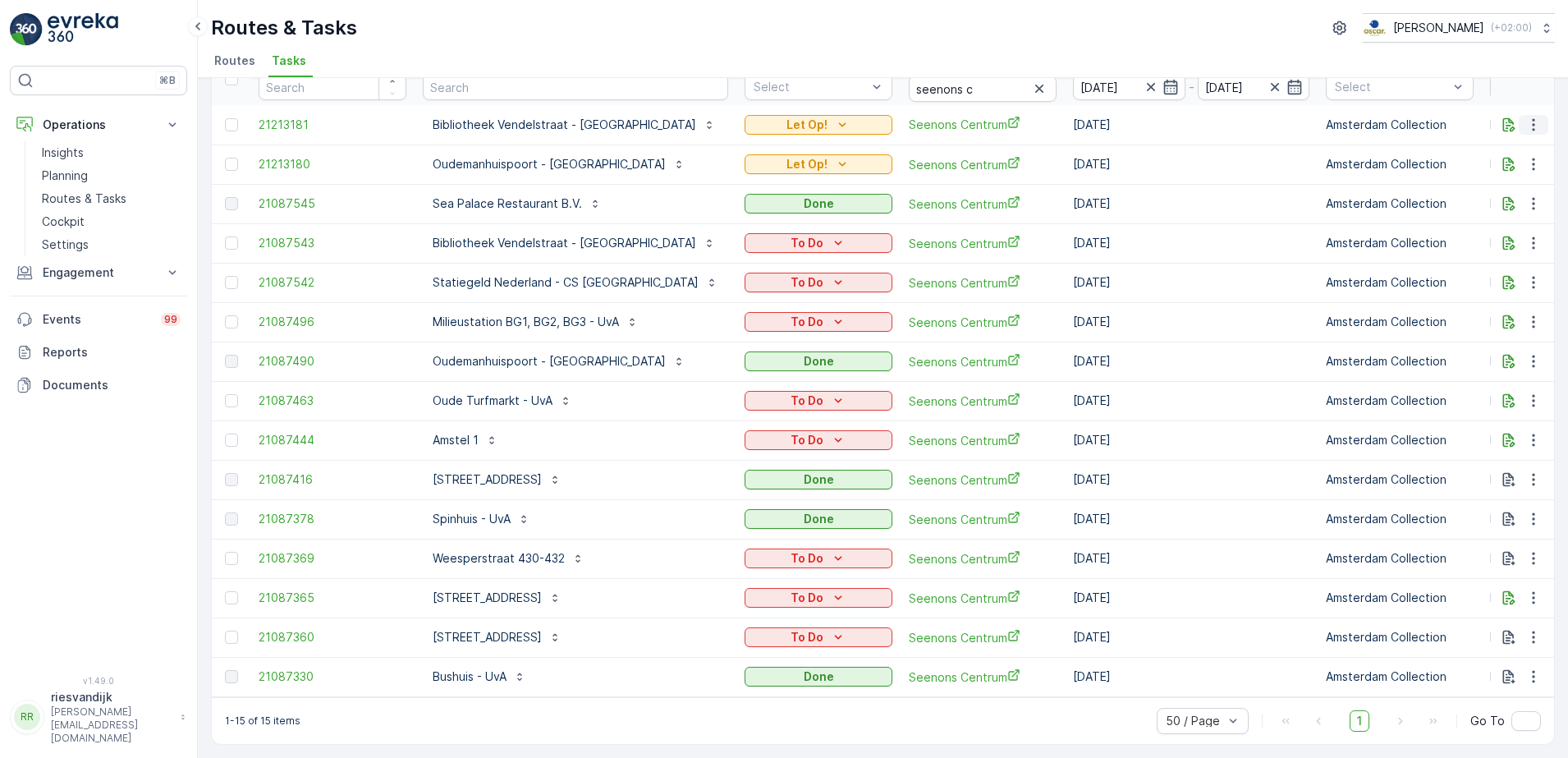
click at [1525, 116] on icon "button" at bounding box center [1533, 124] width 16 height 16
click at [1517, 185] on span "Change Route" at bounding box center [1490, 187] width 80 height 16
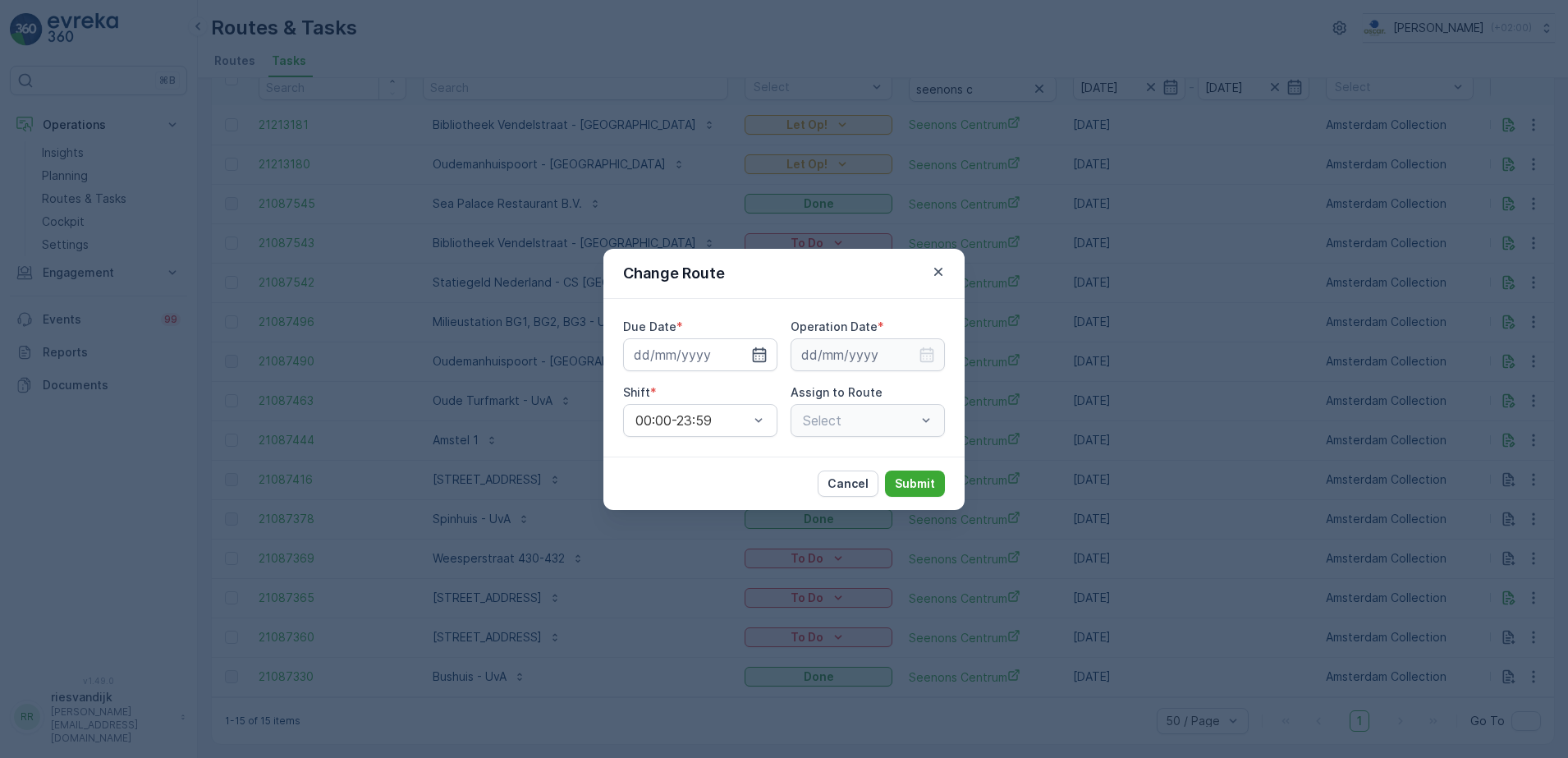
type input "[DATE]"
click at [743, 358] on icon "button" at bounding box center [740, 355] width 16 height 16
type input "[DATE]"
click at [924, 358] on icon "button" at bounding box center [927, 355] width 16 height 16
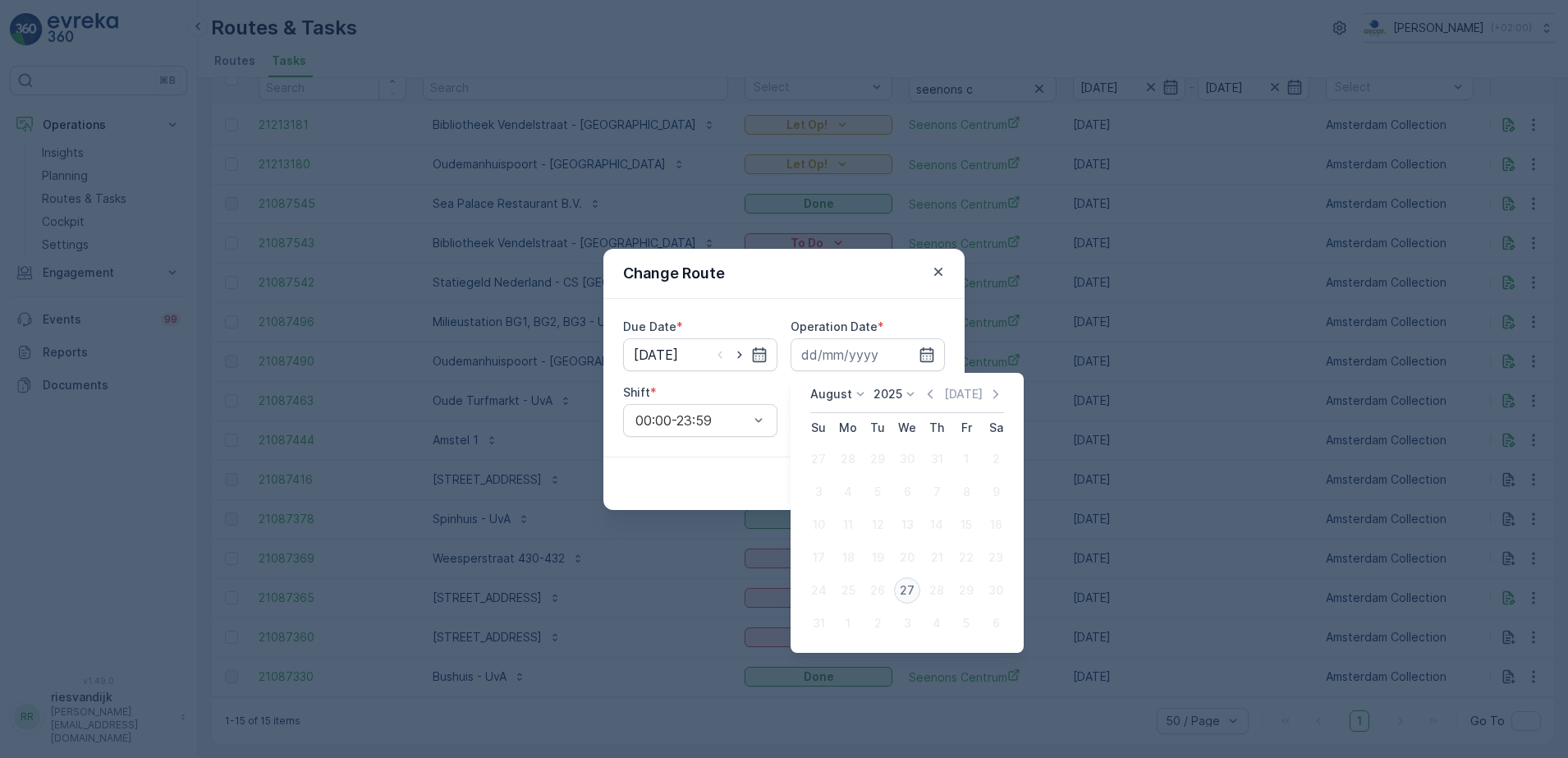
click at [912, 597] on div "27" at bounding box center [907, 590] width 27 height 27
type input "[DATE]"
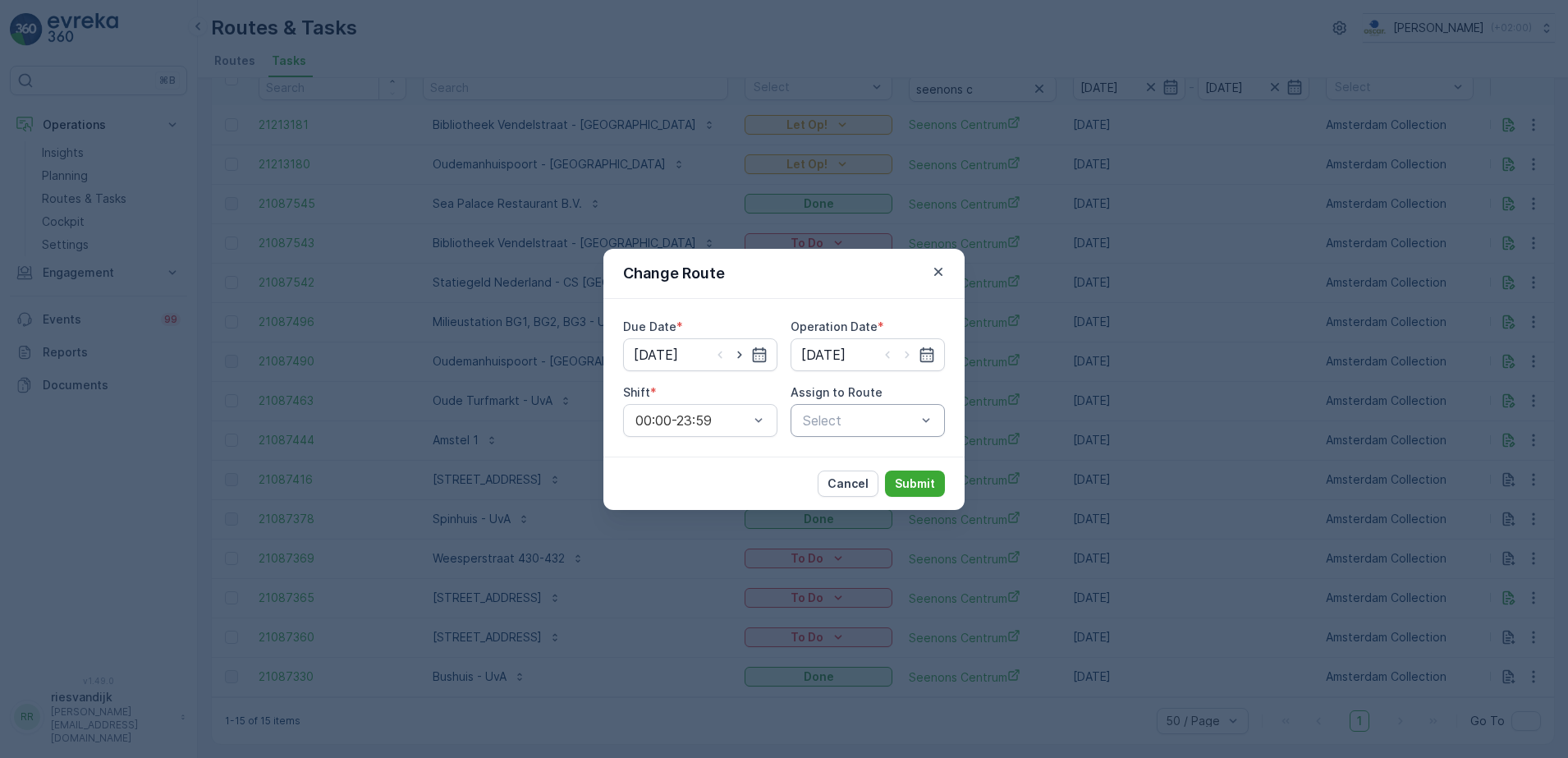
click at [870, 418] on div at bounding box center [859, 421] width 116 height 15
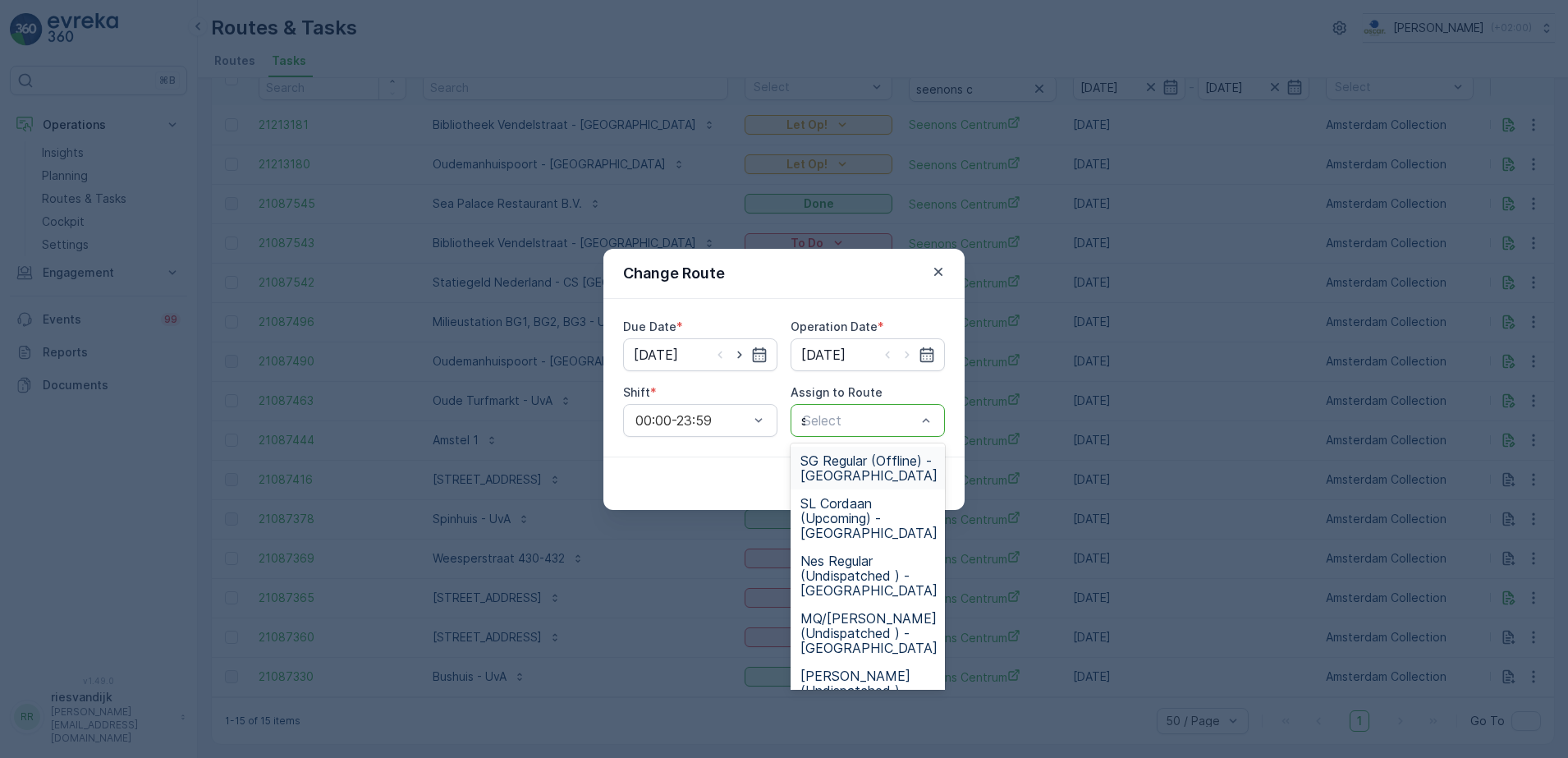
type input "se"
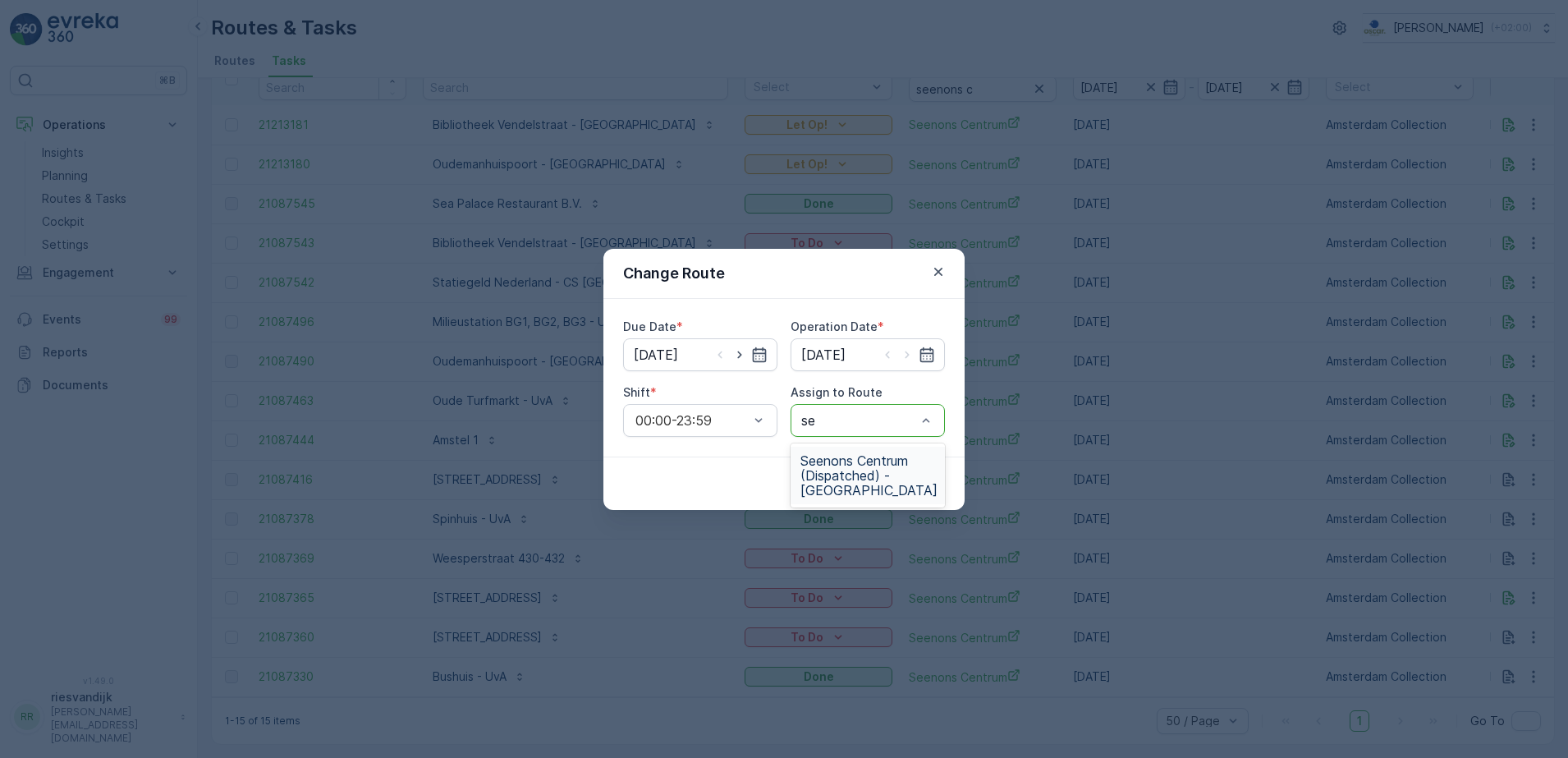
click at [878, 480] on span "Seenons Centrum (Dispatched) - [GEOGRAPHIC_DATA]" at bounding box center [869, 475] width 137 height 44
click at [912, 481] on p "Submit" at bounding box center [915, 484] width 40 height 16
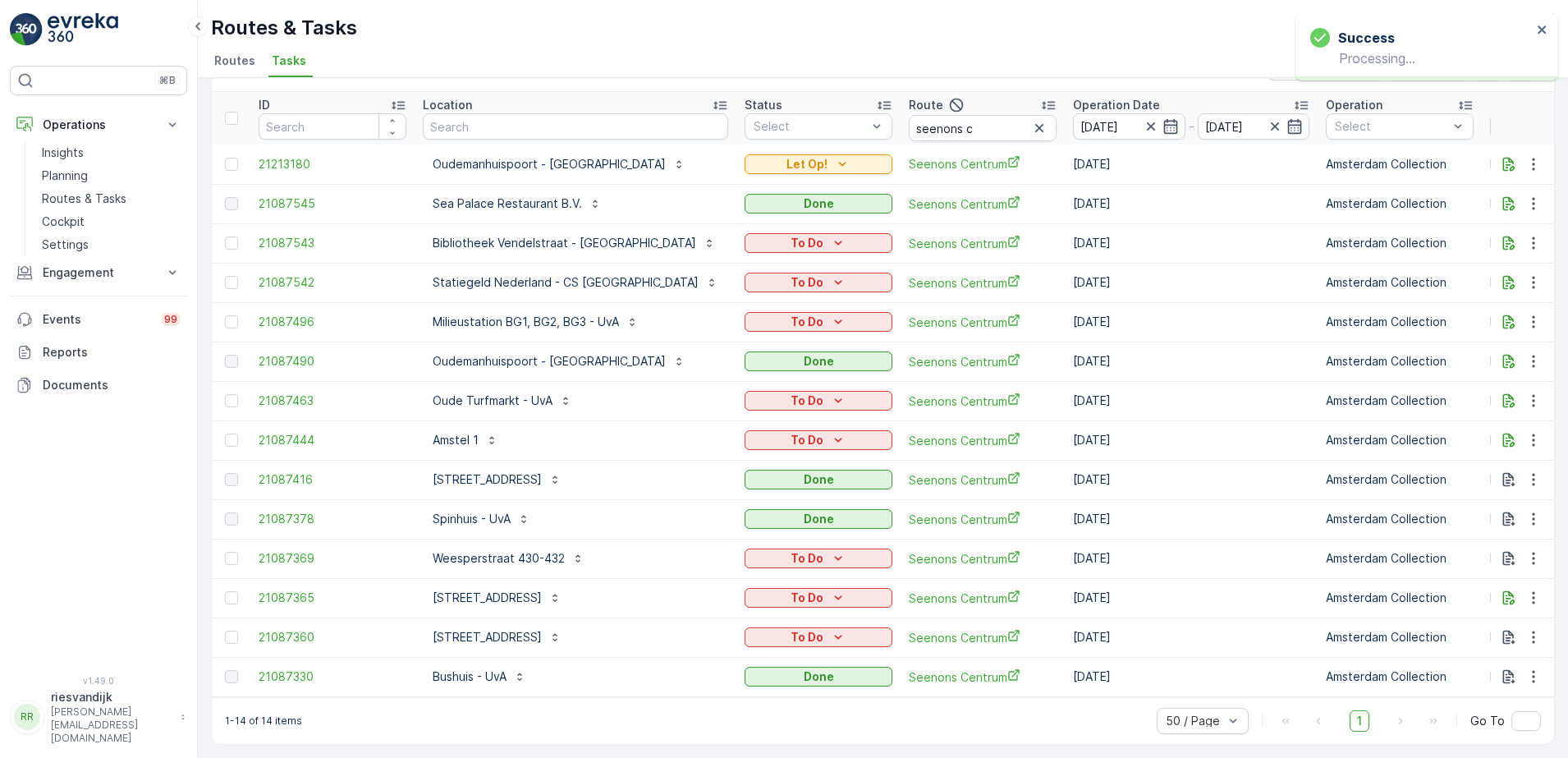
scroll to position [58, 0]
click at [1531, 157] on icon "button" at bounding box center [1532, 163] width 3 height 12
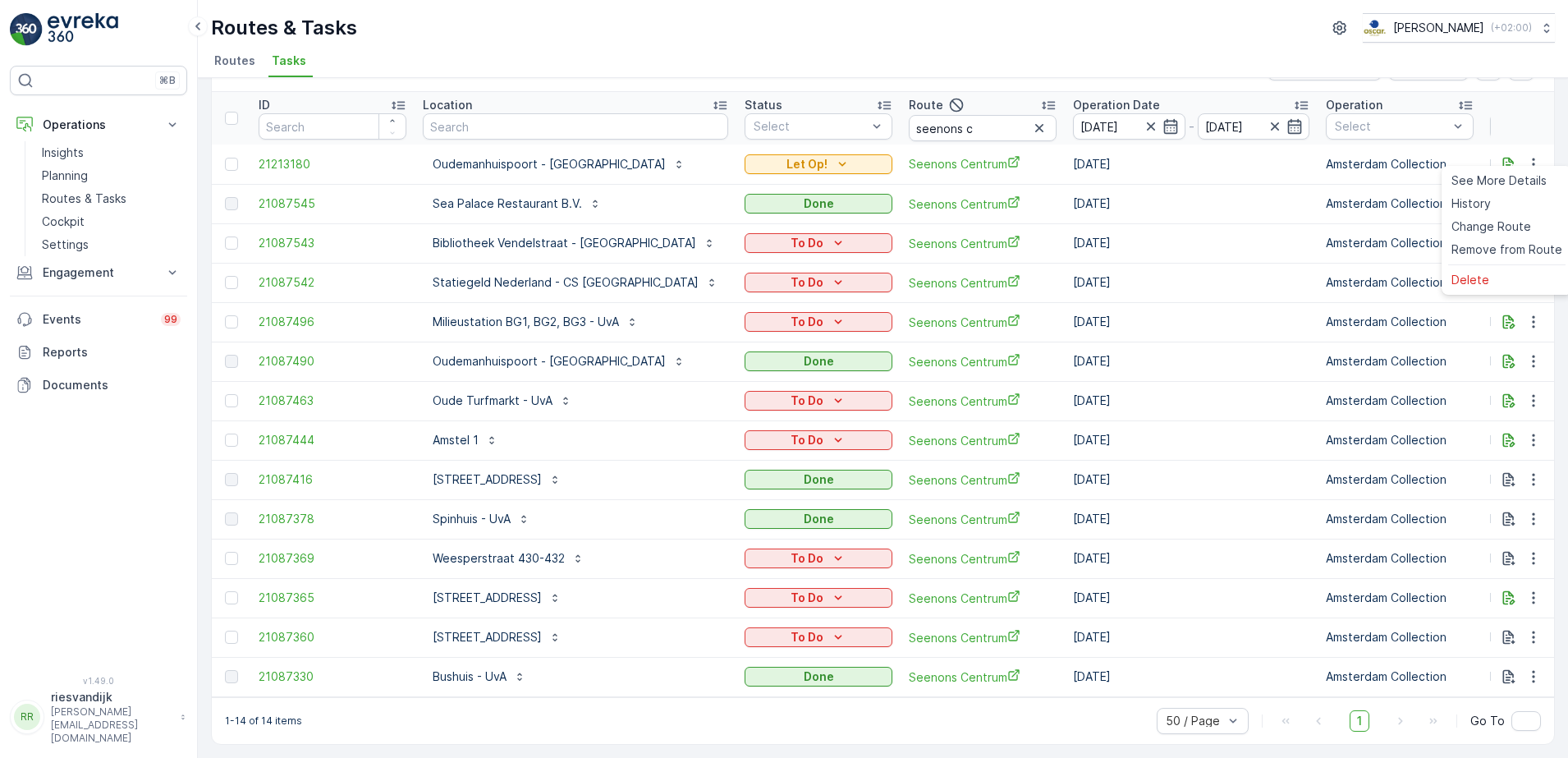
click at [1532, 113] on th at bounding box center [1522, 118] width 64 height 52
click at [1532, 156] on icon "button" at bounding box center [1533, 165] width 16 height 16
click at [1541, 156] on button "button" at bounding box center [1533, 165] width 29 height 20
click at [1517, 225] on span "Change Route" at bounding box center [1490, 227] width 80 height 16
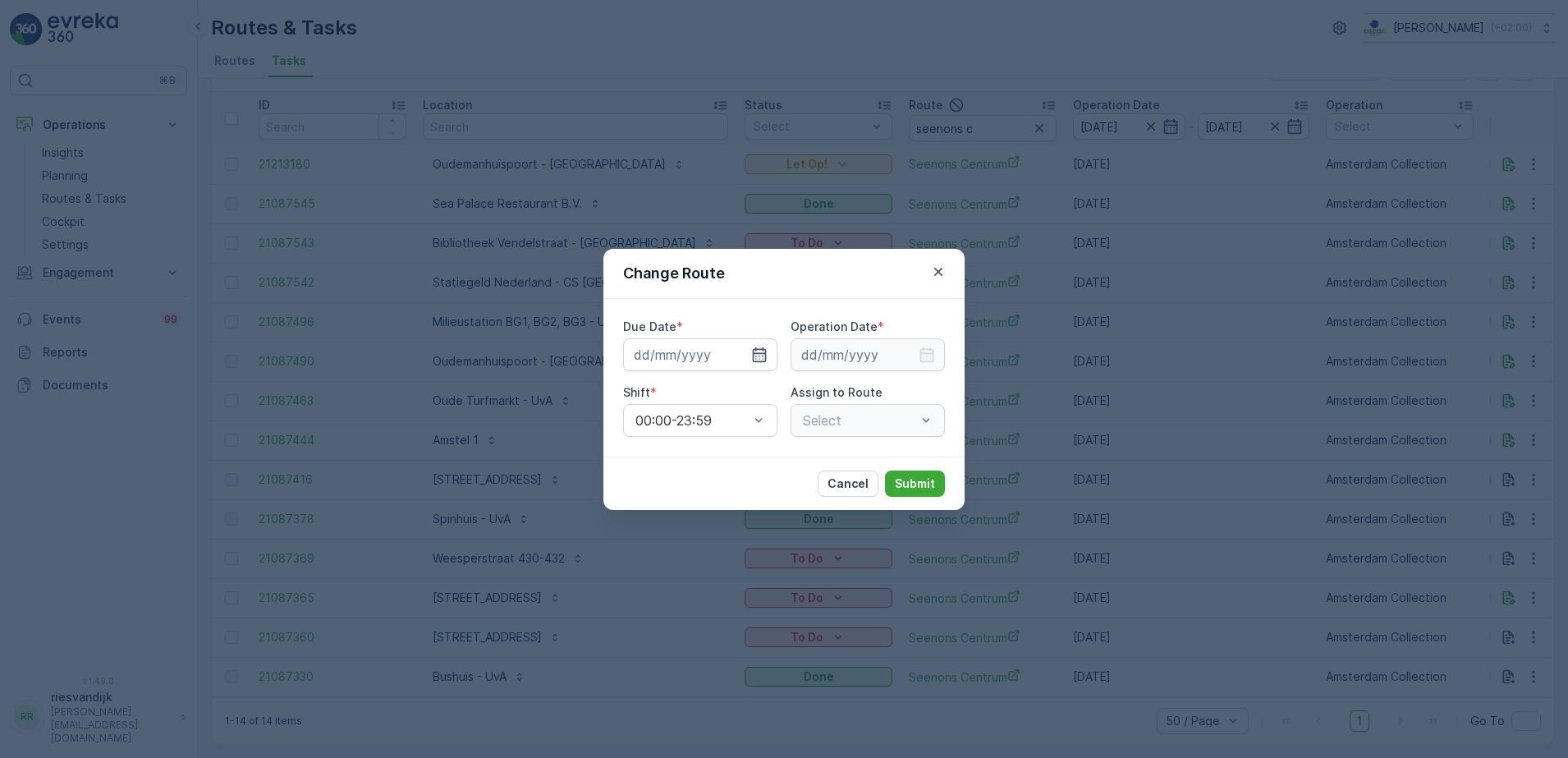
type input "[DATE]"
click at [749, 353] on div at bounding box center [739, 355] width 56 height 16
click at [741, 357] on icon "button" at bounding box center [740, 355] width 16 height 16
type input "[DATE]"
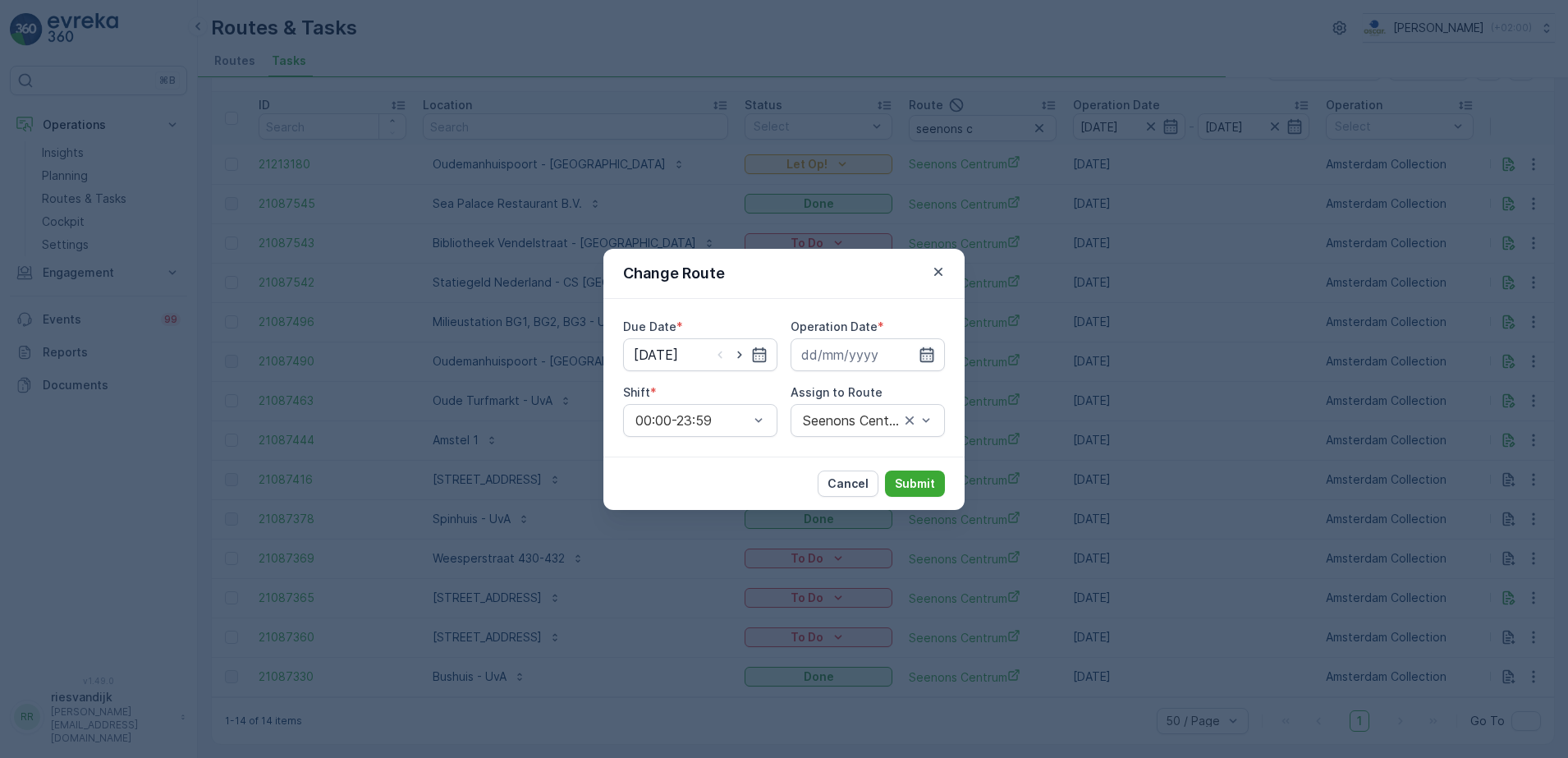
click at [927, 350] on icon "button" at bounding box center [927, 355] width 16 height 16
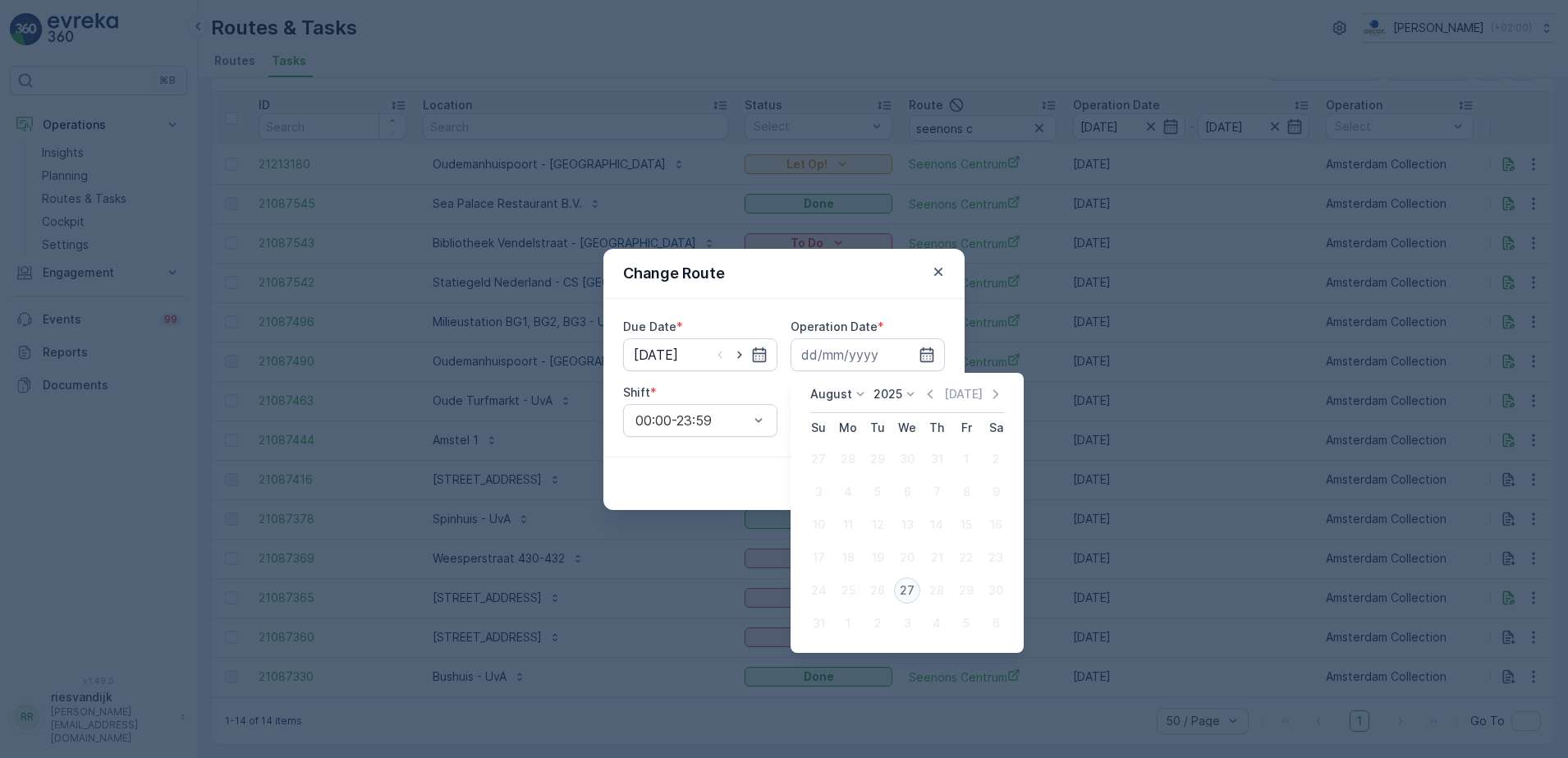
click at [910, 587] on div "27" at bounding box center [907, 590] width 27 height 27
type input "[DATE]"
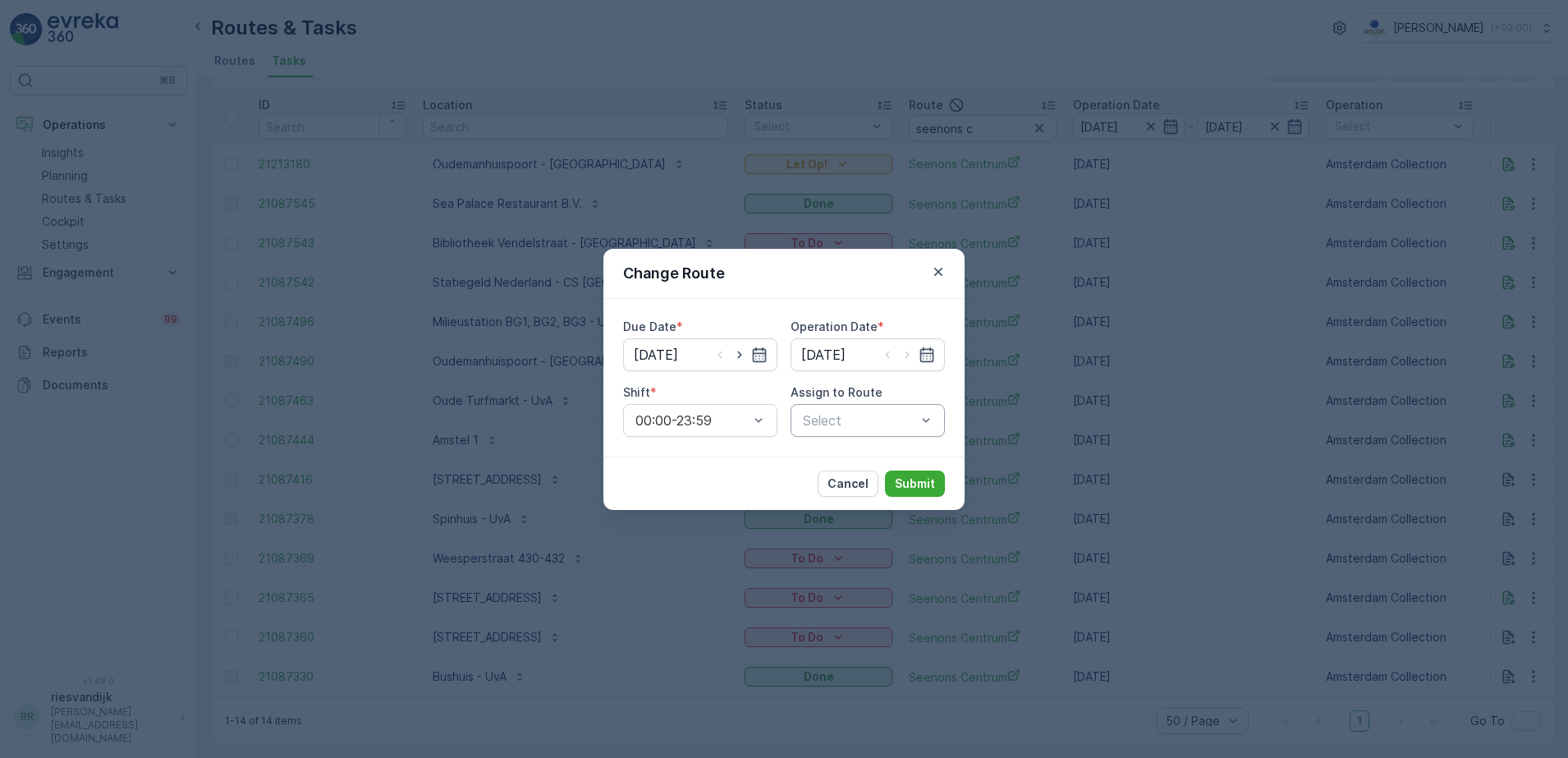
click at [850, 419] on div at bounding box center [859, 421] width 116 height 15
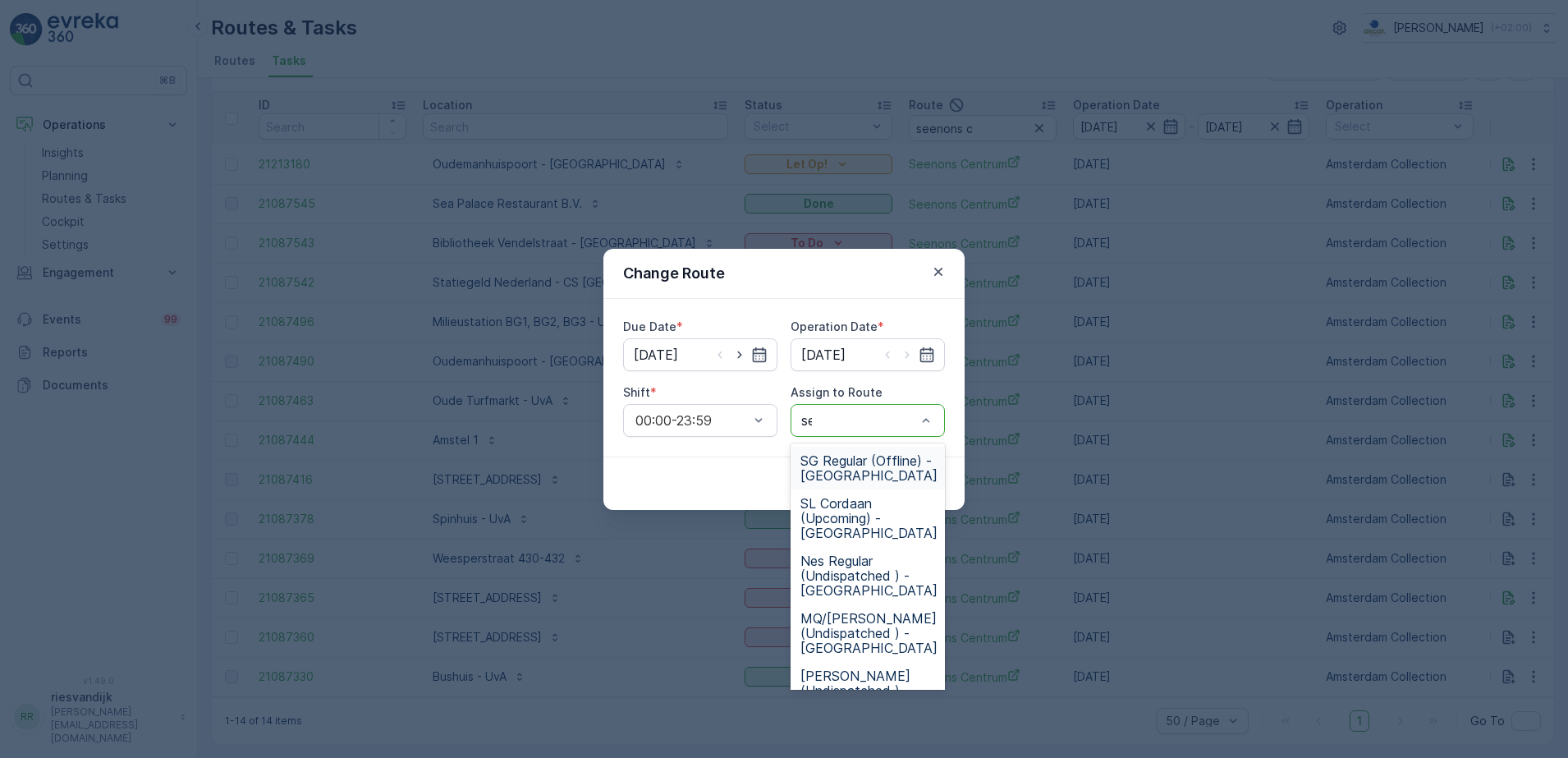
type input "see"
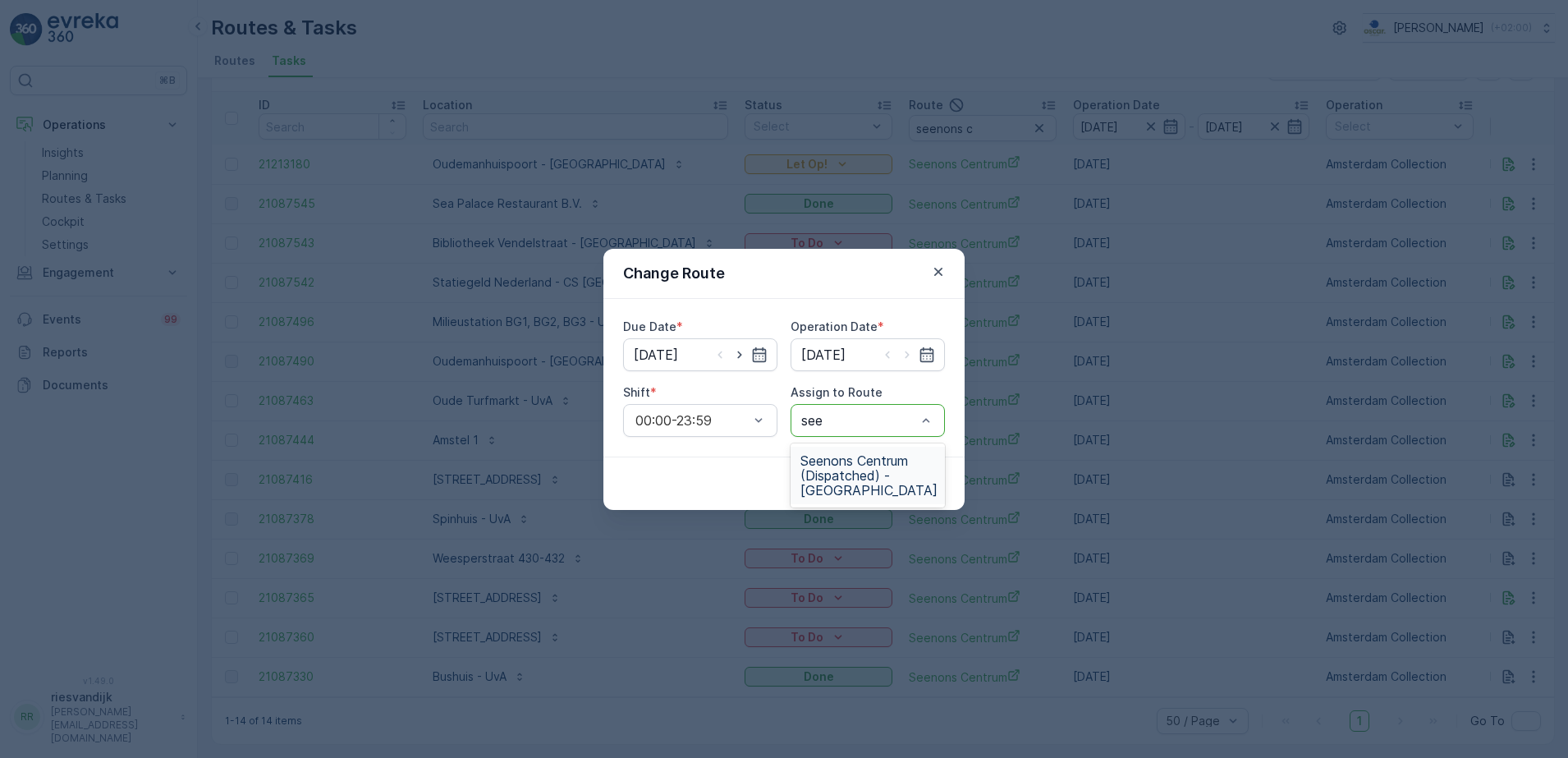
click at [843, 460] on span "Seenons Centrum (Dispatched) - [GEOGRAPHIC_DATA]" at bounding box center [869, 475] width 137 height 44
click at [909, 471] on button "Submit" at bounding box center [915, 483] width 60 height 27
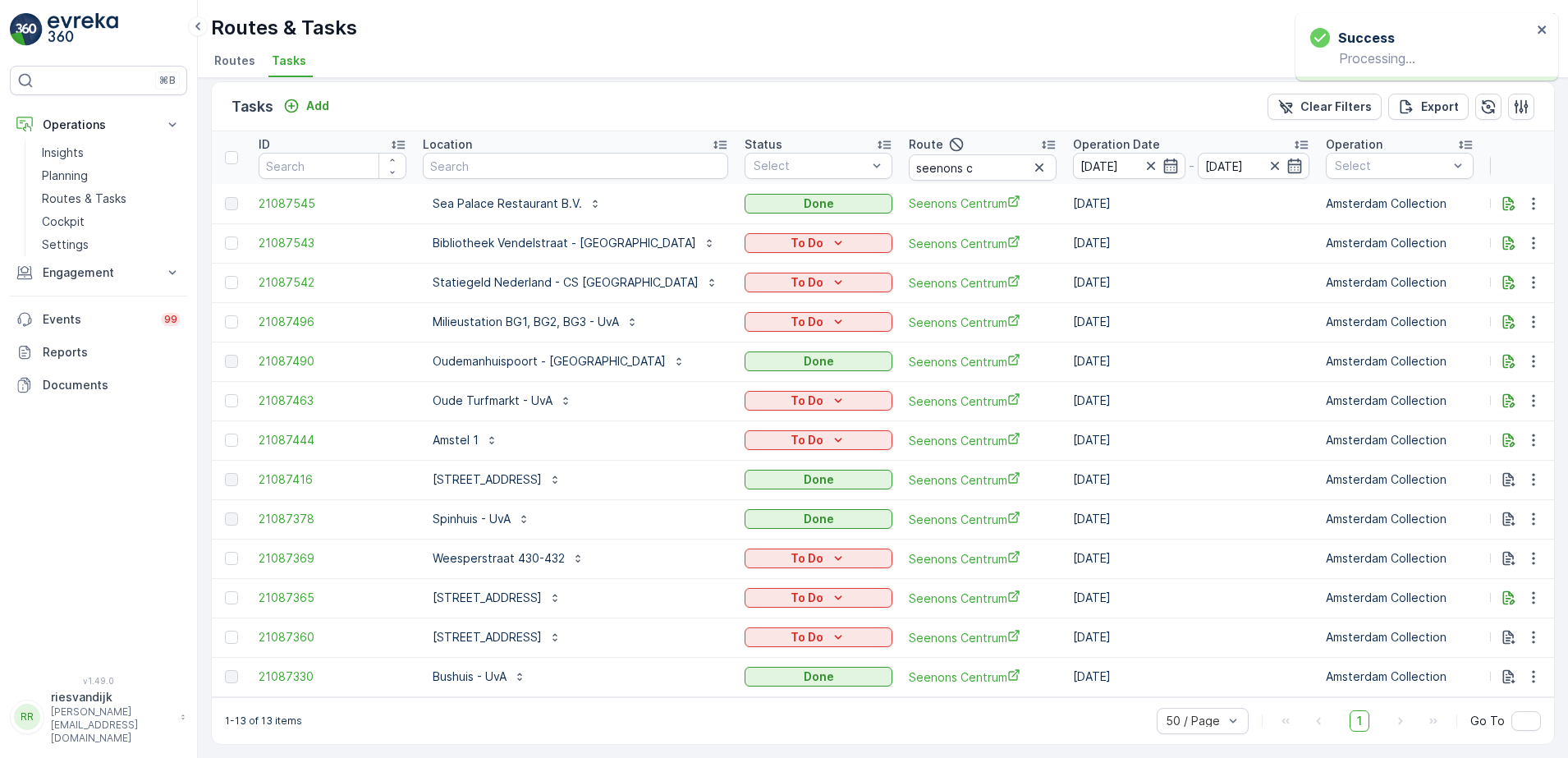
scroll to position [18, 0]
click at [531, 157] on input "text" at bounding box center [575, 165] width 305 height 27
click at [944, 160] on input "seenons c" at bounding box center [983, 167] width 148 height 27
click at [1031, 159] on icon "button" at bounding box center [1040, 167] width 16 height 16
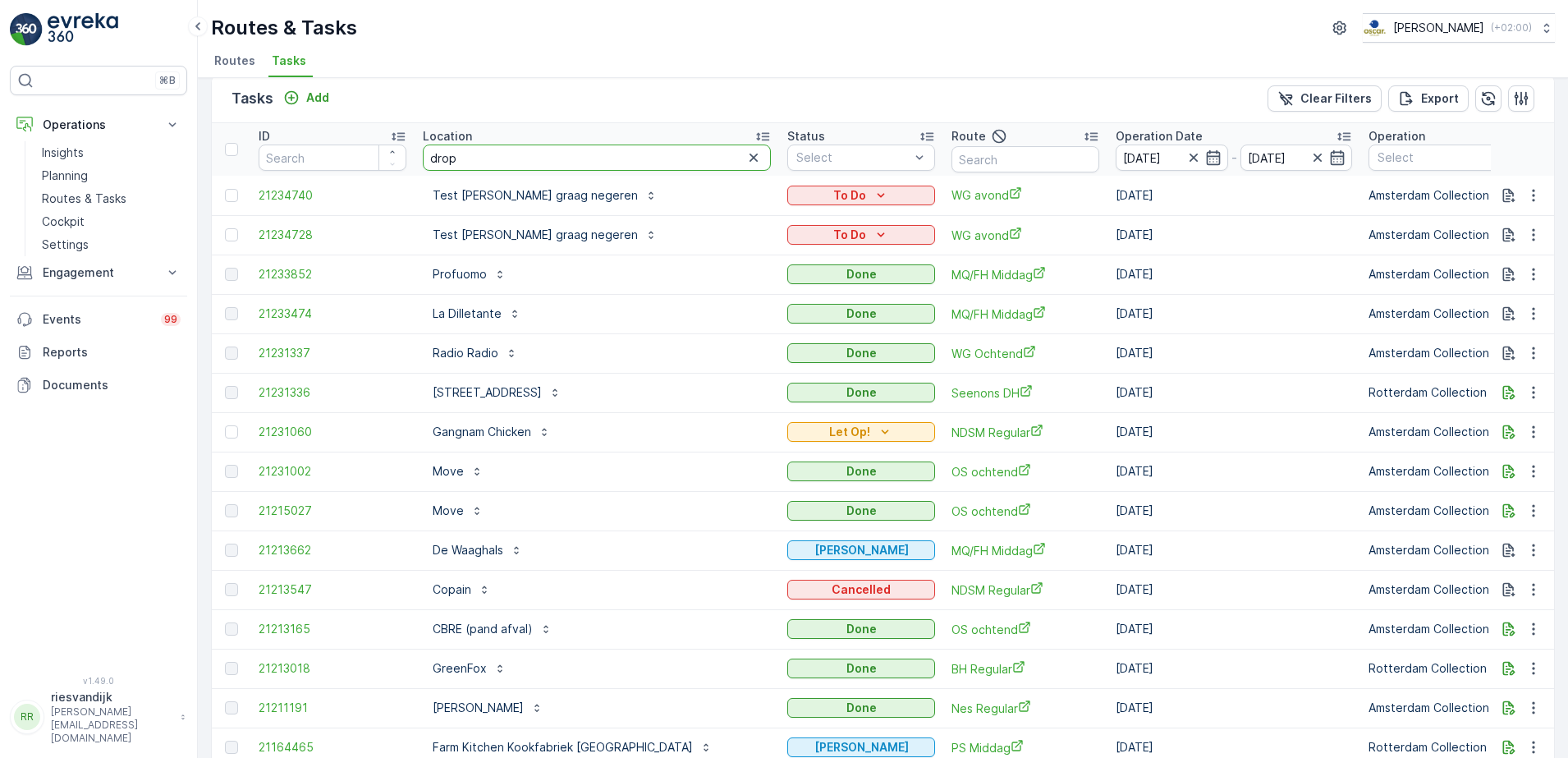
type input "dropp"
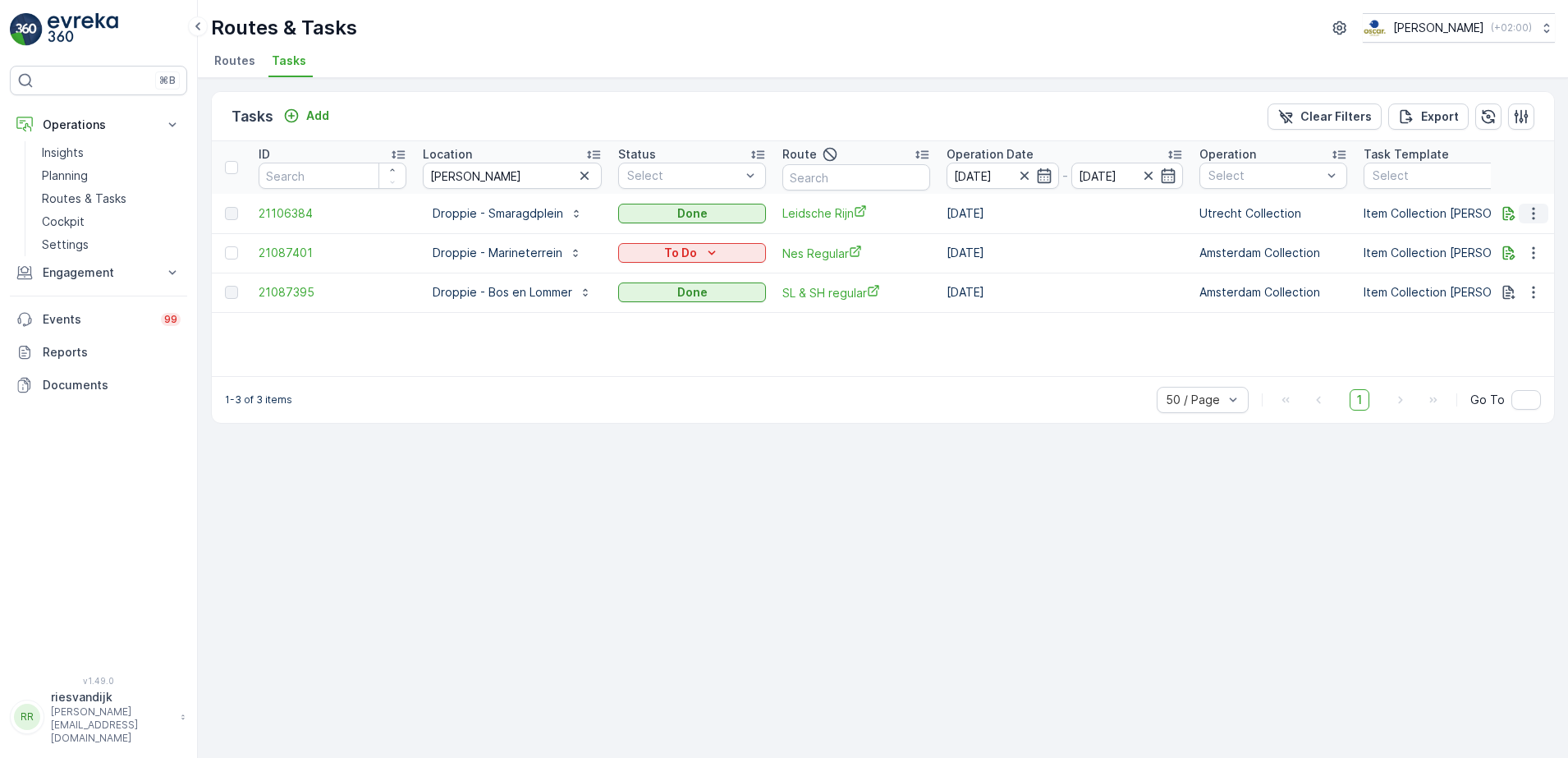
click at [1532, 216] on icon "button" at bounding box center [1533, 213] width 16 height 16
click at [1528, 153] on th at bounding box center [1522, 166] width 64 height 52
click at [1508, 210] on icon "button" at bounding box center [1509, 213] width 16 height 16
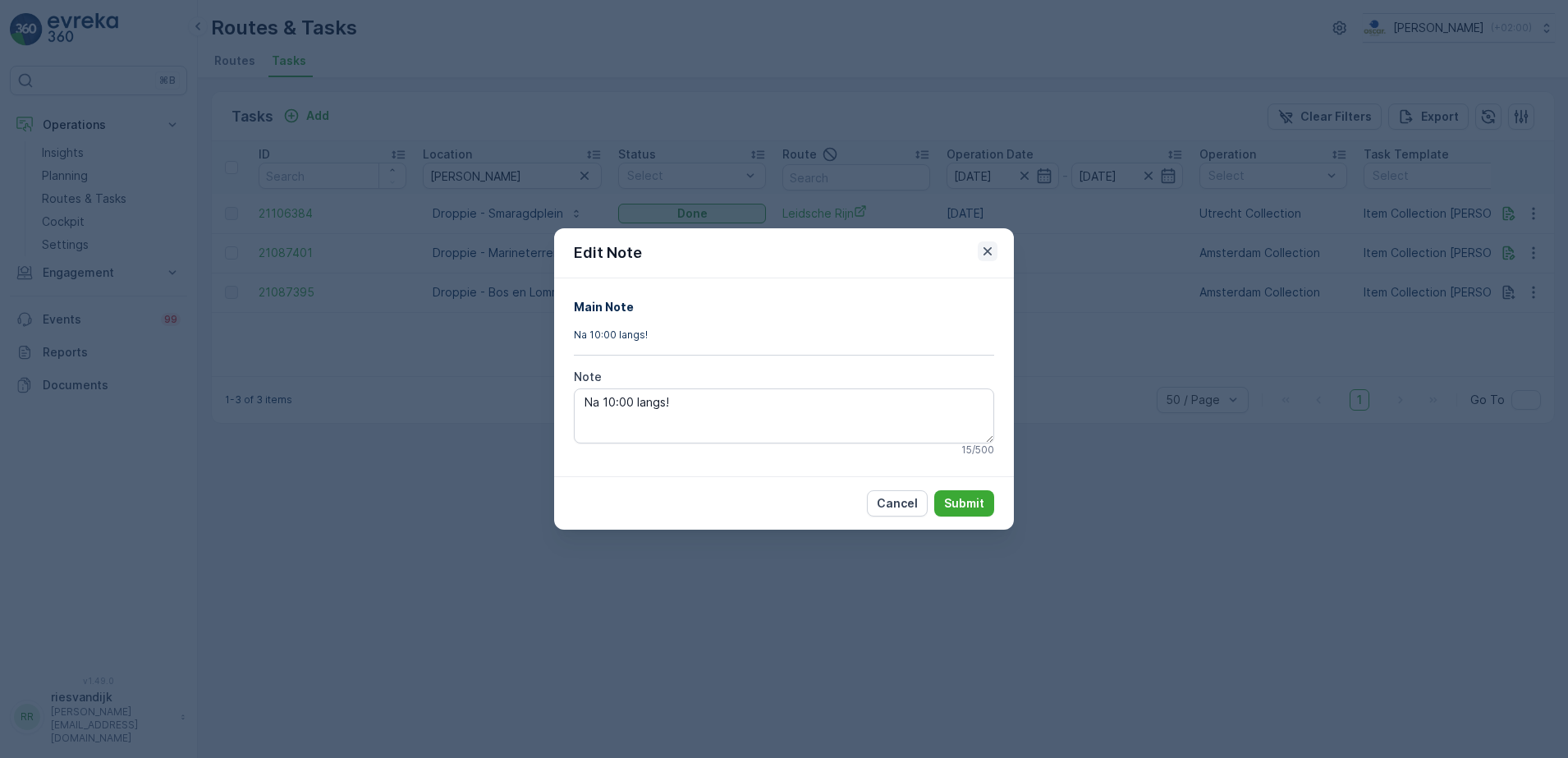
click at [984, 257] on icon "button" at bounding box center [987, 251] width 16 height 16
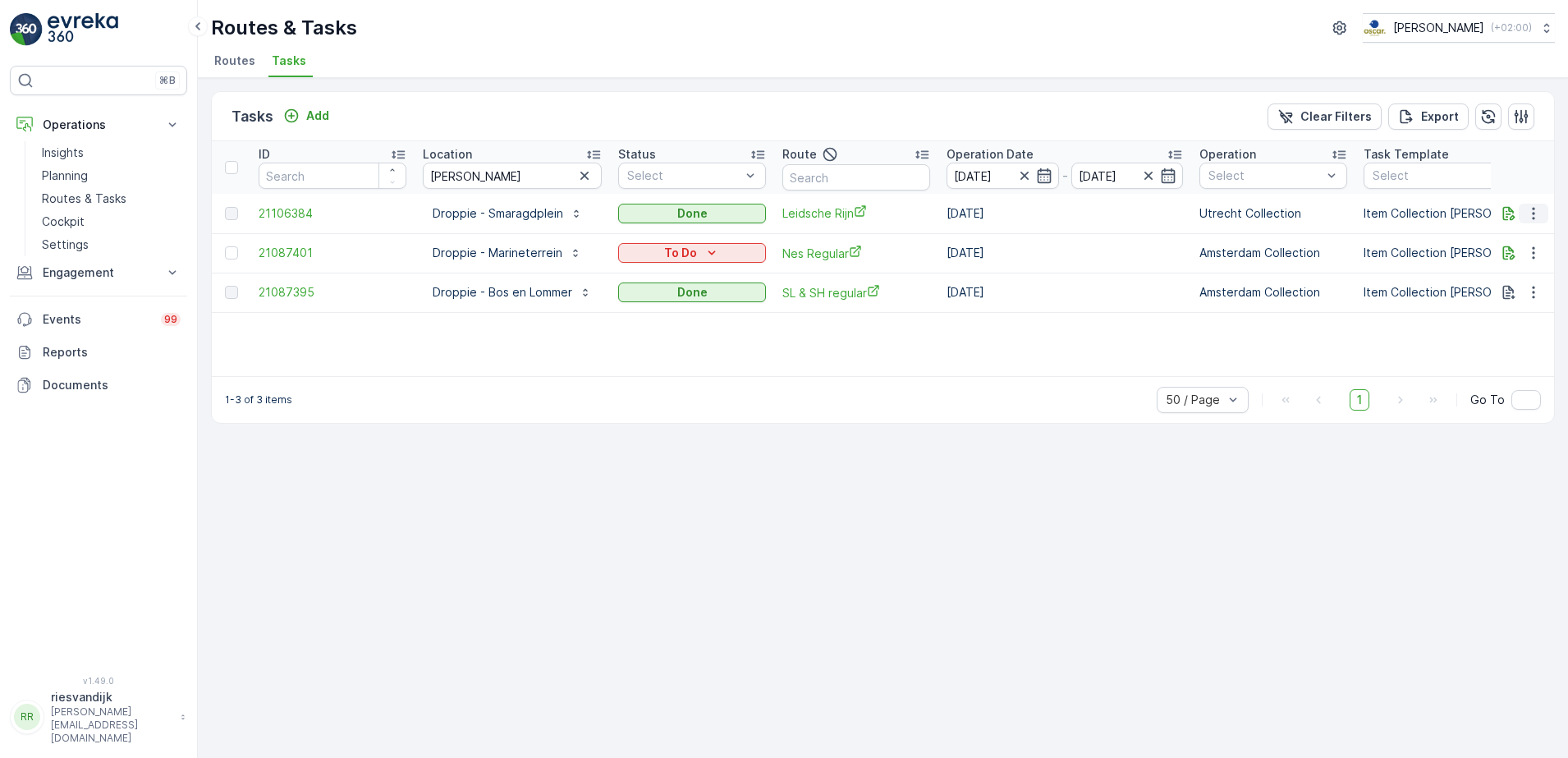
click at [1534, 219] on icon "button" at bounding box center [1532, 212] width 3 height 12
click at [814, 213] on span "Leidsche Rijn" at bounding box center [857, 213] width 148 height 17
drag, startPoint x: 507, startPoint y: 176, endPoint x: 383, endPoint y: 189, distance: 124.7
click at [375, 179] on tr "ID Location dropp Status Select Route Operation Date 26.08.2025 - 26.08.2025 Op…" at bounding box center [1494, 166] width 2564 height 52
type input "blauw"
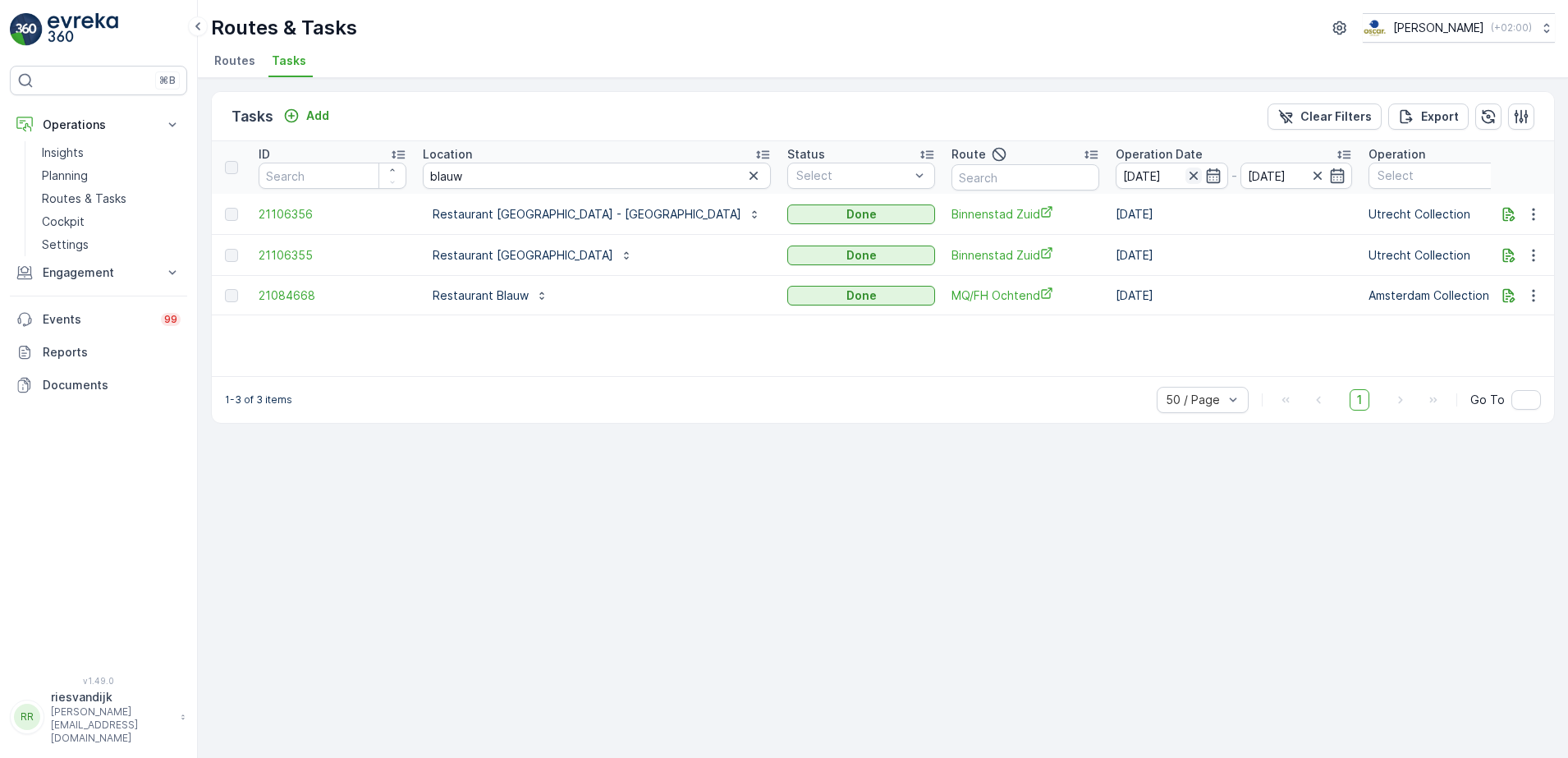
click at [1185, 174] on icon "button" at bounding box center [1193, 176] width 16 height 16
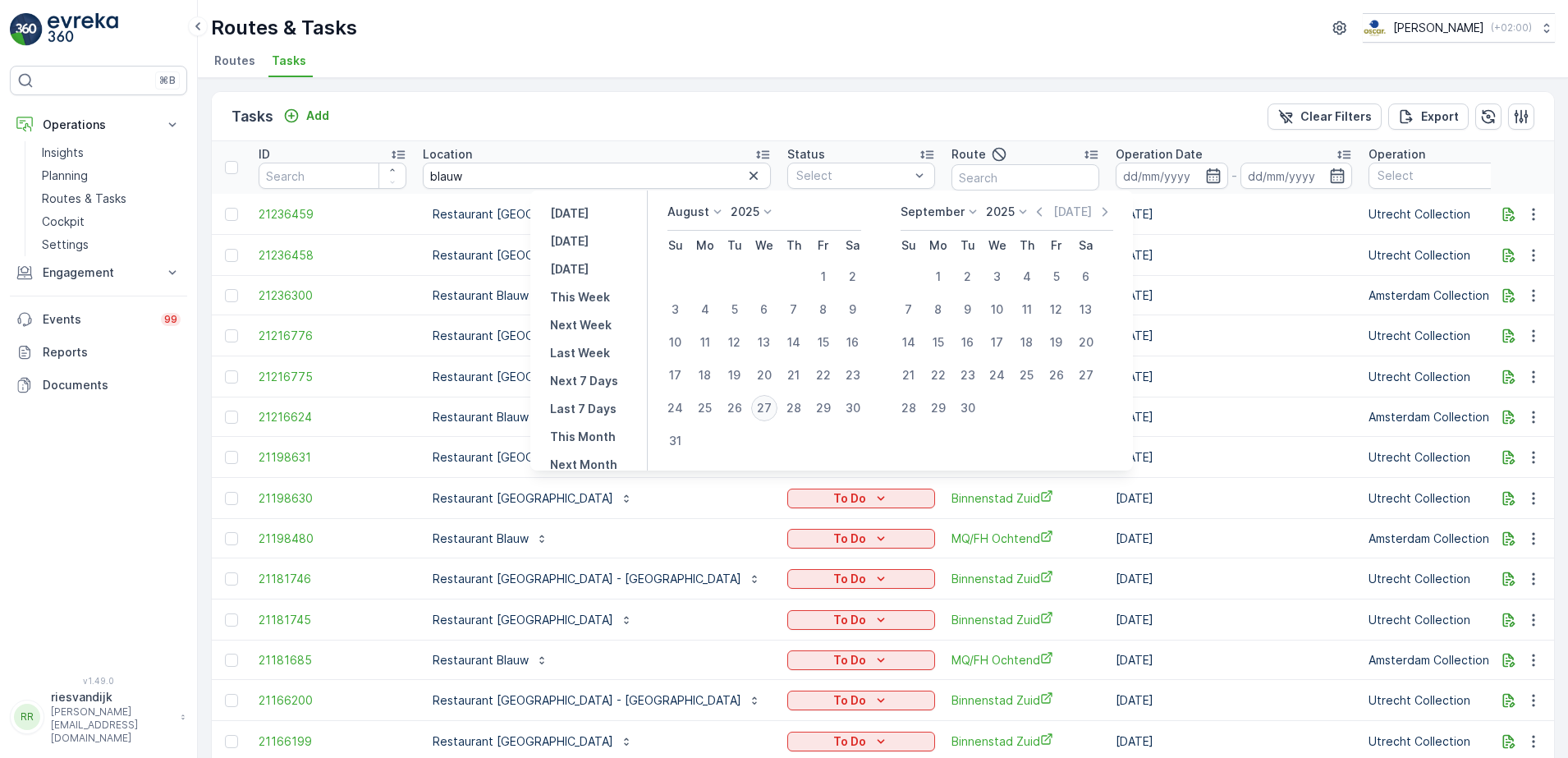
click at [776, 408] on div "27" at bounding box center [763, 408] width 27 height 27
type input "[DATE]"
click at [776, 408] on div "27" at bounding box center [763, 408] width 27 height 27
type input "[DATE]"
click at [776, 408] on div "27" at bounding box center [763, 408] width 27 height 27
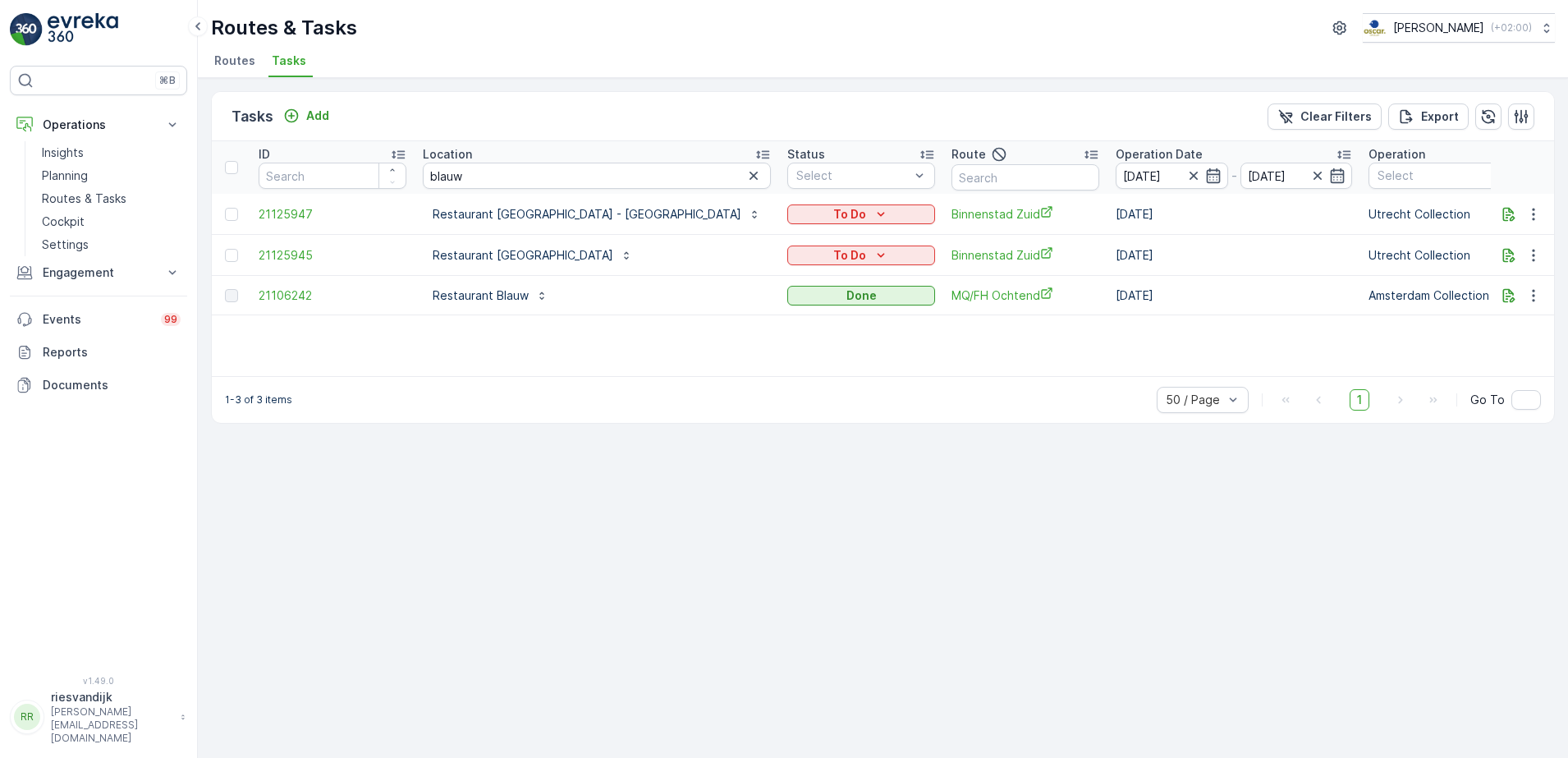
click at [750, 175] on icon "button" at bounding box center [753, 176] width 8 height 8
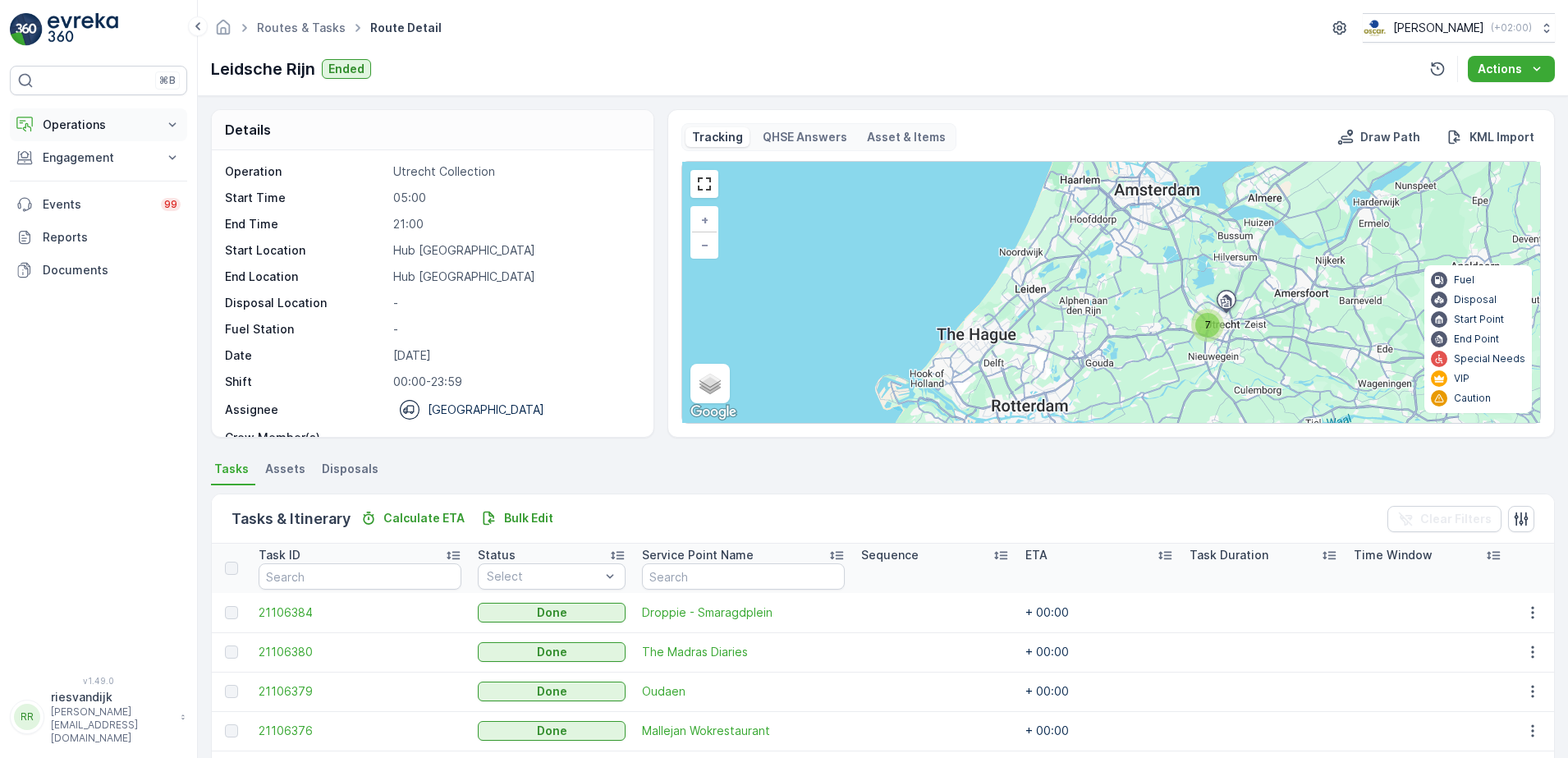
click at [101, 124] on p "Operations" at bounding box center [99, 124] width 112 height 16
click at [558, 45] on div "Routes & Tasks Route Detail [PERSON_NAME] ( +02:00 ) Leidsche Rijn Ended Actions" at bounding box center [882, 48] width 1370 height 96
click at [1225, 335] on div "7 + − Satellite Roadmap Terrain Hybrid Leaflet Keyboard shortcuts Map Data Map …" at bounding box center [1111, 292] width 858 height 261
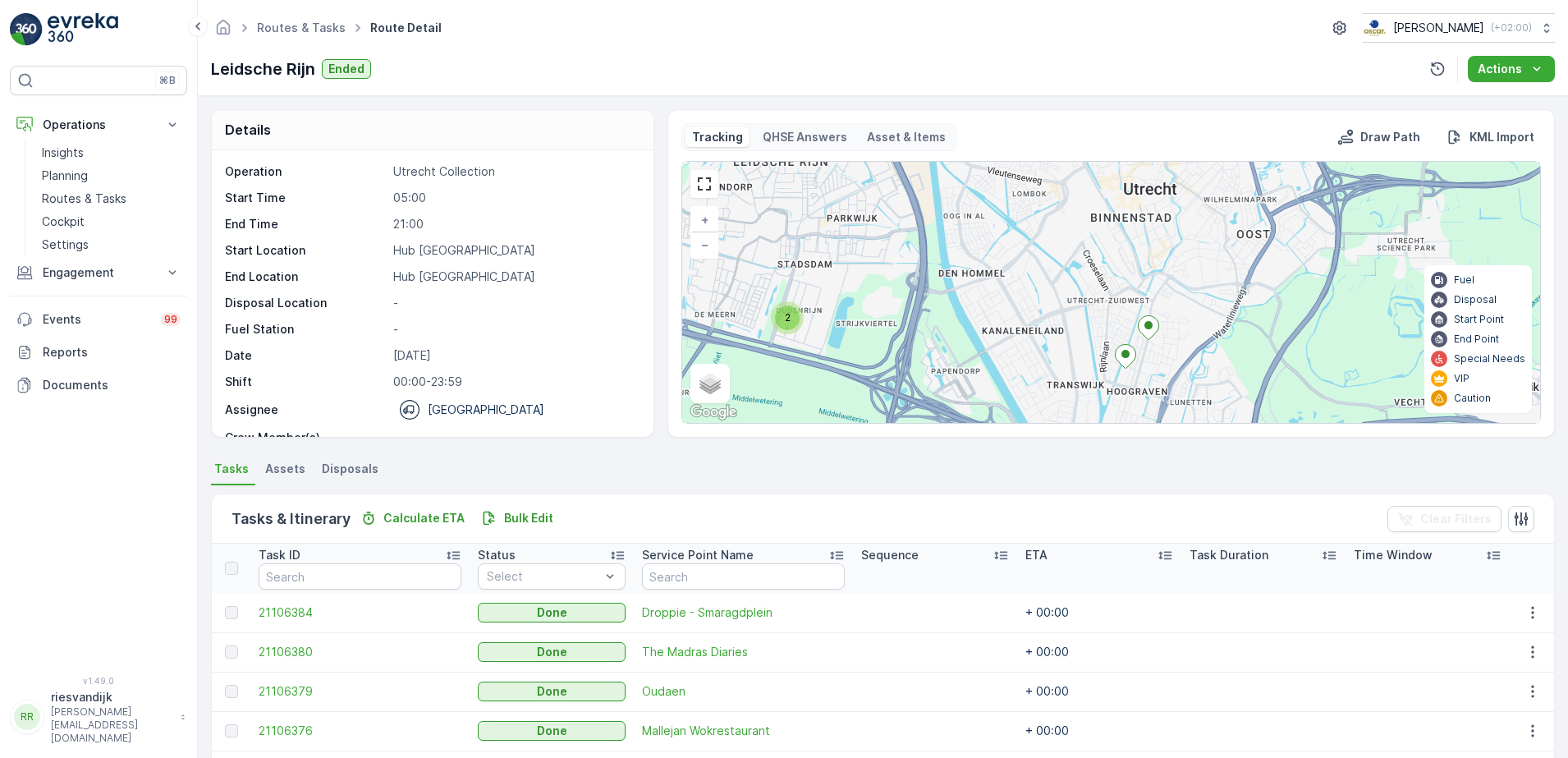
drag, startPoint x: 944, startPoint y: 267, endPoint x: 930, endPoint y: 295, distance: 31.3
click at [930, 295] on div "2 + − Satellite Roadmap Terrain Hybrid Leaflet Keyboard shortcuts Map Data Map …" at bounding box center [1111, 292] width 858 height 261
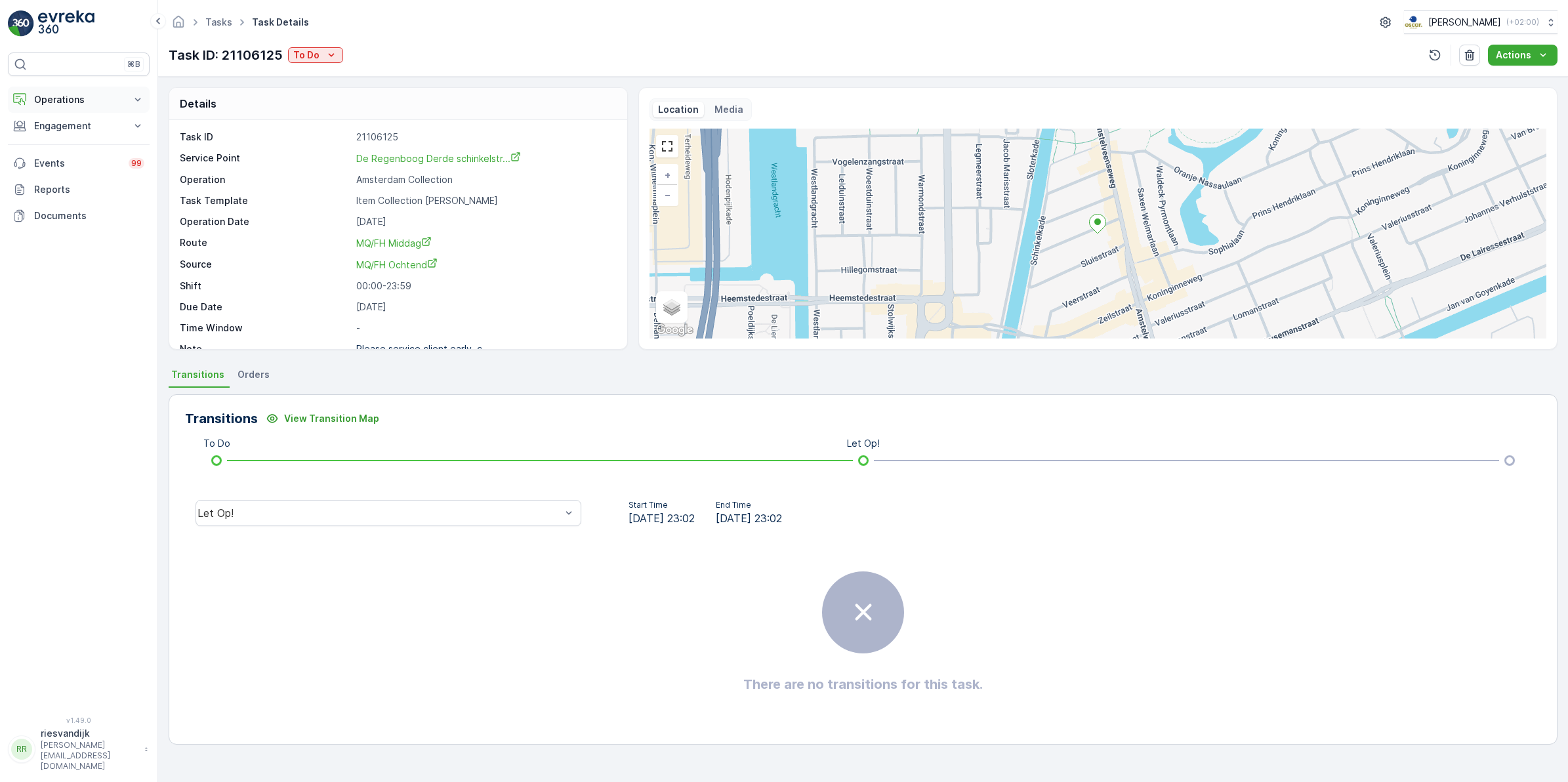
click at [61, 93] on p "Operations" at bounding box center [79, 99] width 89 height 13
click at [77, 155] on p "Routes & Tasks" at bounding box center [67, 159] width 67 height 13
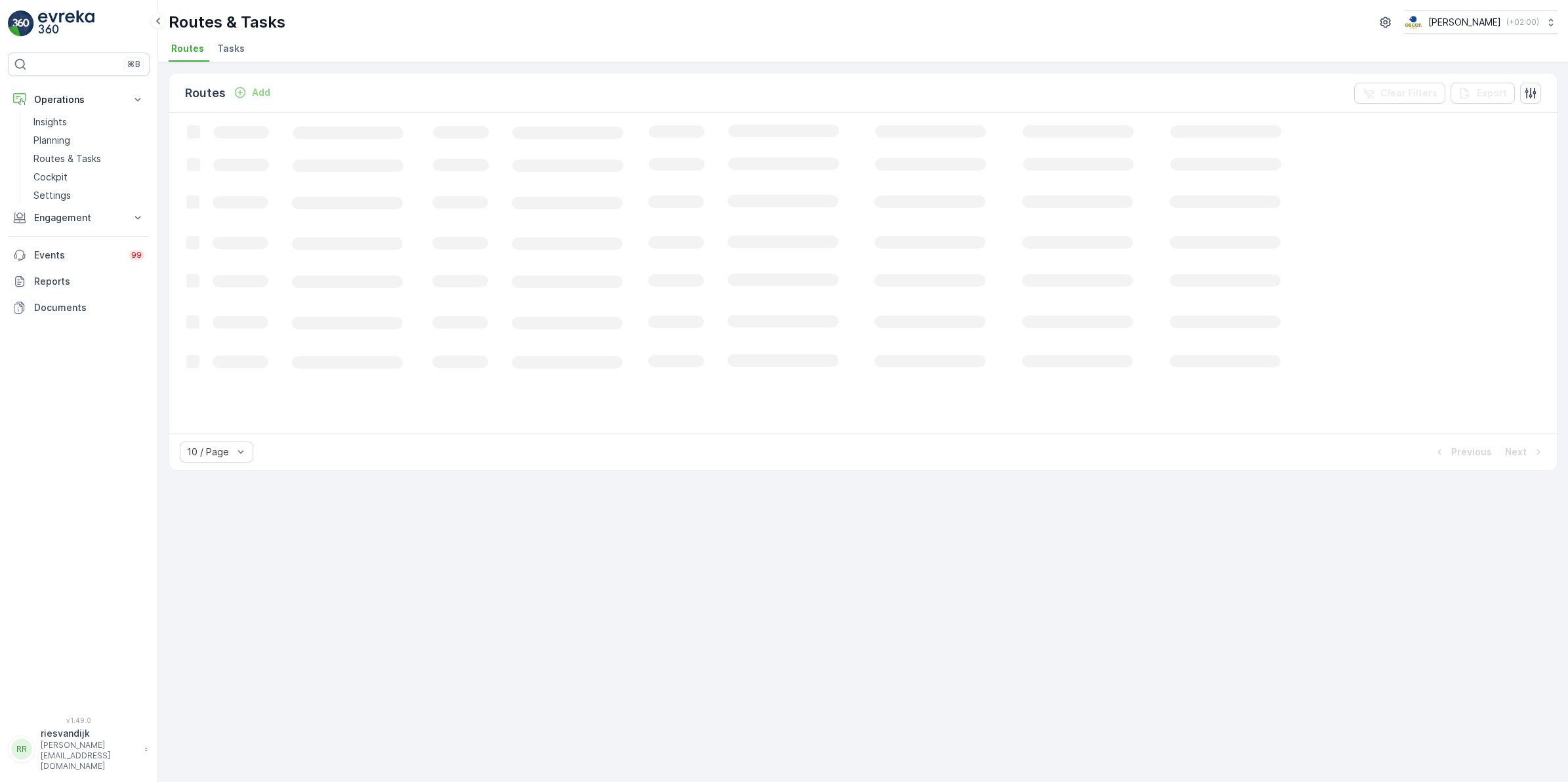
click at [232, 51] on span "Tasks" at bounding box center [231, 48] width 28 height 13
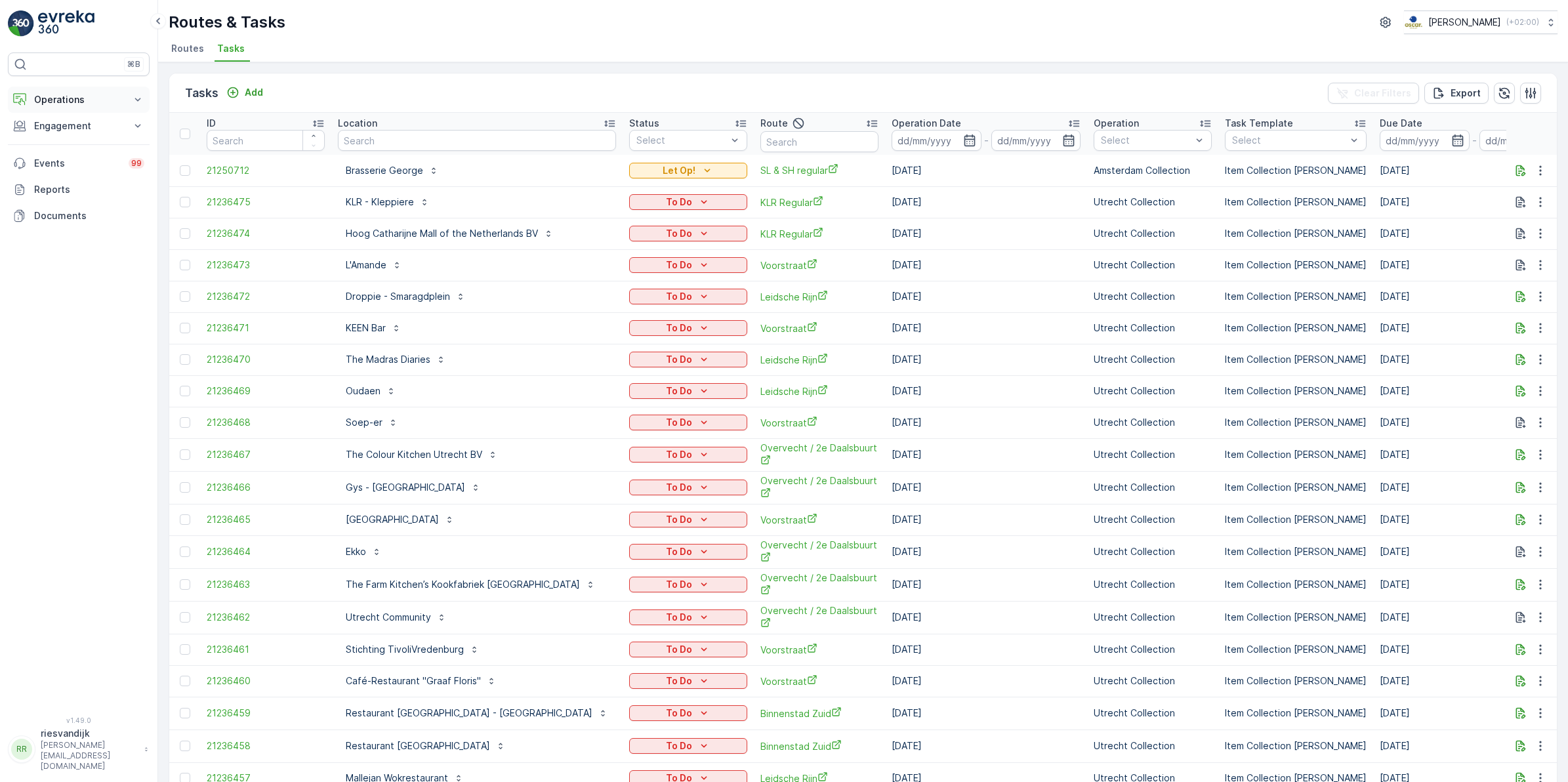
click at [80, 99] on p "Operations" at bounding box center [79, 99] width 89 height 13
click at [67, 155] on p "Routes & Tasks" at bounding box center [67, 159] width 67 height 13
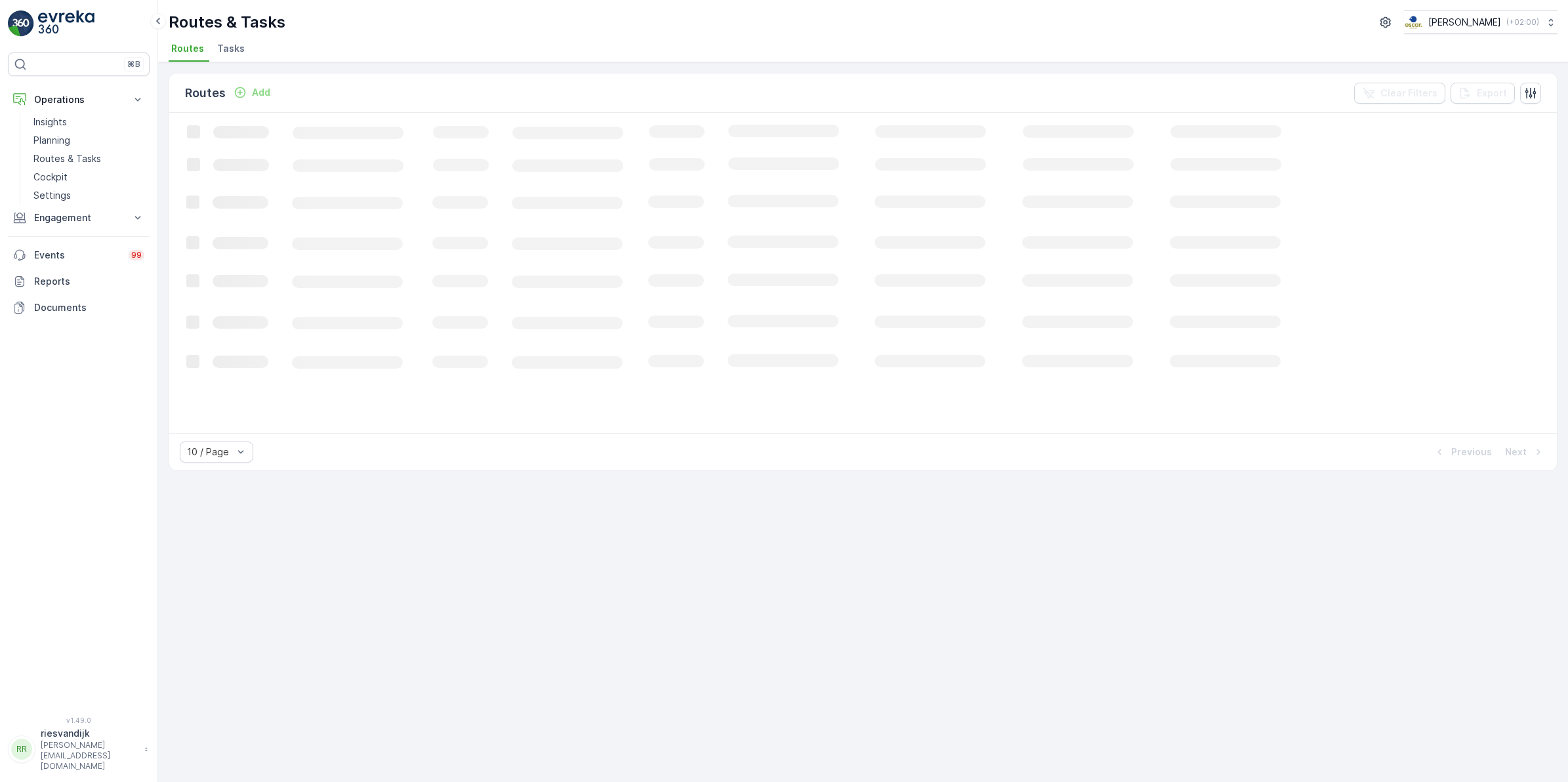
click at [225, 50] on span "Tasks" at bounding box center [231, 48] width 28 height 13
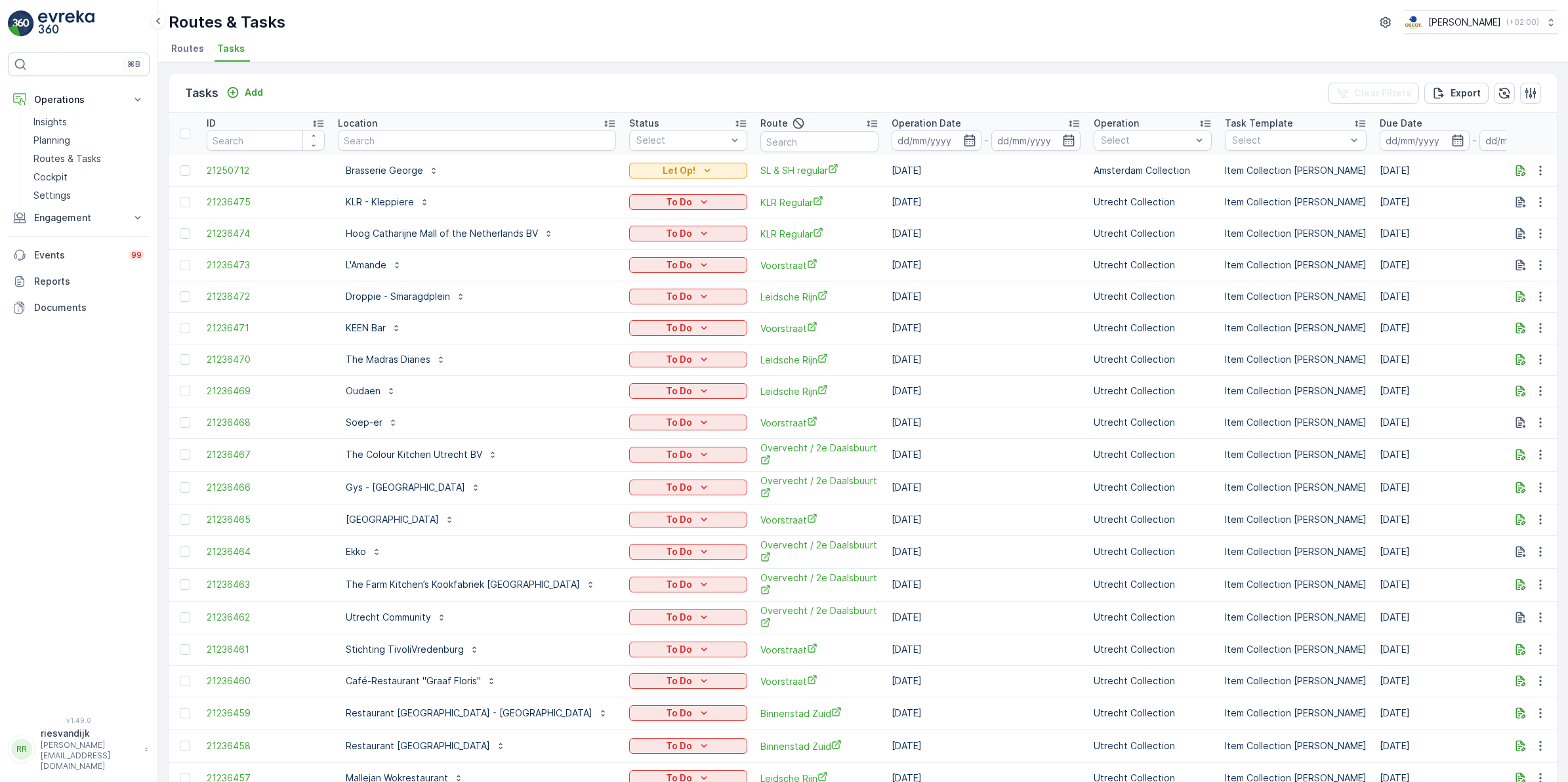
click at [459, 142] on input "text" at bounding box center [476, 140] width 278 height 21
type input "seenon"
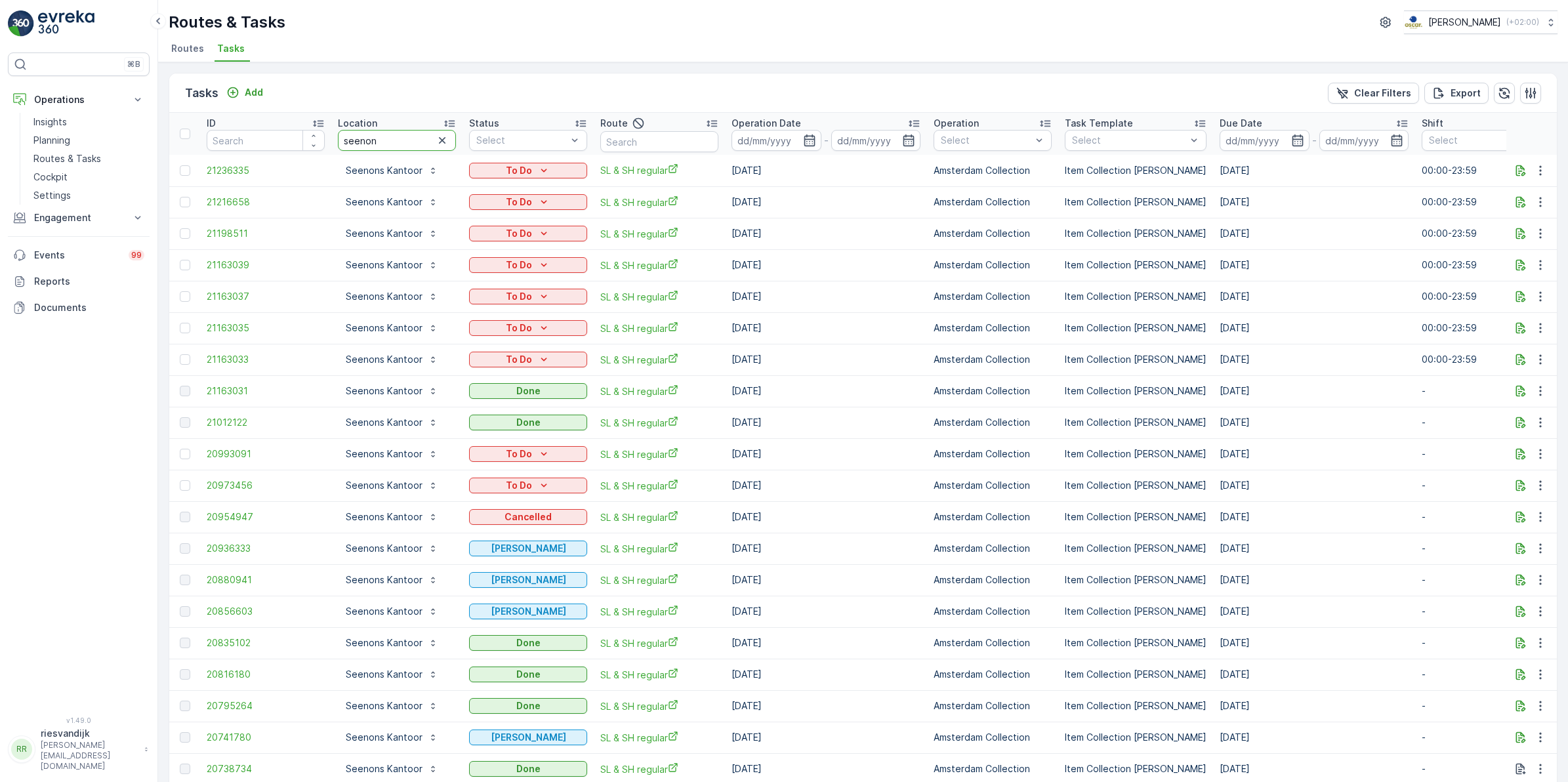
click at [304, 151] on tr "ID Location seenon Status Select Route Operation Date - Operation Select Task T…" at bounding box center [1181, 133] width 2024 height 42
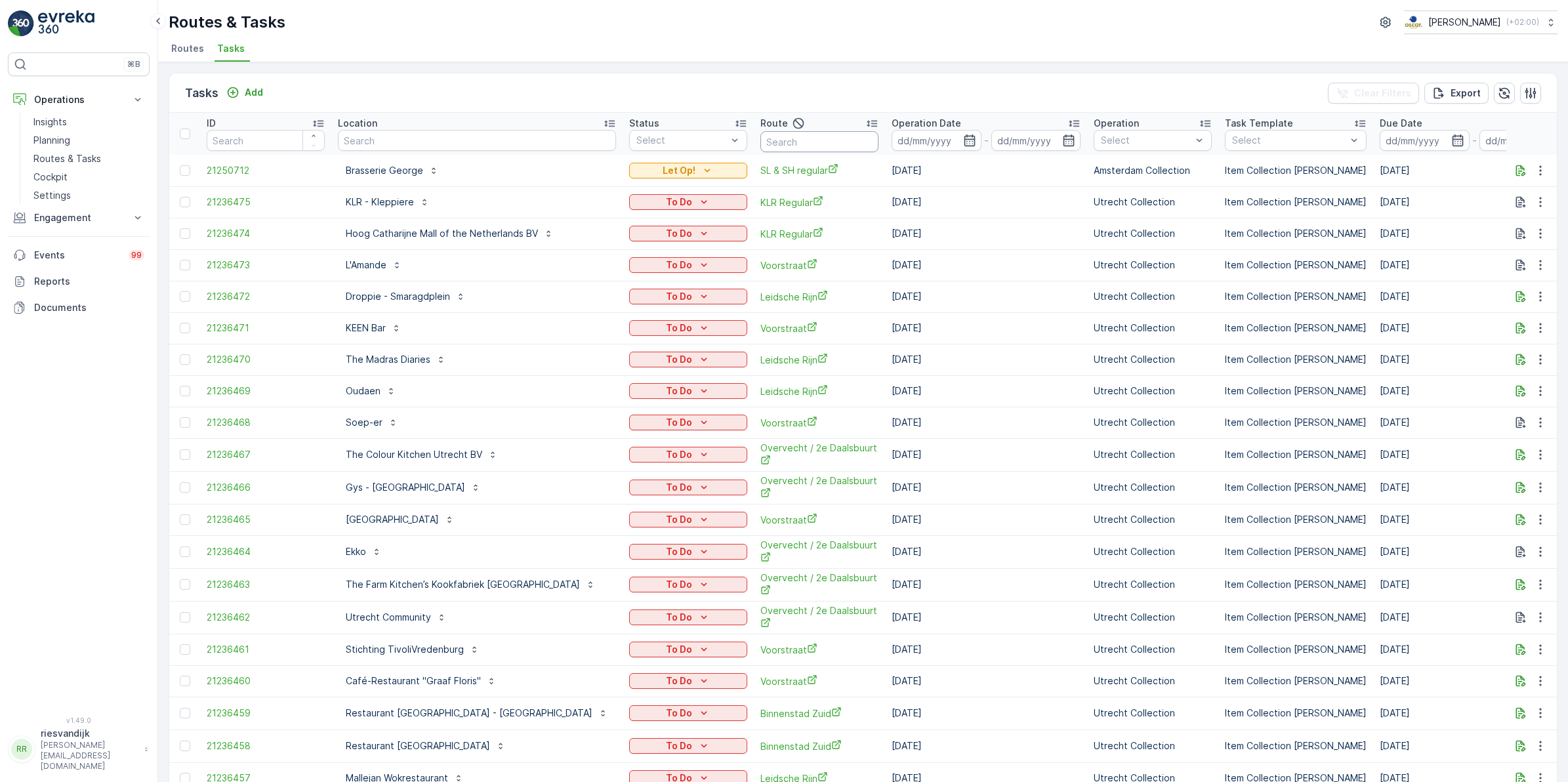
click at [761, 143] on input "text" at bounding box center [820, 142] width 118 height 21
click at [635, 138] on div at bounding box center [681, 140] width 93 height 10
click at [637, 219] on div at bounding box center [642, 218] width 10 height 10
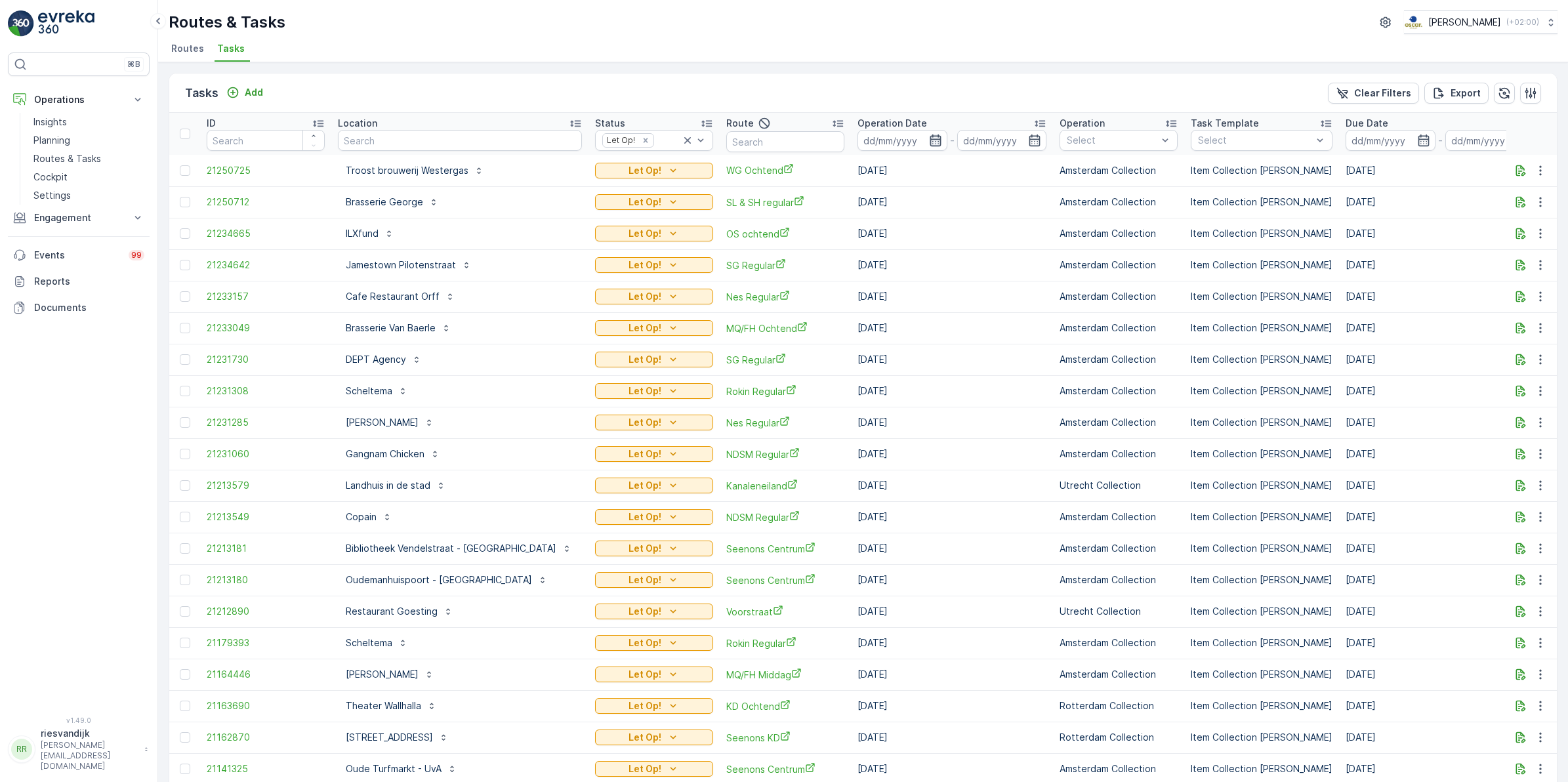
click at [929, 137] on icon "button" at bounding box center [935, 140] width 13 height 13
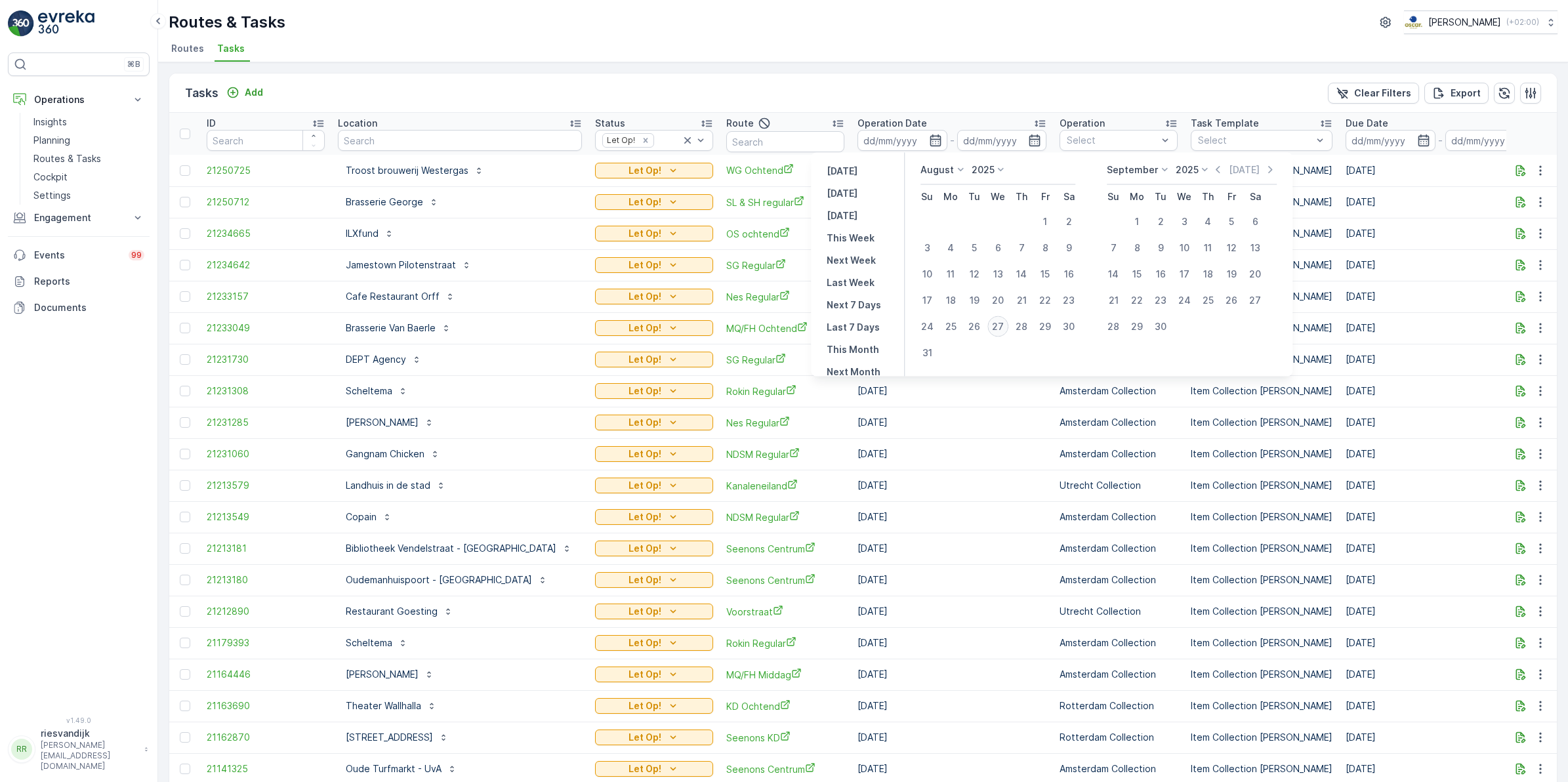
click at [998, 323] on div "27" at bounding box center [997, 327] width 21 height 21
type input "[DATE]"
click at [998, 323] on div "27" at bounding box center [997, 327] width 21 height 21
type input "[DATE]"
click at [998, 323] on div "27" at bounding box center [997, 327] width 21 height 21
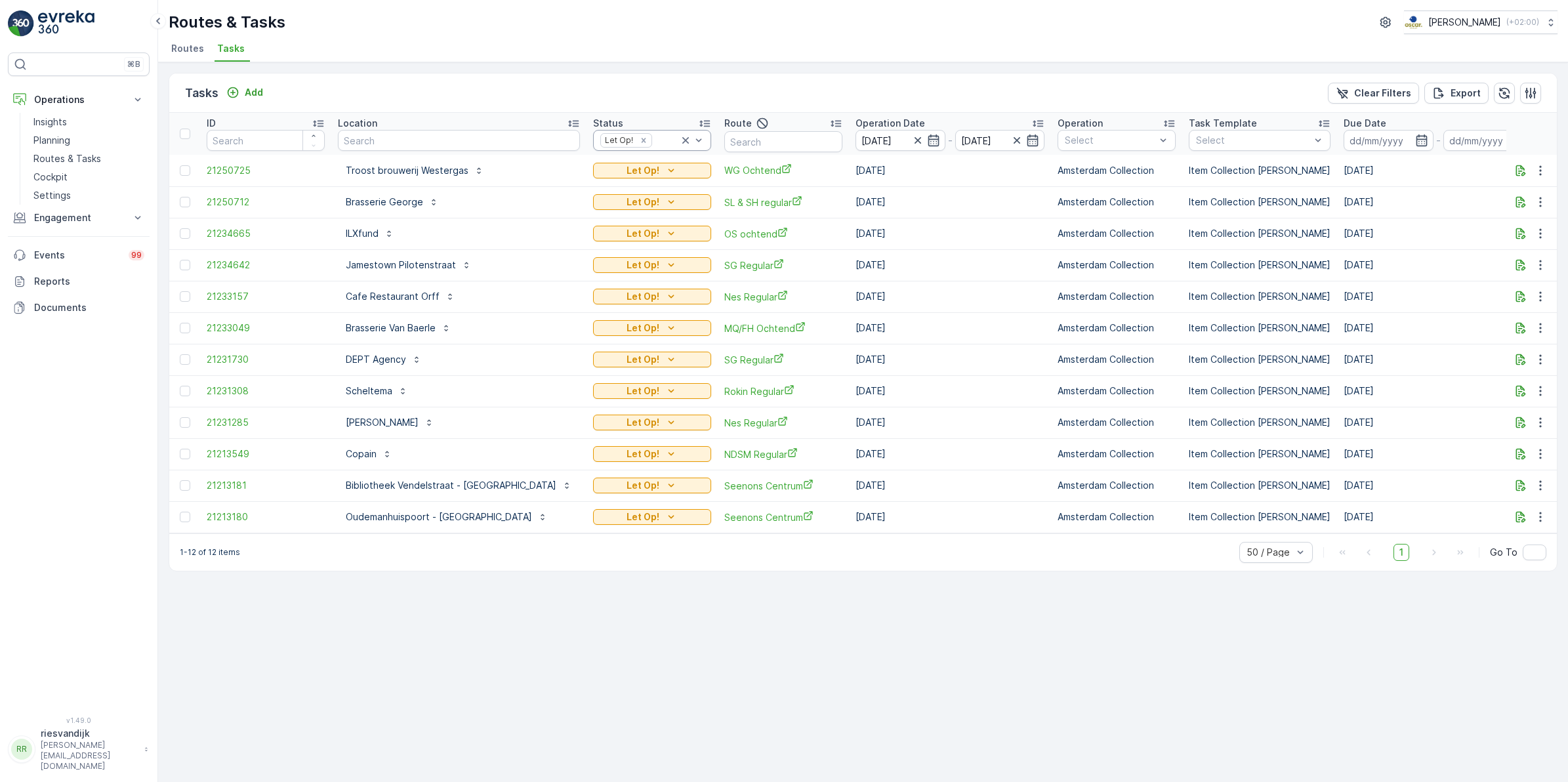
click at [679, 141] on icon at bounding box center [685, 140] width 13 height 13
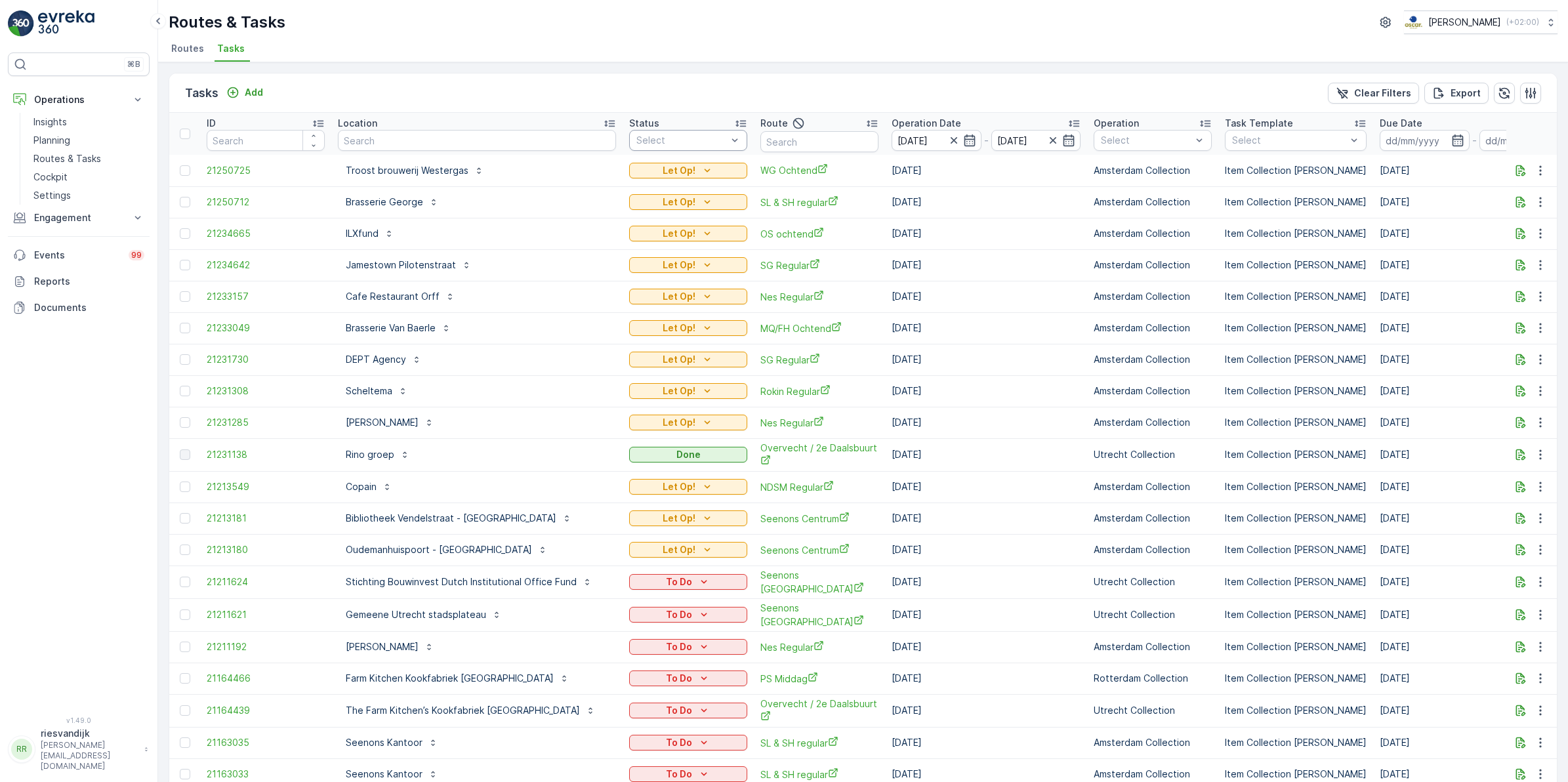
click at [661, 135] on div at bounding box center [681, 140] width 93 height 10
click at [807, 141] on input "text" at bounding box center [820, 142] width 118 height 21
type input "binnen"
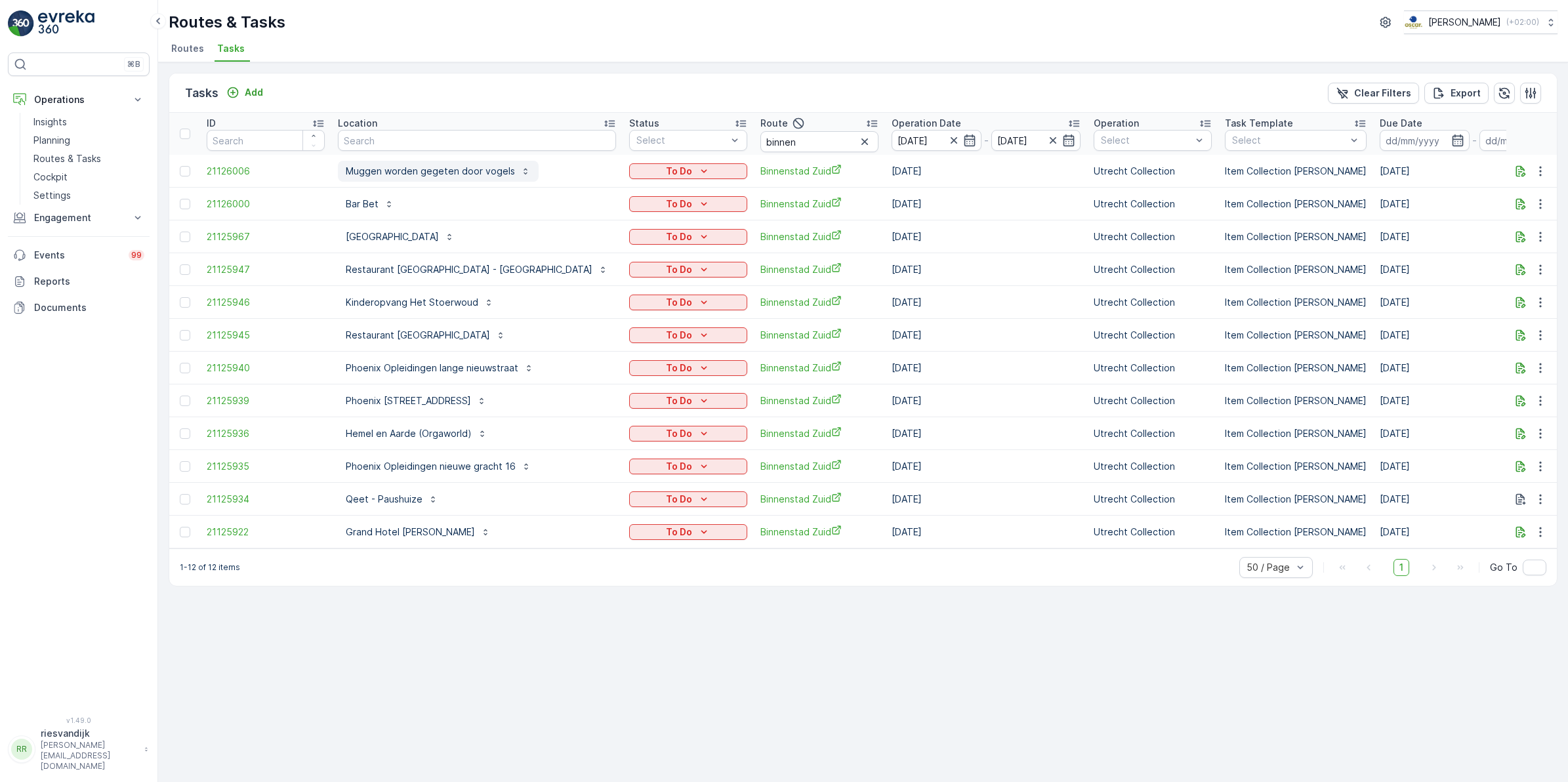
click at [446, 172] on p "Muggen worden gegeten door vogels" at bounding box center [430, 171] width 170 height 13
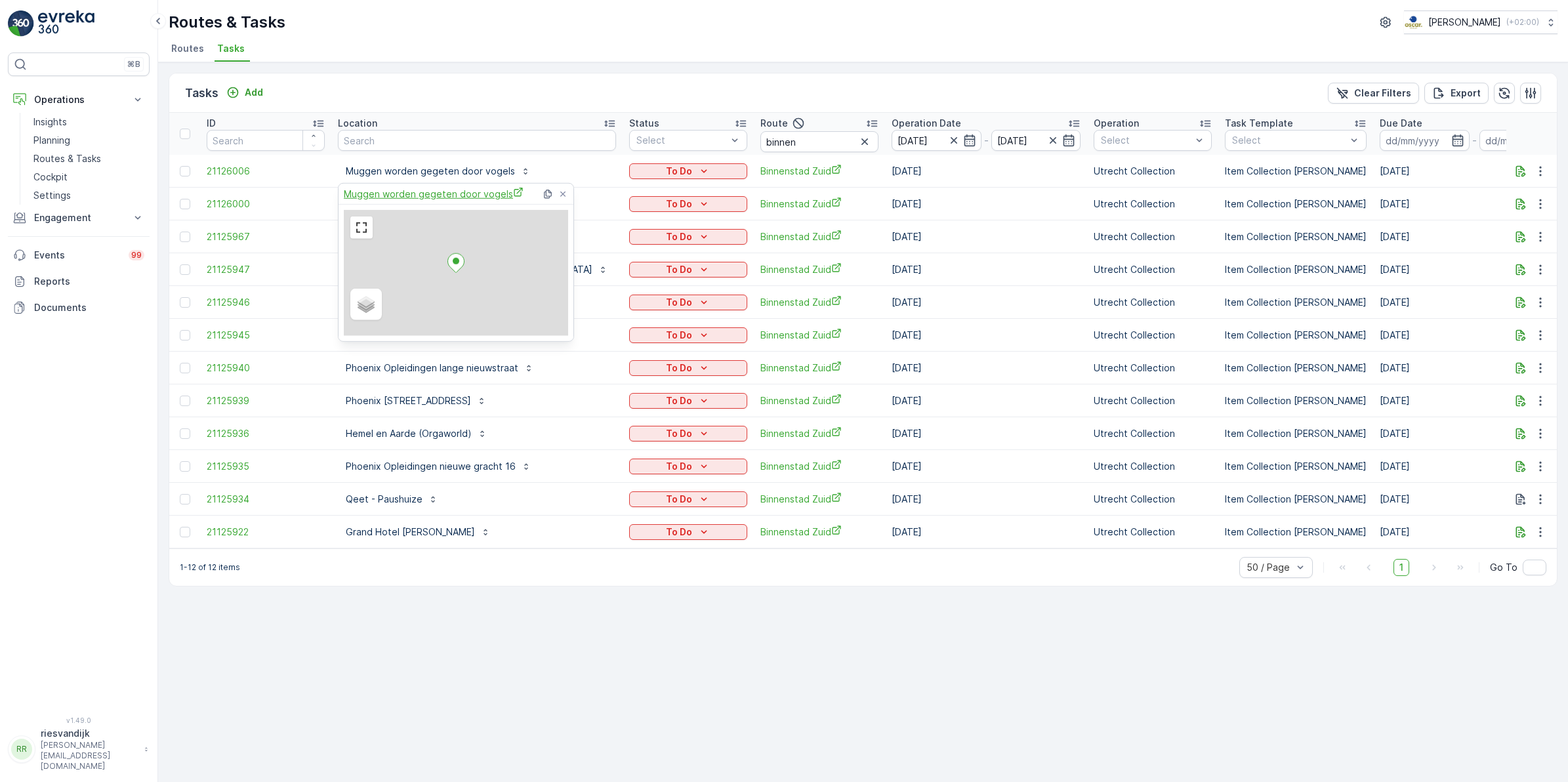
click at [445, 192] on span "Muggen worden gegeten door vogels" at bounding box center [433, 194] width 180 height 14
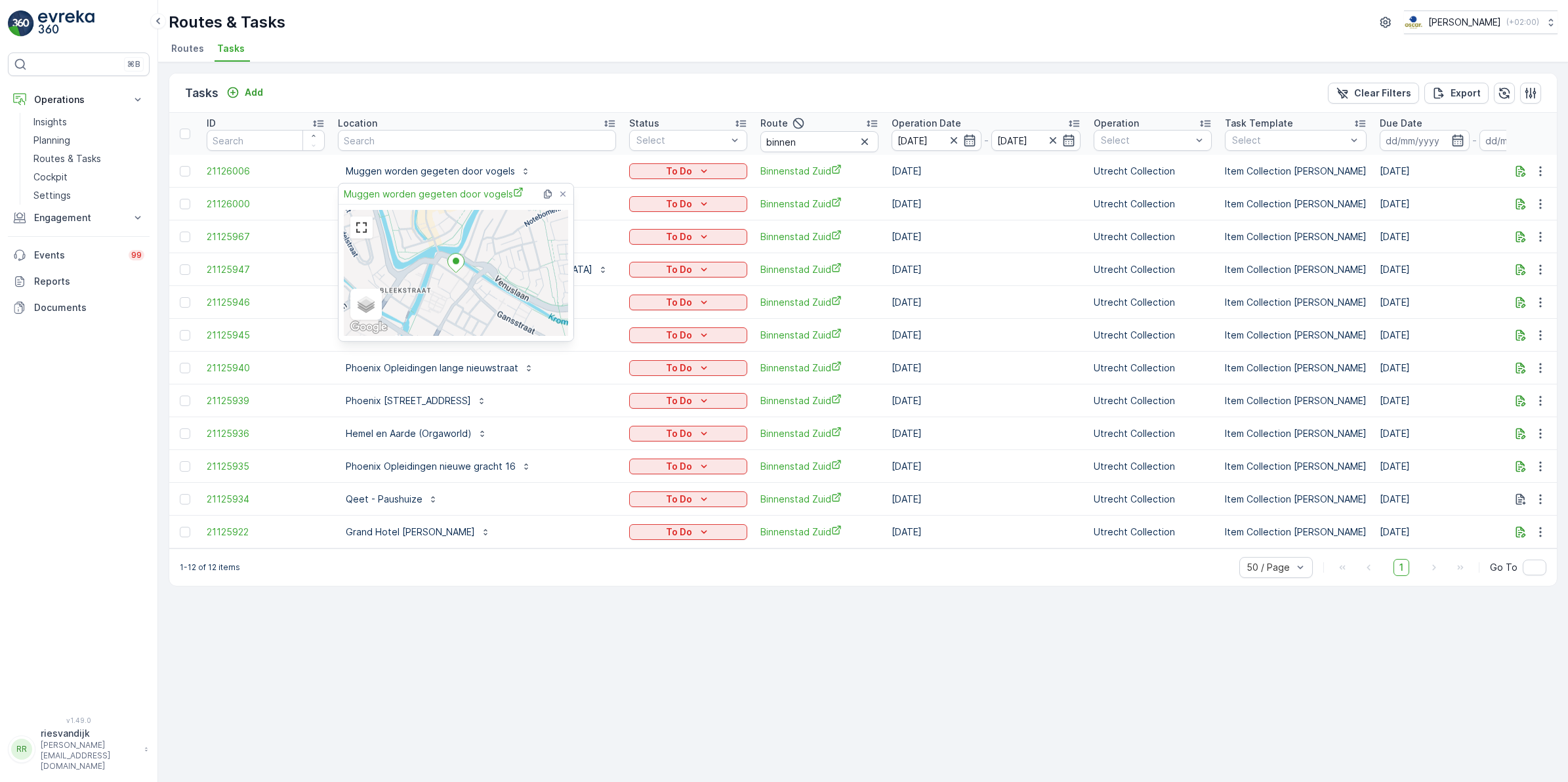
click at [704, 77] on div "Tasks Add Clear Filters Export" at bounding box center [863, 94] width 1388 height 39
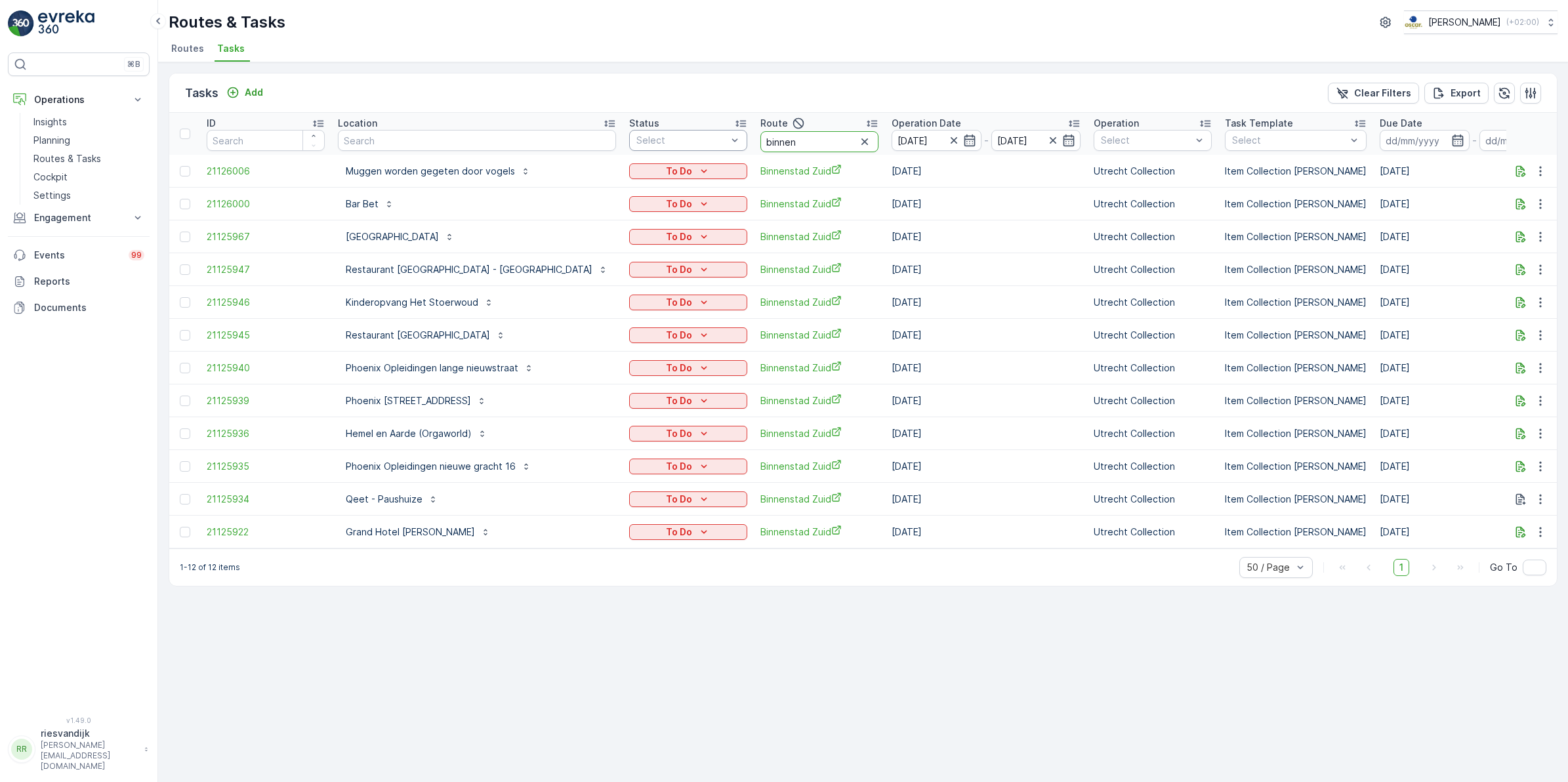
drag, startPoint x: 729, startPoint y: 145, endPoint x: 671, endPoint y: 142, distance: 58.1
click at [671, 142] on tr "ID Location Status Select Route binnen Operation Date 27.08.2025 - 27.08.2025 O…" at bounding box center [1261, 133] width 2184 height 42
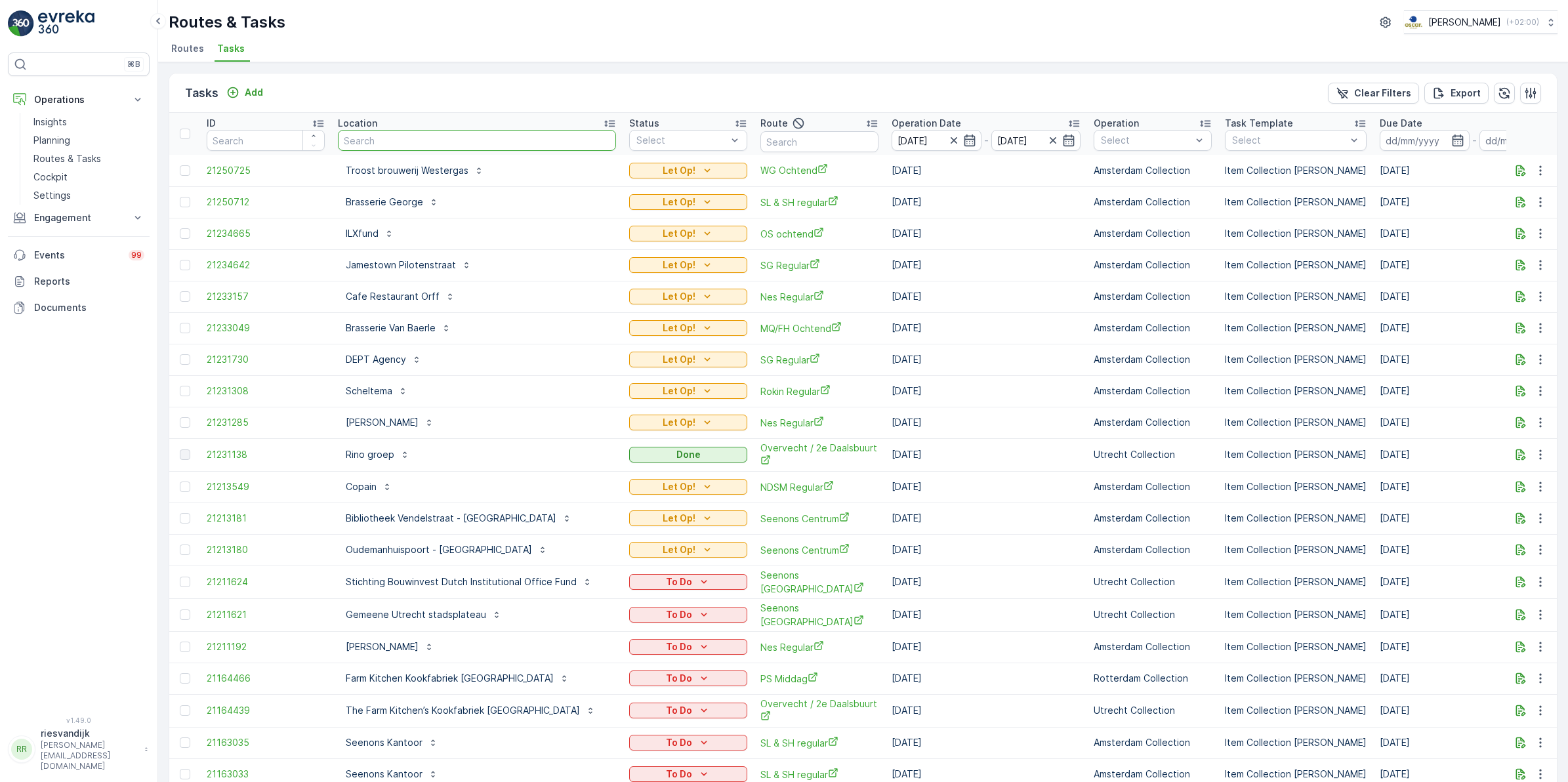
type input "f"
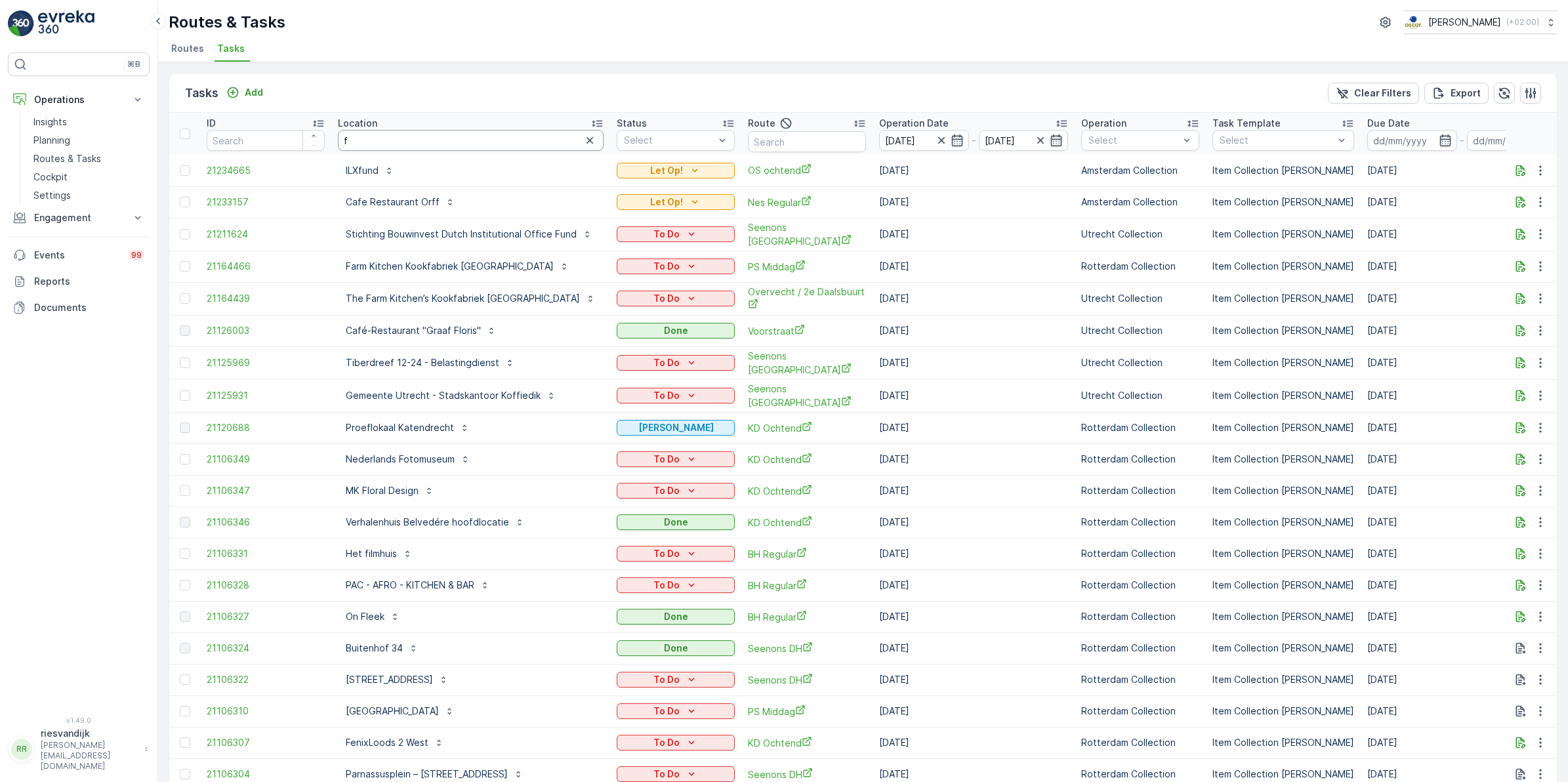
click at [449, 143] on input "f" at bounding box center [471, 140] width 266 height 21
type input "film"
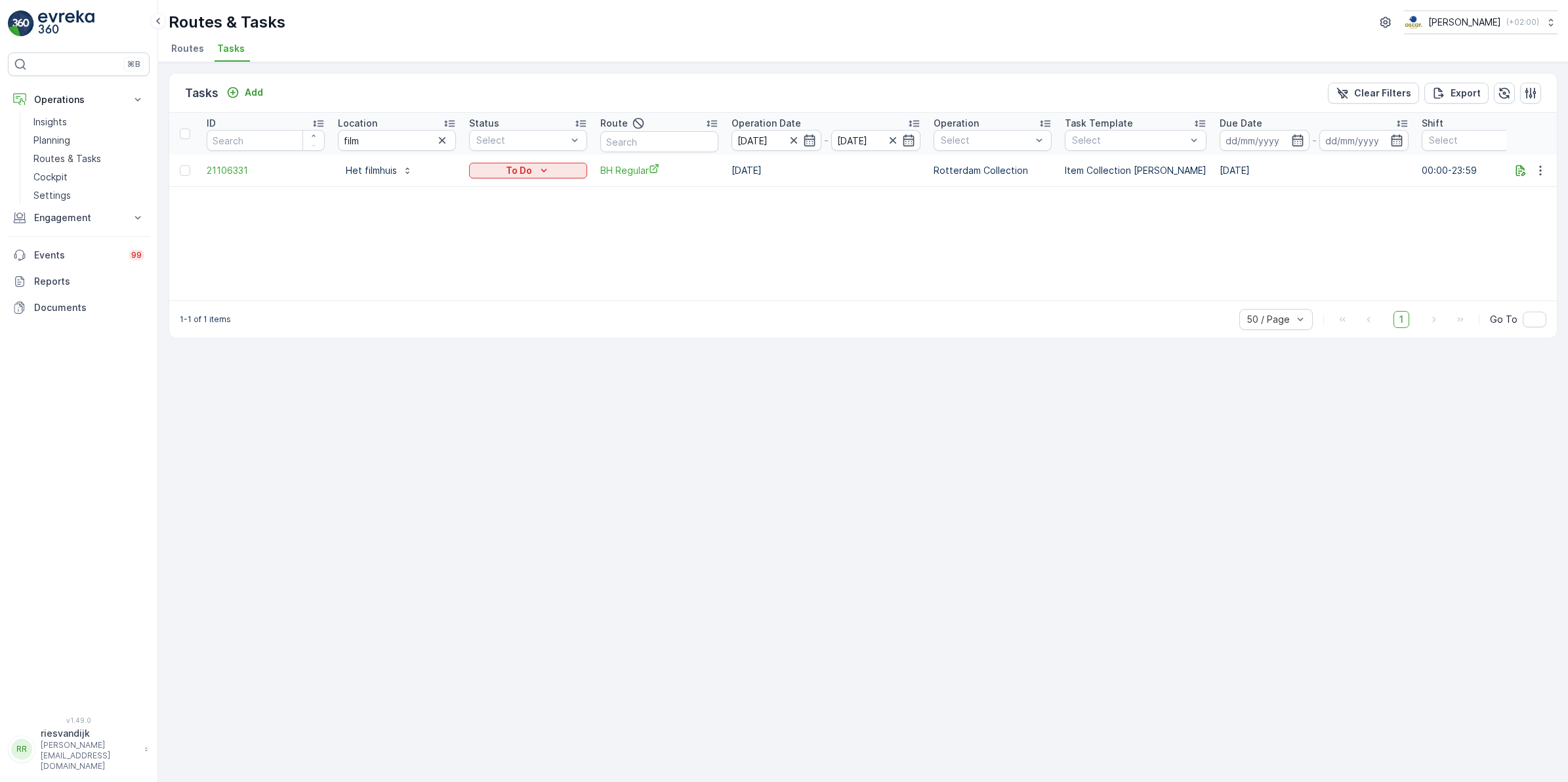
click at [435, 138] on icon "button" at bounding box center [442, 140] width 13 height 13
click at [673, 140] on input "text" at bounding box center [659, 142] width 118 height 21
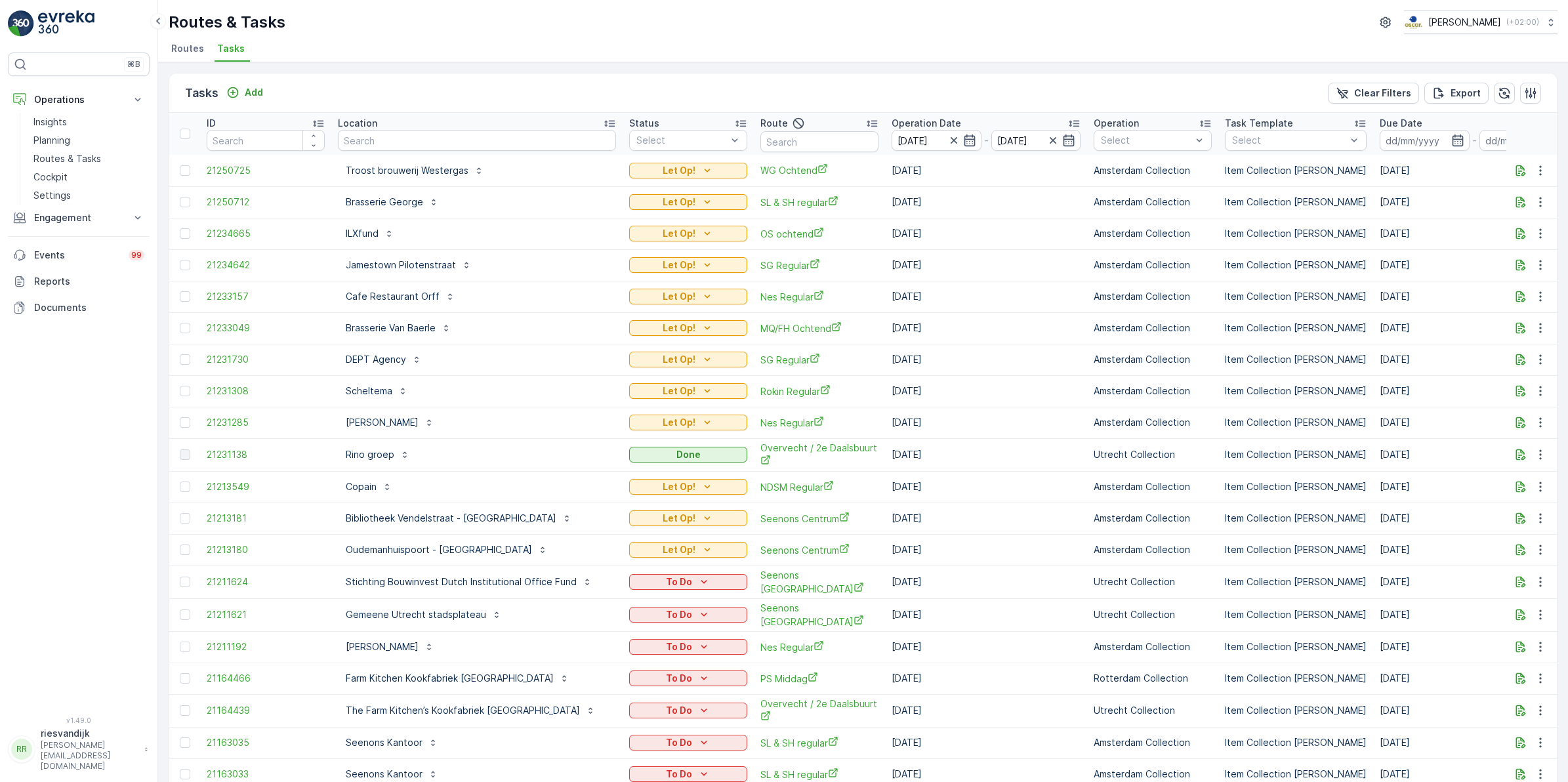
click at [818, 140] on input "text" at bounding box center [820, 142] width 118 height 21
type input "rokin"
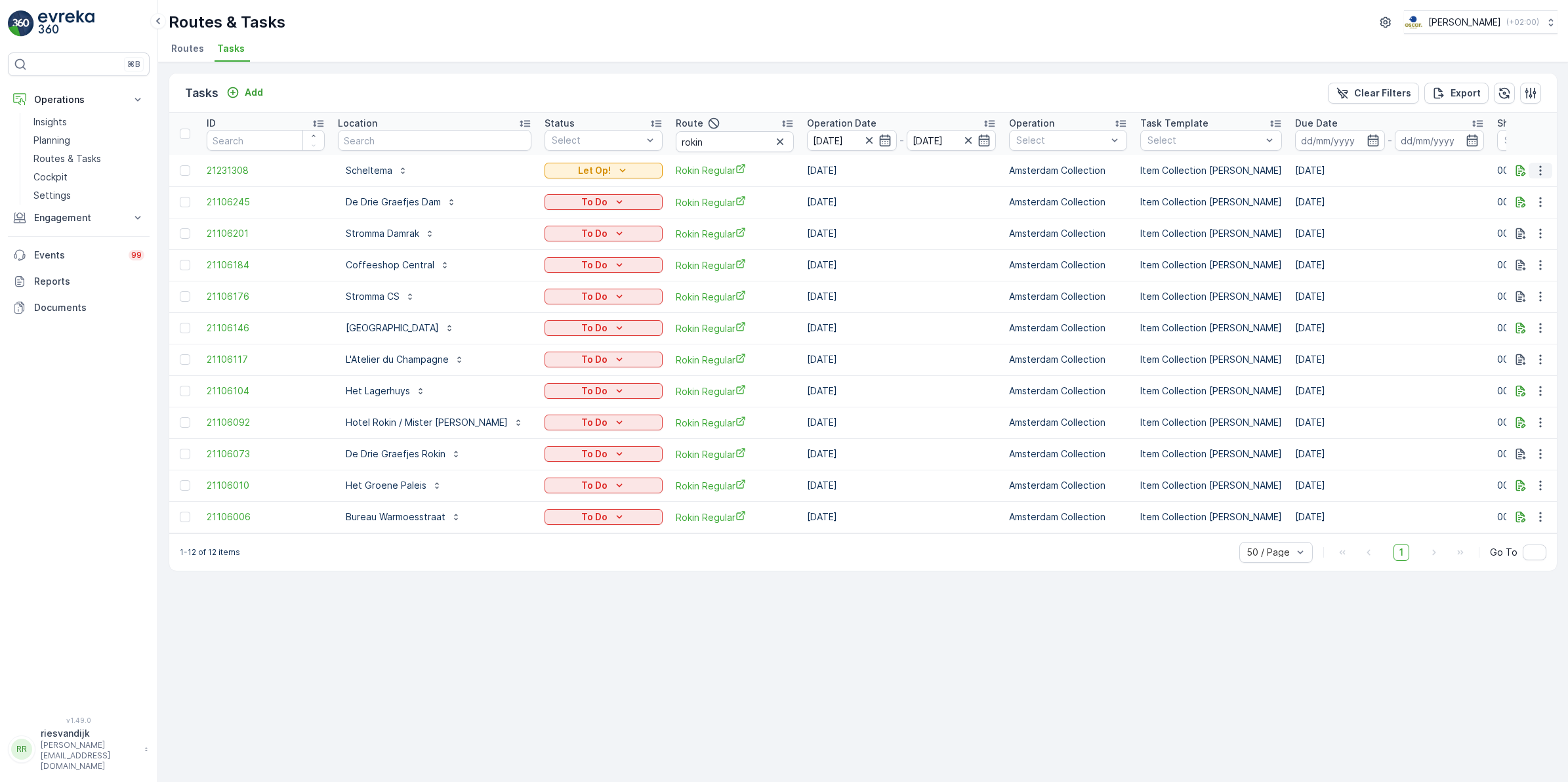
click at [1540, 175] on icon "button" at bounding box center [1540, 170] width 13 height 13
click at [1526, 224] on span "Change Route" at bounding box center [1506, 227] width 64 height 13
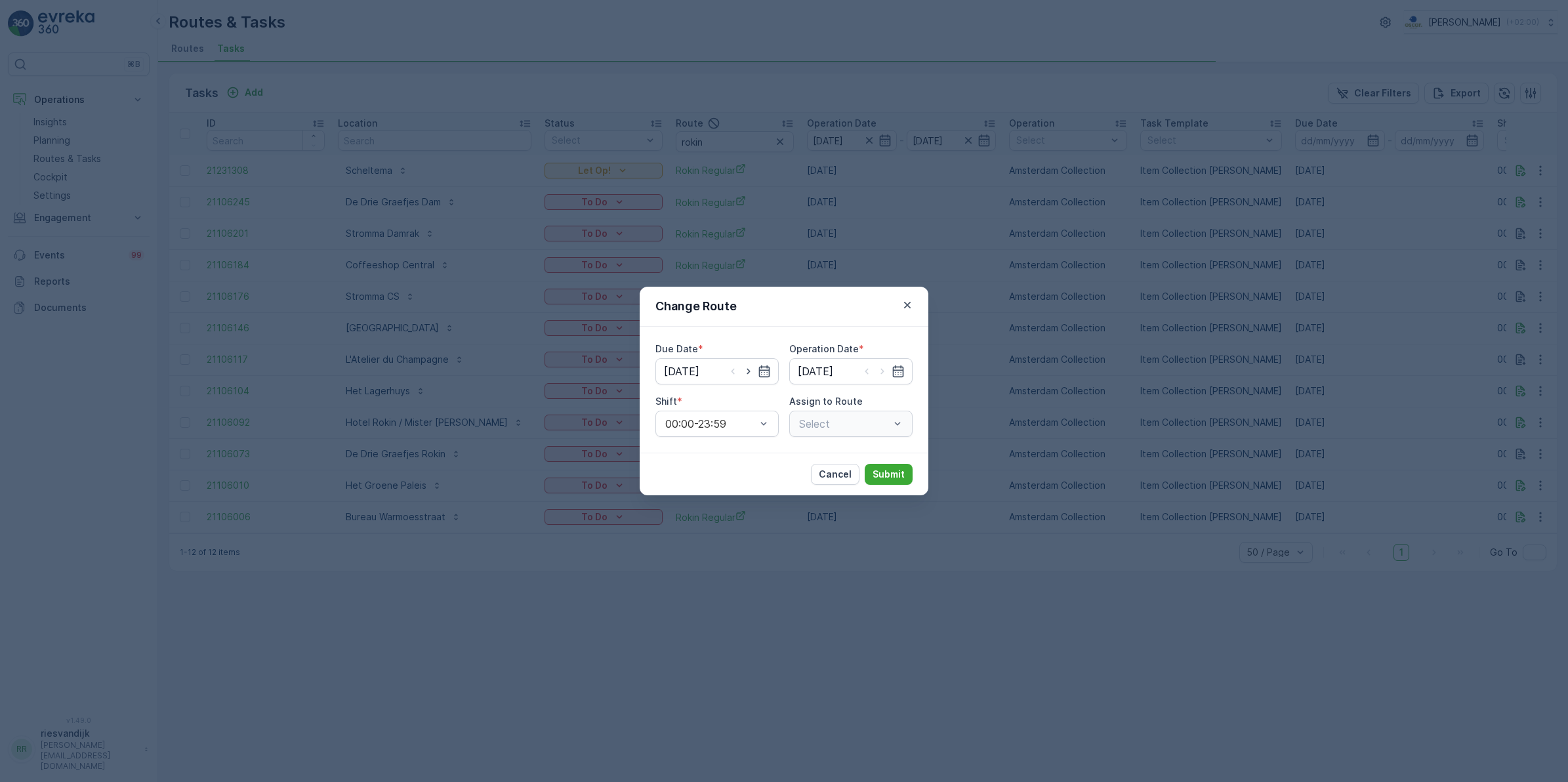
type input "[DATE]"
click at [749, 371] on icon "button" at bounding box center [748, 372] width 3 height 6
type input "[DATE]"
click at [881, 372] on icon "button" at bounding box center [883, 371] width 13 height 13
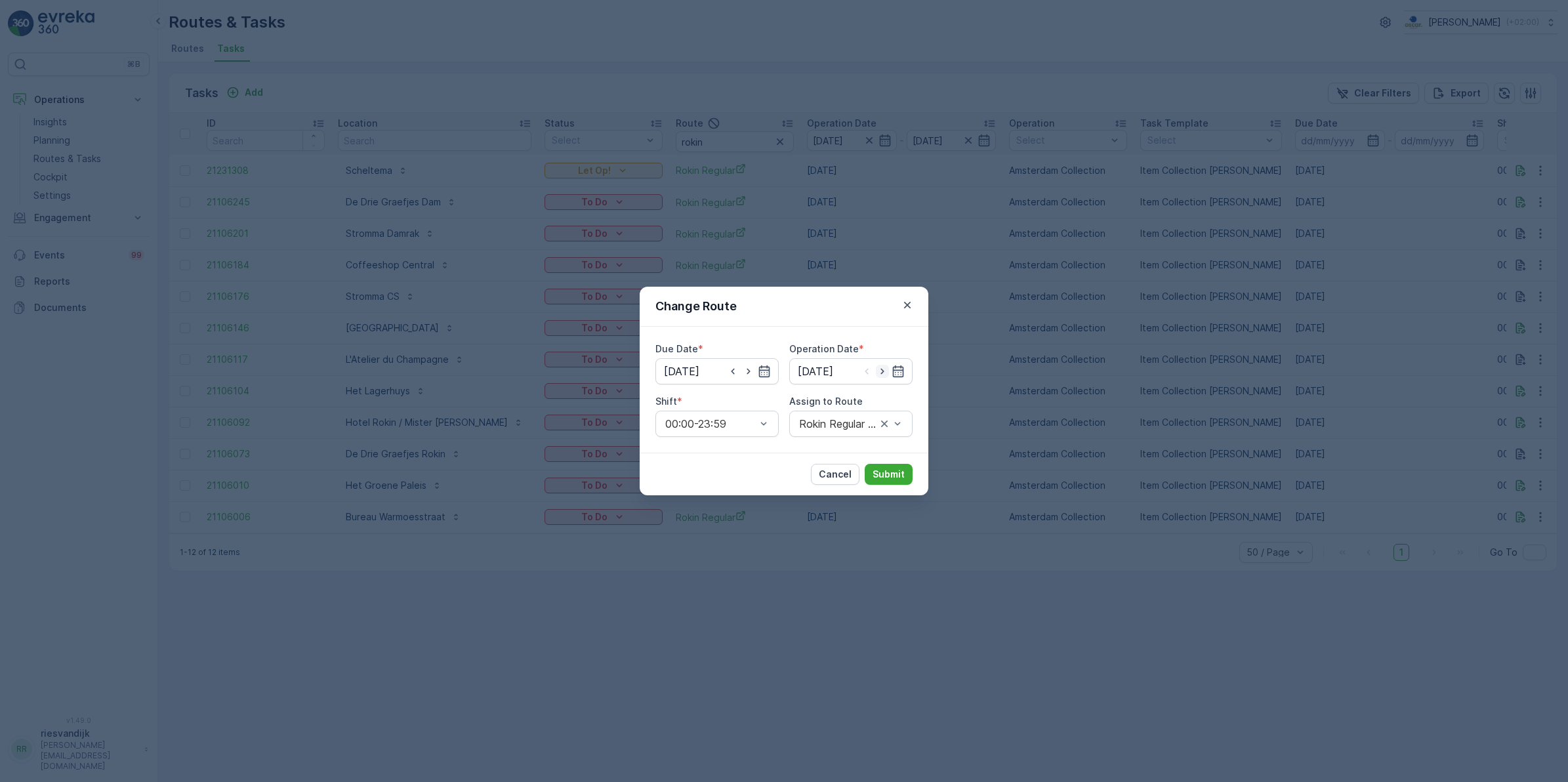
type input "[DATE]"
click at [825, 430] on div at bounding box center [844, 424] width 93 height 12
type input "roki"
click at [848, 463] on span "Rokin Regular (Upcoming) - Amsterdam" at bounding box center [852, 468] width 110 height 35
click at [886, 474] on p "Submit" at bounding box center [888, 474] width 32 height 13
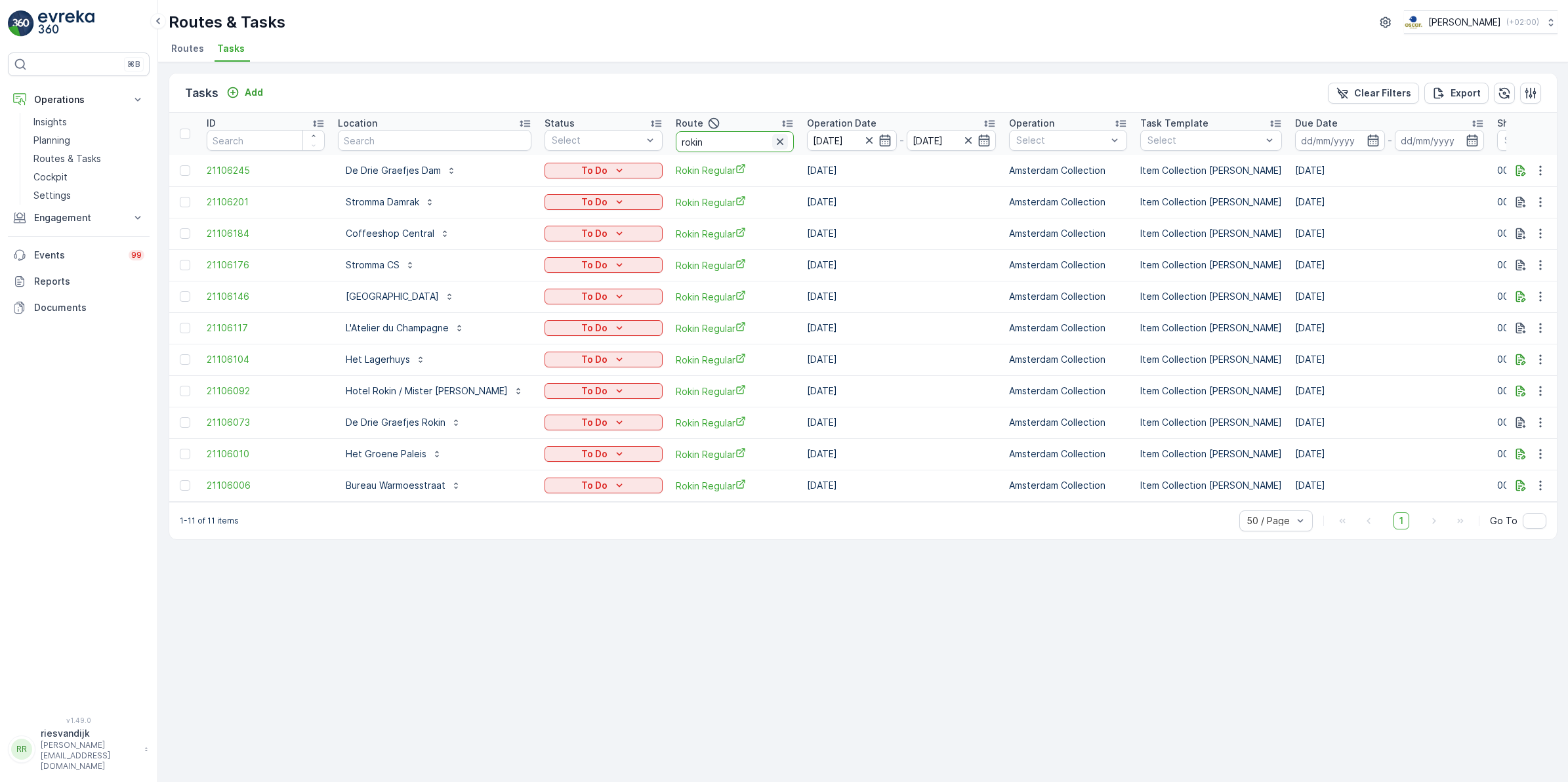
drag, startPoint x: 688, startPoint y: 137, endPoint x: 745, endPoint y: 148, distance: 58.1
click at [745, 148] on div "rokin" at bounding box center [735, 142] width 118 height 21
drag, startPoint x: 681, startPoint y: 150, endPoint x: 628, endPoint y: 148, distance: 53.0
click at [628, 148] on tr "ID Location Status Select Route rokin Operation Date 27.08.2025 - 27.08.2025 Op…" at bounding box center [1219, 133] width 2099 height 42
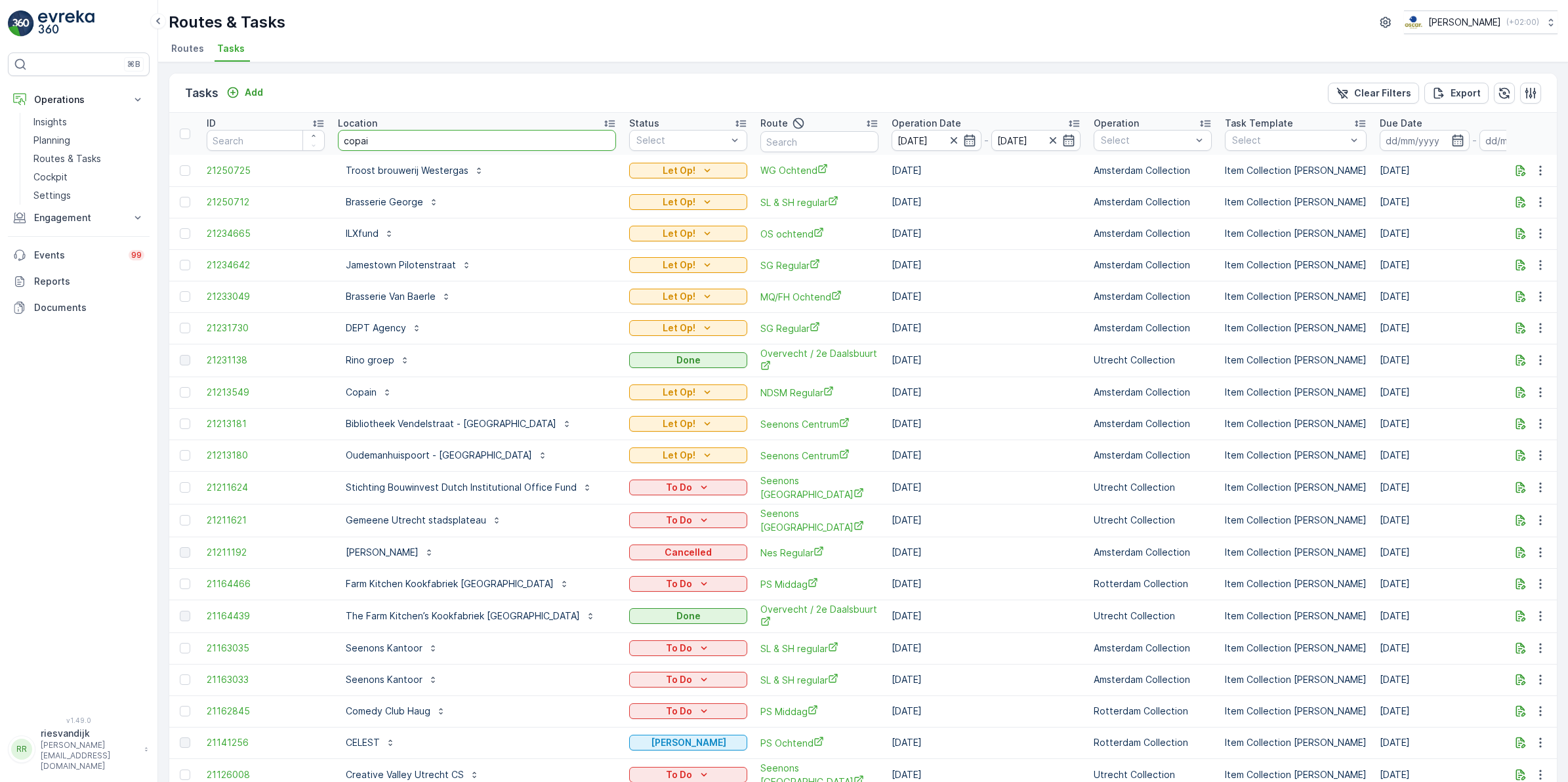
type input "copain"
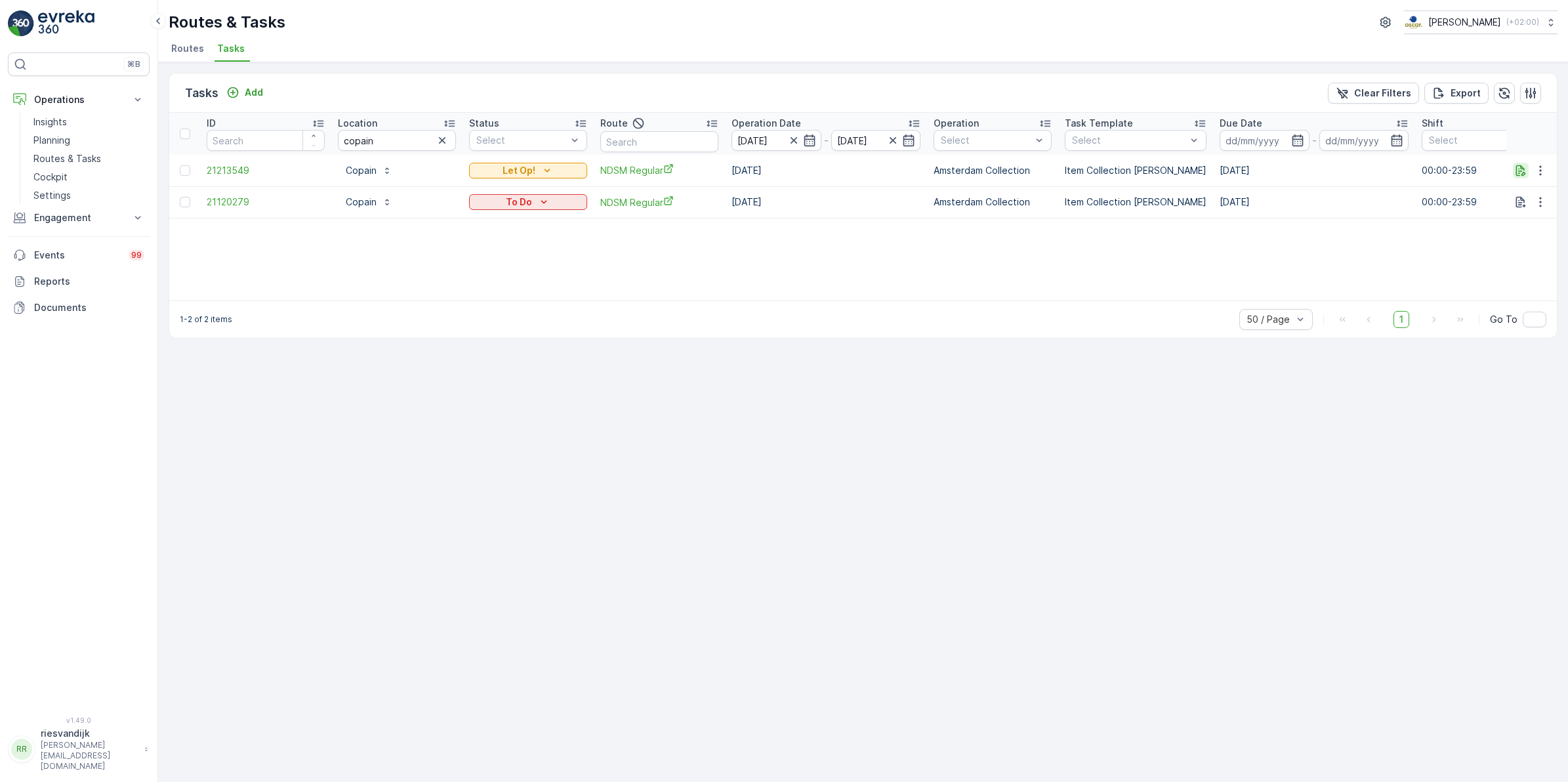
click at [1516, 165] on icon "button" at bounding box center [1521, 170] width 9 height 11
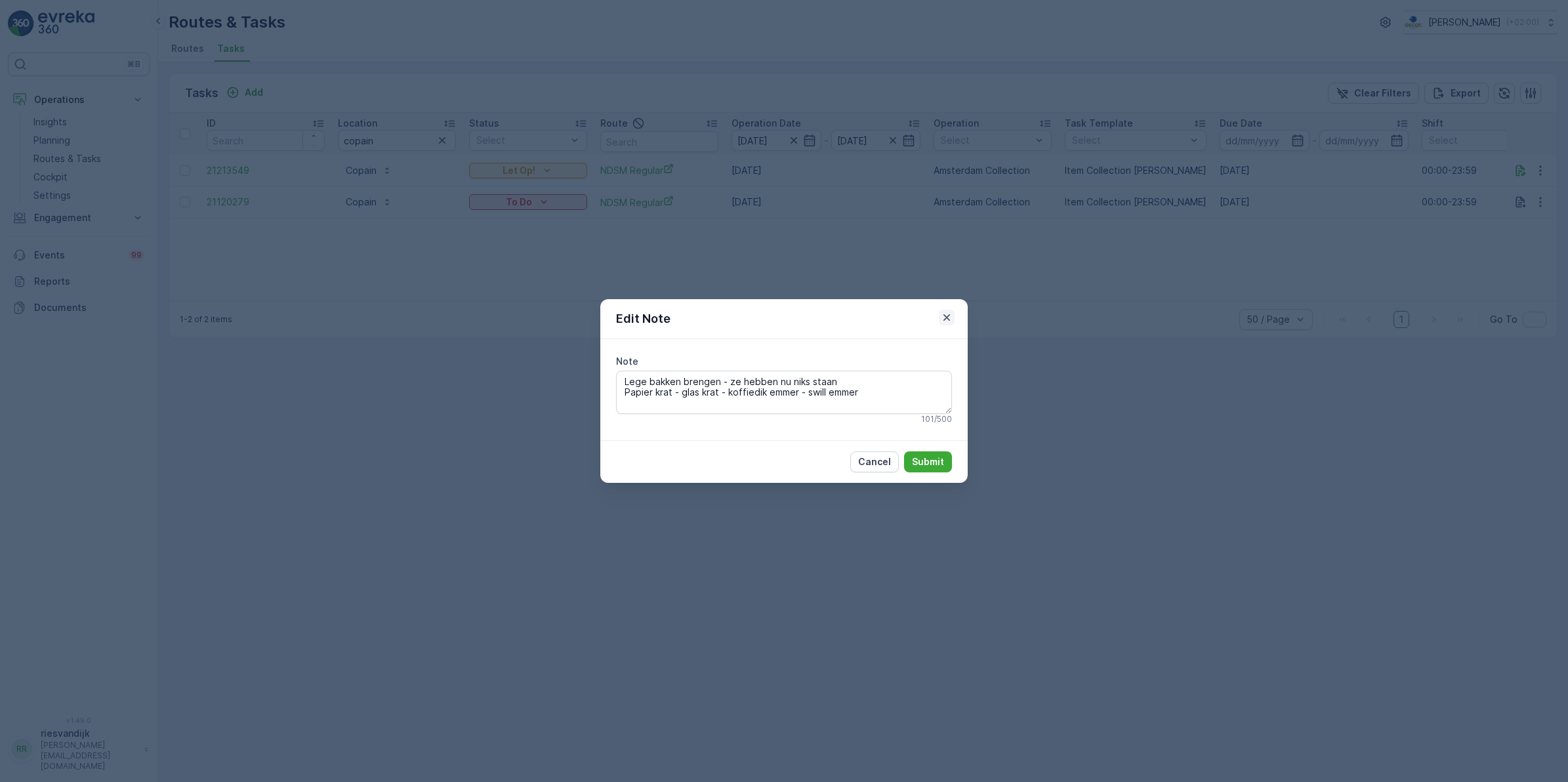
click at [948, 319] on icon "button" at bounding box center [946, 317] width 7 height 7
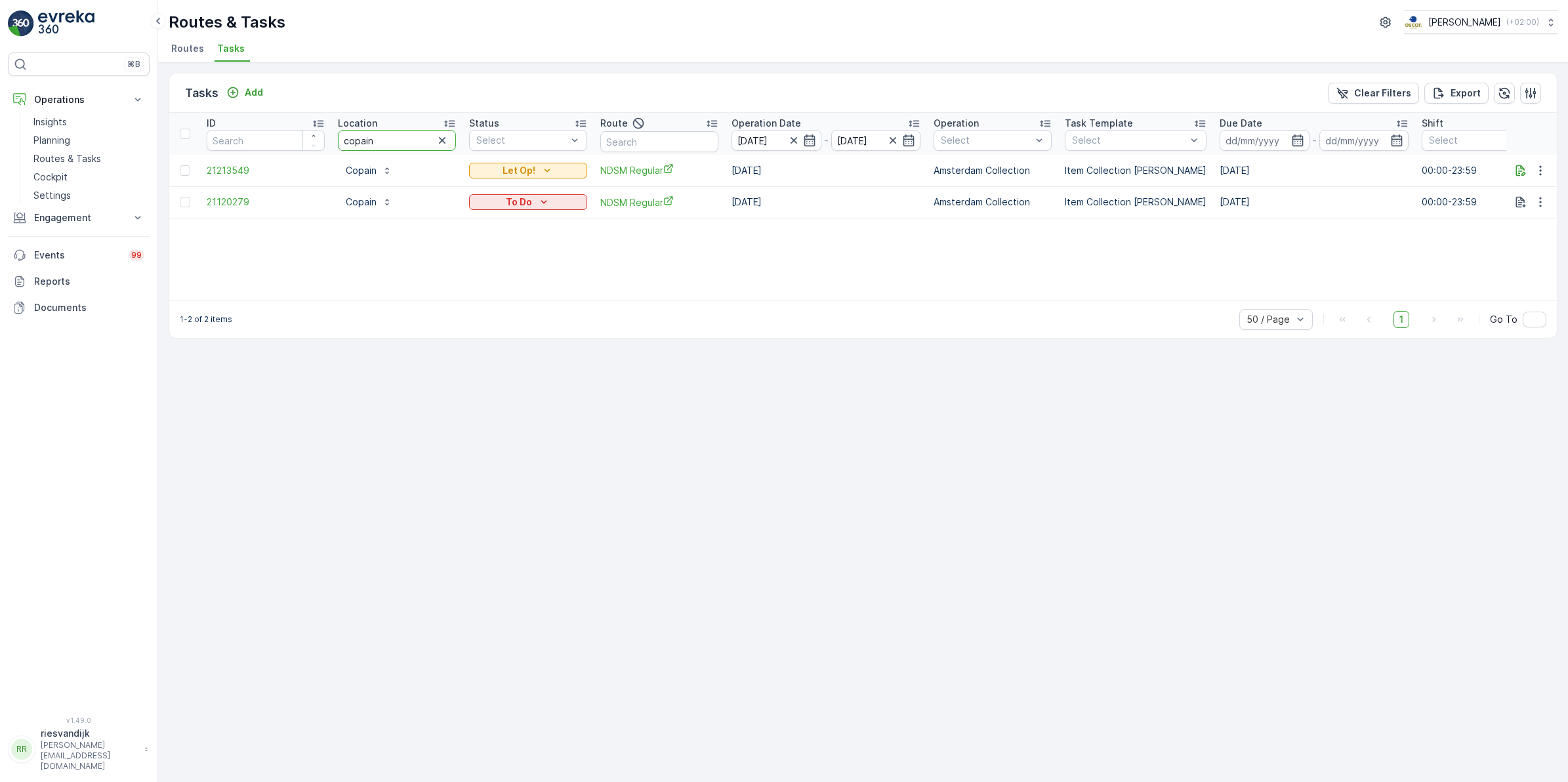
drag, startPoint x: 392, startPoint y: 145, endPoint x: 270, endPoint y: 156, distance: 122.5
click at [270, 154] on table "ID Location copain Status Select Route Operation Date 27.08.2025 - 27.08.2025 O…" at bounding box center [1181, 165] width 2024 height 106
type input "putain"
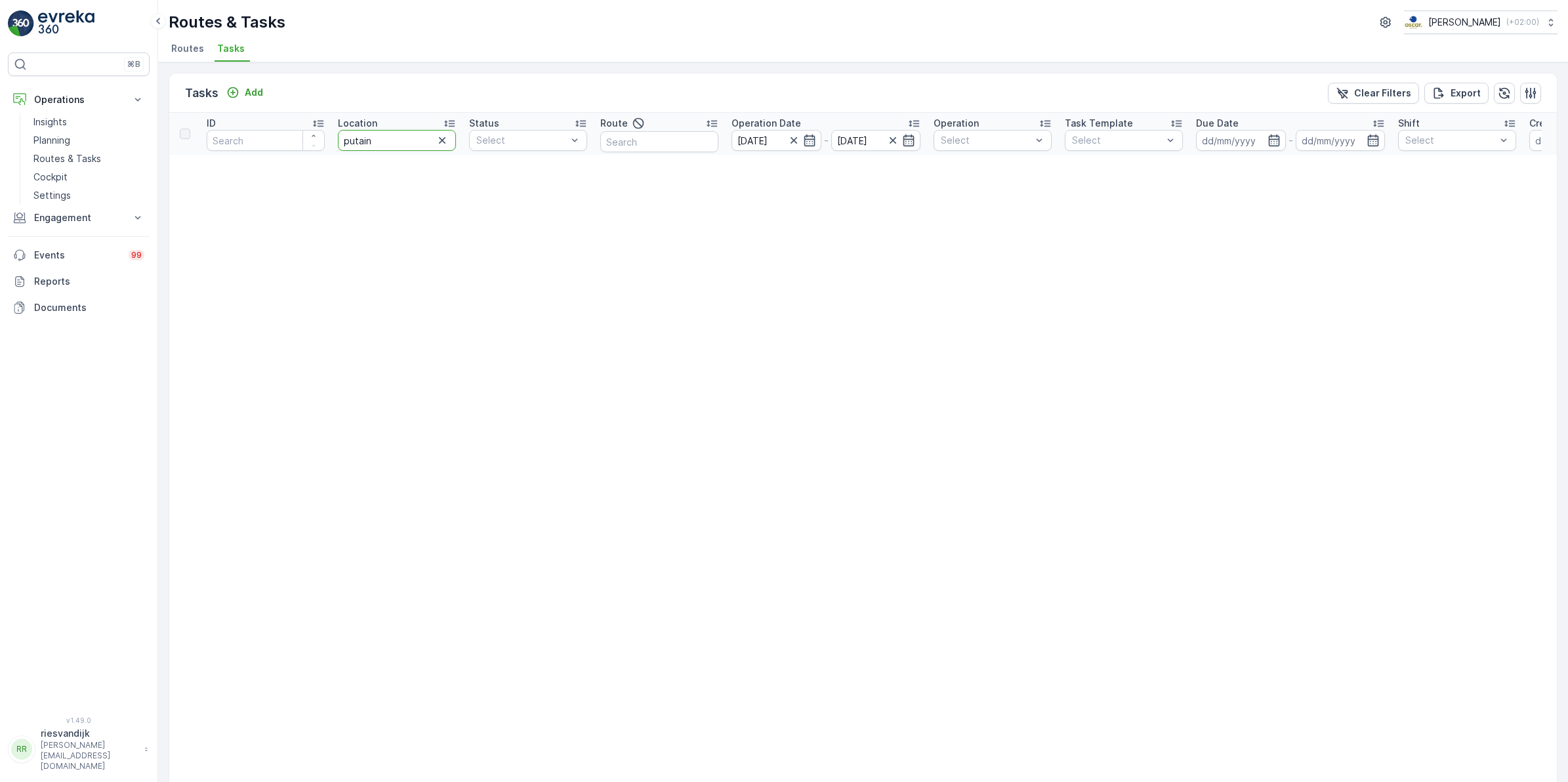
click at [408, 143] on input "putain" at bounding box center [397, 140] width 118 height 21
type input "puta"
click at [386, 143] on input "puta" at bounding box center [397, 140] width 118 height 21
type input "p"
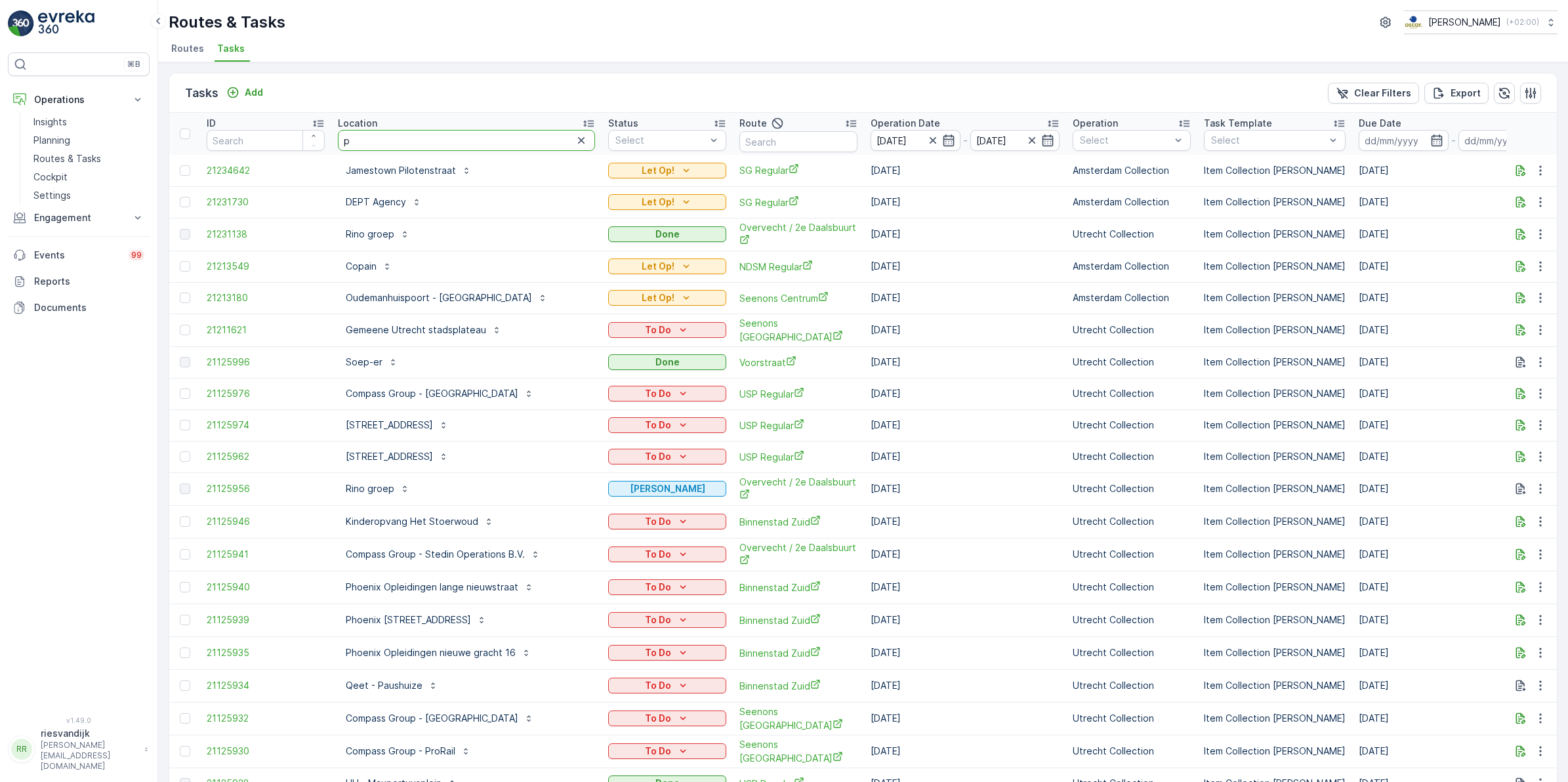
click at [397, 132] on input "p" at bounding box center [466, 140] width 257 height 21
type input "putain"
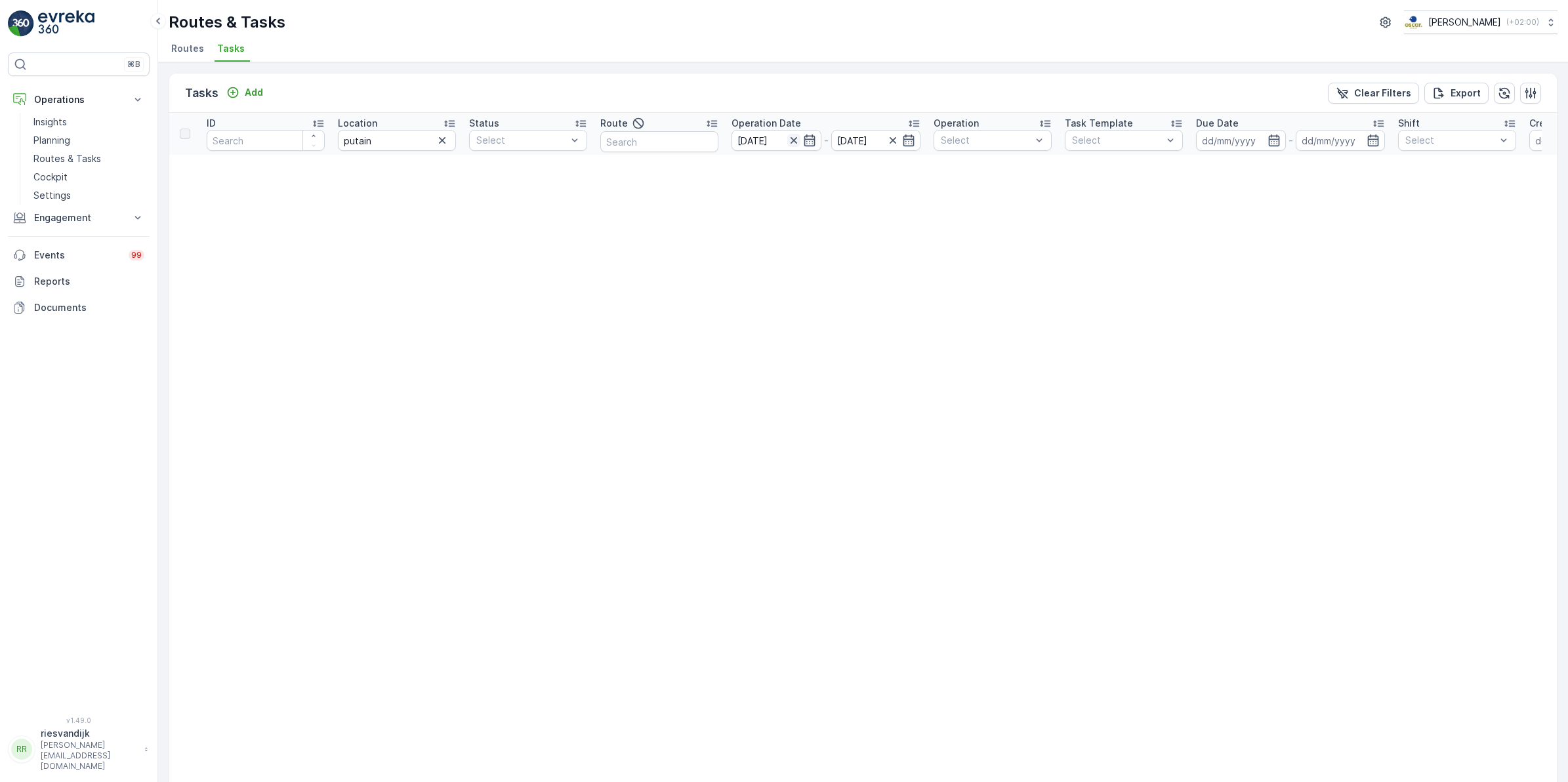
click at [791, 143] on icon "button" at bounding box center [793, 140] width 13 height 13
click at [382, 136] on input "putain" at bounding box center [397, 140] width 118 height 21
type input "putaine"
click at [346, 143] on input "putaine" at bounding box center [397, 140] width 118 height 21
drag, startPoint x: 394, startPoint y: 143, endPoint x: 234, endPoint y: 141, distance: 160.0
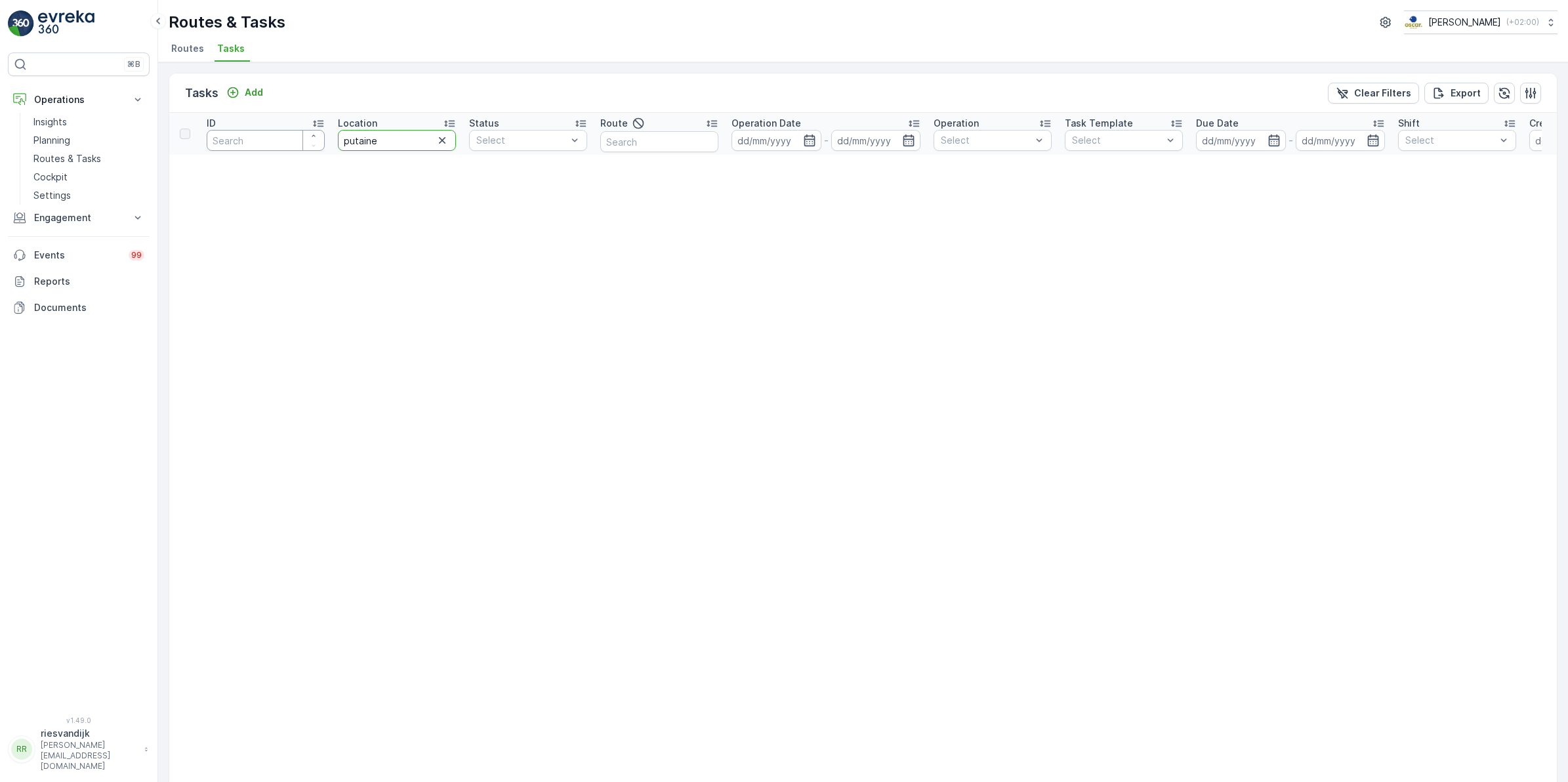
click at [234, 141] on tr "ID Location putaine Status Select Route Operation Date - Operation Select Task …" at bounding box center [1152, 133] width 1965 height 42
type input "flo"
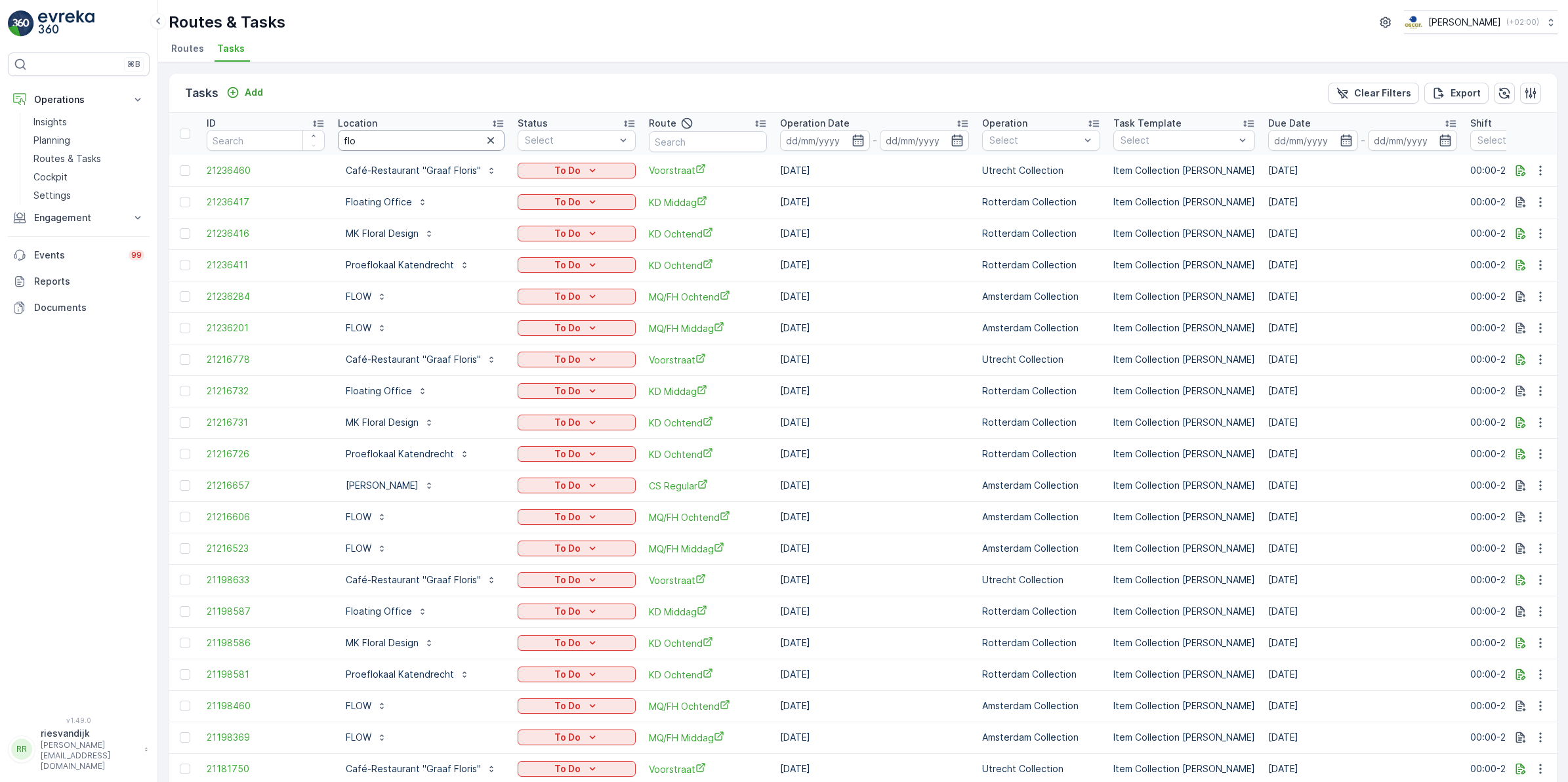
click at [392, 138] on input "flo" at bounding box center [421, 140] width 167 height 21
type input "floating"
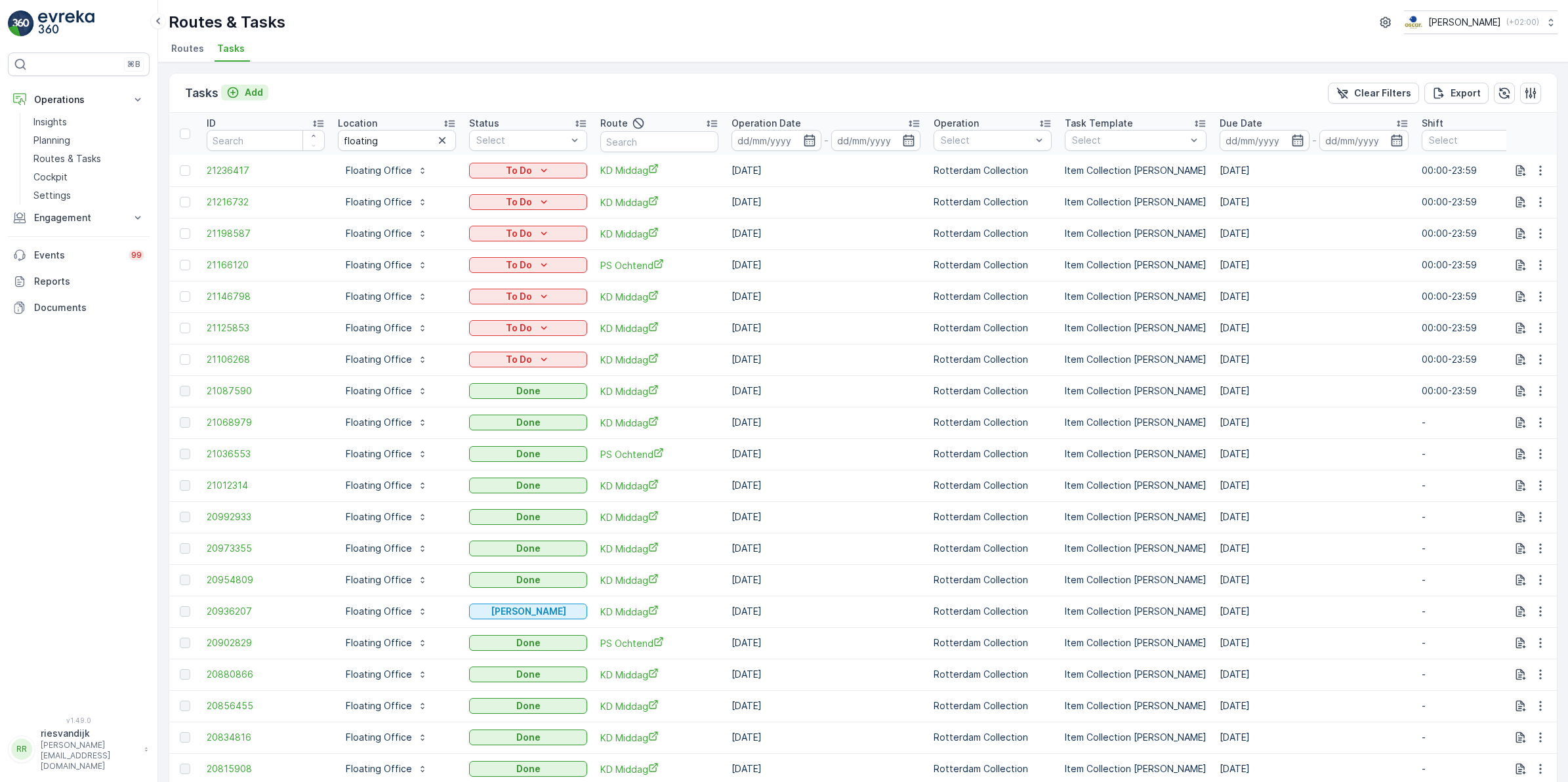
click at [254, 88] on p "Add" at bounding box center [254, 93] width 18 height 13
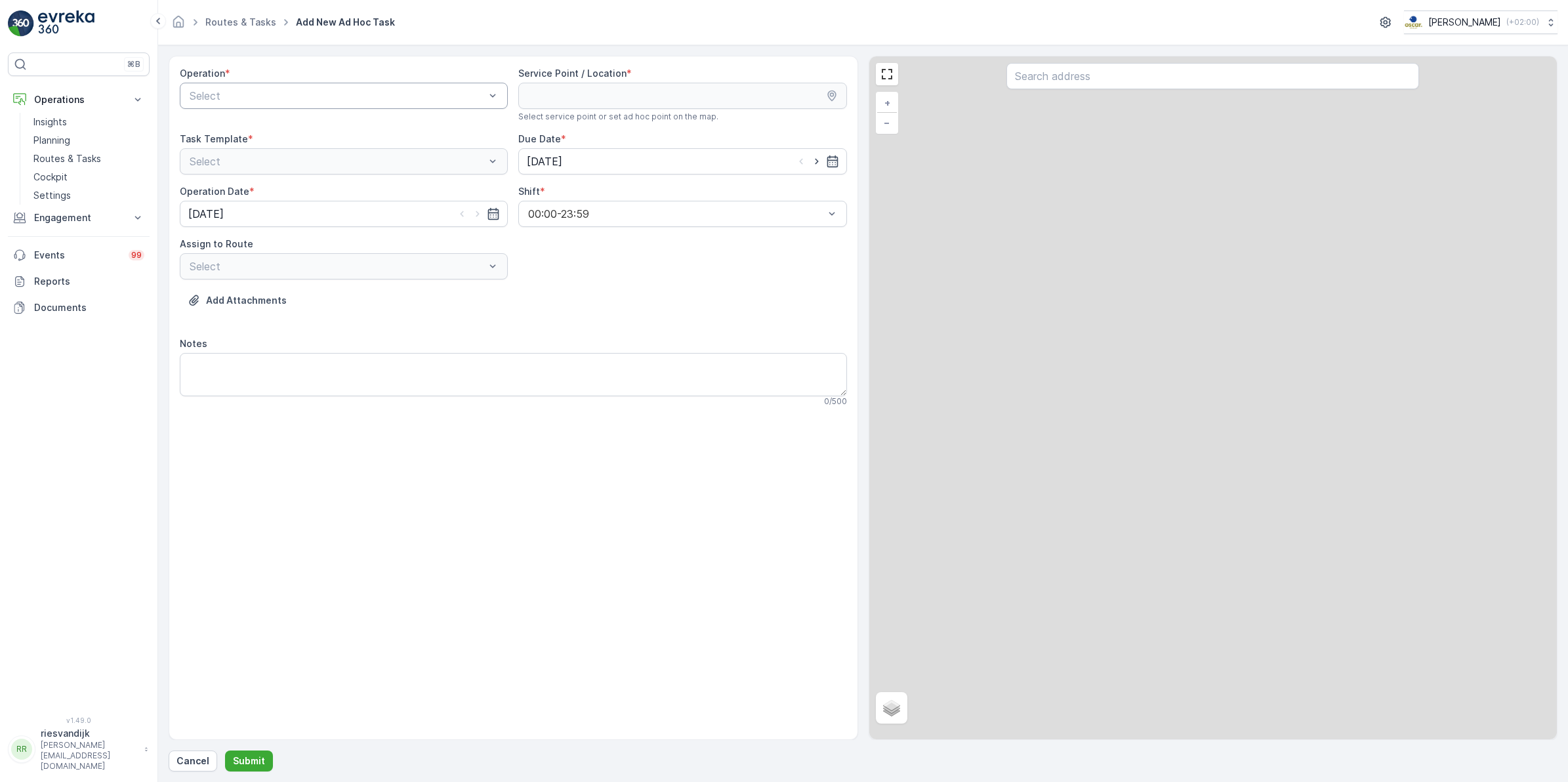
click at [264, 86] on div "Select" at bounding box center [343, 96] width 328 height 26
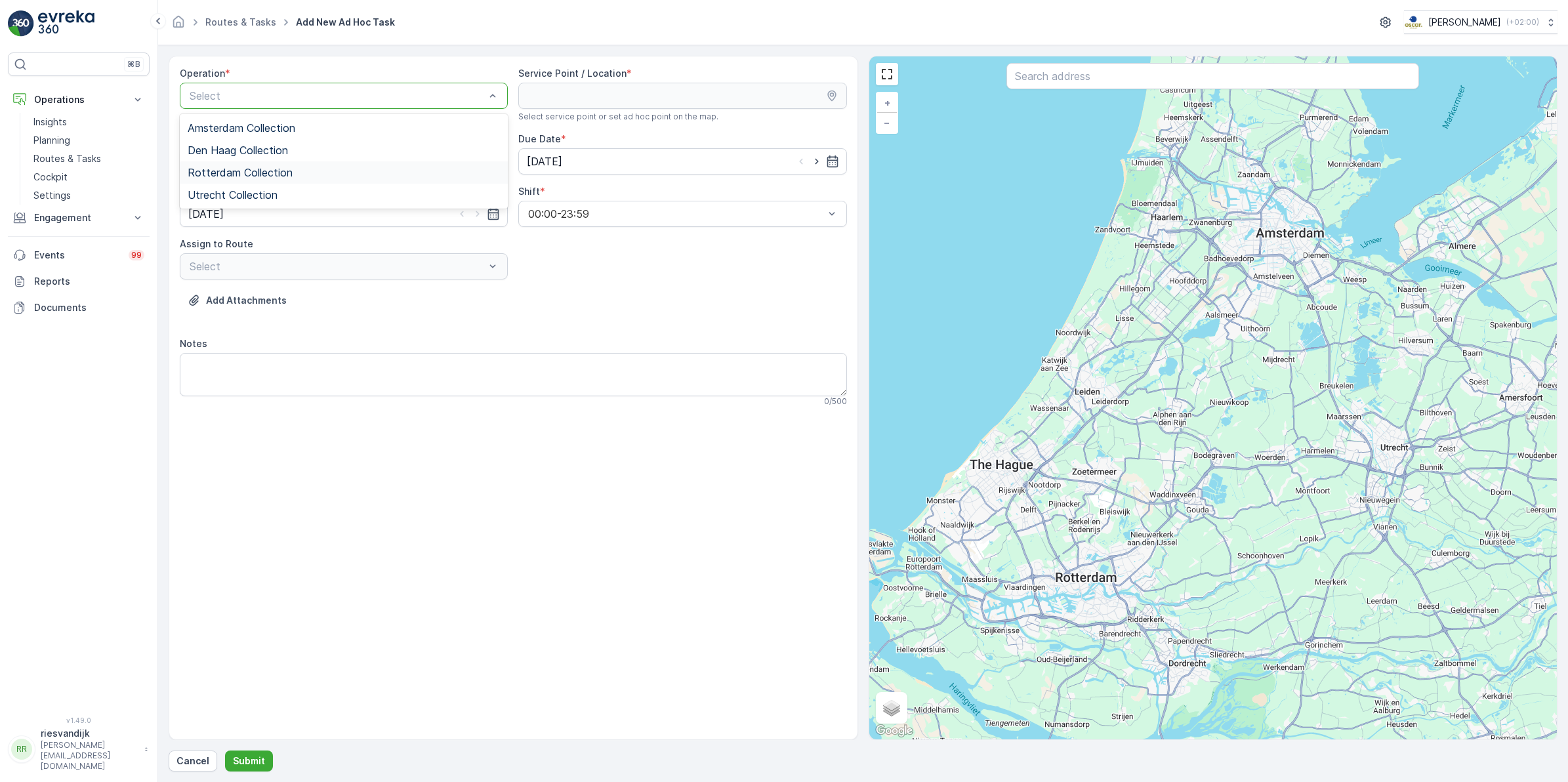
drag, startPoint x: 240, startPoint y: 164, endPoint x: 467, endPoint y: 136, distance: 228.7
click at [240, 165] on div "Rotterdam Collection" at bounding box center [343, 172] width 328 height 23
click at [1080, 76] on input "text" at bounding box center [1212, 76] width 413 height 26
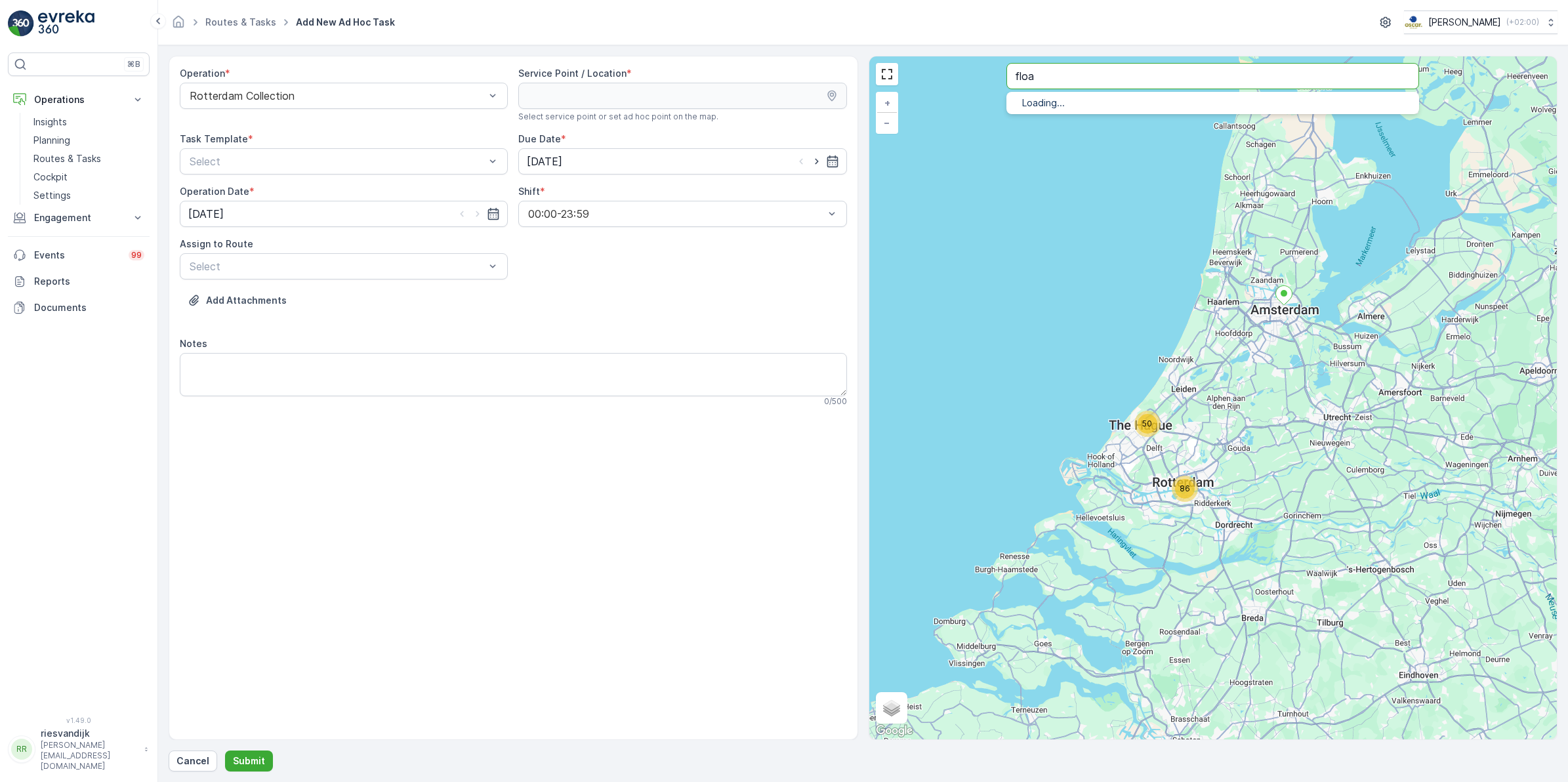
type input "floa"
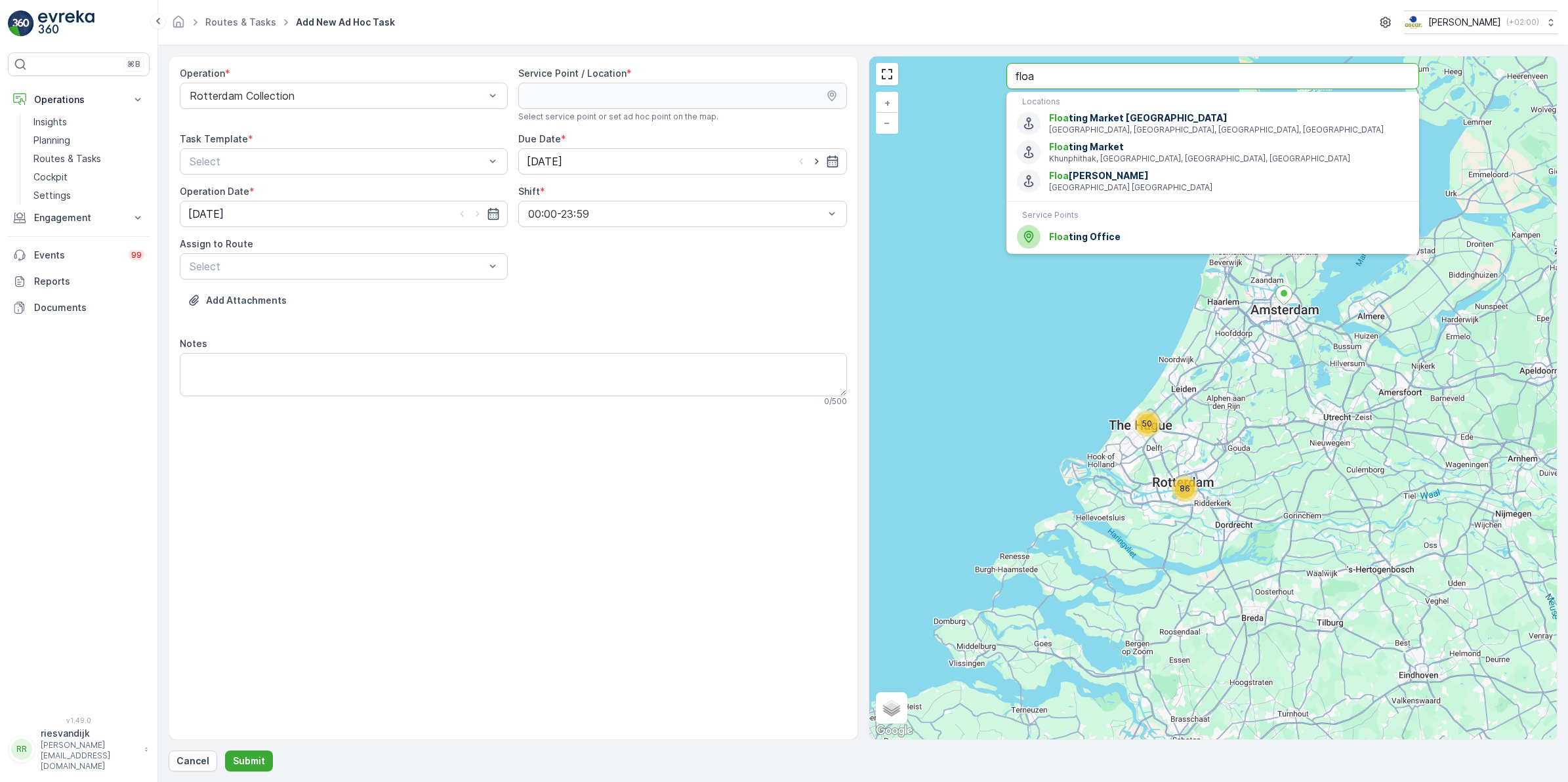
click at [1132, 80] on input "floa" at bounding box center [1212, 76] width 413 height 26
click at [1113, 241] on span "Floa ting Office" at bounding box center [1229, 237] width 359 height 13
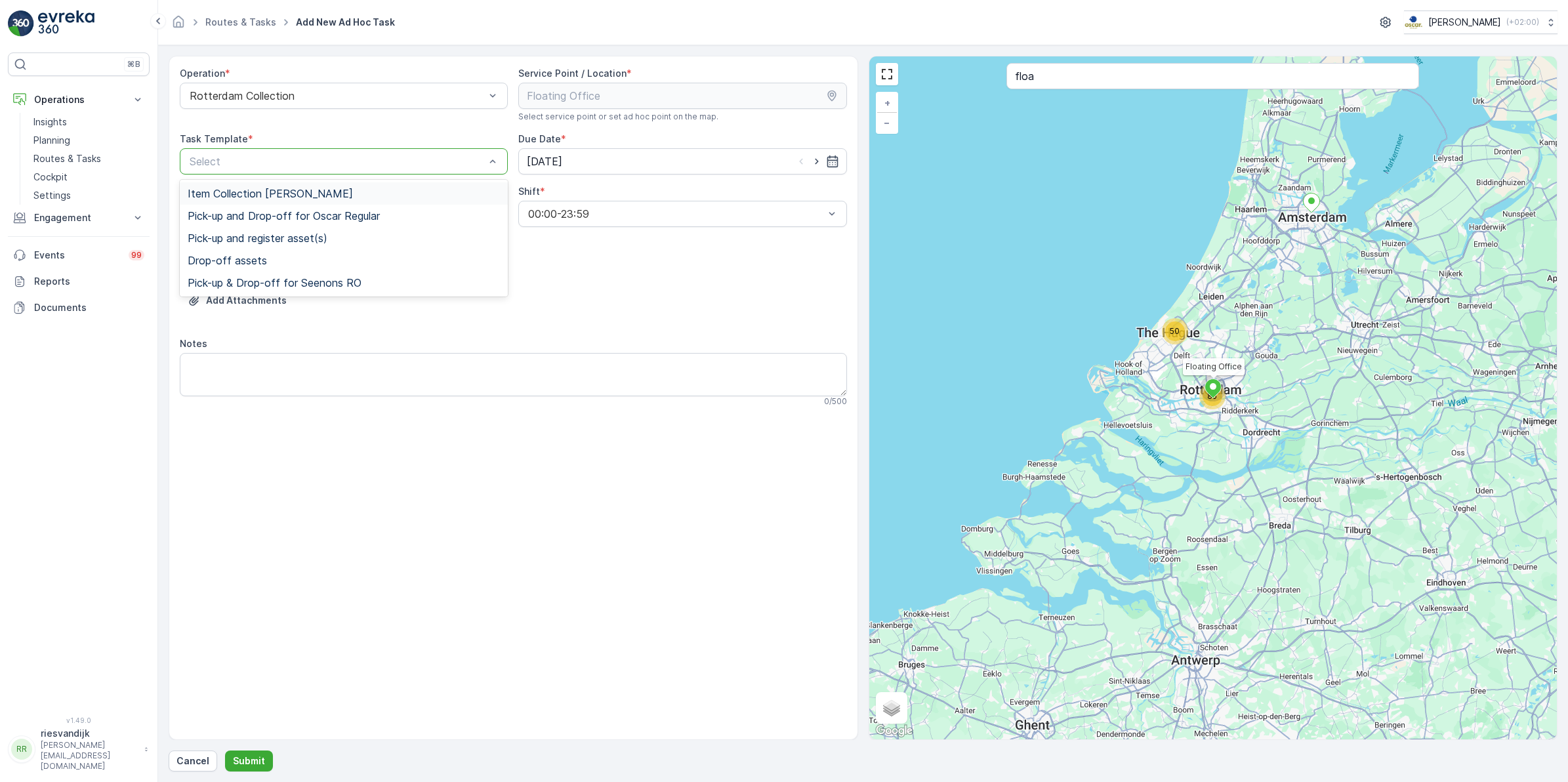
click at [386, 183] on div "Item Collection [PERSON_NAME]" at bounding box center [343, 194] width 328 height 23
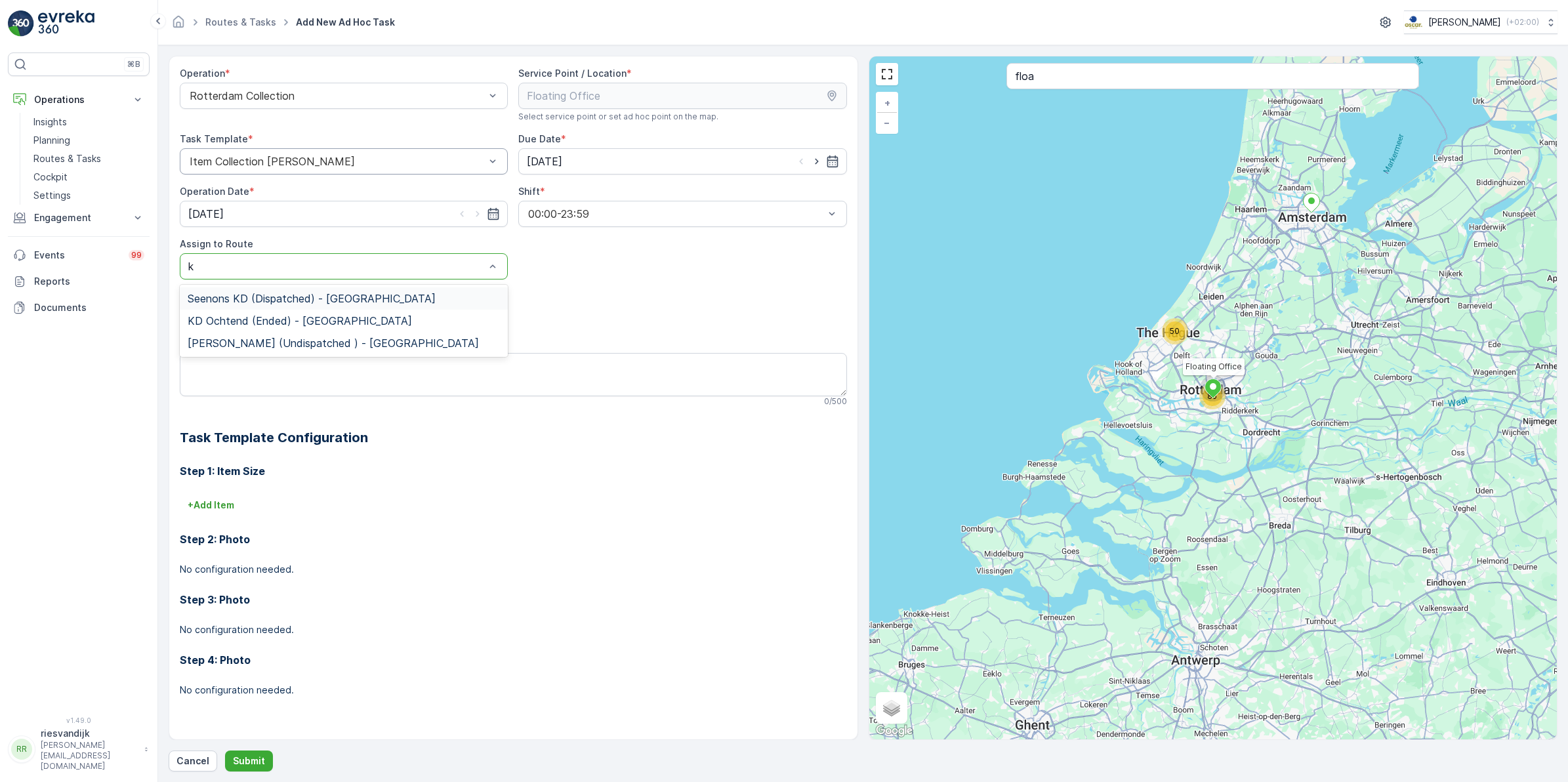
type input "kd"
click at [258, 343] on span "KD Middag (Undispatched ) - Rotterdam" at bounding box center [333, 343] width 292 height 12
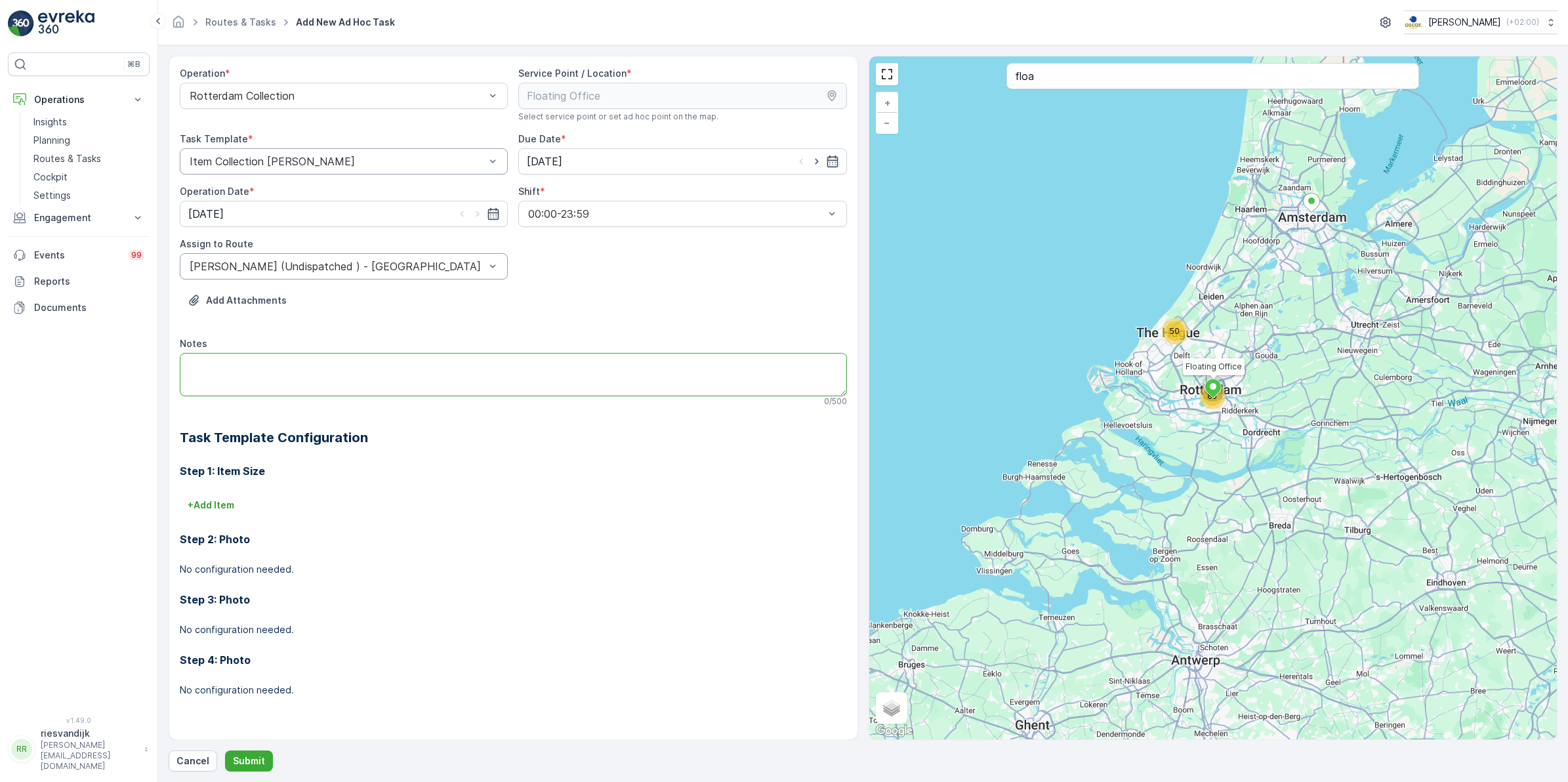
click at [270, 361] on textarea "Notes" at bounding box center [513, 374] width 667 height 43
type textarea "W"
click at [264, 364] on textarea "Omwisselen van vieze 240L rest containers" at bounding box center [513, 374] width 667 height 43
type textarea "Omwisselen van 3x vieze 240L rest containers"
click at [243, 762] on p "Submit" at bounding box center [249, 761] width 32 height 13
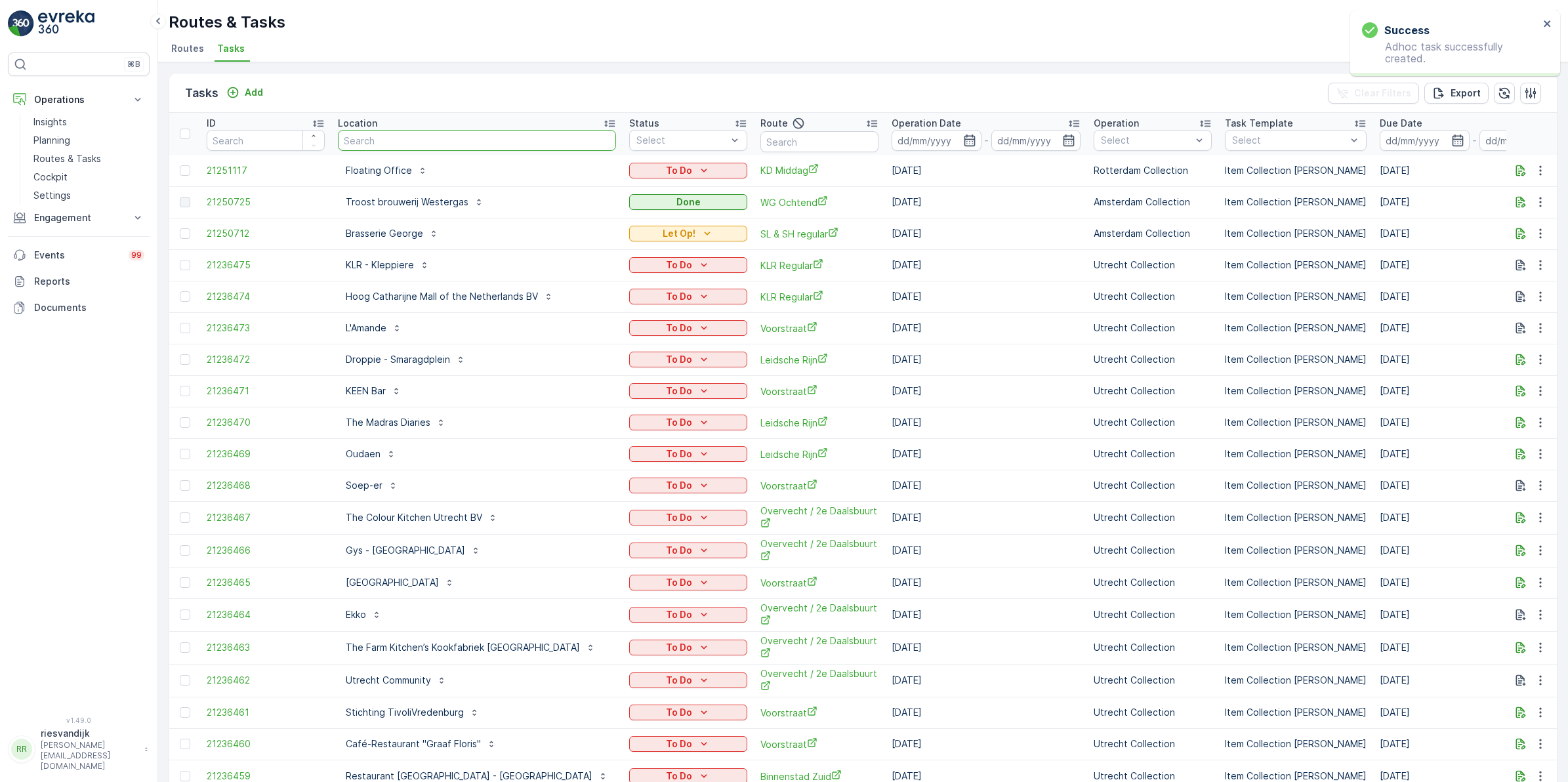
click at [381, 130] on input "text" at bounding box center [476, 140] width 278 height 21
type input "notk"
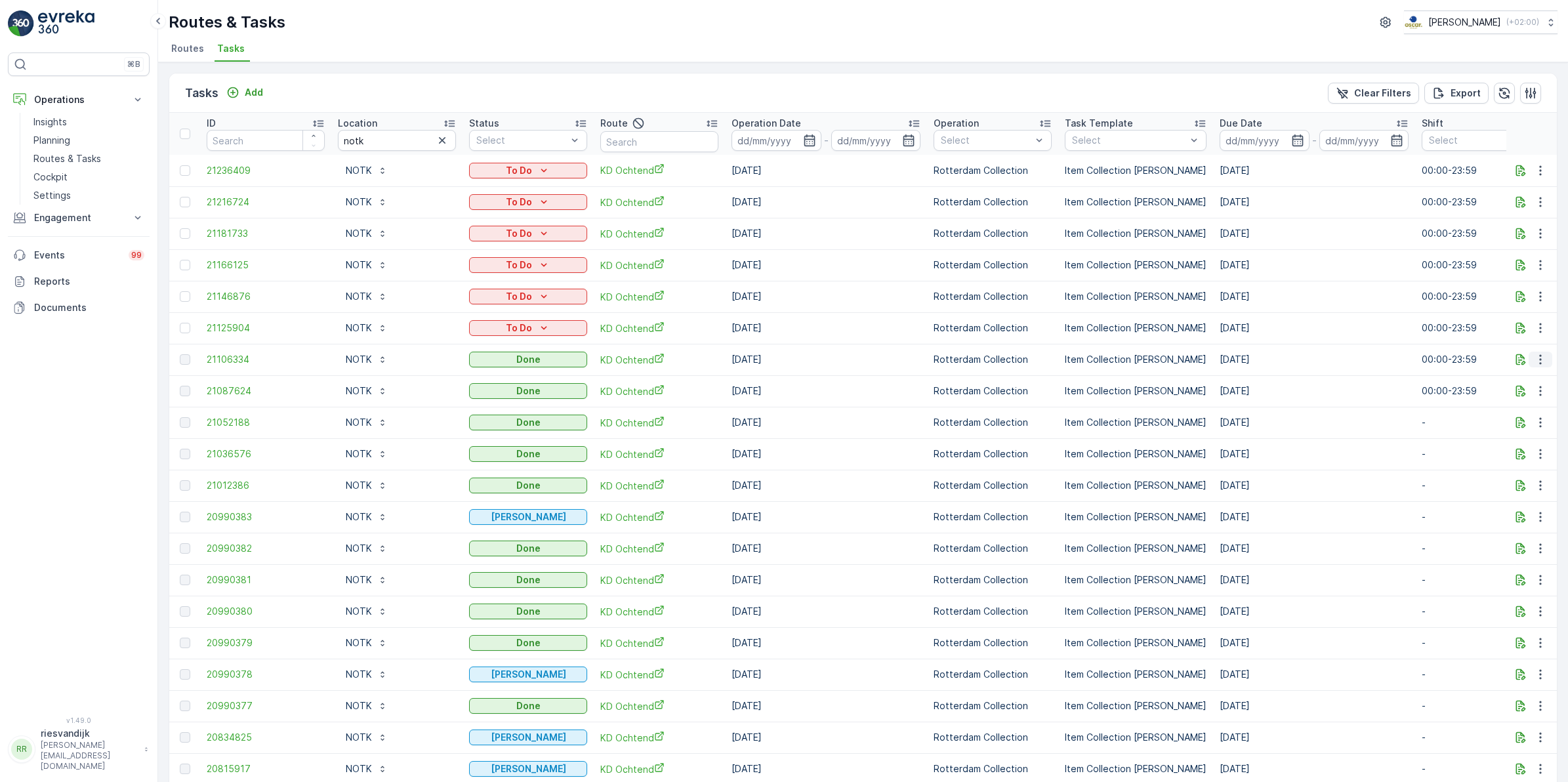
click at [1539, 360] on icon "button" at bounding box center [1540, 360] width 2 height 10
click at [807, 89] on div "Tasks Add Clear Filters Export" at bounding box center [863, 94] width 1388 height 39
click at [241, 89] on div "Add" at bounding box center [245, 93] width 37 height 13
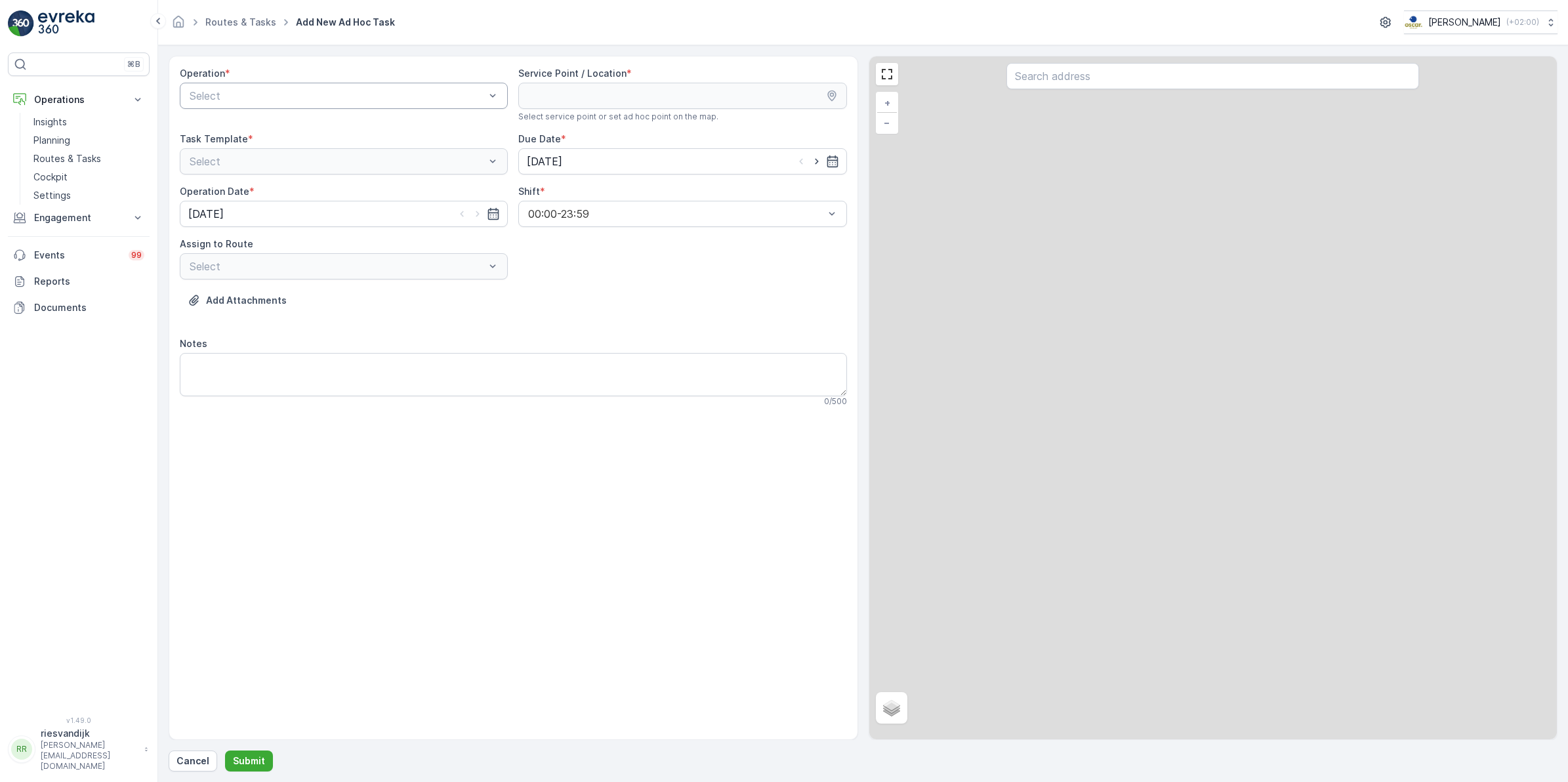
click at [305, 94] on div at bounding box center [338, 96] width 298 height 12
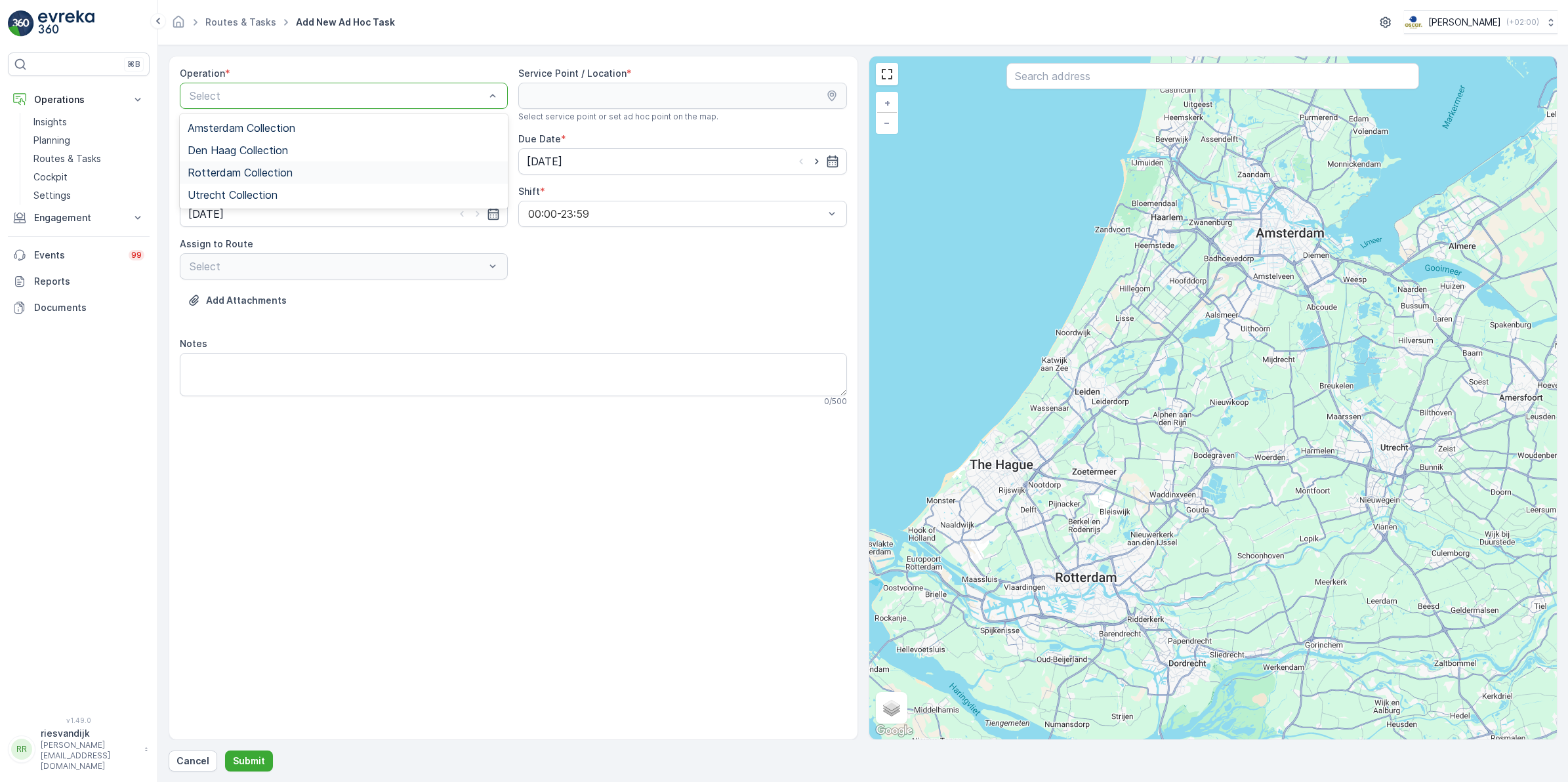
click at [249, 171] on span "Rotterdam Collection" at bounding box center [240, 172] width 105 height 12
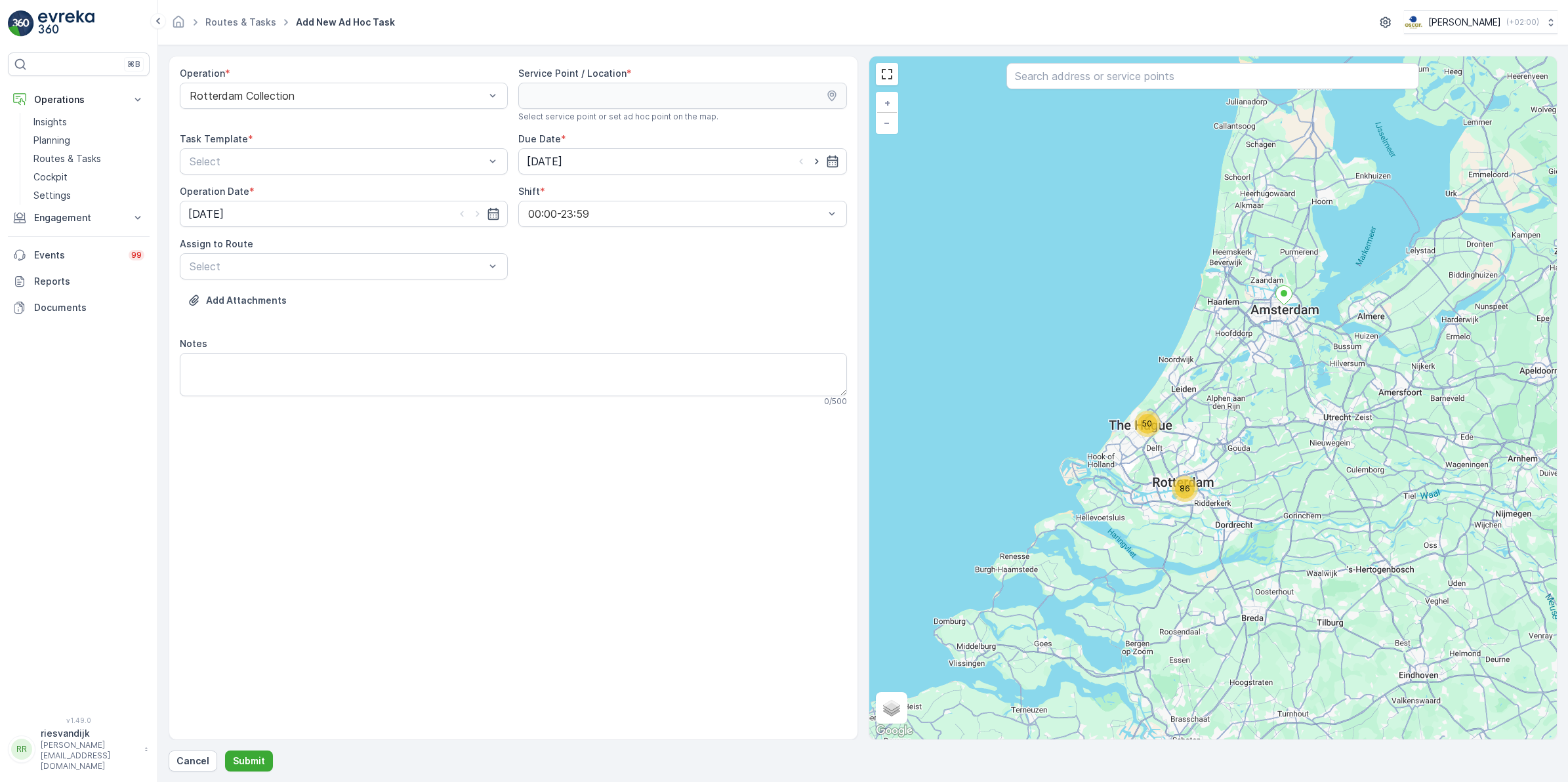
click at [1090, 93] on div "50 86 + − Satellite Roadmap Terrain Hybrid Leaflet Keyboard shortcuts Map Data …" at bounding box center [1214, 398] width 688 height 683
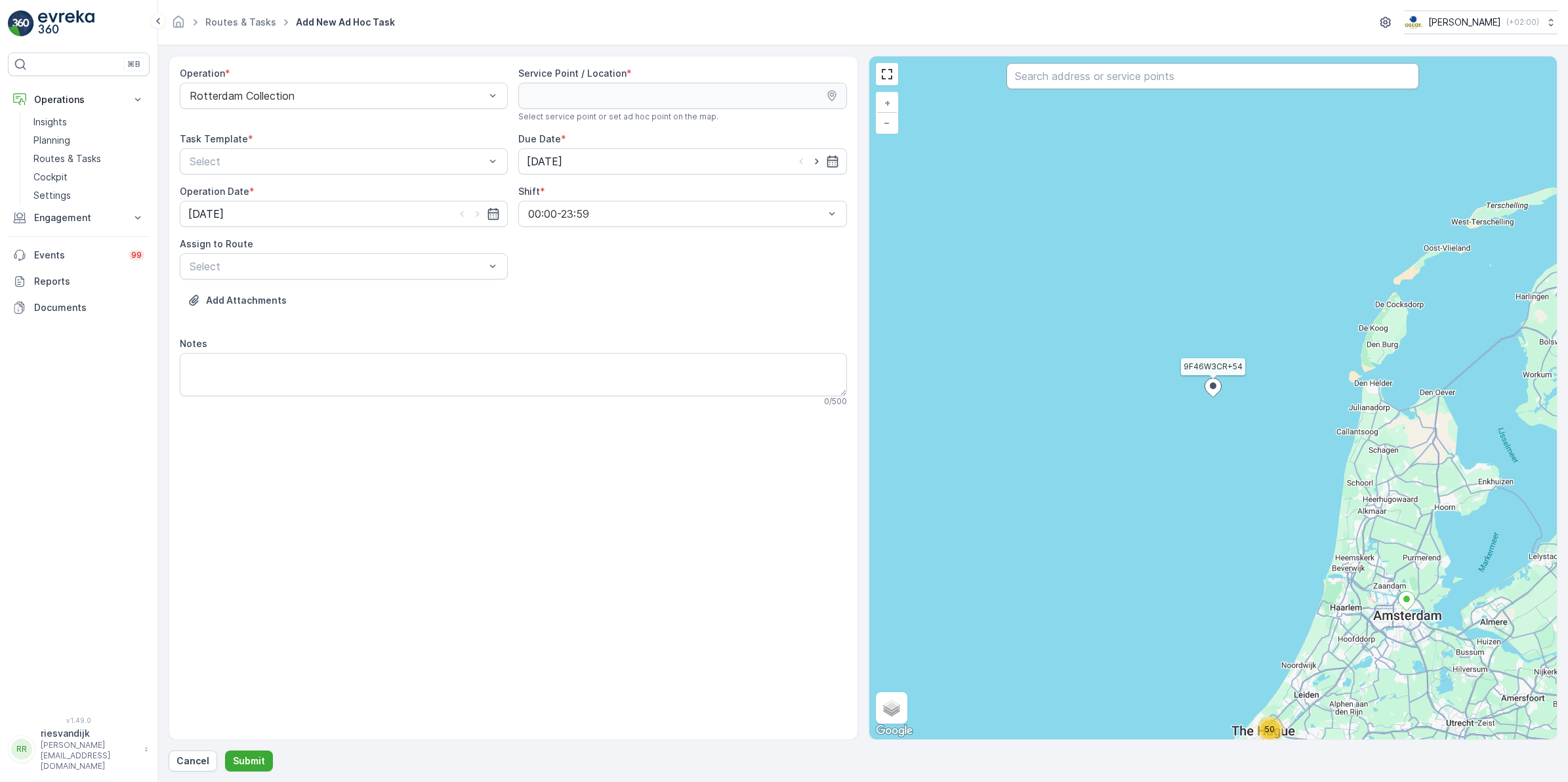
click at [1106, 77] on input "text" at bounding box center [1212, 76] width 413 height 26
type input "notk"
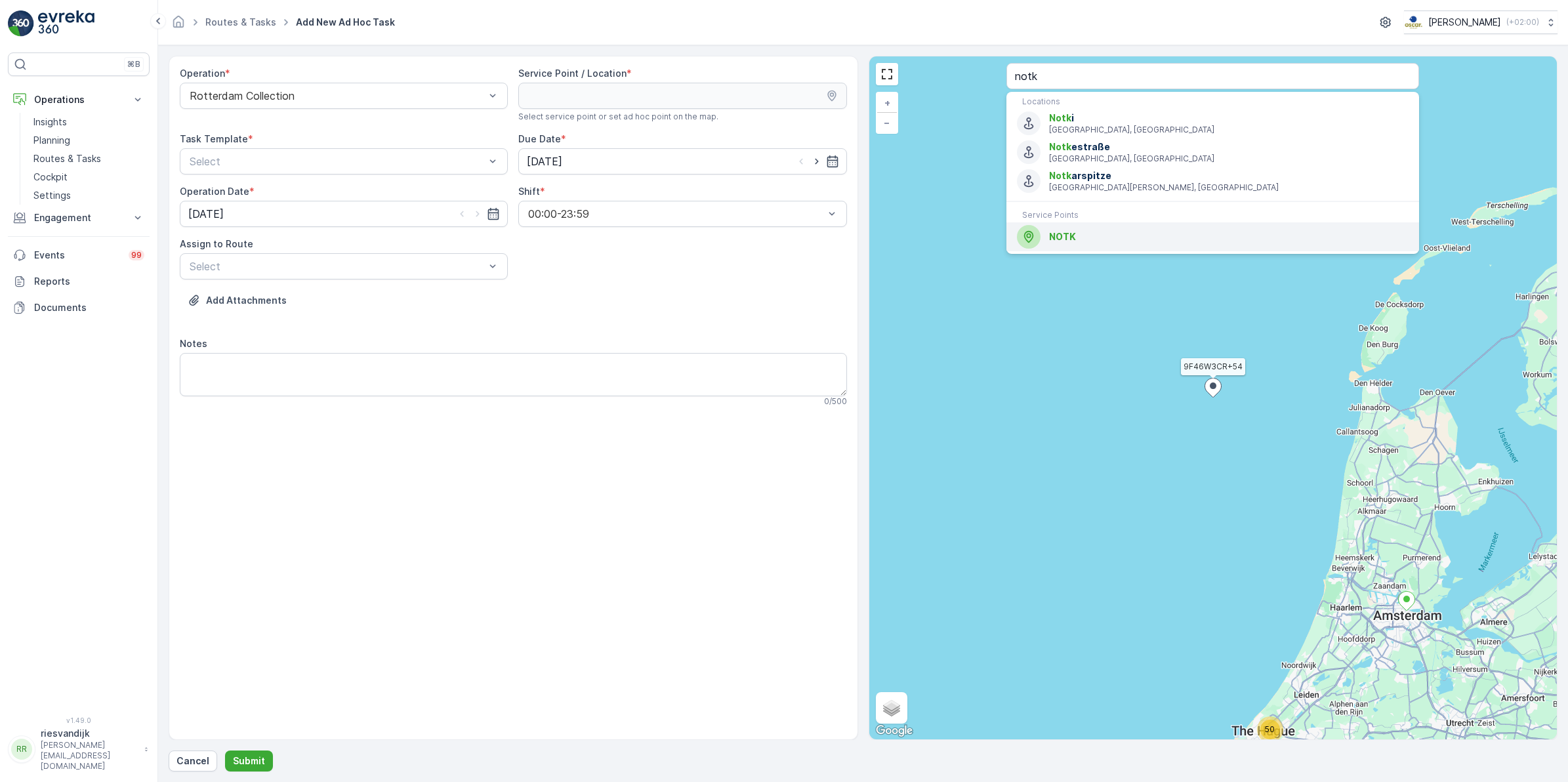
drag, startPoint x: 1074, startPoint y: 247, endPoint x: 1058, endPoint y: 241, distance: 17.1
click at [1075, 247] on div "NOTK" at bounding box center [1213, 237] width 392 height 23
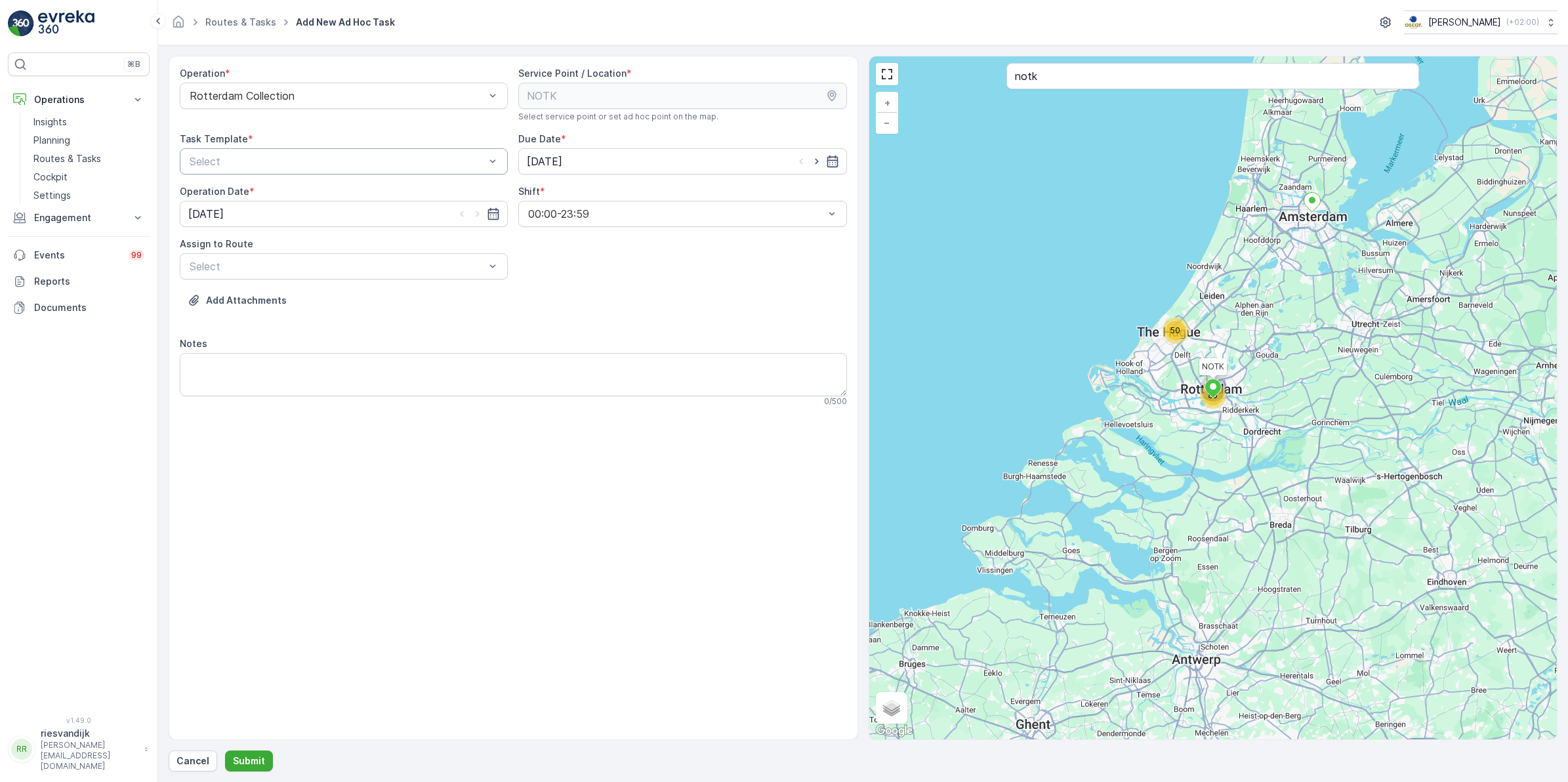
click at [279, 175] on div "Select" at bounding box center [343, 162] width 328 height 26
click at [277, 185] on div "Item Collection [PERSON_NAME]" at bounding box center [343, 194] width 328 height 23
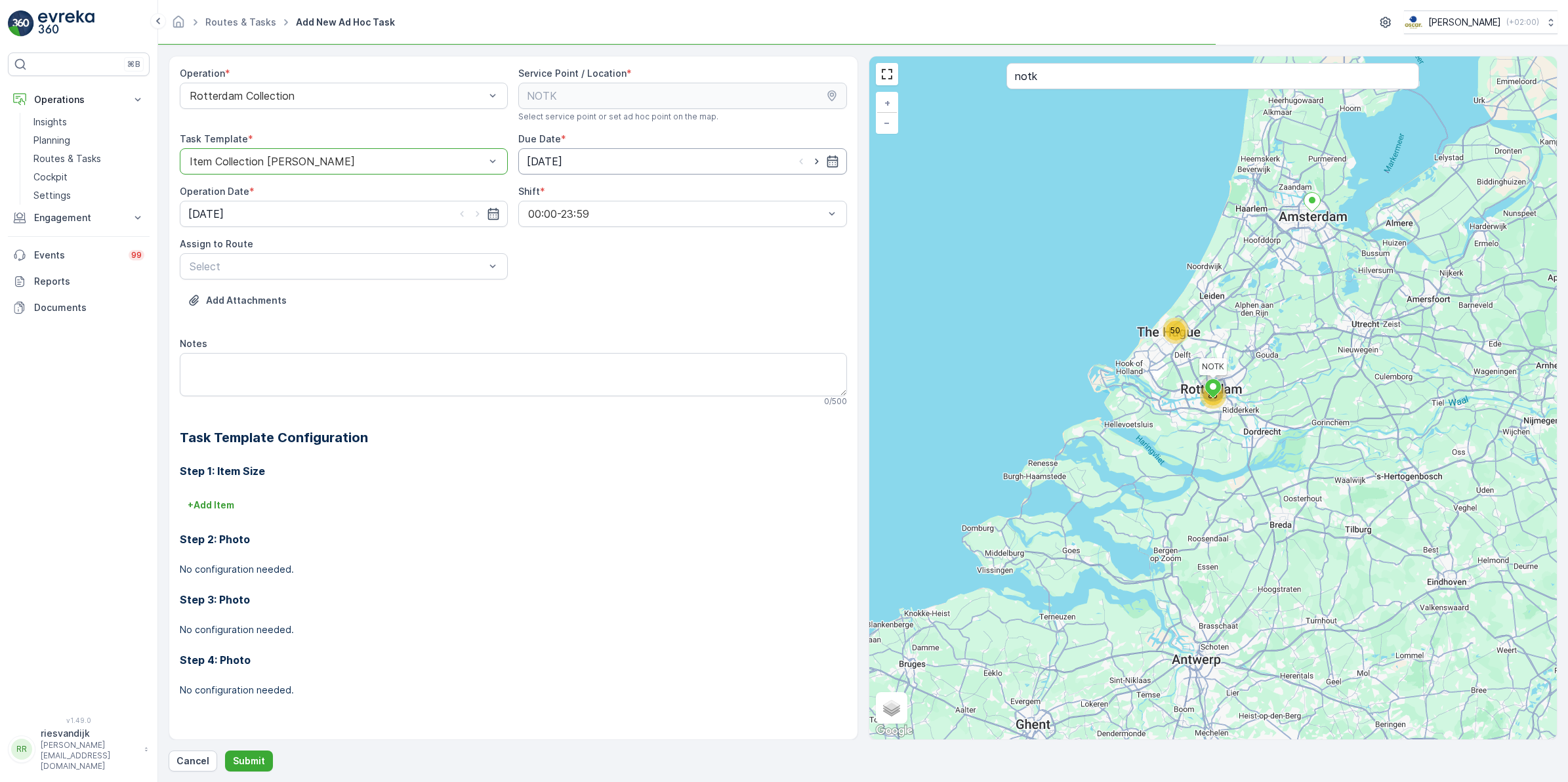
click at [569, 158] on input "[DATE]" at bounding box center [682, 162] width 328 height 26
click at [633, 348] on div "28" at bounding box center [635, 350] width 21 height 21
type input "[DATE]"
click at [331, 216] on input "[DATE]" at bounding box center [343, 214] width 328 height 26
click at [290, 398] on div "28" at bounding box center [296, 403] width 21 height 21
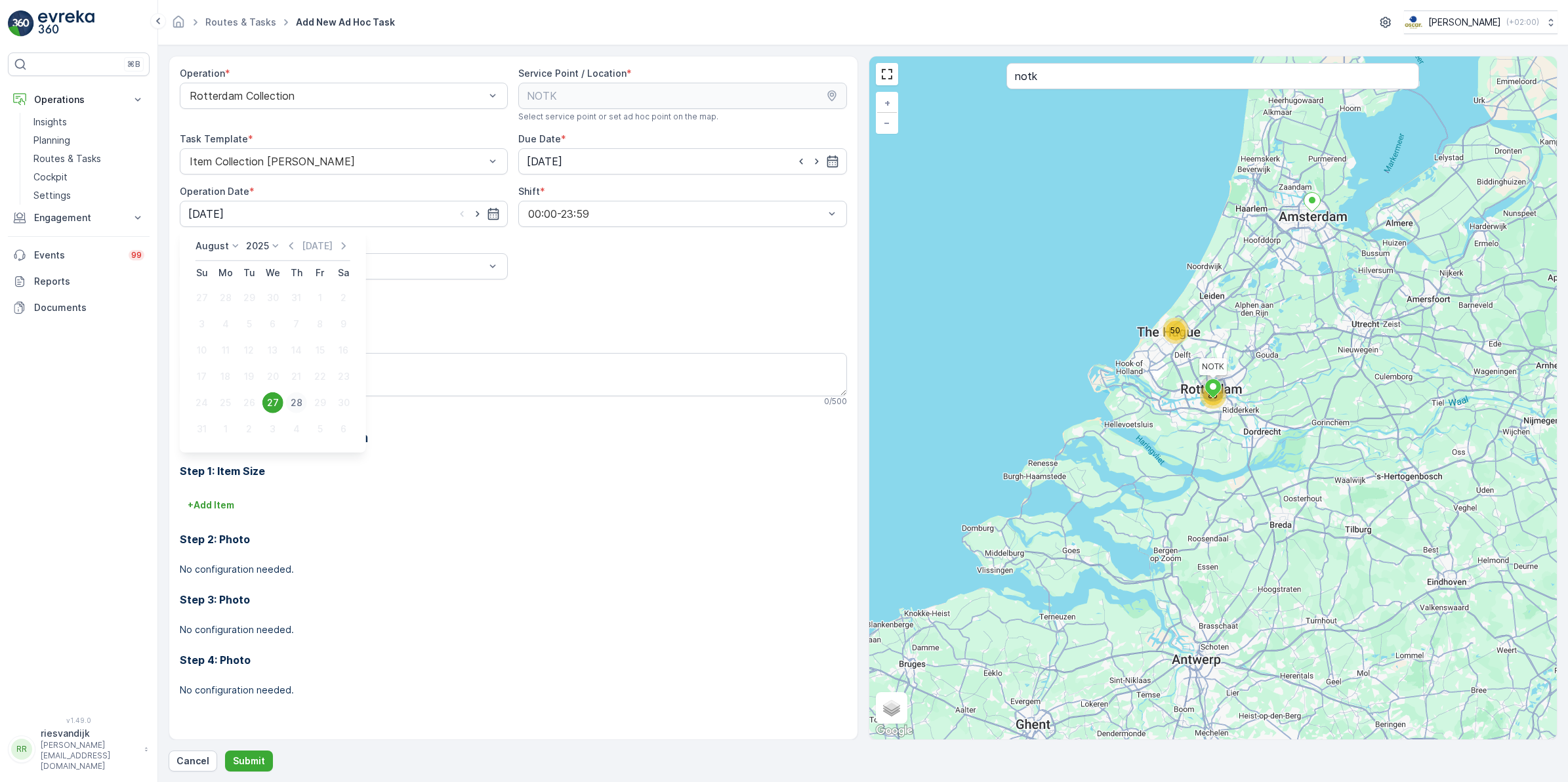
type input "[DATE]"
click at [293, 269] on div at bounding box center [338, 266] width 298 height 12
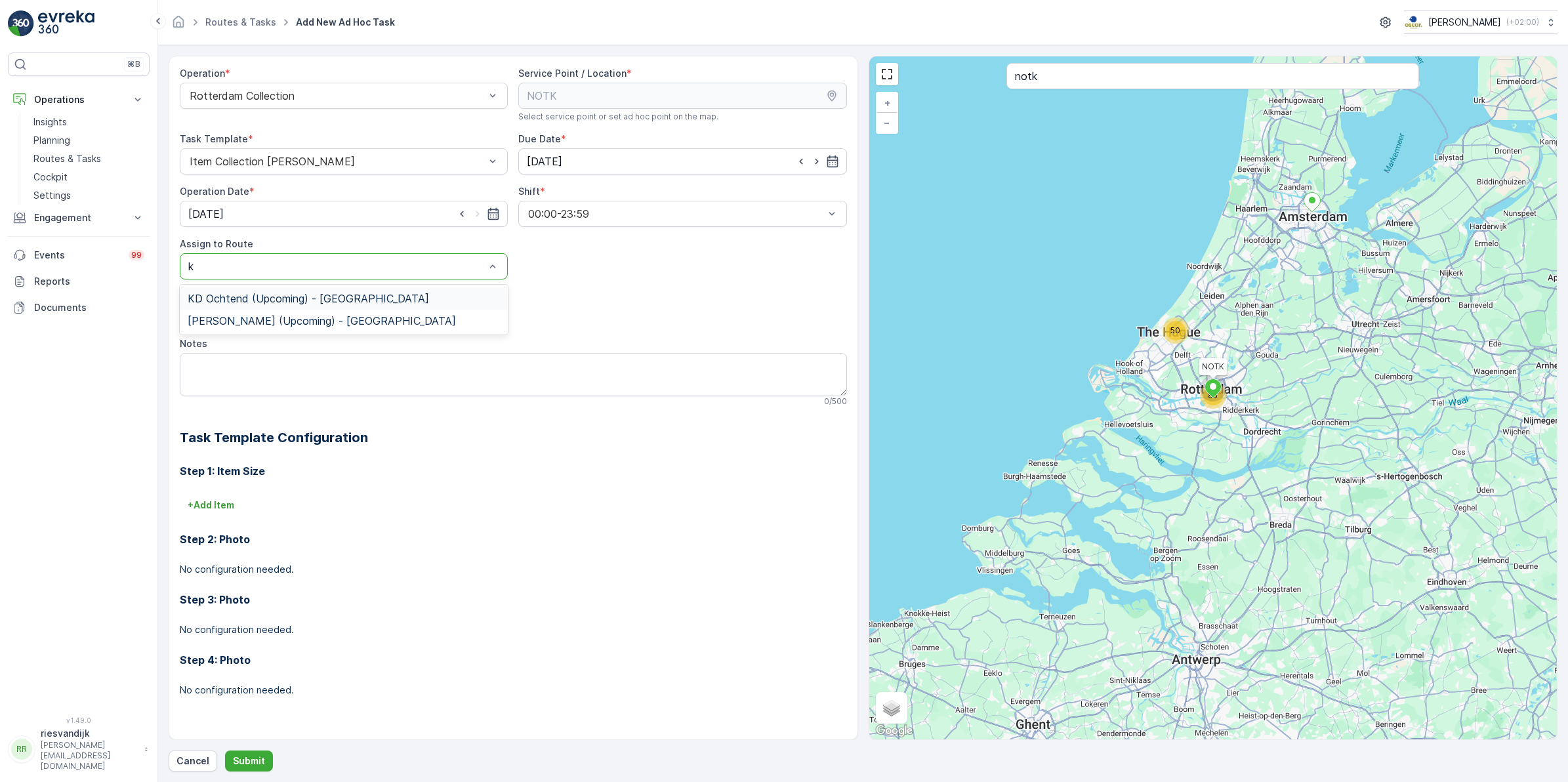
type input "kd"
click at [279, 322] on span "KD Middag (Upcoming) - Rotterdam" at bounding box center [321, 321] width 268 height 12
click at [259, 365] on textarea "Notes" at bounding box center [513, 374] width 667 height 43
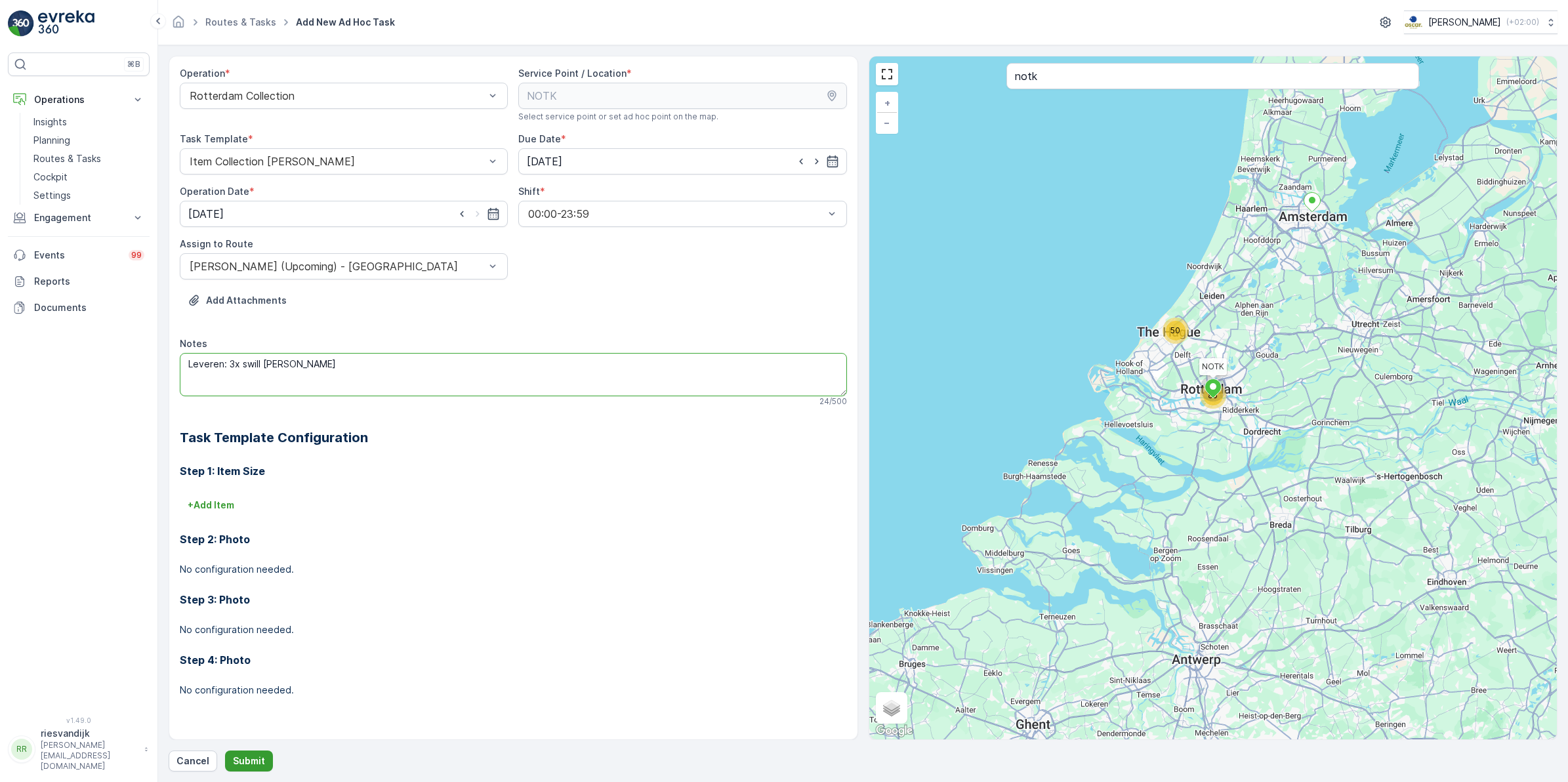
type textarea "Leveren: 3x swill bakken"
click at [250, 754] on p "Submit" at bounding box center [249, 761] width 32 height 13
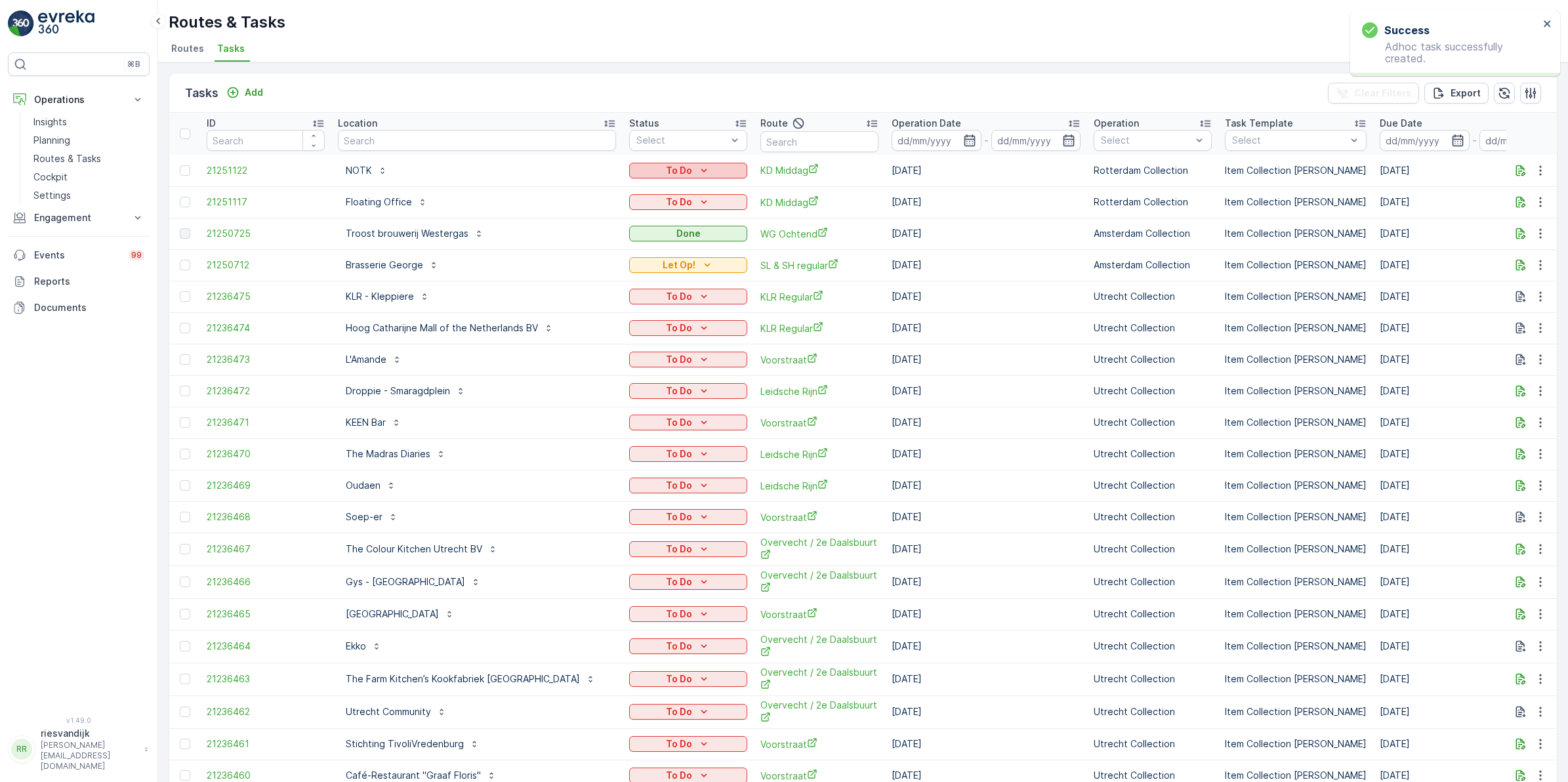
click at [656, 163] on button "To Do" at bounding box center [688, 171] width 118 height 16
click at [614, 186] on div "Let Op!" at bounding box center [616, 189] width 83 height 18
click at [1539, 171] on icon "button" at bounding box center [1540, 170] width 2 height 10
click at [1526, 221] on span "Change Route" at bounding box center [1506, 227] width 64 height 13
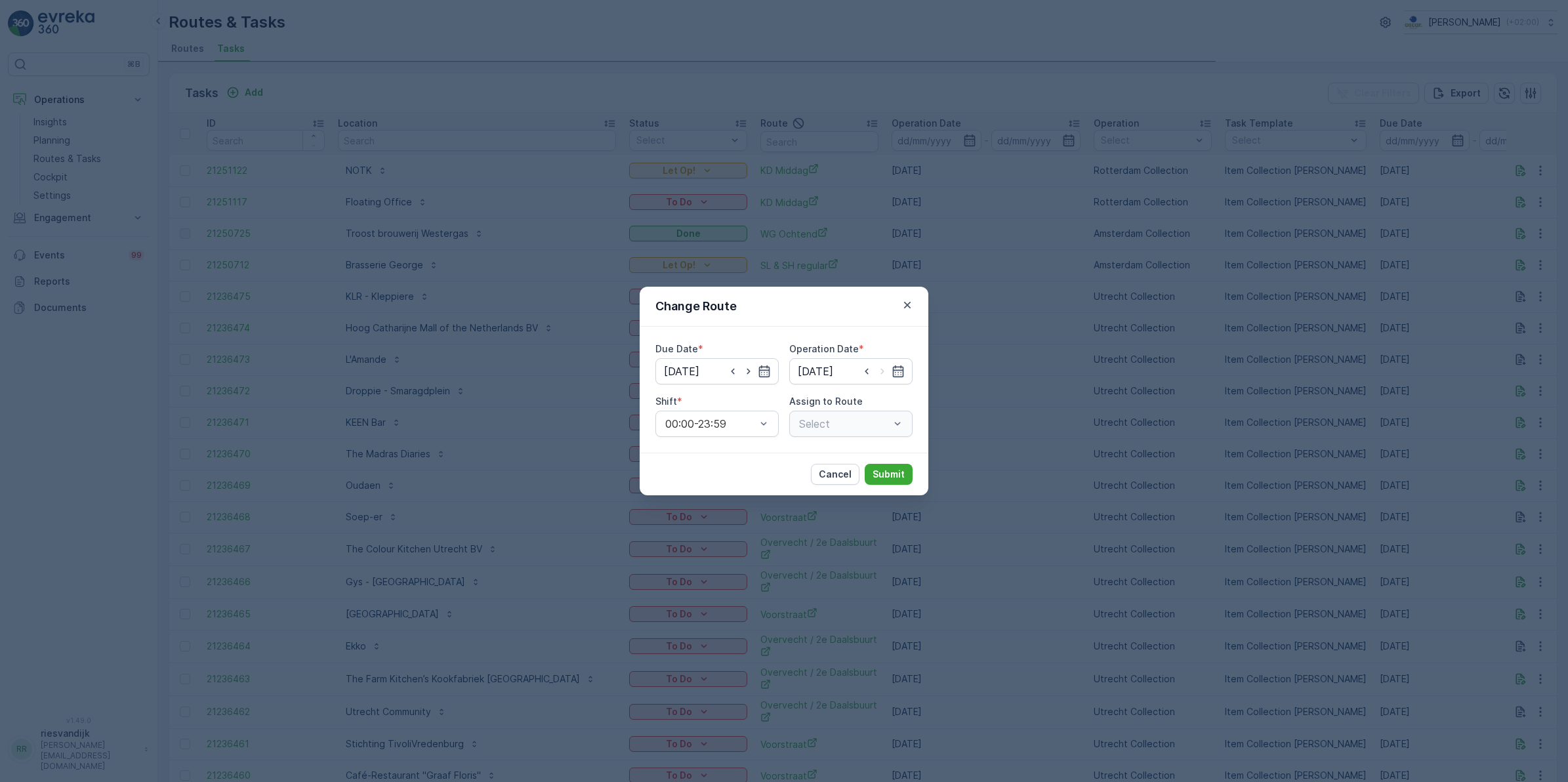
type input "[DATE]"
click at [906, 303] on icon "button" at bounding box center [907, 305] width 13 height 13
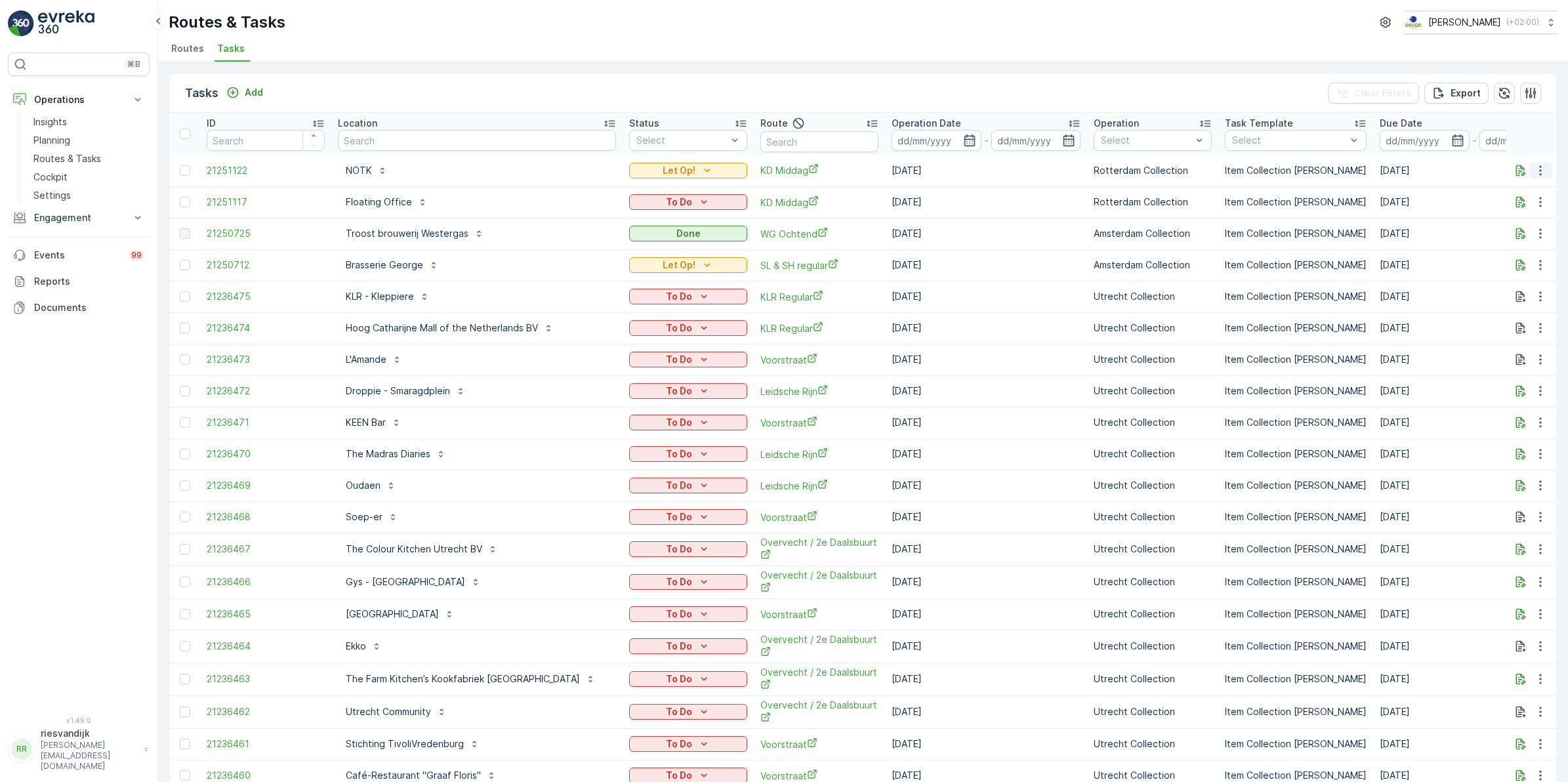
click at [1539, 172] on icon "button" at bounding box center [1540, 170] width 13 height 13
click at [1519, 191] on span "See More Details" at bounding box center [1512, 189] width 76 height 13
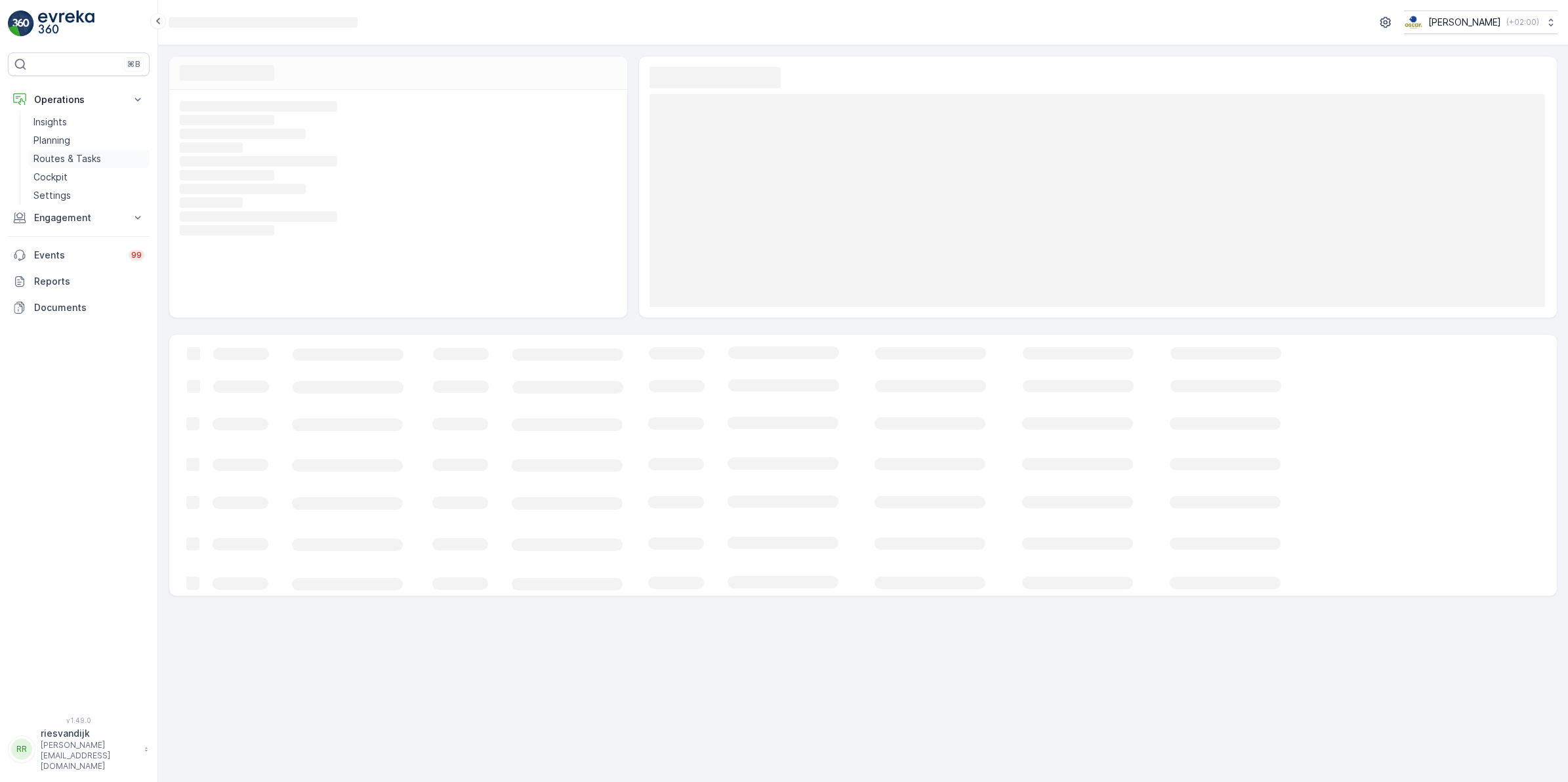
click at [64, 154] on p "Routes & Tasks" at bounding box center [67, 159] width 67 height 13
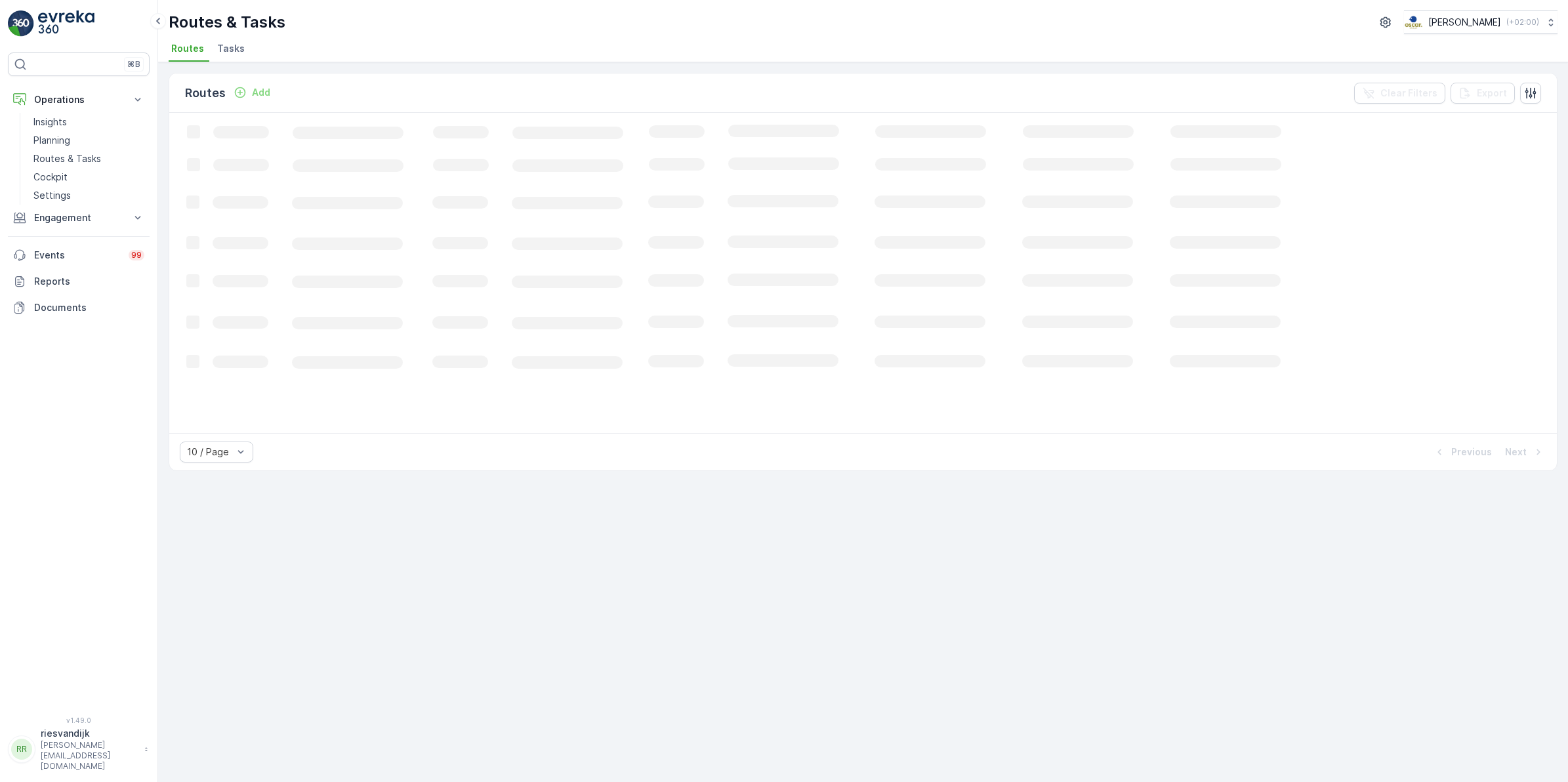
click at [224, 47] on span "Tasks" at bounding box center [231, 48] width 28 height 13
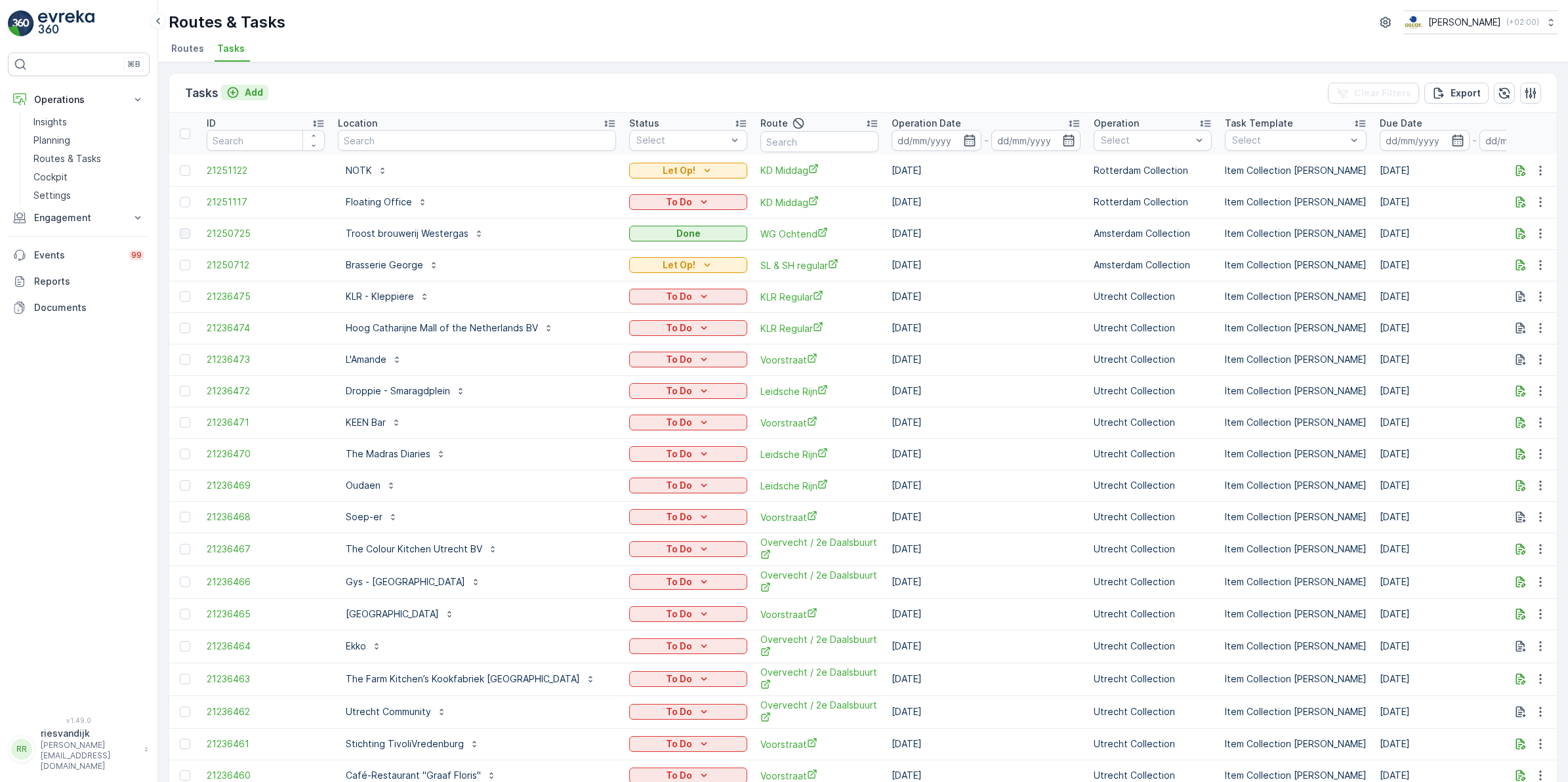
click at [247, 91] on p "Add" at bounding box center [254, 93] width 18 height 13
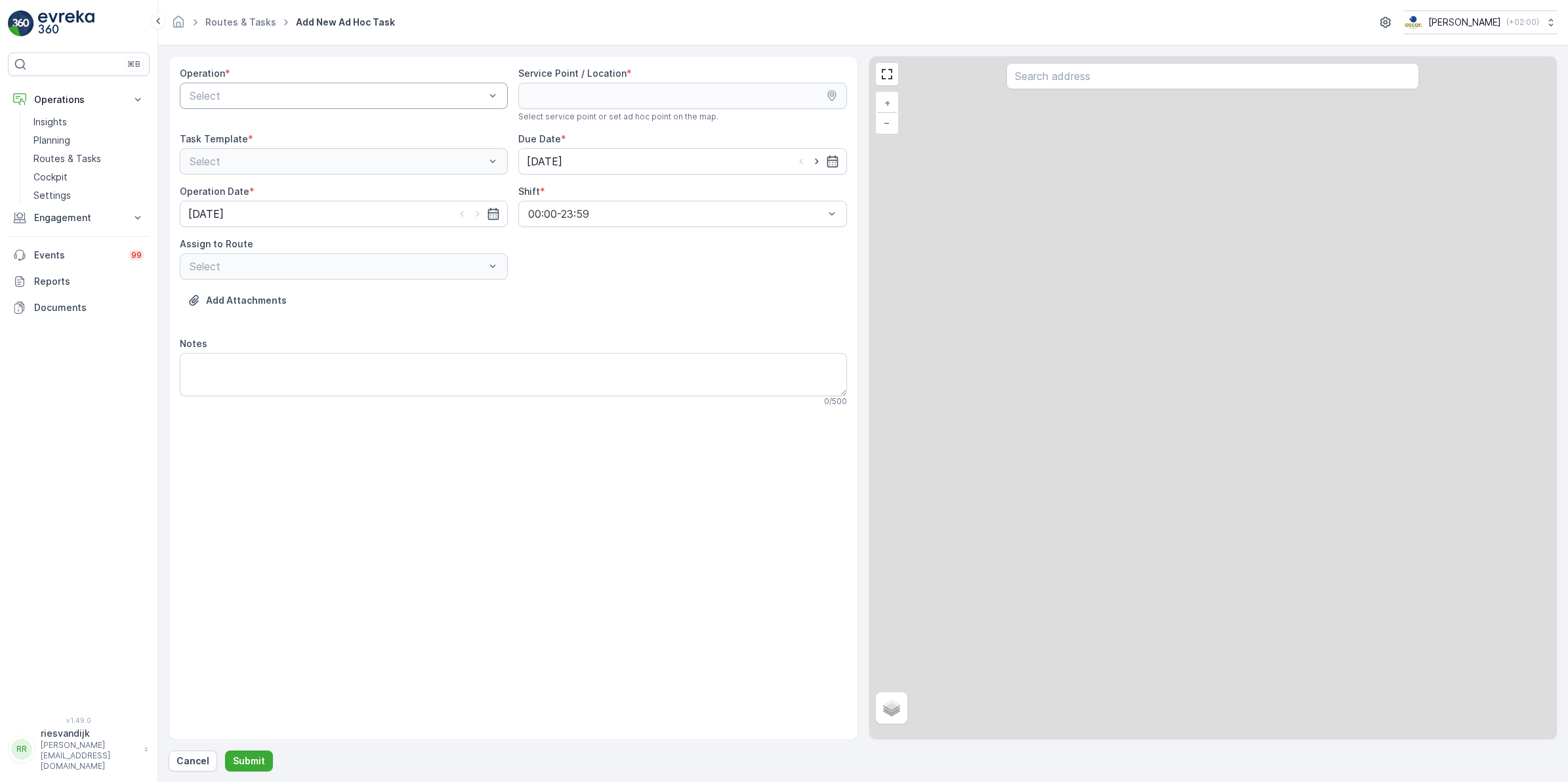
click at [326, 94] on div at bounding box center [338, 96] width 298 height 12
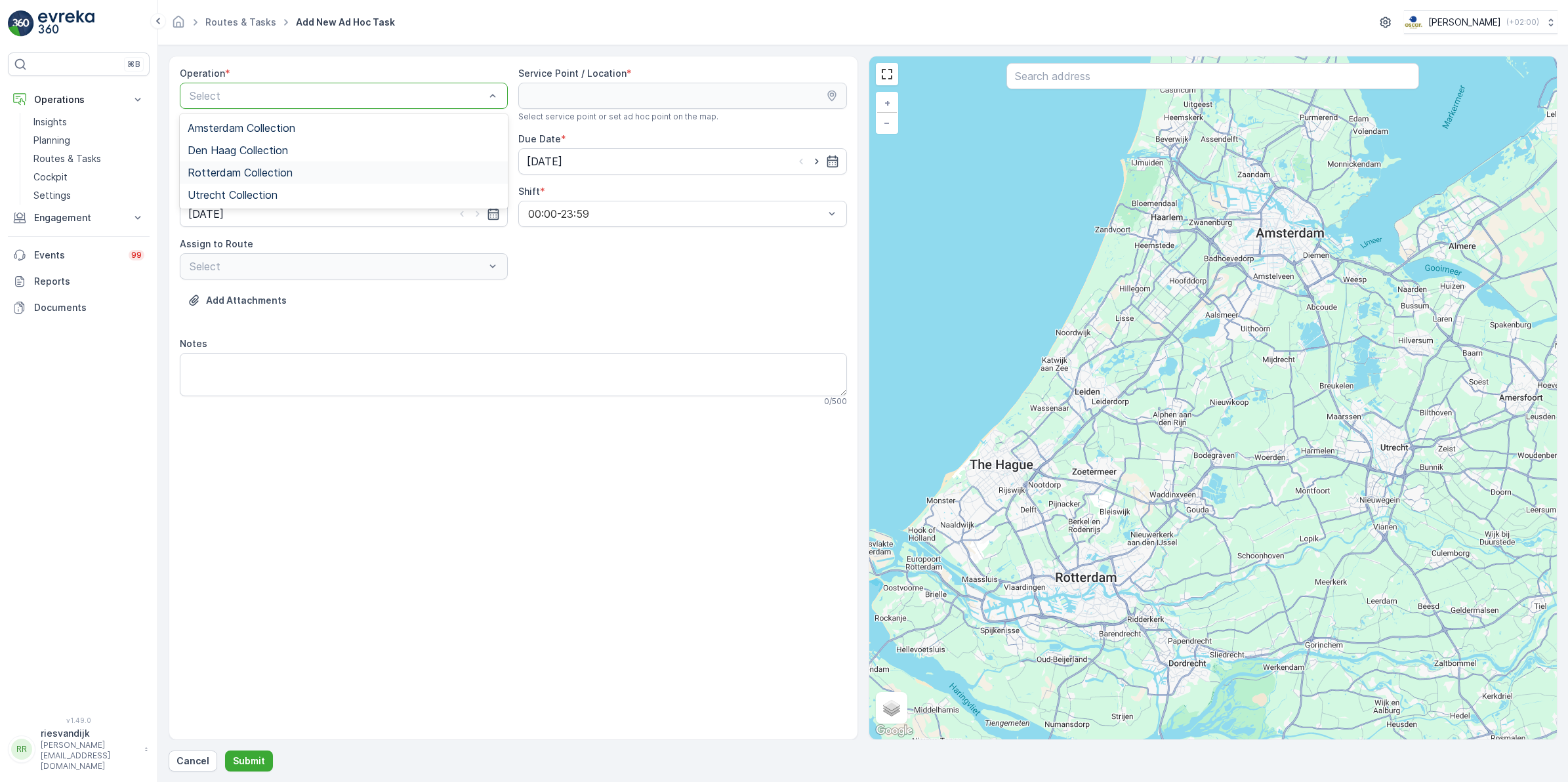
click at [247, 172] on span "Rotterdam Collection" at bounding box center [240, 172] width 105 height 12
click at [1068, 84] on input "text" at bounding box center [1212, 76] width 413 height 26
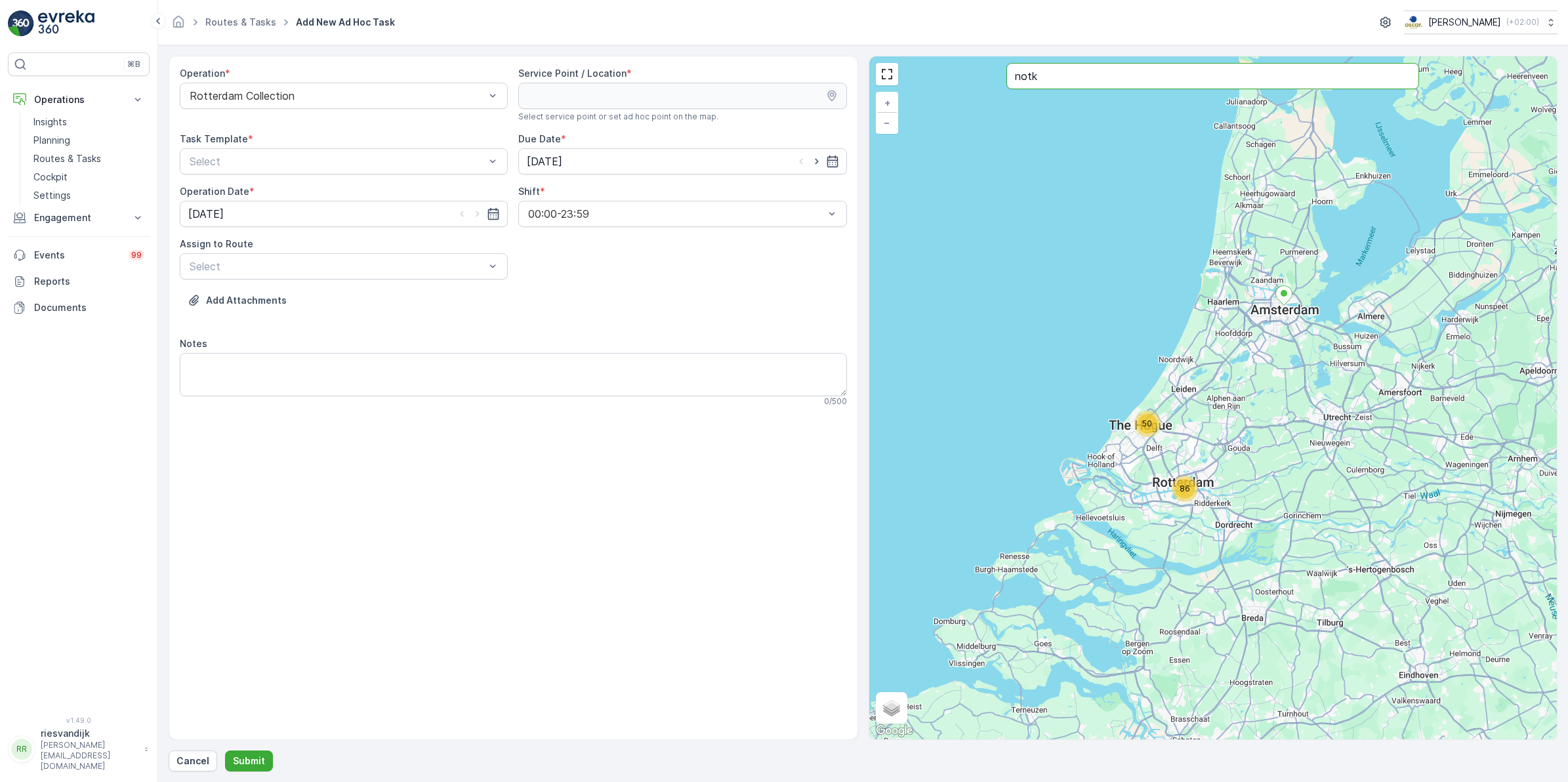
type input "notk"
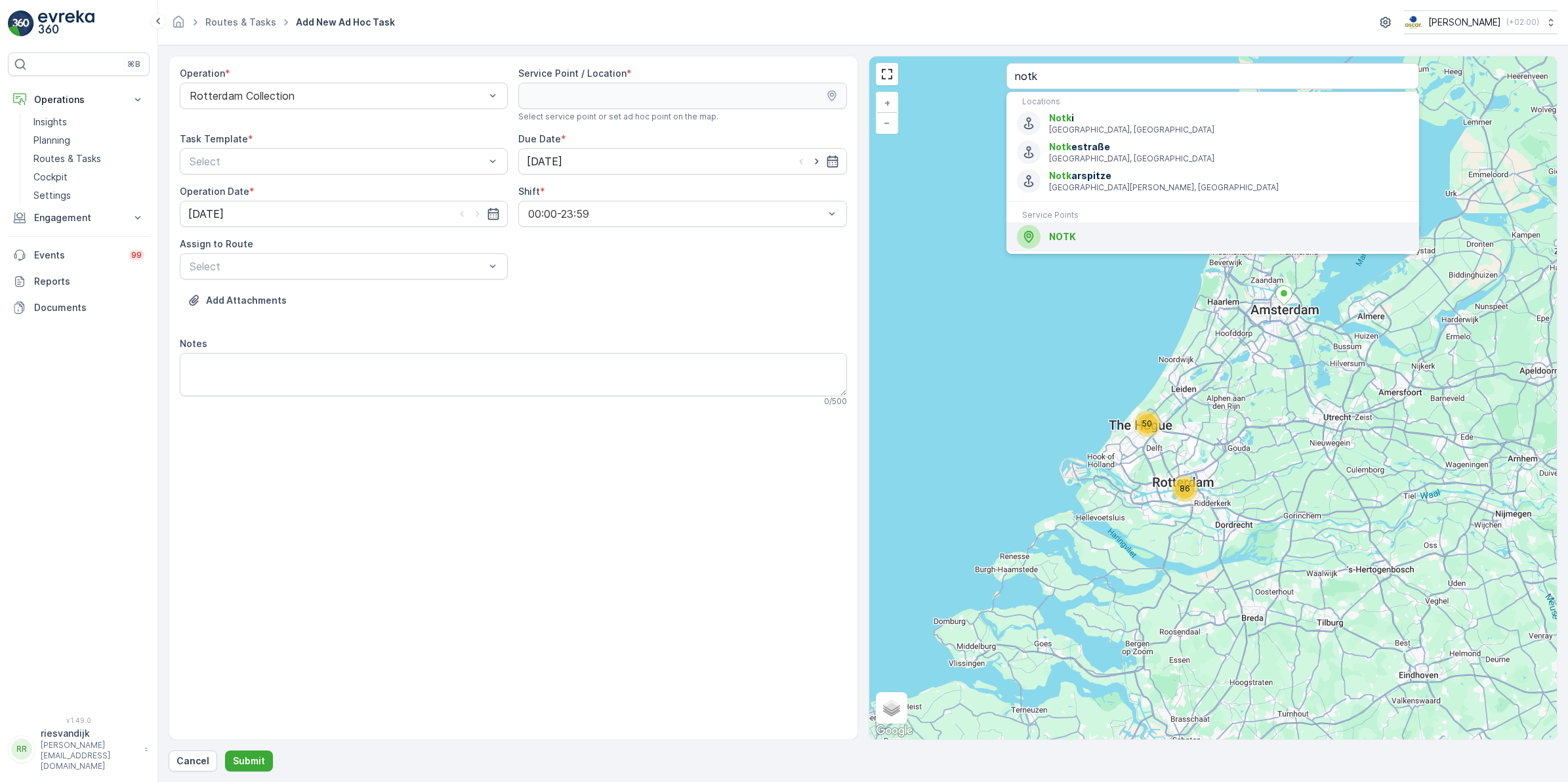
click at [1103, 246] on div "NOTK" at bounding box center [1213, 237] width 392 height 23
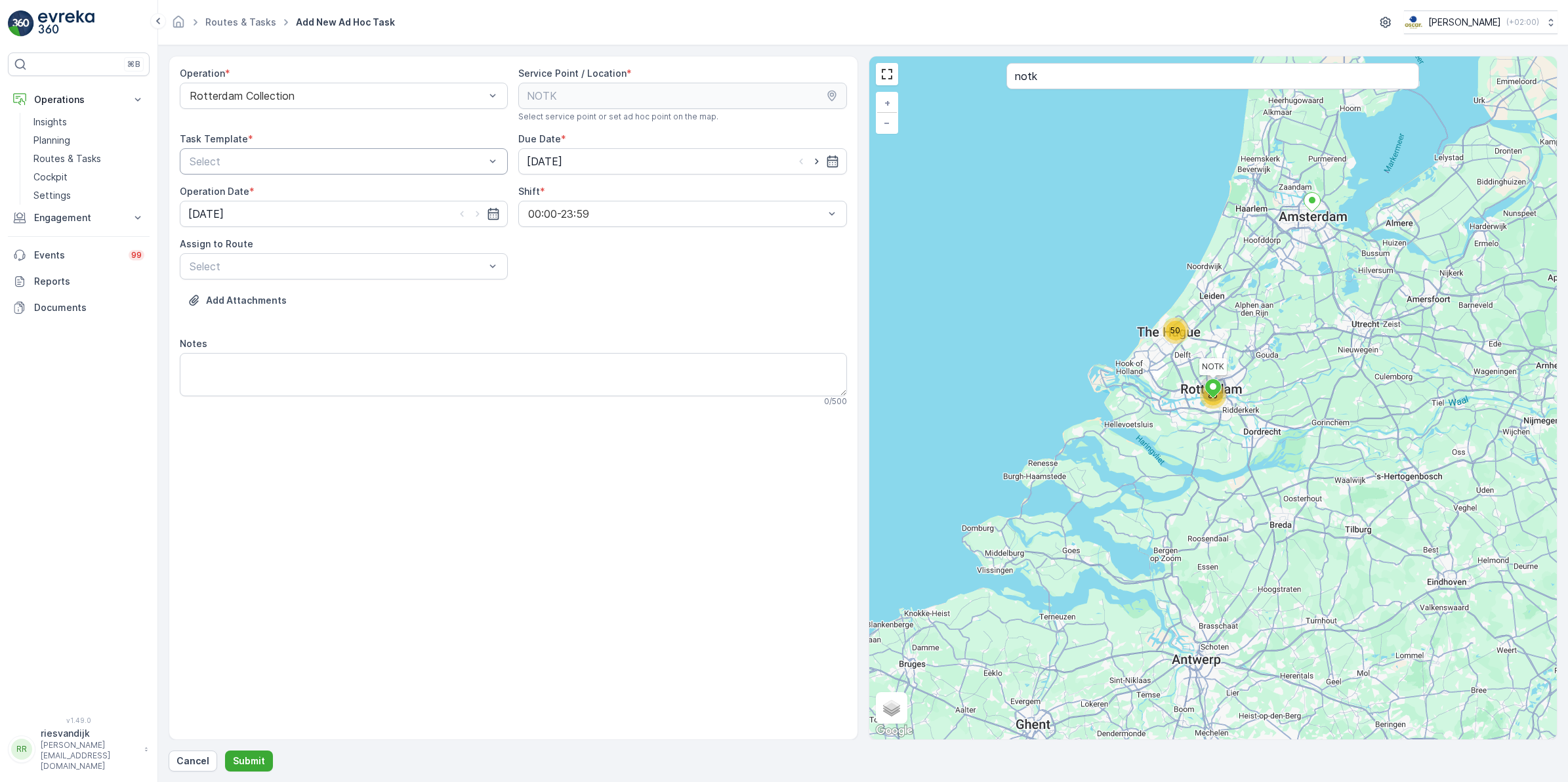
click at [296, 159] on div at bounding box center [338, 162] width 298 height 12
click at [257, 191] on span "Item Collection [PERSON_NAME]" at bounding box center [270, 194] width 165 height 12
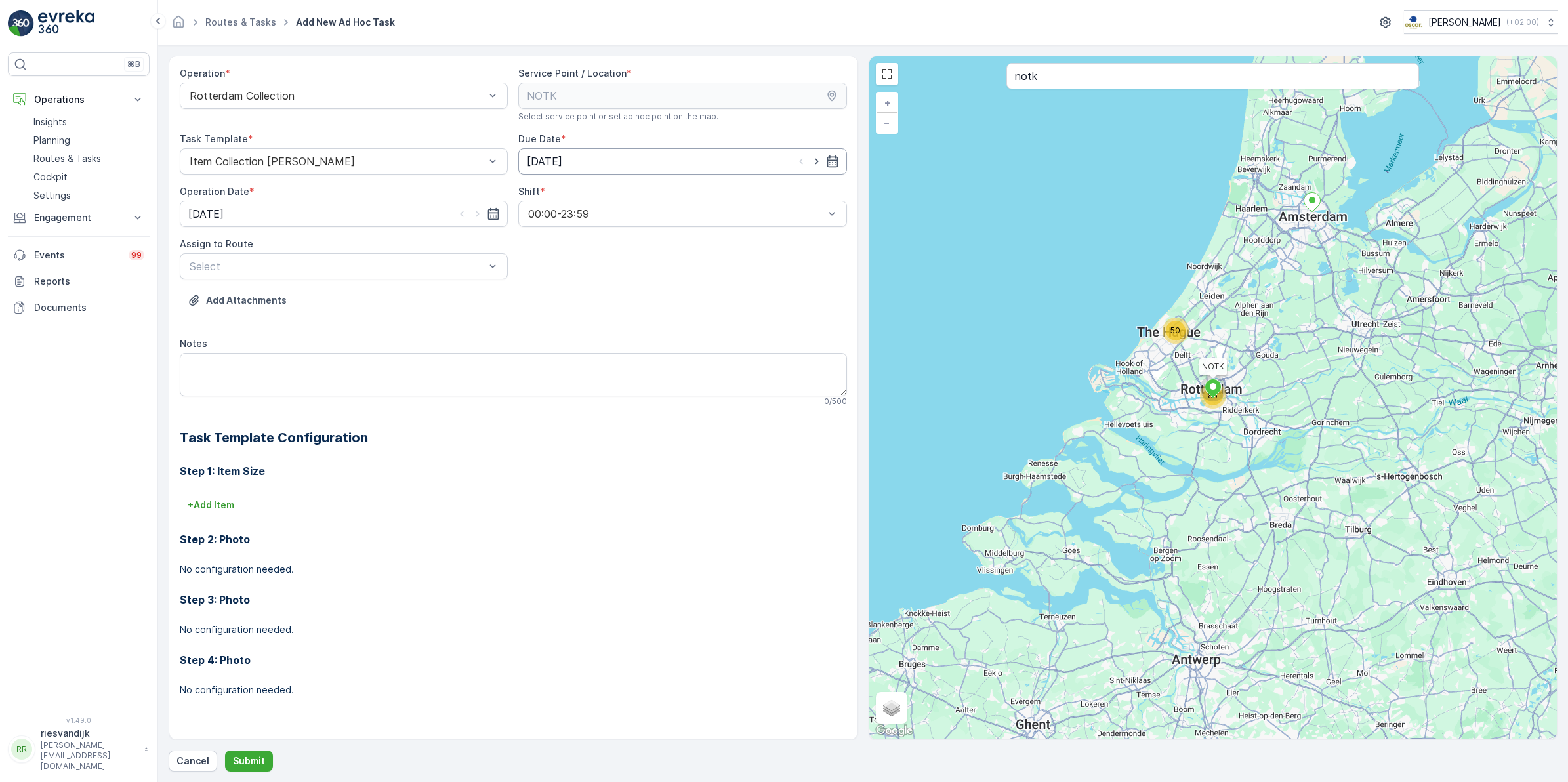
drag, startPoint x: 585, startPoint y: 152, endPoint x: 591, endPoint y: 156, distance: 7.2
click at [586, 152] on input "[DATE]" at bounding box center [682, 162] width 328 height 26
click at [639, 346] on div "28" at bounding box center [635, 350] width 21 height 21
type input "[DATE]"
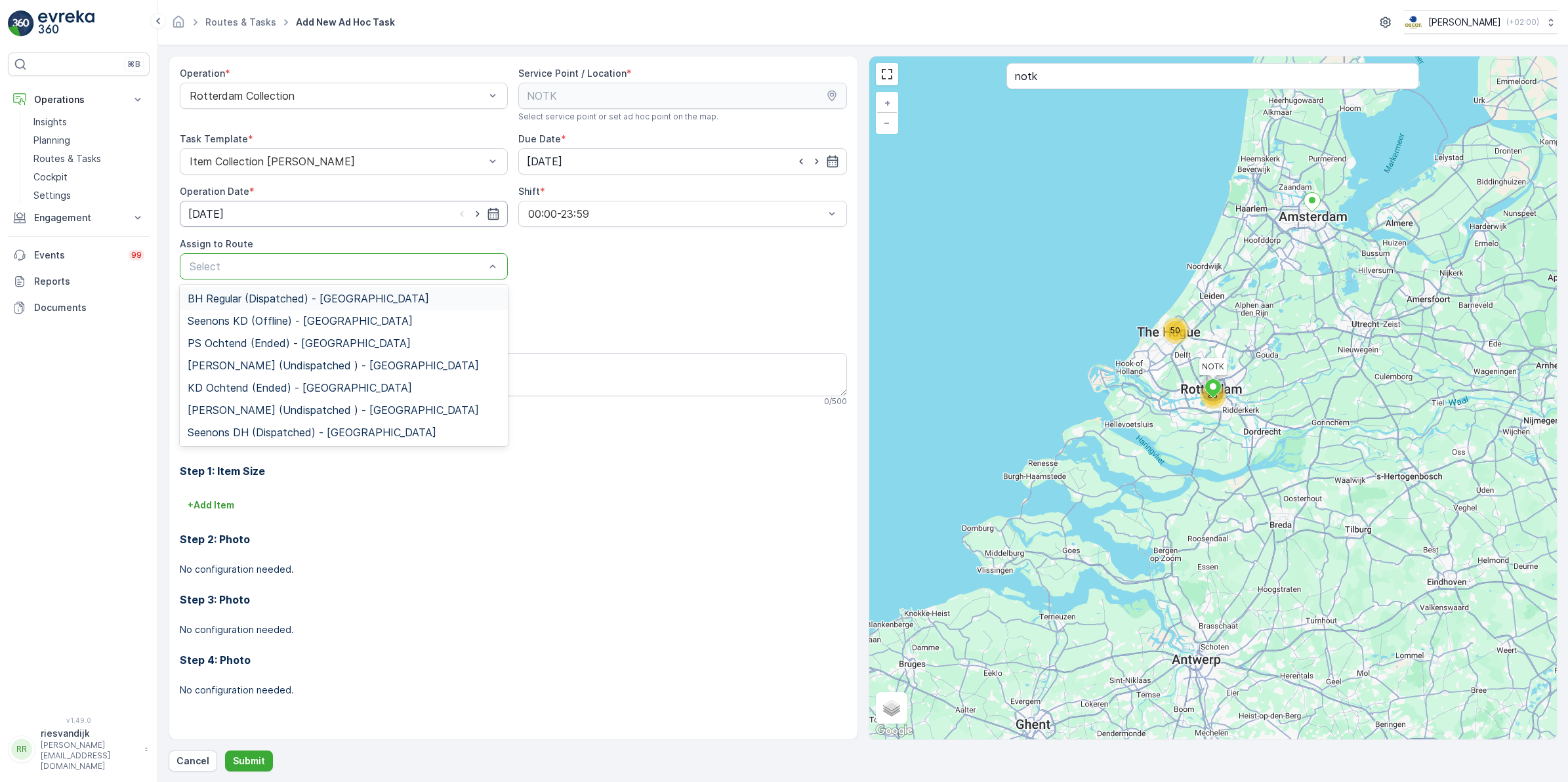
click at [335, 215] on input "[DATE]" at bounding box center [343, 214] width 328 height 26
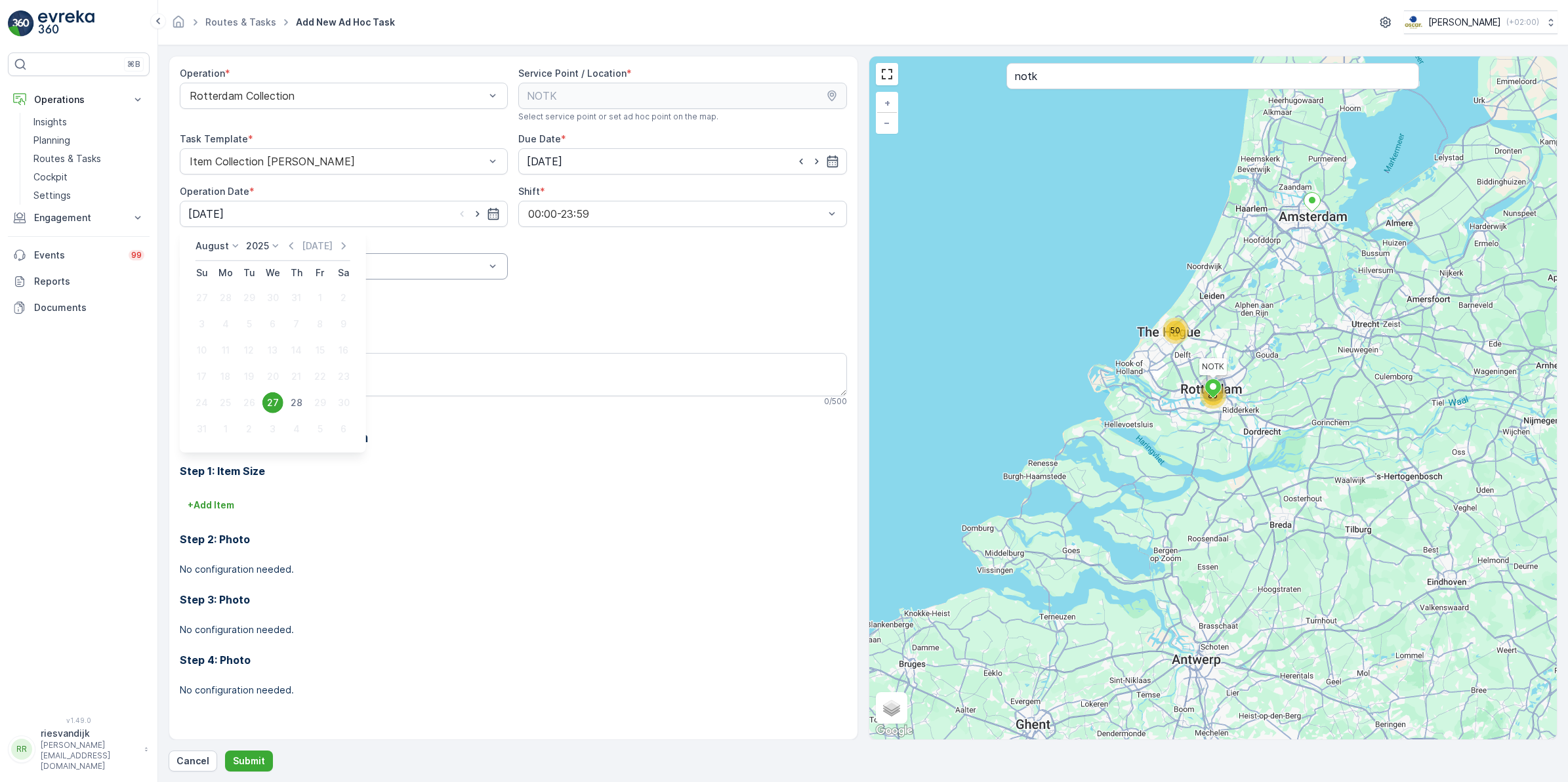
drag, startPoint x: 292, startPoint y: 406, endPoint x: 243, endPoint y: 270, distance: 144.6
click at [292, 404] on div "28" at bounding box center [296, 403] width 21 height 21
type input "[DATE]"
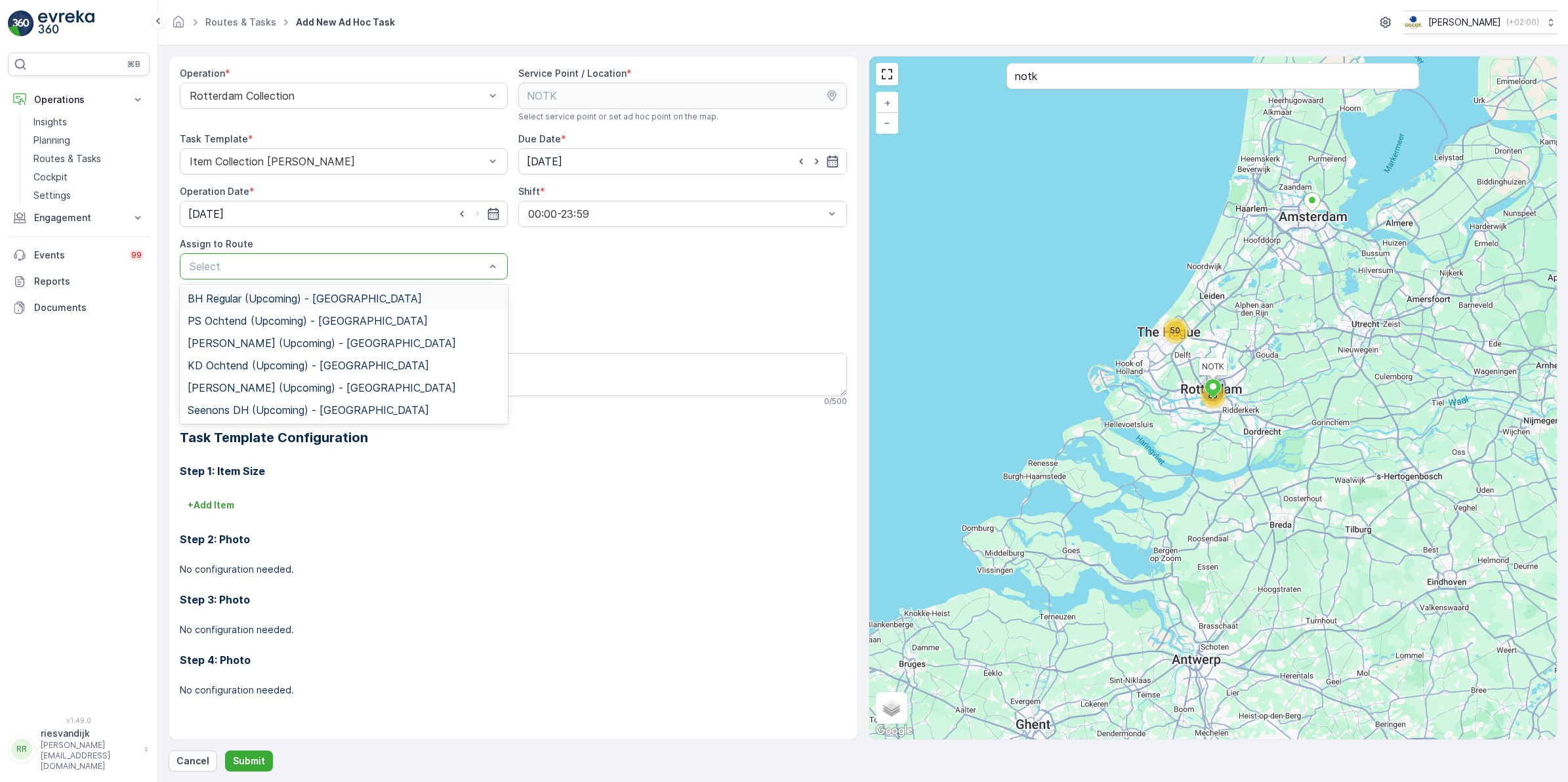
click at [237, 254] on div "Select" at bounding box center [343, 267] width 328 height 26
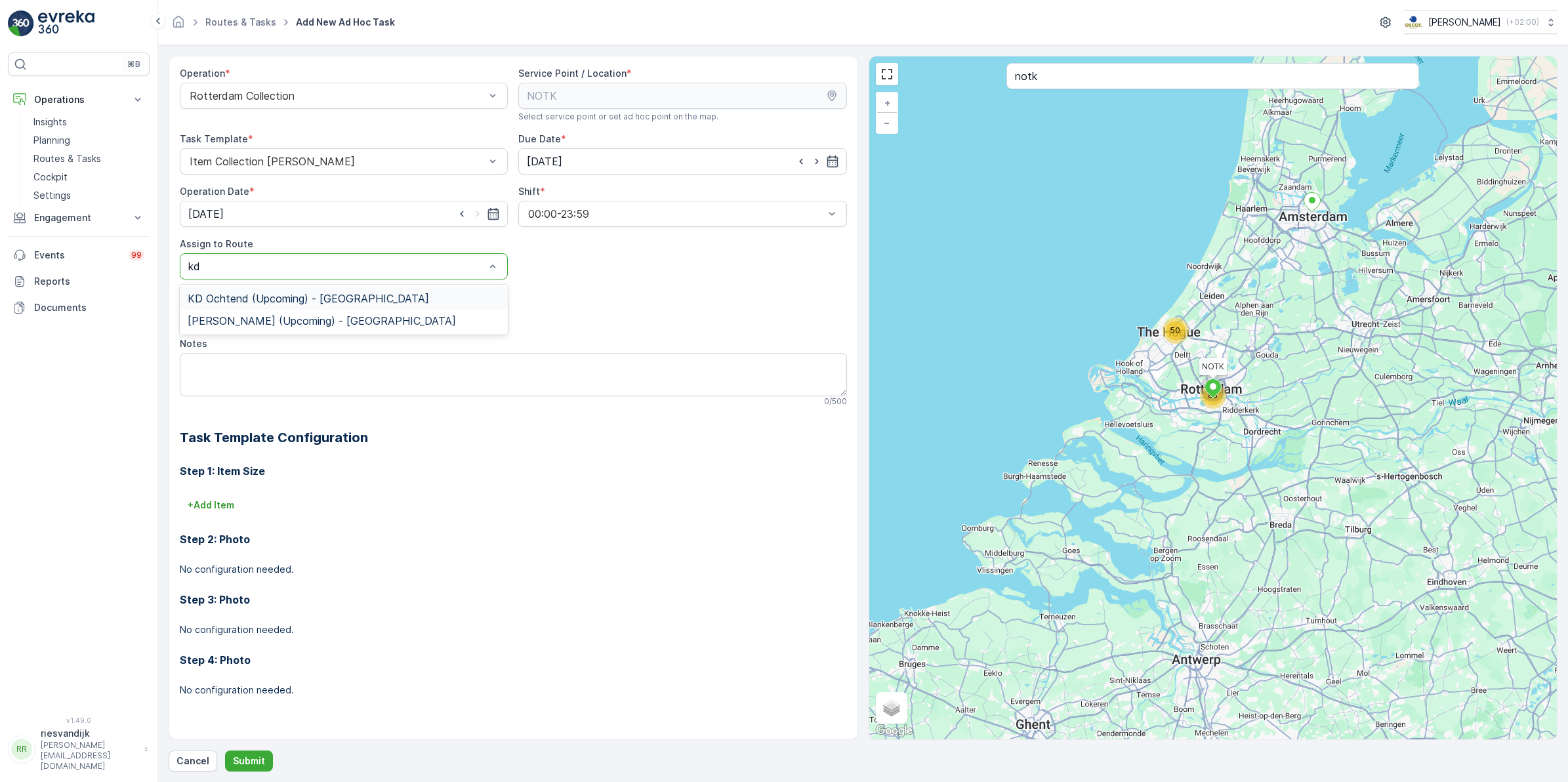
type input "kd o"
click at [243, 289] on div "KD Ochtend (Upcoming) - Rotterdam" at bounding box center [343, 298] width 328 height 23
click at [277, 376] on textarea "Notes" at bounding box center [513, 374] width 667 height 43
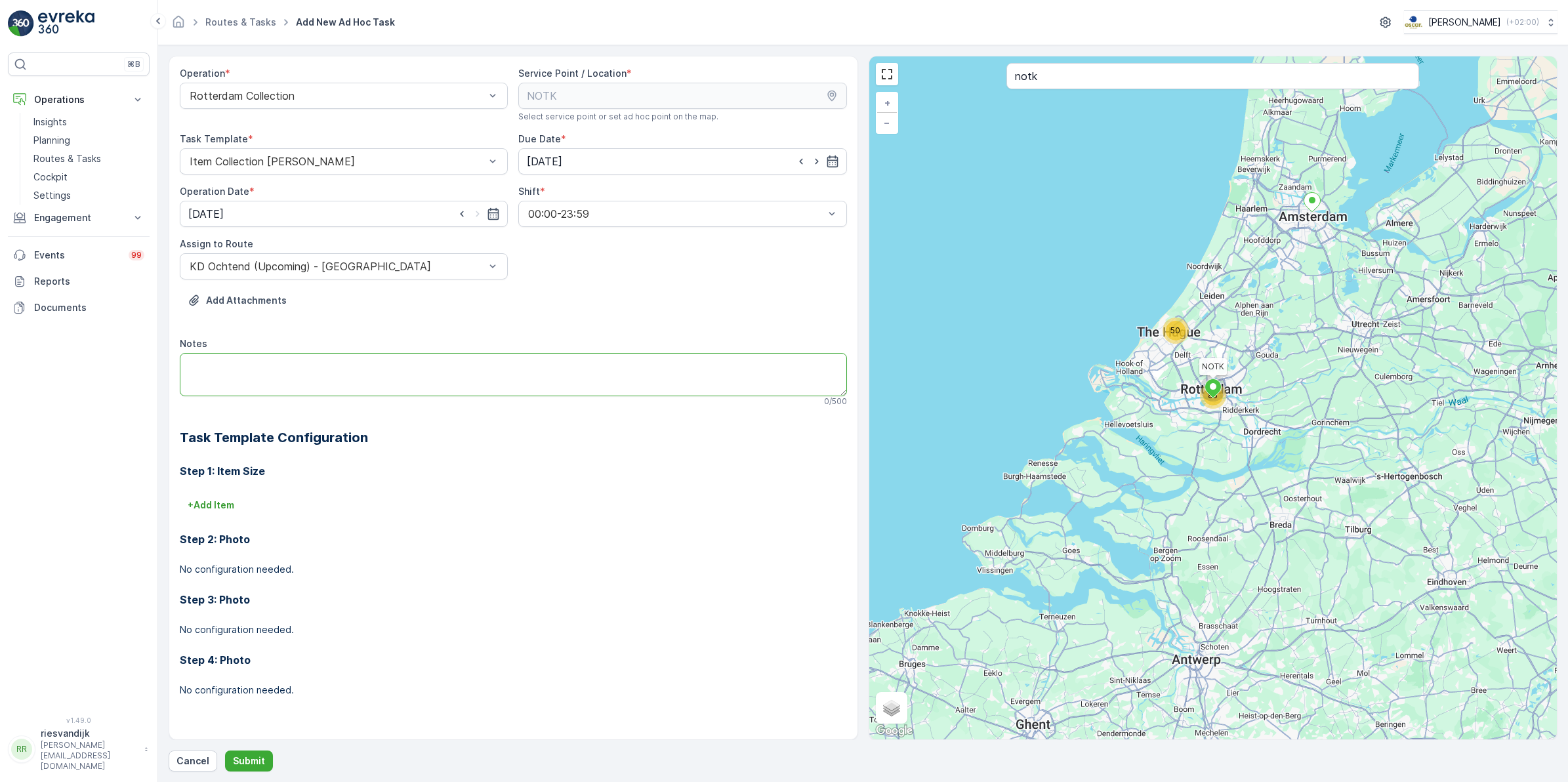
paste textarea "Leveren: 3x swill bakken"
type textarea "Leveren: 3x swill bakken"
click at [258, 763] on p "Submit" at bounding box center [249, 761] width 32 height 13
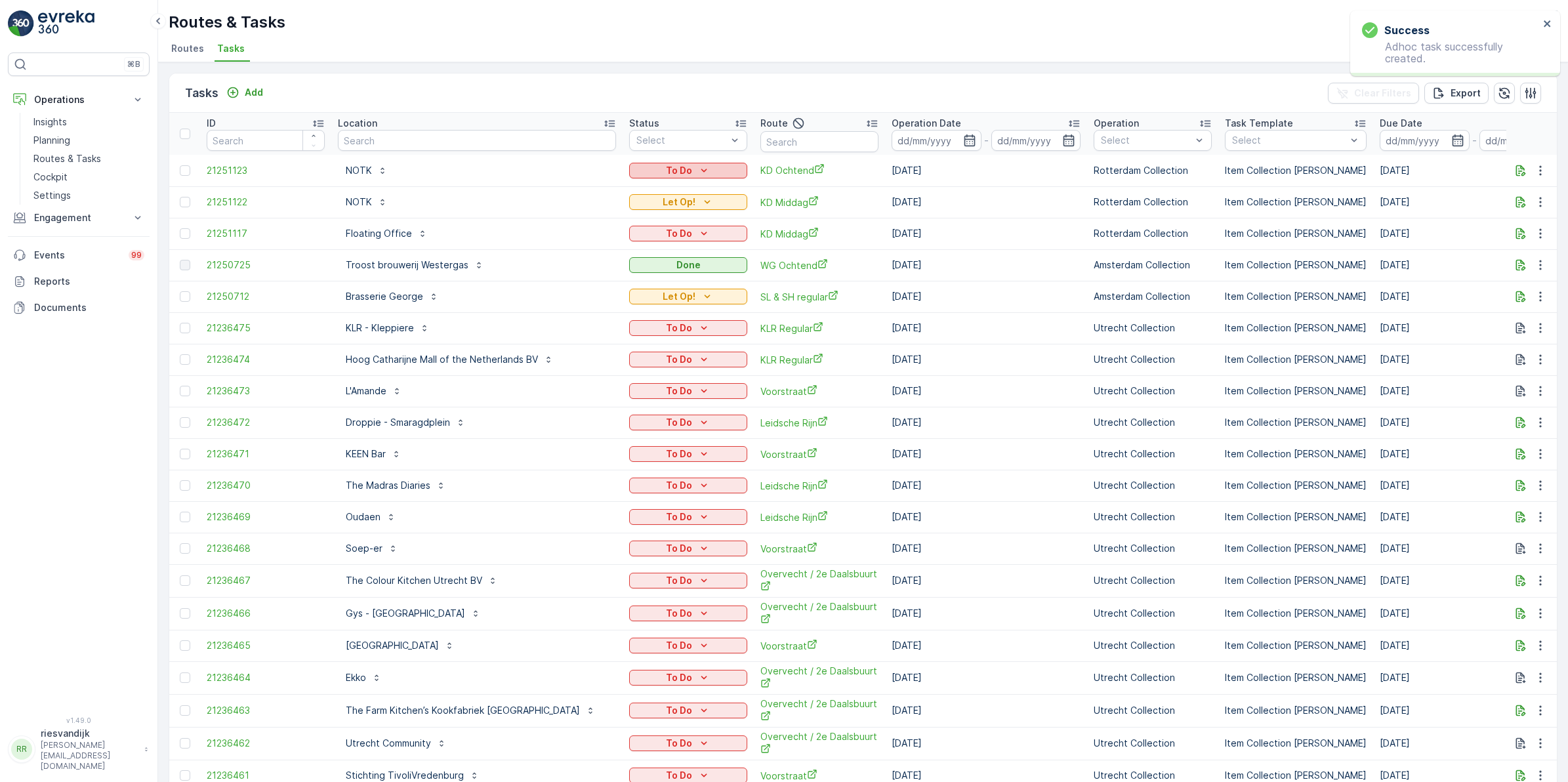
click at [629, 163] on button "To Do" at bounding box center [688, 171] width 118 height 16
click at [607, 189] on span "Let Op!" at bounding box center [596, 189] width 33 height 13
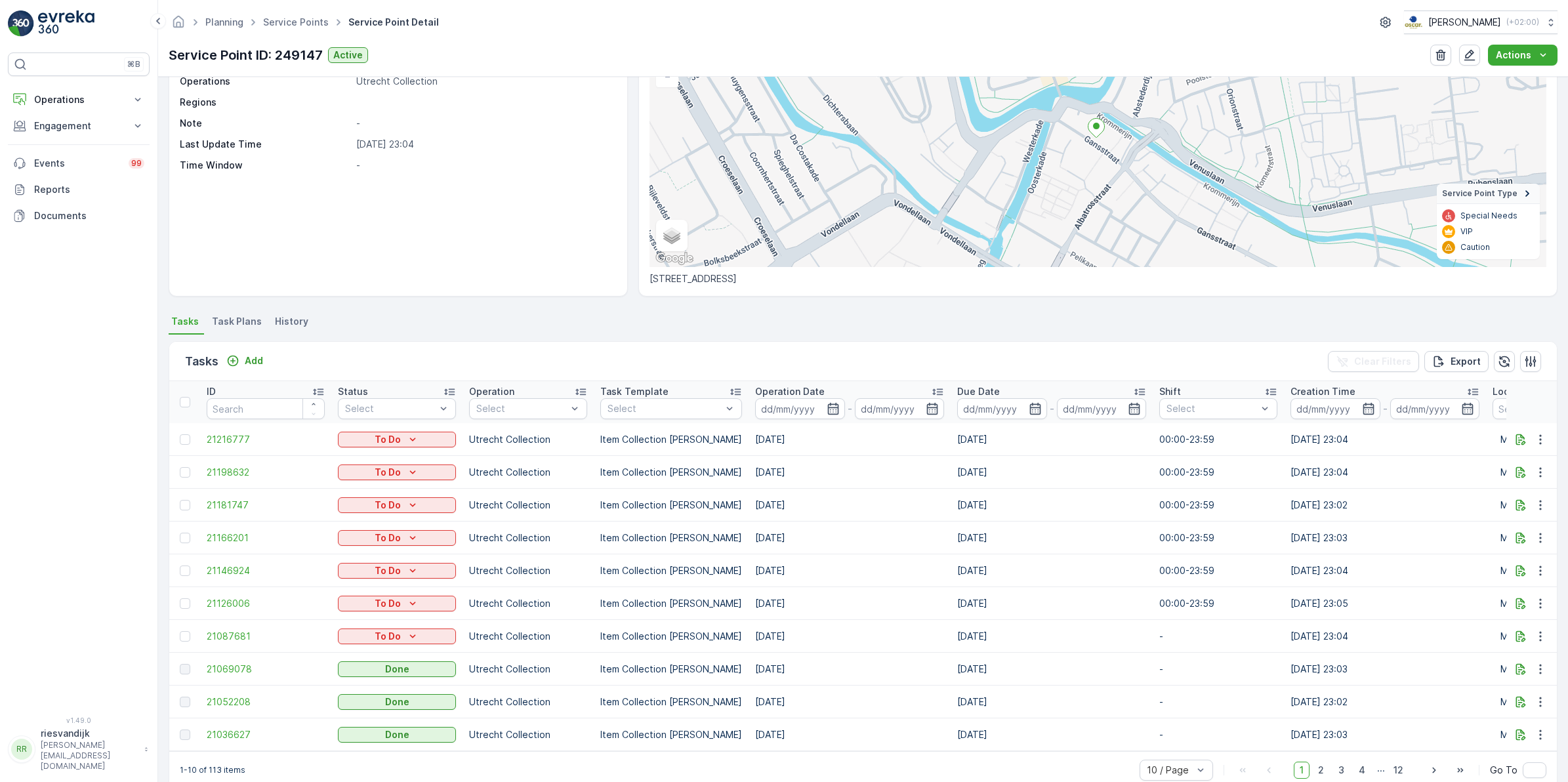
scroll to position [151, 0]
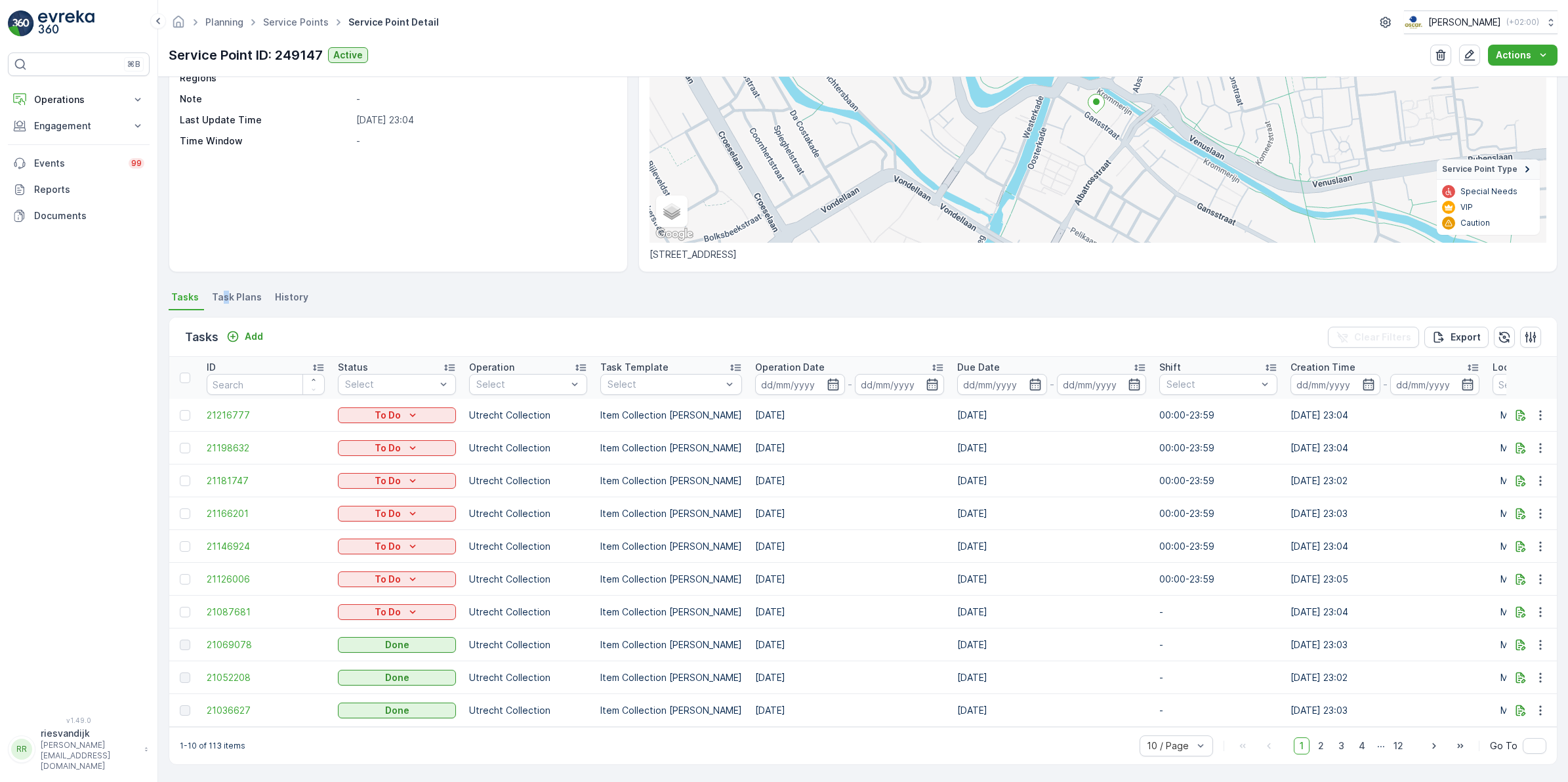
drag, startPoint x: 224, startPoint y: 291, endPoint x: 350, endPoint y: 307, distance: 127.0
click at [223, 291] on span "Task Plans" at bounding box center [237, 297] width 50 height 13
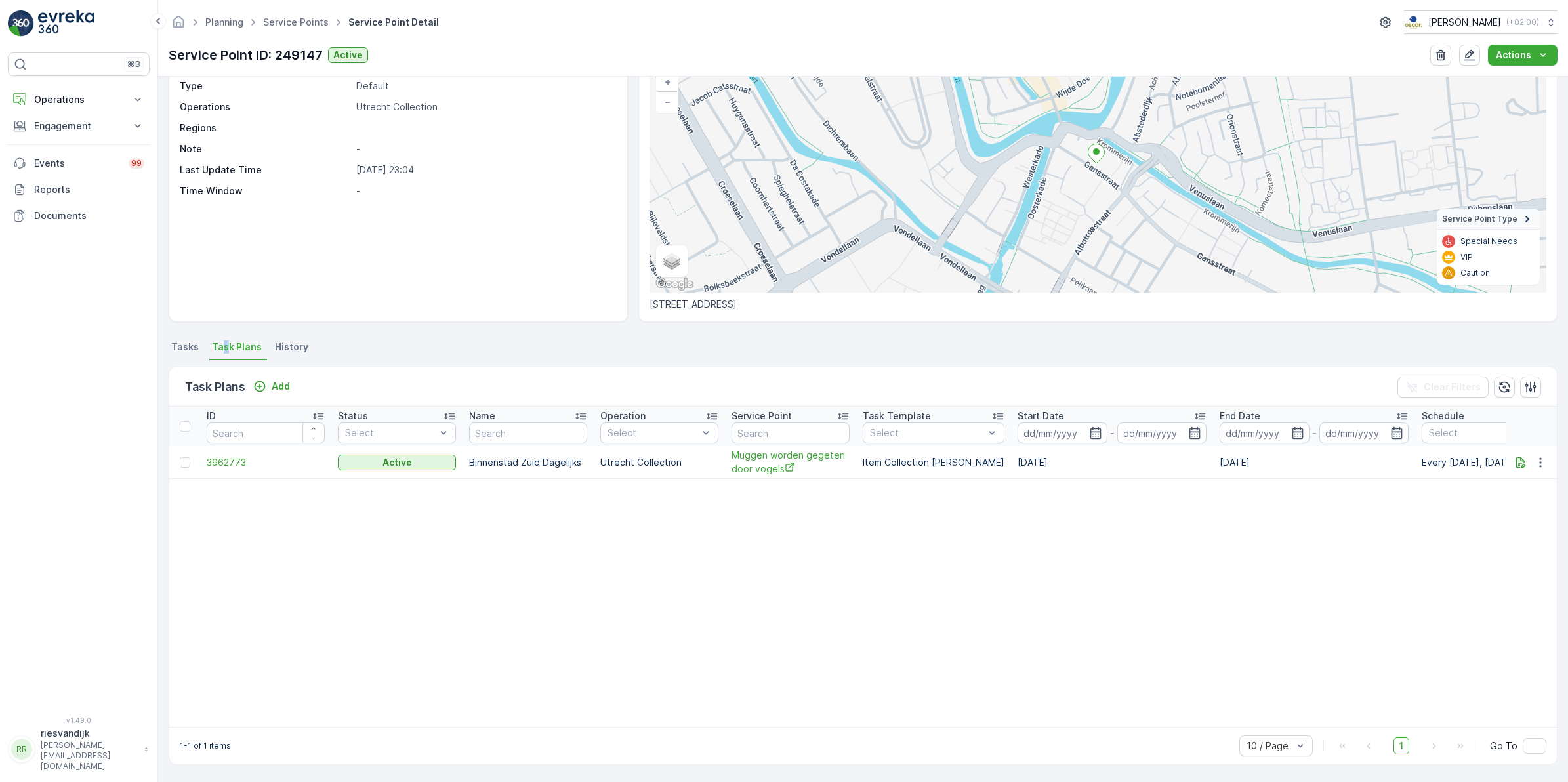
scroll to position [94, 0]
click at [1542, 461] on icon "button" at bounding box center [1540, 463] width 13 height 13
click at [1426, 496] on table "ID Status Select Name Operation Select Service Point Task Template Select Start…" at bounding box center [1073, 567] width 1807 height 320
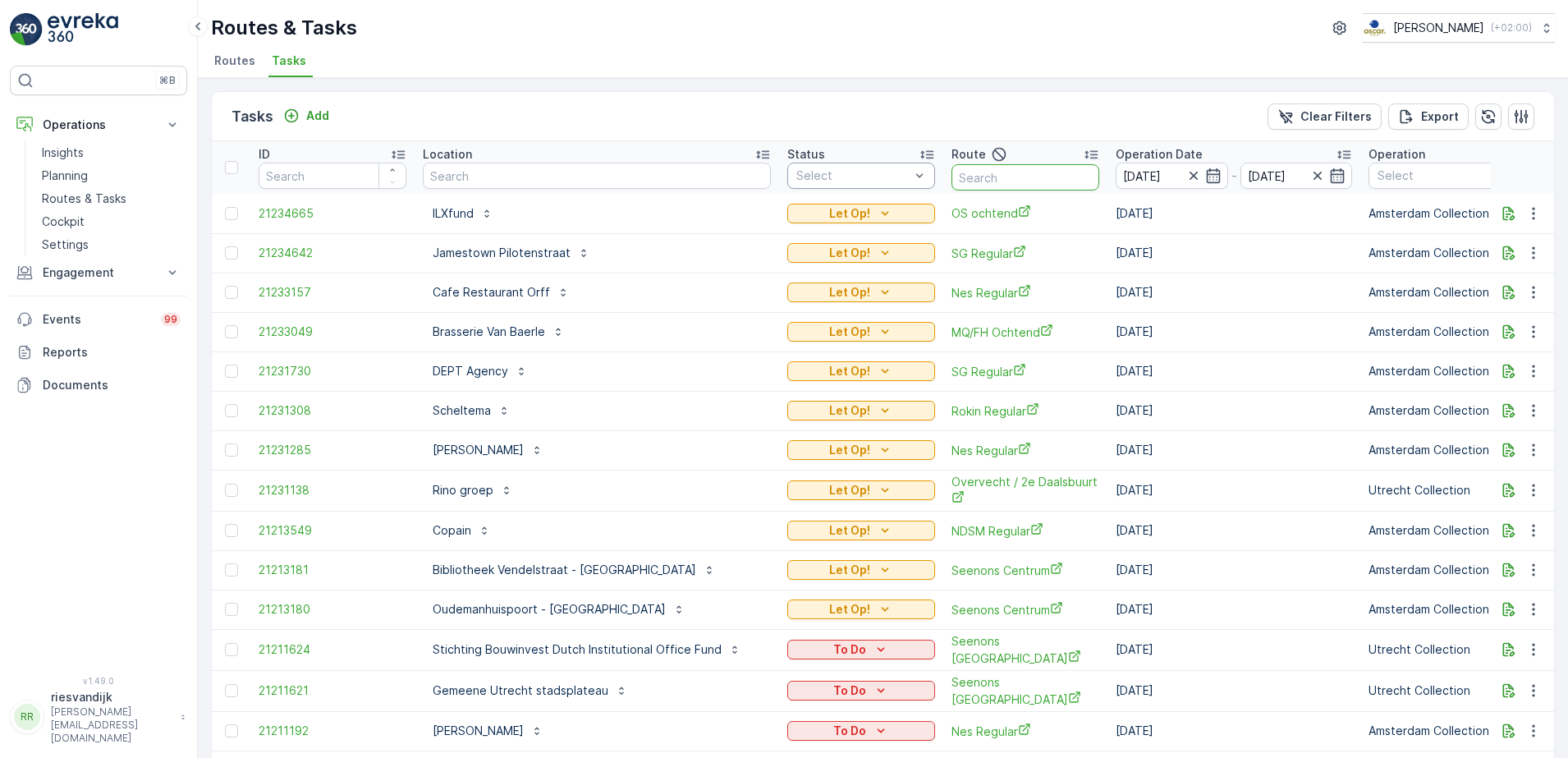
click at [797, 176] on div at bounding box center [852, 176] width 116 height 13
click at [784, 113] on div "Tasks Add Clear Filters Export" at bounding box center [883, 117] width 1342 height 49
click at [1185, 174] on icon "button" at bounding box center [1193, 176] width 16 height 16
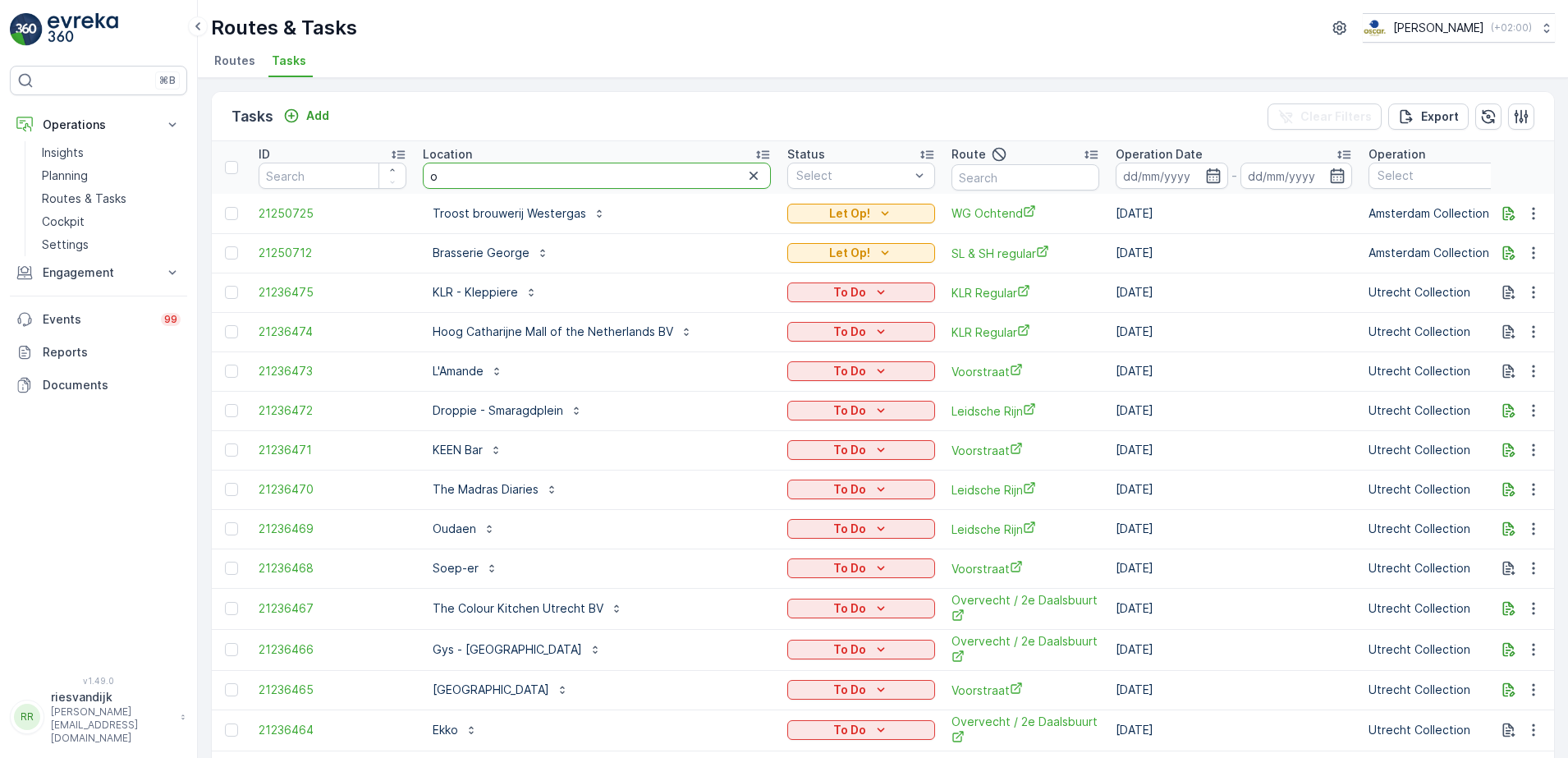
type input "ou"
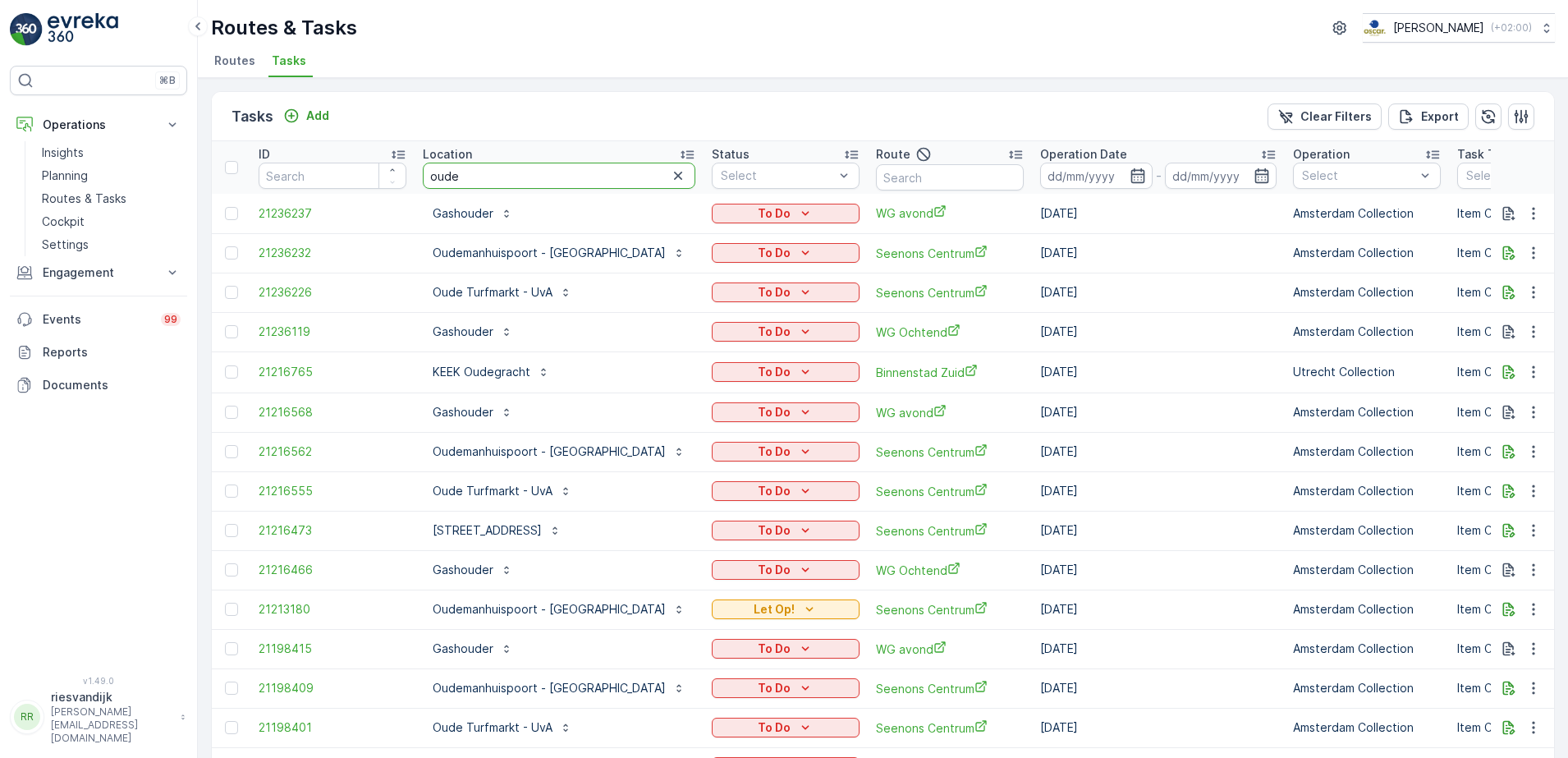
click at [496, 179] on input "oude" at bounding box center [559, 176] width 272 height 27
type input "oudezijds"
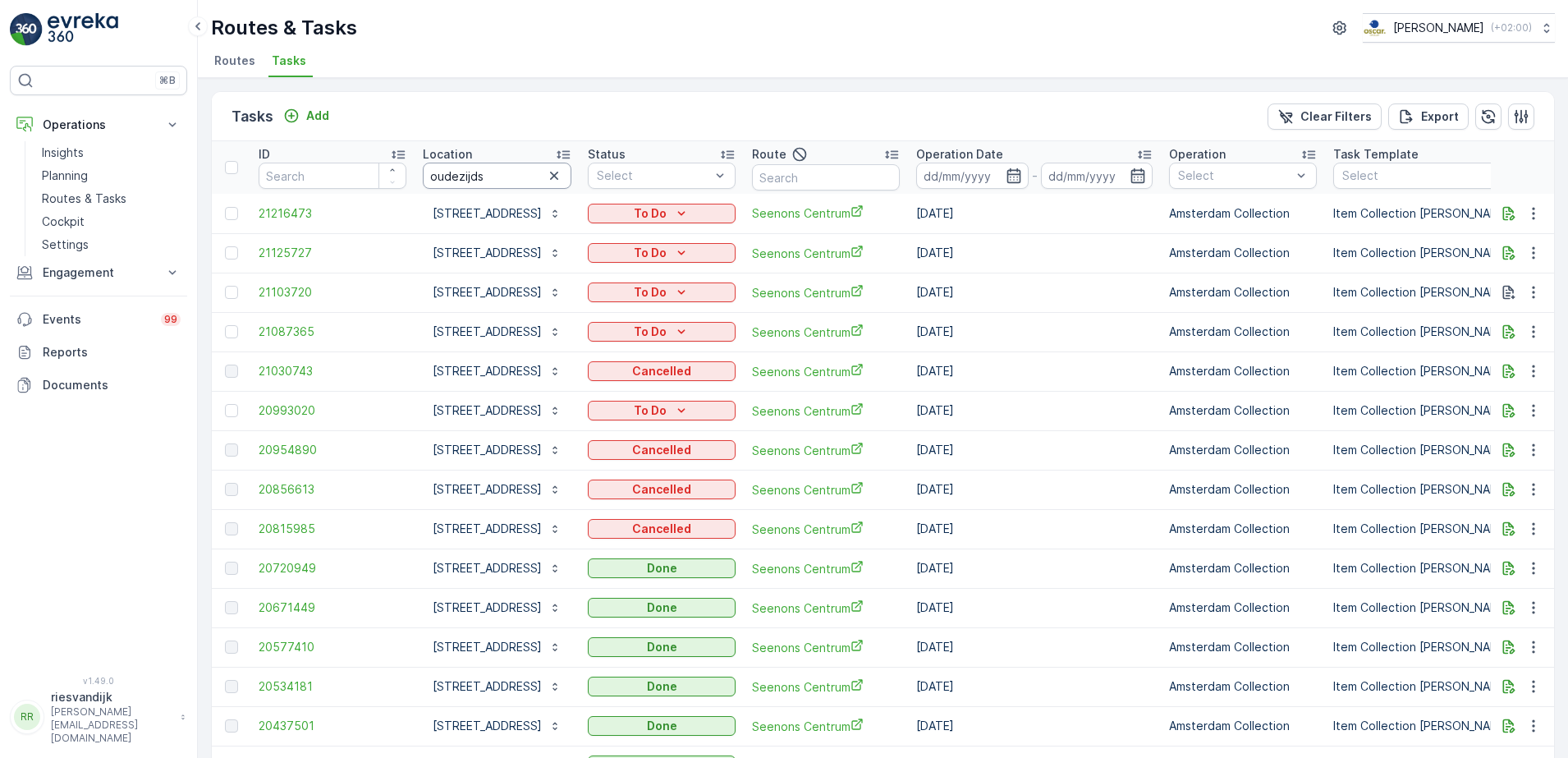
click at [517, 181] on input "oudezijds" at bounding box center [496, 176] width 148 height 27
click at [558, 177] on icon "button" at bounding box center [554, 176] width 8 height 8
click at [872, 172] on input "text" at bounding box center [826, 177] width 148 height 27
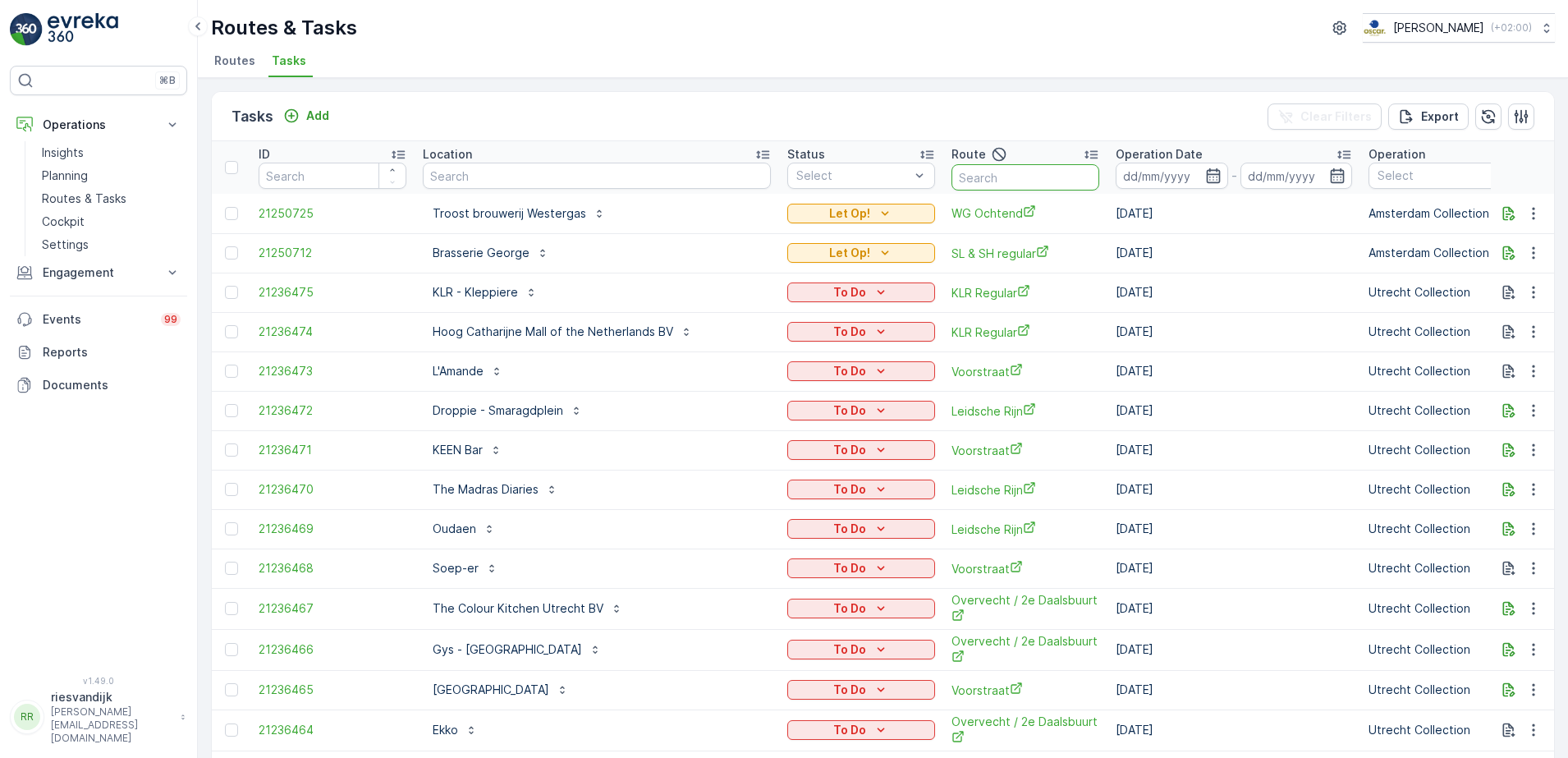
click at [952, 182] on input "text" at bounding box center [1026, 177] width 148 height 27
type input "seenons c"
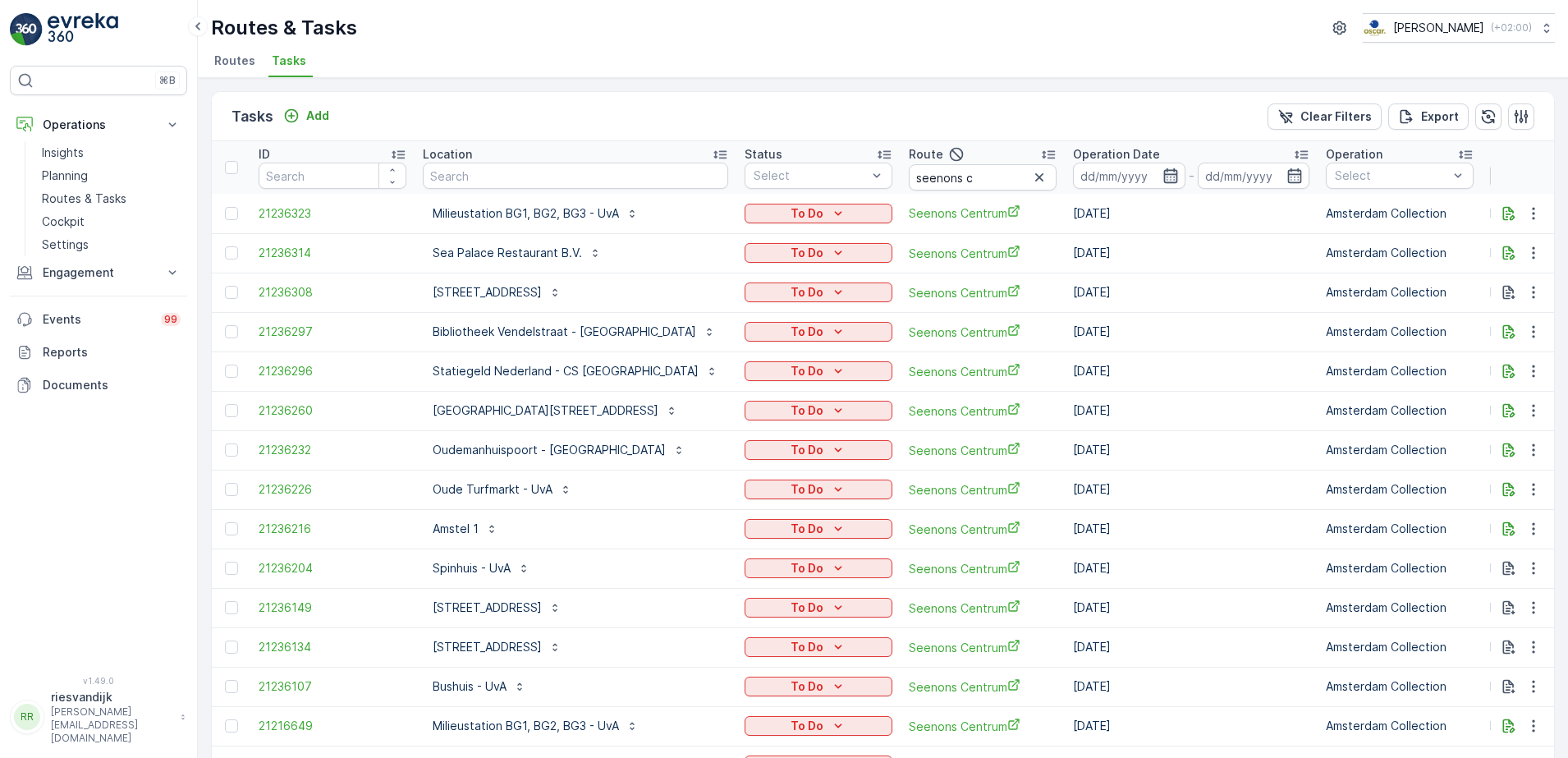
click at [1162, 172] on icon "button" at bounding box center [1170, 176] width 16 height 16
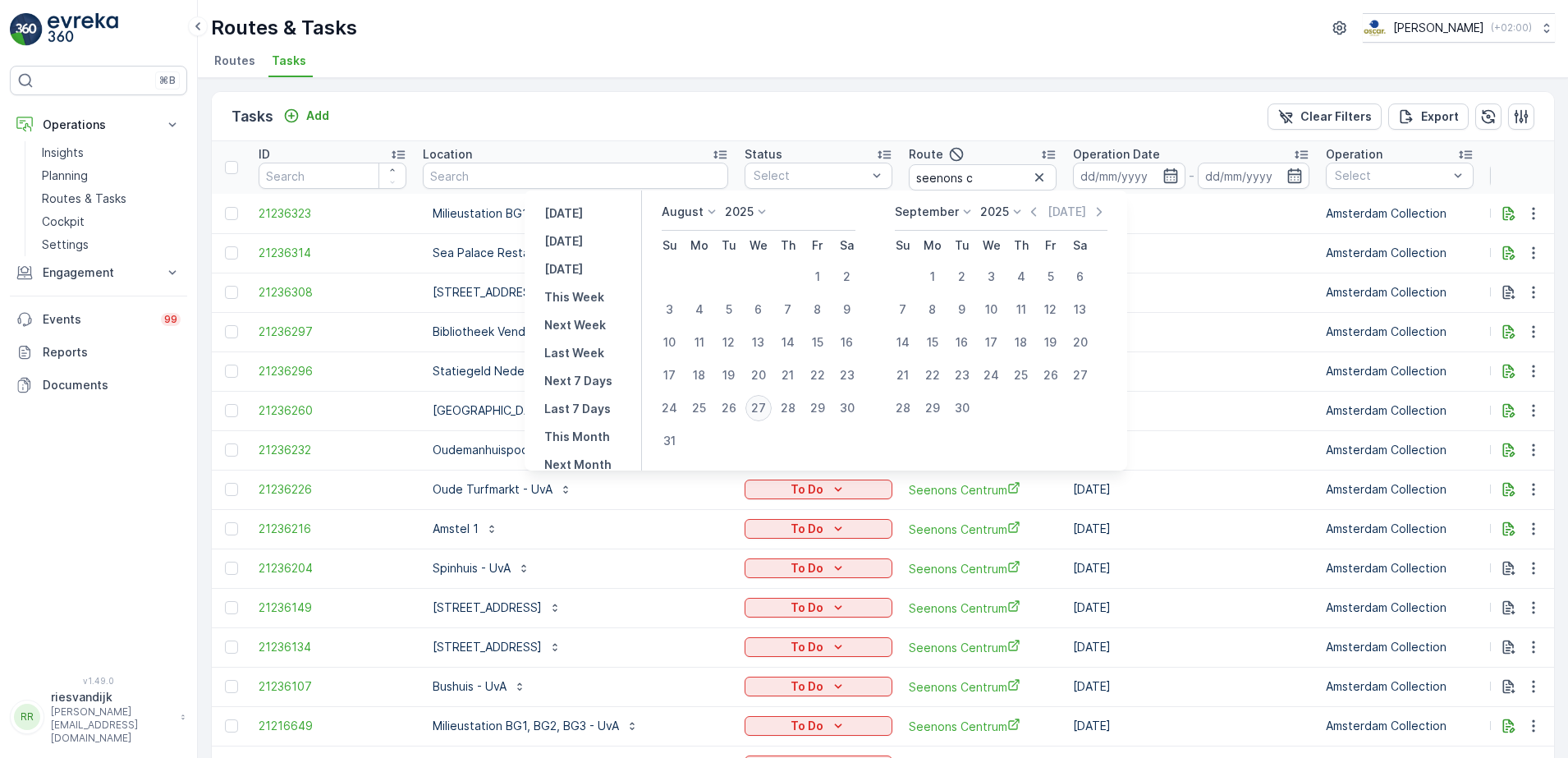
click at [772, 406] on div "27" at bounding box center [758, 408] width 27 height 27
type input "[DATE]"
click at [772, 406] on div "27" at bounding box center [758, 408] width 27 height 27
type input "[DATE]"
click at [769, 398] on div "27" at bounding box center [758, 408] width 27 height 27
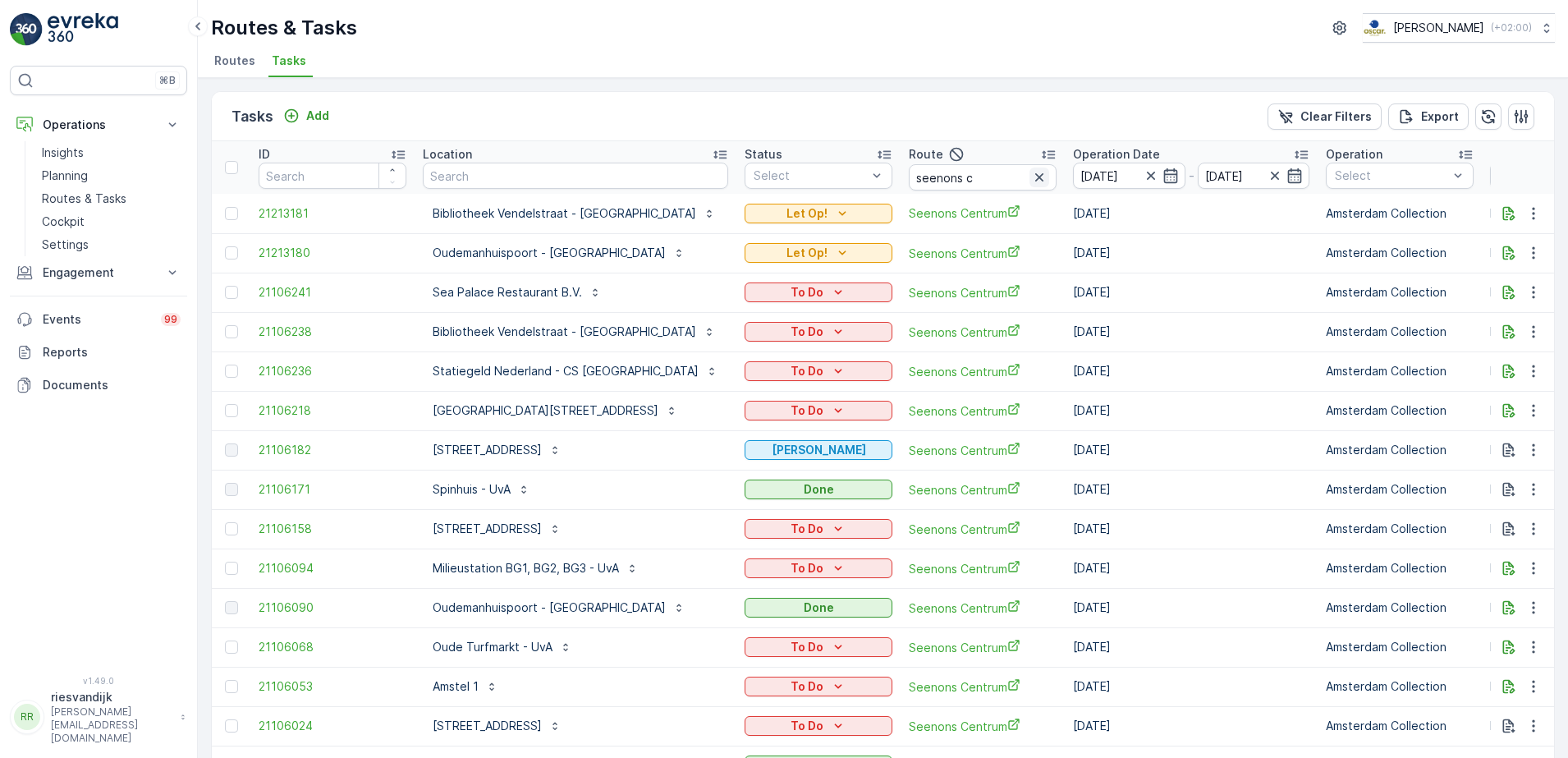
click at [1035, 179] on icon "button" at bounding box center [1039, 176] width 8 height 8
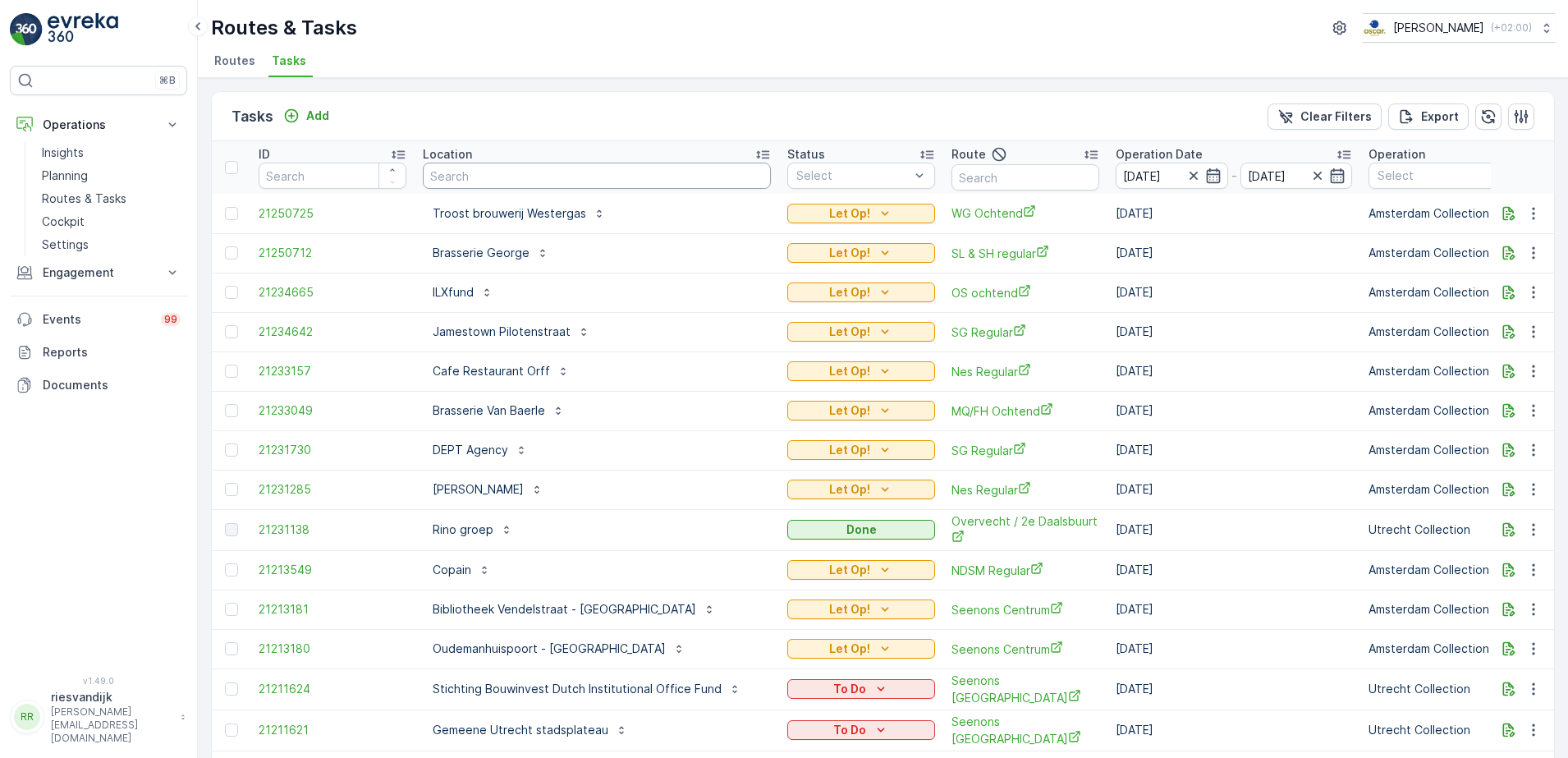
click at [615, 181] on input "text" at bounding box center [596, 176] width 348 height 27
type input "west"
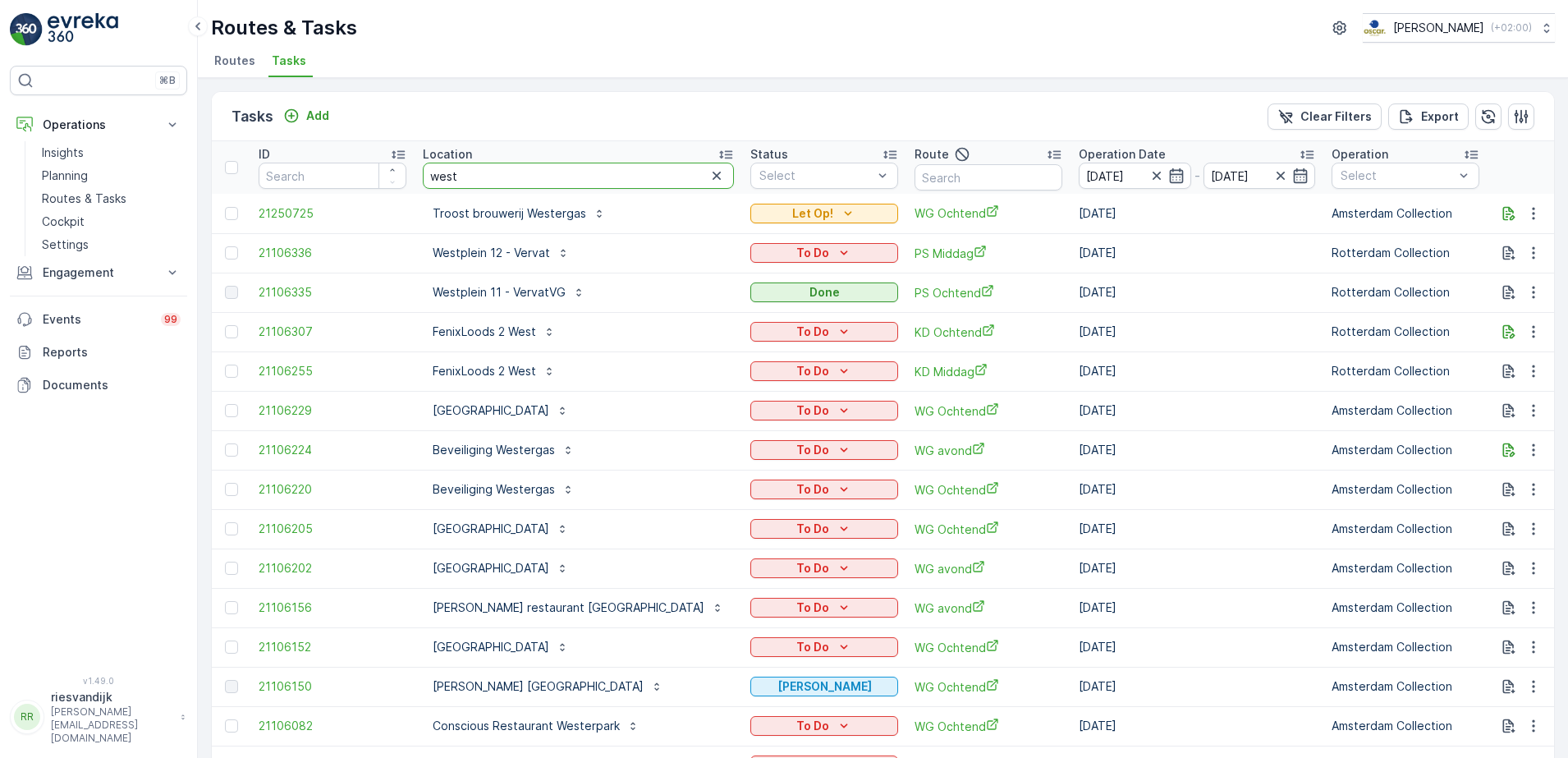
click at [489, 176] on input "west" at bounding box center [578, 176] width 311 height 27
type input "westergas"
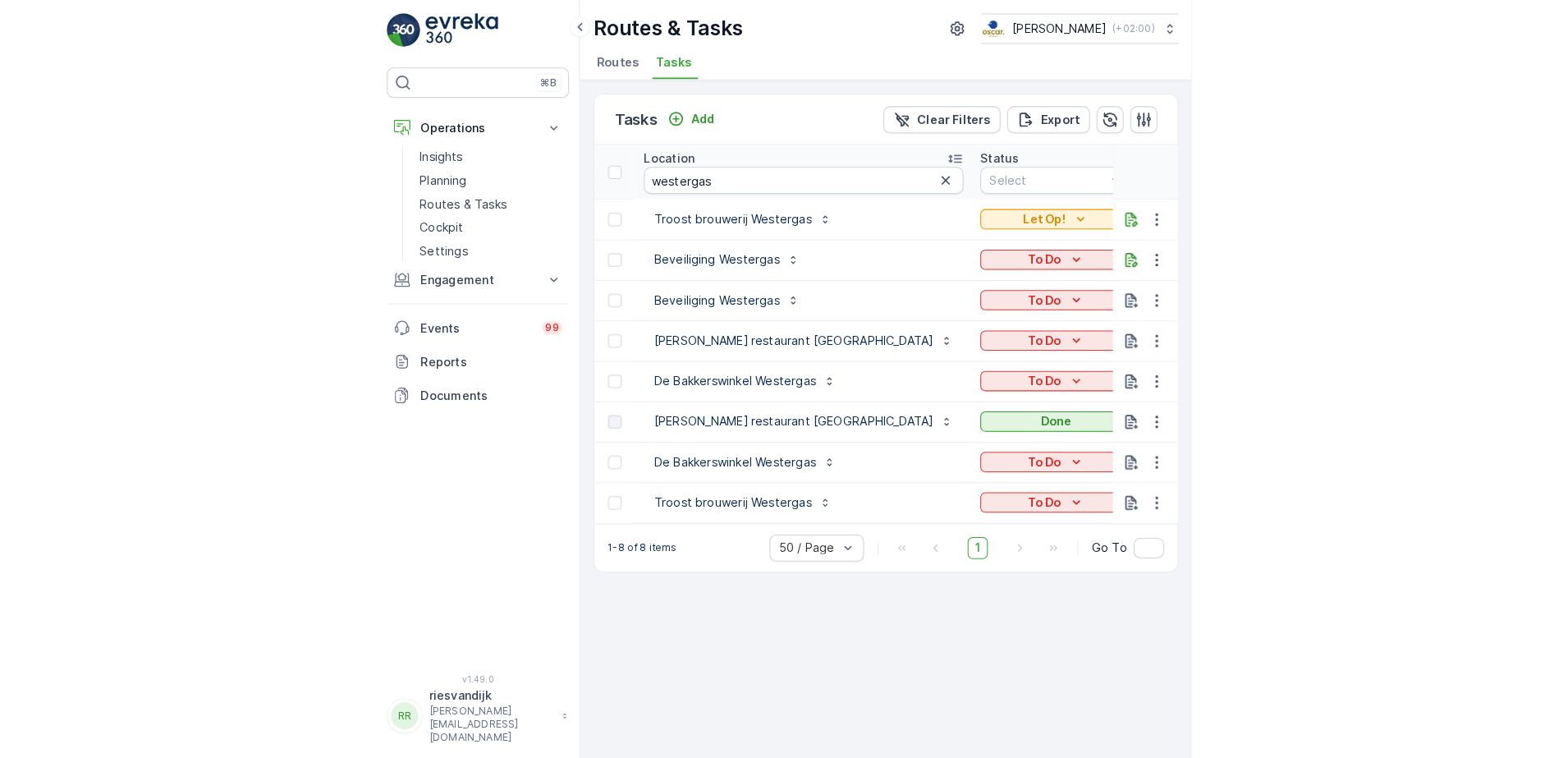
scroll to position [0, 167]
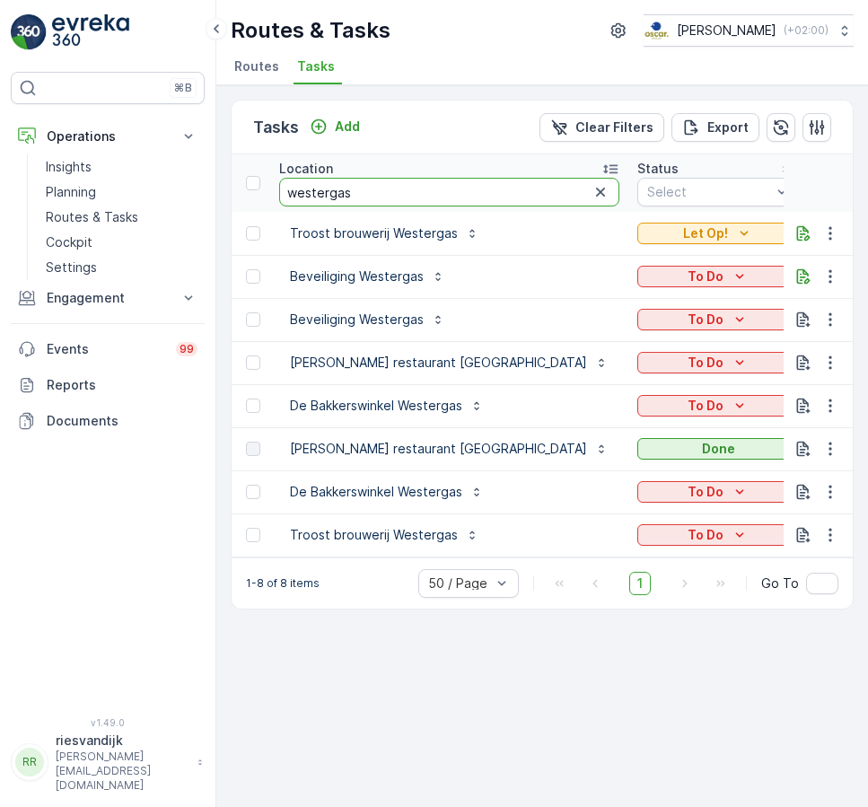
drag, startPoint x: 366, startPoint y: 187, endPoint x: 282, endPoint y: 204, distance: 86.1
click at [282, 204] on input "westergas" at bounding box center [449, 192] width 340 height 29
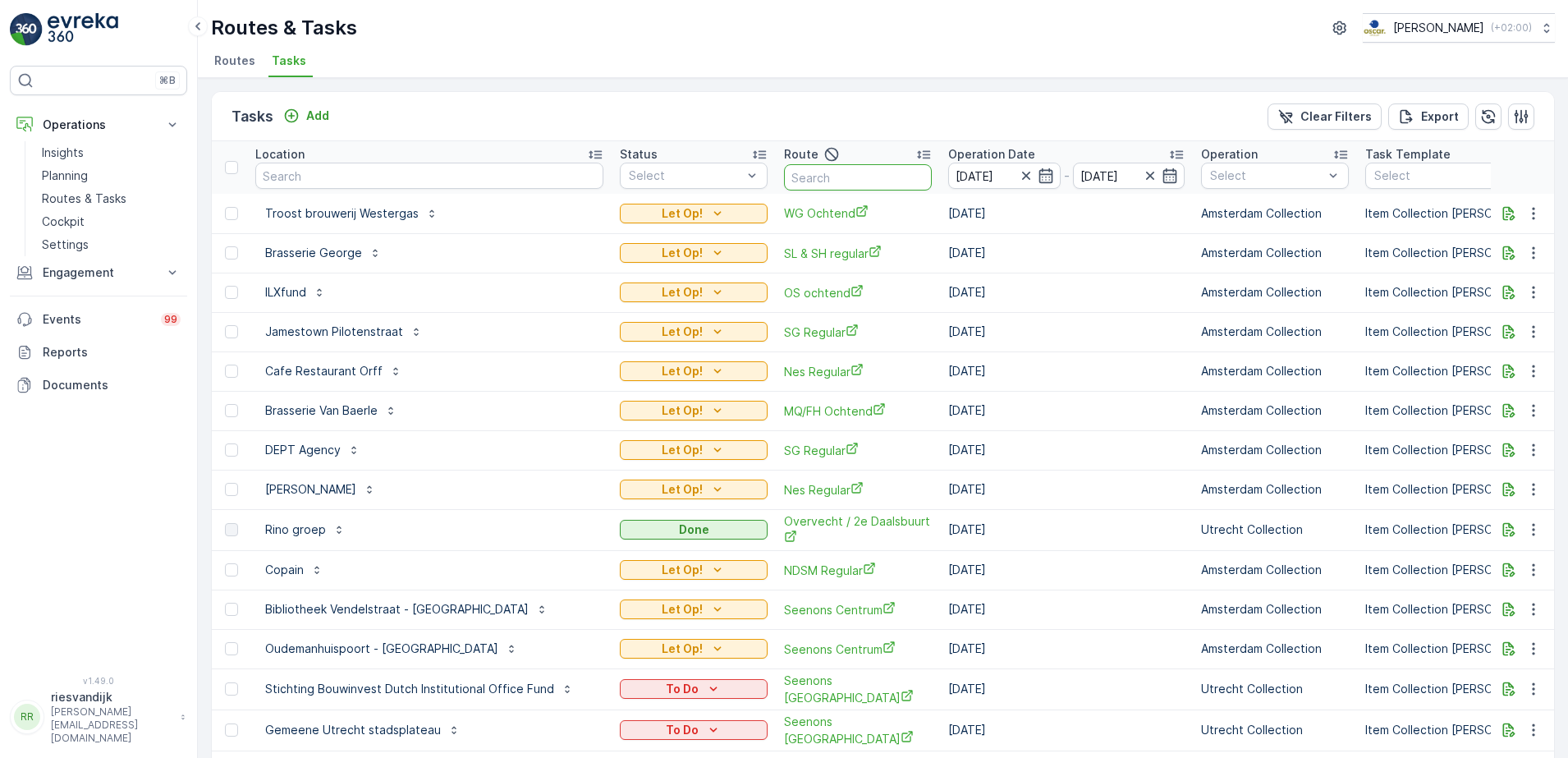
click at [848, 176] on input "text" at bounding box center [858, 177] width 148 height 27
type input "n"
type input "rokin"
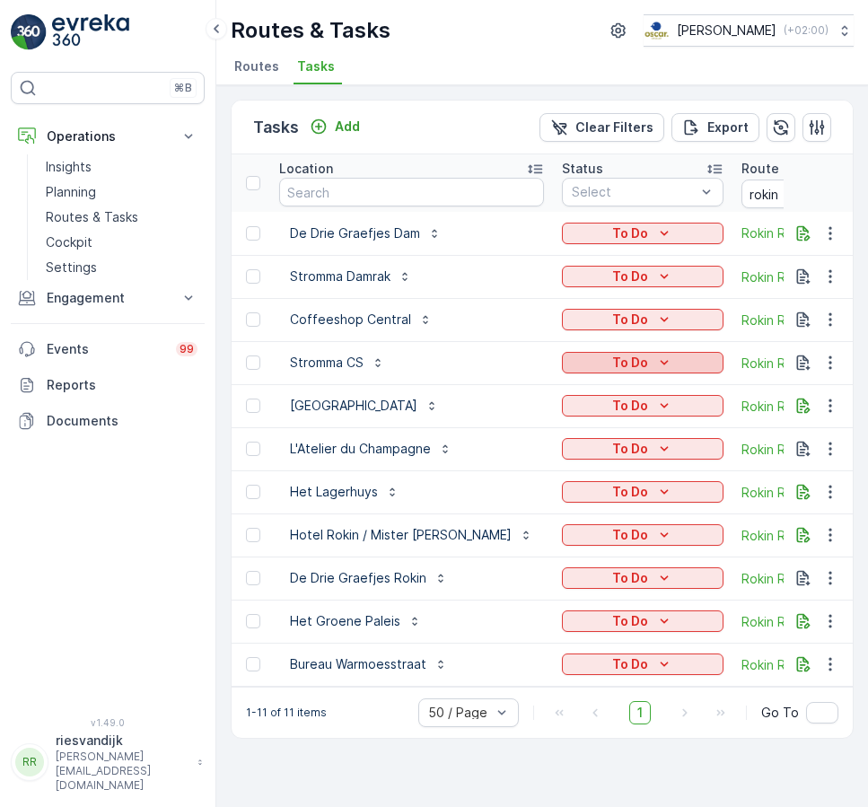
click at [604, 365] on div "To Do" at bounding box center [642, 363] width 147 height 18
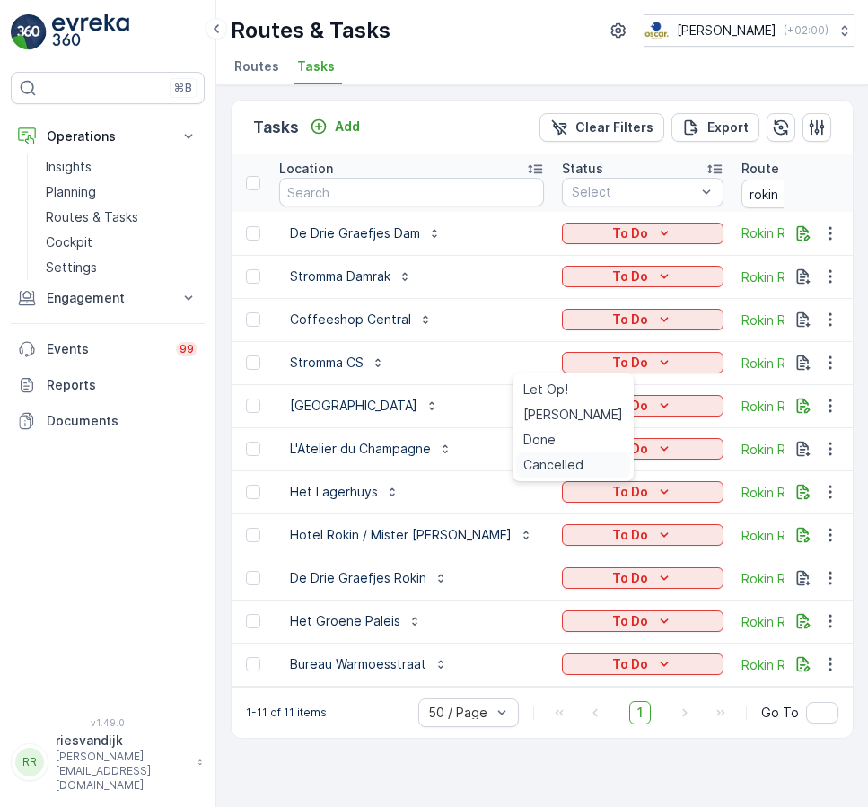
click at [543, 462] on span "Cancelled" at bounding box center [553, 465] width 60 height 18
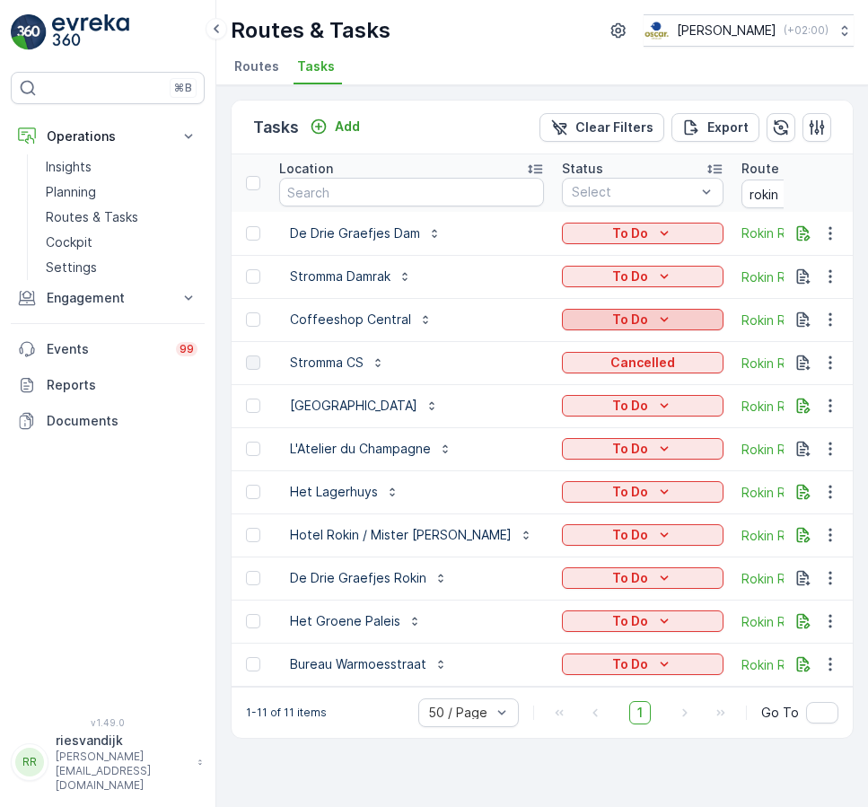
click at [612, 323] on p "To Do" at bounding box center [630, 320] width 36 height 18
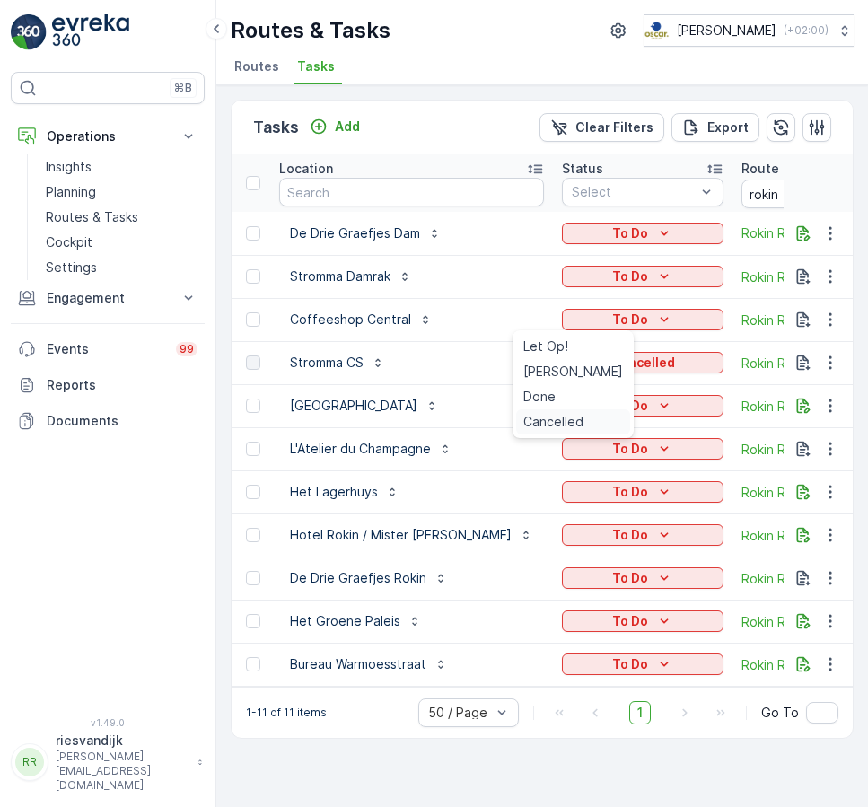
click at [568, 418] on span "Cancelled" at bounding box center [553, 422] width 60 height 18
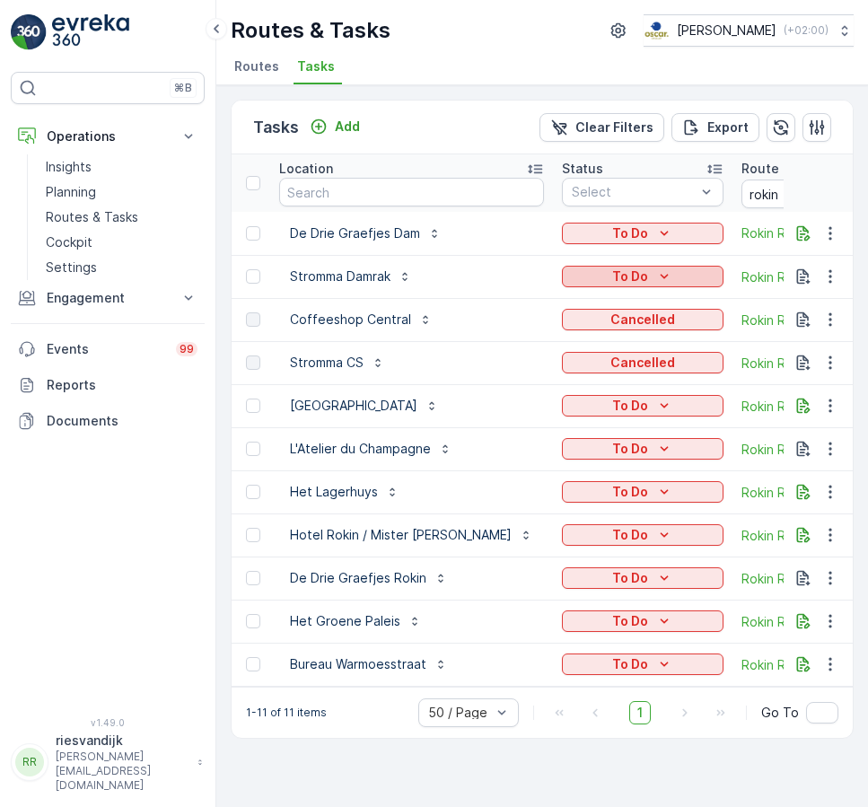
click at [612, 269] on p "To Do" at bounding box center [630, 277] width 36 height 18
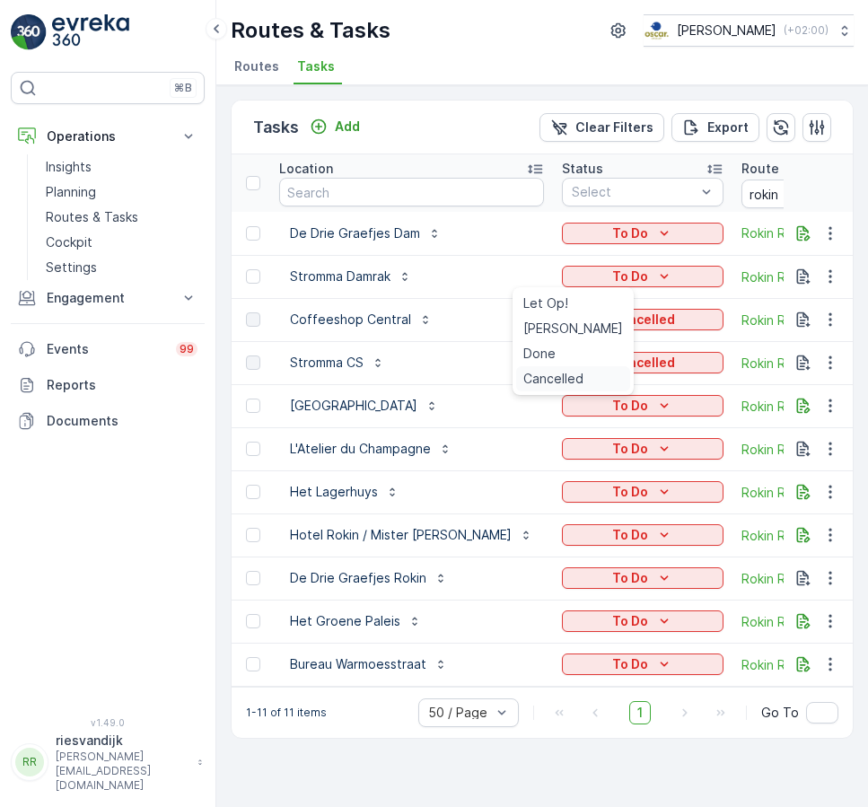
click at [558, 380] on span "Cancelled" at bounding box center [553, 379] width 60 height 18
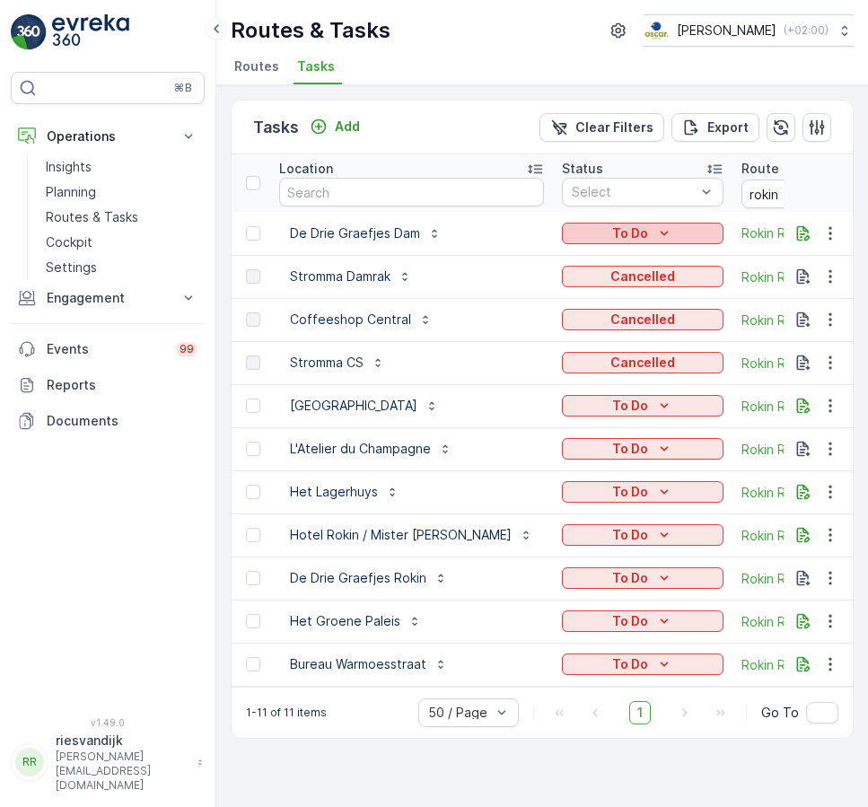
click at [655, 233] on icon "To Do" at bounding box center [664, 233] width 18 height 18
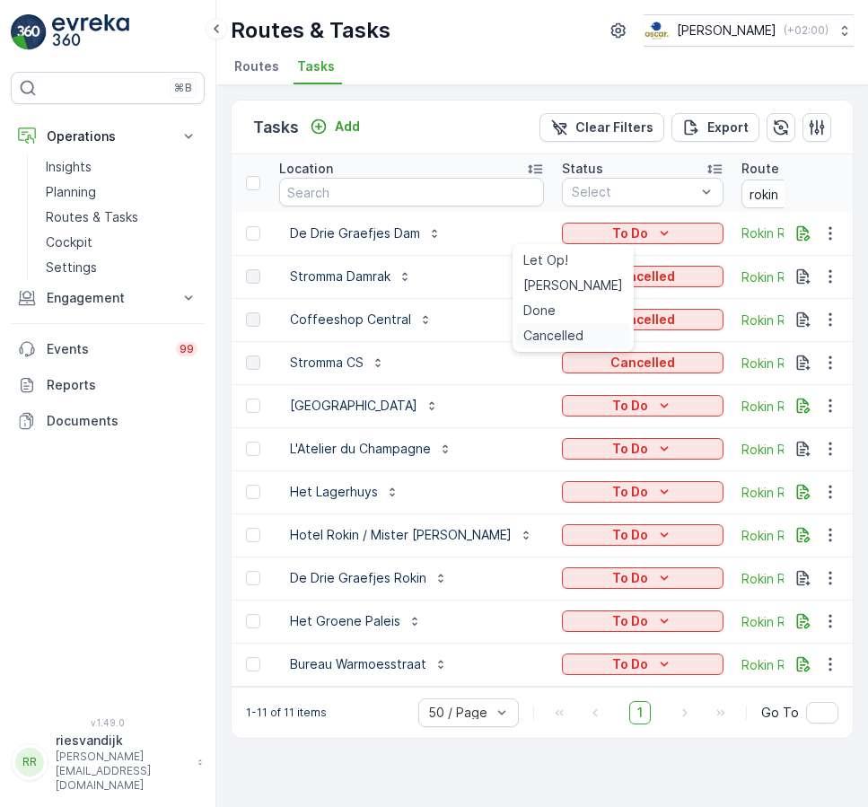
click at [558, 338] on span "Cancelled" at bounding box center [553, 336] width 60 height 18
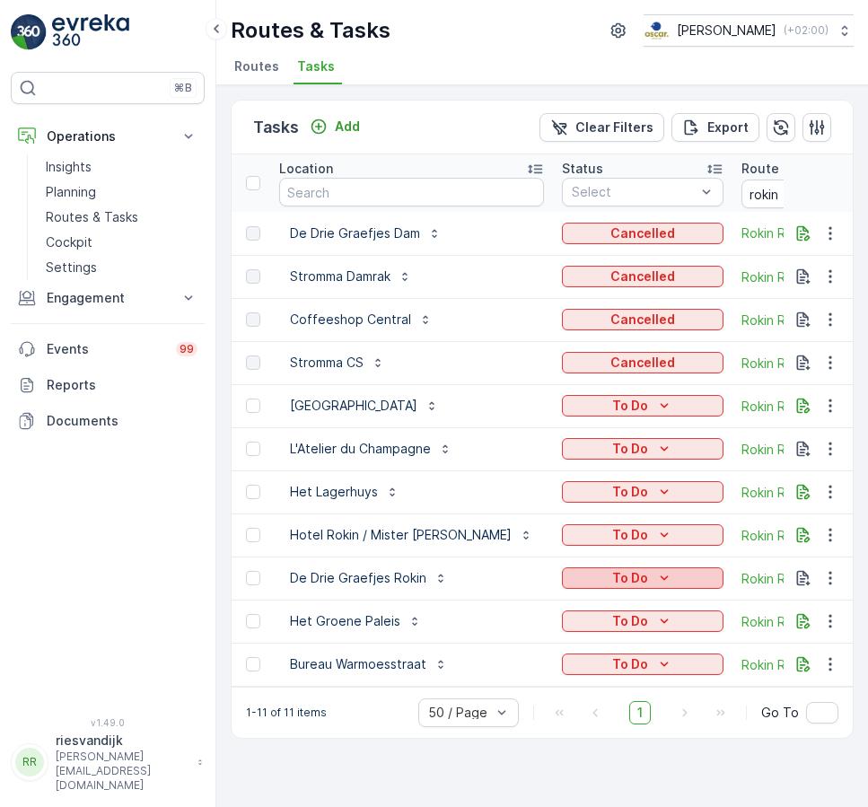
click at [569, 580] on div "To Do" at bounding box center [642, 578] width 147 height 18
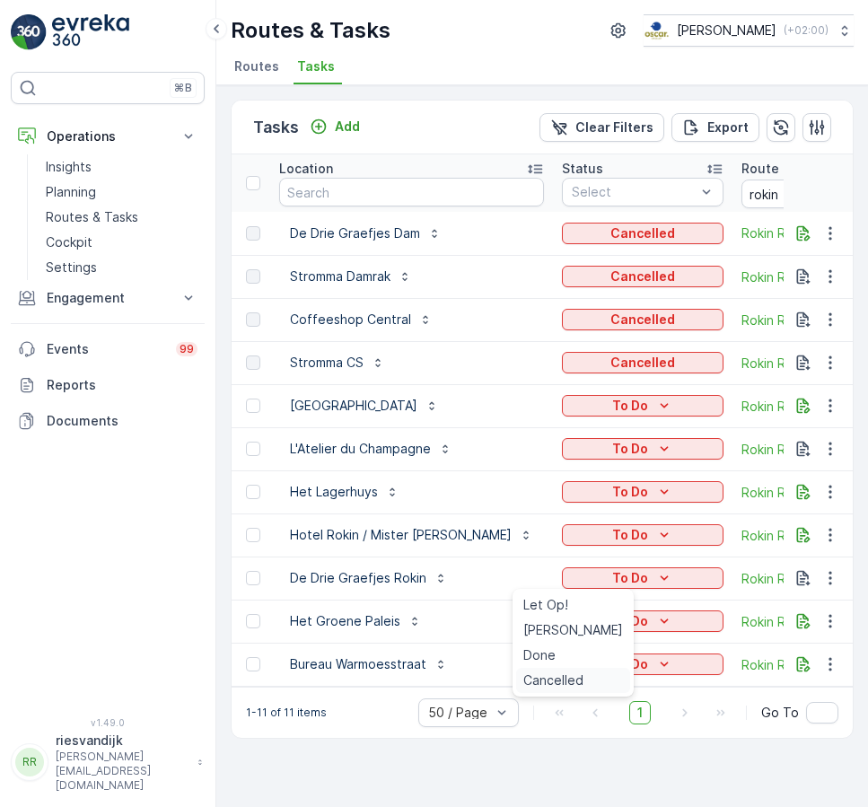
click at [566, 675] on span "Cancelled" at bounding box center [553, 681] width 60 height 18
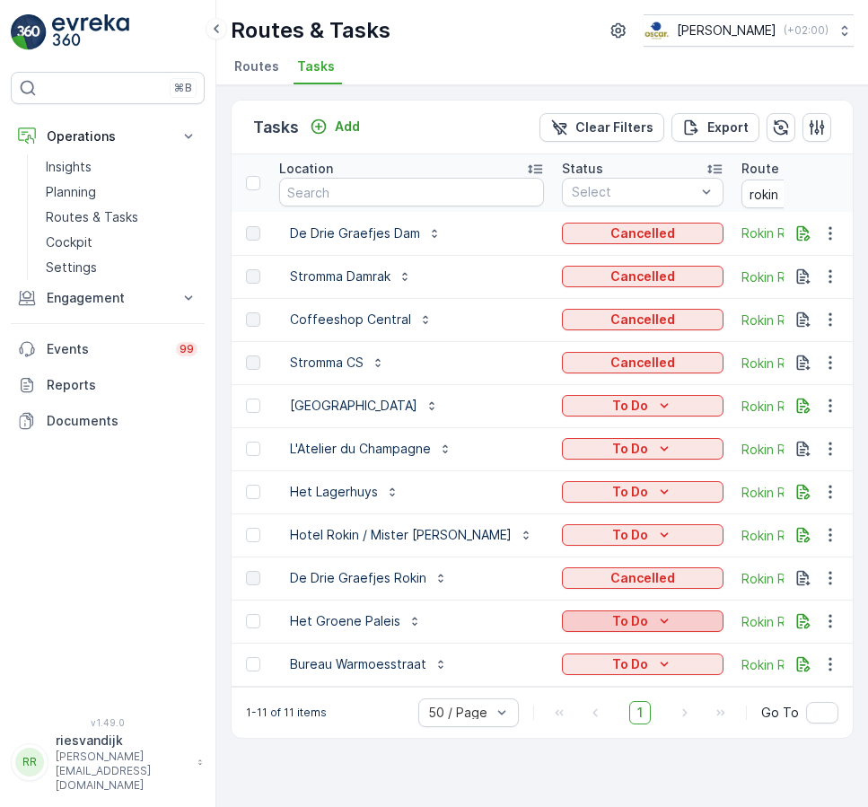
click at [612, 612] on p "To Do" at bounding box center [630, 621] width 36 height 18
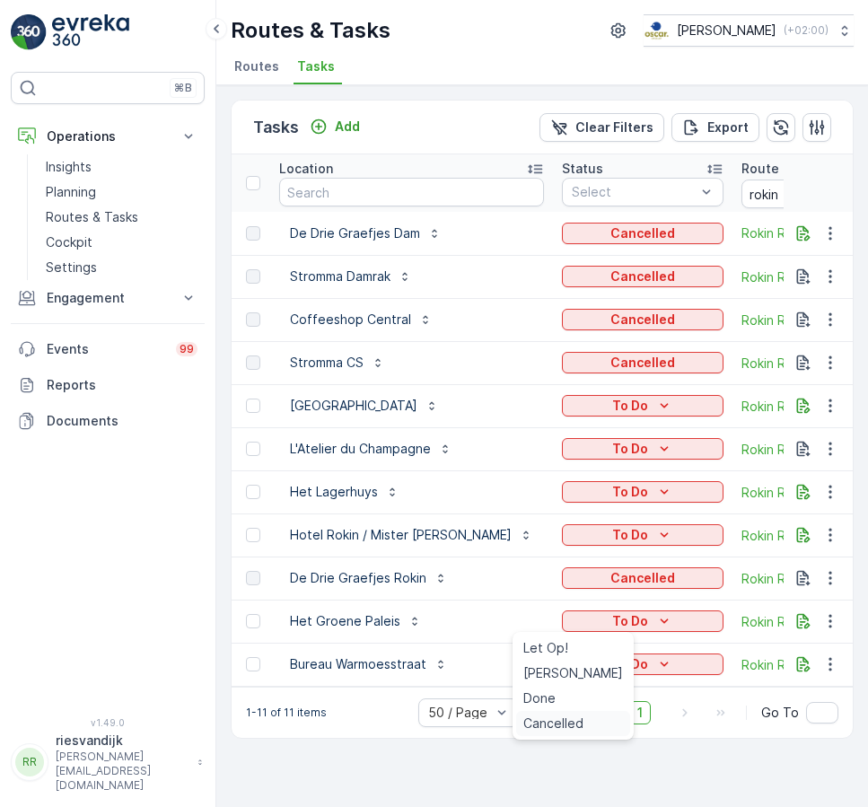
click at [562, 716] on span "Cancelled" at bounding box center [553, 724] width 60 height 18
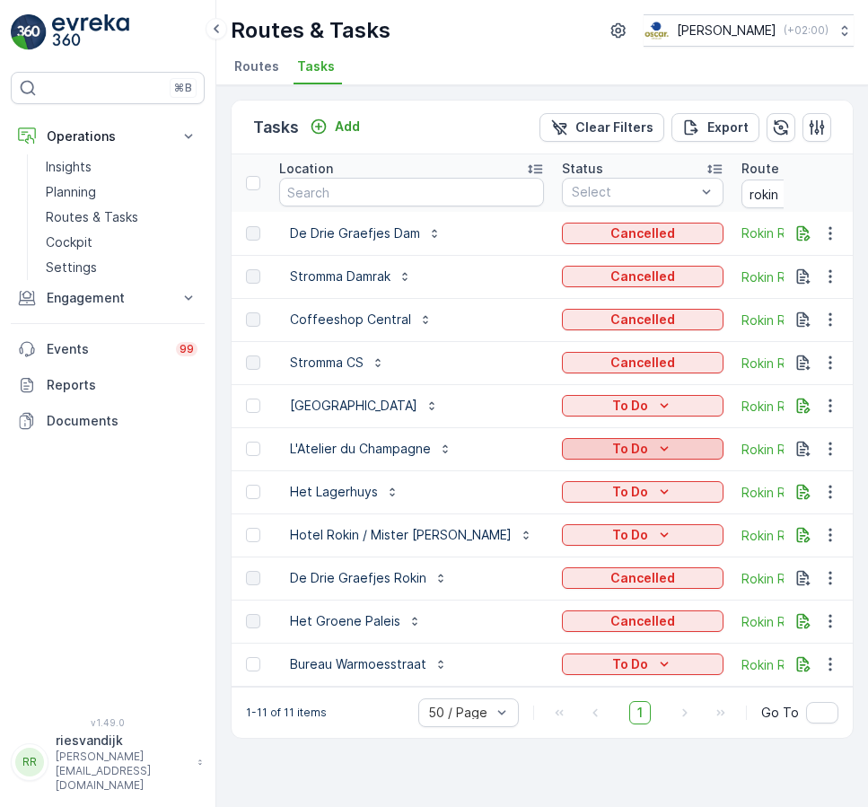
click at [599, 446] on div "To Do" at bounding box center [642, 449] width 147 height 18
click at [612, 446] on p "To Do" at bounding box center [630, 449] width 36 height 18
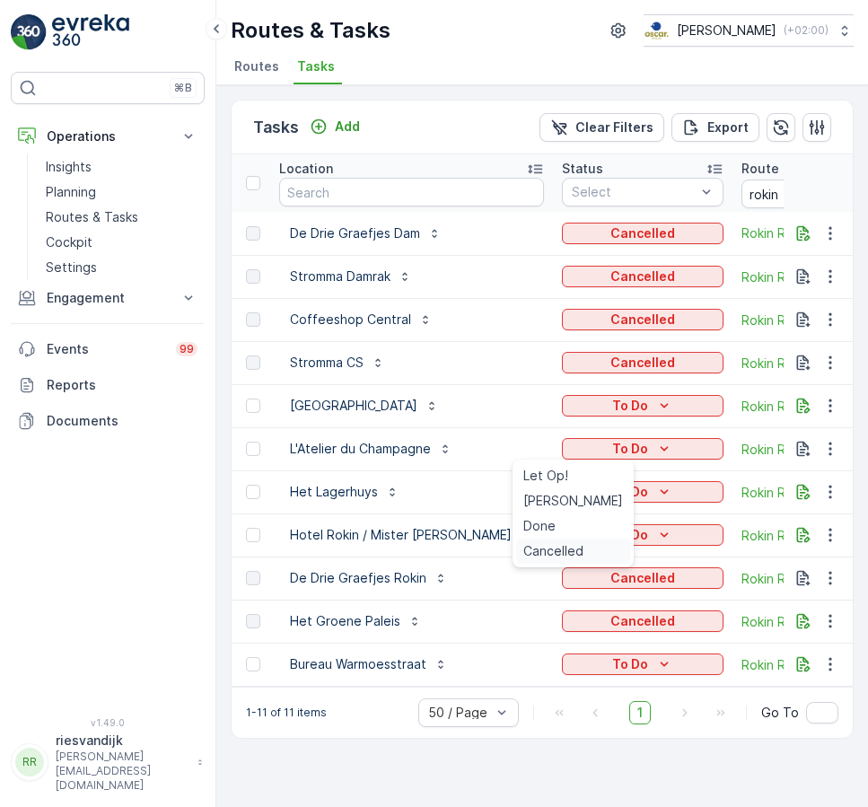
click at [568, 549] on span "Cancelled" at bounding box center [553, 551] width 60 height 18
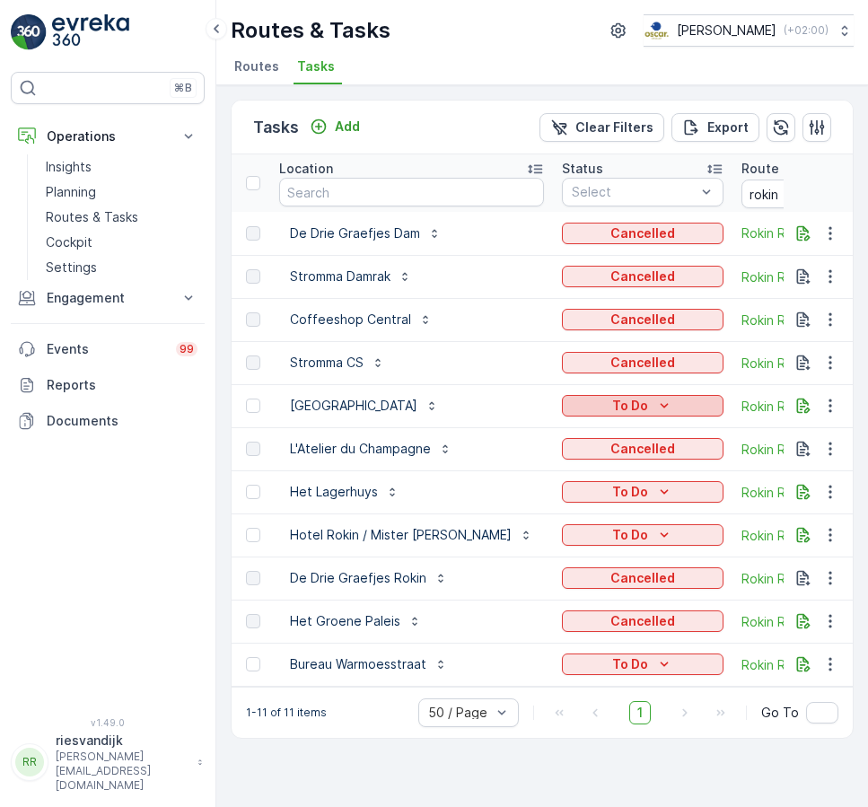
click at [655, 401] on icon "To Do" at bounding box center [664, 406] width 18 height 18
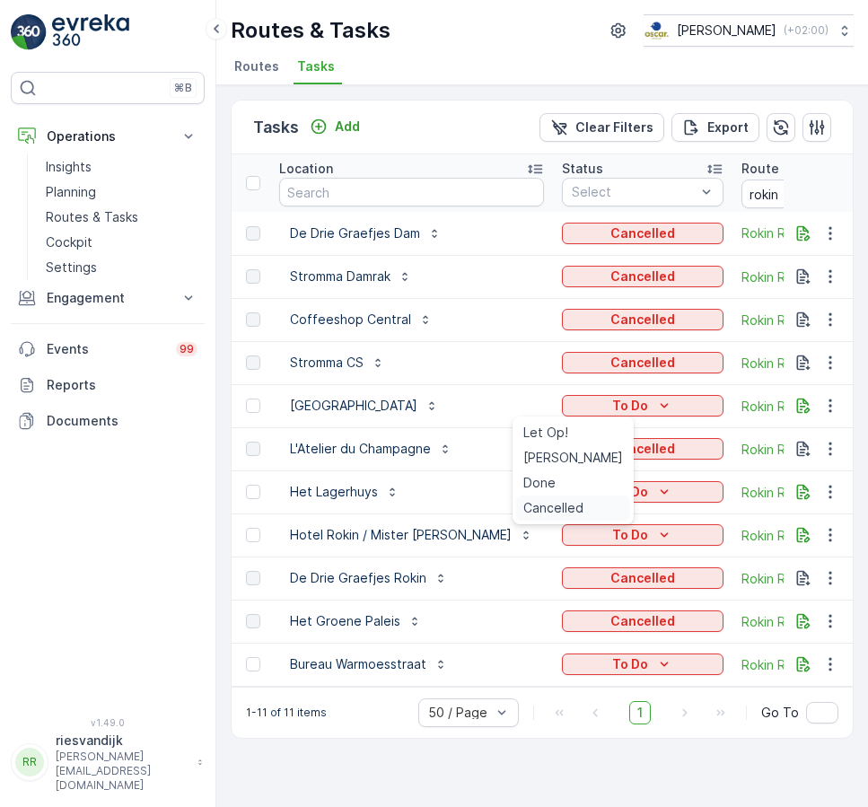
click at [572, 507] on span "Cancelled" at bounding box center [553, 508] width 60 height 18
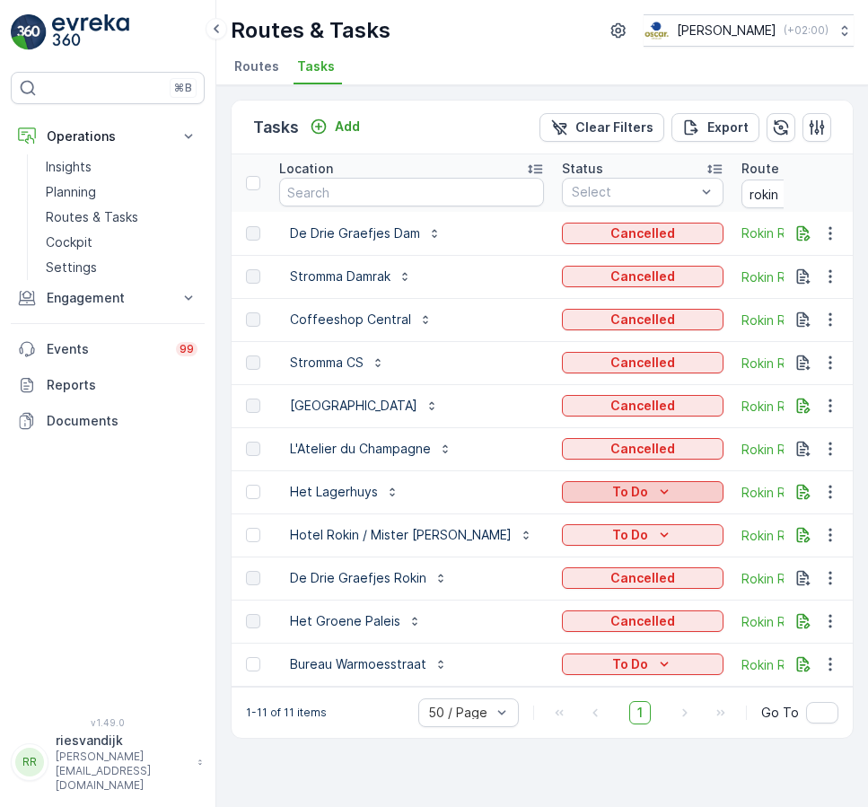
click at [631, 487] on div "To Do" at bounding box center [642, 492] width 147 height 18
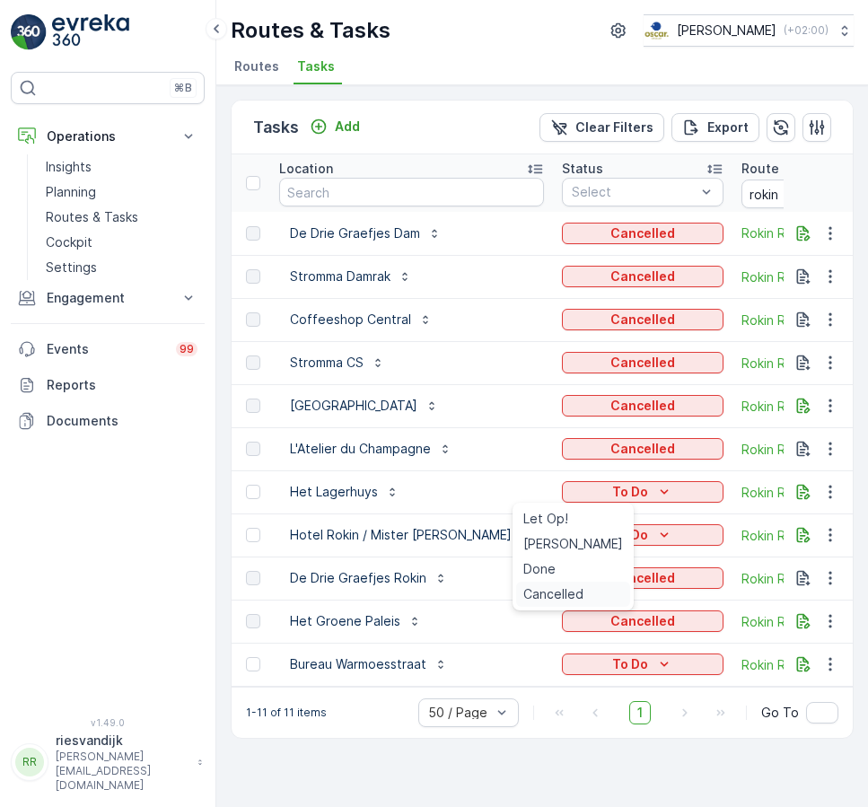
click at [569, 593] on span "Cancelled" at bounding box center [553, 594] width 60 height 18
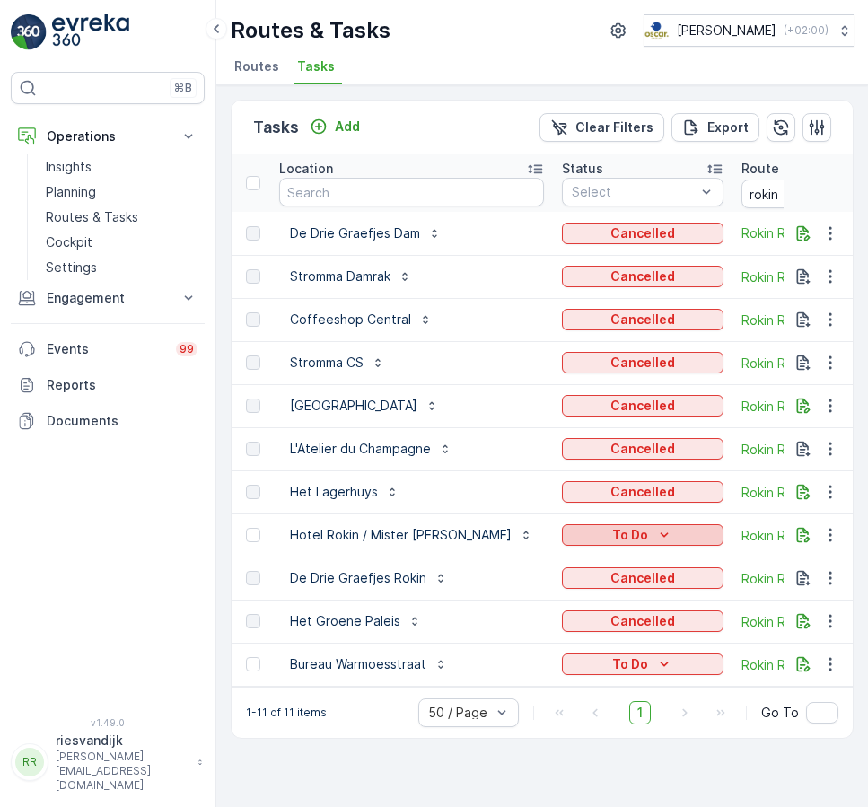
click at [655, 531] on icon "To Do" at bounding box center [664, 535] width 18 height 18
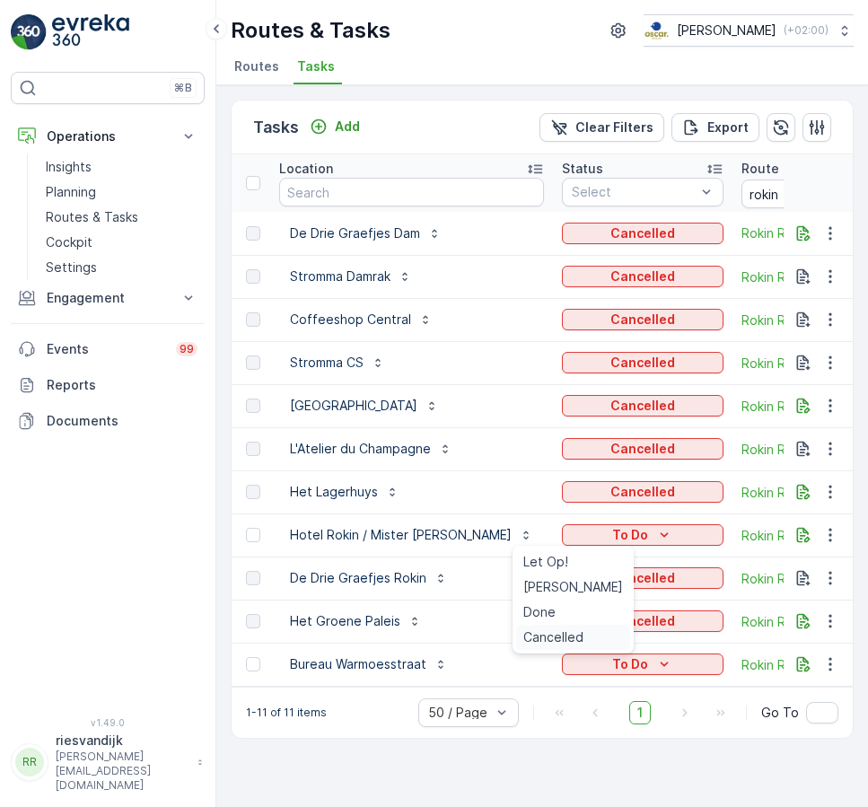
click at [563, 628] on span "Cancelled" at bounding box center [553, 637] width 60 height 18
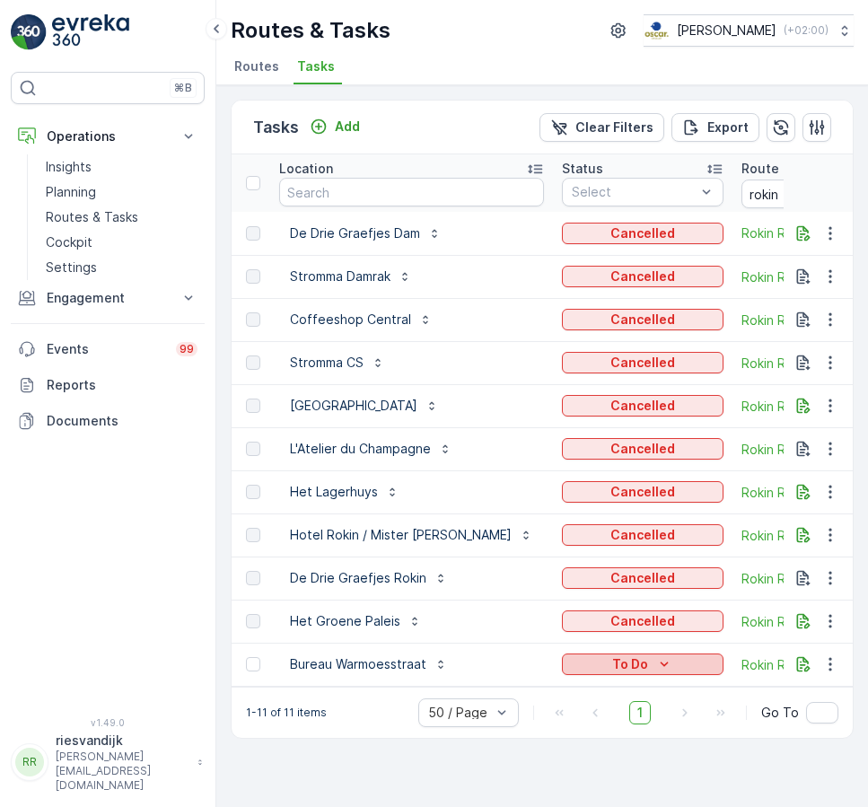
click at [655, 664] on icon "To Do" at bounding box center [664, 664] width 18 height 18
click at [558, 765] on span "Cancelled" at bounding box center [553, 767] width 60 height 18
drag, startPoint x: 730, startPoint y: 197, endPoint x: 673, endPoint y: 198, distance: 56.6
type input "nes"
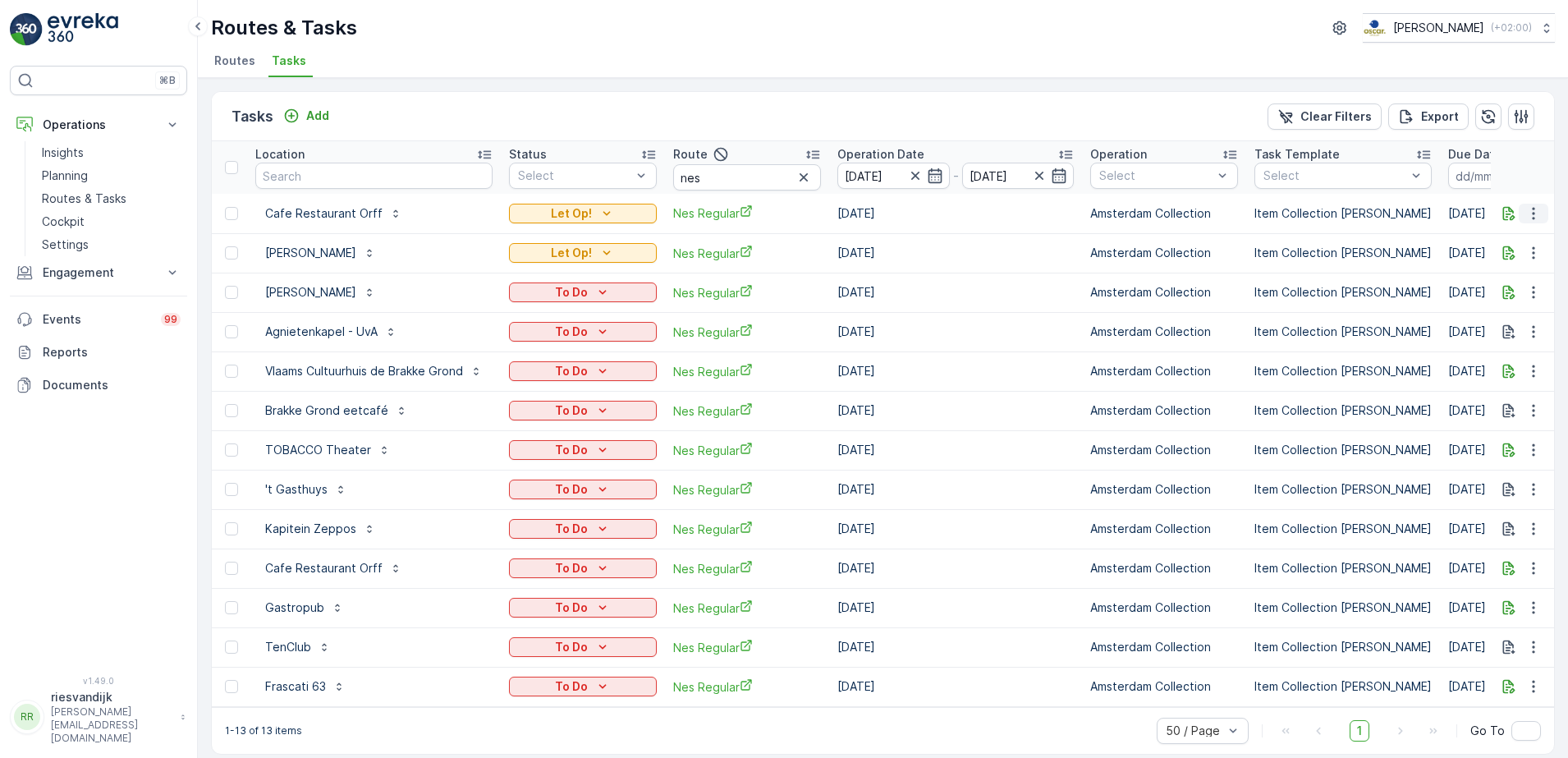
click at [1519, 220] on button "button" at bounding box center [1533, 214] width 29 height 20
click at [1506, 211] on icon "button" at bounding box center [1509, 212] width 12 height 14
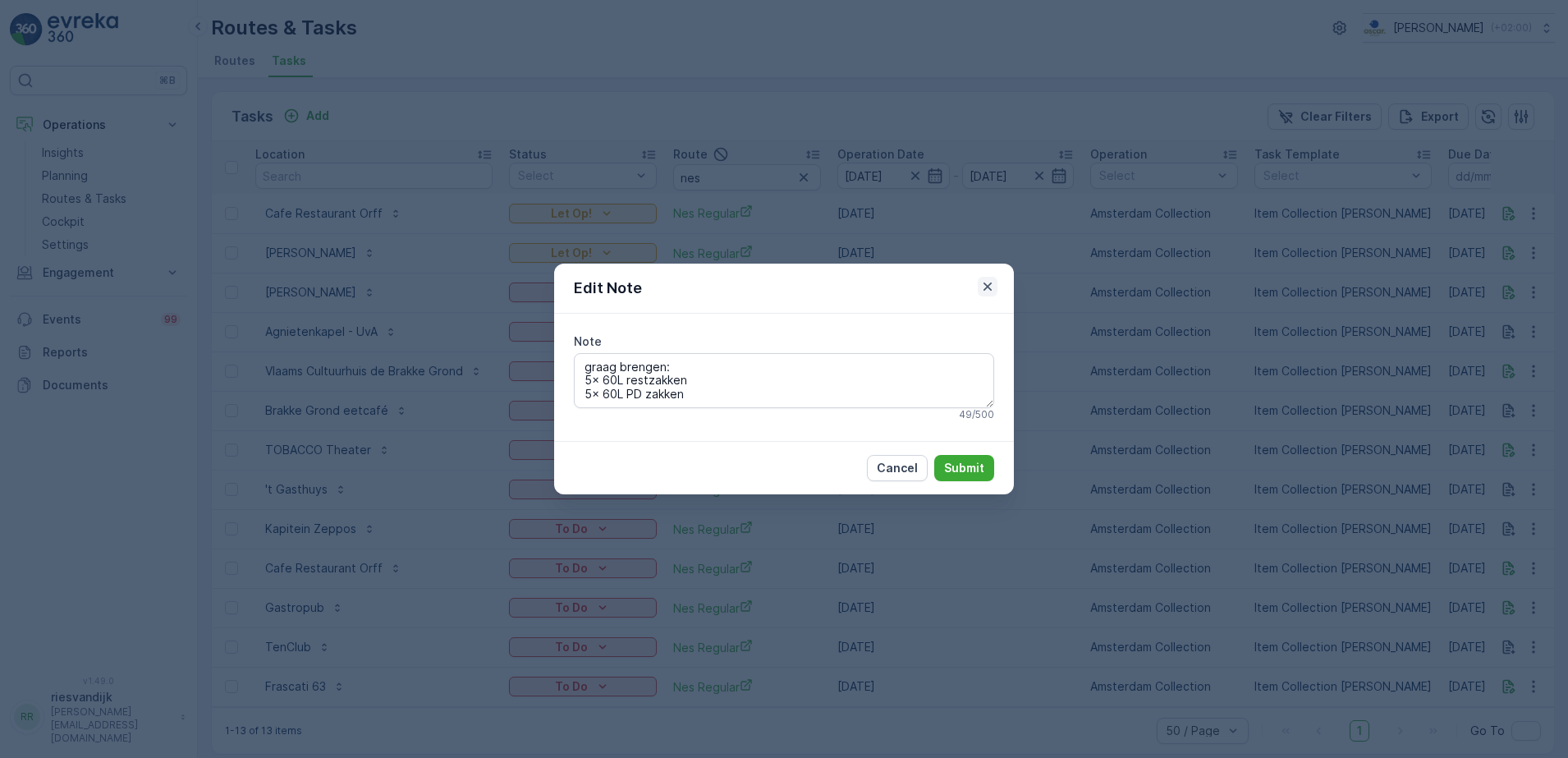
click at [983, 286] on icon "button" at bounding box center [987, 286] width 16 height 16
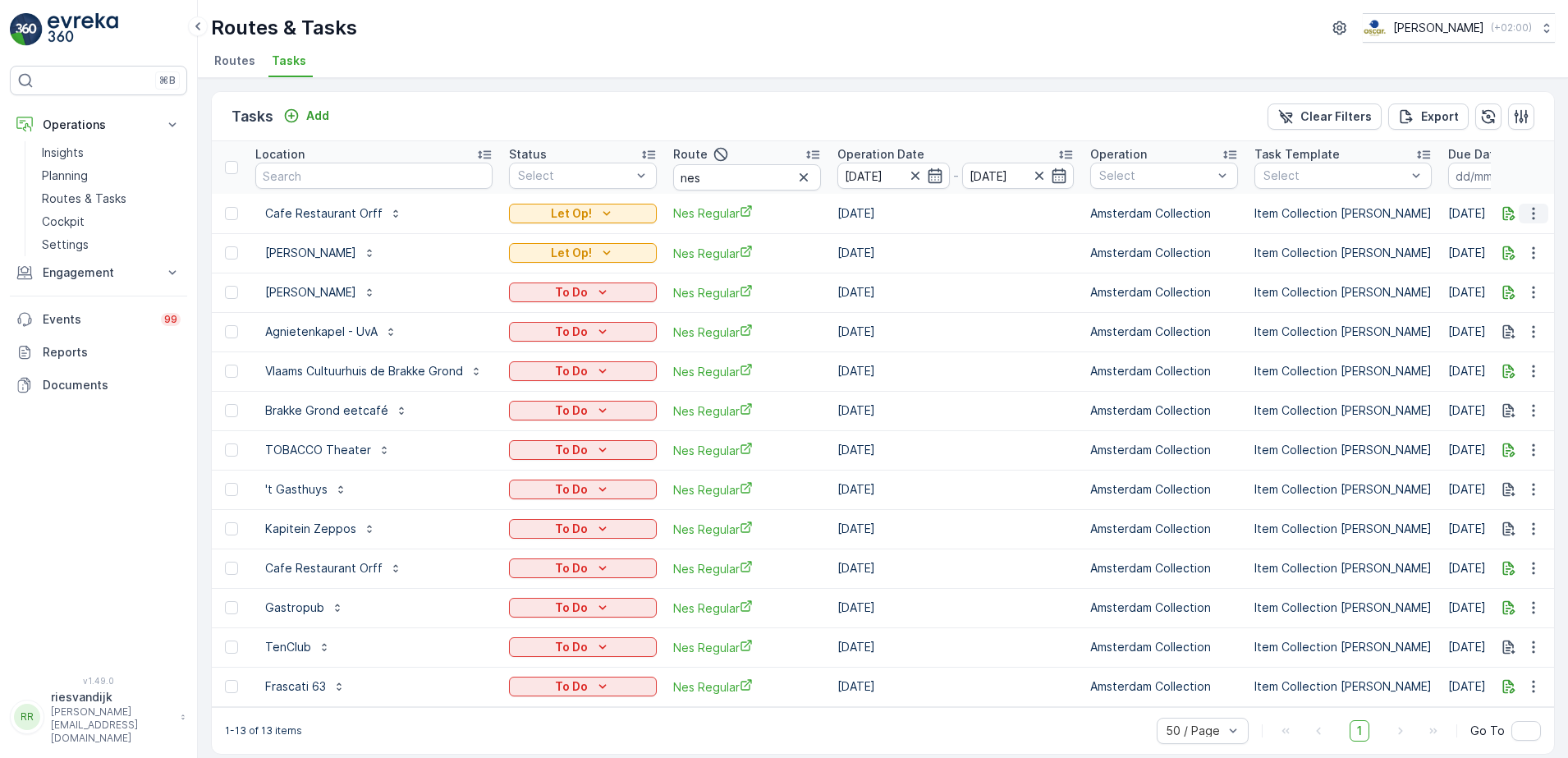
click at [1533, 219] on icon "button" at bounding box center [1533, 213] width 16 height 16
click at [1482, 282] on span "Change Route" at bounding box center [1490, 284] width 80 height 16
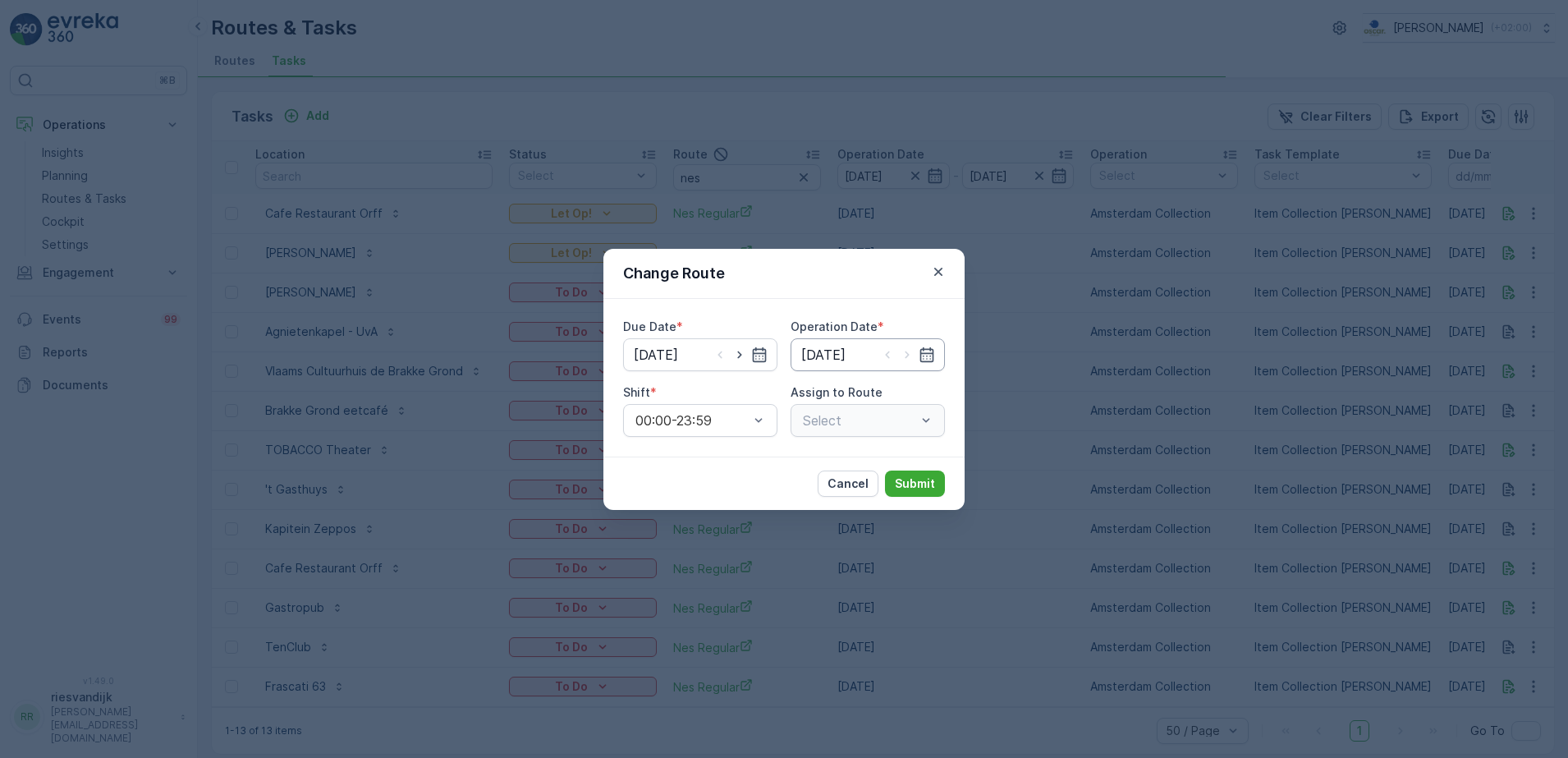
type input "[DATE]"
click at [742, 358] on icon "button" at bounding box center [740, 355] width 16 height 16
type input "[DATE]"
click at [909, 358] on icon "button" at bounding box center [907, 355] width 16 height 16
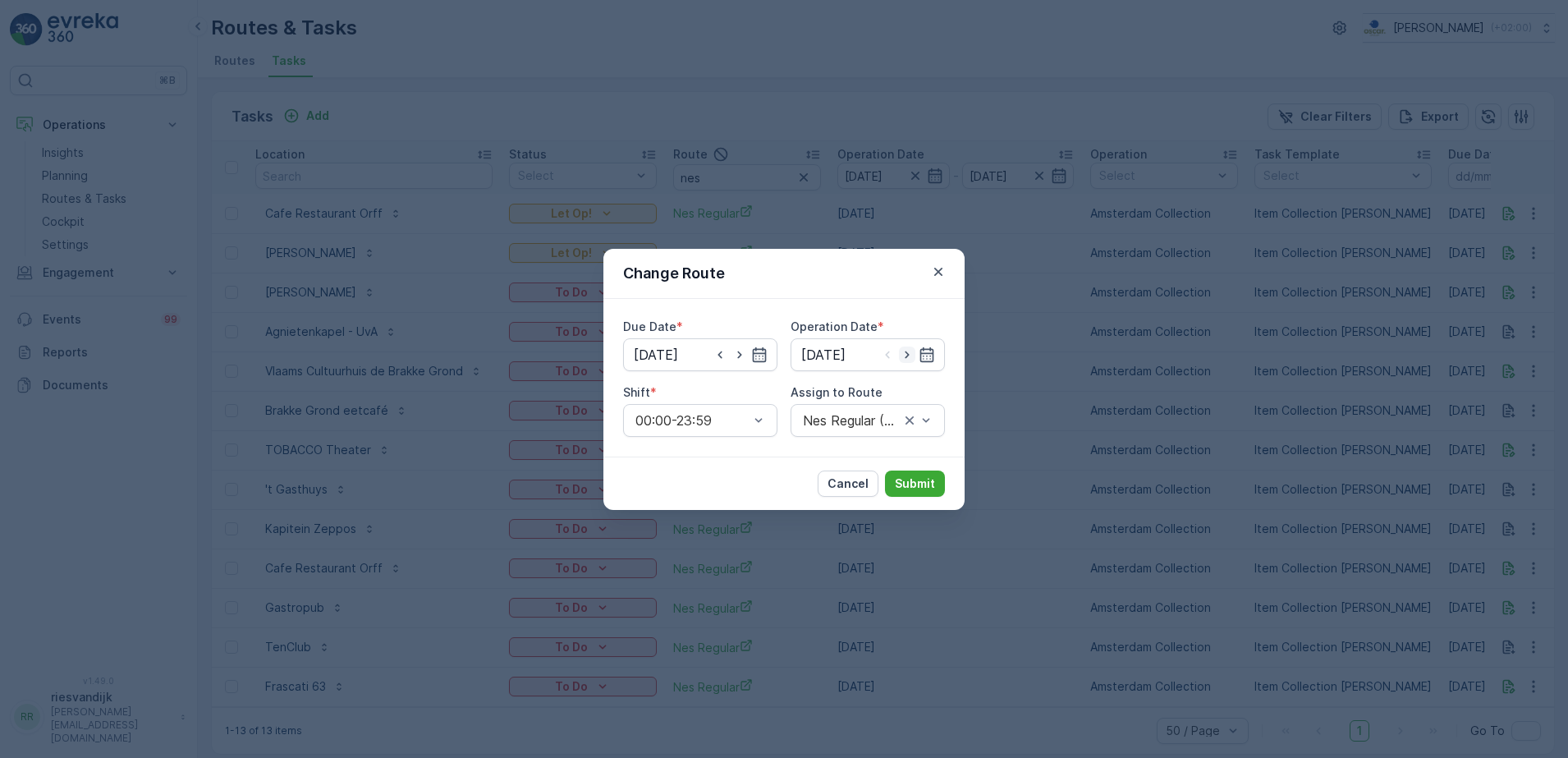
type input "[DATE]"
click at [871, 427] on div "Nes Regular (Undispatched ) - Amsterdam" at bounding box center [868, 421] width 155 height 33
type input "nes"
click at [832, 457] on span "Nes Regular (Upcoming) - Amsterdam" at bounding box center [869, 475] width 137 height 44
click at [918, 485] on p "Submit" at bounding box center [915, 484] width 40 height 16
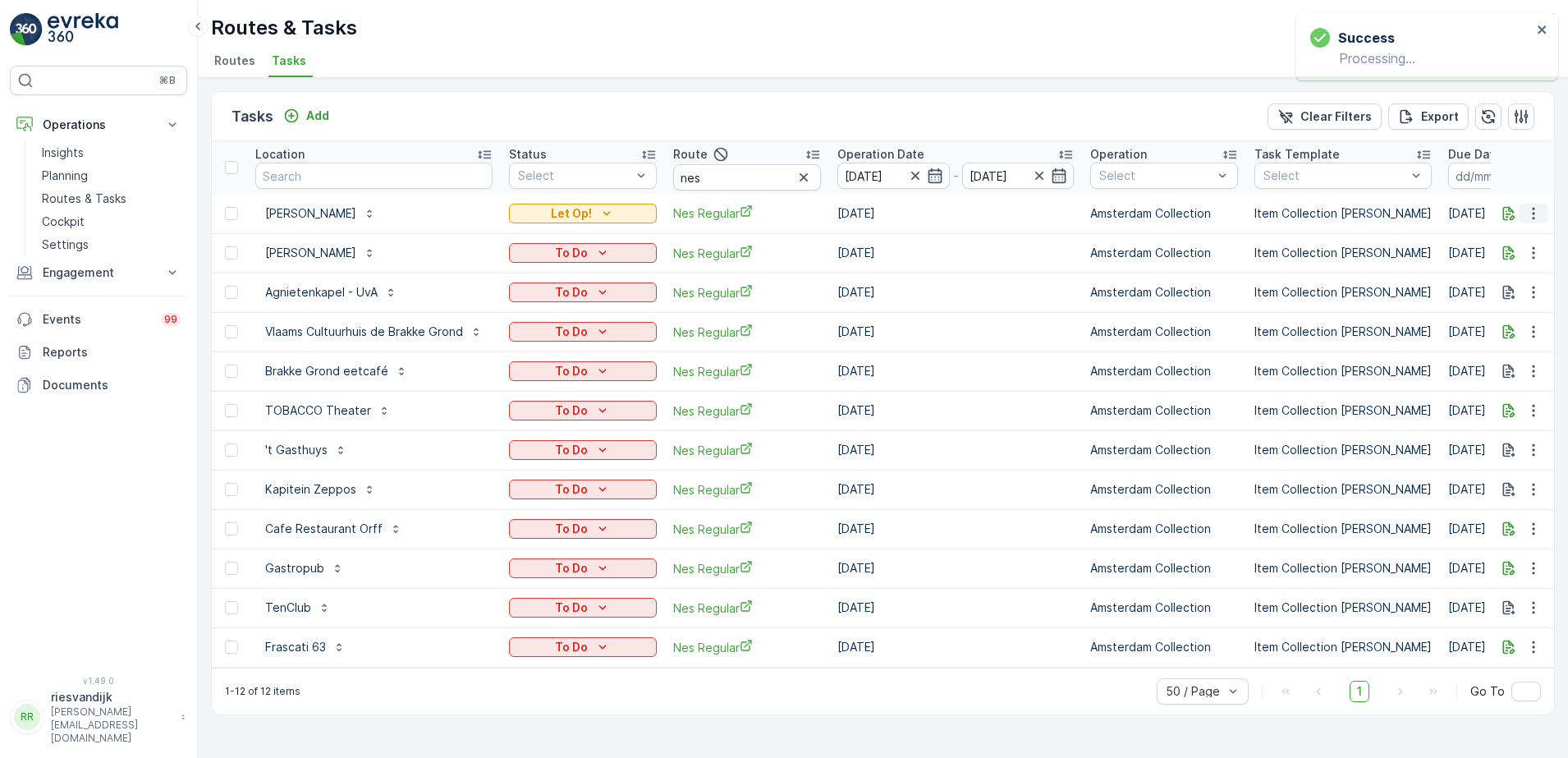
click at [1541, 216] on icon "button" at bounding box center [1533, 213] width 16 height 16
click at [1494, 284] on span "Change Route" at bounding box center [1490, 284] width 80 height 16
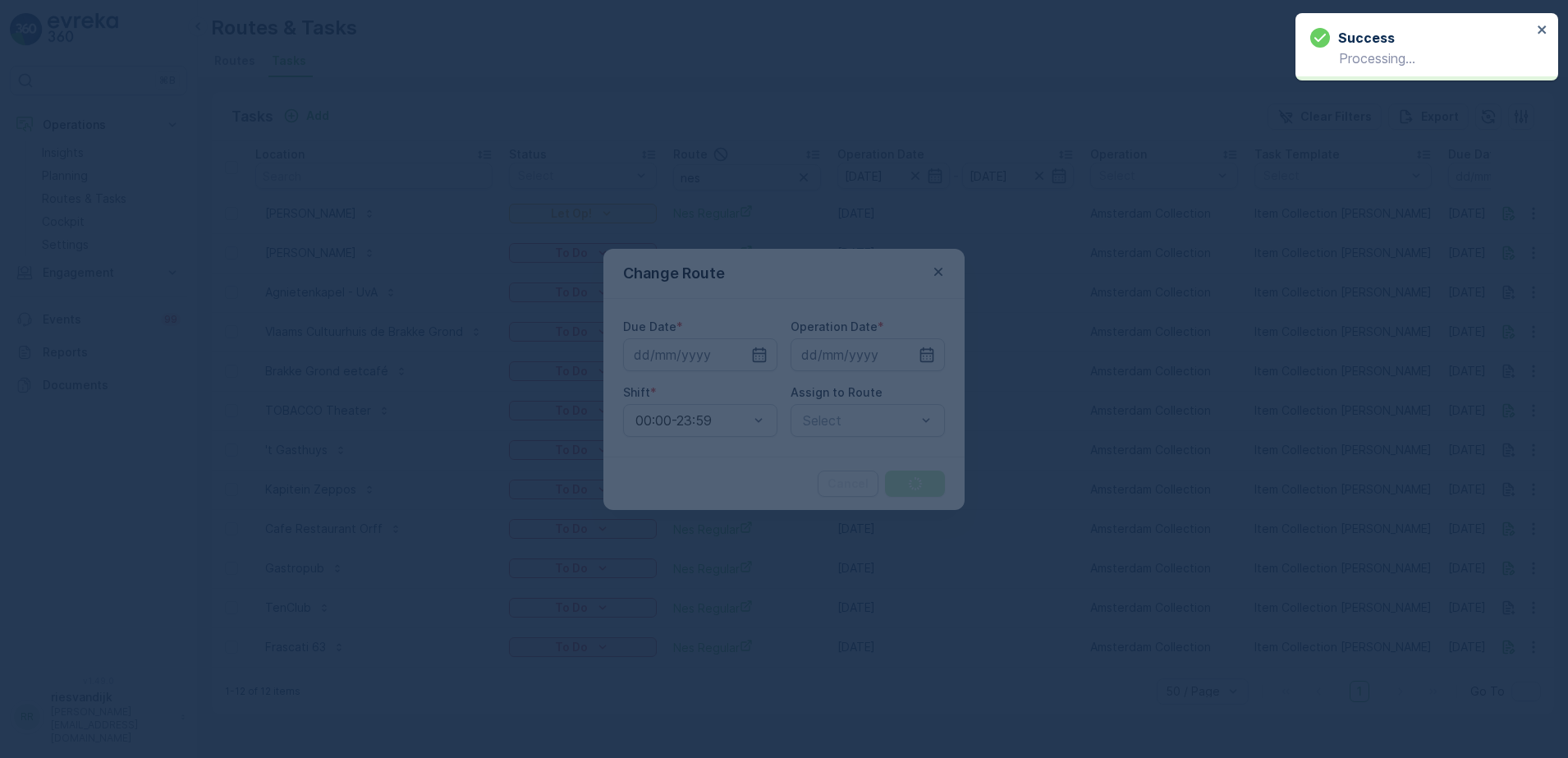
type input "[DATE]"
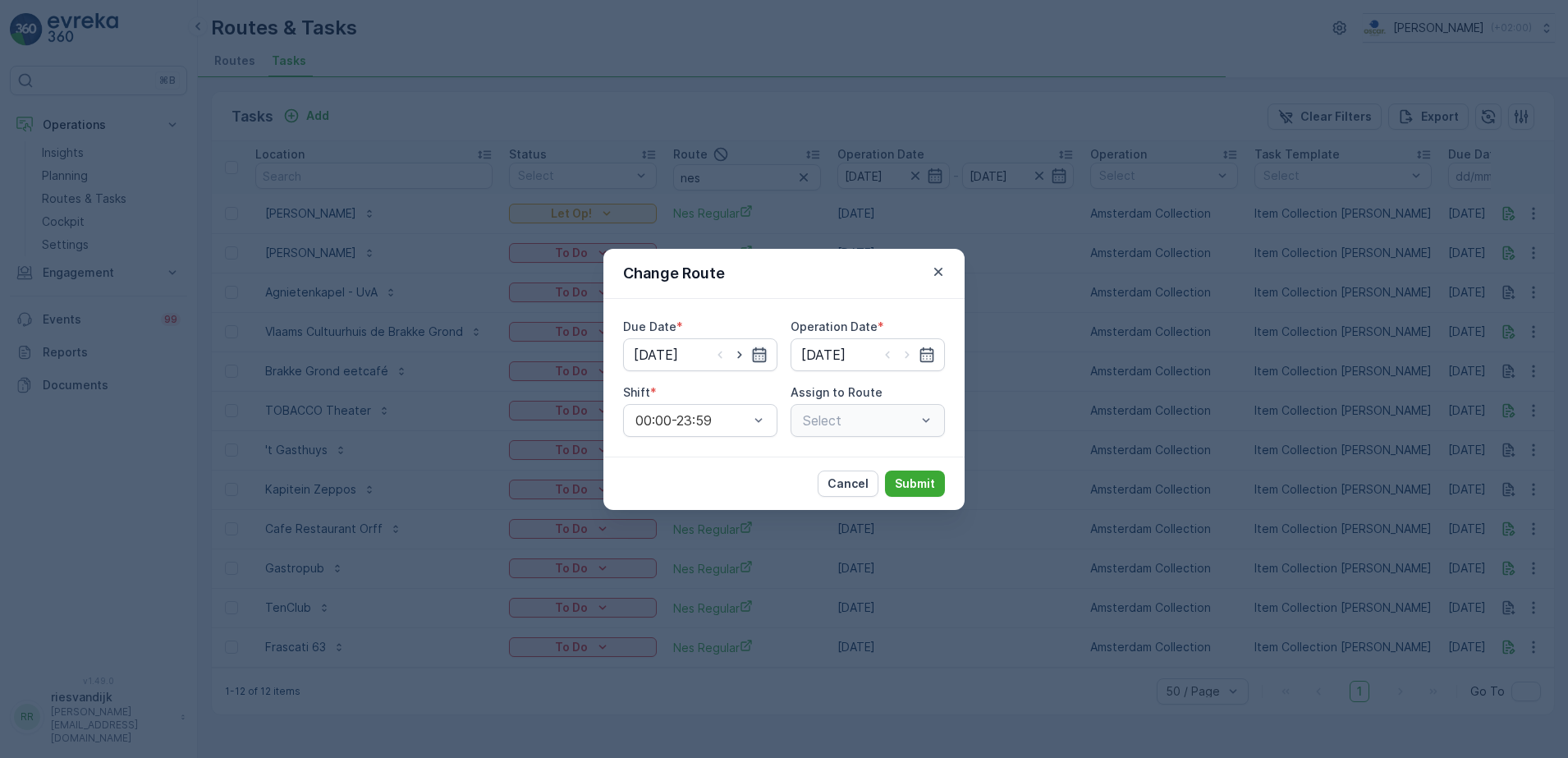
click at [759, 357] on icon "button" at bounding box center [759, 355] width 16 height 16
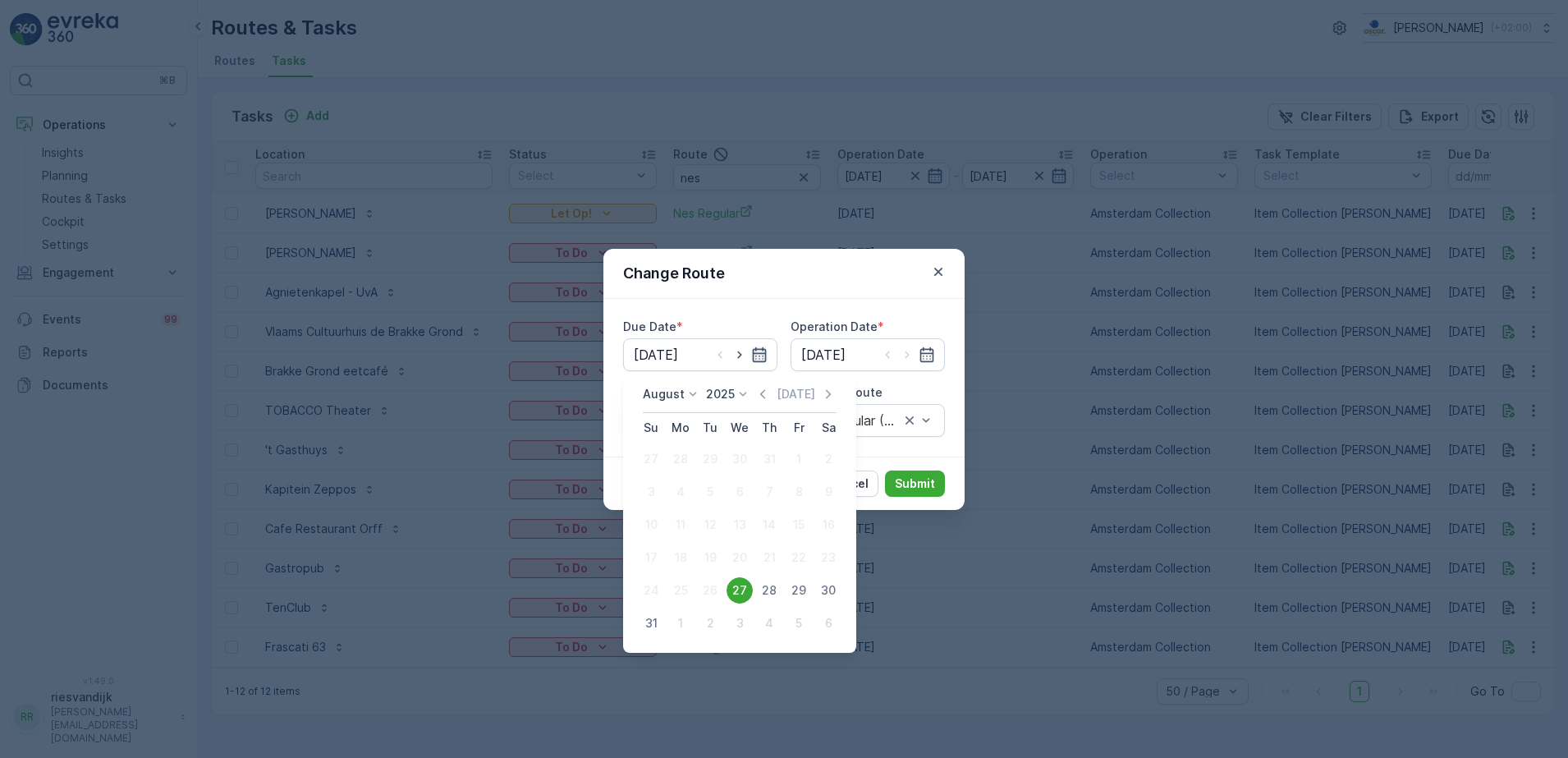
drag, startPoint x: 741, startPoint y: 358, endPoint x: 760, endPoint y: 357, distance: 19.0
click at [741, 357] on icon "button" at bounding box center [740, 355] width 16 height 16
type input "[DATE]"
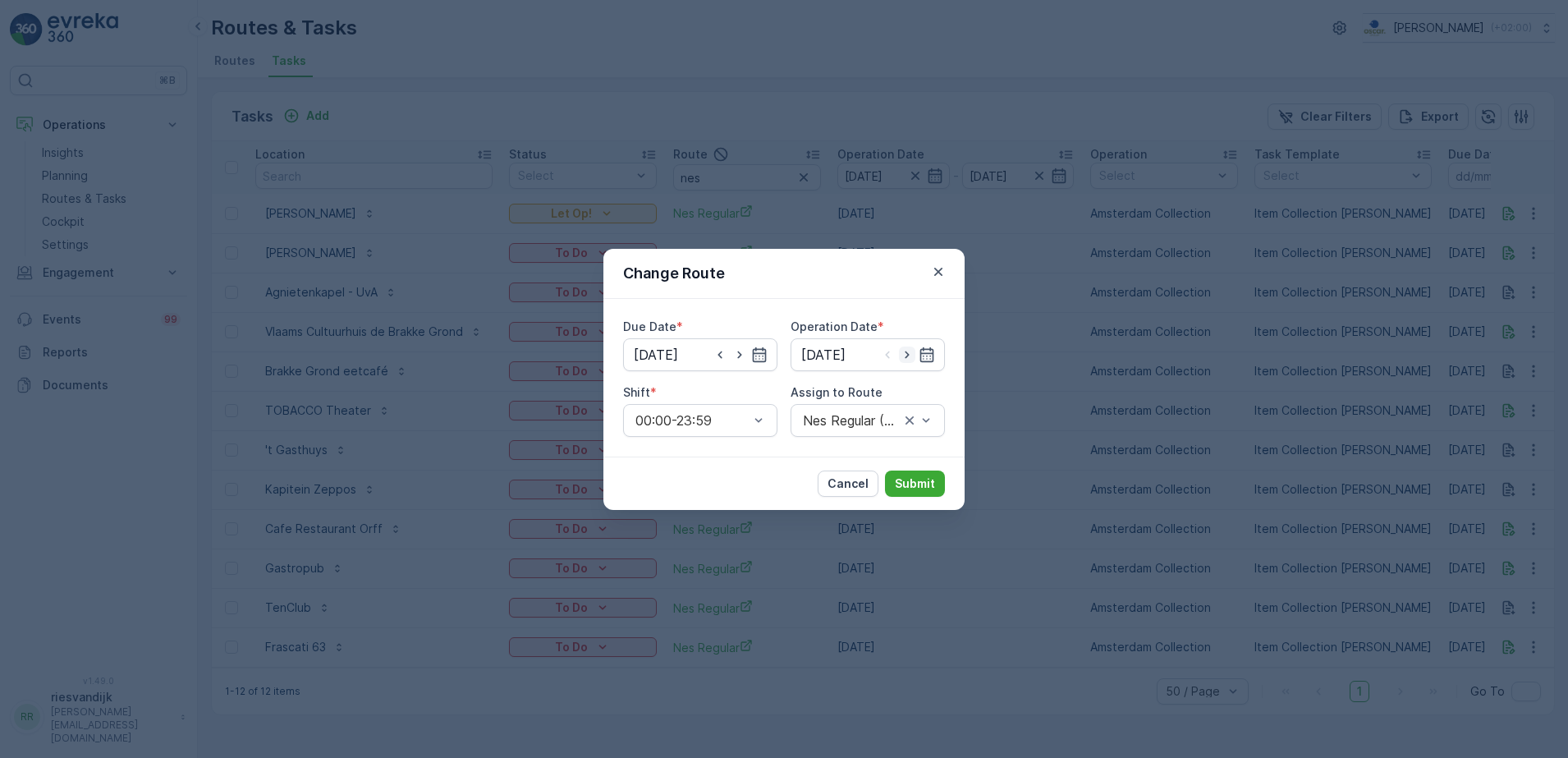
click at [903, 355] on icon "button" at bounding box center [907, 355] width 16 height 16
type input "[DATE]"
click at [848, 428] on div "Nes Regular (Undispatched ) - Amsterdam" at bounding box center [868, 421] width 155 height 33
type input "nes"
click at [843, 483] on span "Nes Regular (Upcoming) - Amsterdam" at bounding box center [869, 475] width 137 height 44
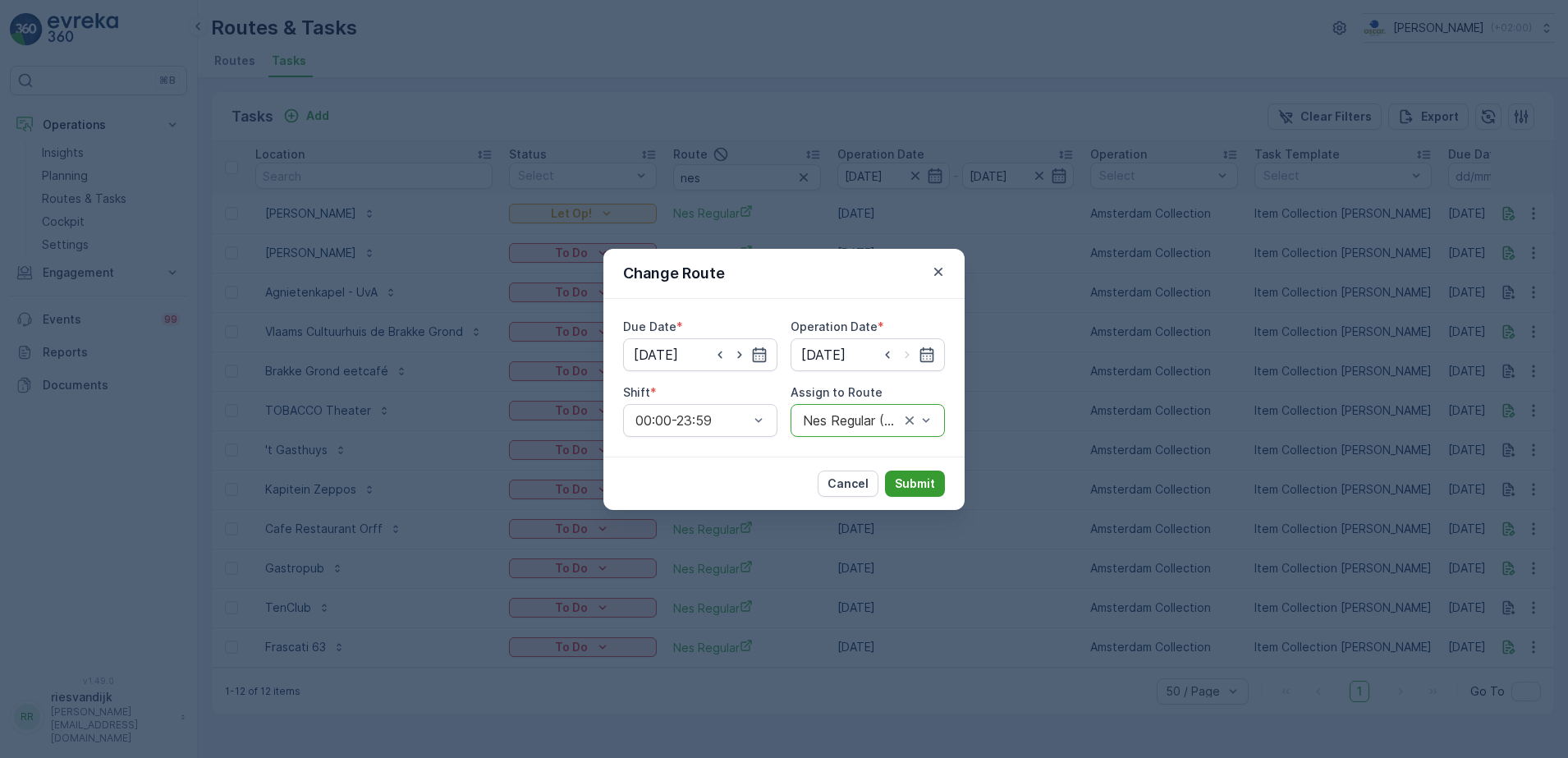
click at [918, 473] on button "Submit" at bounding box center [915, 483] width 60 height 27
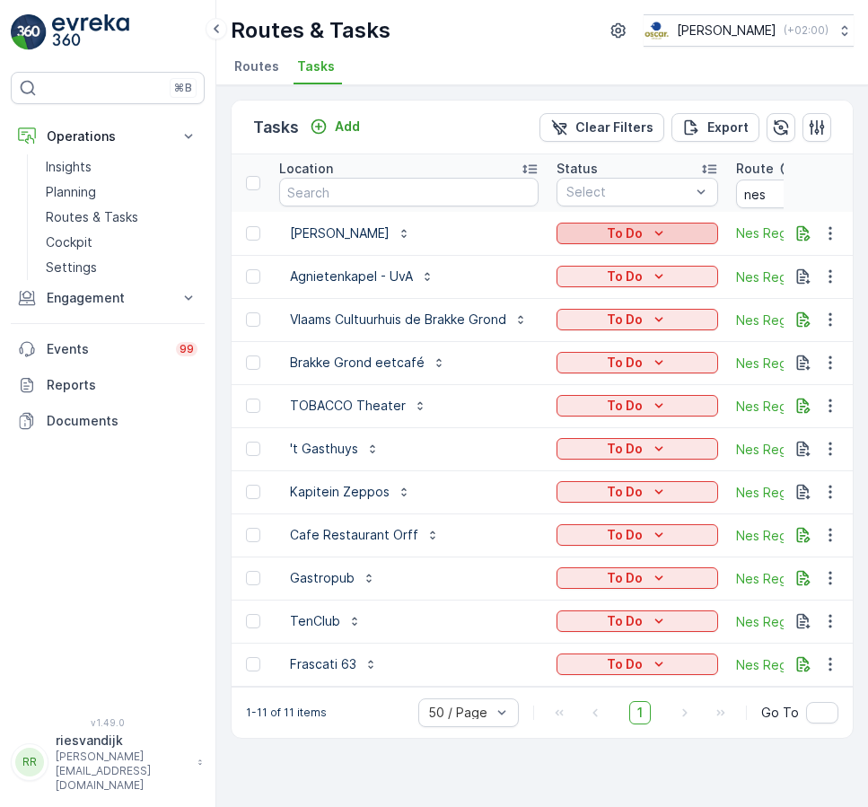
click at [648, 240] on div "To Do" at bounding box center [637, 233] width 147 height 18
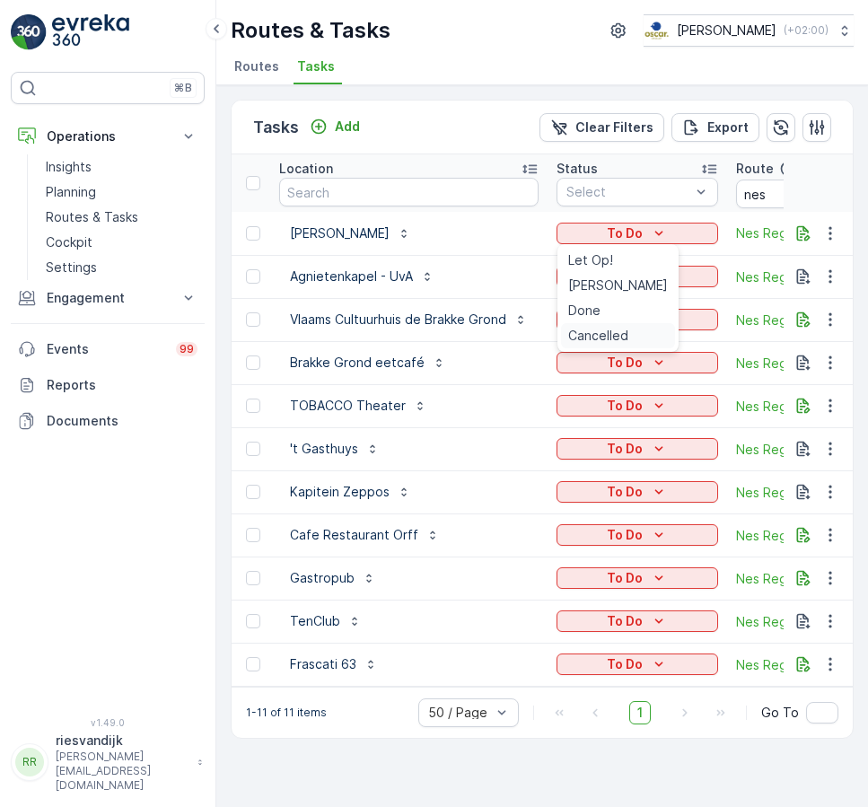
click at [619, 329] on span "Cancelled" at bounding box center [598, 336] width 60 height 18
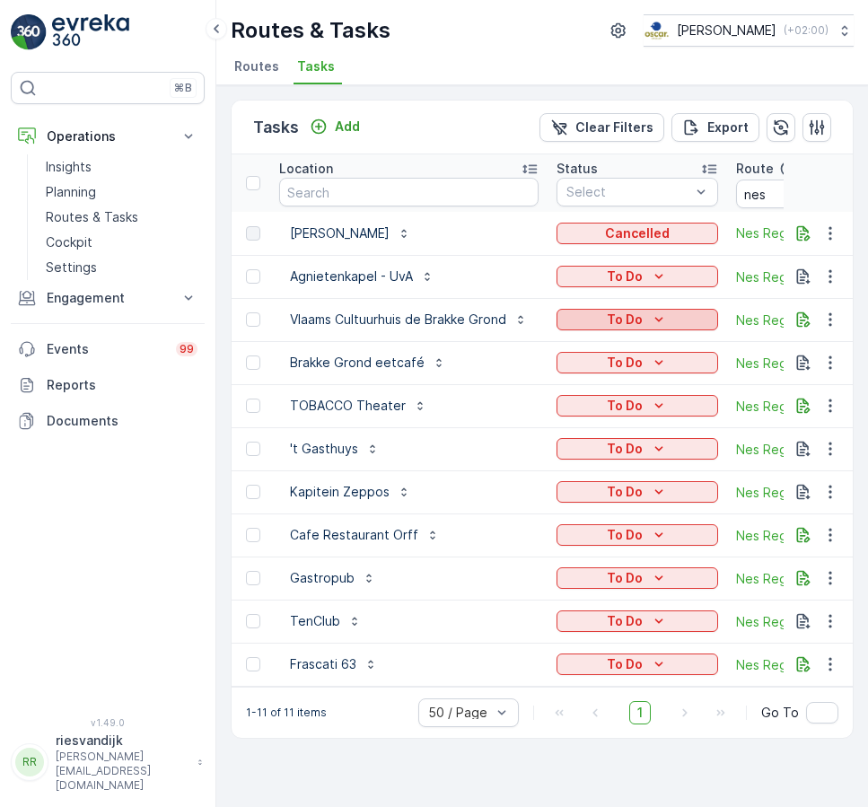
click at [654, 309] on button "To Do" at bounding box center [638, 320] width 162 height 22
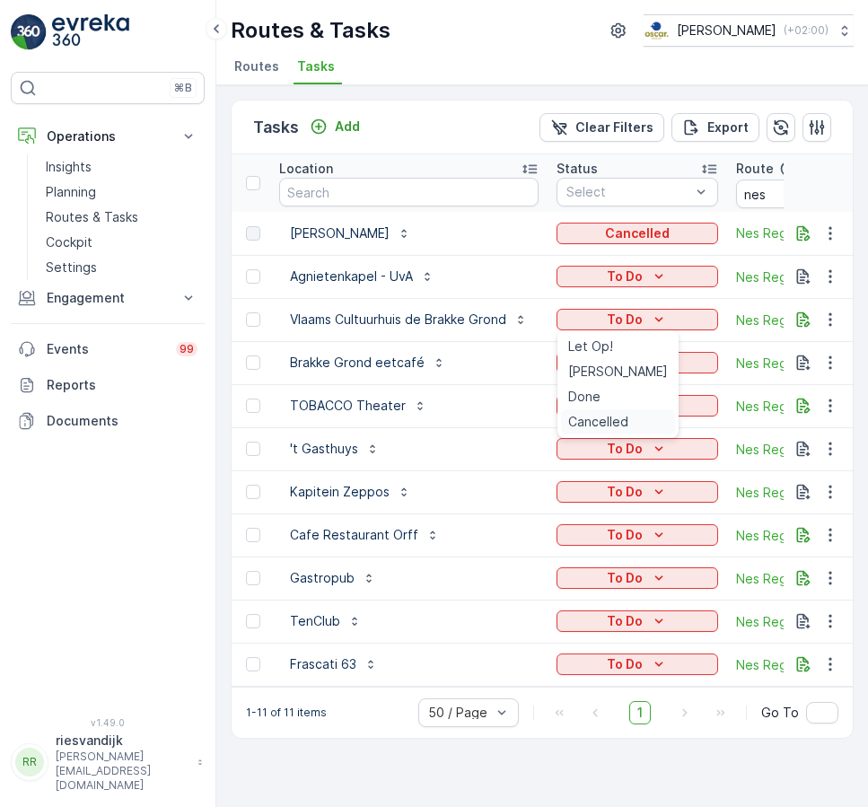
click at [611, 420] on span "Cancelled" at bounding box center [598, 422] width 60 height 18
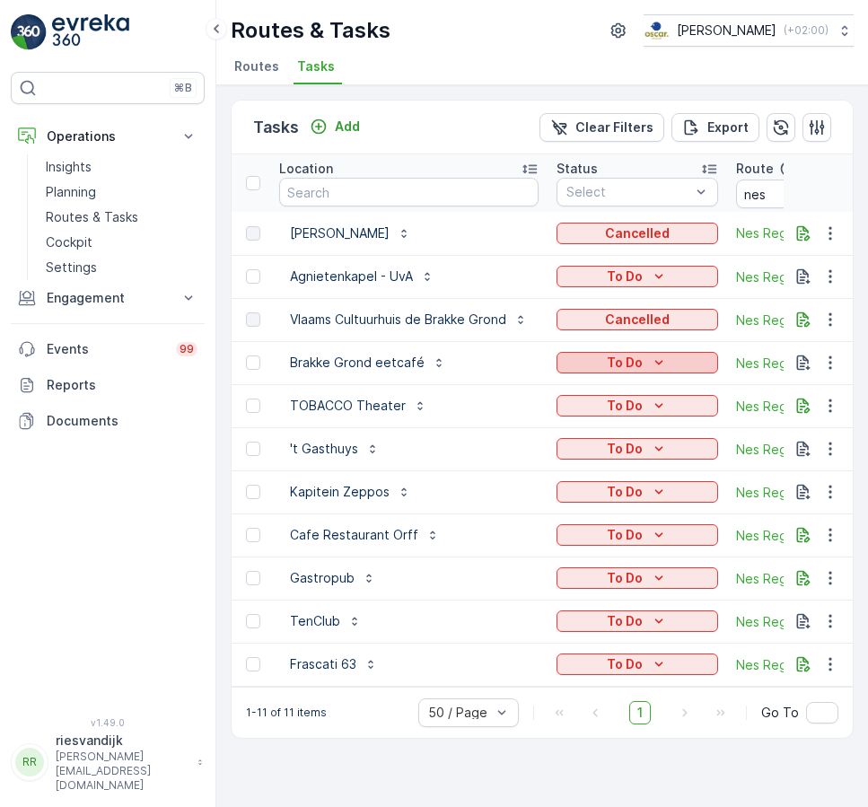
click at [663, 360] on icon "To Do" at bounding box center [659, 362] width 8 height 4
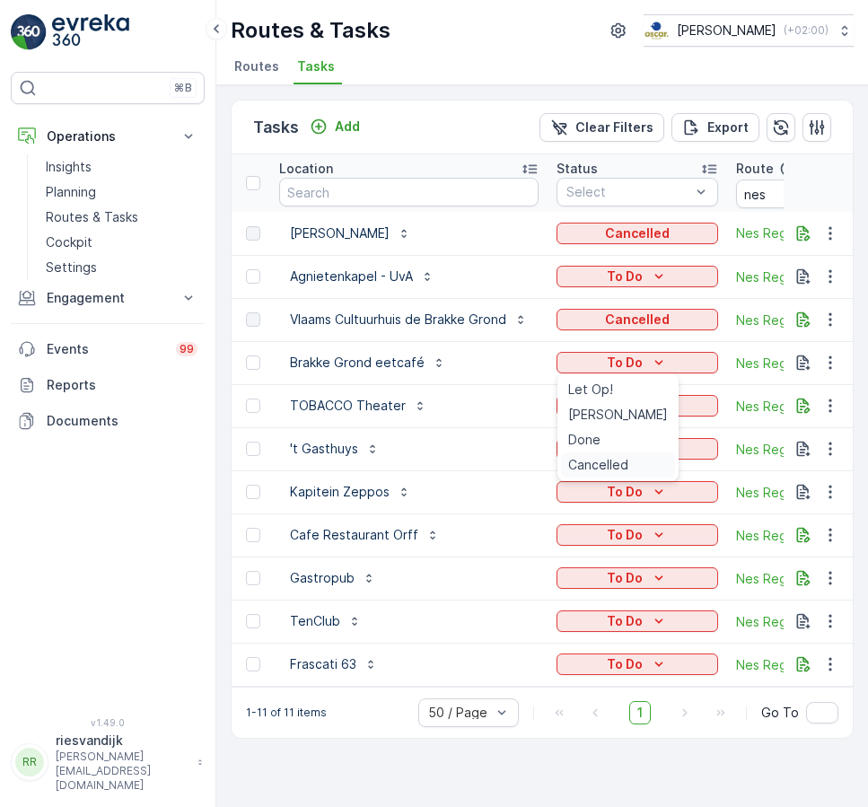
click at [609, 456] on span "Cancelled" at bounding box center [598, 465] width 60 height 18
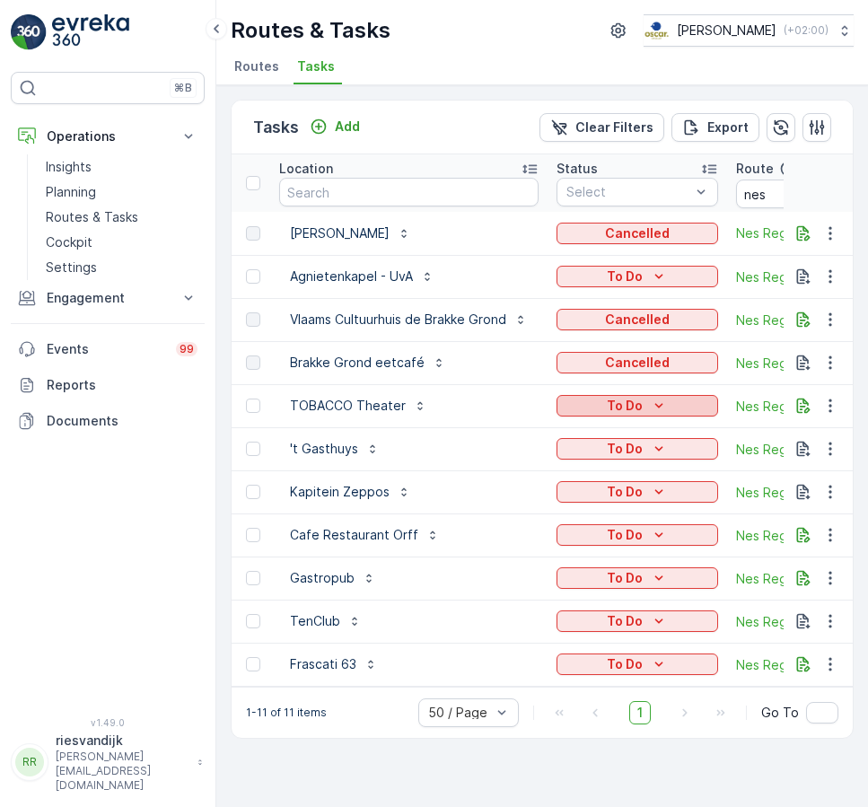
click at [648, 403] on div "To Do" at bounding box center [637, 406] width 147 height 18
click at [641, 410] on p "To Do" at bounding box center [625, 406] width 36 height 18
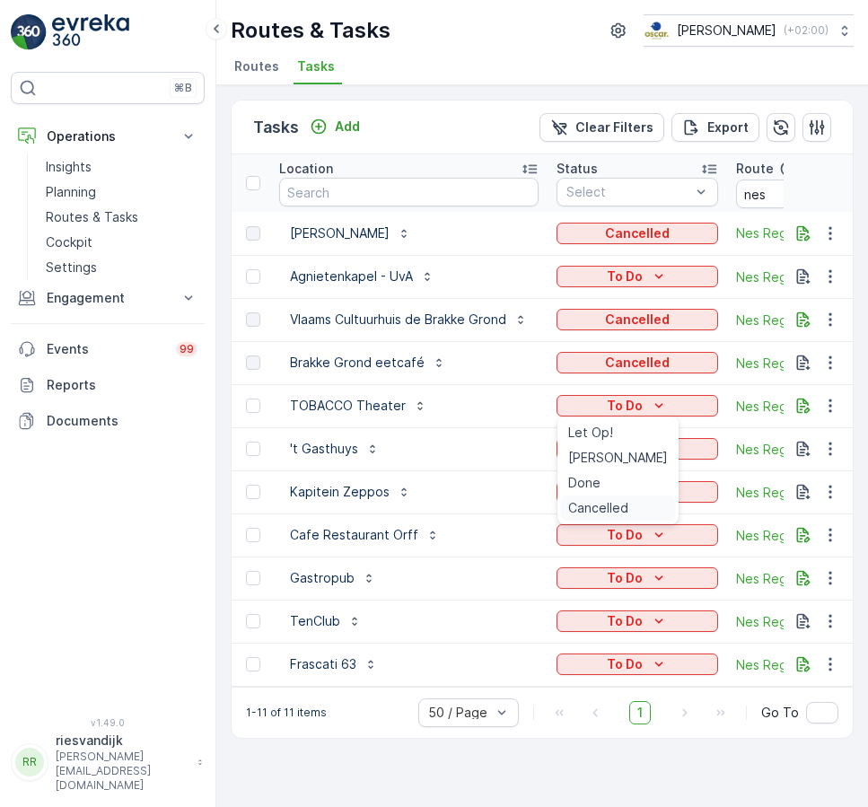
click at [608, 501] on span "Cancelled" at bounding box center [598, 508] width 60 height 18
drag, startPoint x: 642, startPoint y: 445, endPoint x: 651, endPoint y: 453, distance: 12.1
click at [642, 444] on p "To Do" at bounding box center [625, 449] width 36 height 18
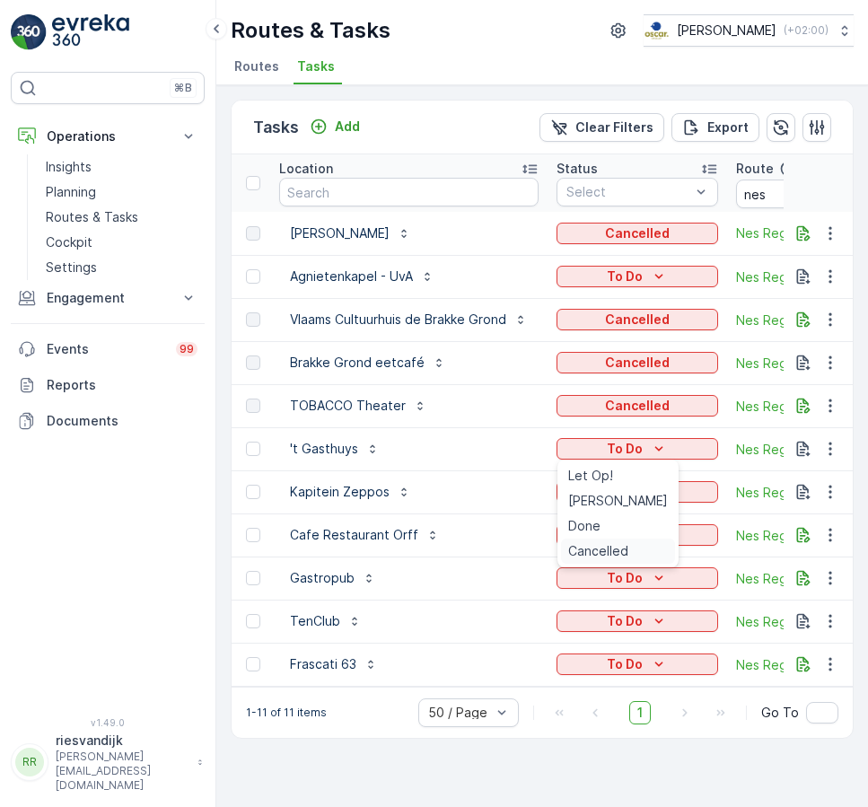
click at [593, 551] on span "Cancelled" at bounding box center [598, 551] width 60 height 18
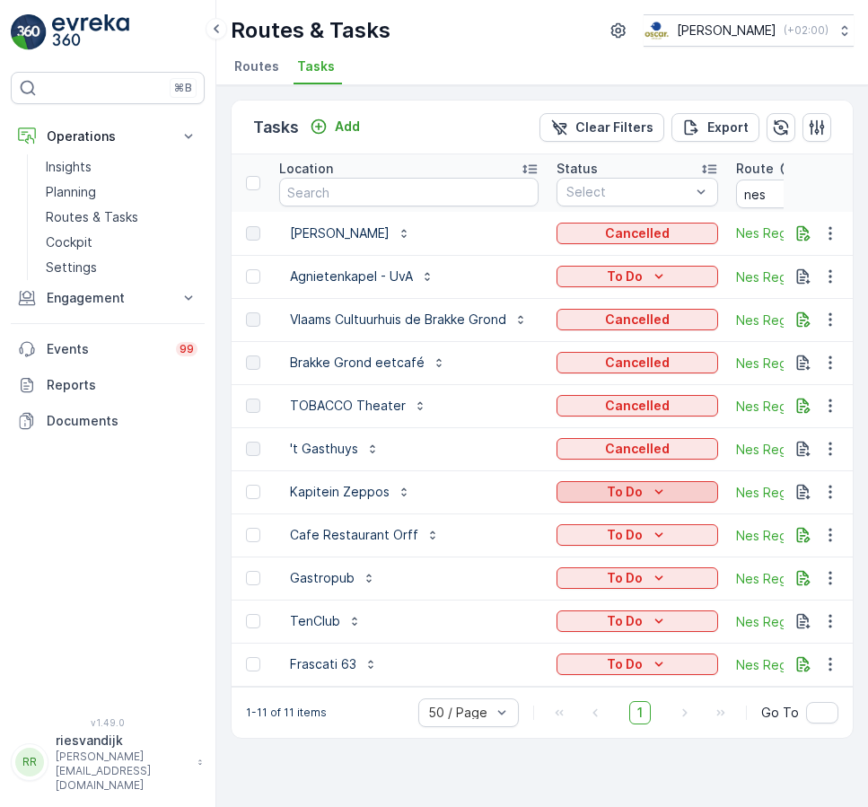
click at [663, 490] on icon "To Do" at bounding box center [659, 491] width 8 height 4
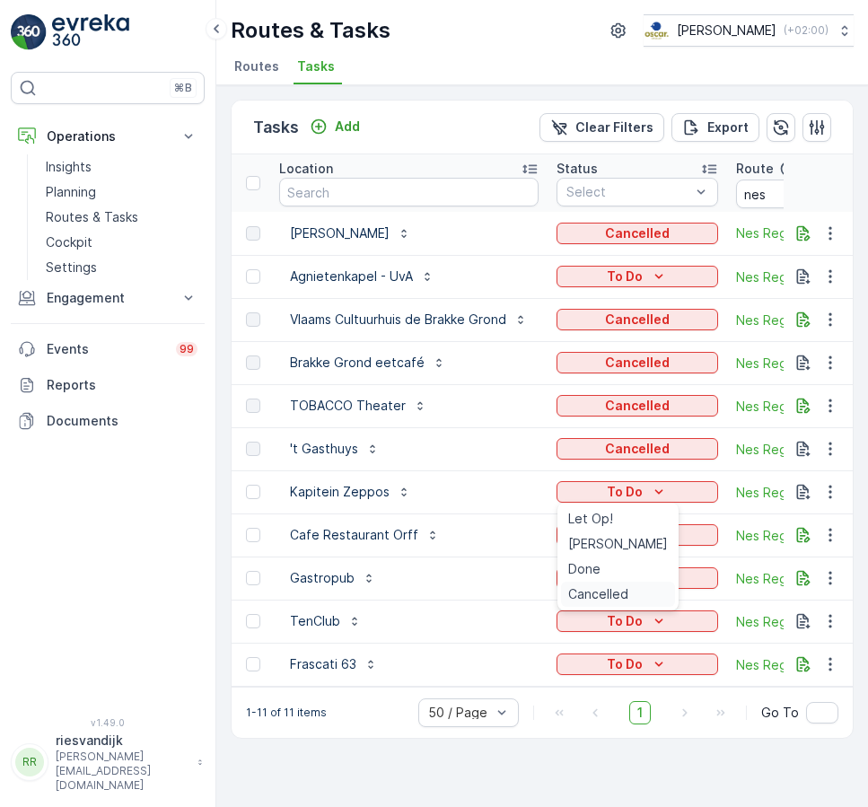
click at [610, 593] on span "Cancelled" at bounding box center [598, 594] width 60 height 18
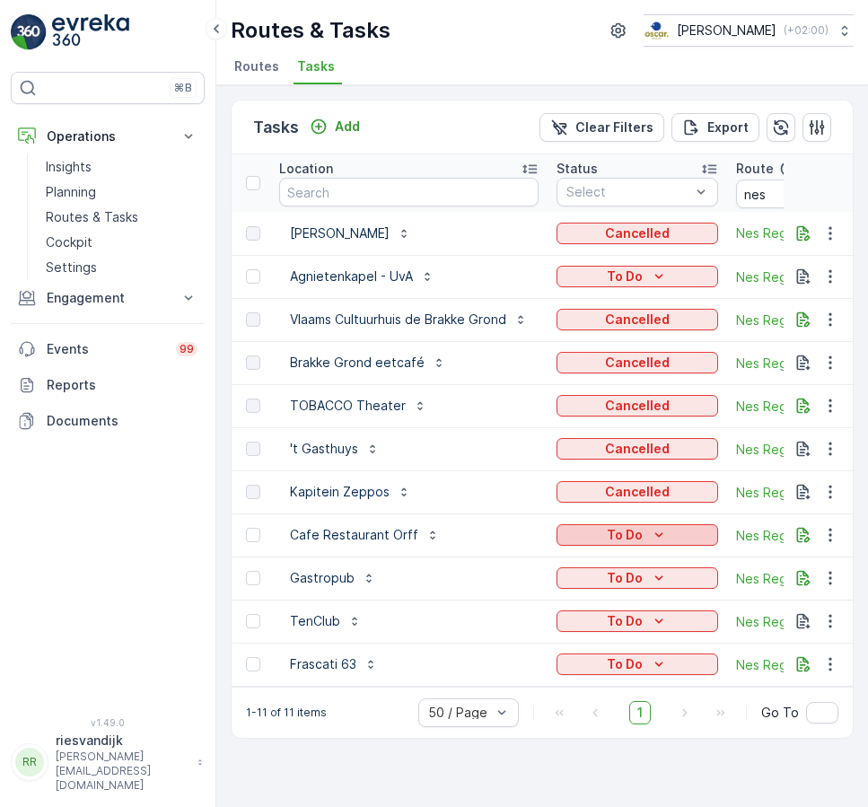
click at [647, 536] on div "To Do" at bounding box center [637, 535] width 147 height 18
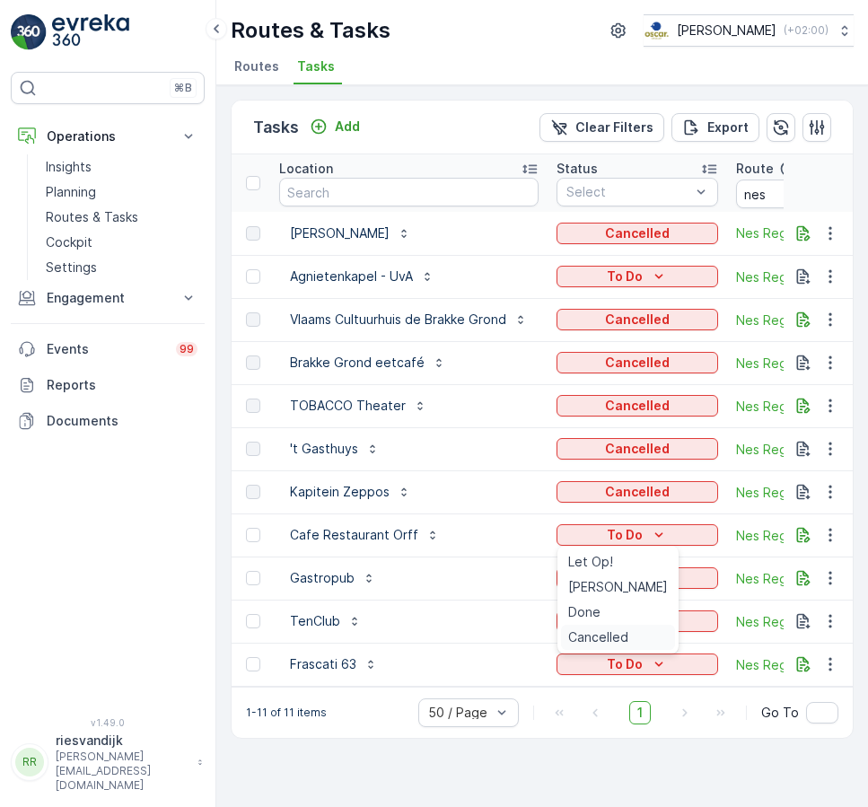
click at [597, 634] on span "Cancelled" at bounding box center [598, 637] width 60 height 18
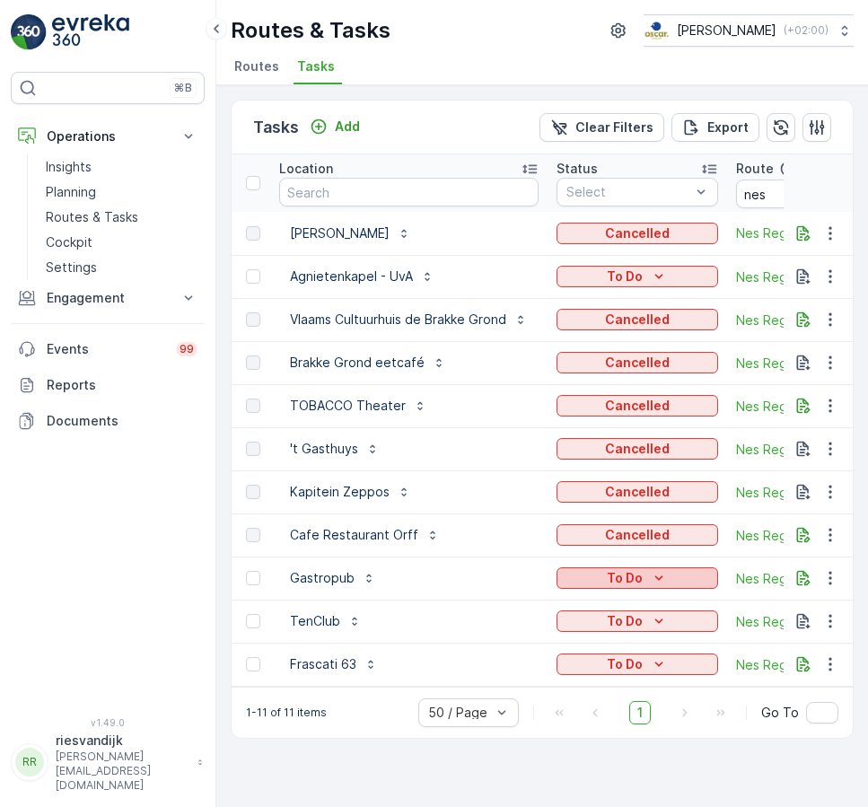
drag, startPoint x: 646, startPoint y: 571, endPoint x: 646, endPoint y: 583, distance: 11.7
click at [646, 571] on div "To Do" at bounding box center [637, 578] width 147 height 18
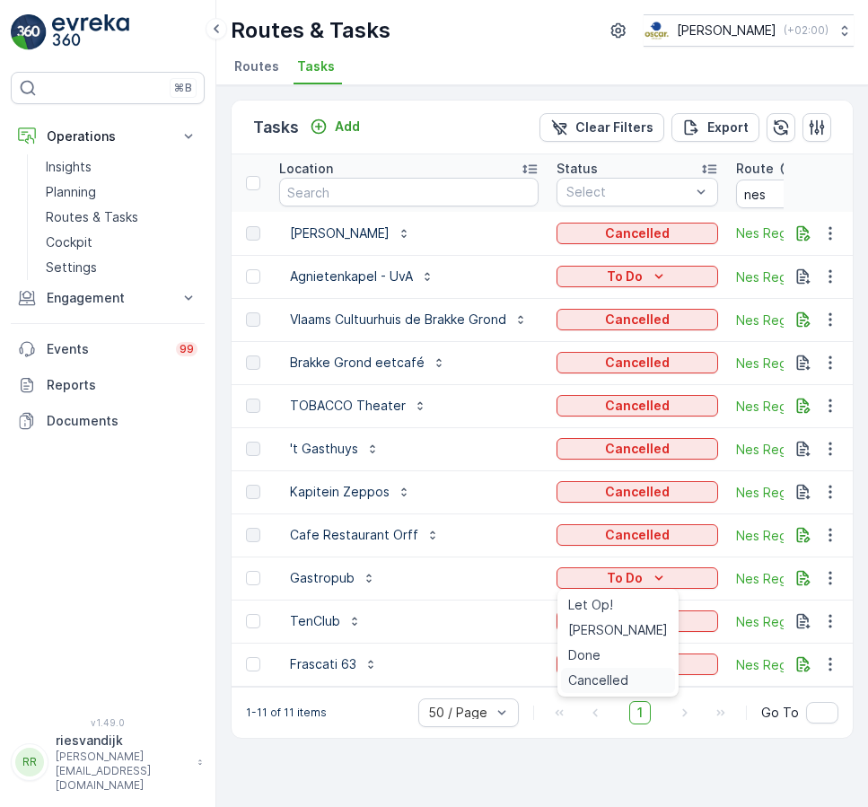
click at [606, 673] on span "Cancelled" at bounding box center [598, 681] width 60 height 18
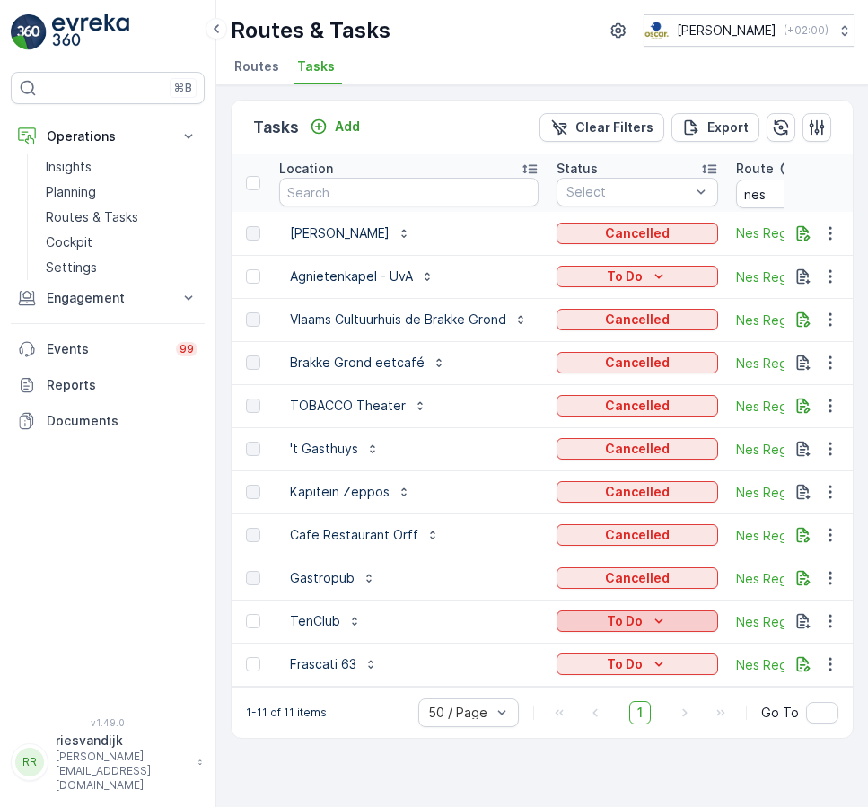
click at [700, 623] on div "To Do" at bounding box center [637, 621] width 147 height 18
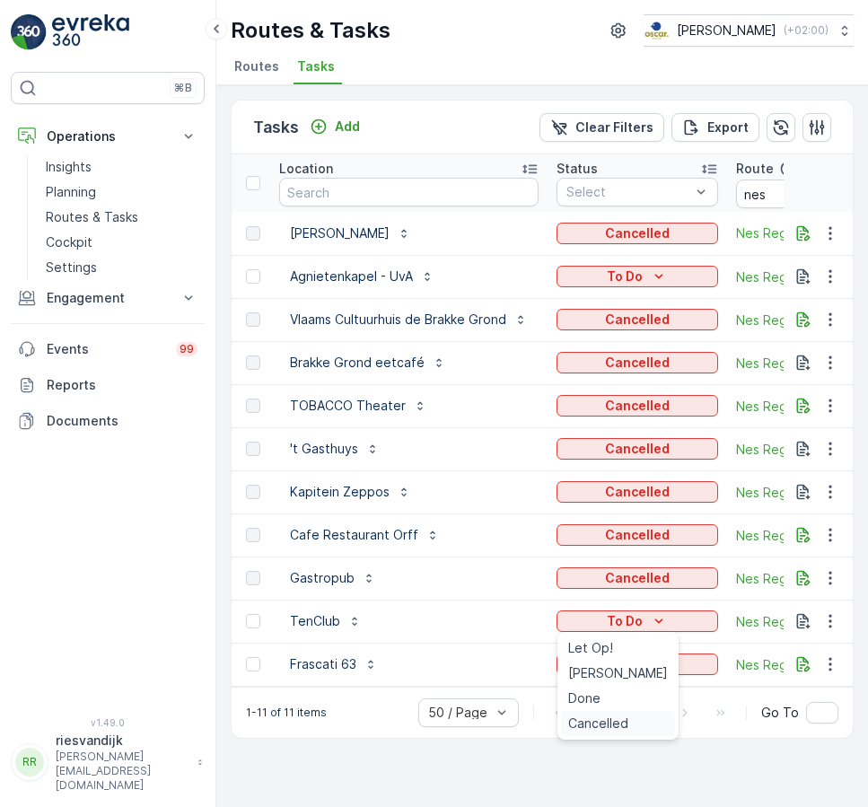
click at [609, 724] on span "Cancelled" at bounding box center [598, 724] width 60 height 18
click at [678, 666] on div "To Do" at bounding box center [637, 664] width 147 height 18
click at [606, 761] on span "Cancelled" at bounding box center [598, 767] width 60 height 18
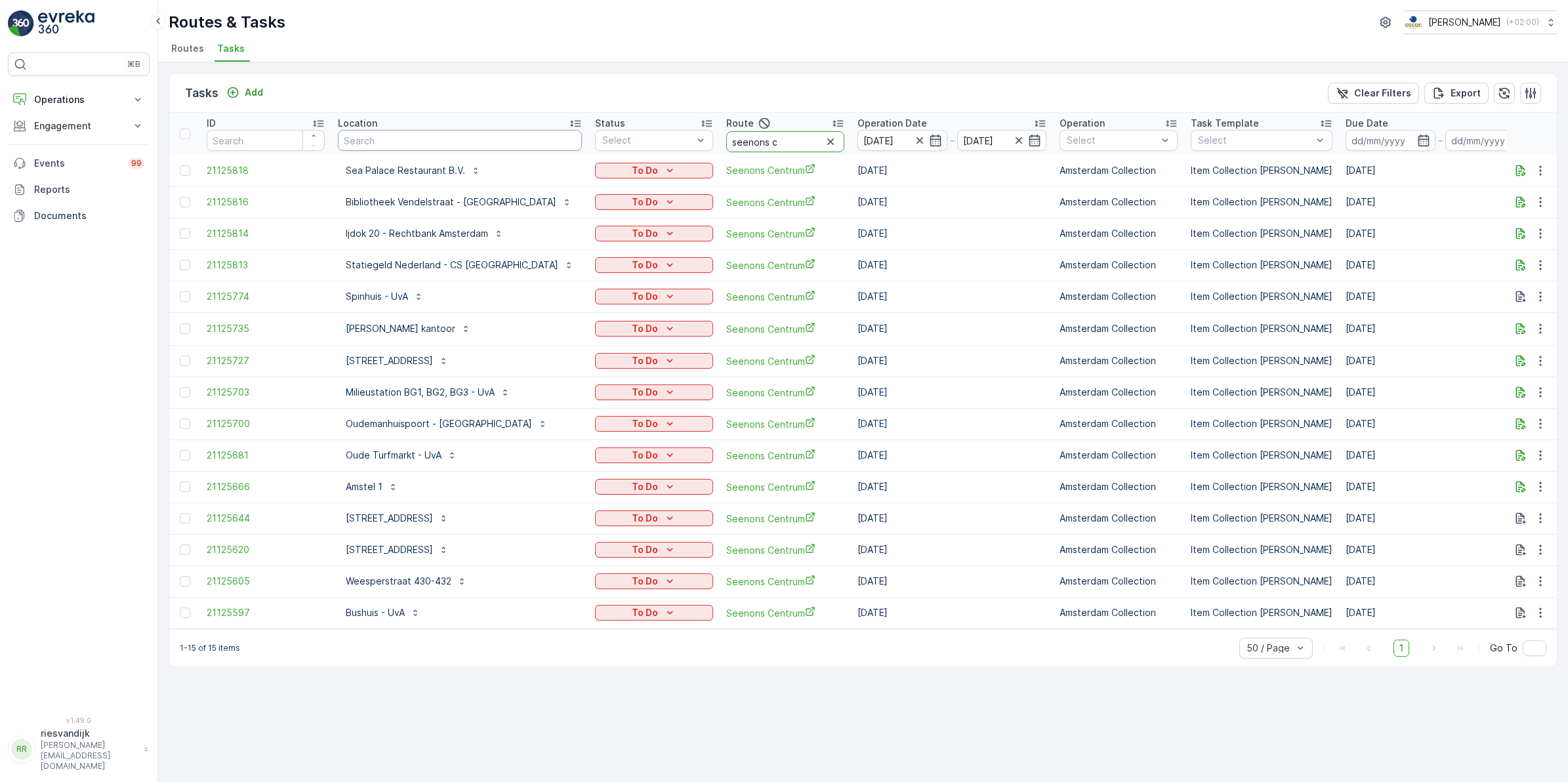
drag, startPoint x: 742, startPoint y: 139, endPoint x: 492, endPoint y: 146, distance: 250.1
click at [492, 146] on tr "ID Location Status Select Route seenons c Operation Date [DATE] - [DATE] Operat…" at bounding box center [1244, 133] width 2150 height 42
type input "kd mid"
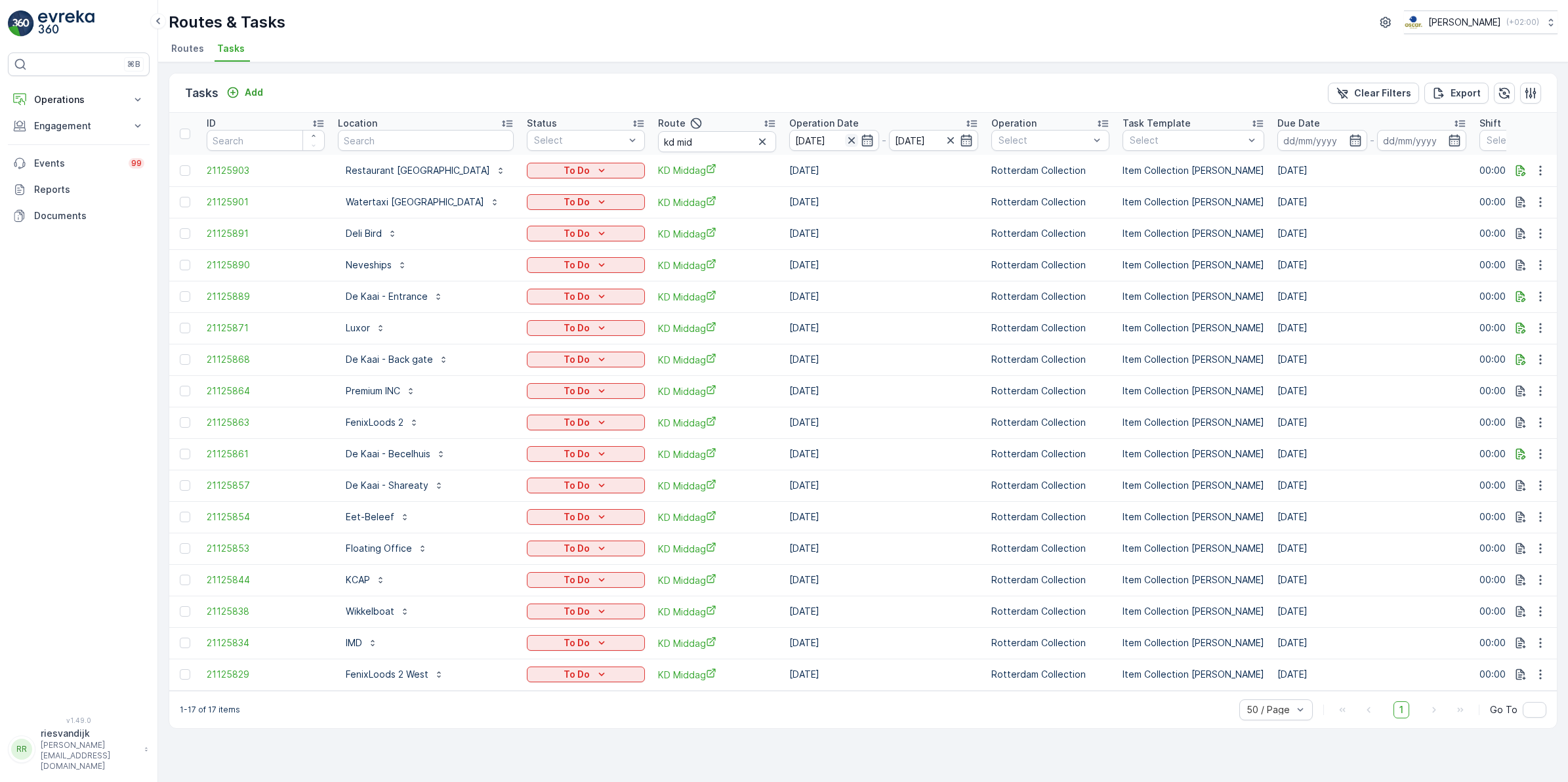
click at [845, 137] on icon "button" at bounding box center [851, 140] width 13 height 13
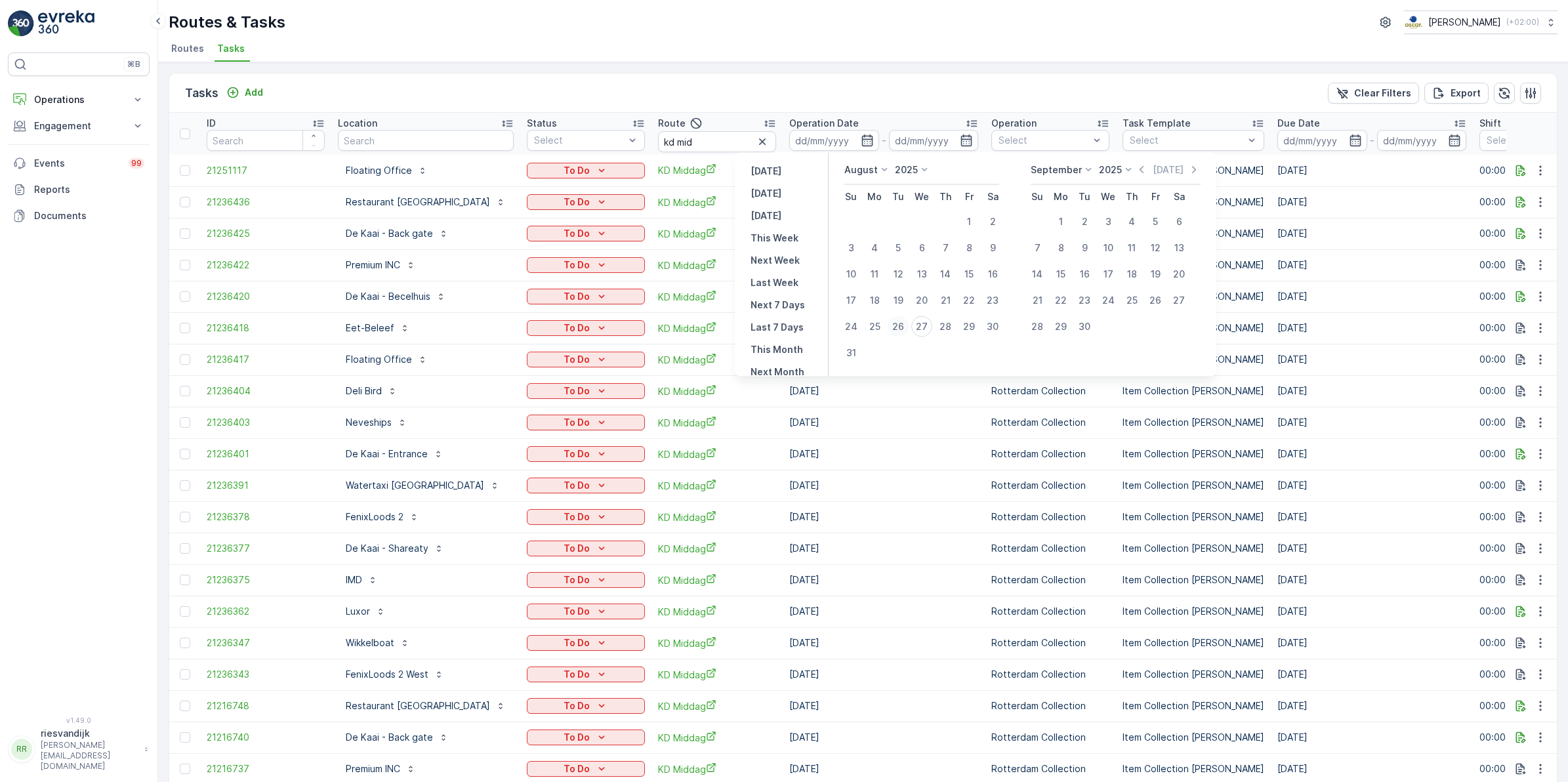
click at [893, 324] on div "26" at bounding box center [898, 327] width 21 height 21
type input "[DATE]"
click at [861, 143] on icon "button" at bounding box center [867, 140] width 11 height 12
type input "[DATE]"
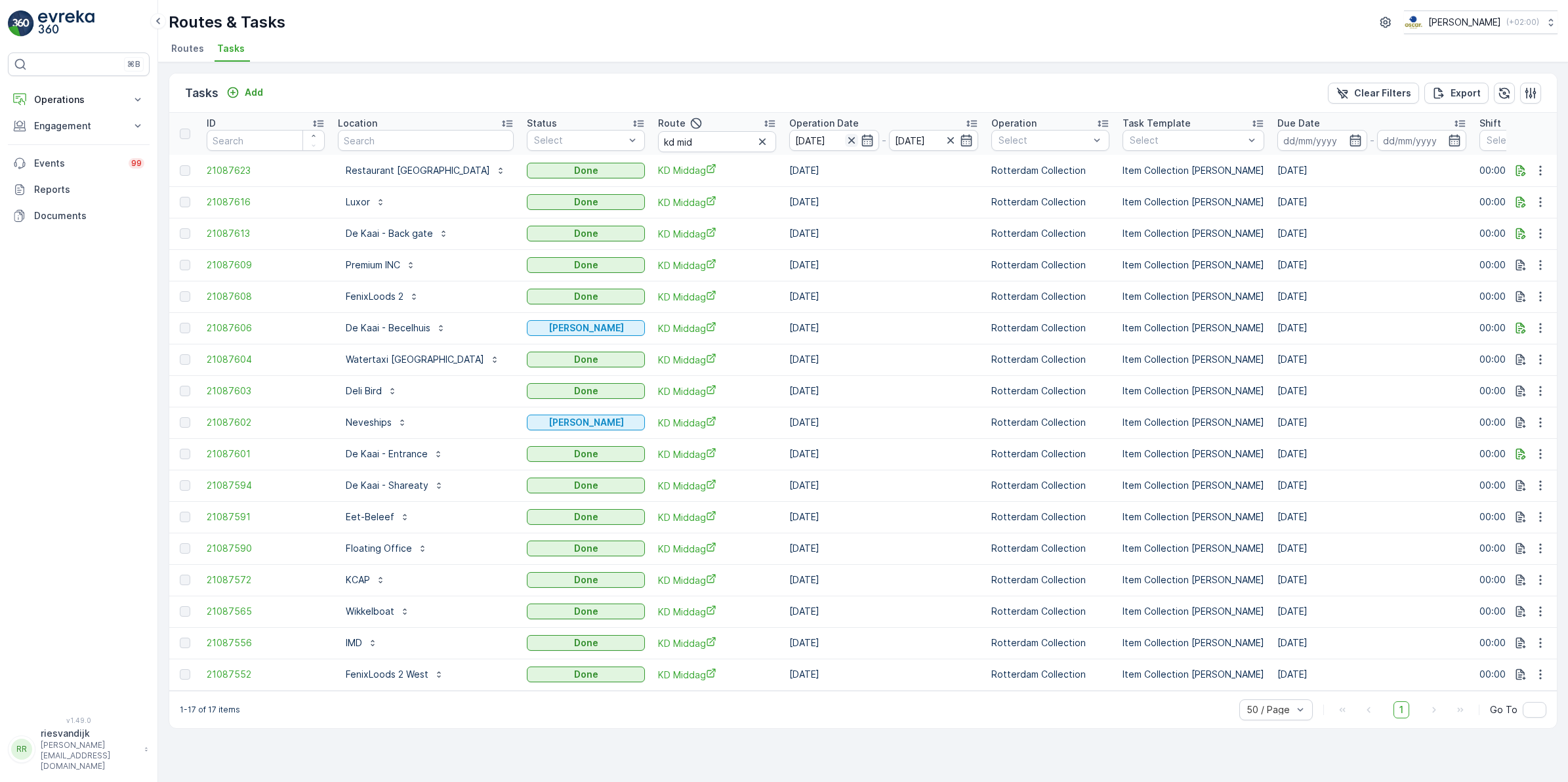
click at [845, 141] on icon "button" at bounding box center [851, 140] width 13 height 13
click at [861, 137] on icon "button" at bounding box center [867, 140] width 13 height 13
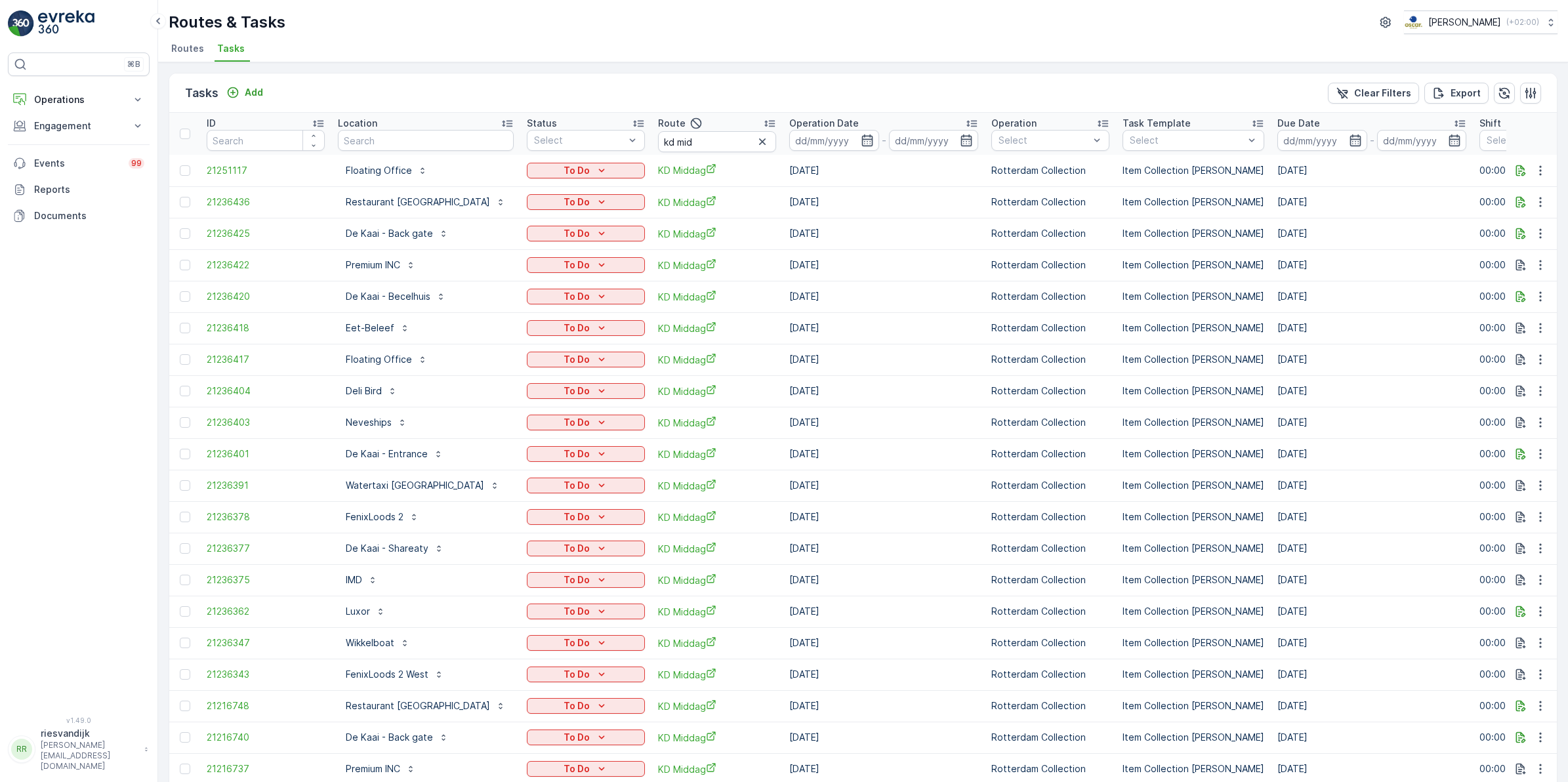
drag, startPoint x: 810, startPoint y: 137, endPoint x: 807, endPoint y: 159, distance: 22.2
click at [917, 329] on td "[DATE]" at bounding box center [883, 327] width 202 height 31
click at [861, 140] on icon "button" at bounding box center [867, 140] width 11 height 12
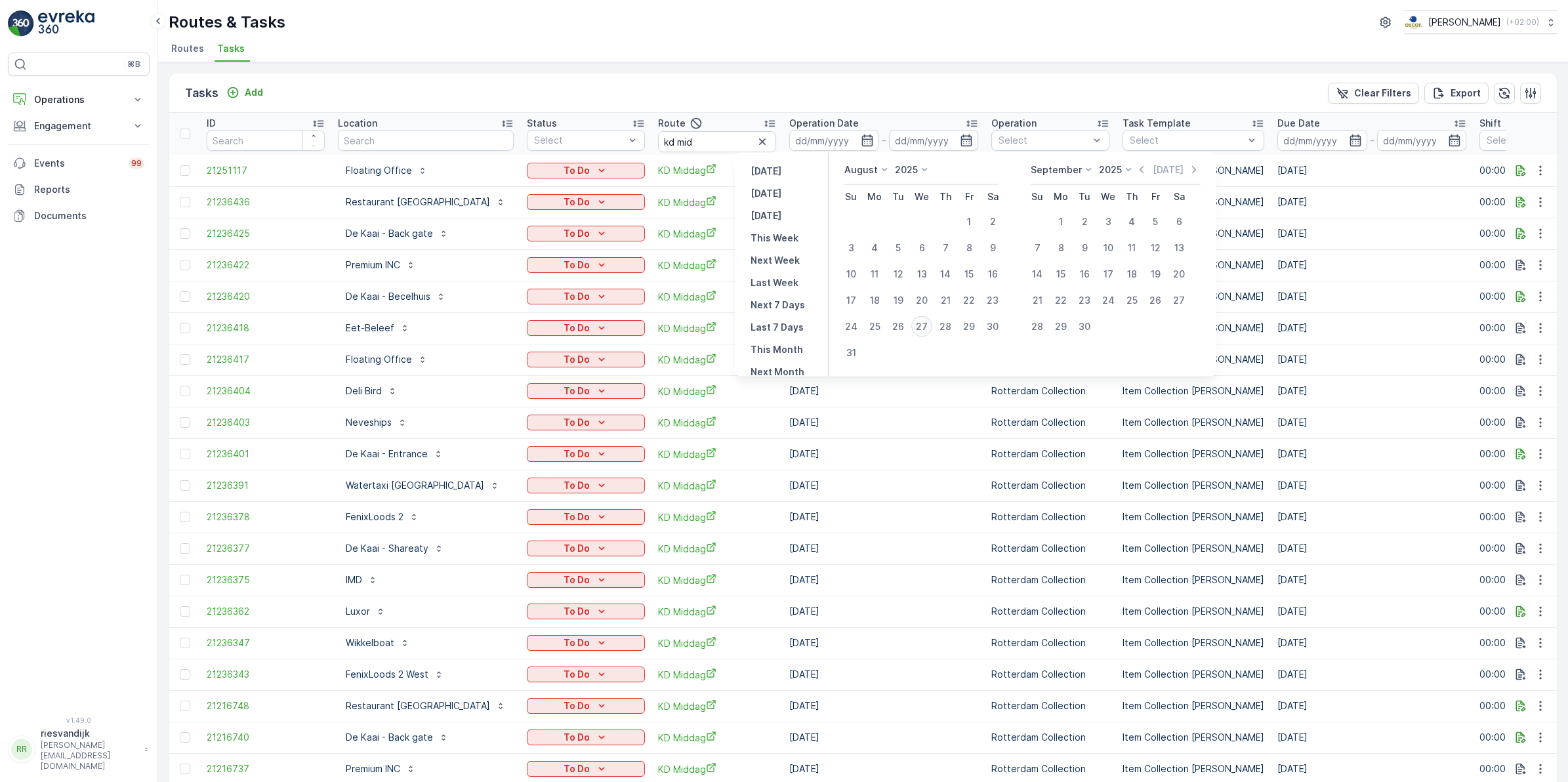
click at [928, 326] on div "27" at bounding box center [921, 327] width 21 height 21
type input "[DATE]"
click at [929, 326] on div "27" at bounding box center [921, 327] width 21 height 21
type input "[DATE]"
click at [929, 326] on div "27" at bounding box center [921, 327] width 21 height 21
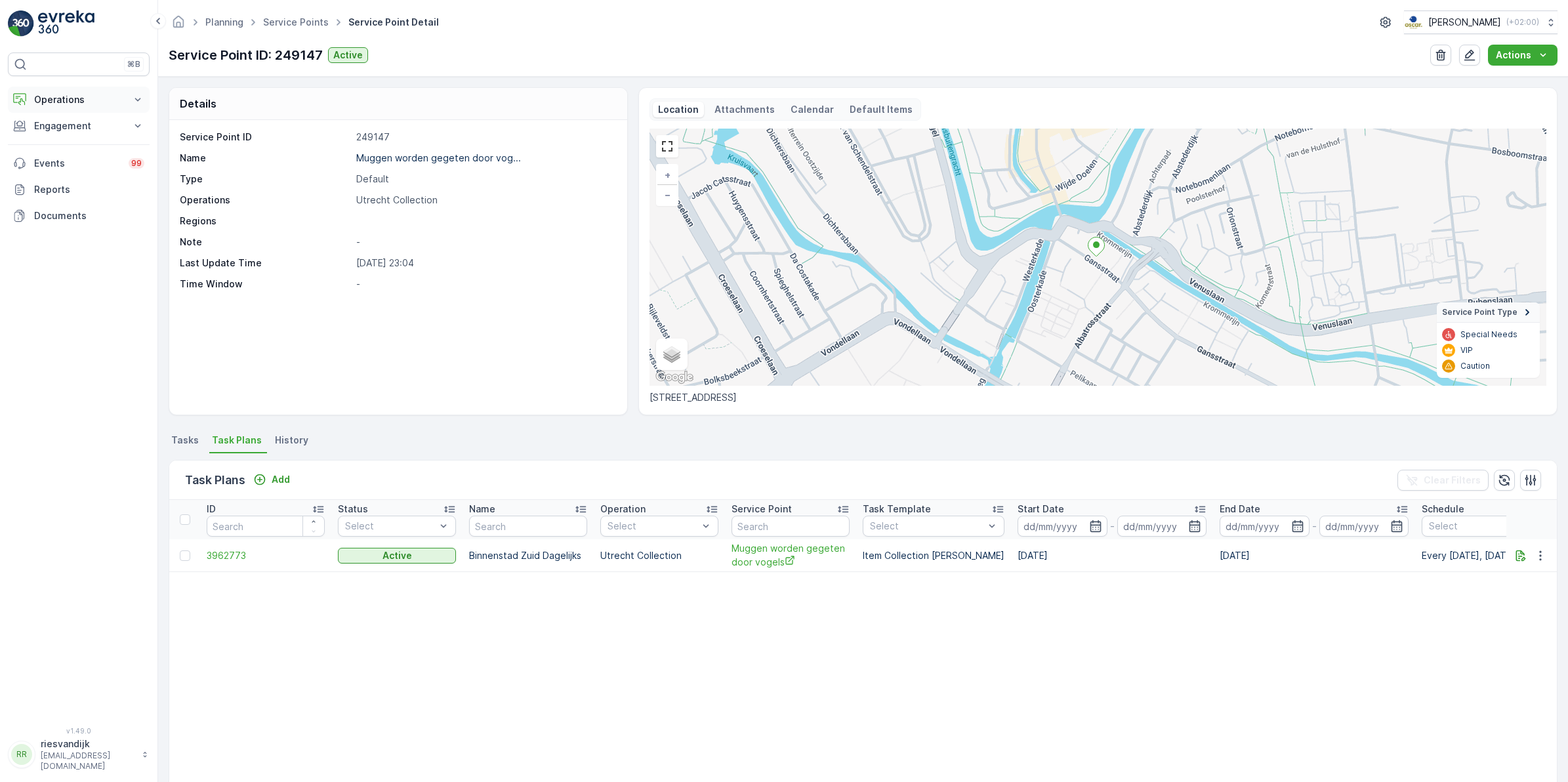
scroll to position [94, 0]
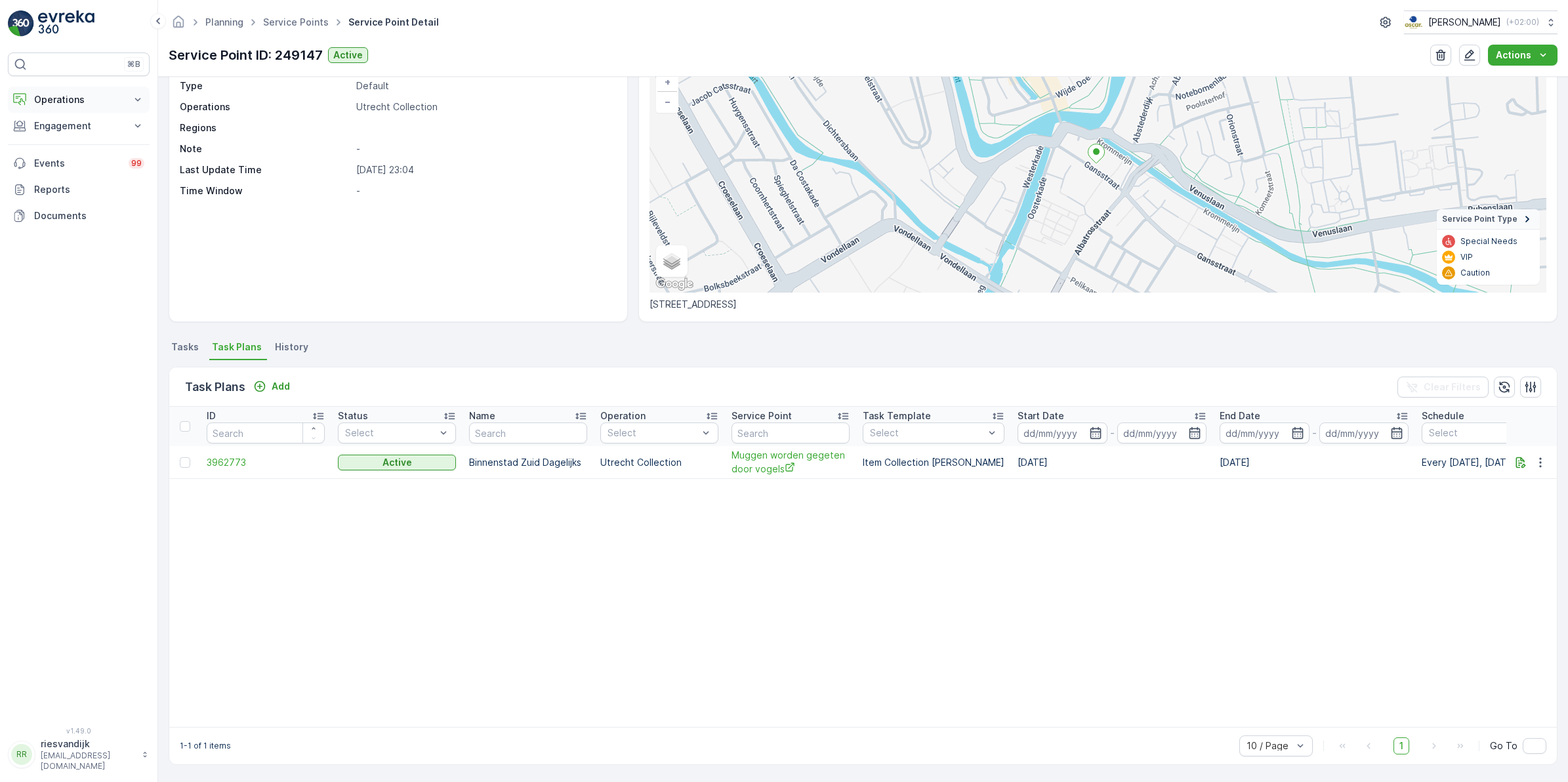
click at [45, 99] on p "Operations" at bounding box center [79, 99] width 89 height 13
click at [83, 159] on p "Routes & Tasks" at bounding box center [67, 159] width 67 height 13
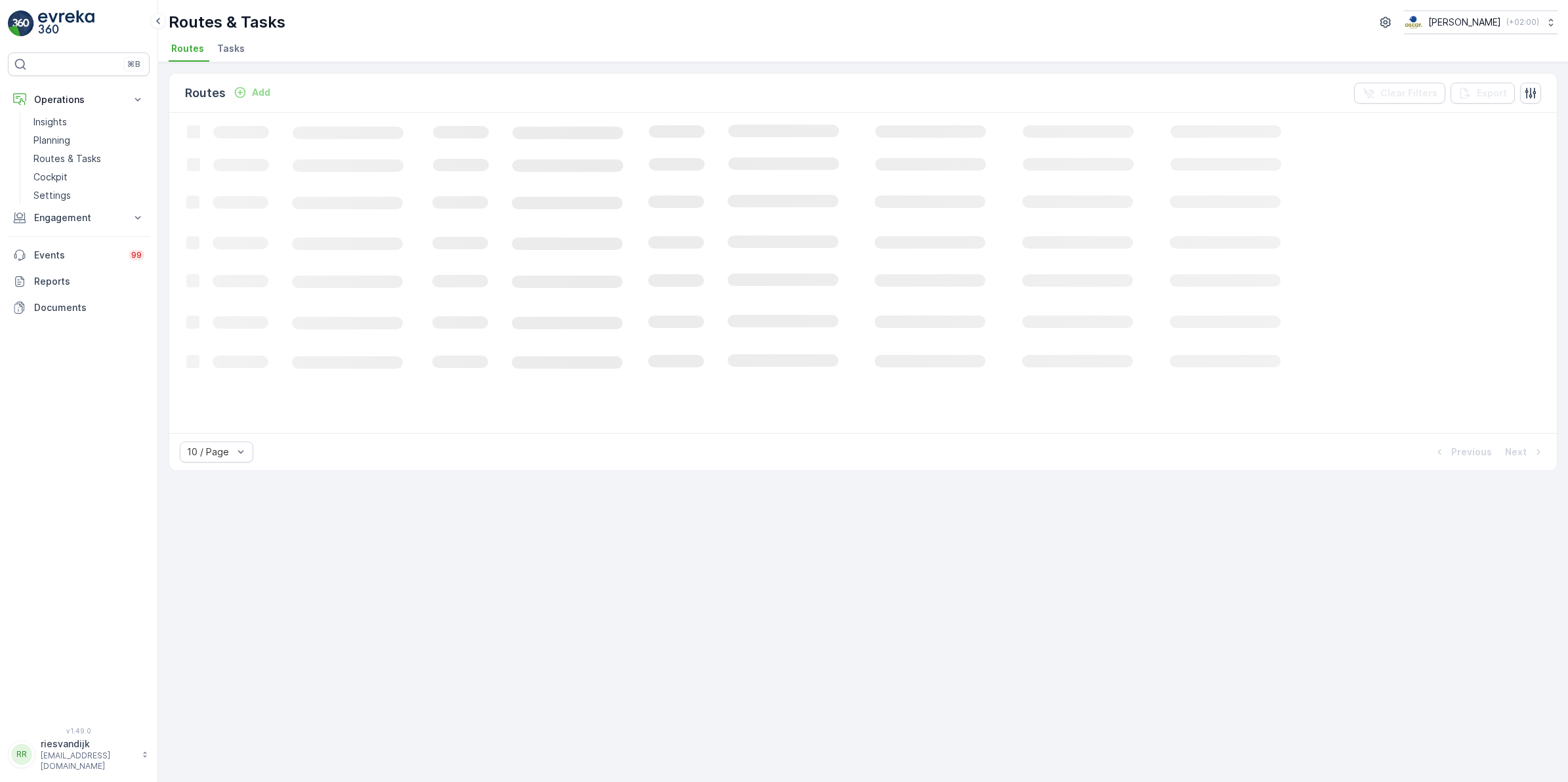
click at [229, 48] on span "Tasks" at bounding box center [231, 48] width 28 height 13
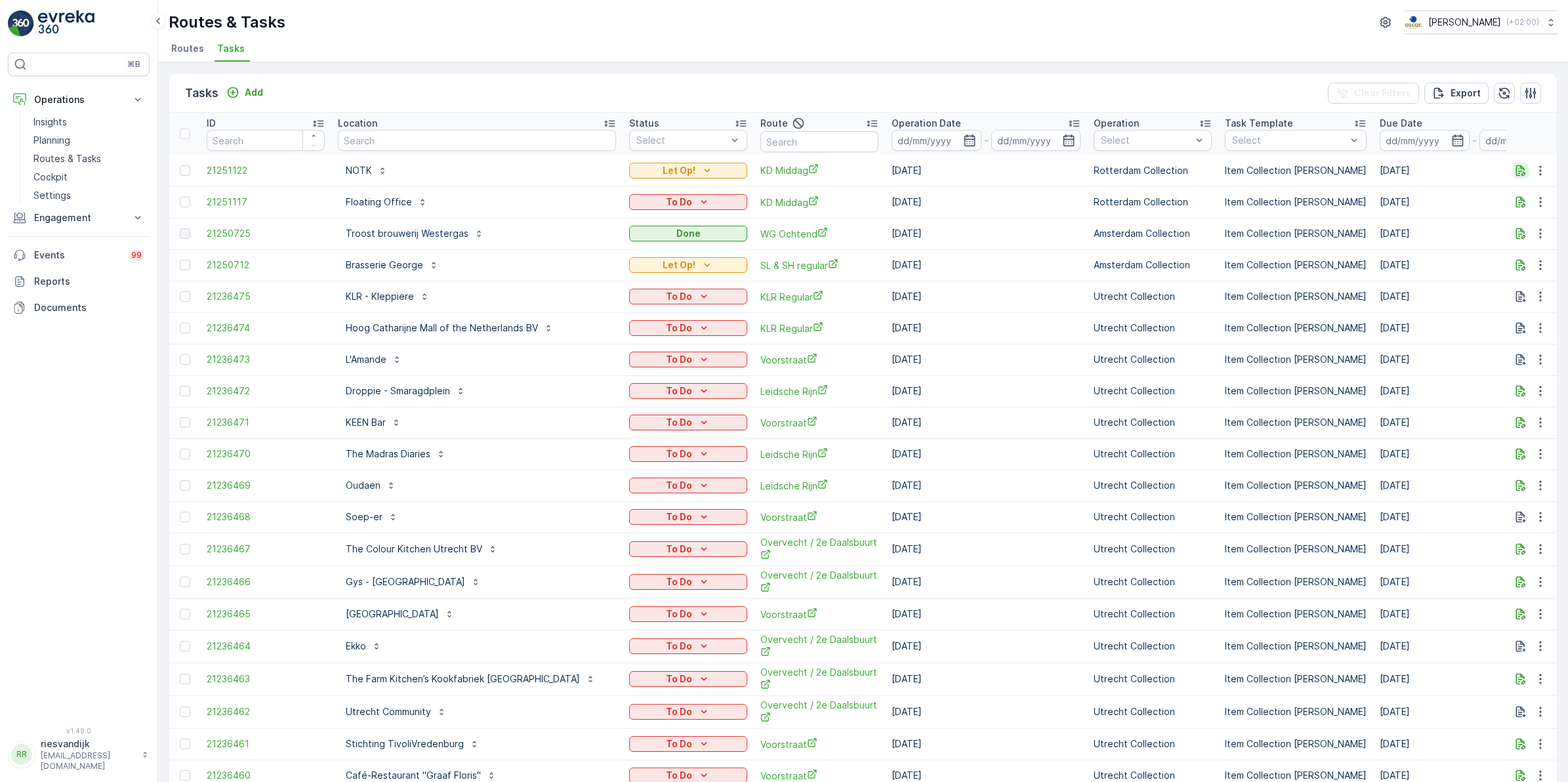
click at [1517, 174] on icon "button" at bounding box center [1521, 170] width 13 height 13
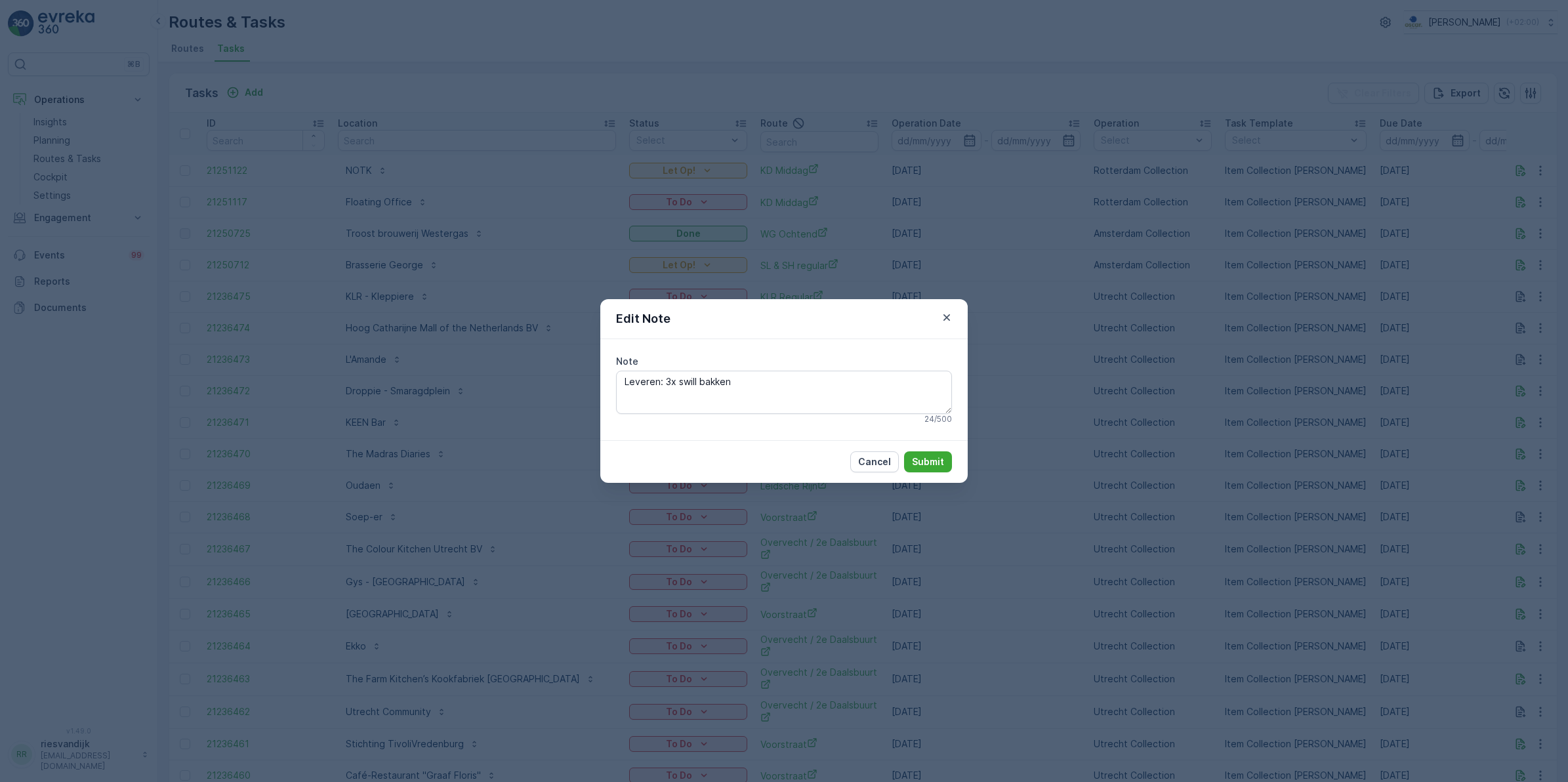
drag, startPoint x: 657, startPoint y: 384, endPoint x: 561, endPoint y: 381, distance: 96.0
click at [561, 381] on div "Edit Note Note Leveren: 3x swill bakken 24 / 500 Cancel Submit" at bounding box center [784, 391] width 1568 height 782
click at [945, 314] on icon "button" at bounding box center [947, 318] width 13 height 13
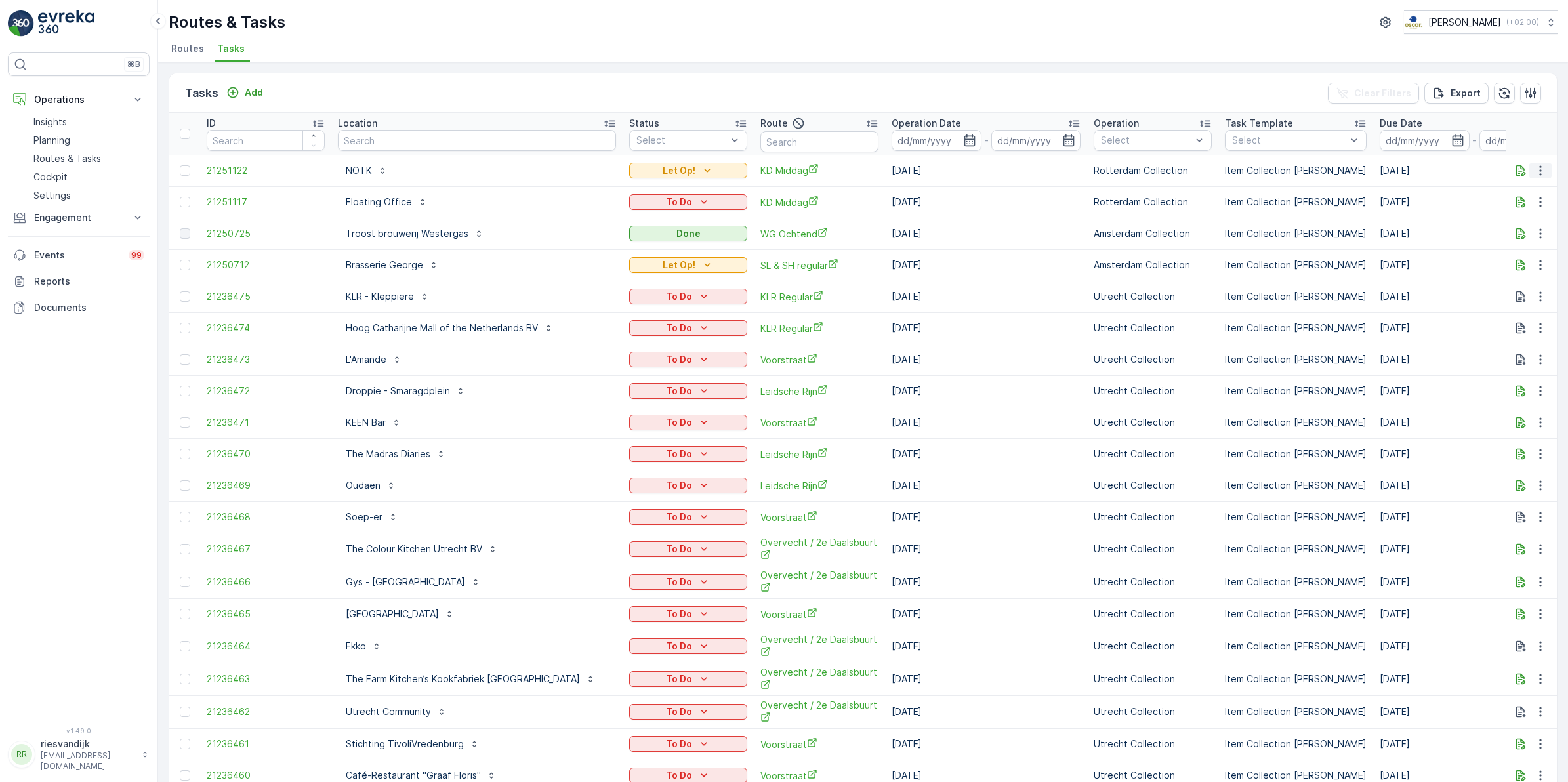
click at [1534, 172] on icon "button" at bounding box center [1540, 170] width 13 height 13
click at [1513, 270] on div "Delete" at bounding box center [1519, 269] width 99 height 18
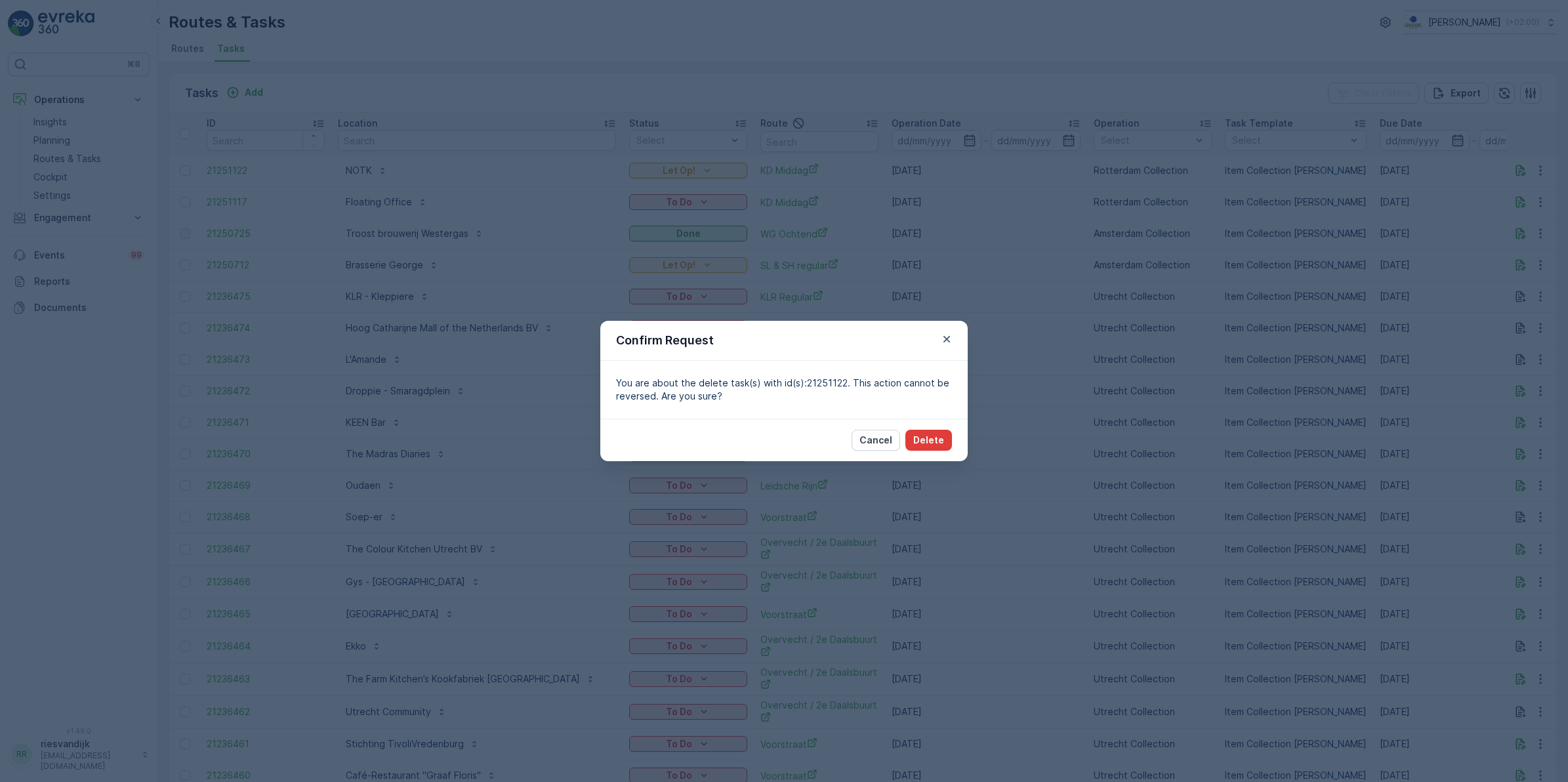
click at [926, 444] on p "Delete" at bounding box center [929, 440] width 31 height 13
